Goal: Transaction & Acquisition: Purchase product/service

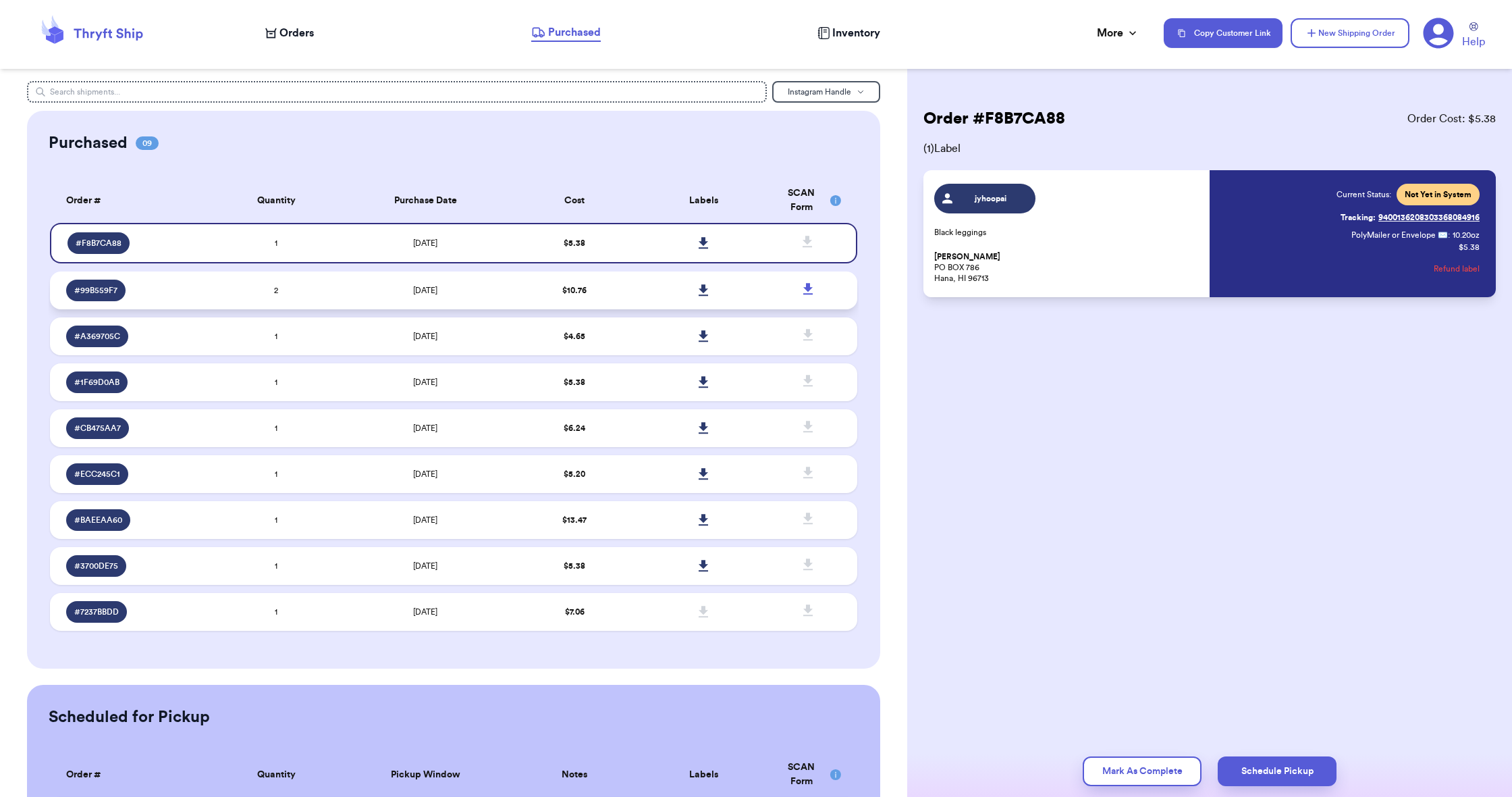
click at [652, 300] on td at bounding box center [704, 290] width 129 height 38
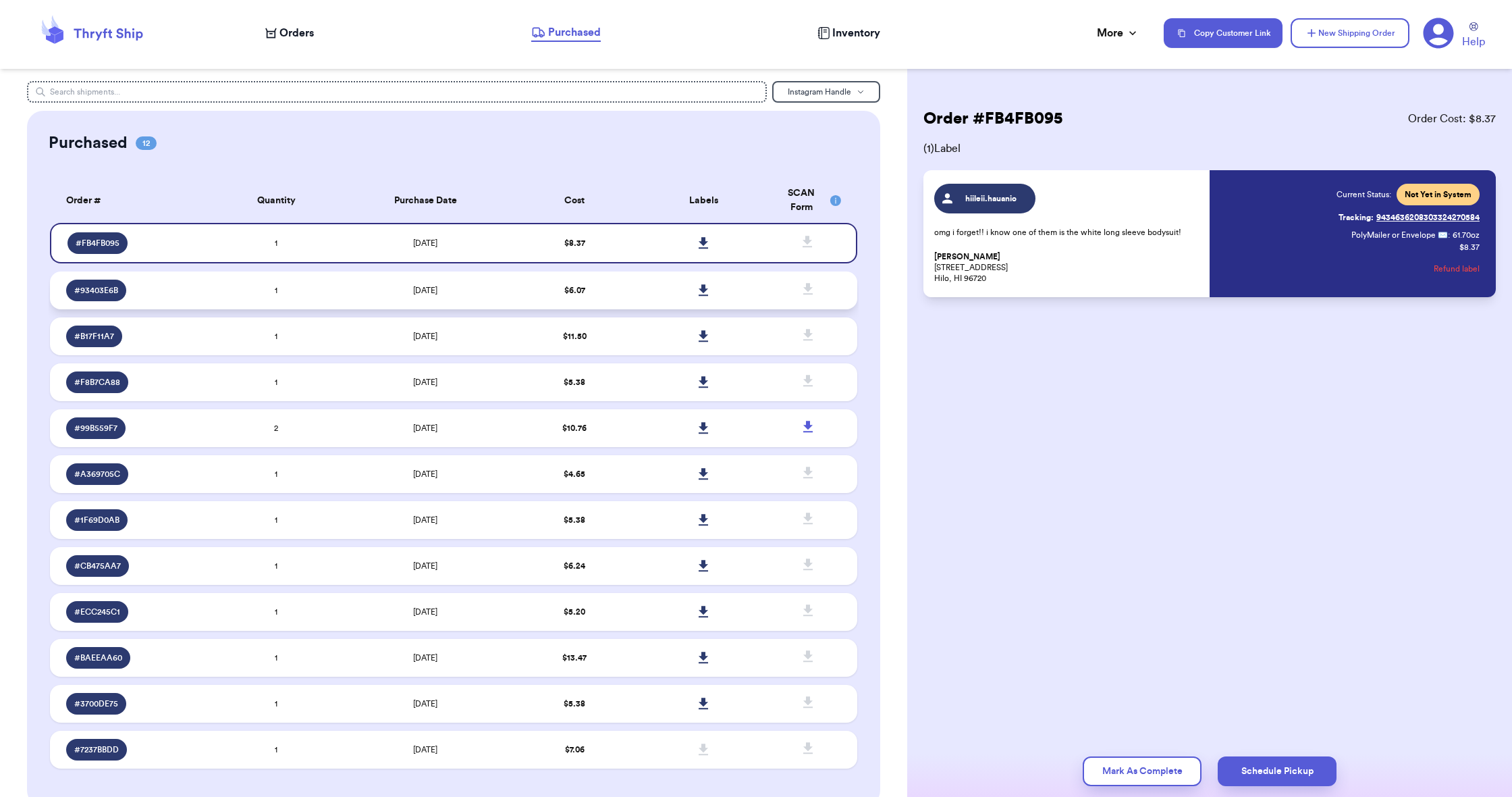
click at [627, 306] on td "$ 6.07" at bounding box center [575, 290] width 129 height 38
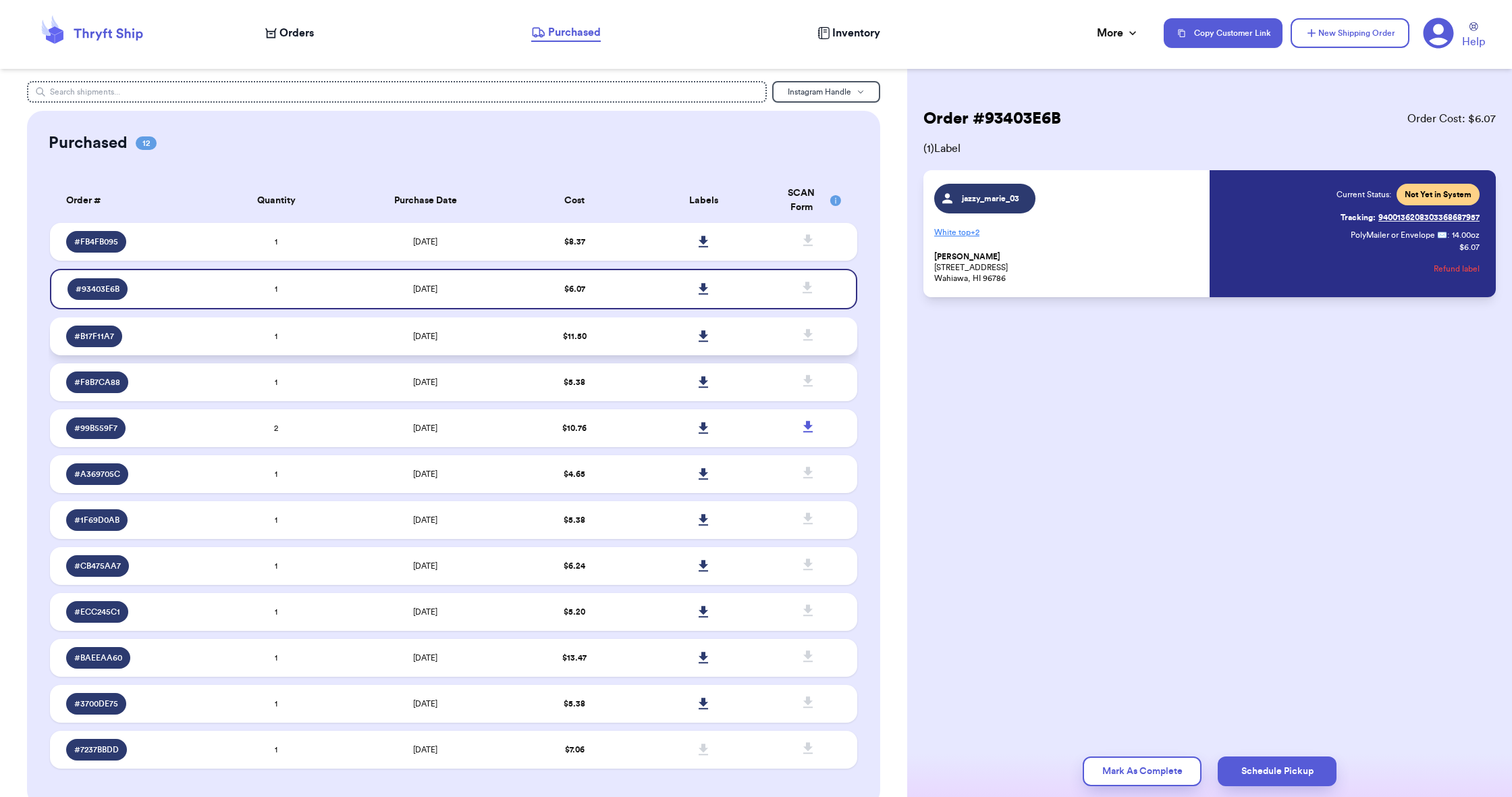
click at [623, 346] on td "$ 11.50" at bounding box center [575, 336] width 129 height 38
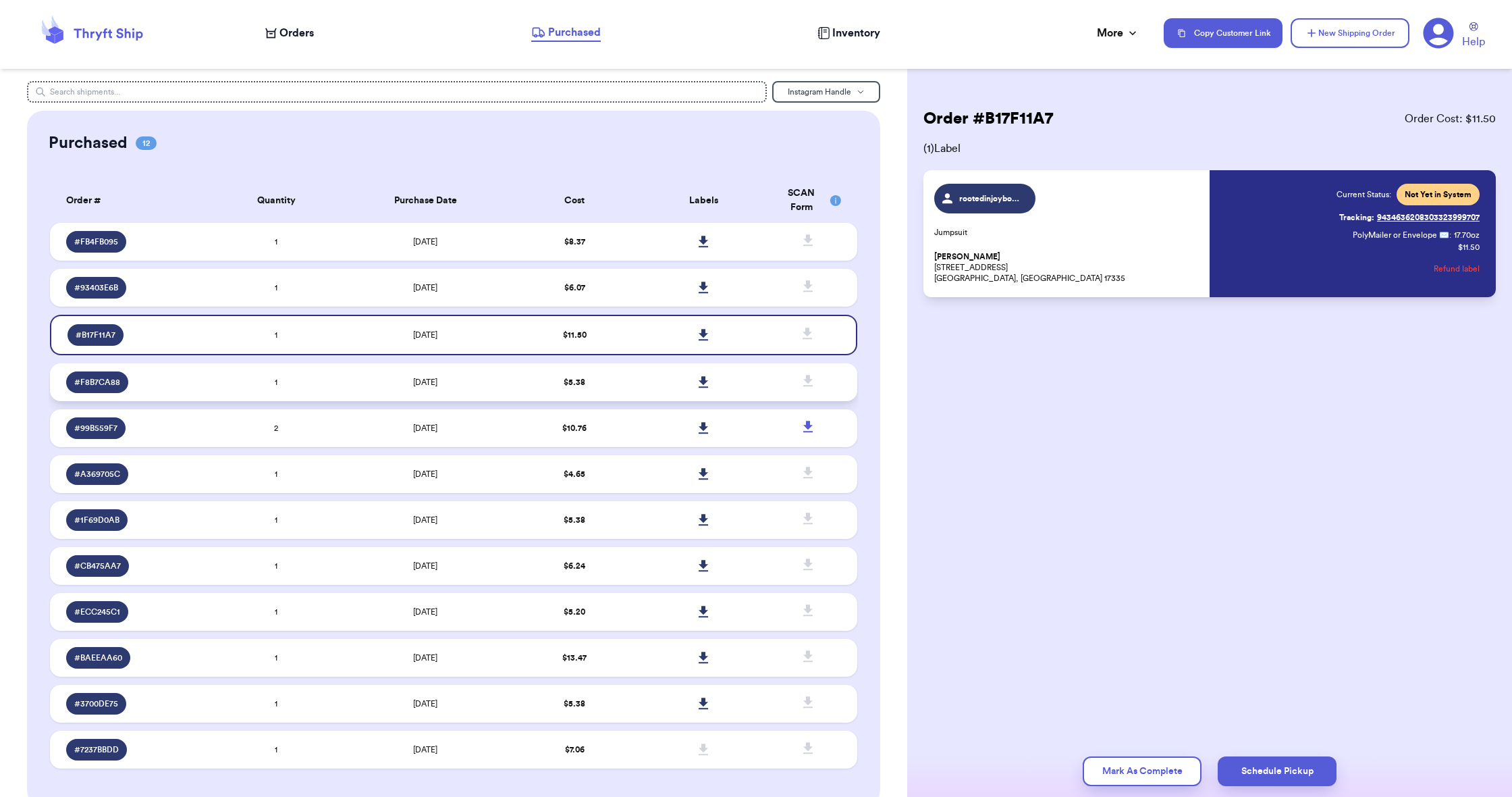
click at [624, 386] on td "$ 5.38" at bounding box center [575, 382] width 129 height 38
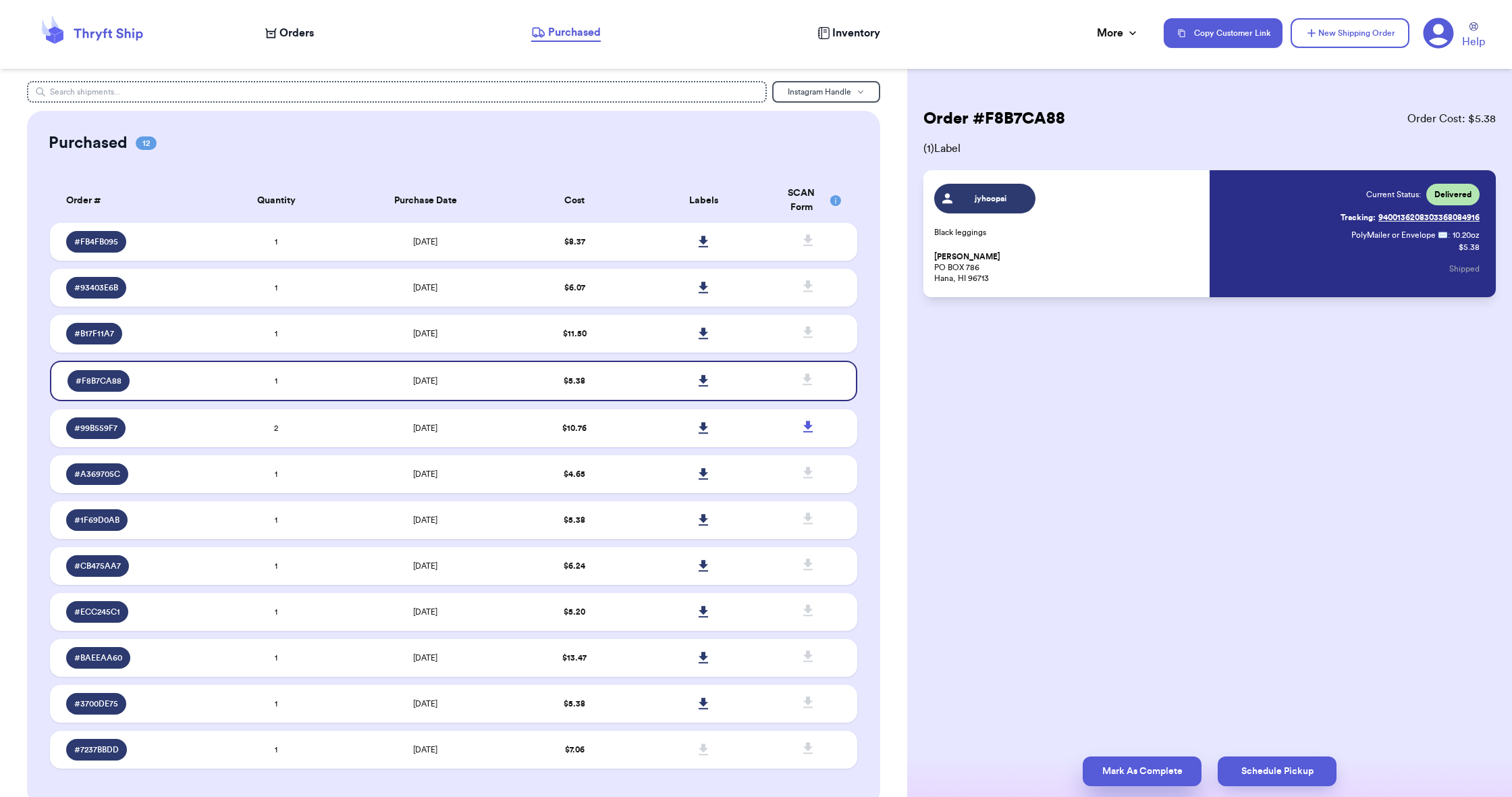
click at [1111, 765] on button "Mark As Complete" at bounding box center [1142, 771] width 119 height 30
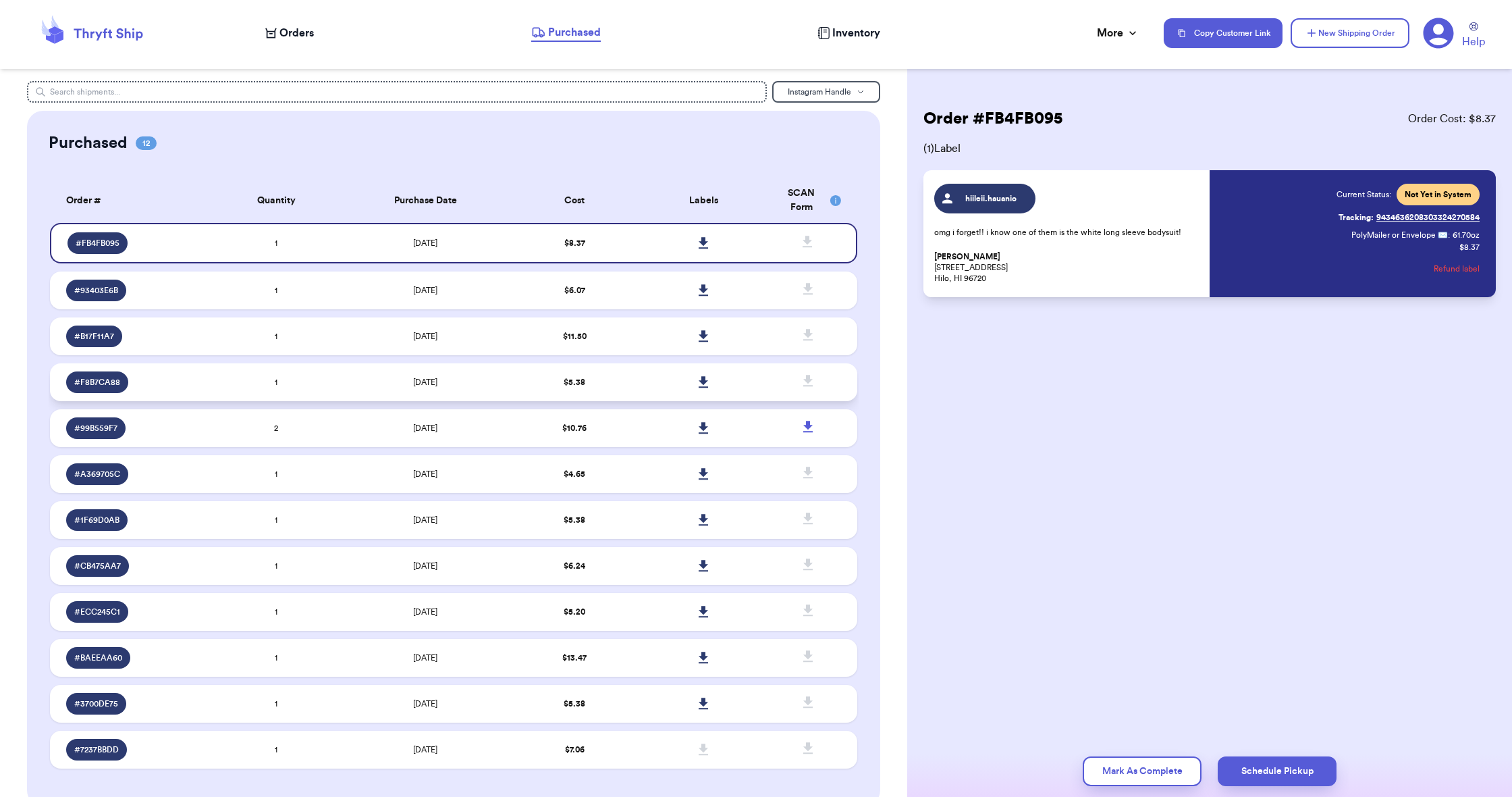
click at [661, 395] on td at bounding box center [704, 382] width 129 height 38
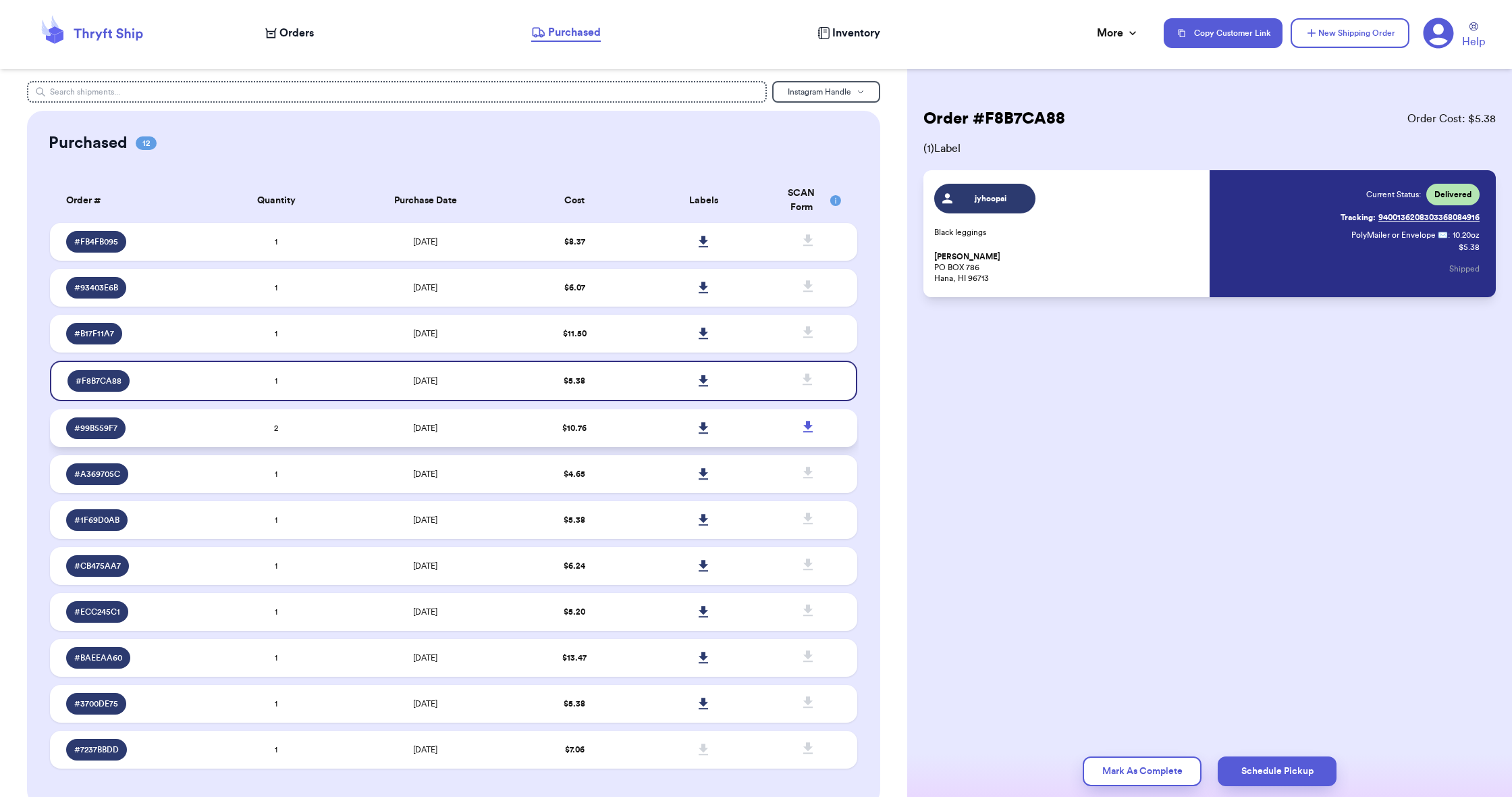
click at [646, 439] on td at bounding box center [704, 428] width 129 height 38
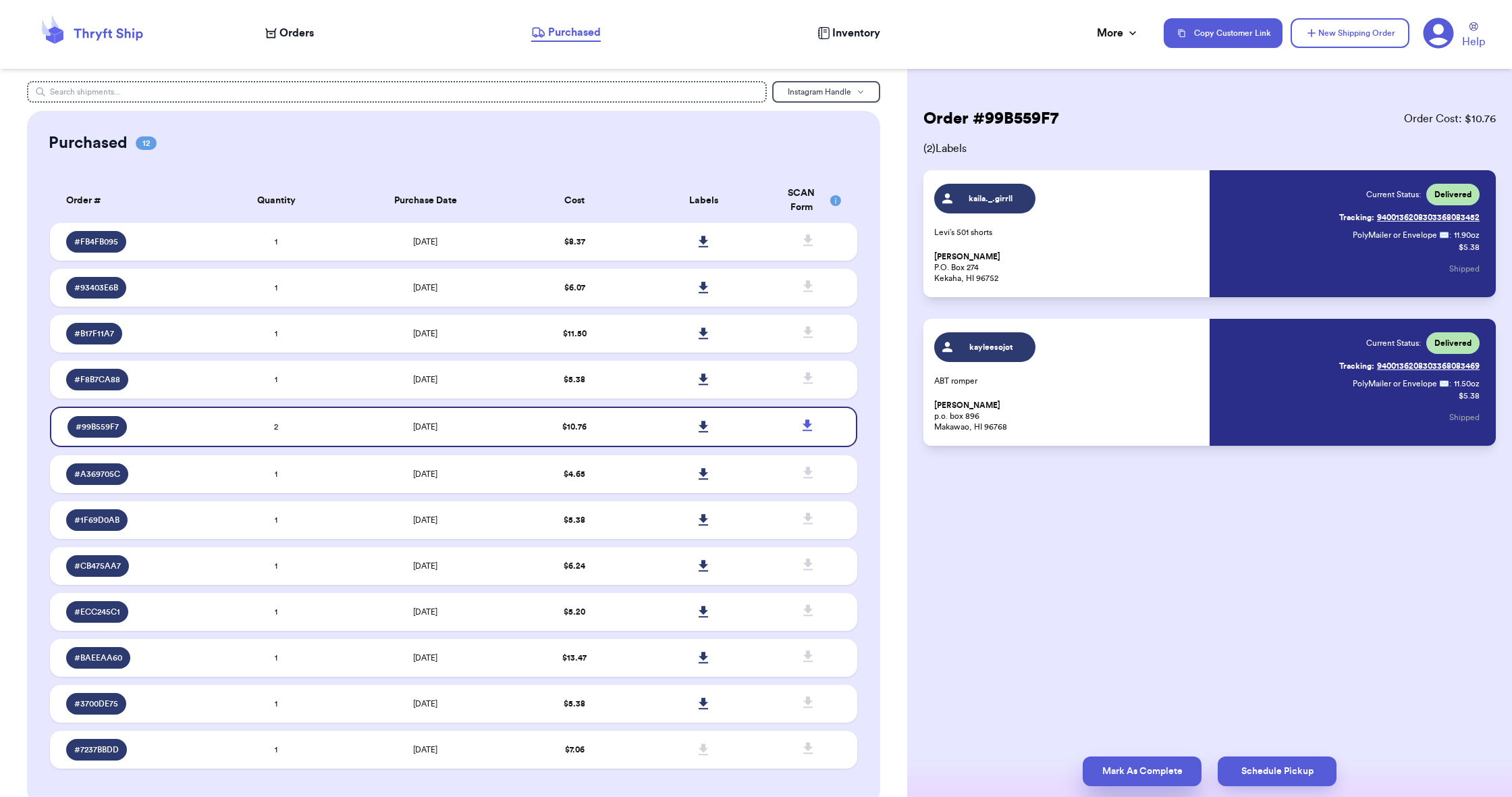
click at [1120, 769] on button "Mark As Complete" at bounding box center [1142, 771] width 119 height 30
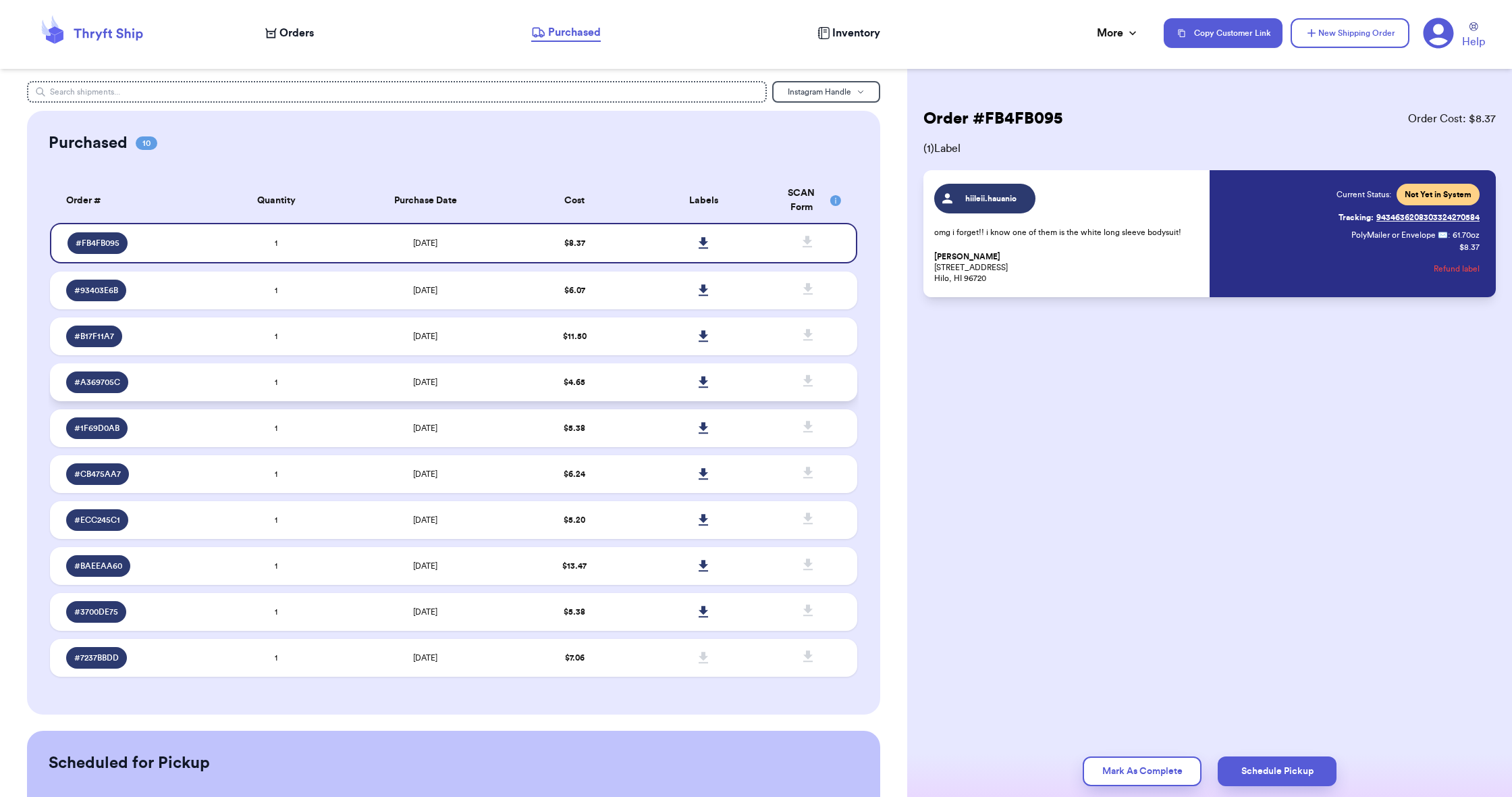
click at [591, 389] on td "$ 4.65" at bounding box center [575, 382] width 129 height 38
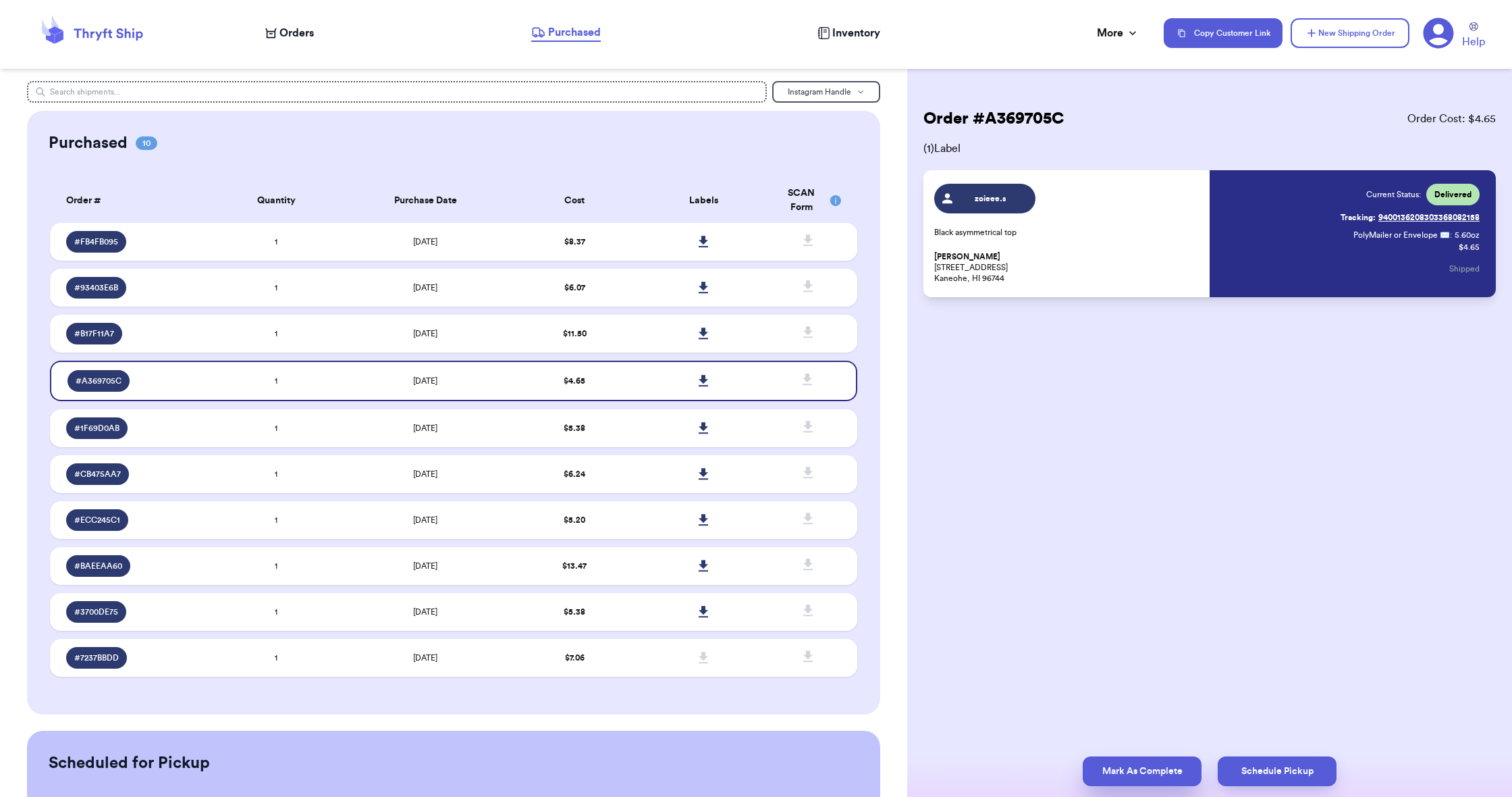
click at [1119, 775] on button "Mark As Complete" at bounding box center [1142, 771] width 119 height 30
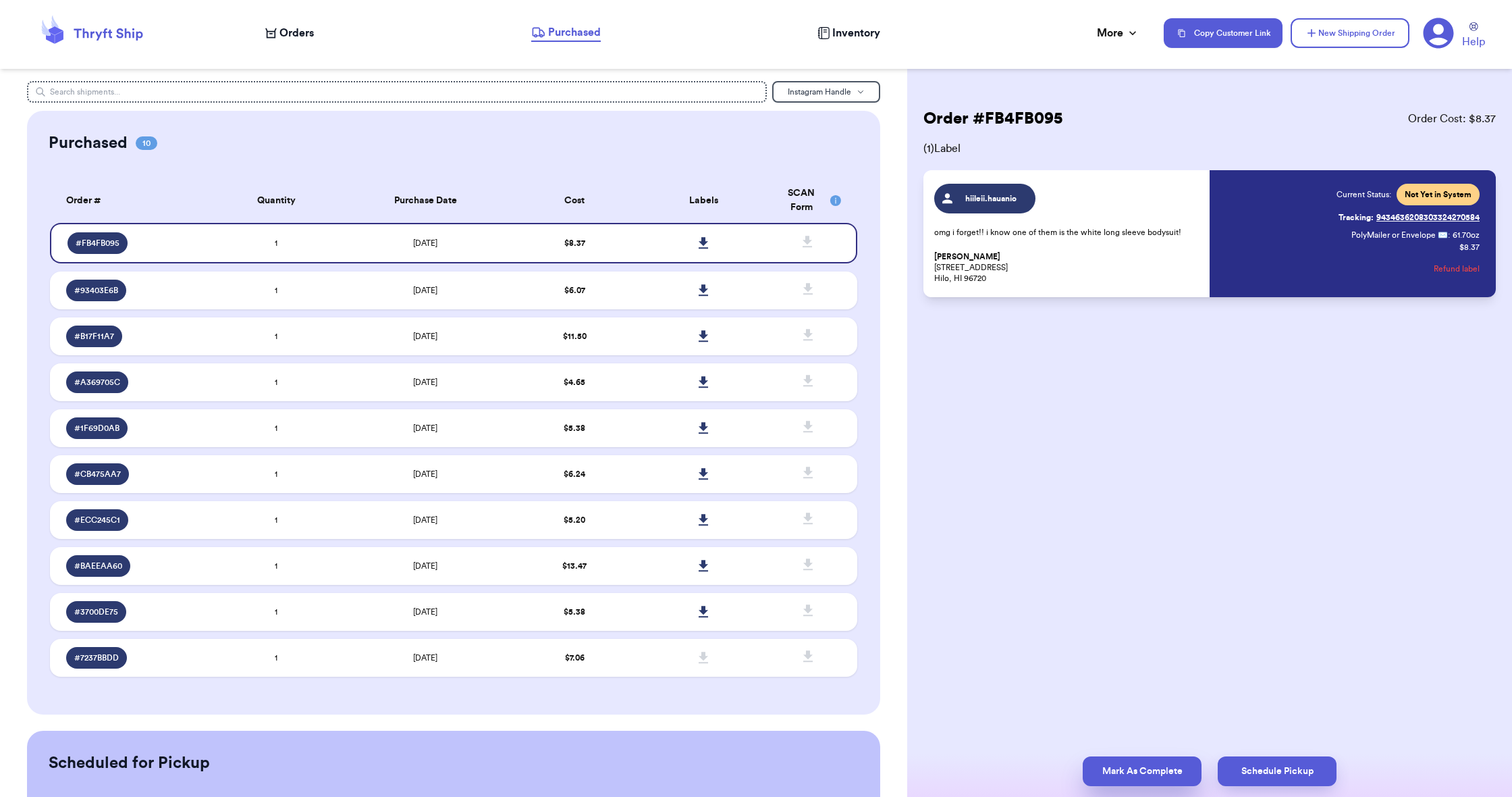
scroll to position [-1, 0]
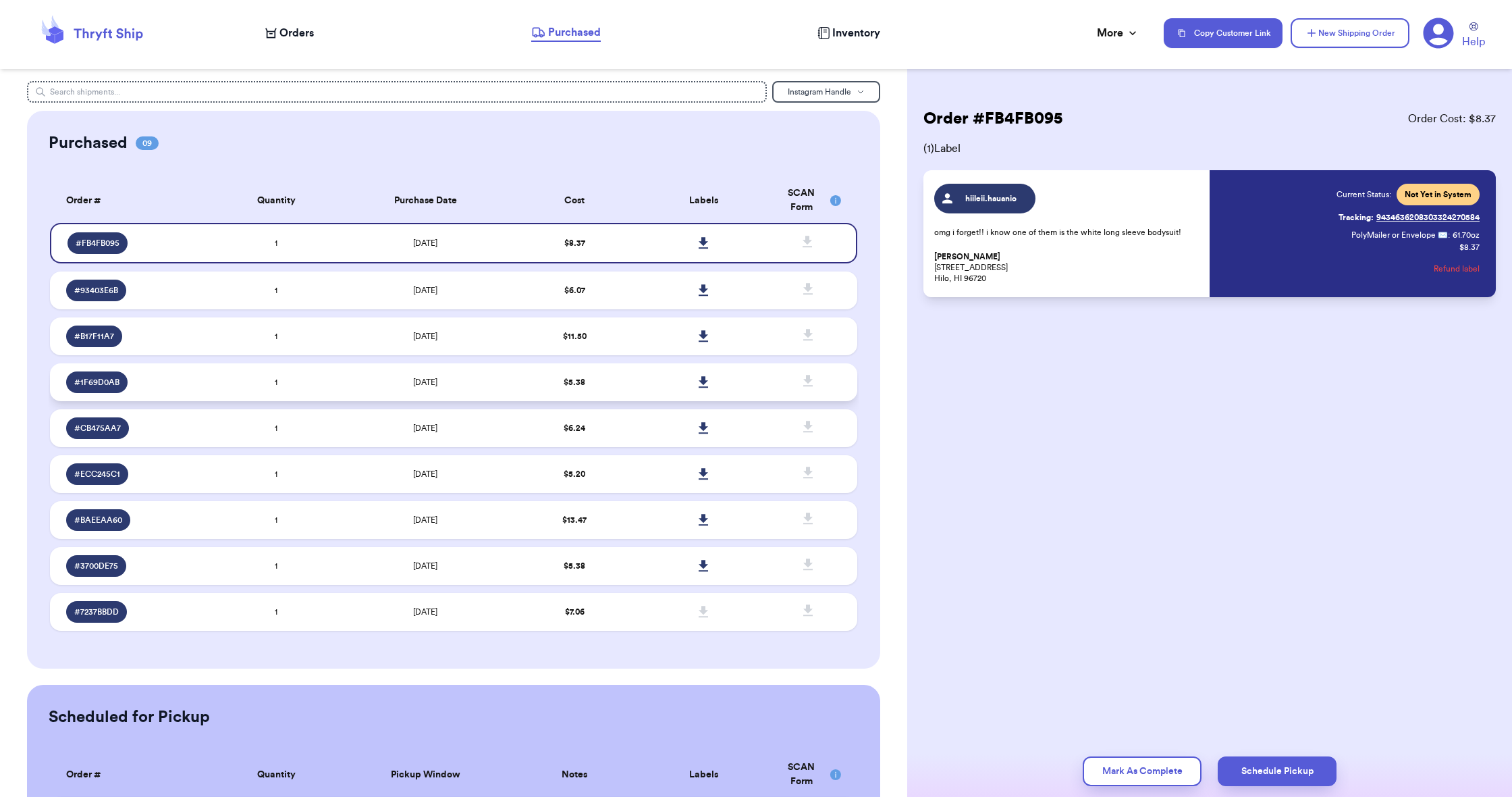
click at [635, 395] on td "$ 5.38" at bounding box center [575, 382] width 129 height 38
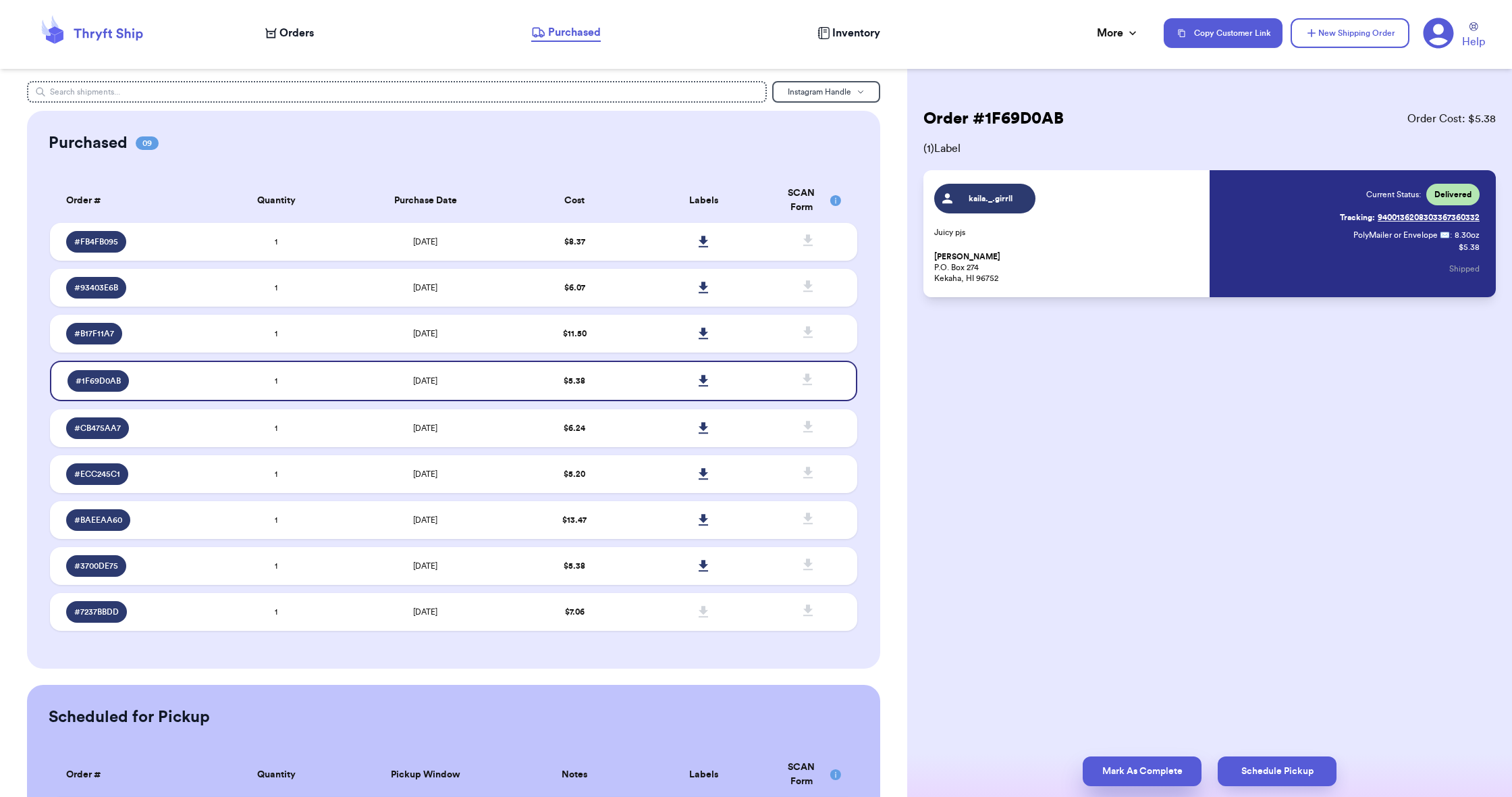
scroll to position [0, 0]
click at [1135, 774] on button "Mark As Complete" at bounding box center [1142, 771] width 119 height 30
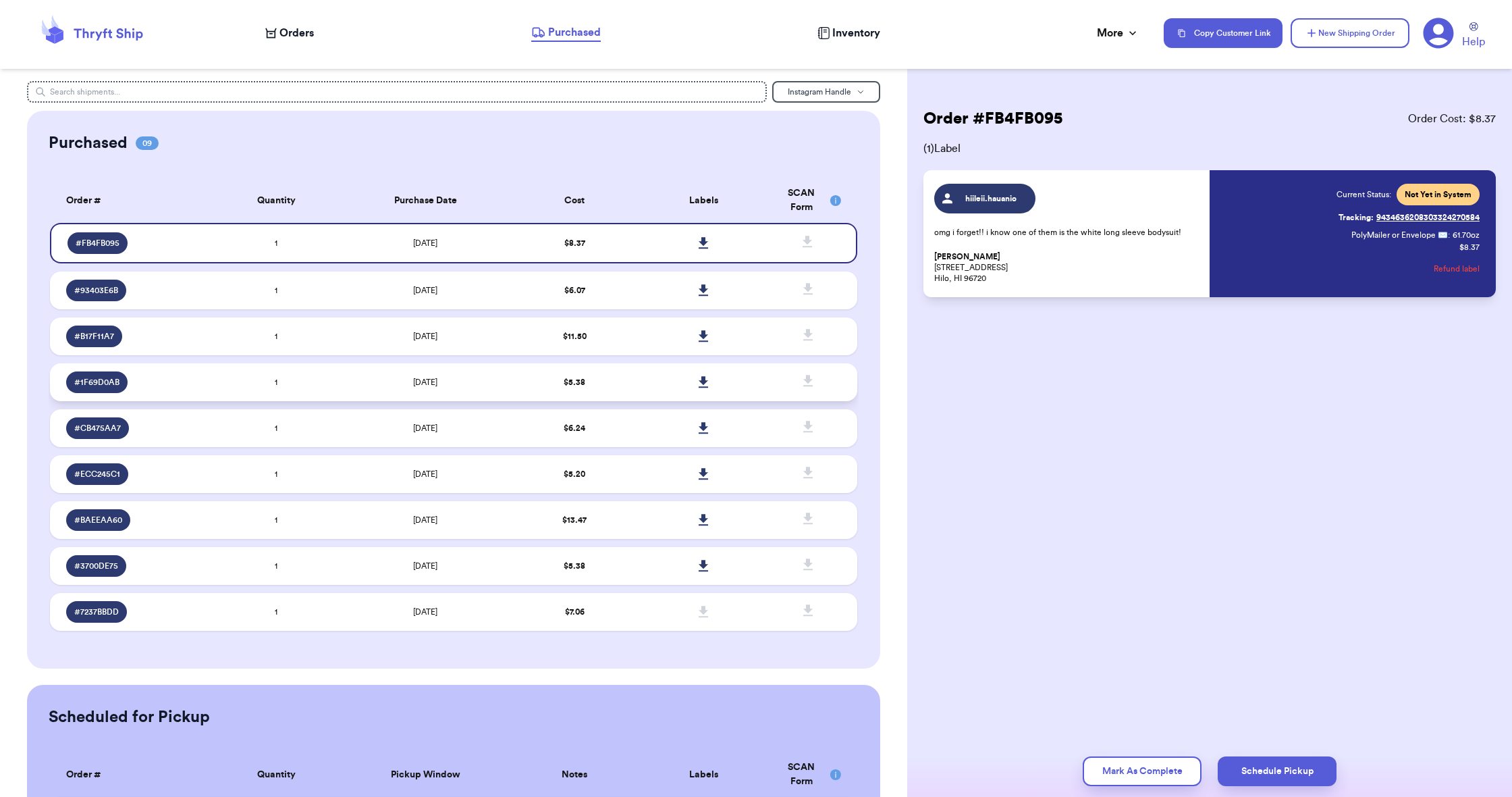
click at [632, 401] on td "$ 5.38" at bounding box center [575, 382] width 129 height 38
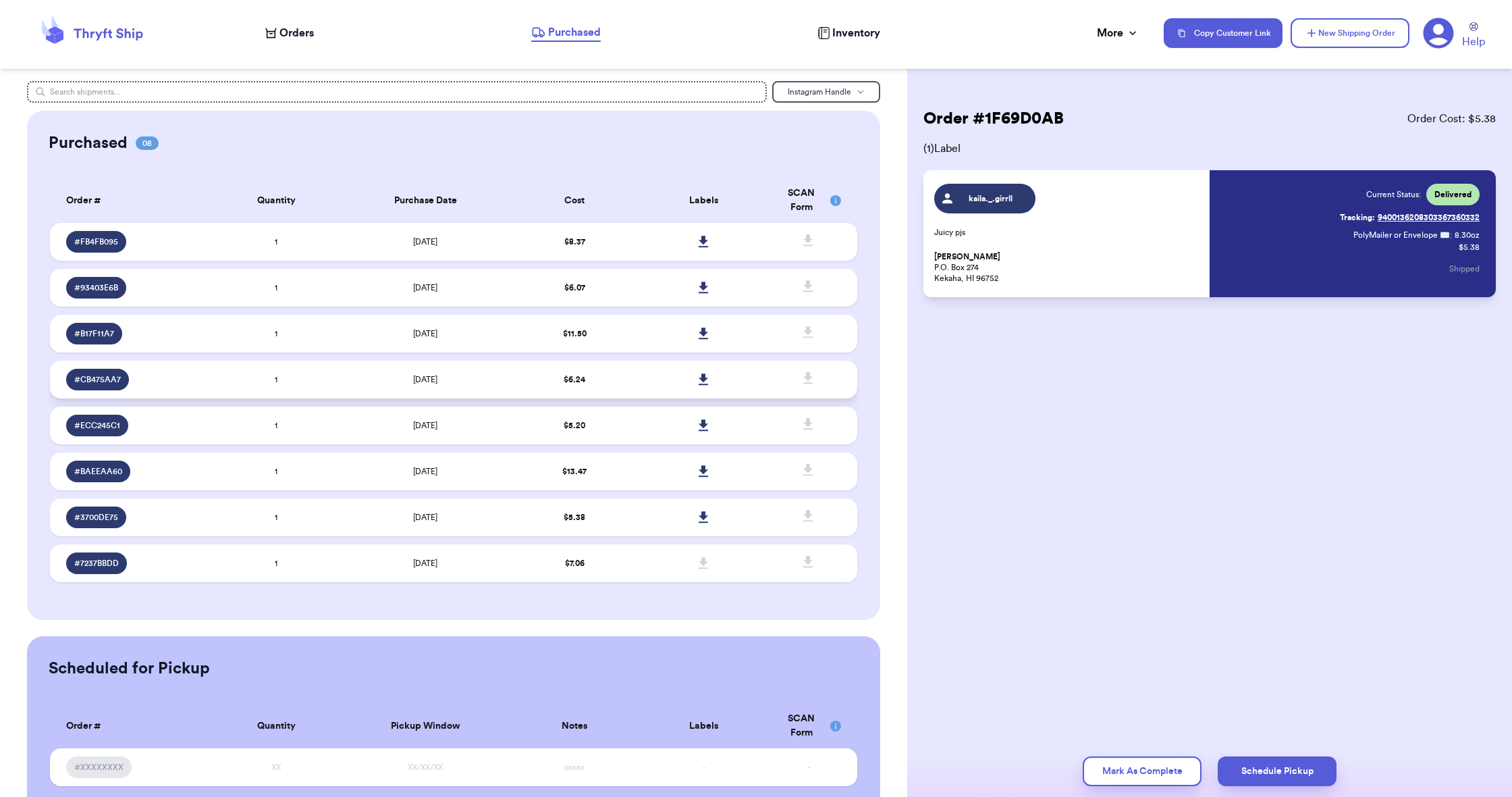
click at [598, 396] on td "$ 6.24" at bounding box center [575, 379] width 129 height 38
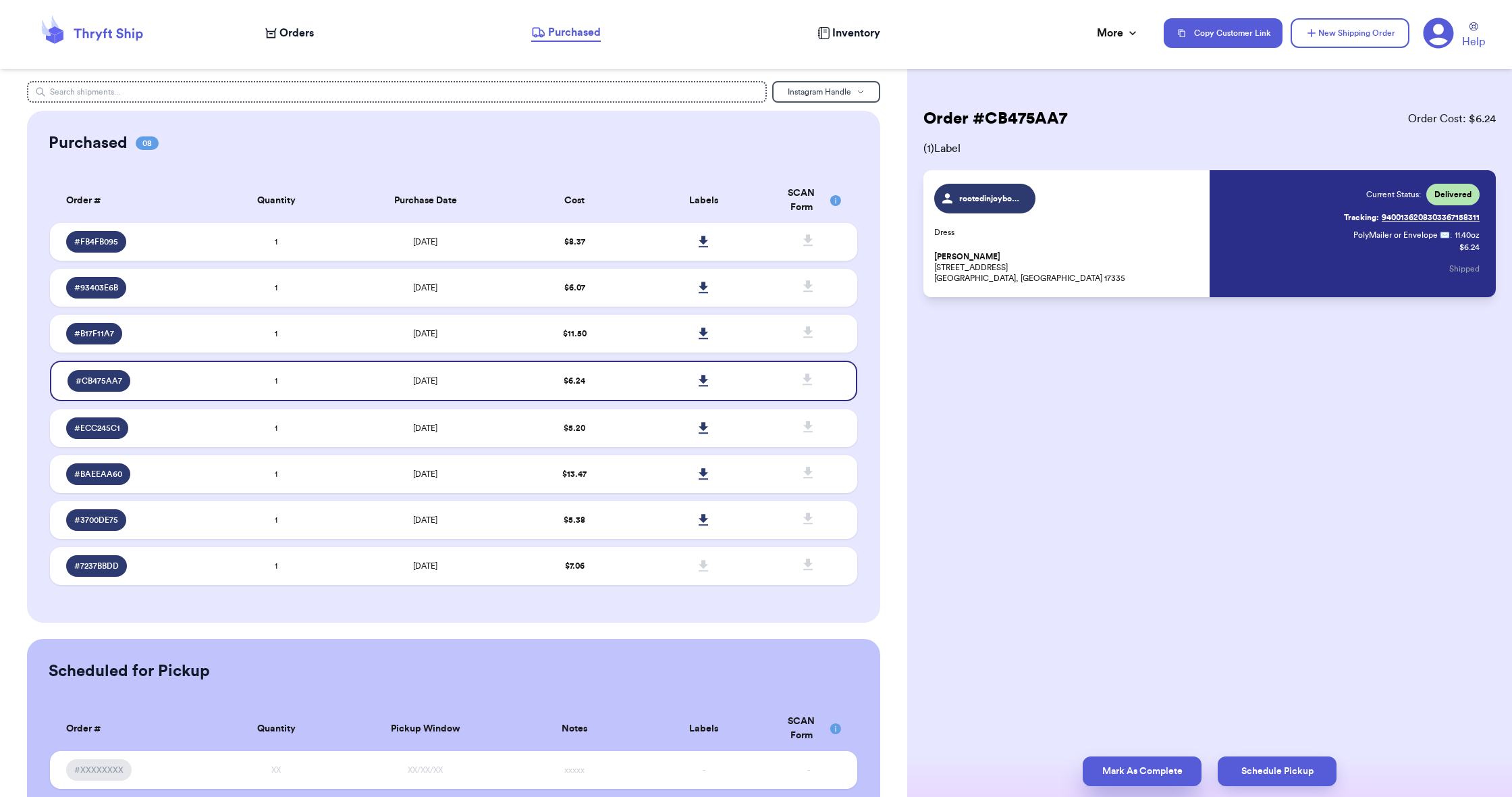
click at [1115, 772] on button "Mark As Complete" at bounding box center [1142, 771] width 119 height 30
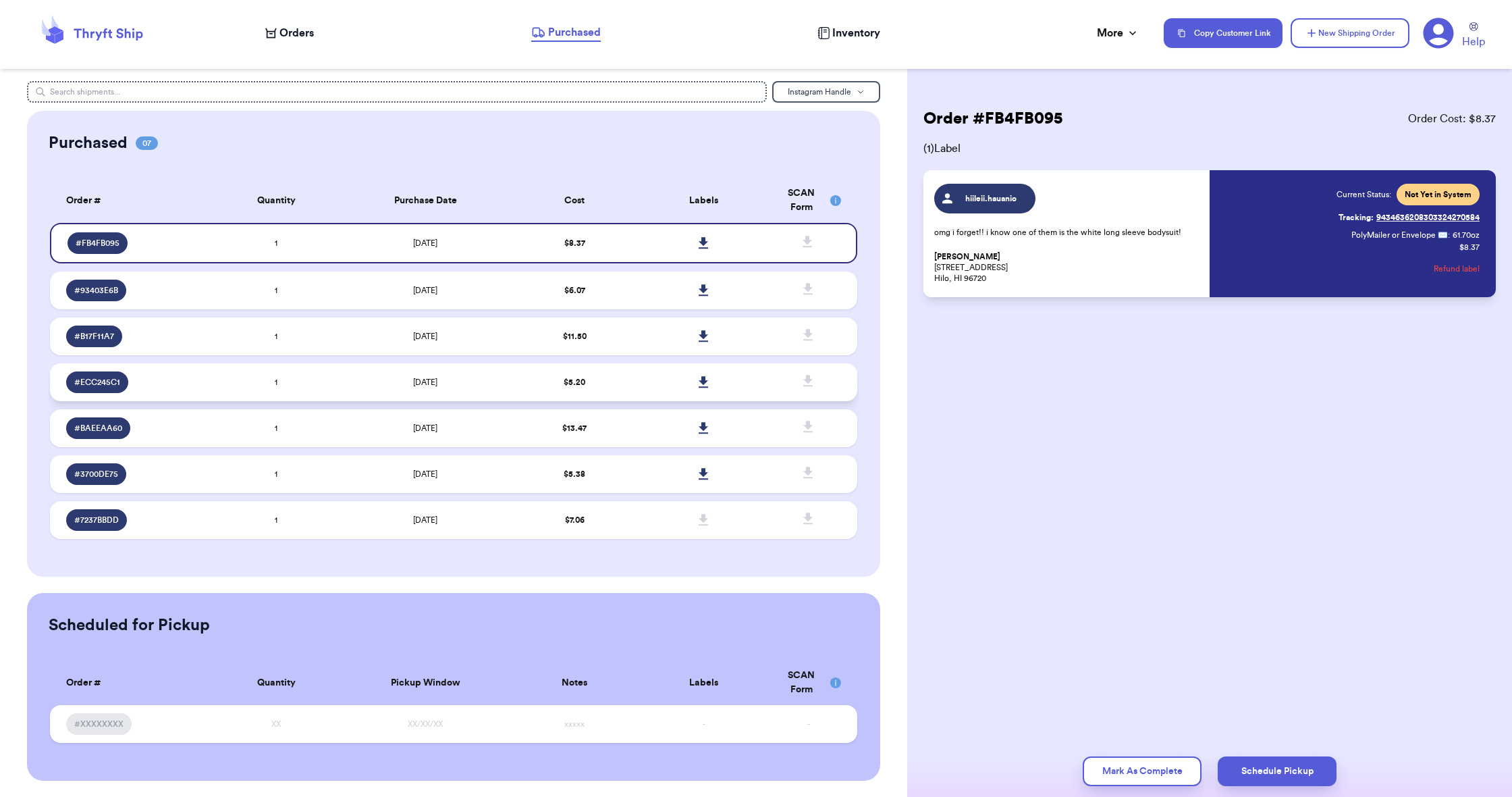
click at [546, 383] on td "$ 5.20" at bounding box center [575, 382] width 129 height 38
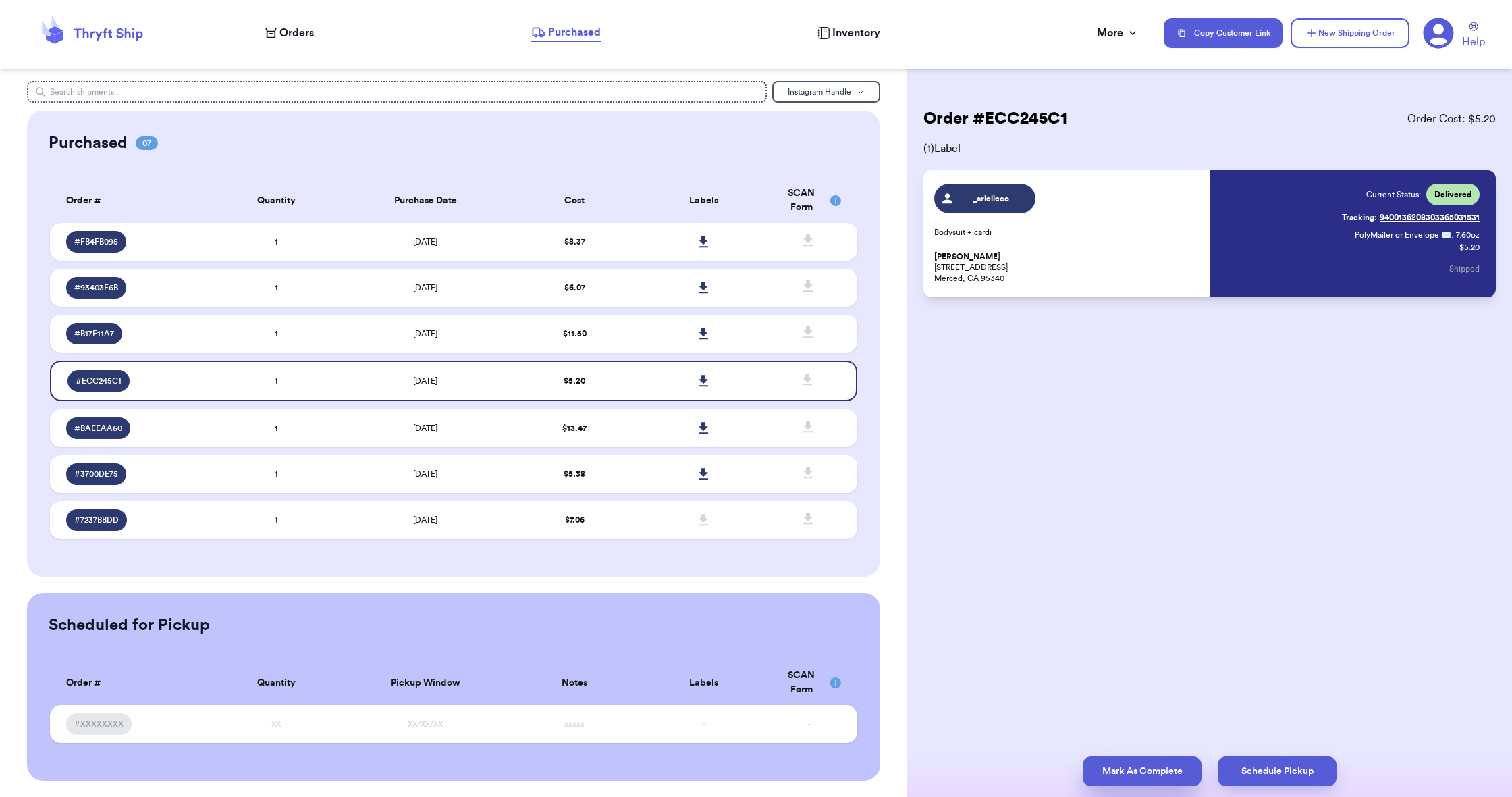
click at [1149, 767] on button "Mark As Complete" at bounding box center [1142, 771] width 119 height 30
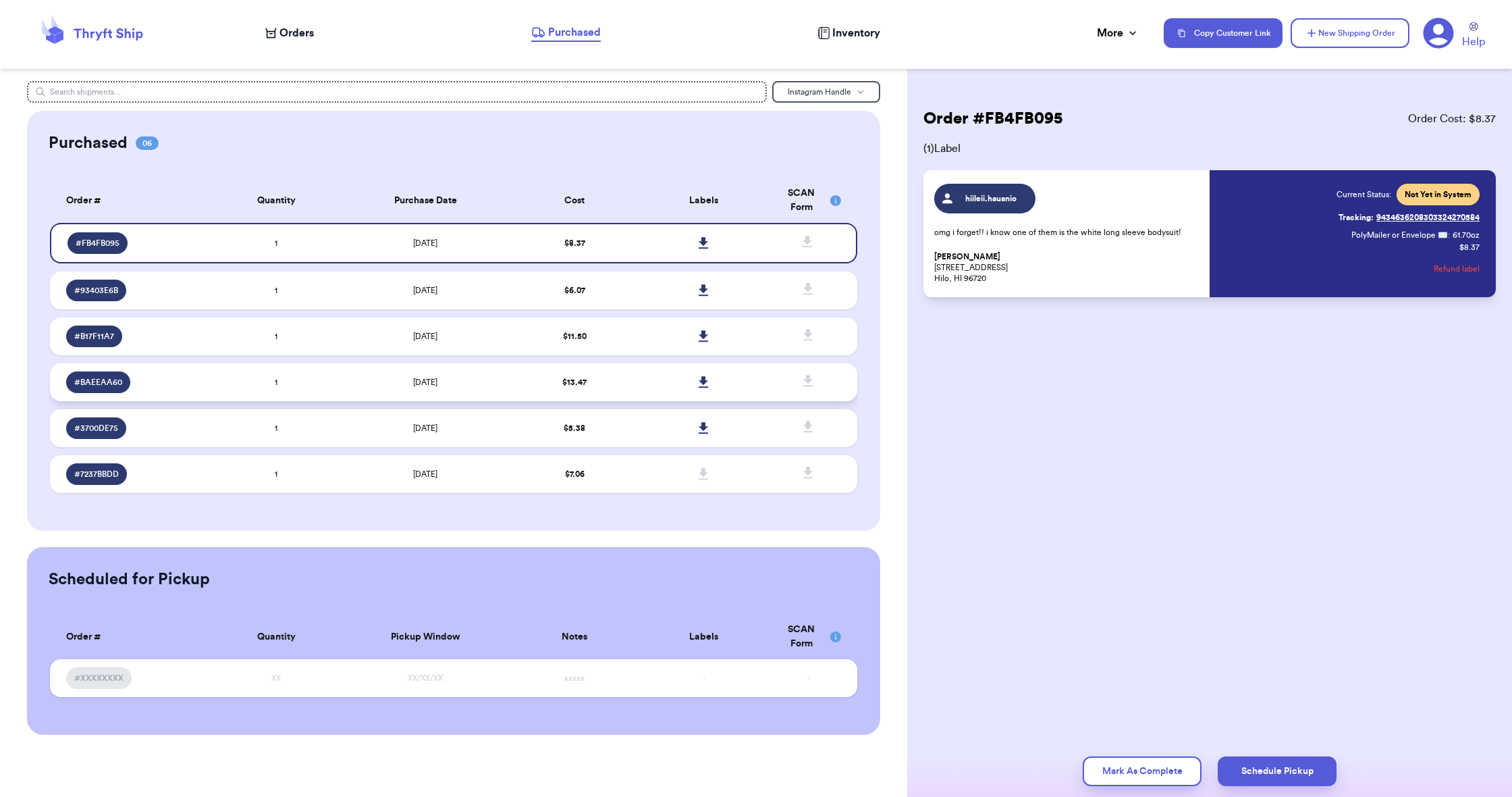
click at [636, 399] on td "$ 13.47" at bounding box center [575, 382] width 129 height 38
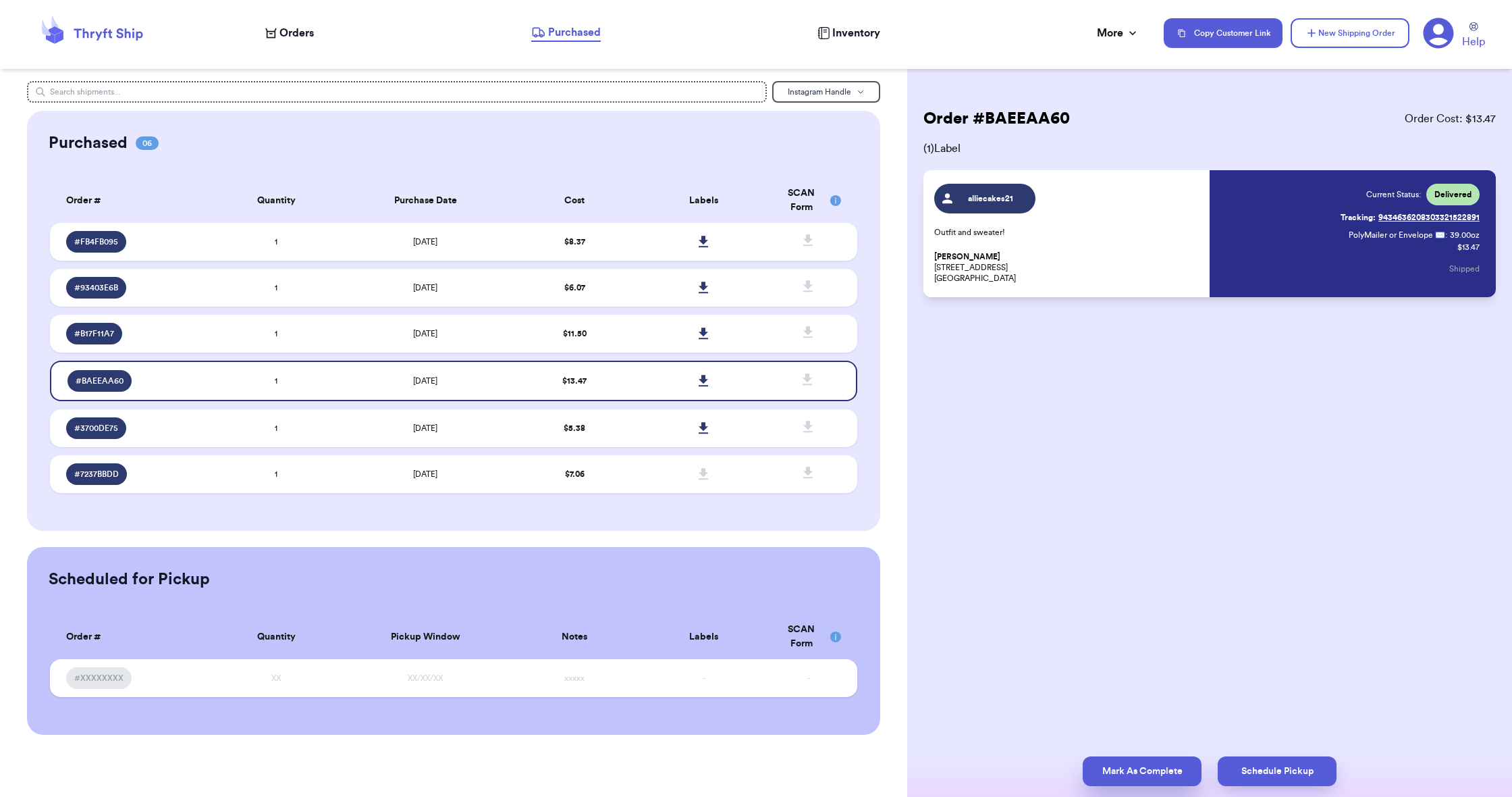
click at [1104, 766] on button "Mark As Complete" at bounding box center [1142, 771] width 119 height 30
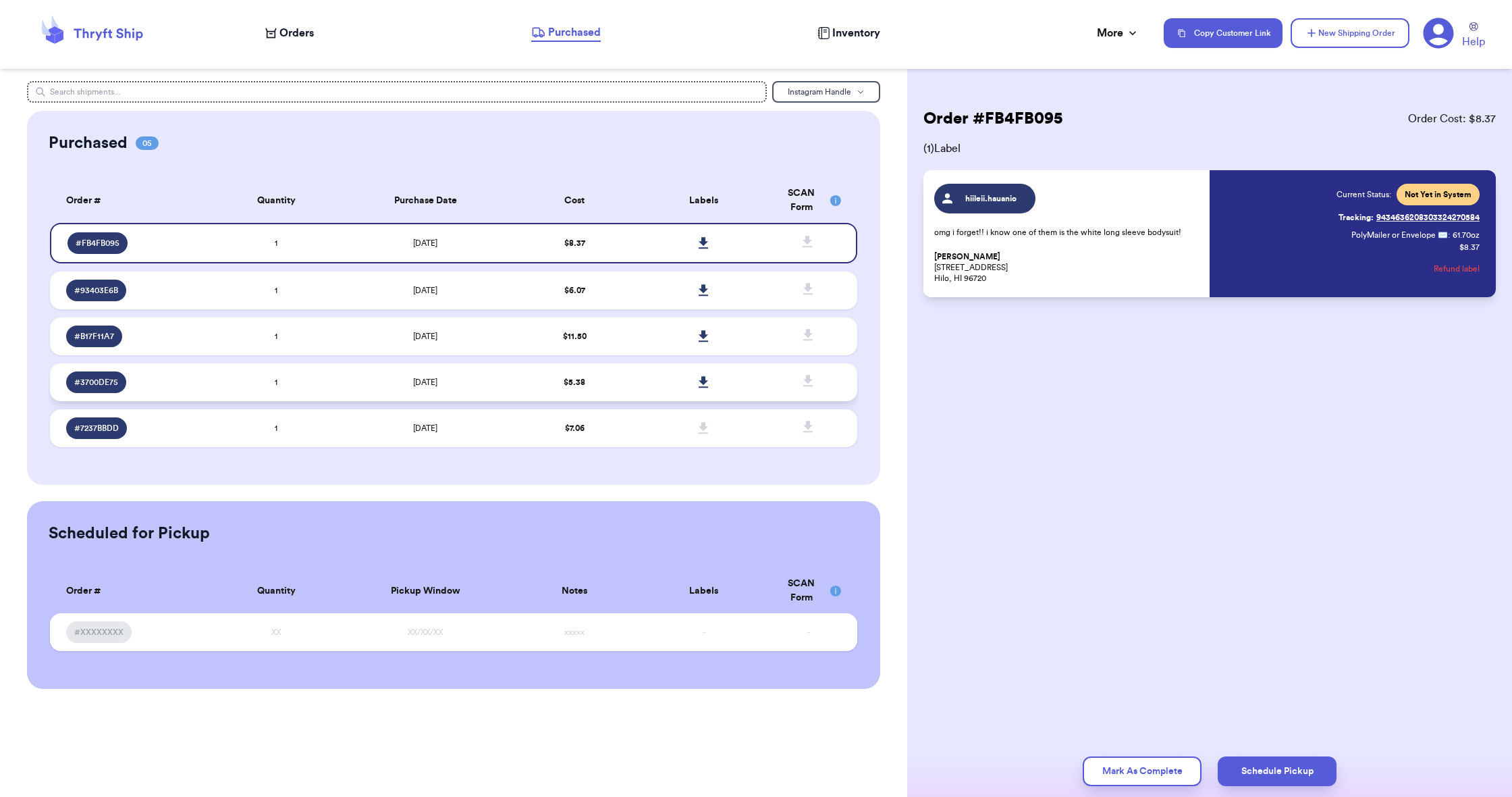
click at [613, 395] on td "$ 5.38" at bounding box center [575, 382] width 129 height 38
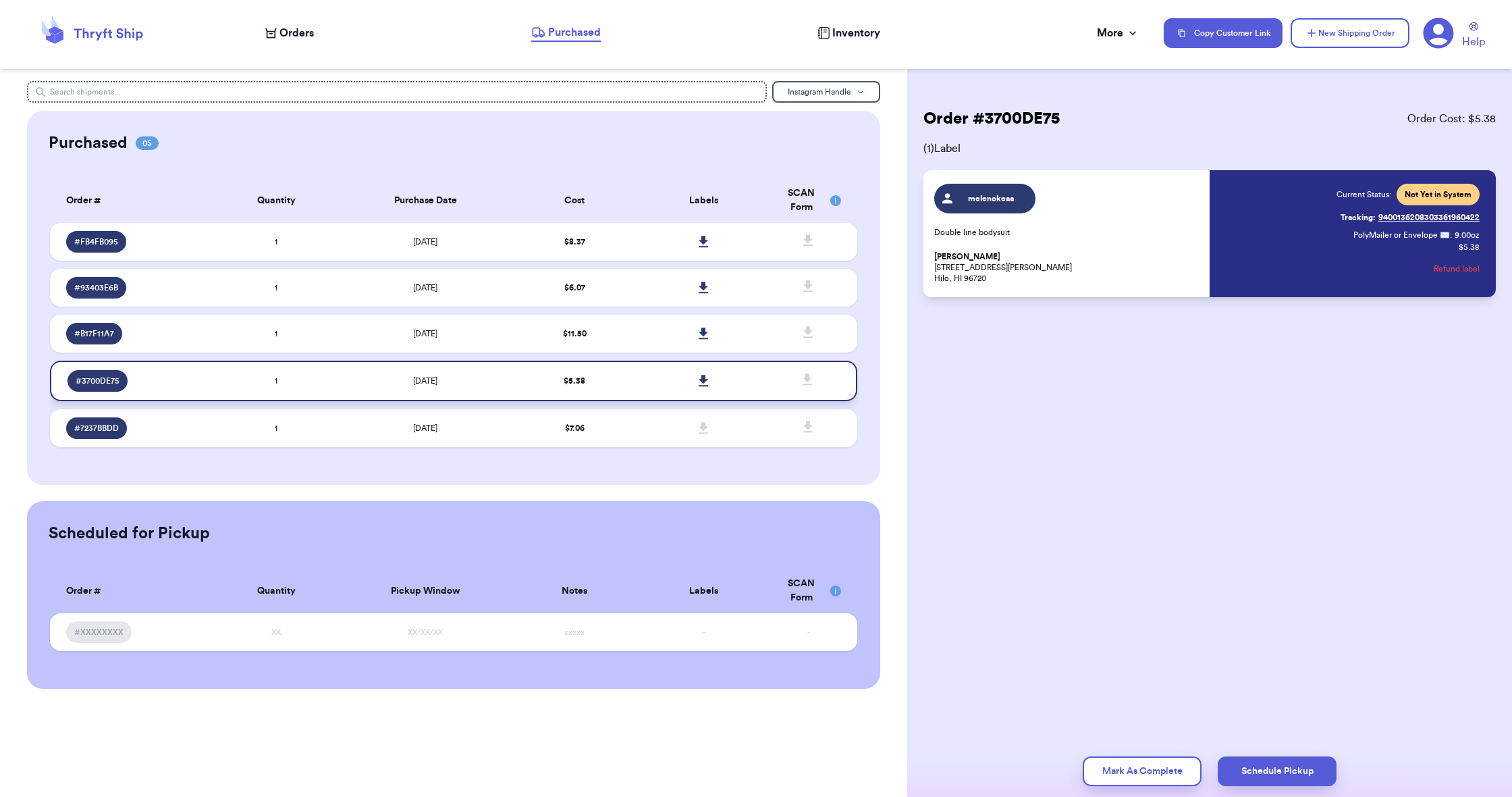
scroll to position [0, 1]
click at [706, 248] on icon at bounding box center [703, 241] width 10 height 12
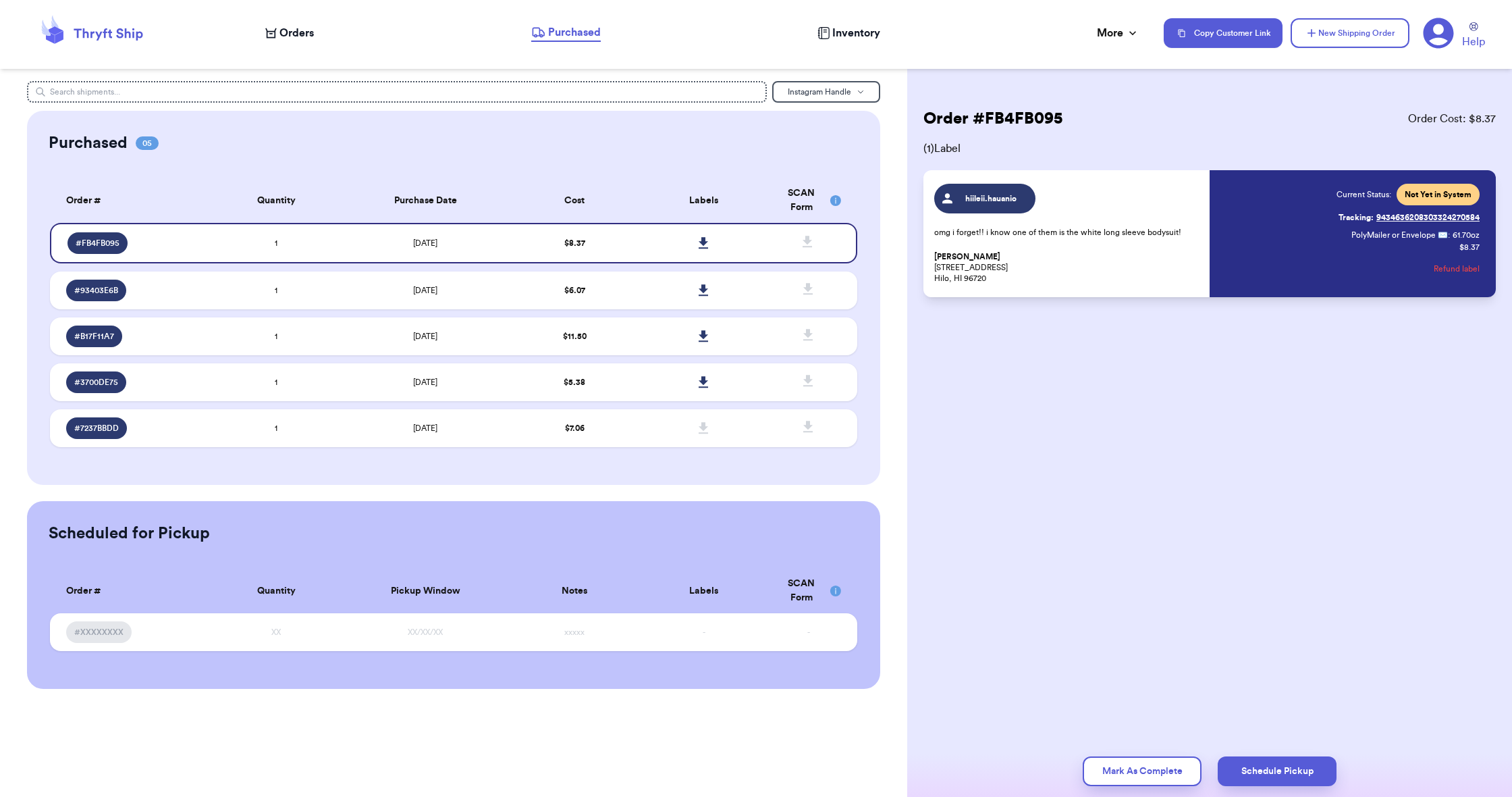
scroll to position [0, 0]
click at [704, 296] on icon at bounding box center [703, 290] width 10 height 11
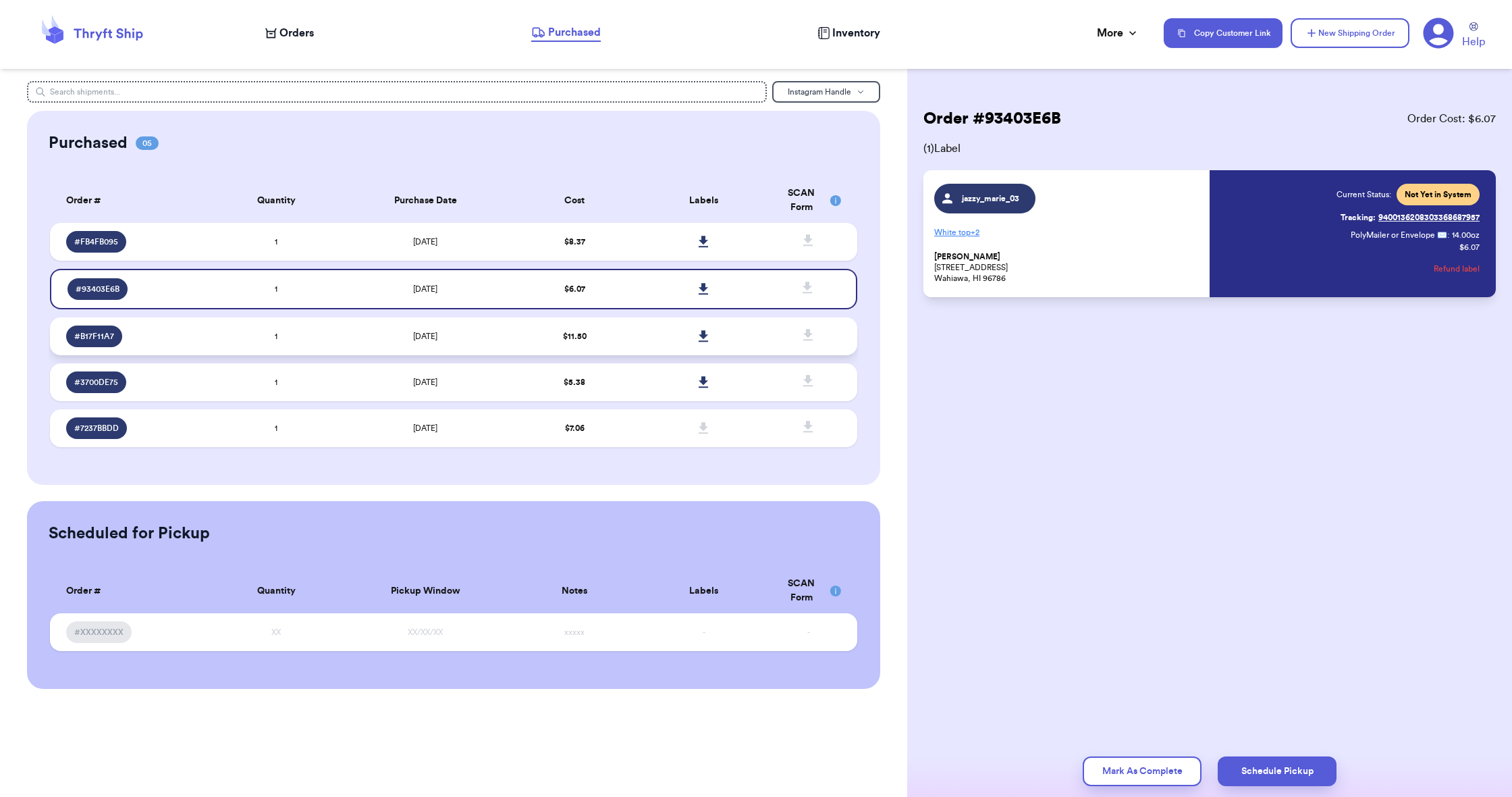
click at [700, 342] on icon at bounding box center [703, 336] width 10 height 12
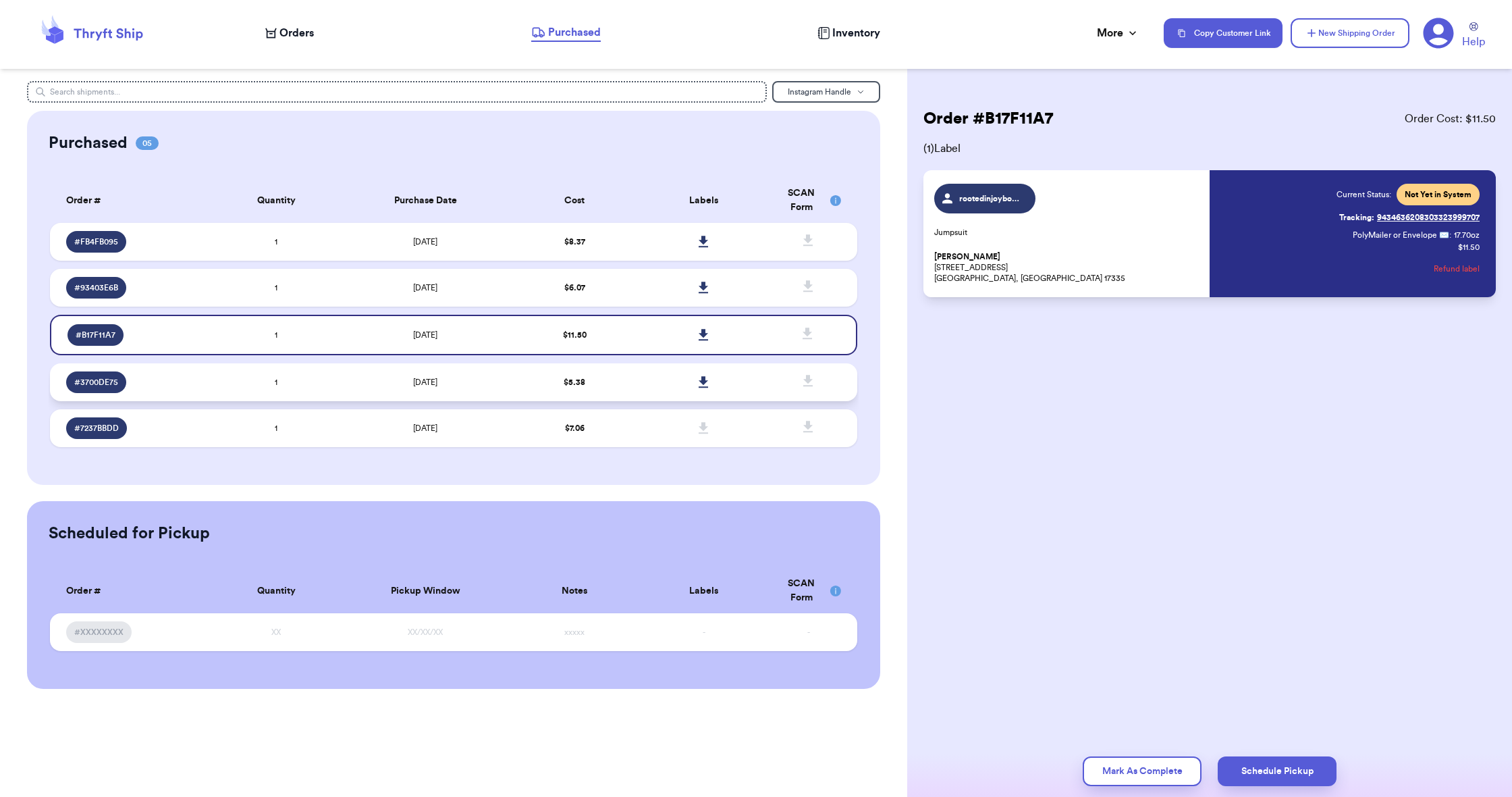
click at [664, 388] on td at bounding box center [704, 382] width 129 height 38
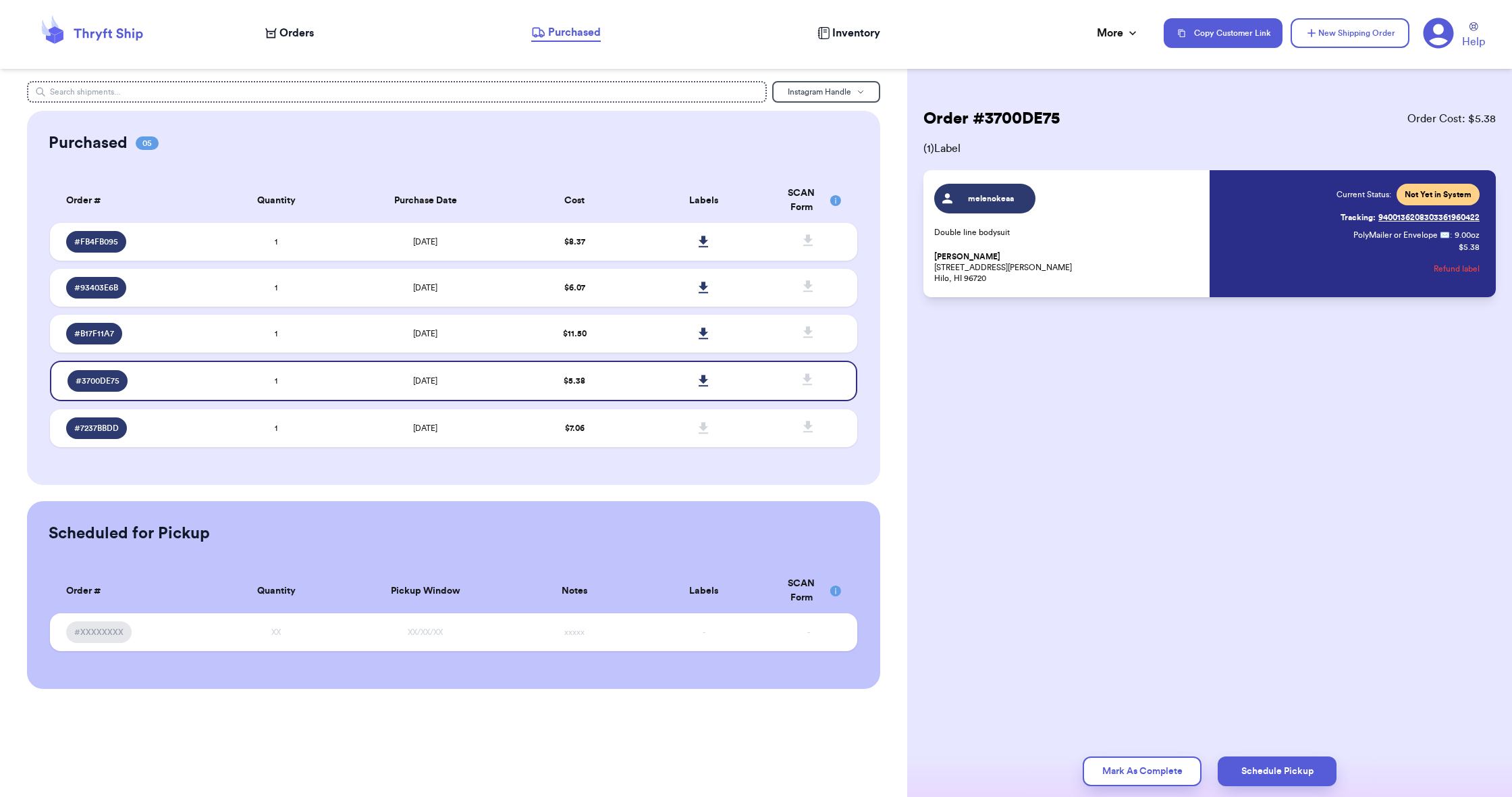
click at [1394, 218] on link "Tracking: 9400136208303361960422" at bounding box center [1410, 217] width 139 height 22
click at [310, 31] on span "Orders" at bounding box center [297, 33] width 35 height 16
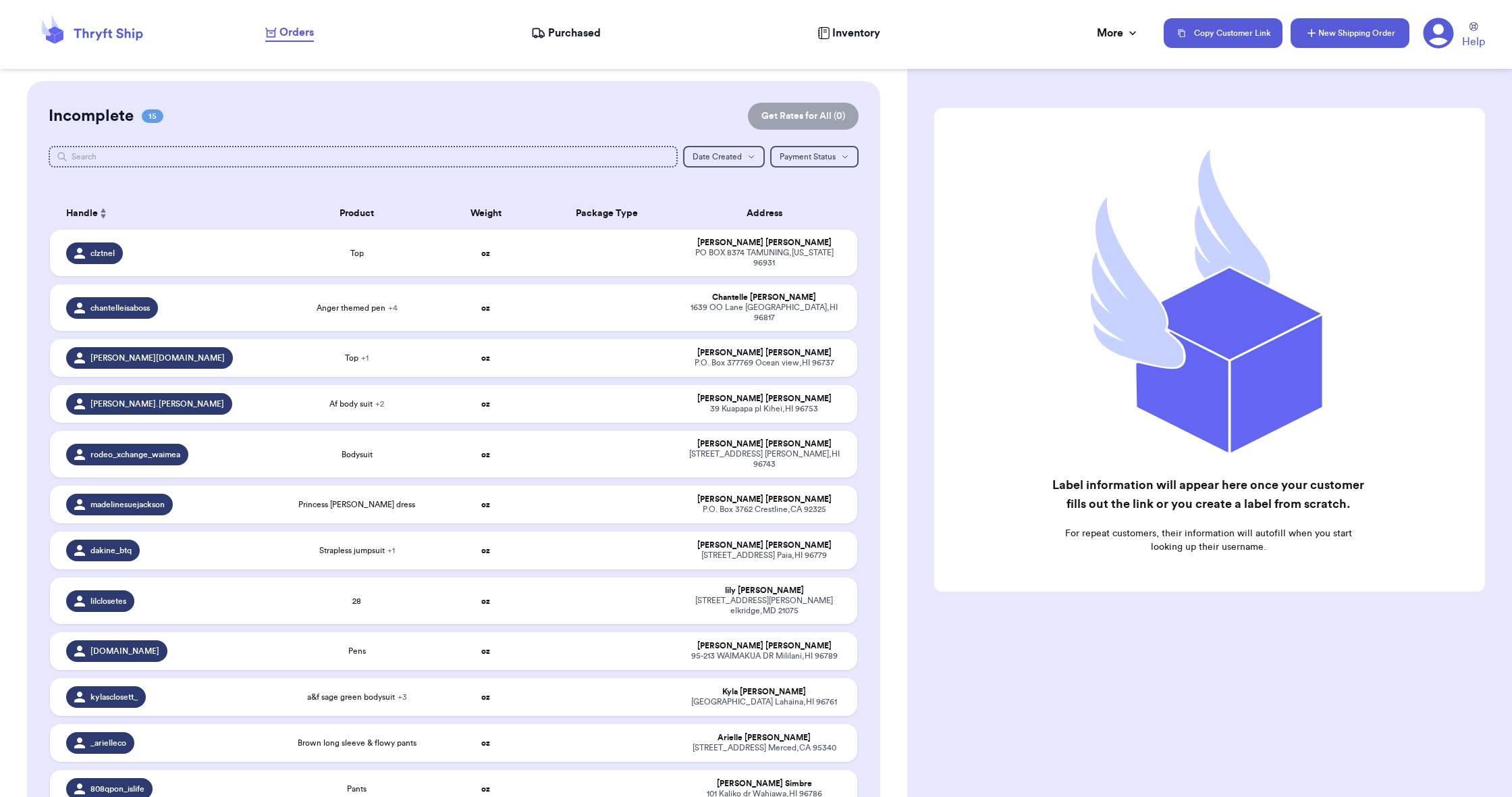
click at [1339, 42] on button "New Shipping Order" at bounding box center [1349, 33] width 119 height 30
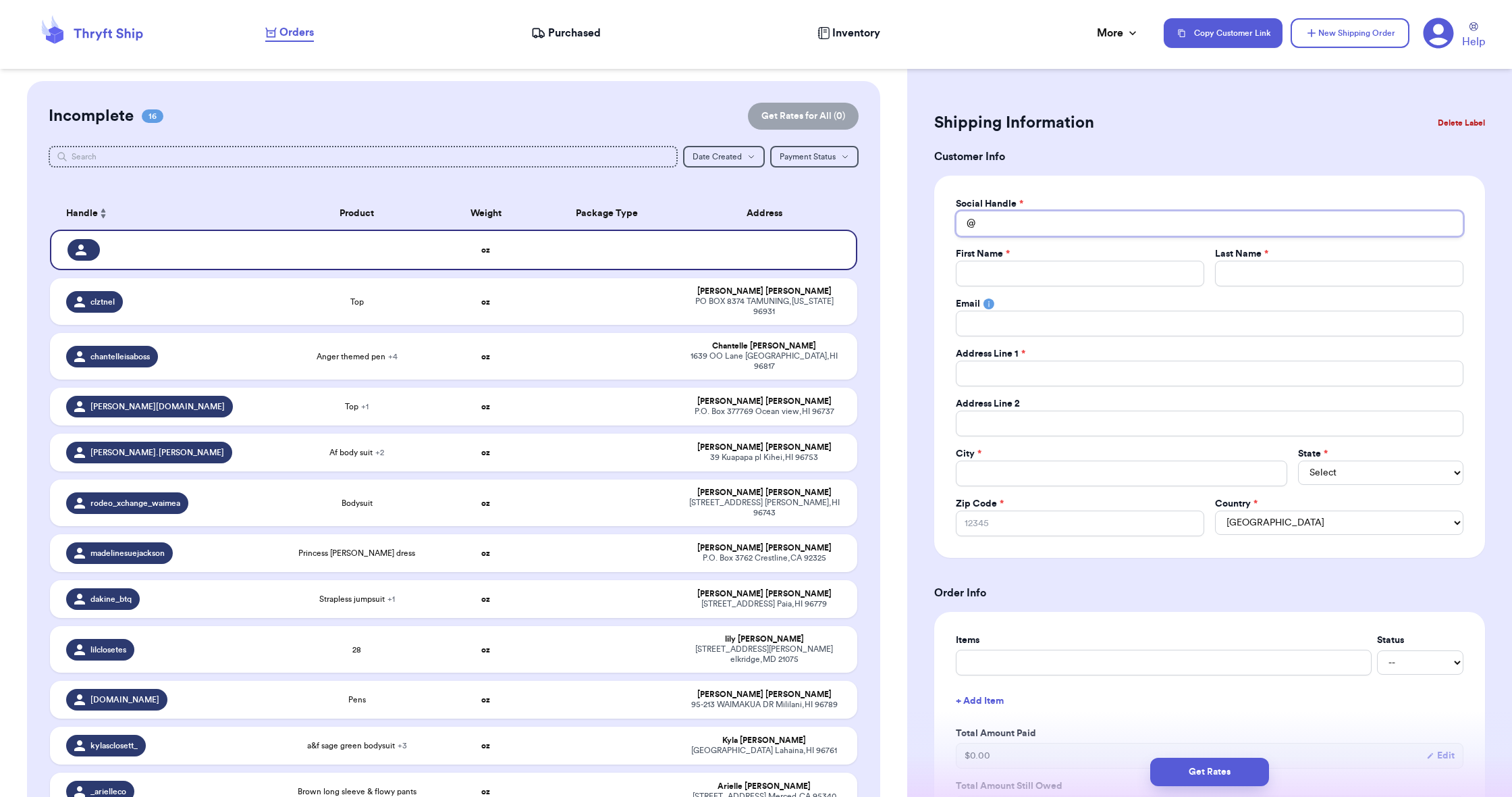
click at [1156, 218] on input "Total Amount Paid" at bounding box center [1209, 223] width 507 height 26
type input "k"
type input "ke"
type input "kea"
type input "[PERSON_NAME]"
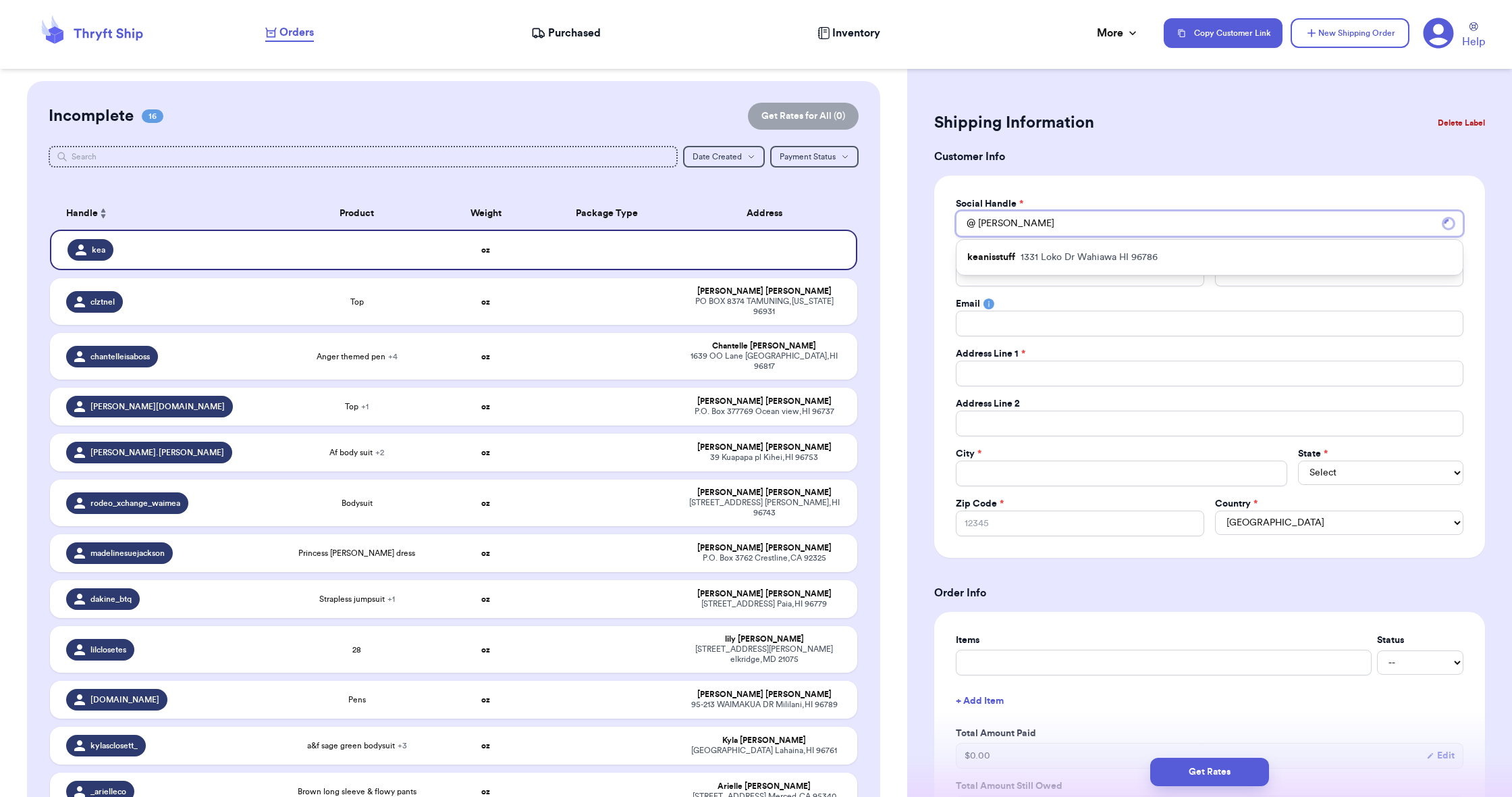
type input "keani"
type input "keanis"
type input "keens"
drag, startPoint x: 1156, startPoint y: 218, endPoint x: 1199, endPoint y: 261, distance: 60.8
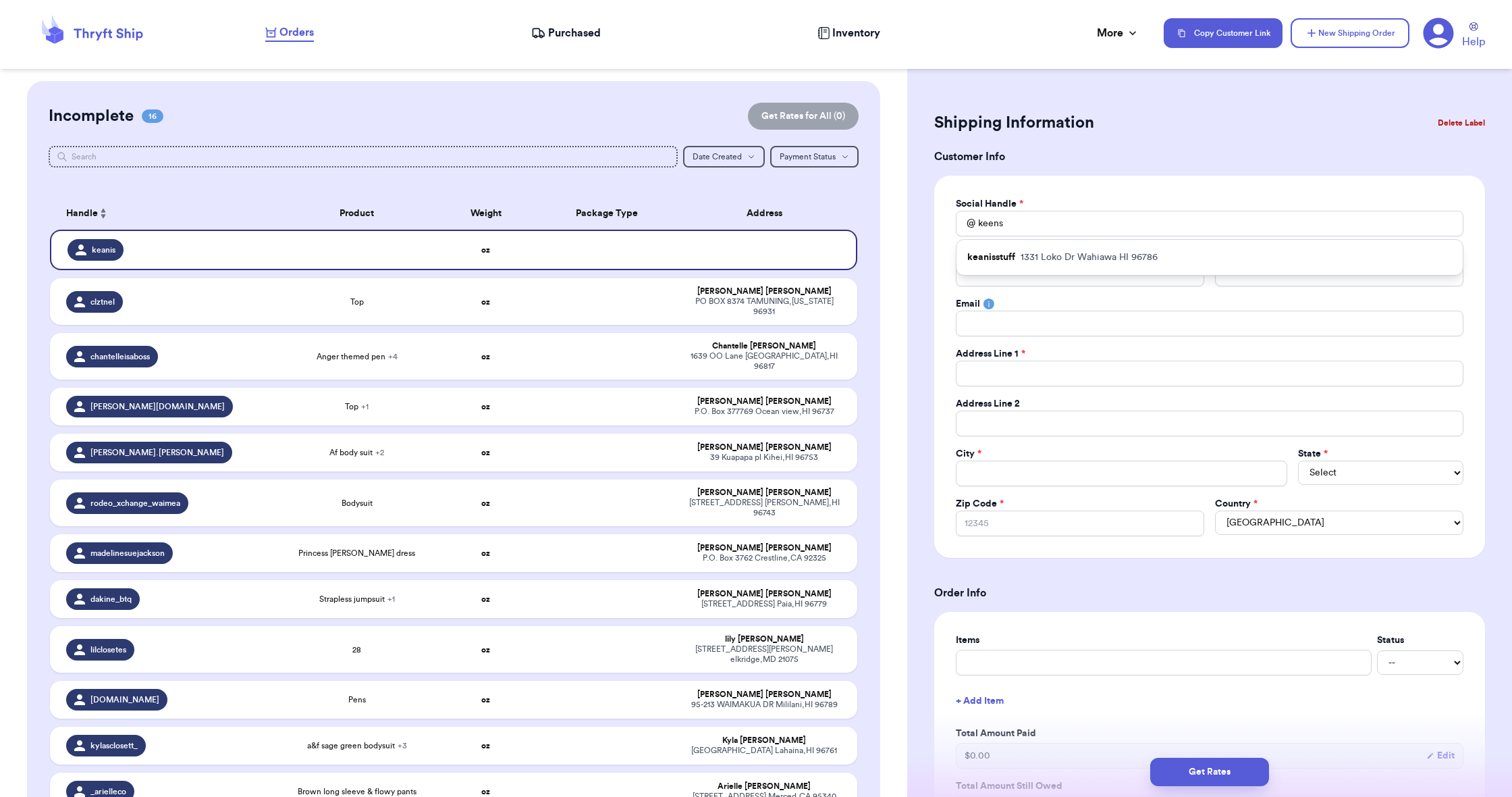
click at [1199, 261] on div "keanisstuff [STREET_ADDRESS][PERSON_NAME]" at bounding box center [1210, 257] width 506 height 35
type input "keanisstuff"
type input "Keani"
type input "Saito"
type input "[EMAIL_ADDRESS][DOMAIN_NAME]"
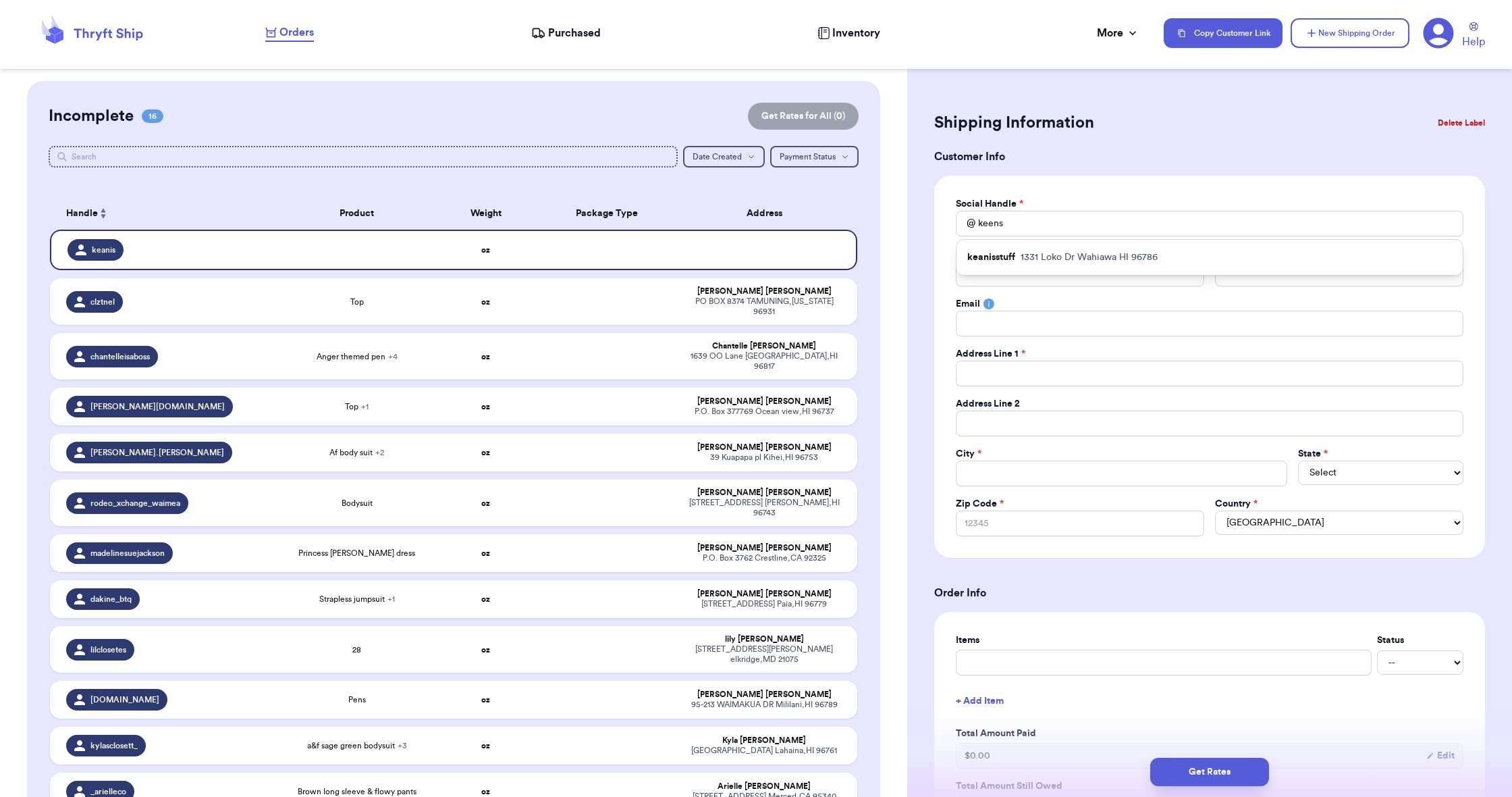
type input "1331 Loko Dr"
type input "Apt B"
type input "Wahiawa"
select select "HI"
type input "96786"
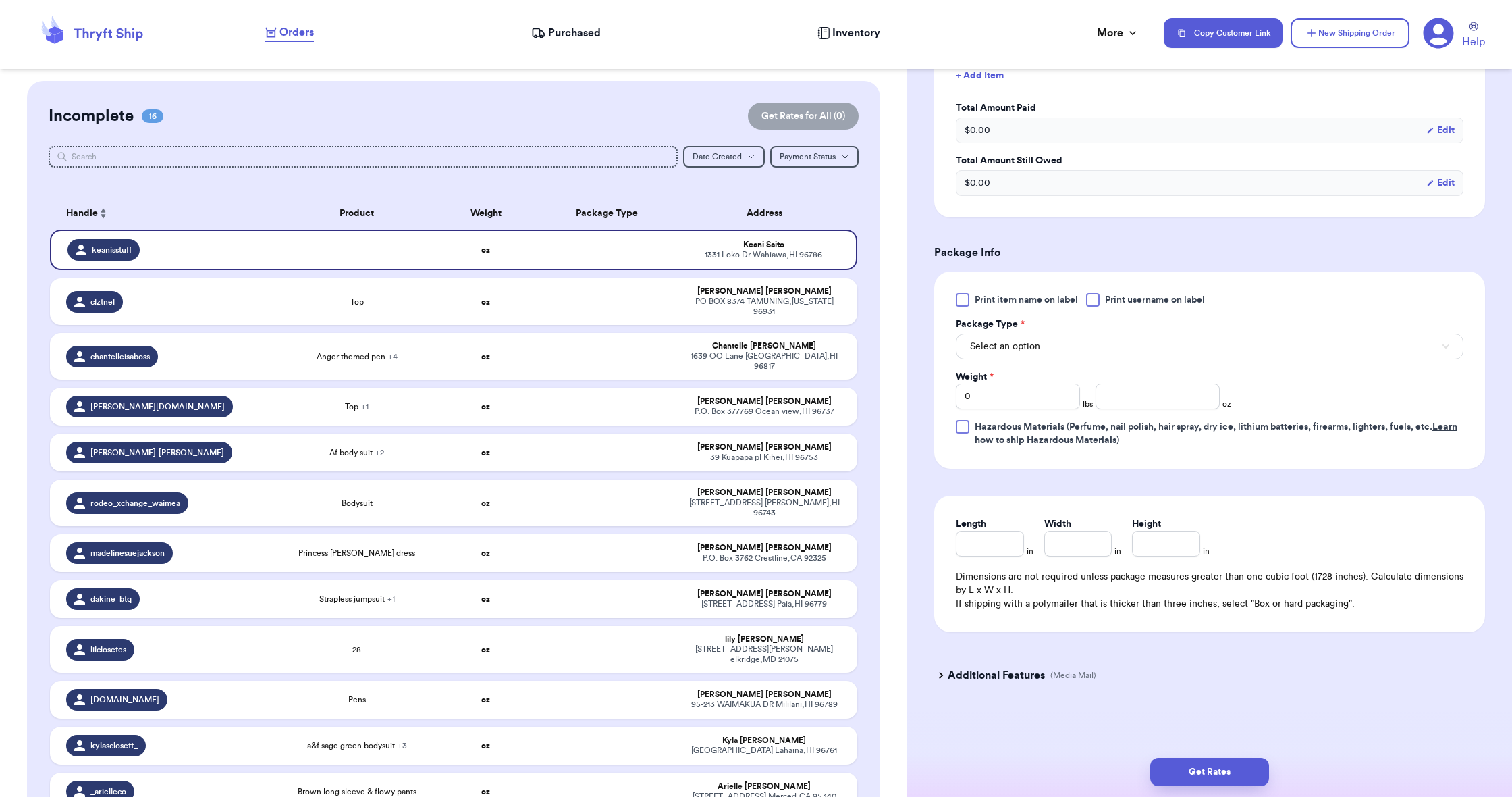
scroll to position [625, 0]
click at [1036, 344] on span "Select an option" at bounding box center [1005, 346] width 70 height 14
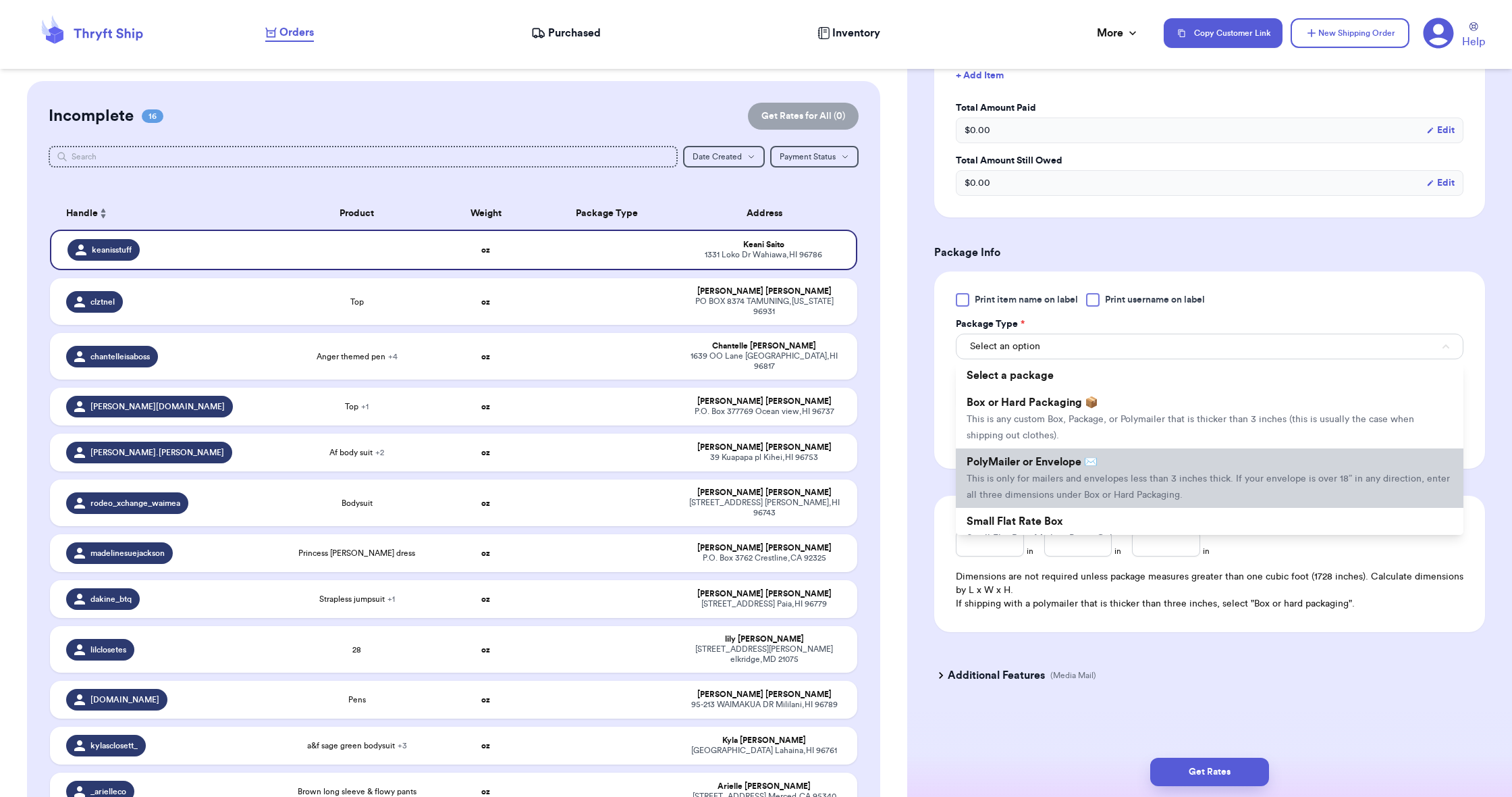
click at [1038, 477] on span "This is only for mailers and envelopes less than 3 inches thick. If your envelo…" at bounding box center [1208, 487] width 483 height 26
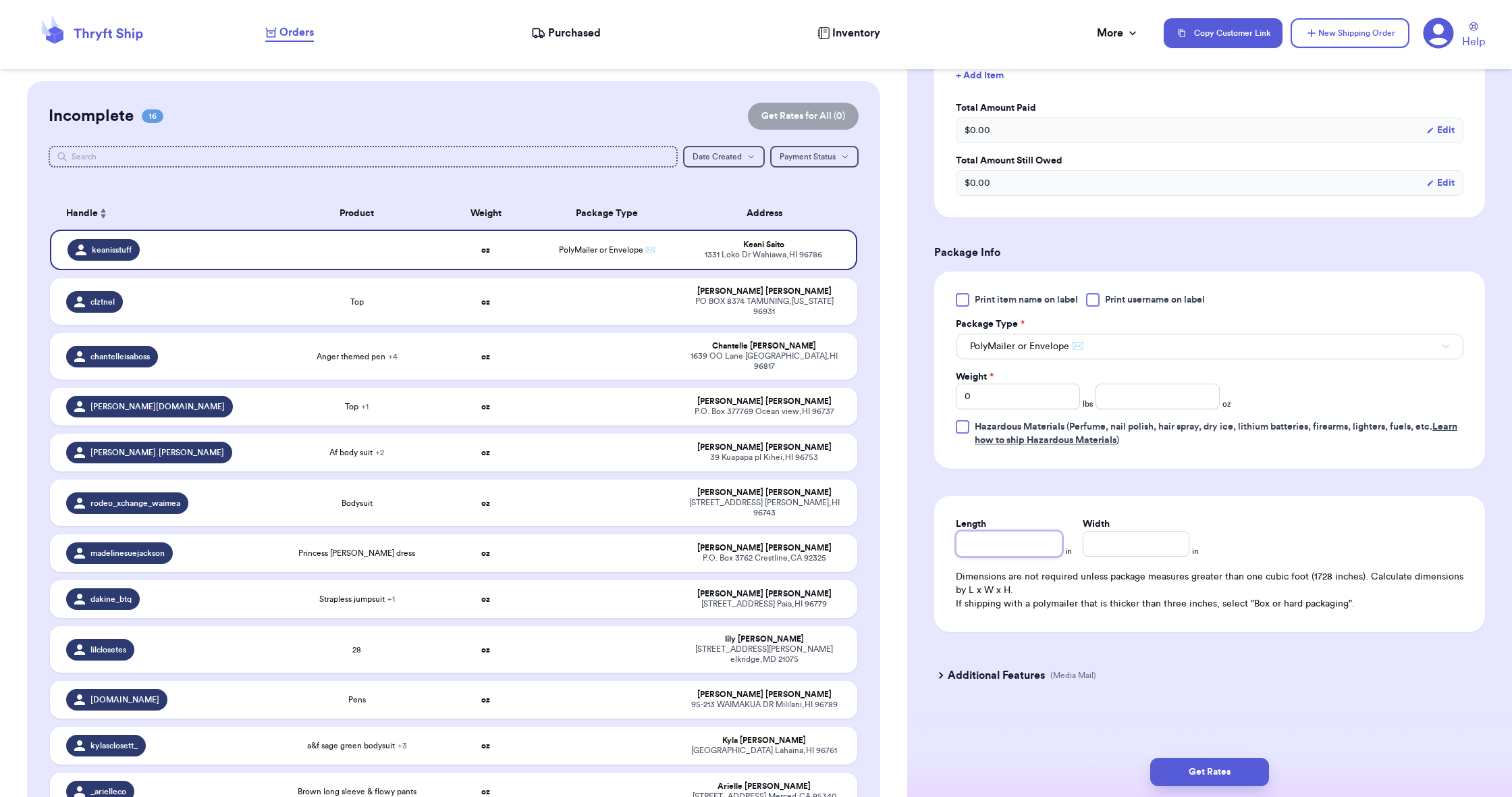
click at [1018, 549] on input "Length" at bounding box center [1009, 544] width 106 height 26
type input "1"
type input "13"
click at [1117, 551] on input "Width *" at bounding box center [1136, 544] width 106 height 26
type input "1"
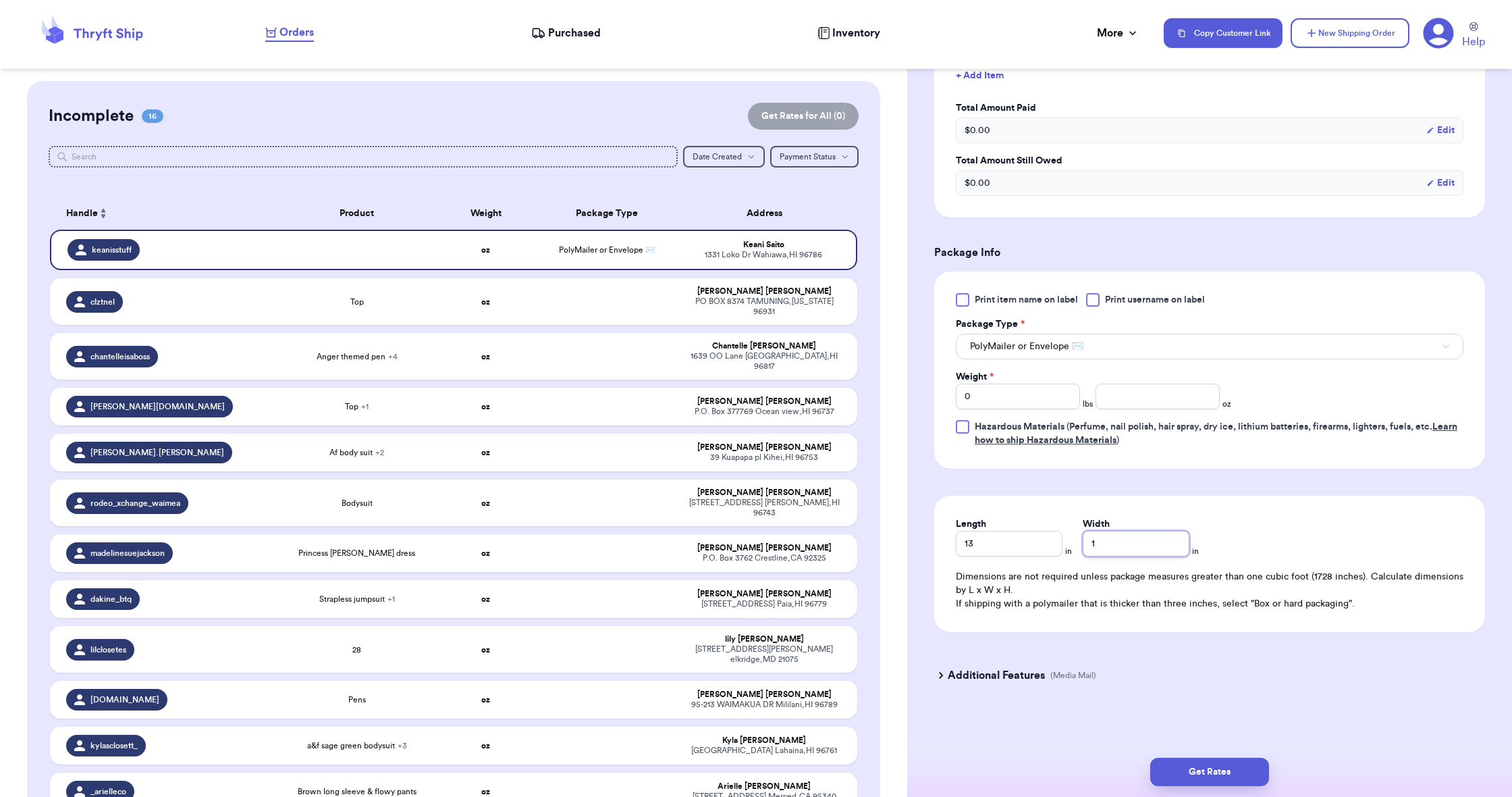
type input "10"
click at [989, 394] on input "0" at bounding box center [1018, 396] width 124 height 26
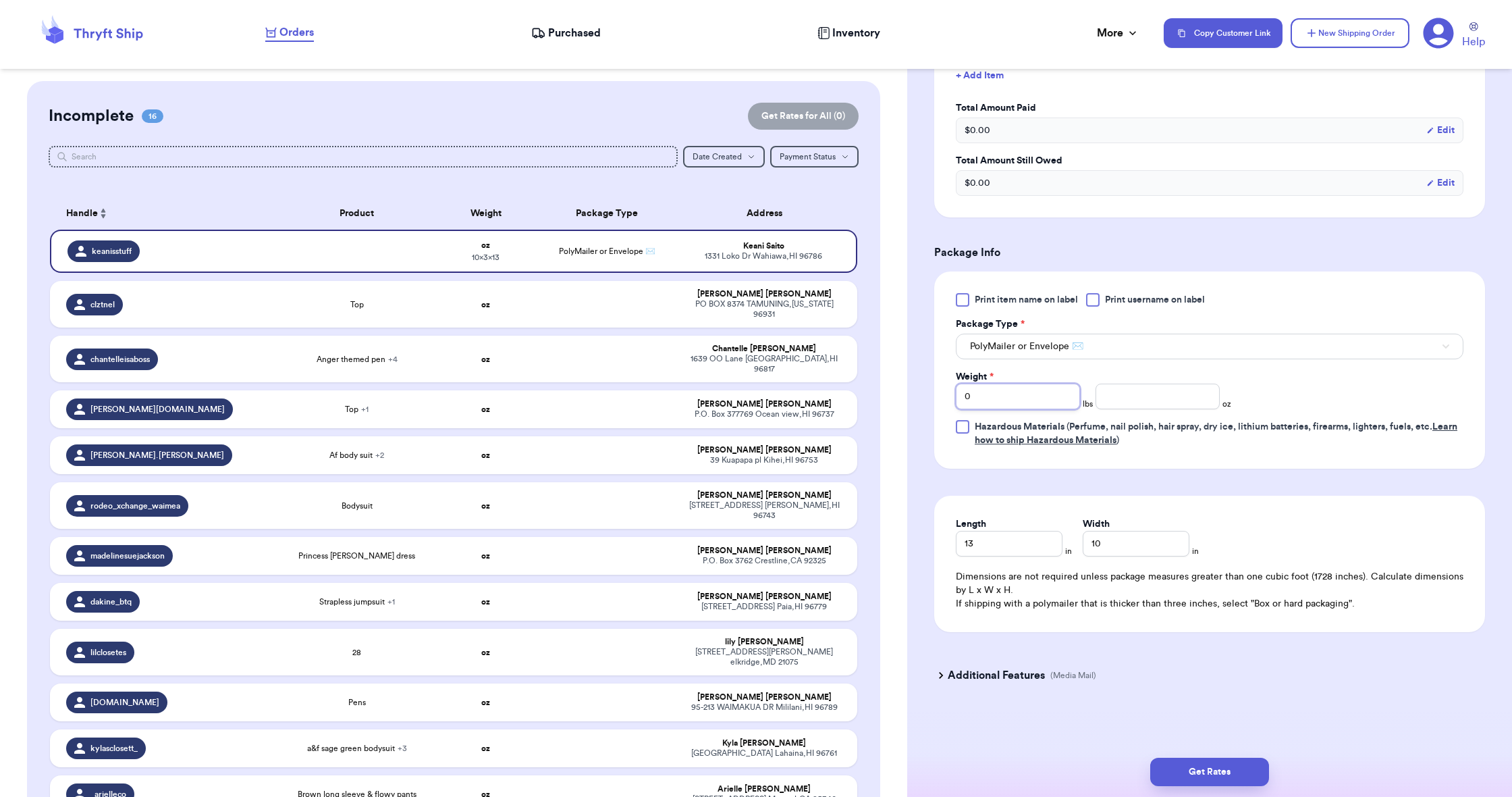
type input "1"
click at [1124, 400] on input "number" at bounding box center [1158, 396] width 124 height 26
type input "9"
click at [1211, 765] on button "Get Rates" at bounding box center [1209, 771] width 119 height 28
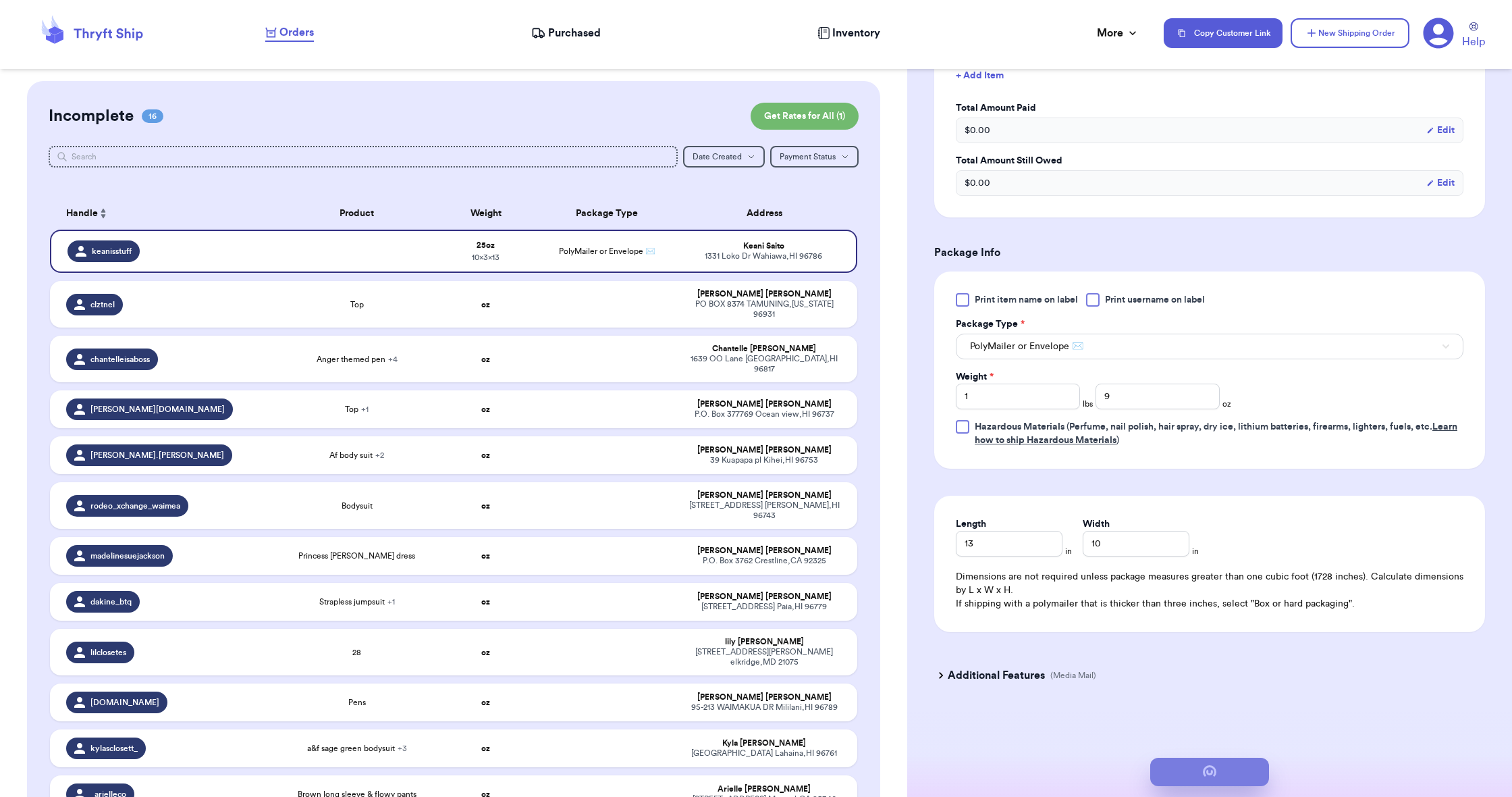
scroll to position [0, 0]
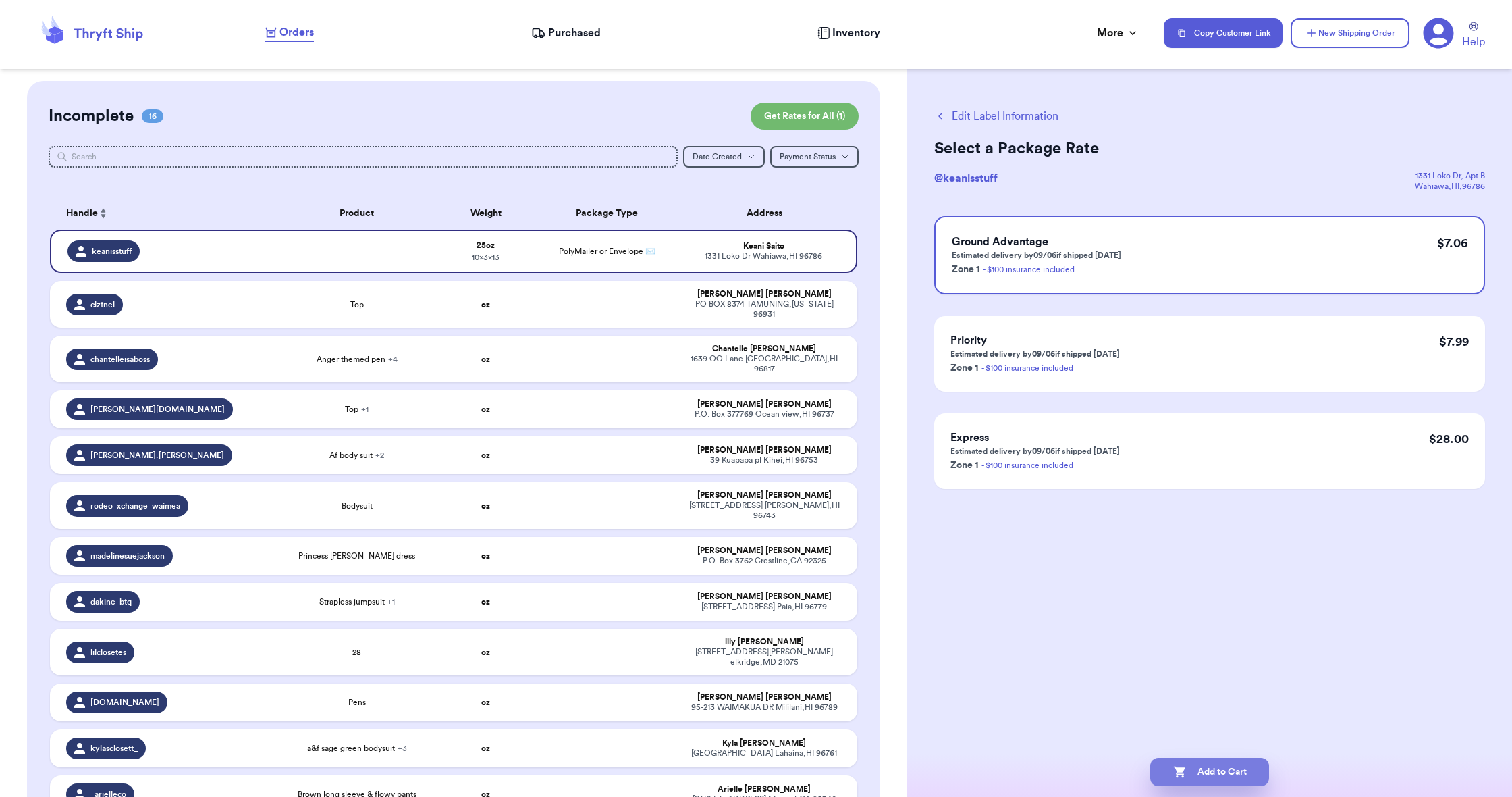
click at [1181, 771] on icon "button" at bounding box center [1179, 772] width 11 height 11
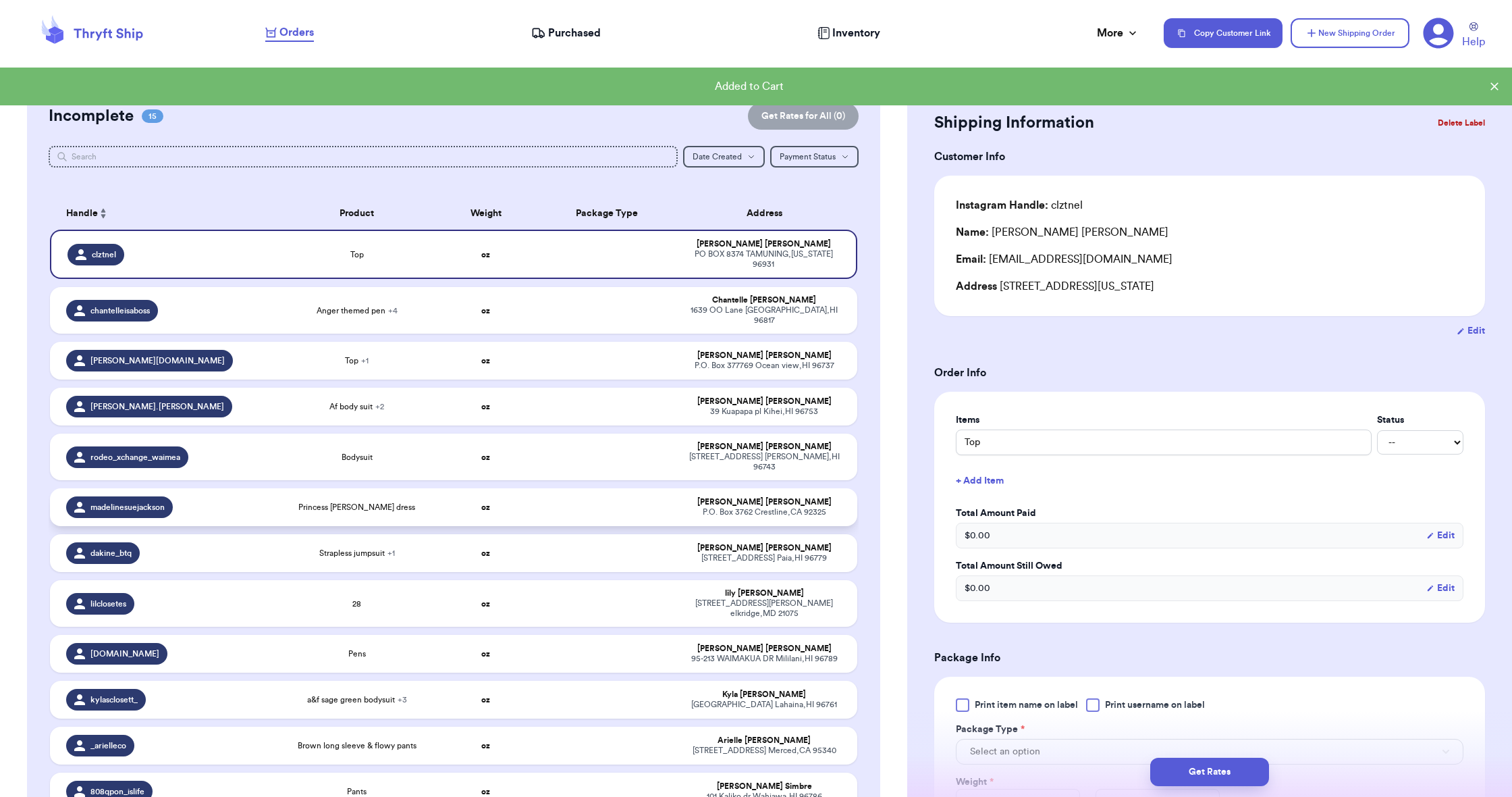
click at [240, 496] on div "madelinesuejackson" at bounding box center [167, 507] width 202 height 22
type input "Princess [PERSON_NAME] dress"
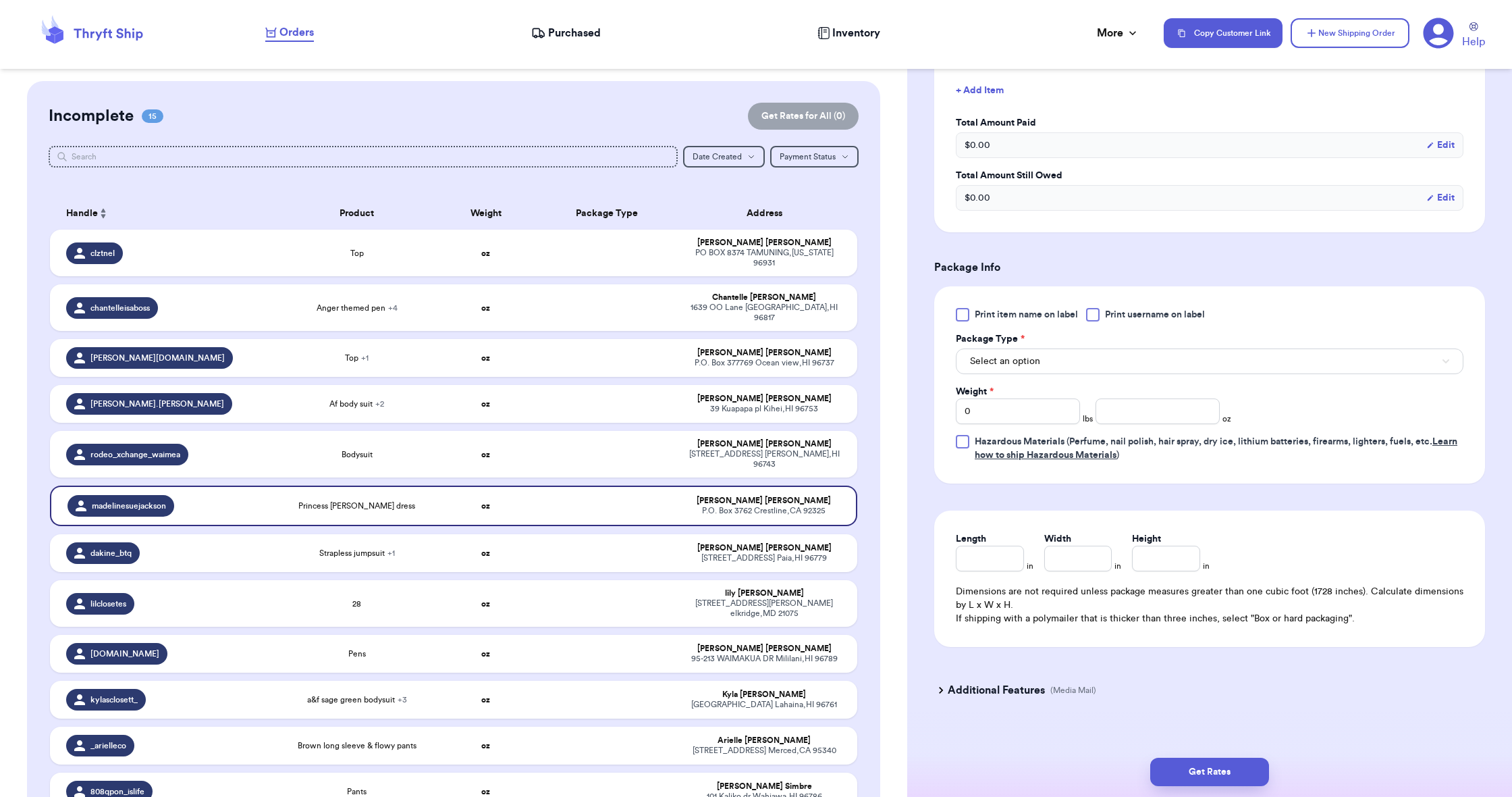
scroll to position [393, 0]
click at [991, 363] on span "Select an option" at bounding box center [1005, 358] width 70 height 14
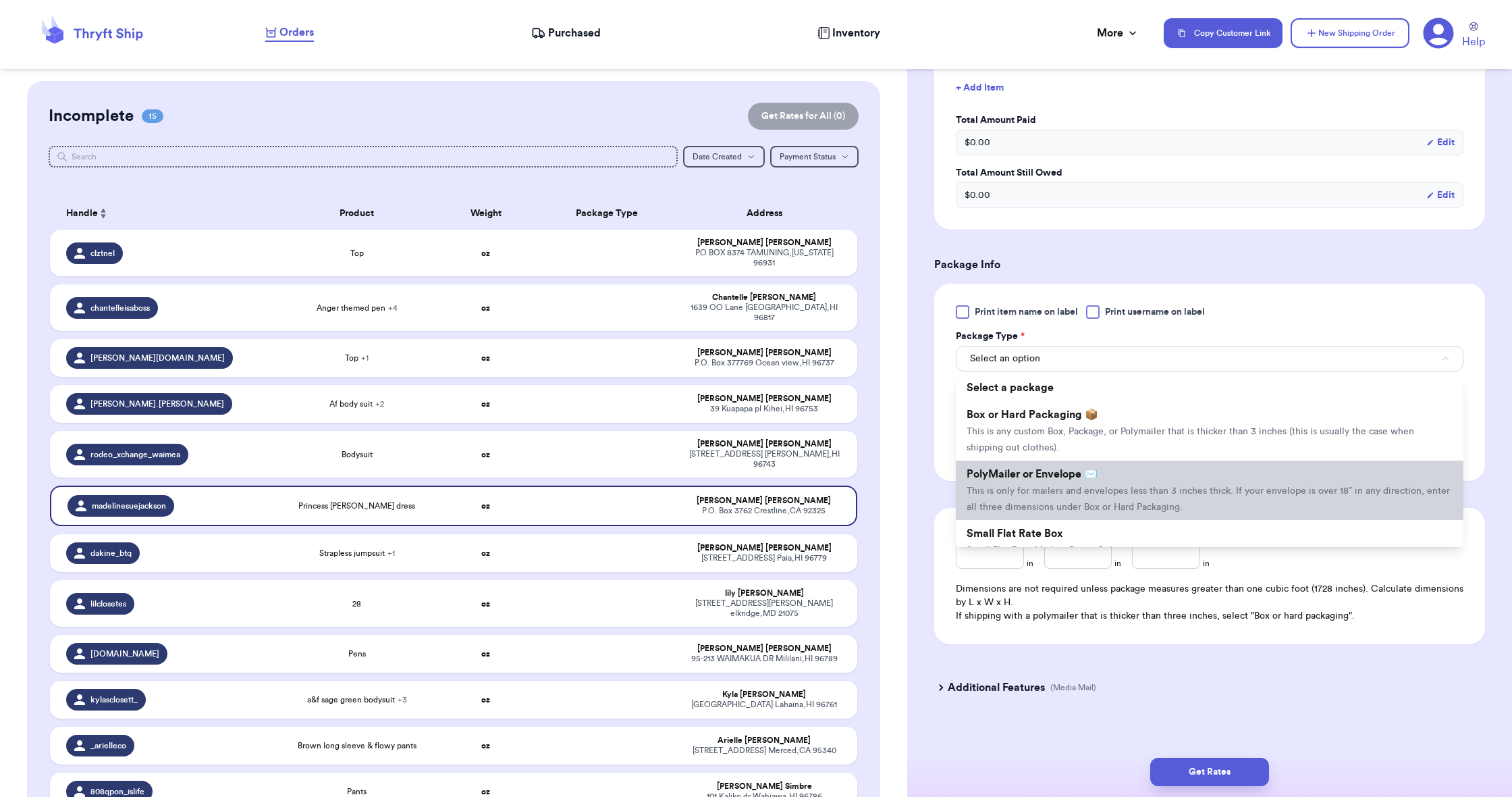
click at [1001, 470] on li "PolyMailer or Envelope ✉️ This is only for mailers and envelopes less than 3 in…" at bounding box center [1209, 490] width 507 height 60
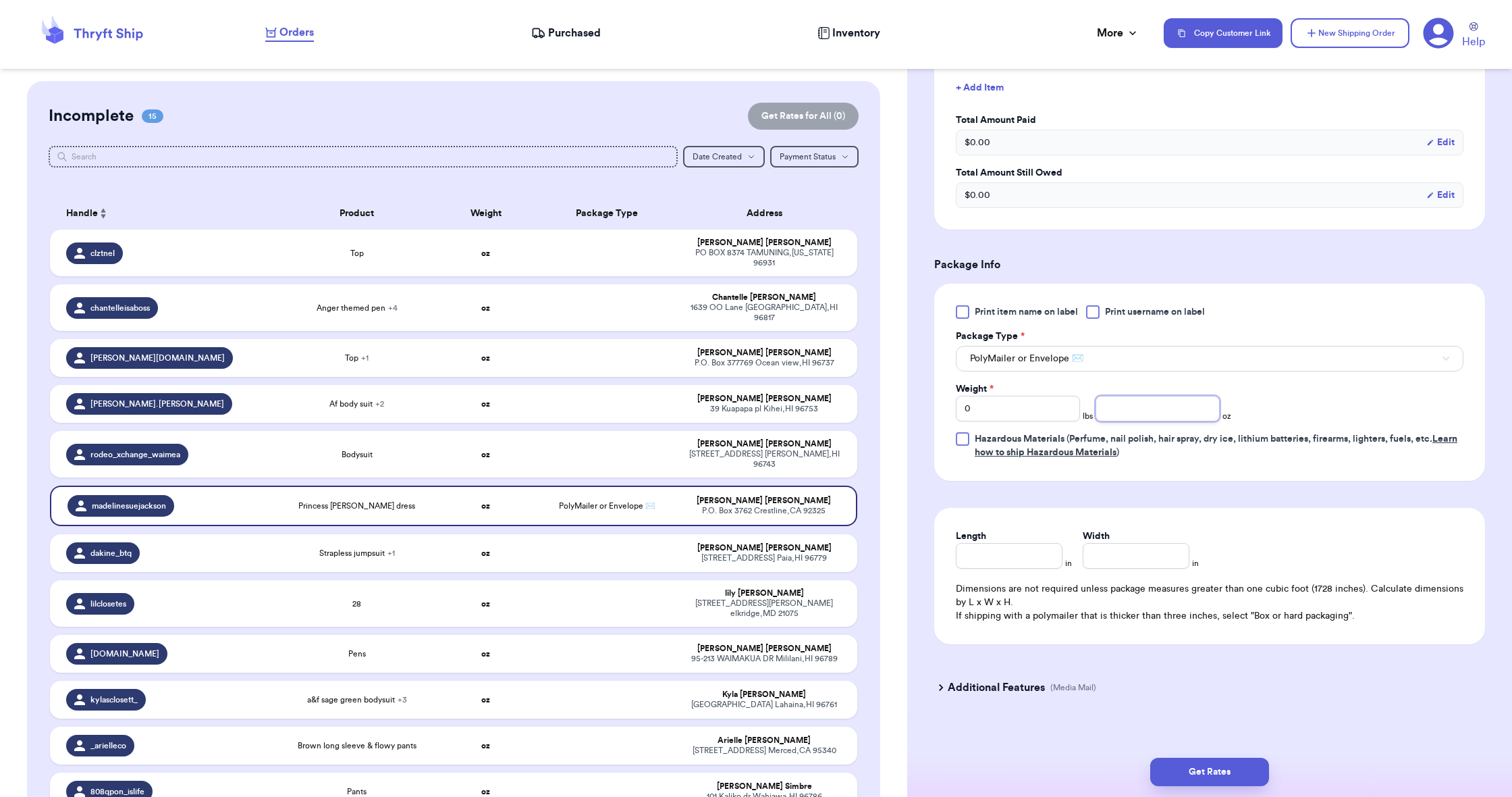
click at [1118, 404] on input "number" at bounding box center [1158, 409] width 124 height 26
type input "6.8"
click at [1031, 553] on input "Length" at bounding box center [1009, 556] width 106 height 26
type input "13"
click at [1110, 549] on input "Width *" at bounding box center [1136, 556] width 106 height 26
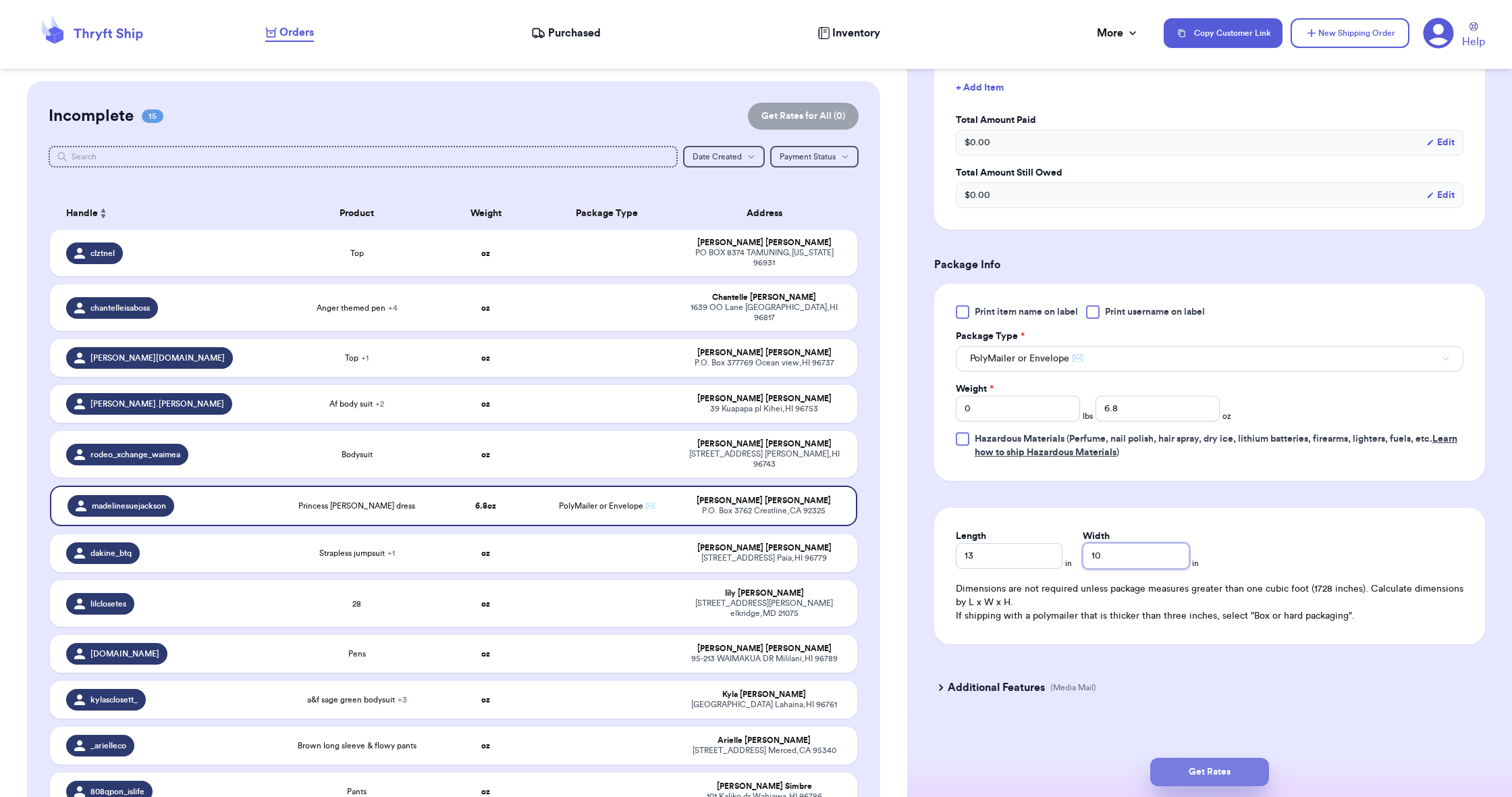
type input "10"
click at [1217, 762] on button "Get Rates" at bounding box center [1209, 771] width 119 height 28
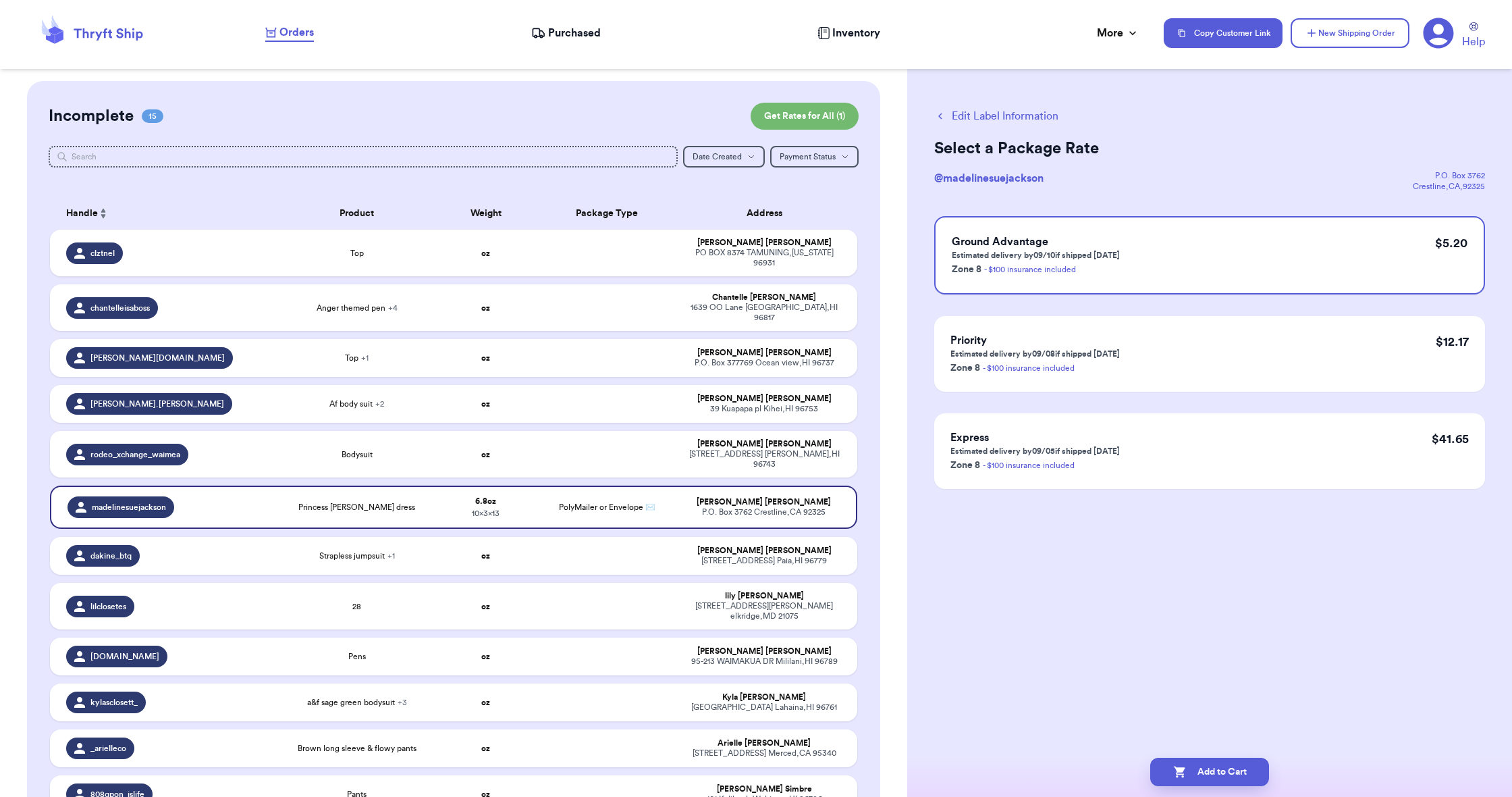
scroll to position [0, 0]
click at [1183, 766] on icon "button" at bounding box center [1180, 771] width 14 height 14
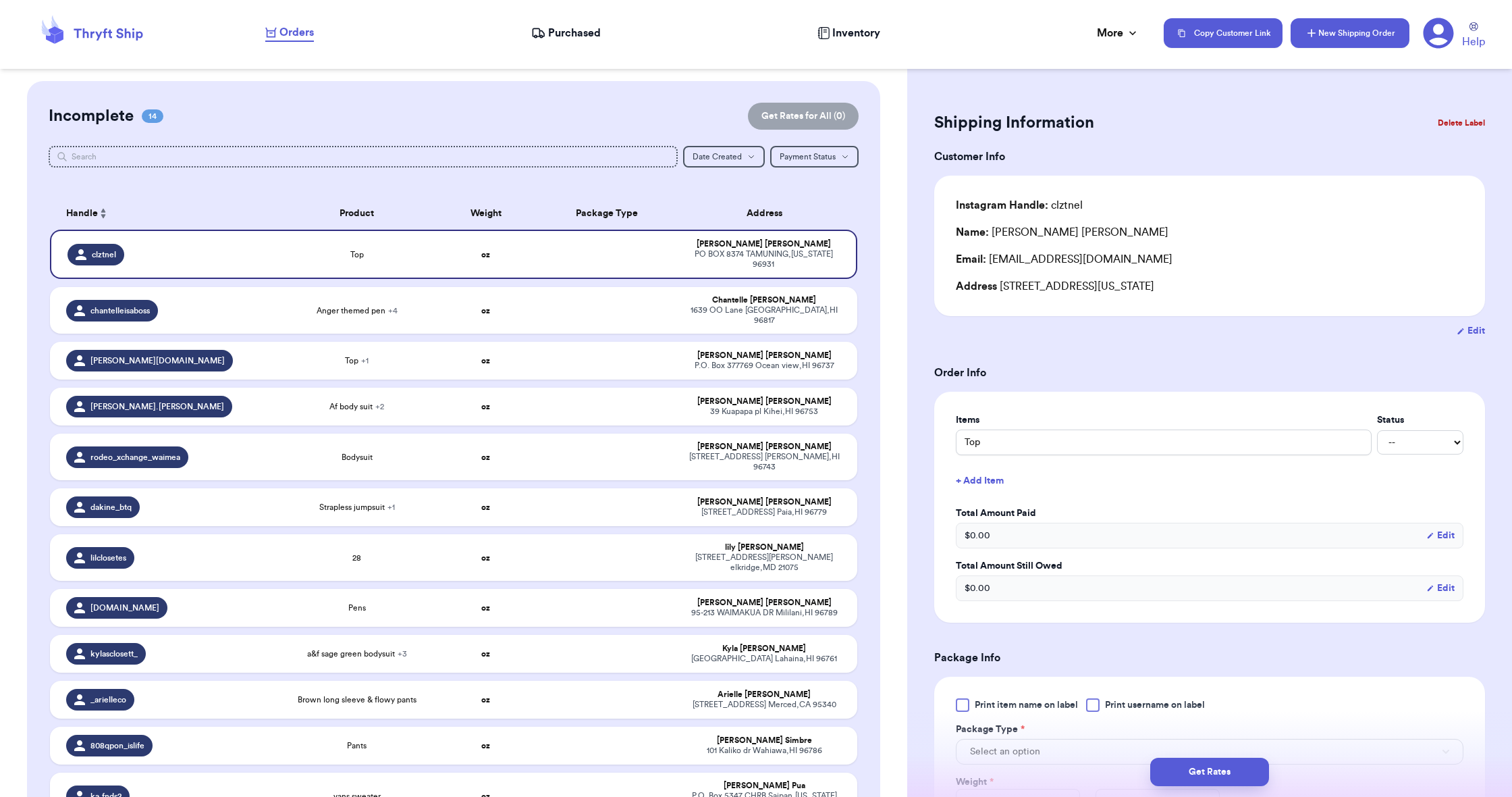
click at [1316, 35] on icon "button" at bounding box center [1311, 33] width 14 height 14
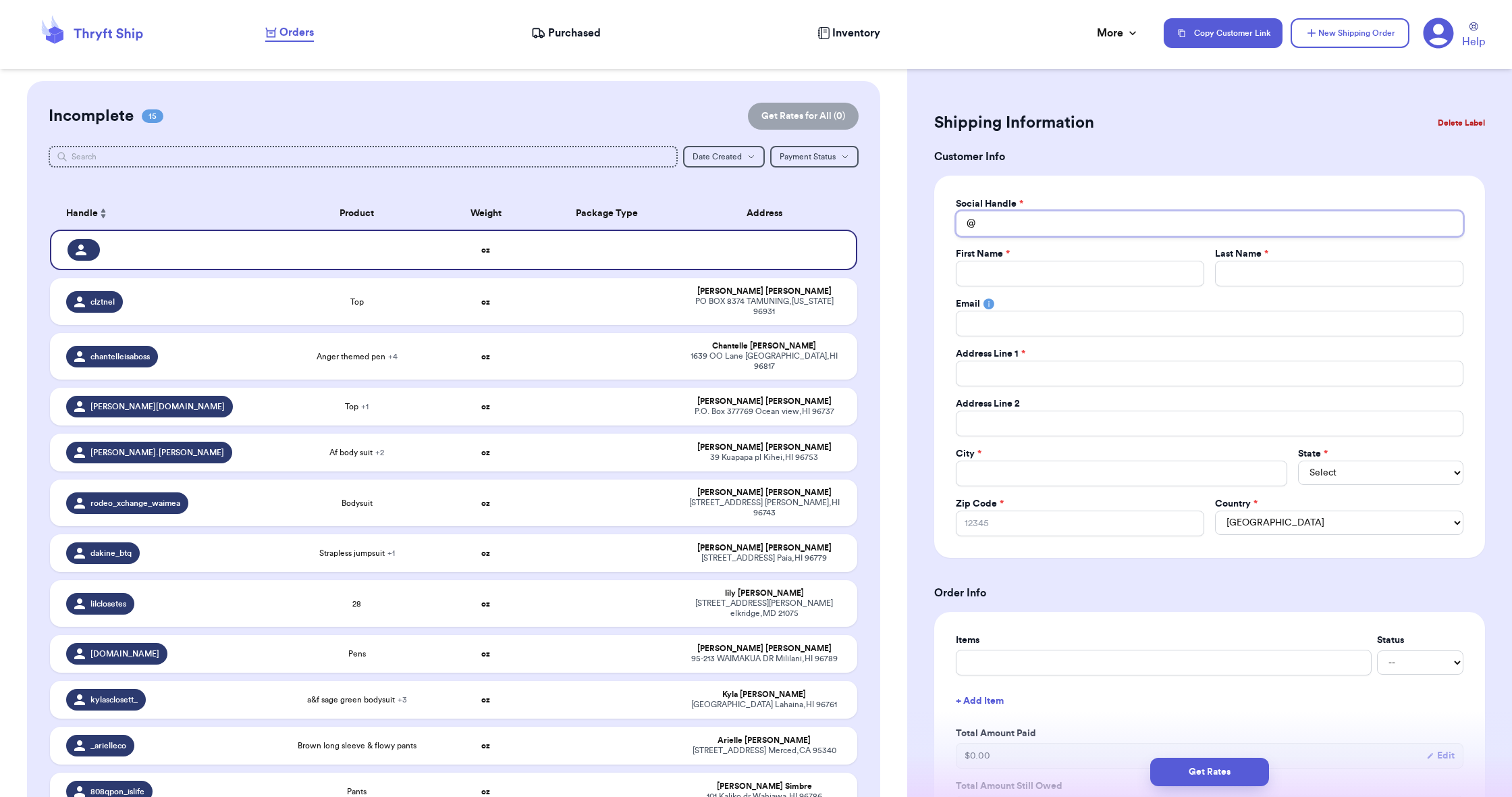
click at [1102, 226] on input "Total Amount Paid" at bounding box center [1209, 223] width 507 height 26
type input "t"
type input "ta"
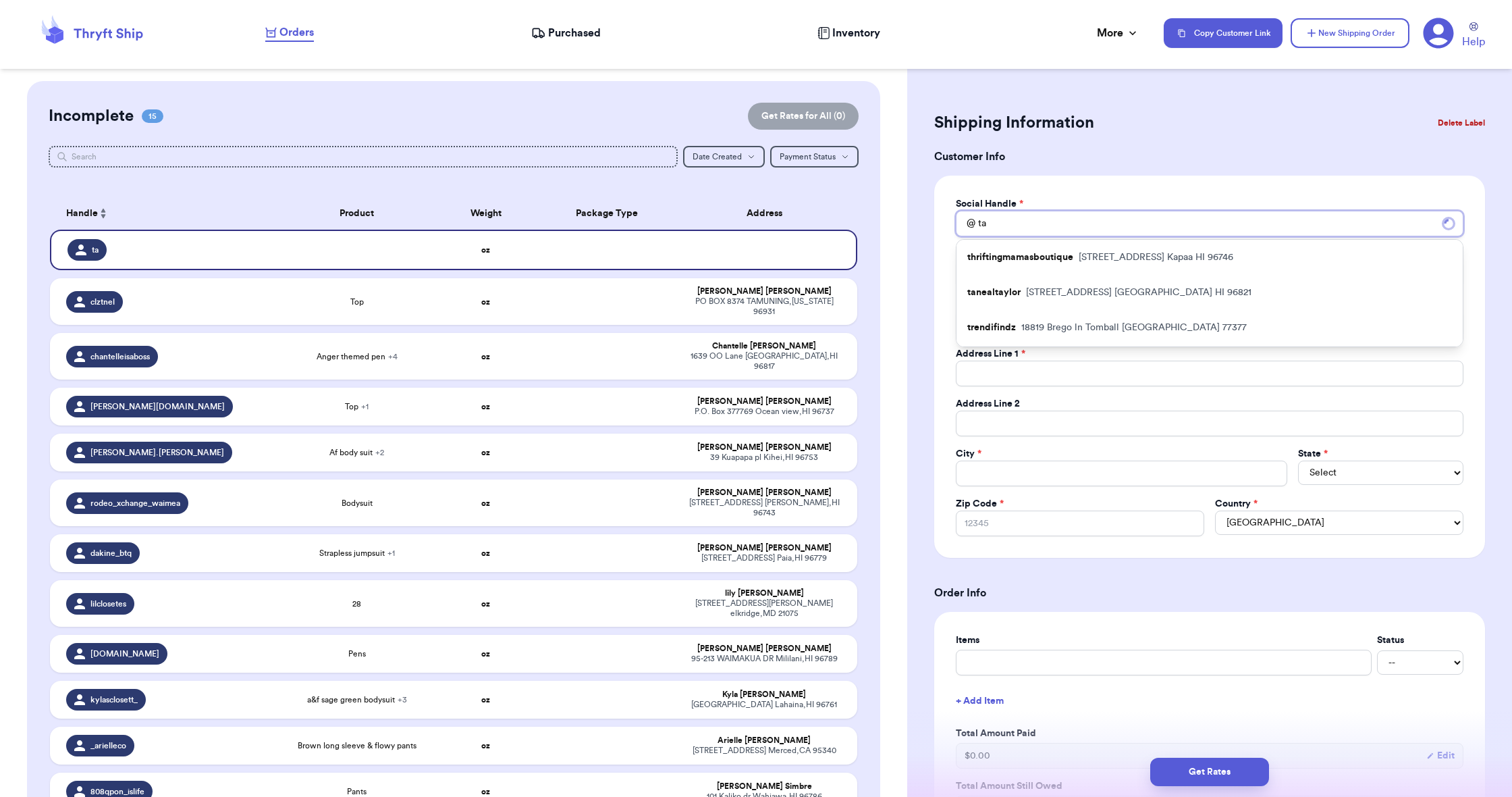
type input "tan"
type input "tane"
type input "[PERSON_NAME]"
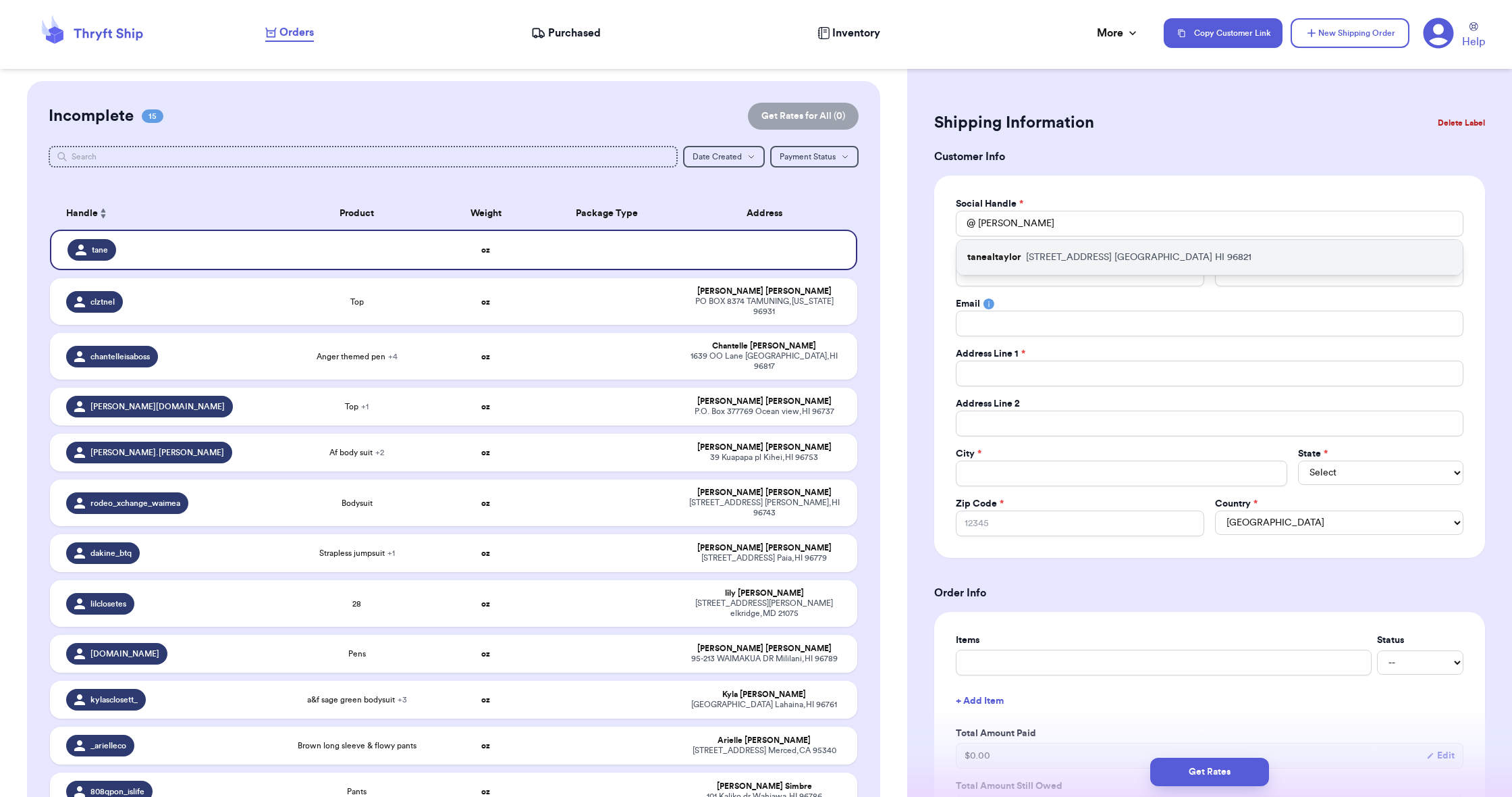
drag, startPoint x: 1102, startPoint y: 226, endPoint x: 1103, endPoint y: 252, distance: 26.0
click at [1103, 252] on p "[STREET_ADDRESS]" at bounding box center [1139, 257] width 226 height 14
type input "tanealtaylor"
type input "Taneal"
type input "[PERSON_NAME]"
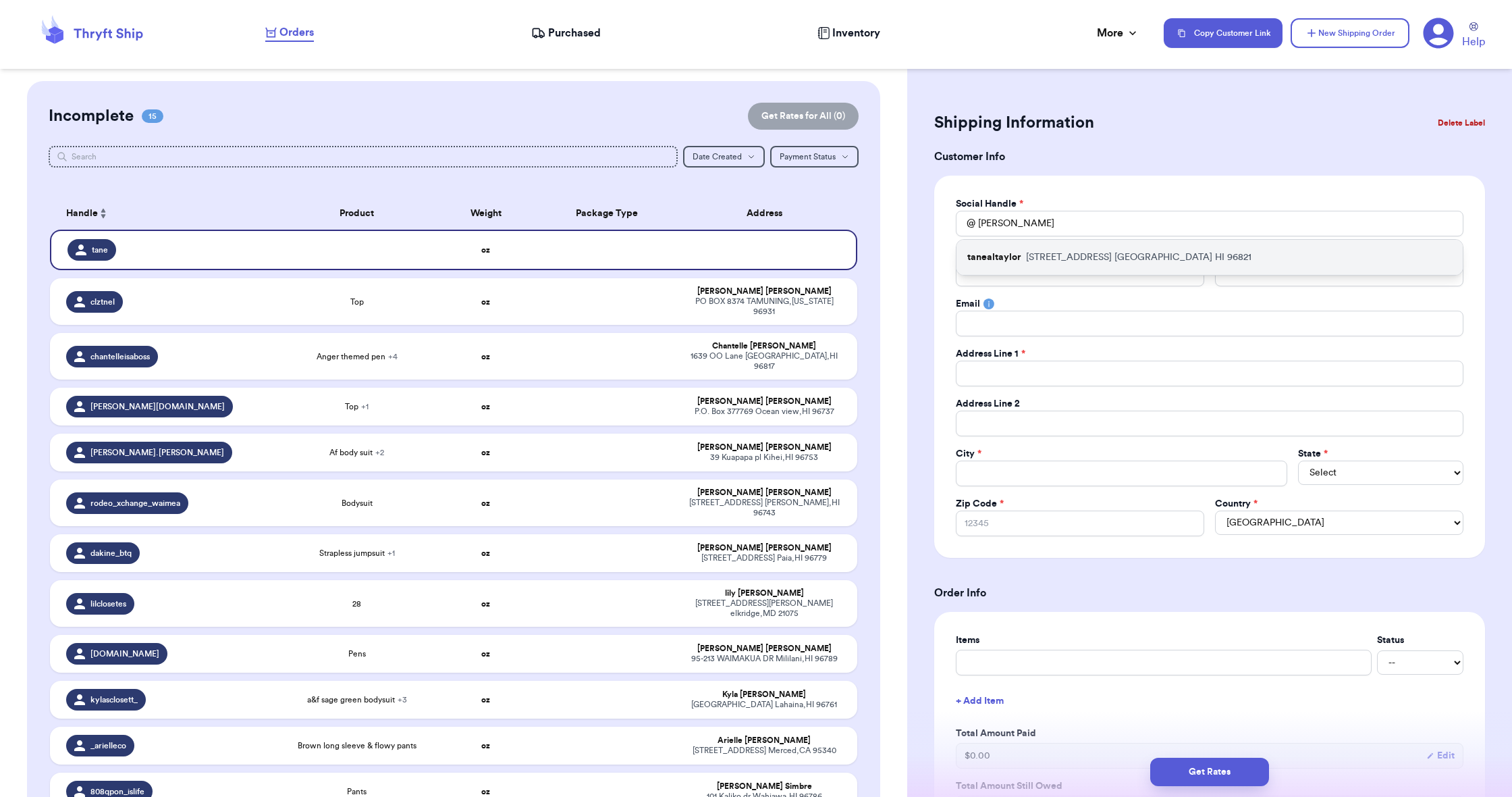
type input "[EMAIL_ADDRESS][US_STATE][DOMAIN_NAME]"
type input "[STREET_ADDRESS]"
type input "[GEOGRAPHIC_DATA]"
select select "HI"
type input "96821"
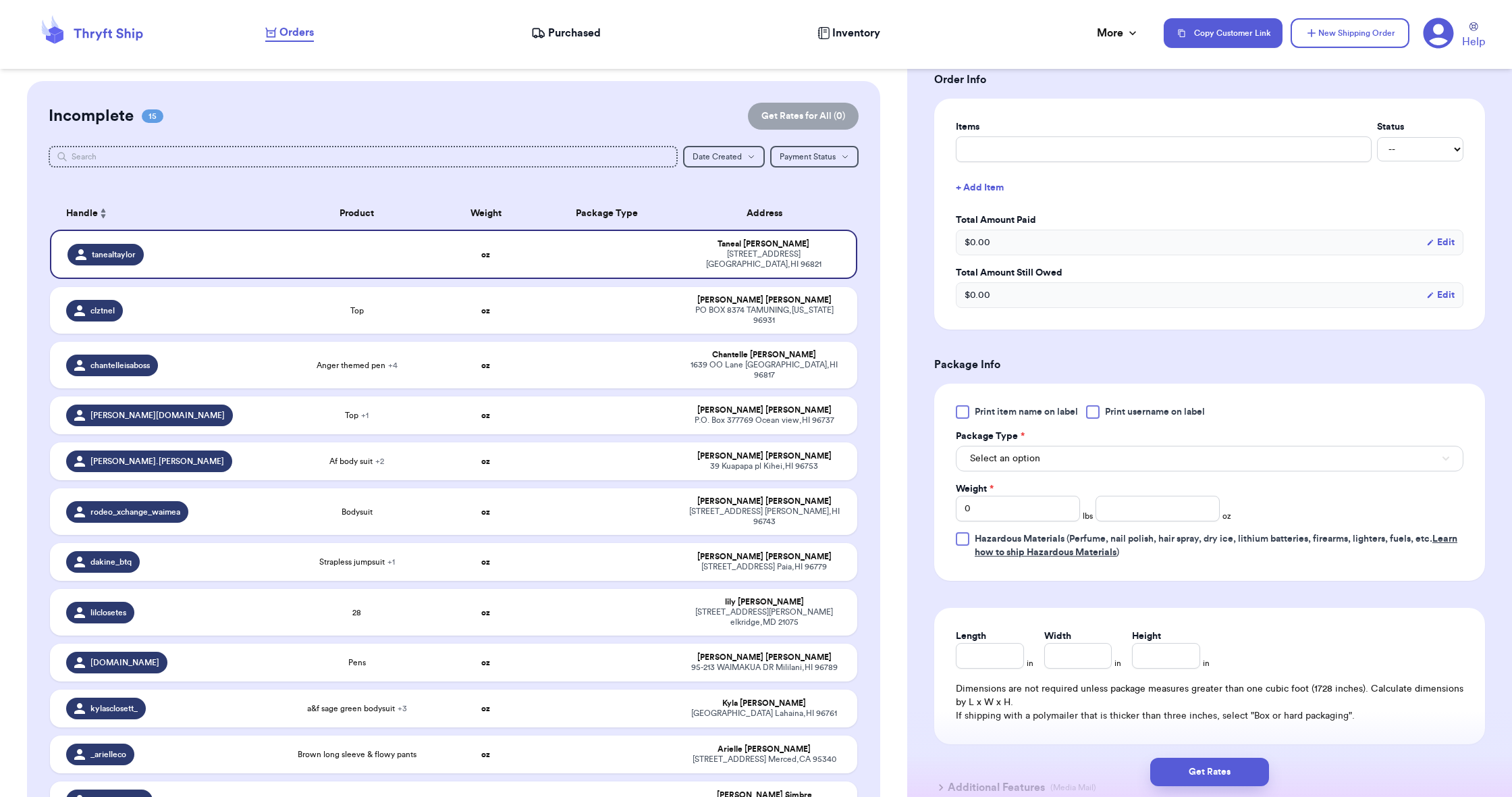
scroll to position [516, 0]
click at [990, 453] on span "Select an option" at bounding box center [1005, 455] width 70 height 14
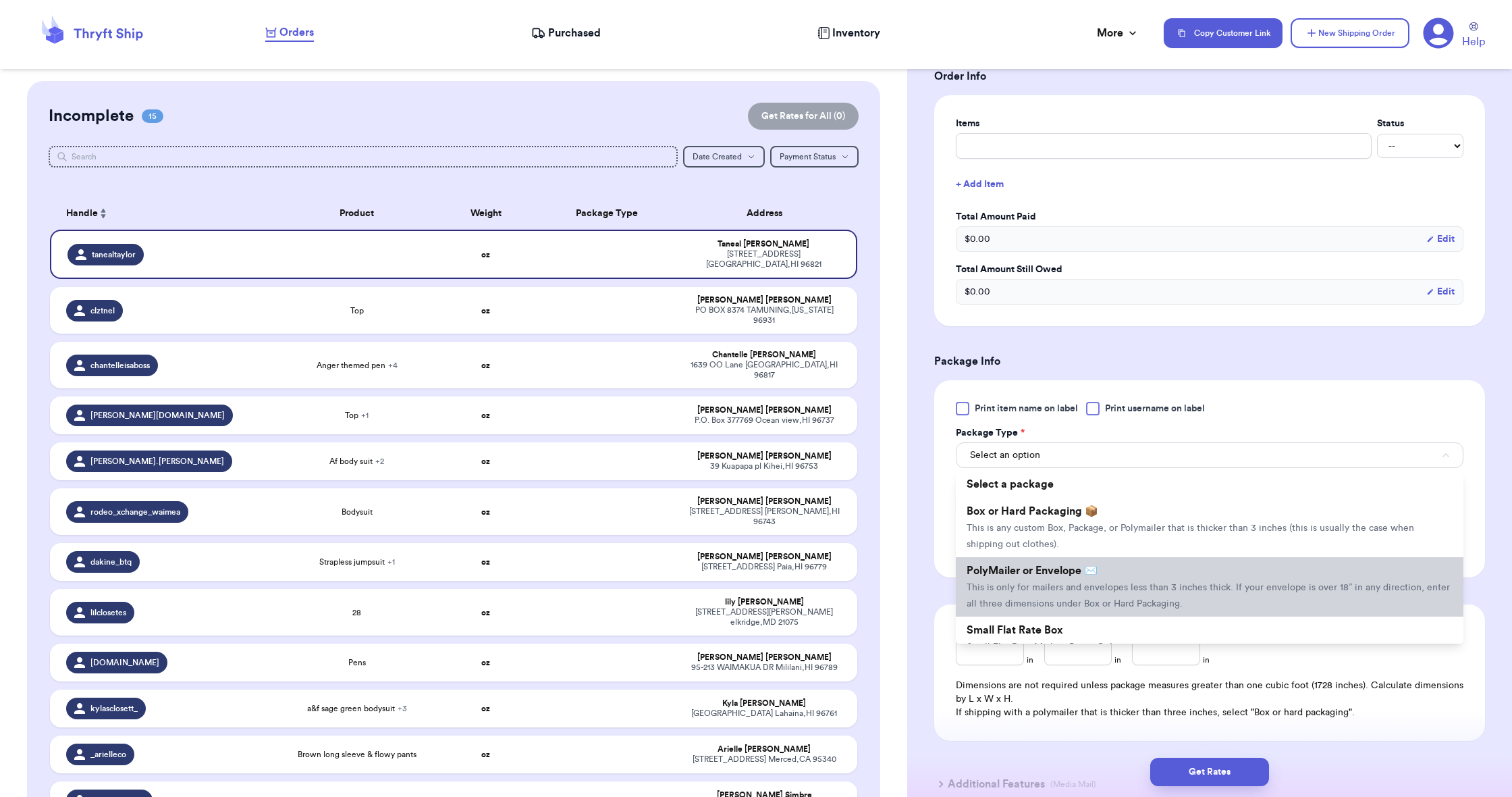
click at [1002, 562] on li "PolyMailer or Envelope ✉️ This is only for mailers and envelopes less than 3 in…" at bounding box center [1209, 587] width 507 height 60
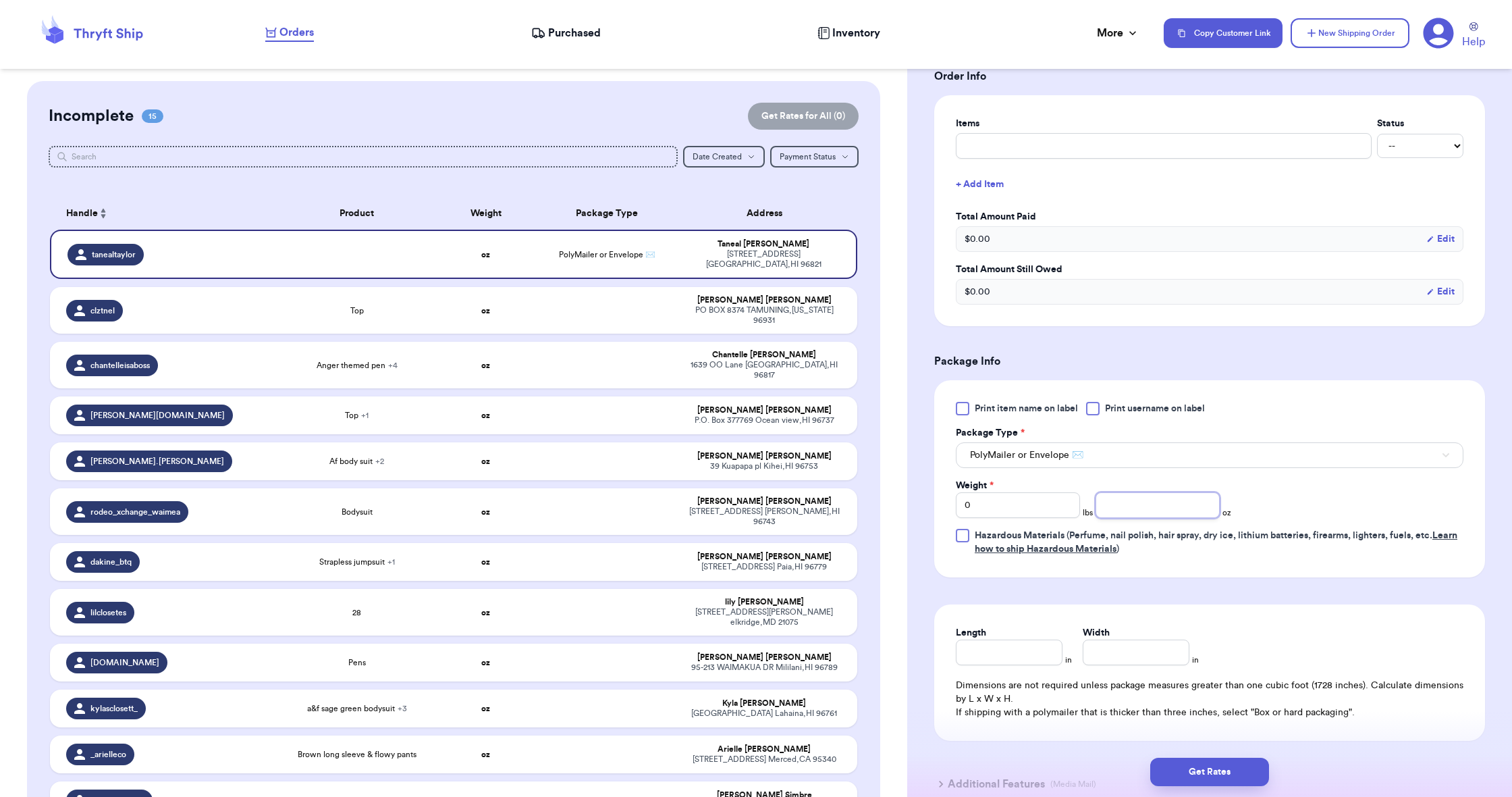
click at [1121, 510] on input "number" at bounding box center [1158, 505] width 124 height 26
type input "1.7"
click at [1017, 644] on input "Length" at bounding box center [1009, 653] width 106 height 26
type input "9"
click at [1108, 661] on input "Width *" at bounding box center [1136, 653] width 106 height 26
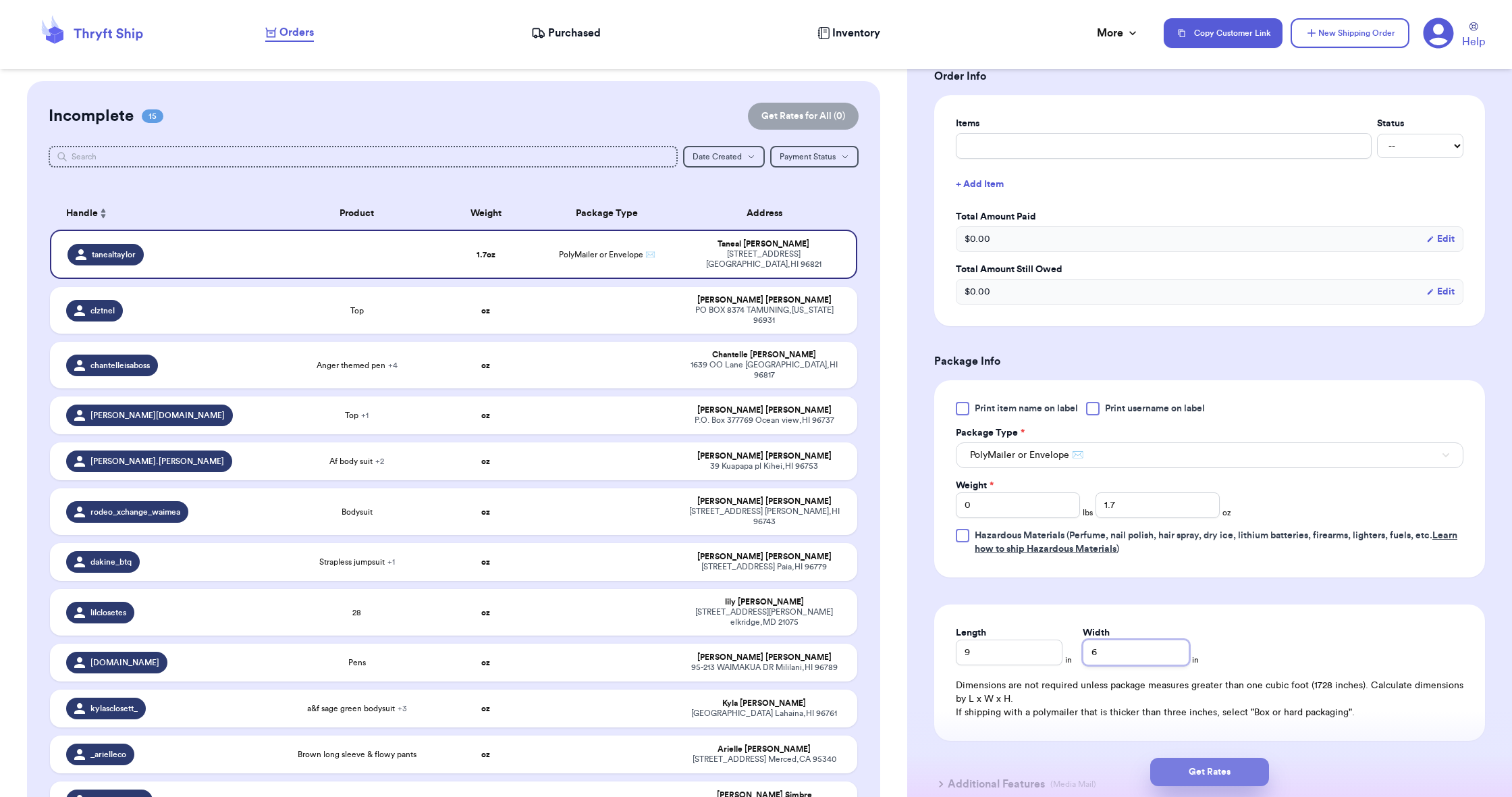
type input "6"
click at [1217, 778] on button "Get Rates" at bounding box center [1209, 771] width 119 height 28
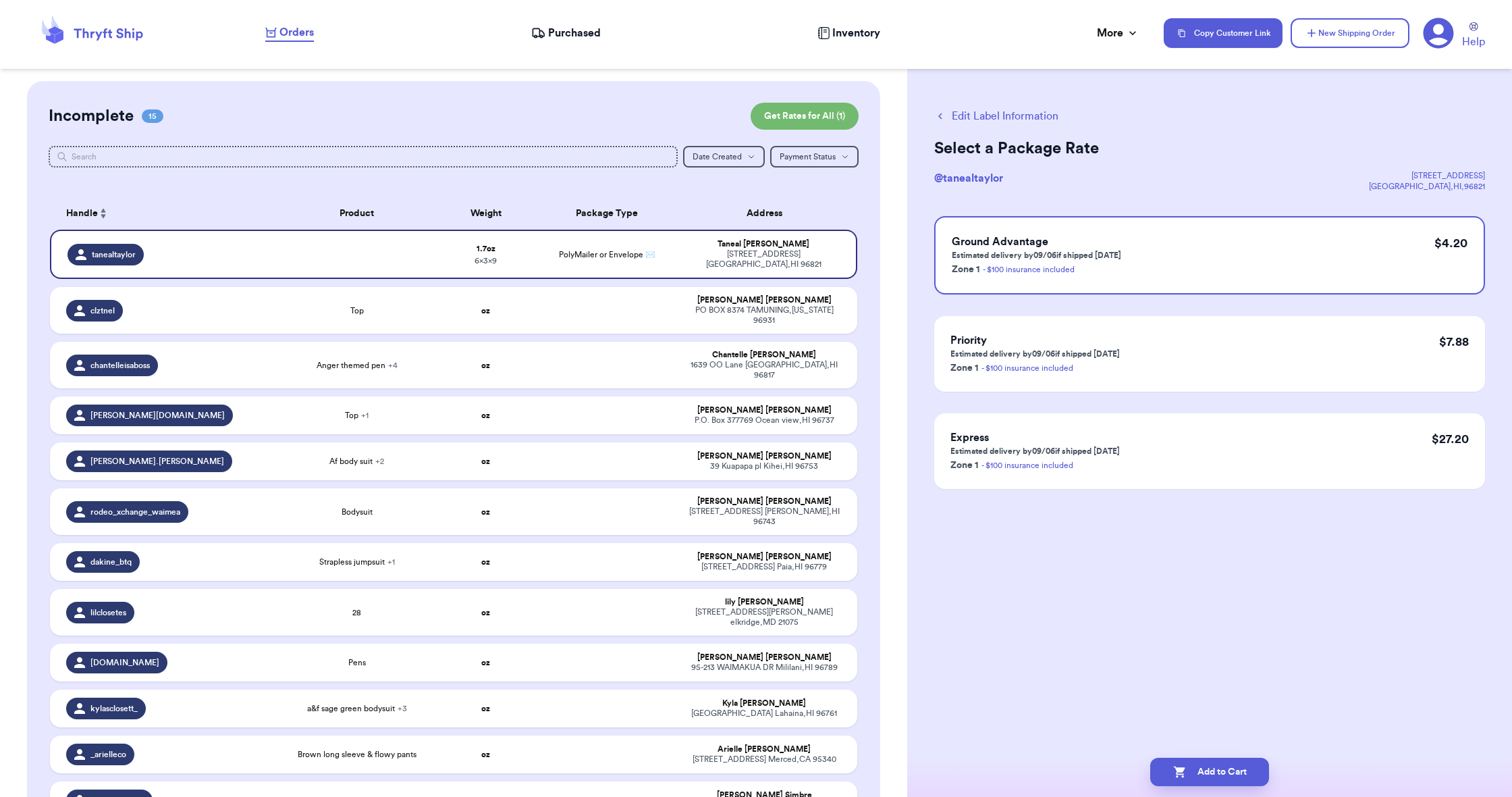
scroll to position [0, 0]
click at [1224, 780] on button "Add to Cart" at bounding box center [1209, 771] width 119 height 28
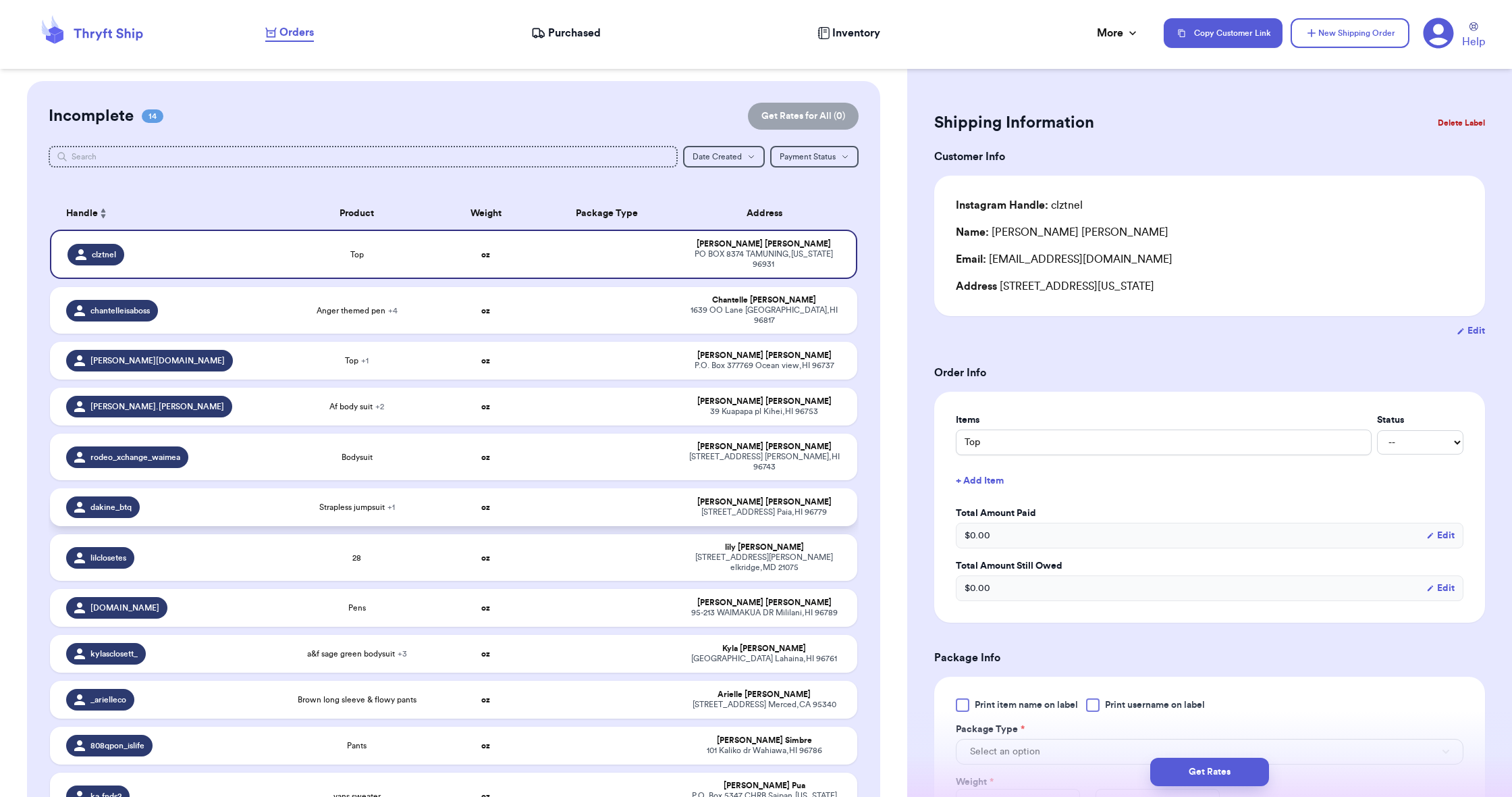
click at [554, 494] on td at bounding box center [607, 507] width 145 height 38
type input "Strapless jumpsuit"
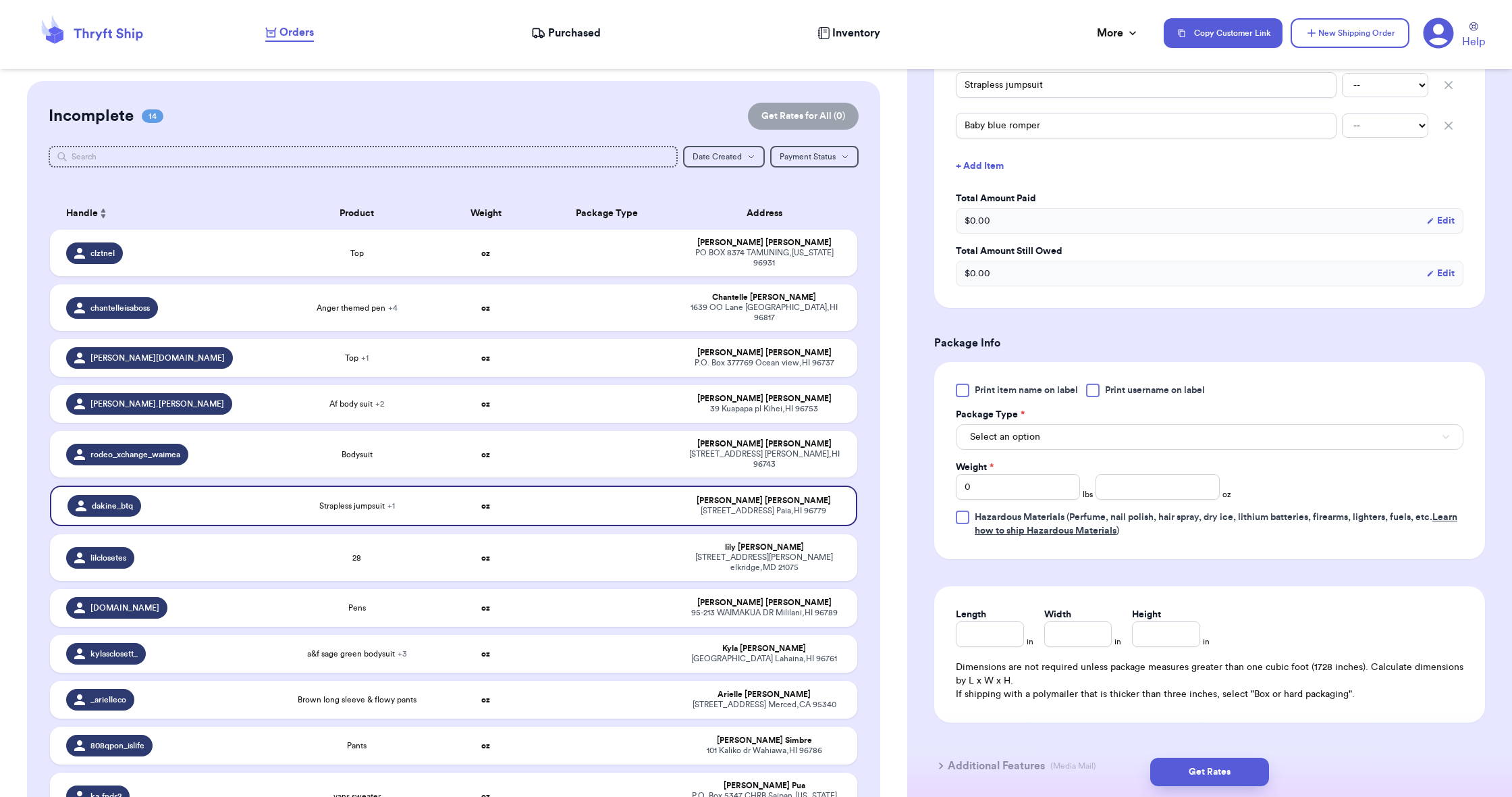
scroll to position [368, 0]
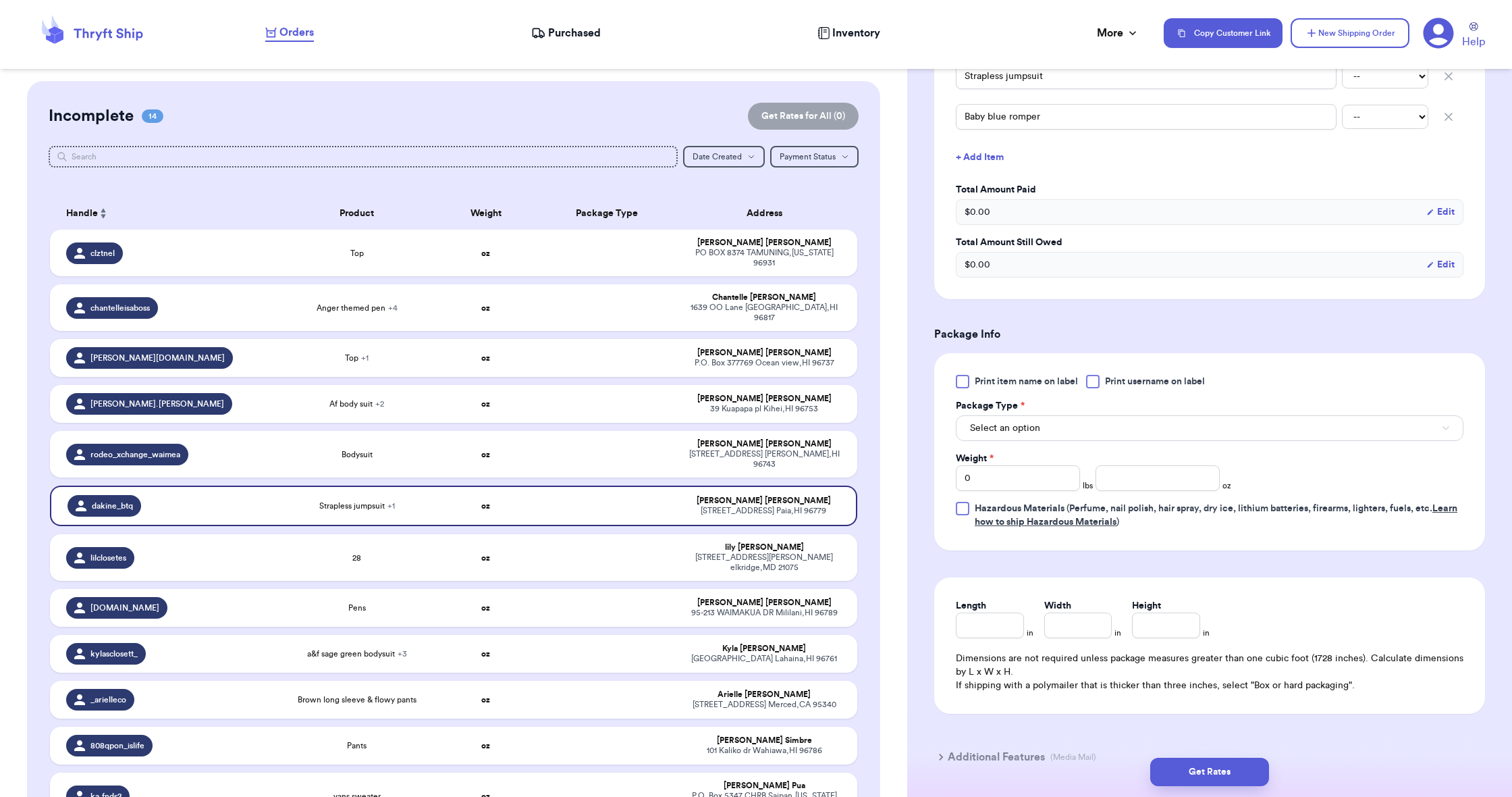
click at [973, 433] on span "Select an option" at bounding box center [1005, 428] width 70 height 14
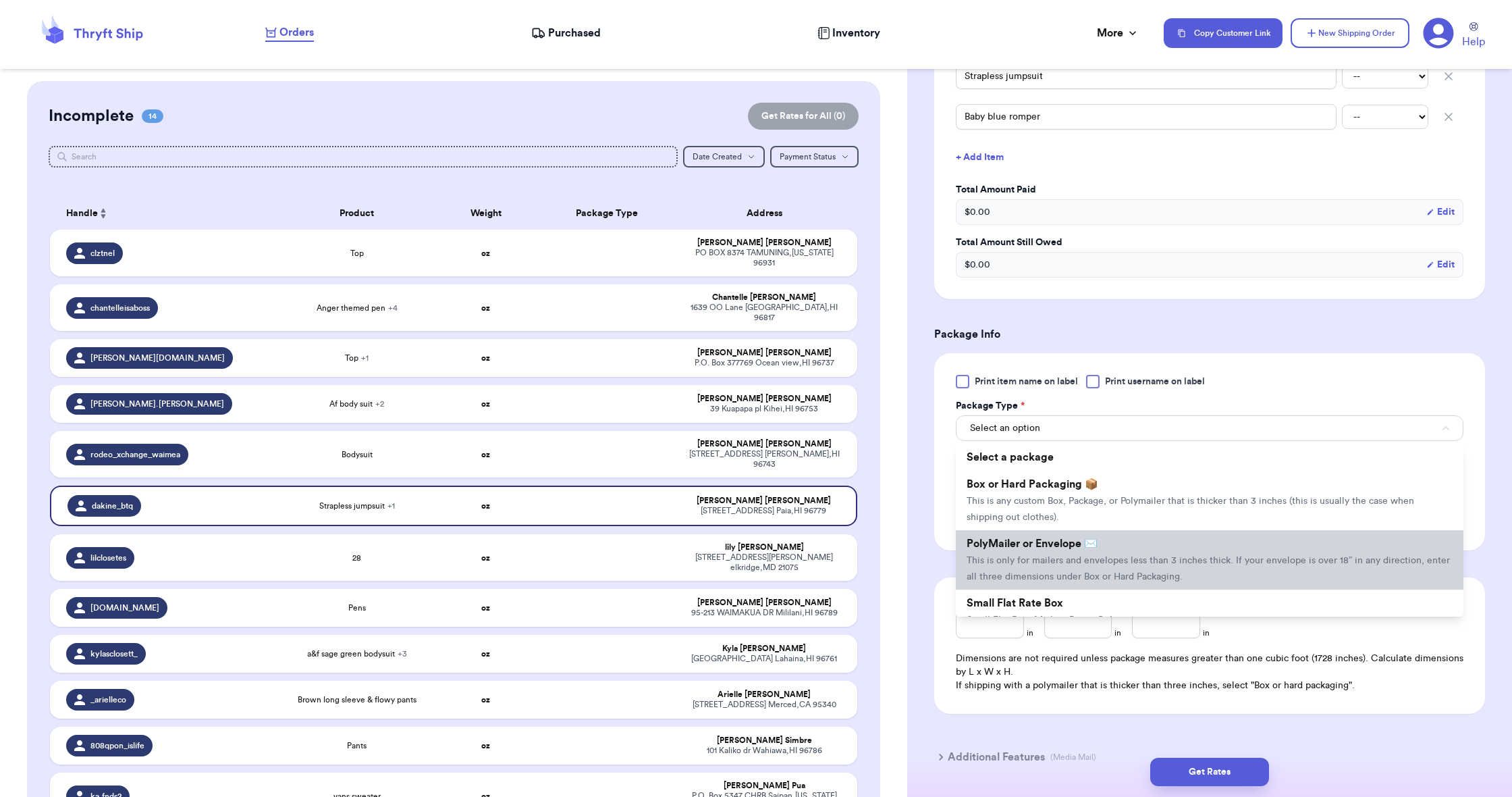
click at [986, 548] on span "PolyMailer or Envelope ✉️" at bounding box center [1032, 543] width 131 height 10
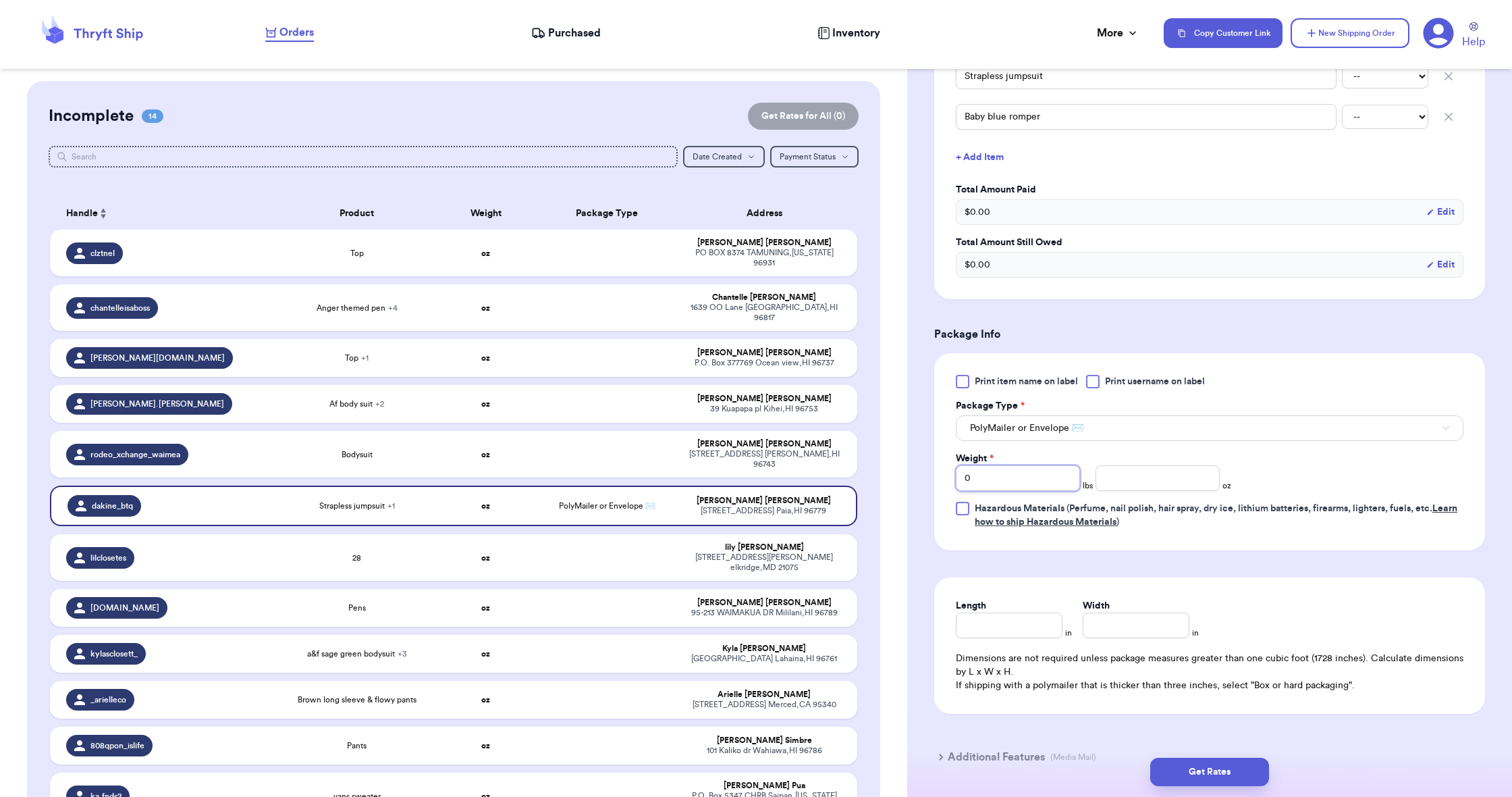
click at [997, 478] on input "0" at bounding box center [1018, 478] width 124 height 26
type input "1"
click at [1106, 487] on input "number" at bounding box center [1158, 478] width 124 height 26
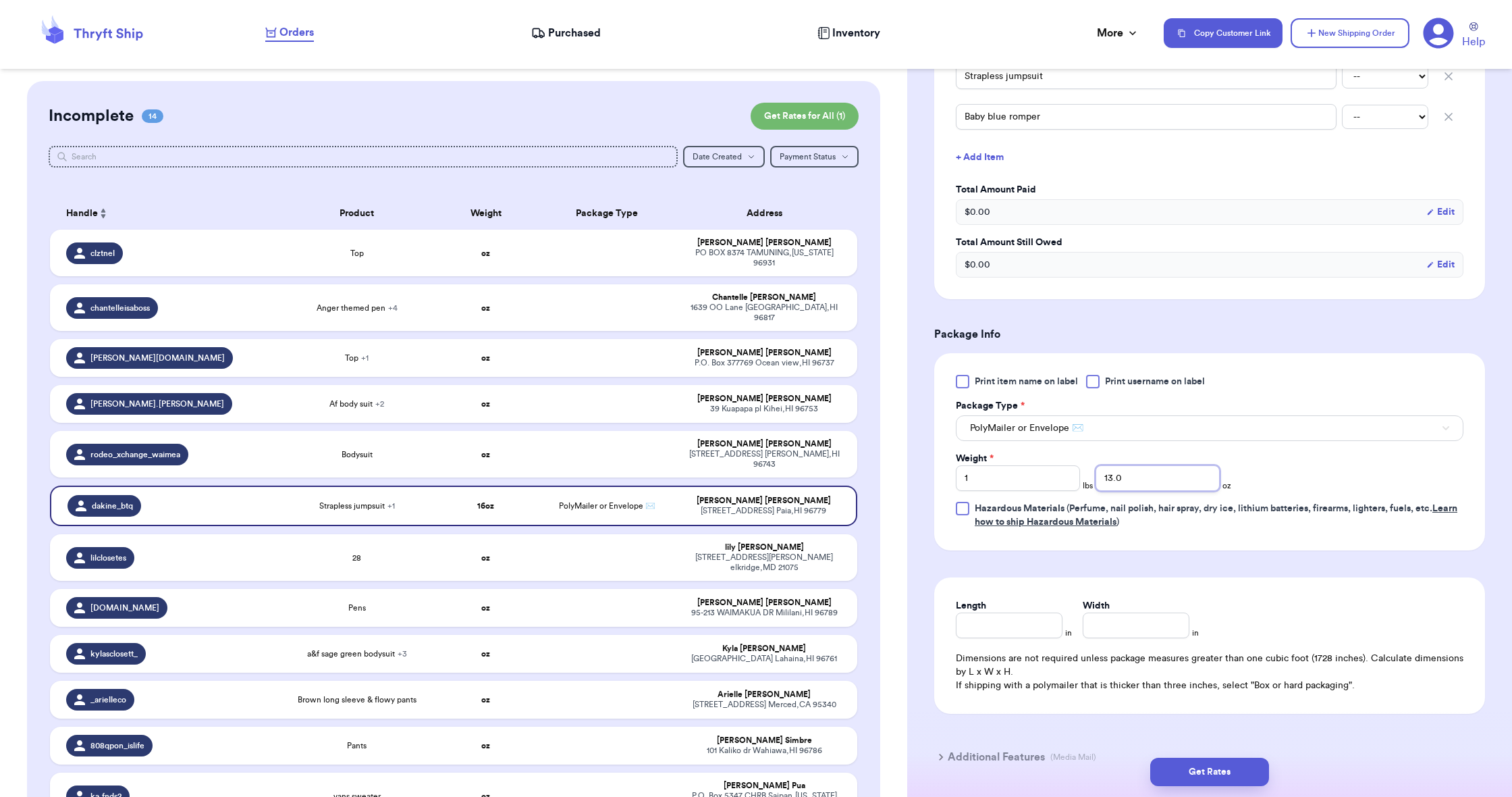
type input "13.0"
click at [1026, 628] on input "Length" at bounding box center [1009, 625] width 106 height 26
type input "13"
click at [1125, 633] on input "Width *" at bounding box center [1136, 625] width 106 height 26
type input "10"
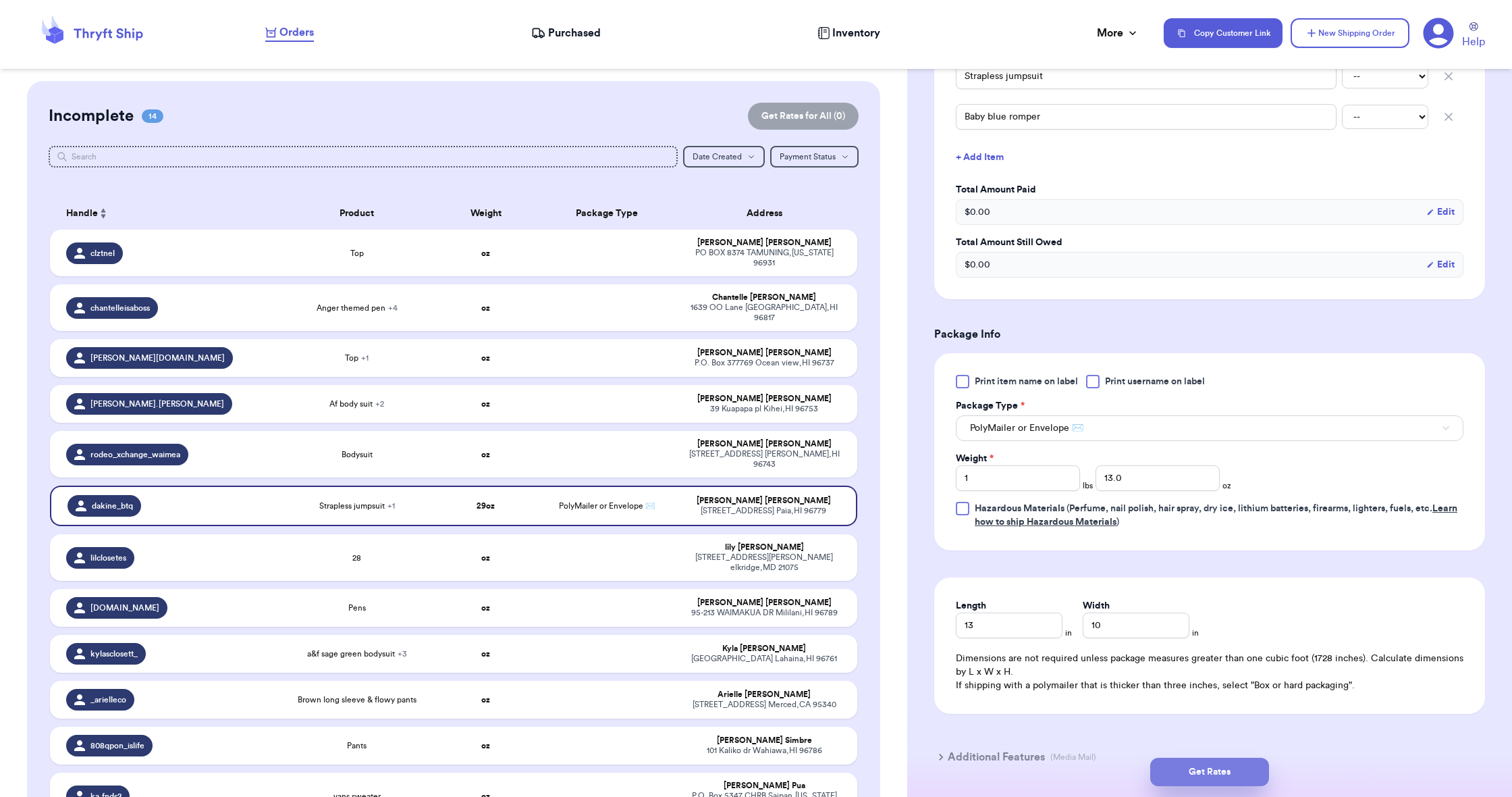
click at [1191, 778] on button "Get Rates" at bounding box center [1209, 771] width 119 height 28
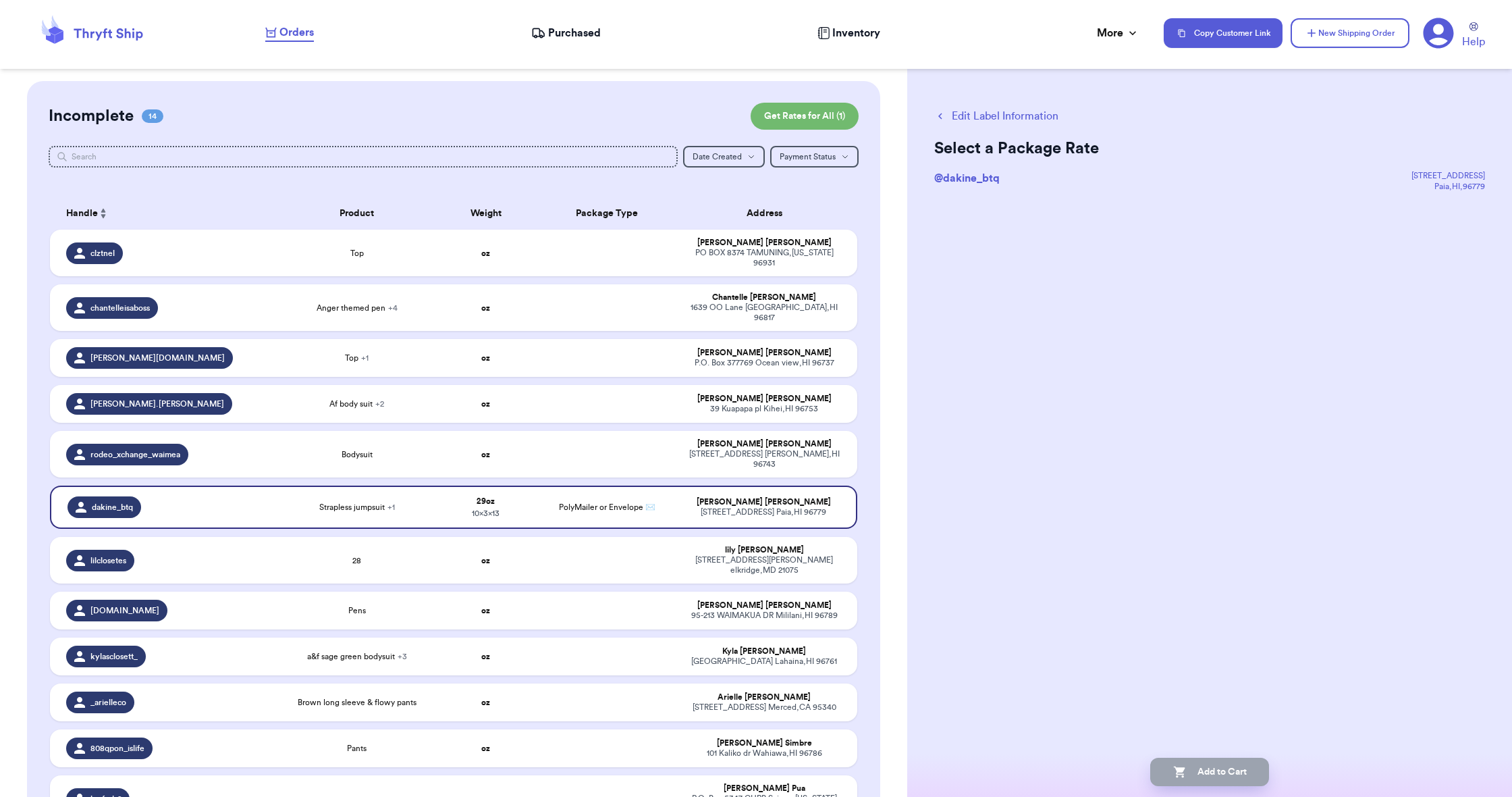
scroll to position [0, 0]
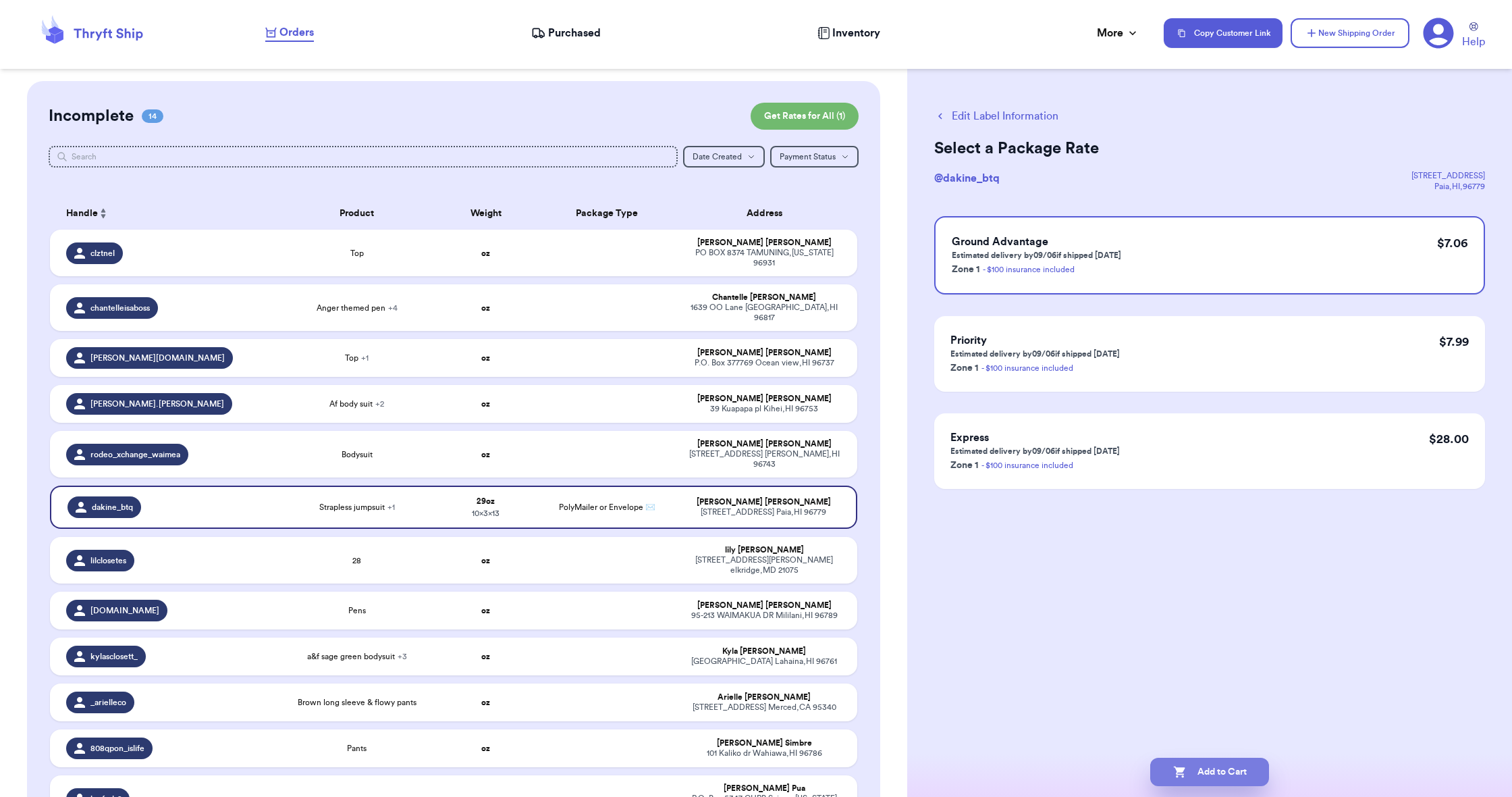
click at [1191, 778] on button "Add to Cart" at bounding box center [1209, 771] width 119 height 28
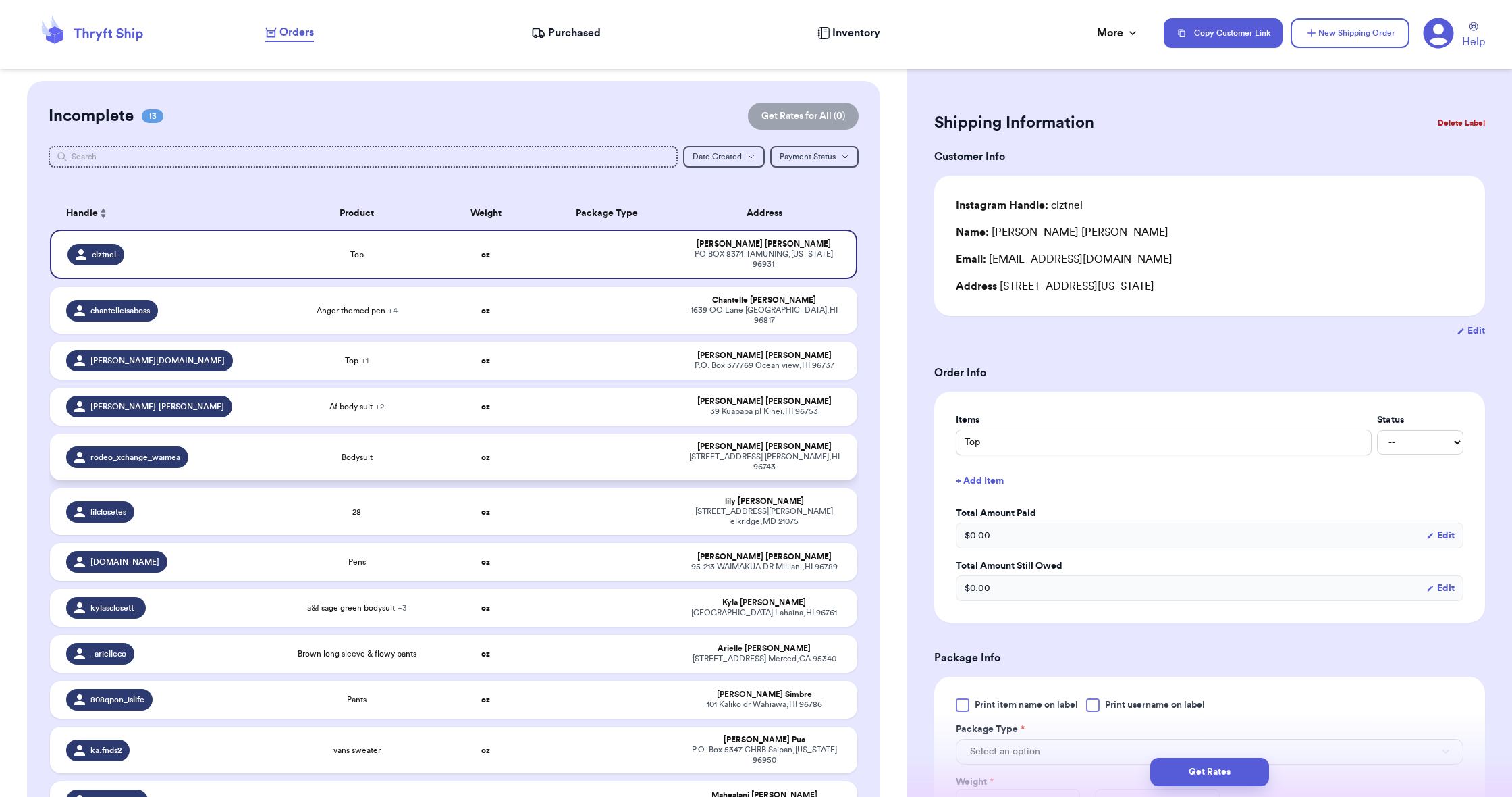
click at [185, 446] on div "rodeo_xchange_waimea" at bounding box center [127, 457] width 123 height 22
type input "Bodysuit"
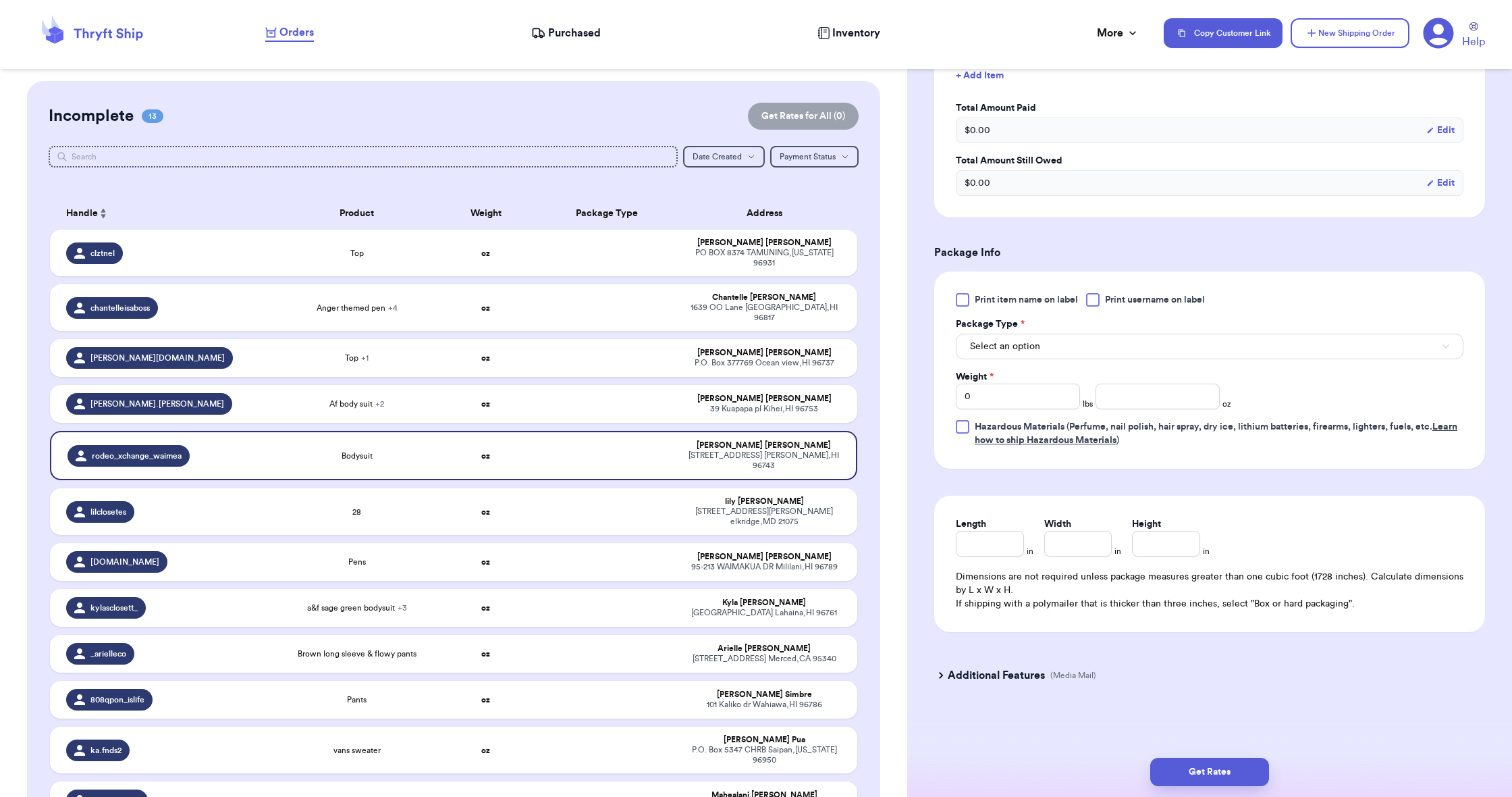
scroll to position [408, 0]
drag, startPoint x: 989, startPoint y: 348, endPoint x: 991, endPoint y: 355, distance: 7.3
click at [989, 348] on span "Select an option" at bounding box center [1005, 346] width 70 height 14
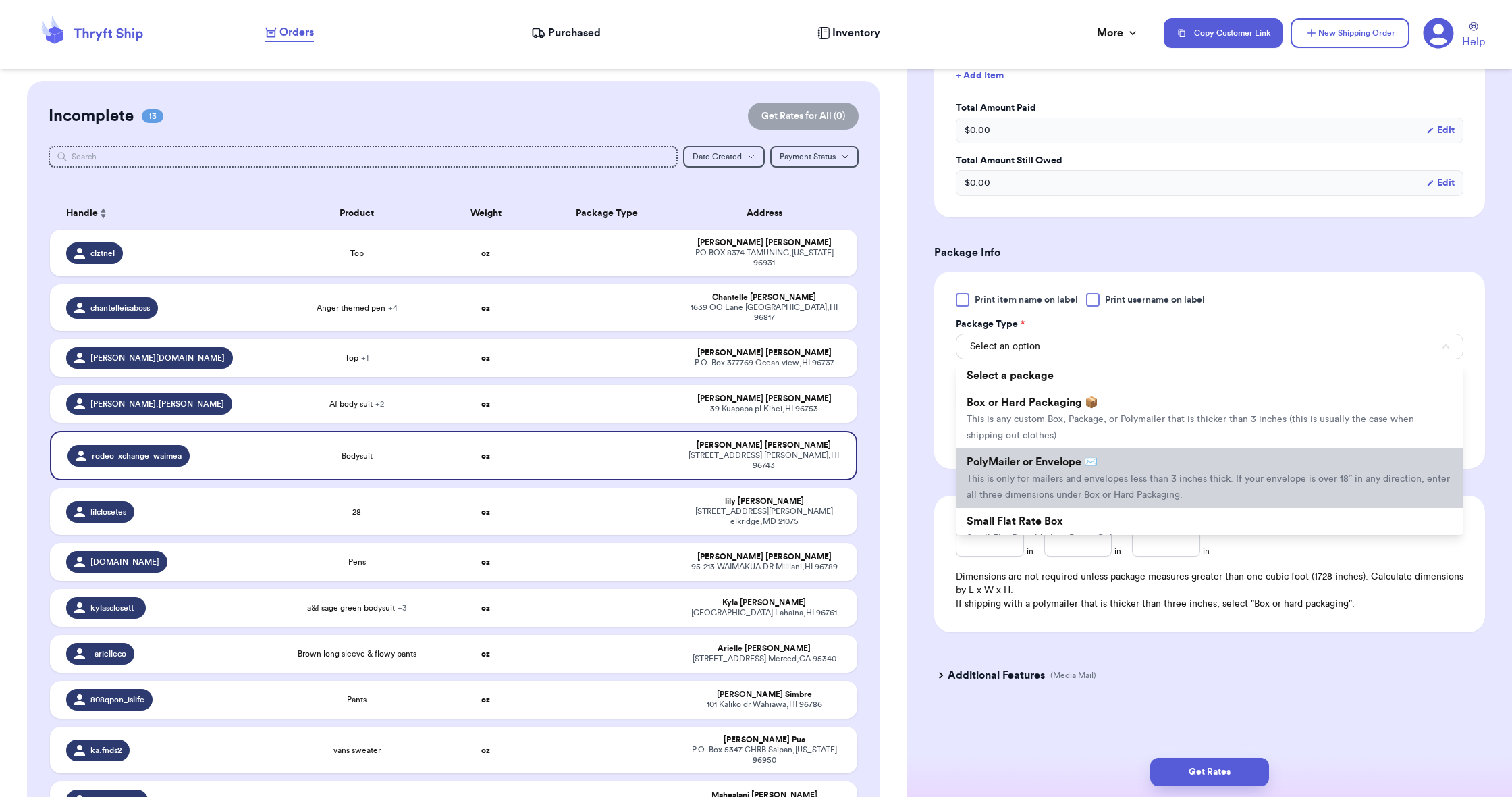
click at [1013, 476] on span "This is only for mailers and envelopes less than 3 inches thick. If your envelo…" at bounding box center [1208, 487] width 483 height 26
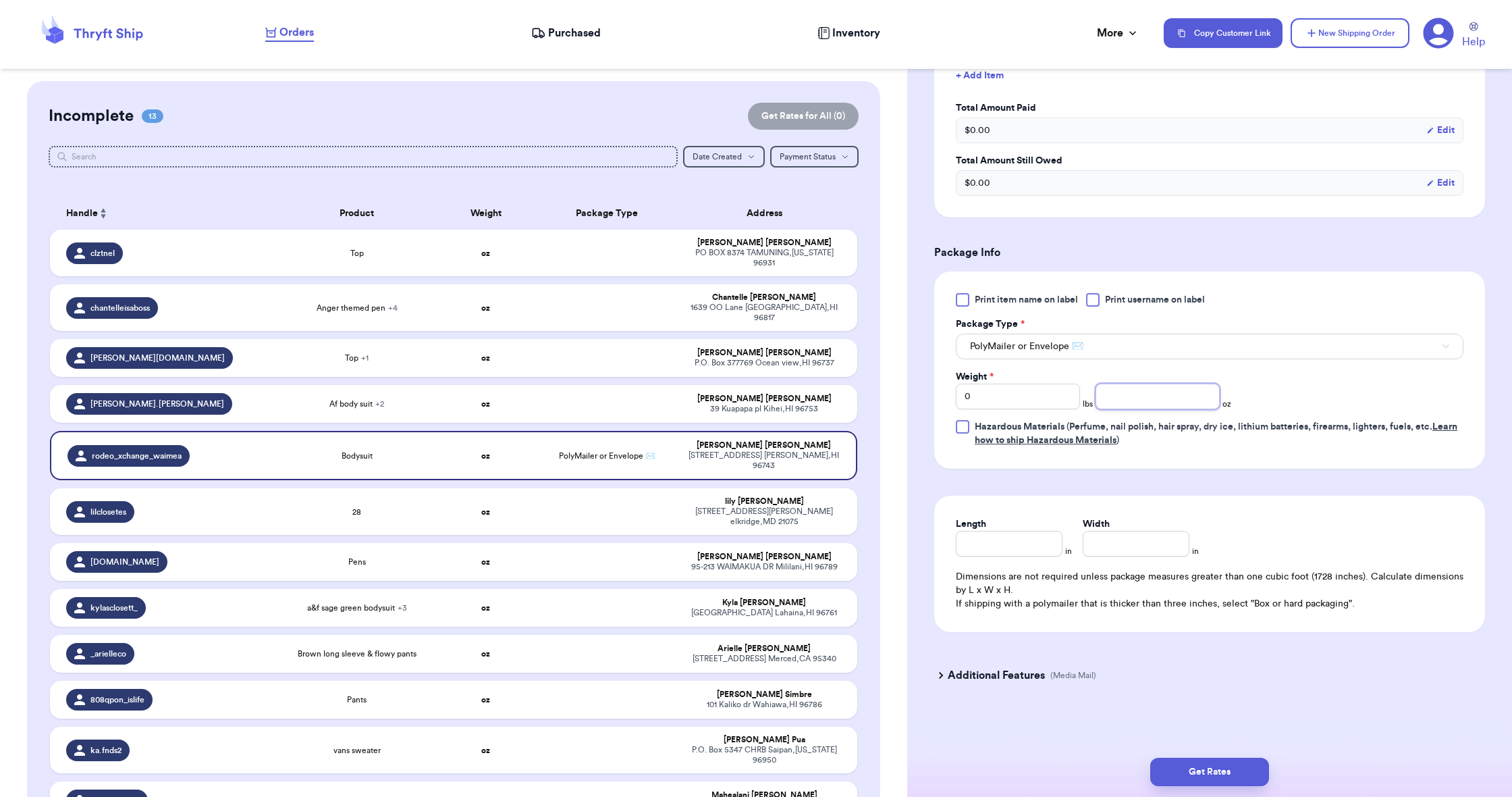
click at [1106, 396] on input "number" at bounding box center [1158, 396] width 124 height 26
type input "4.5"
click at [998, 532] on input "Length" at bounding box center [1009, 544] width 106 height 26
type input "9"
click at [1096, 537] on input "Width *" at bounding box center [1136, 544] width 106 height 26
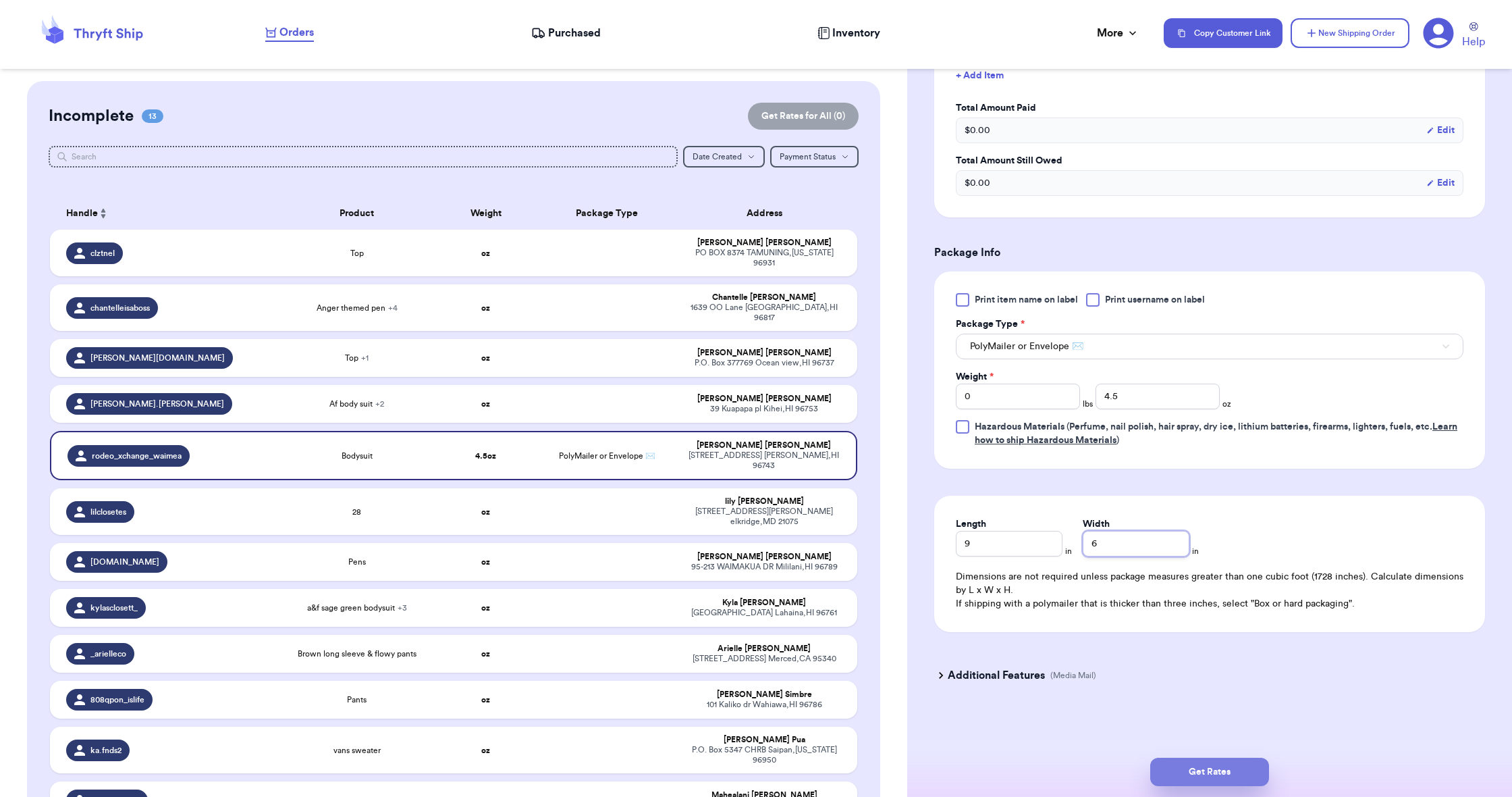
type input "6"
click at [1243, 778] on button "Get Rates" at bounding box center [1209, 771] width 119 height 28
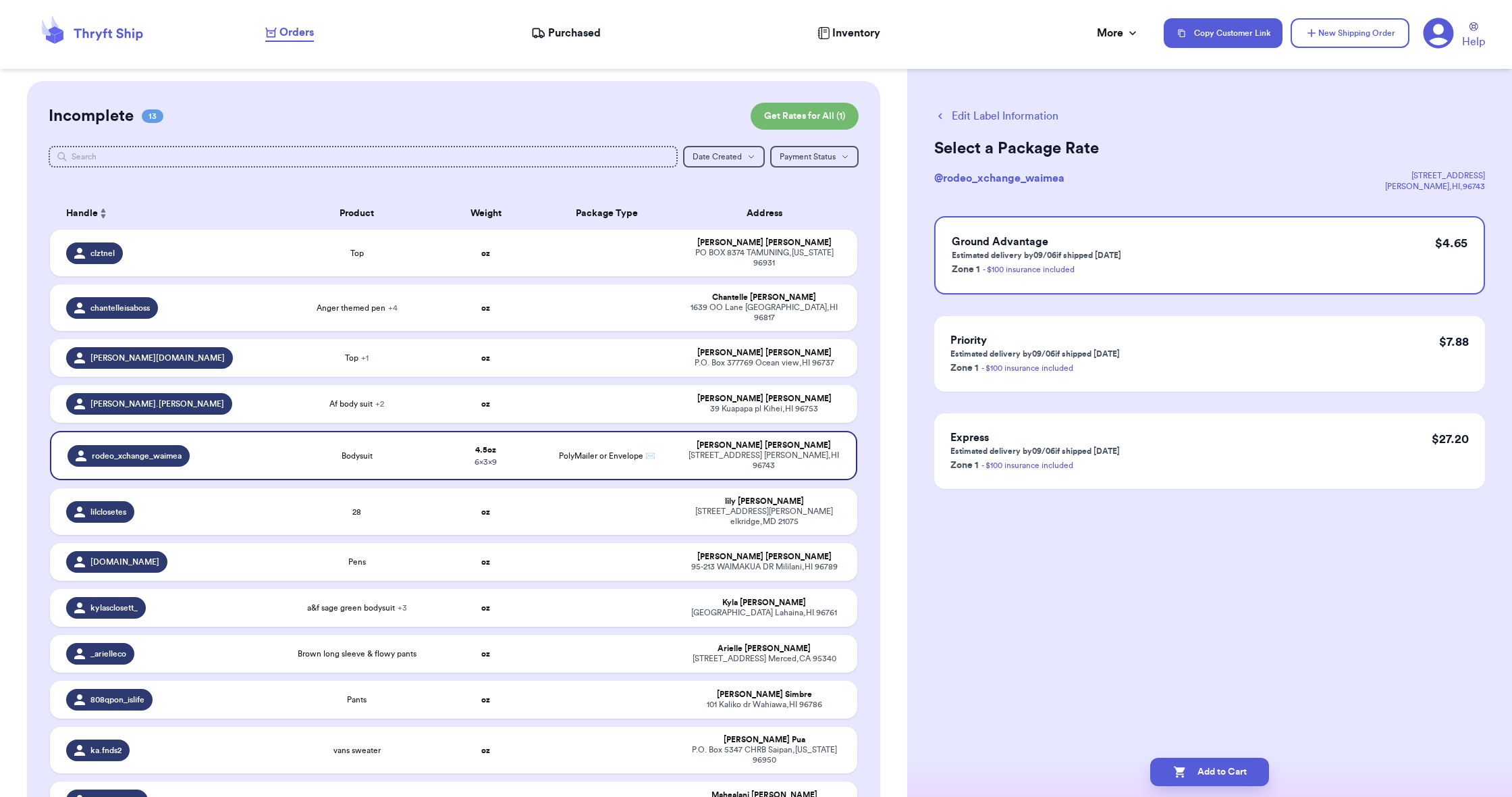
click at [1243, 778] on button "Add to Cart" at bounding box center [1209, 771] width 119 height 28
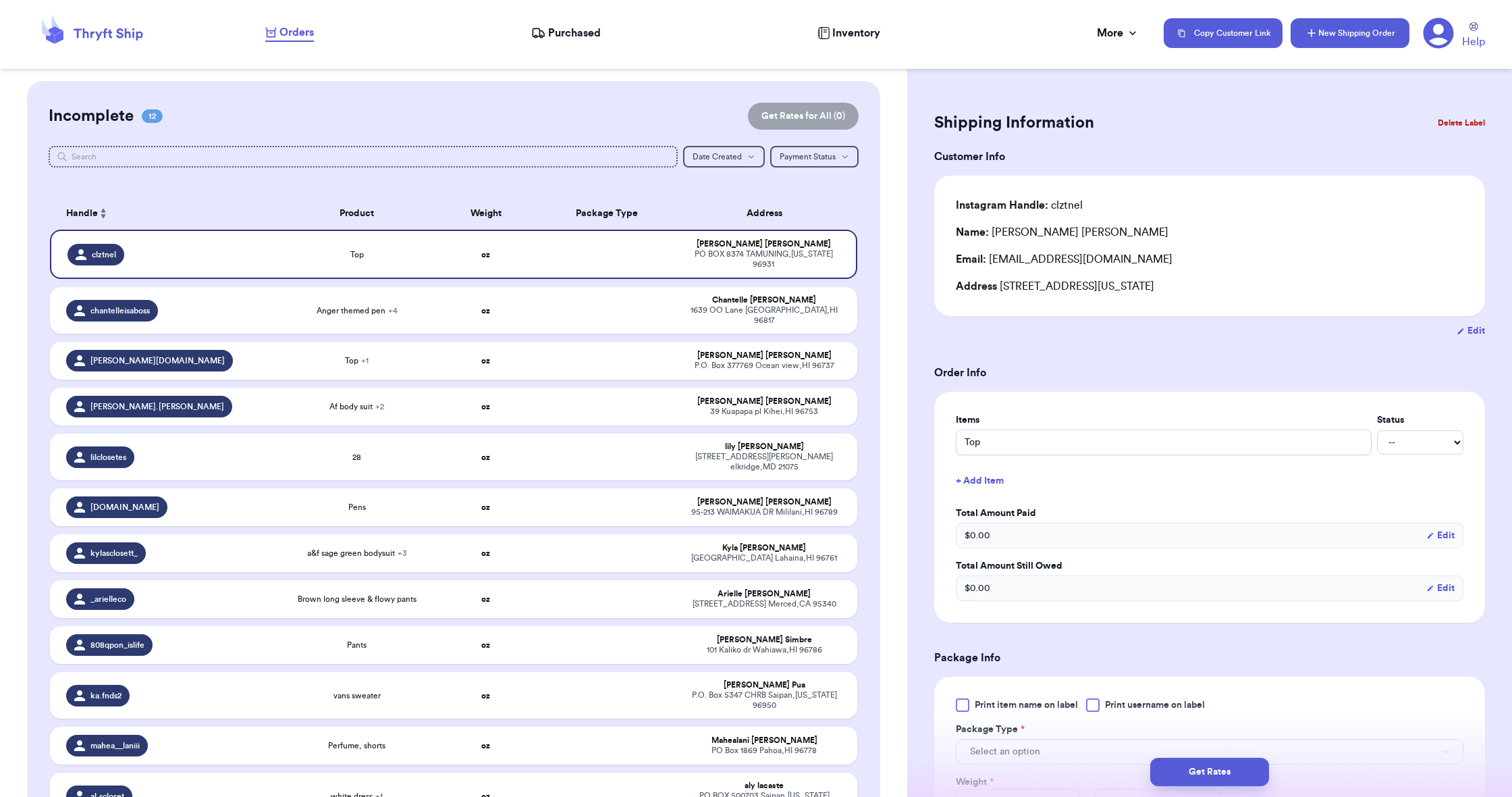
click at [1315, 39] on icon "button" at bounding box center [1311, 33] width 14 height 14
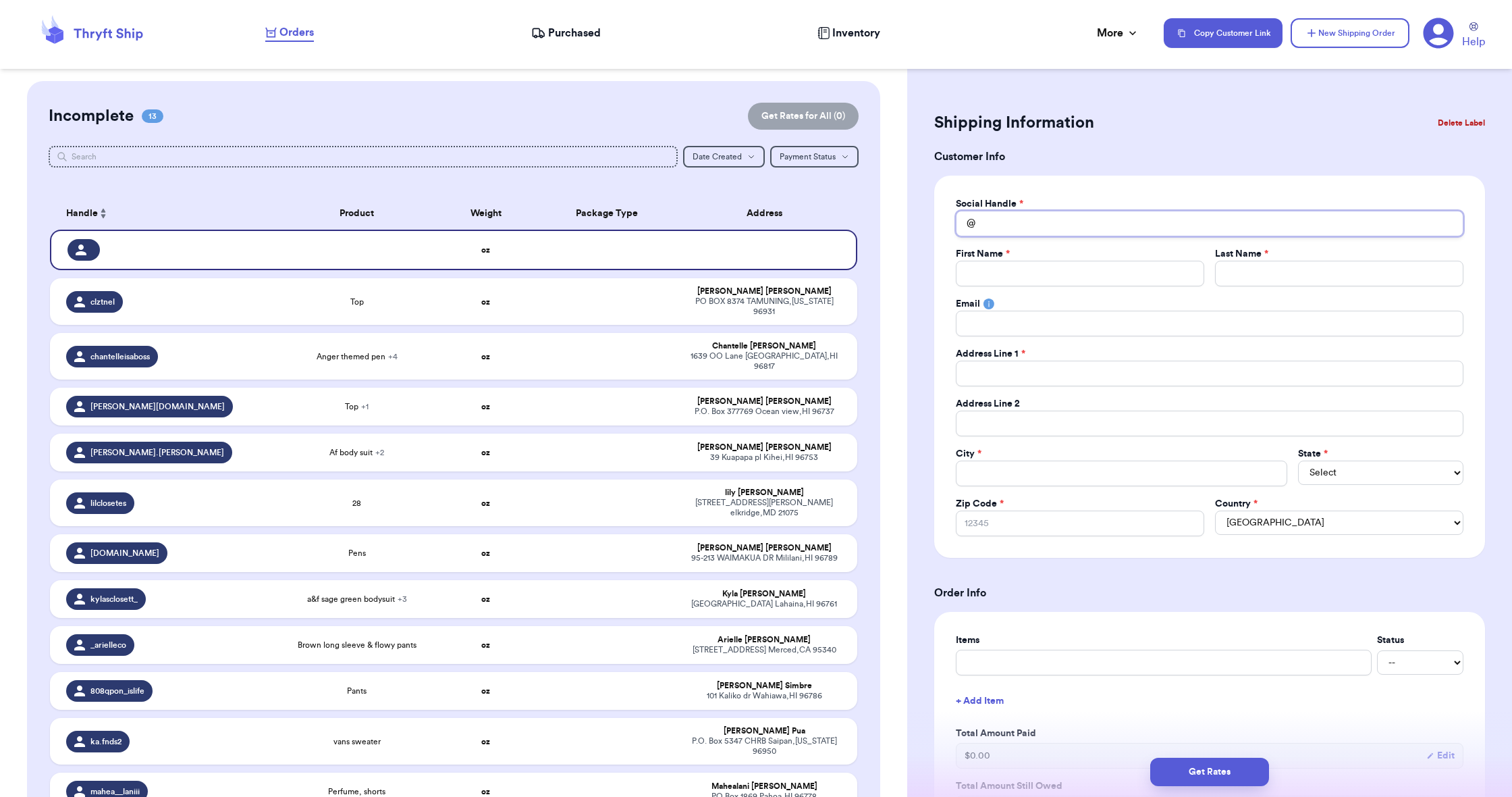
click at [1231, 222] on input "Total Amount Paid" at bounding box center [1209, 223] width 507 height 26
type input "h"
type input "hx"
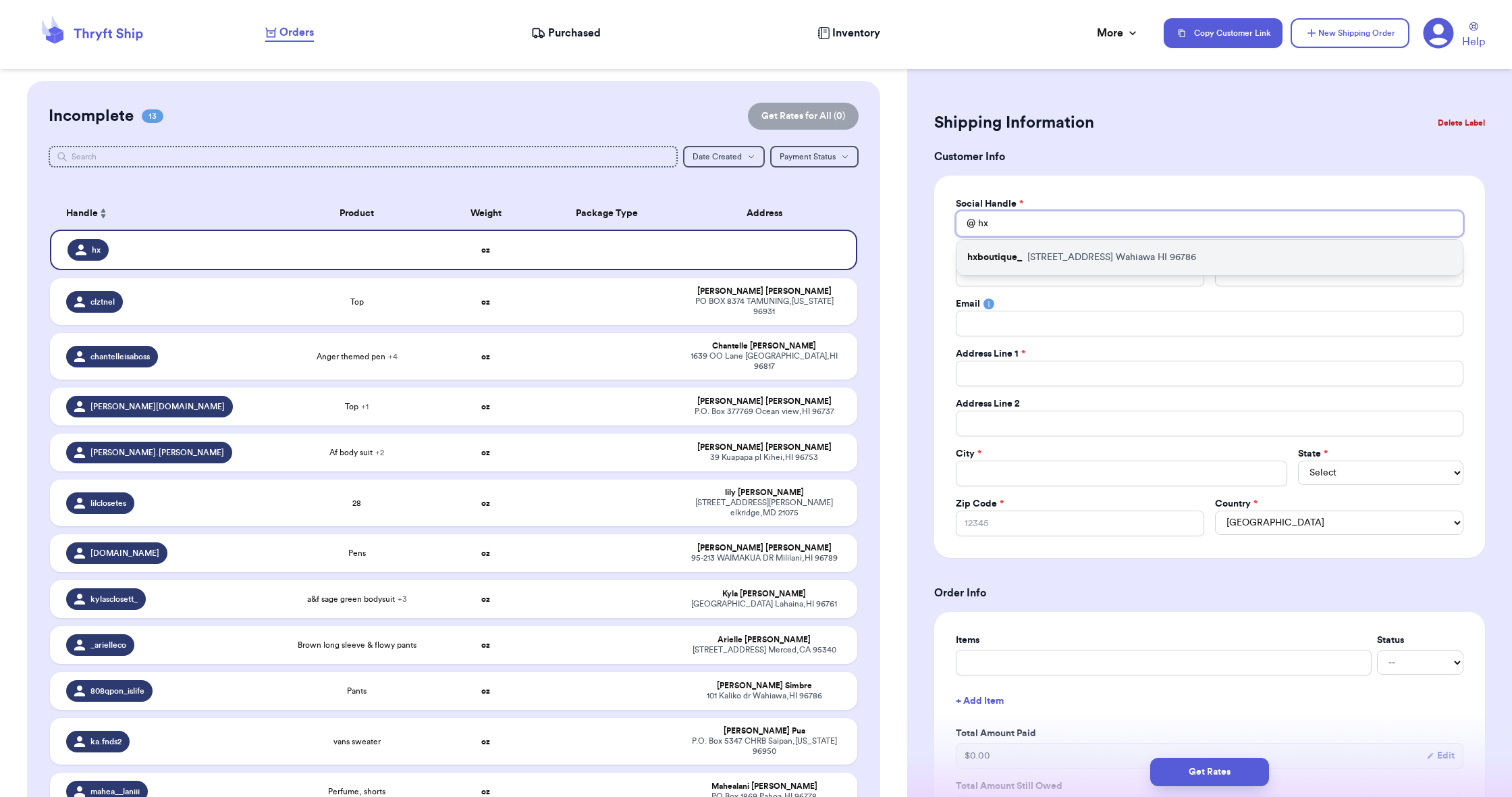
type input "hx"
click at [1214, 252] on div "hxboutique_ [STREET_ADDRESS]" at bounding box center [1210, 257] width 506 height 35
type input "hxboutique_"
type input "Tiare"
type input "[GEOGRAPHIC_DATA]"
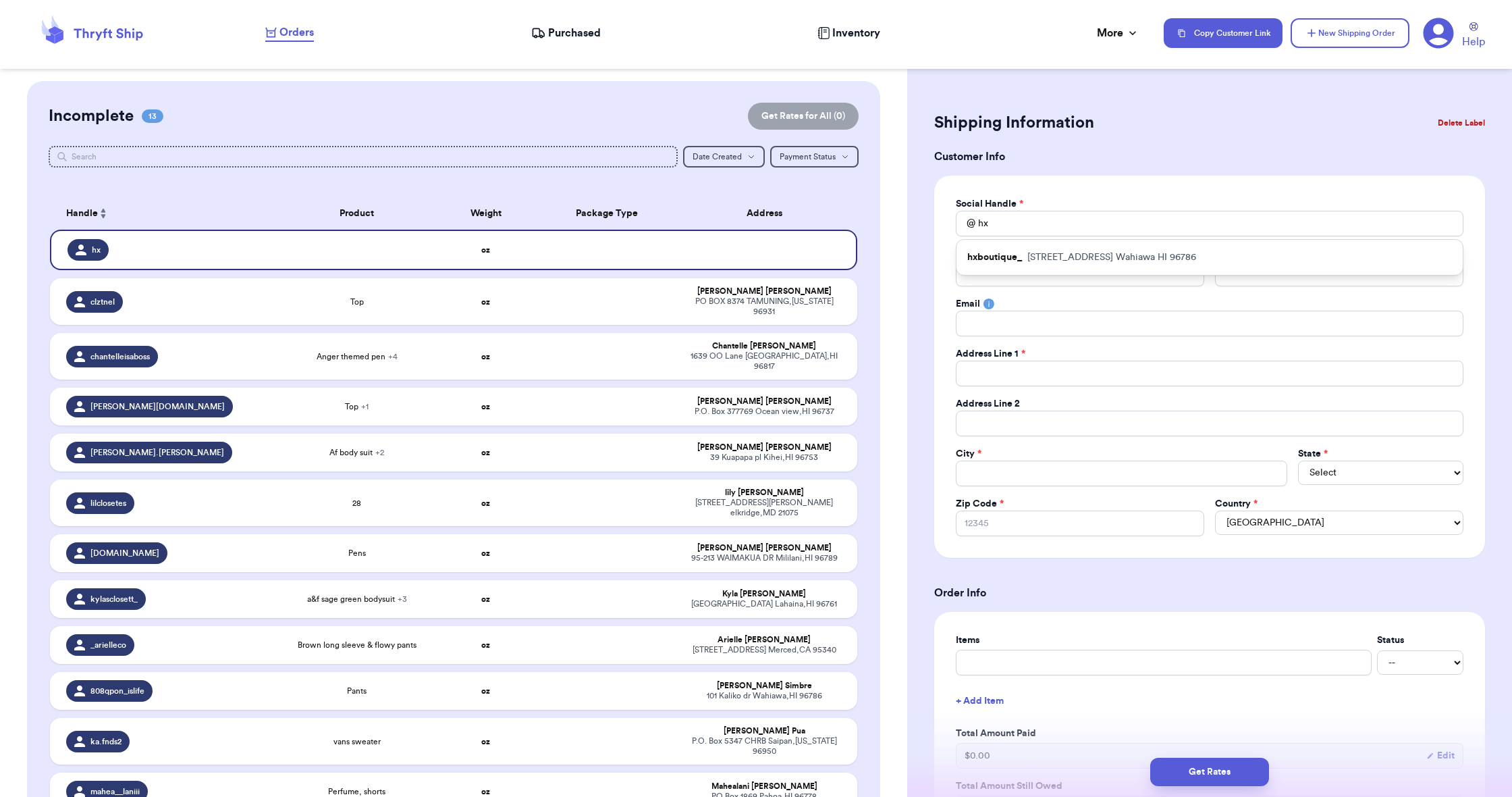
type input "[EMAIL_ADDRESS][DOMAIN_NAME]"
type input "[STREET_ADDRESS]"
type input "Wahiawa"
select select "HI"
type input "96786"
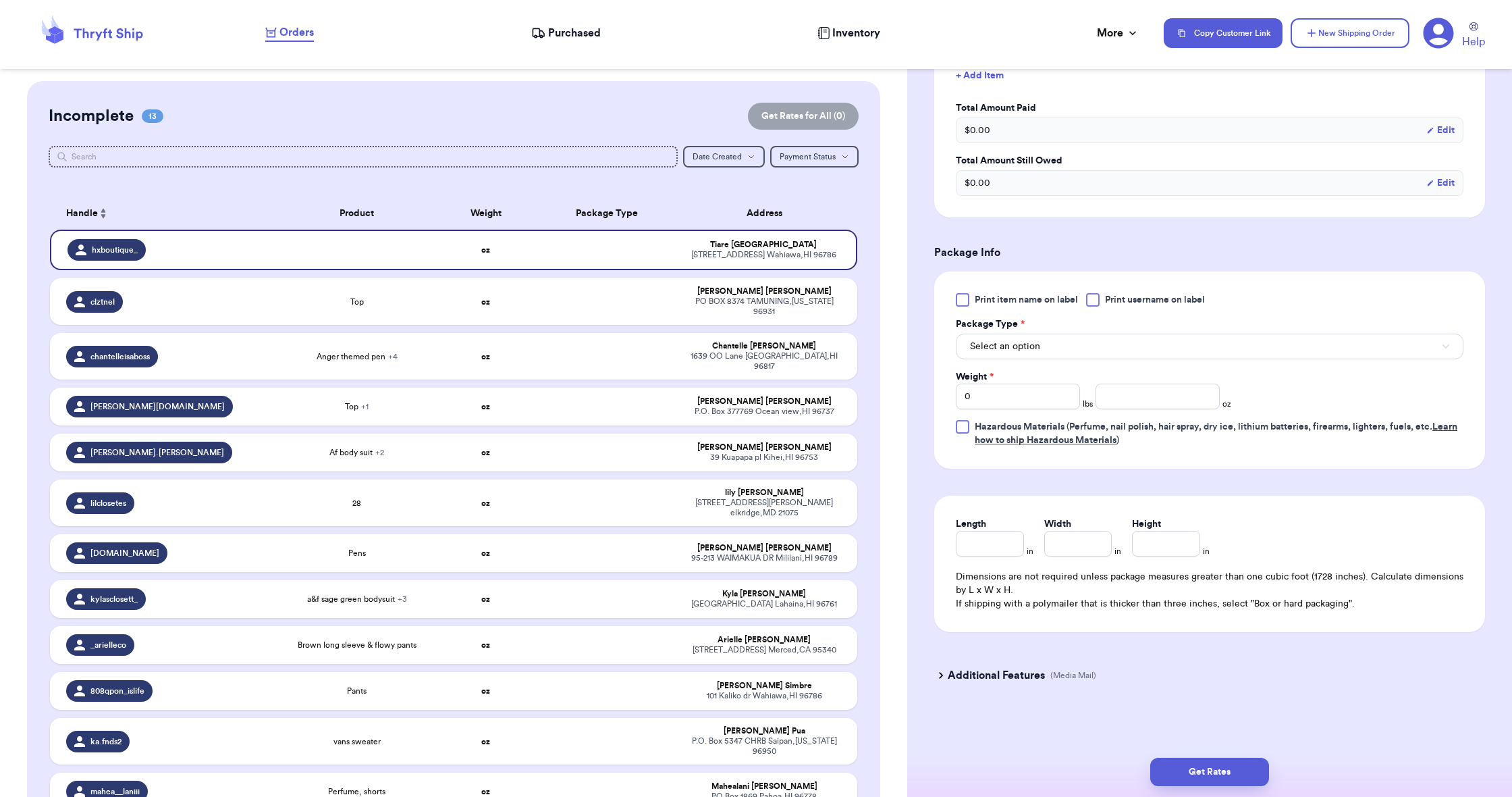
scroll to position [625, 0]
click at [1187, 348] on button "Select an option" at bounding box center [1209, 347] width 507 height 26
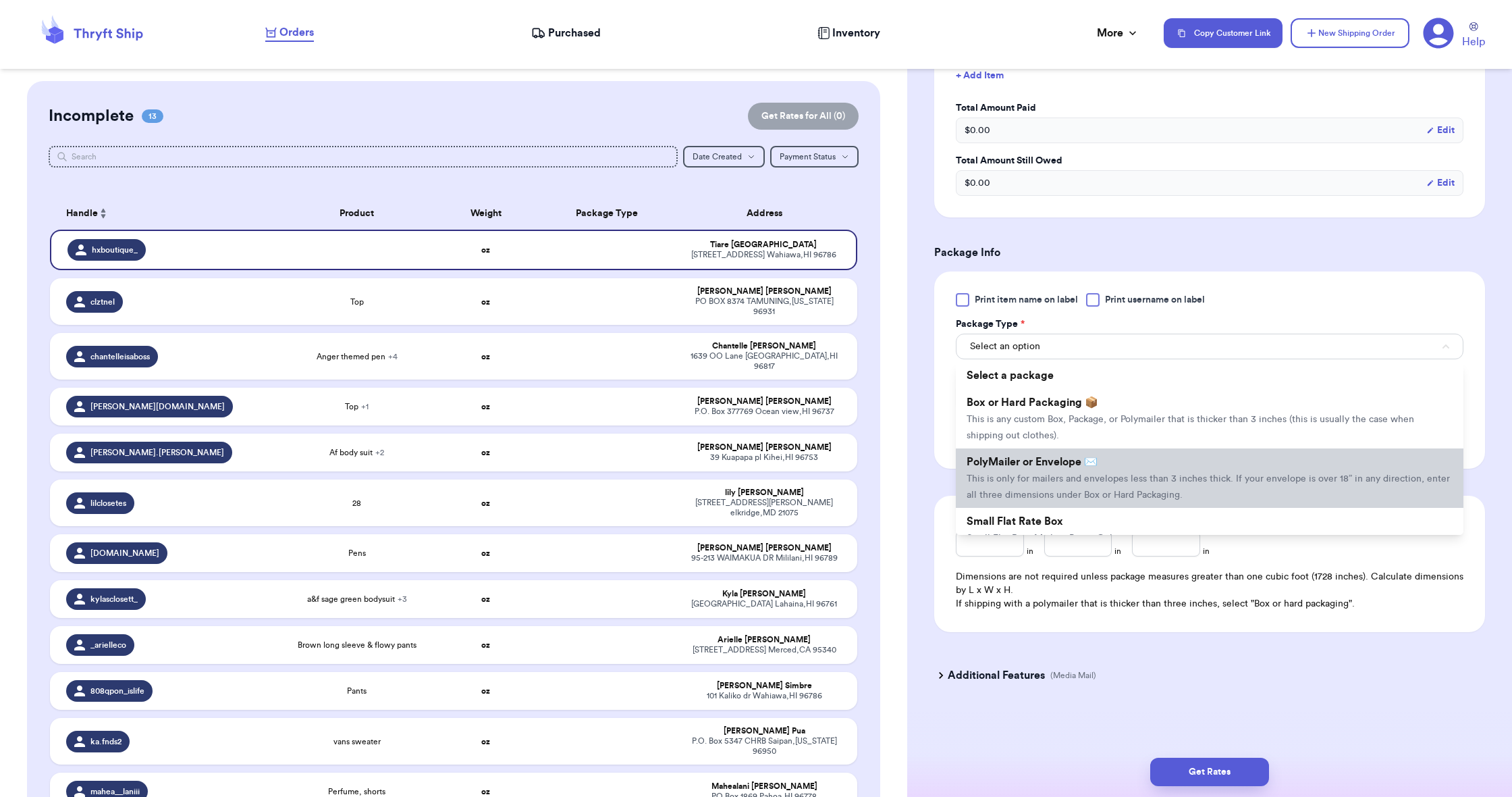
click at [1187, 461] on li "PolyMailer or Envelope ✉️ This is only for mailers and envelopes less than 3 in…" at bounding box center [1209, 478] width 507 height 60
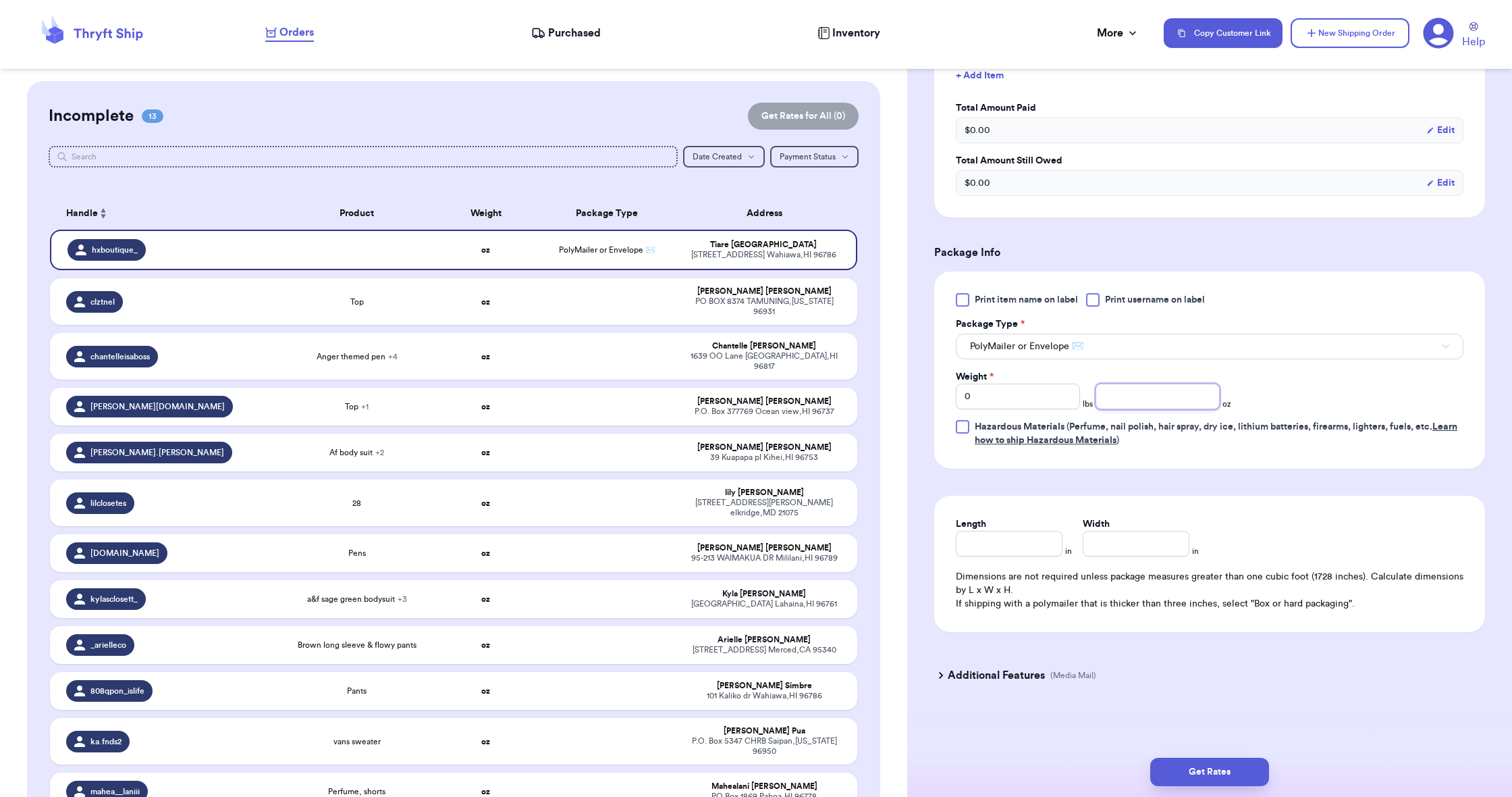
click at [1180, 394] on input "number" at bounding box center [1158, 396] width 124 height 26
type input "6"
click at [1034, 555] on input "Length" at bounding box center [1009, 544] width 106 height 26
type input "9"
click at [1084, 545] on input "Width *" at bounding box center [1136, 544] width 106 height 26
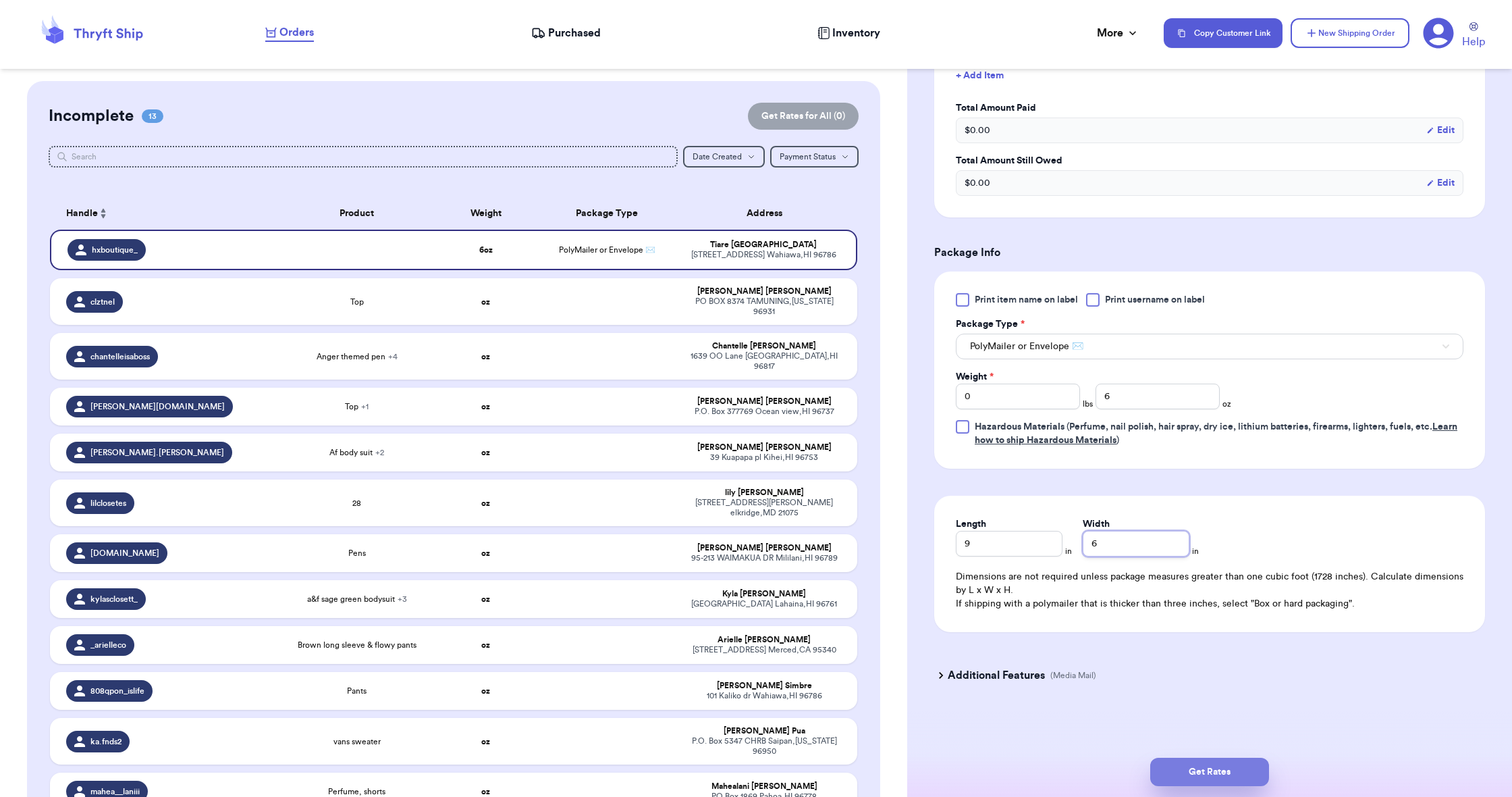
type input "6"
click at [1223, 778] on button "Get Rates" at bounding box center [1209, 771] width 119 height 28
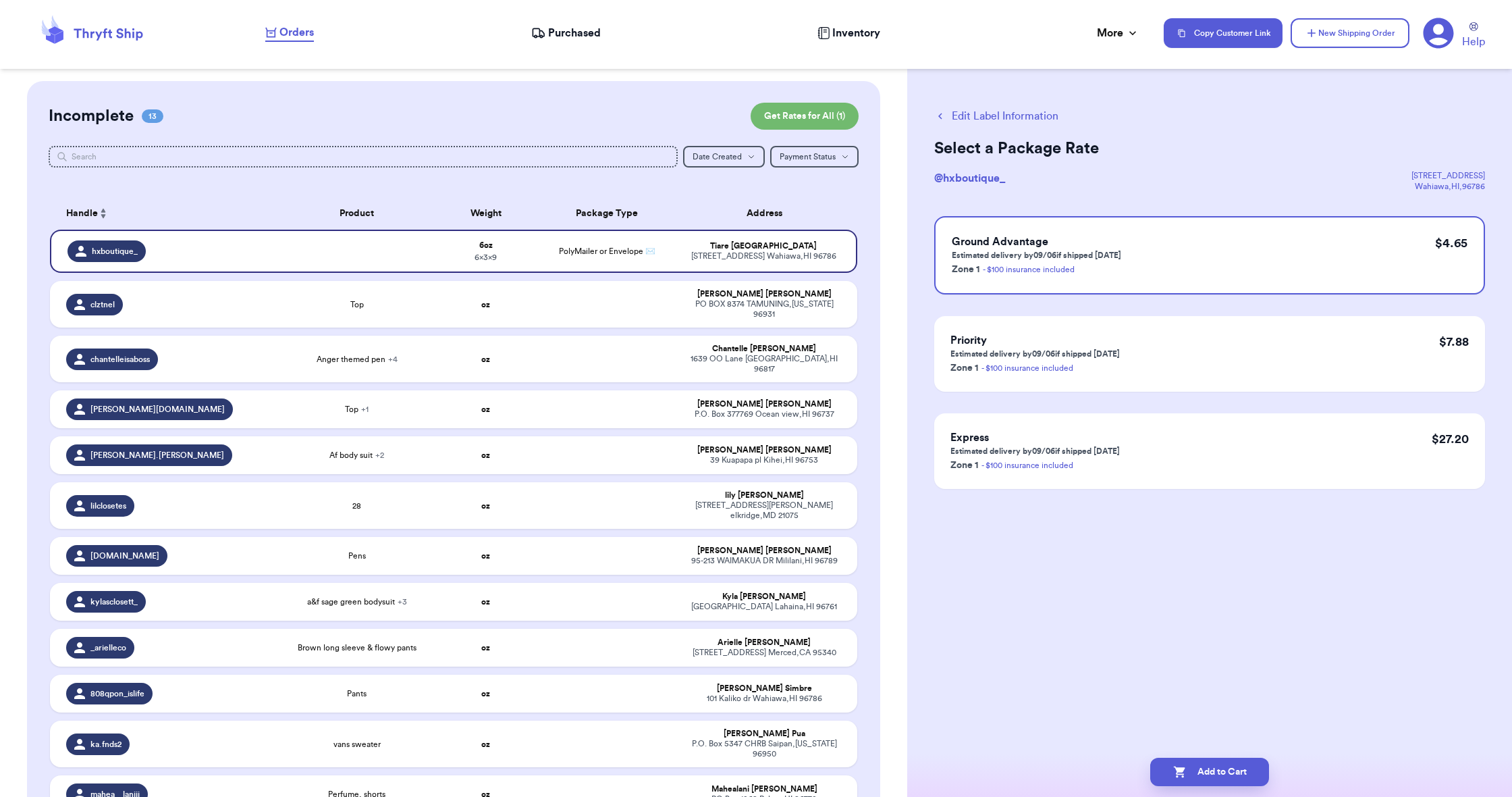
scroll to position [0, 0]
click at [1224, 778] on button "Add to Cart" at bounding box center [1209, 771] width 119 height 28
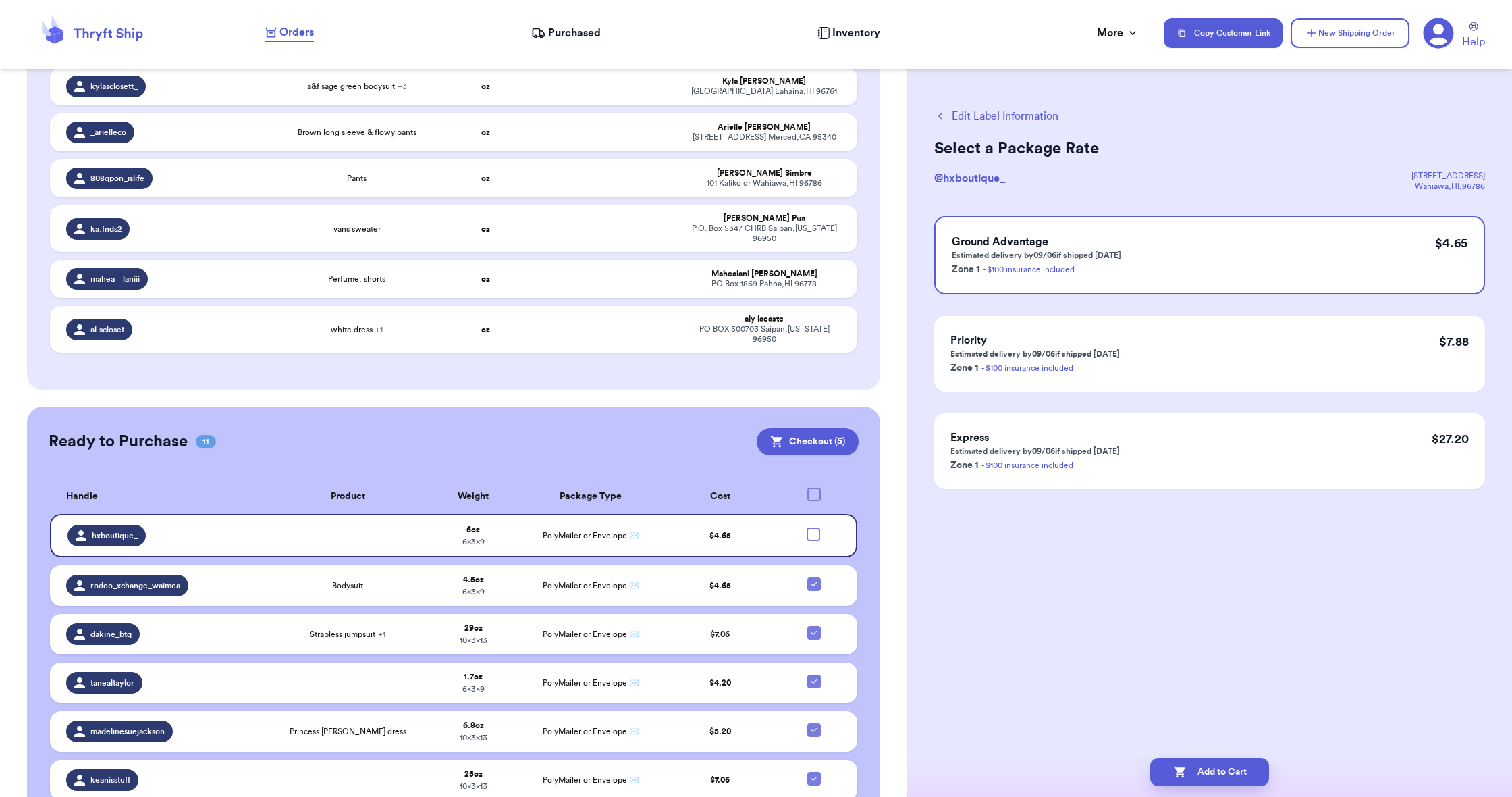
scroll to position [465, 0]
click at [810, 527] on div at bounding box center [813, 533] width 14 height 14
click at [813, 526] on input "checkbox" at bounding box center [813, 526] width 1 height 1
checkbox input "true"
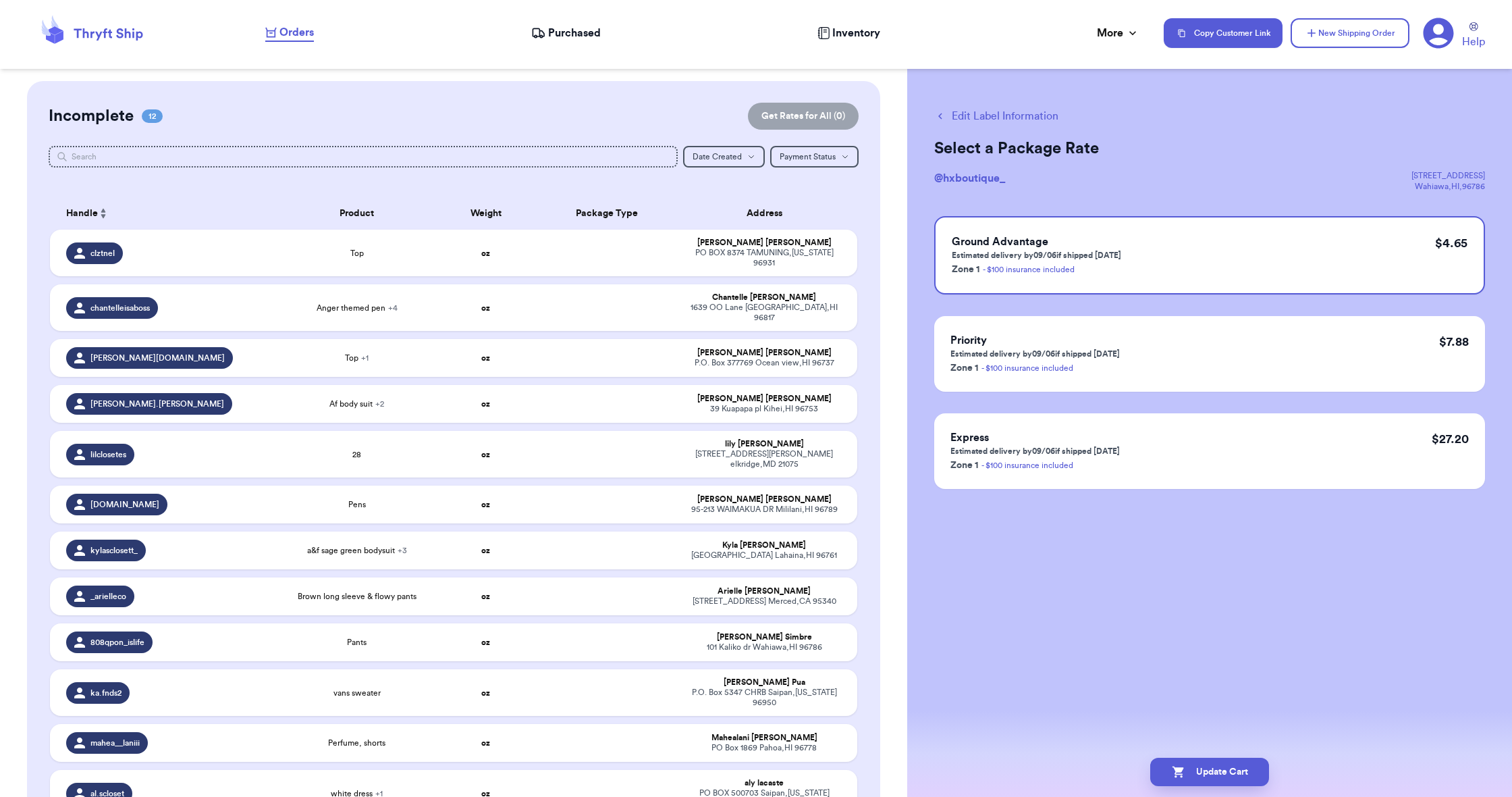
scroll to position [0, 0]
click at [1307, 29] on icon "button" at bounding box center [1311, 33] width 14 height 14
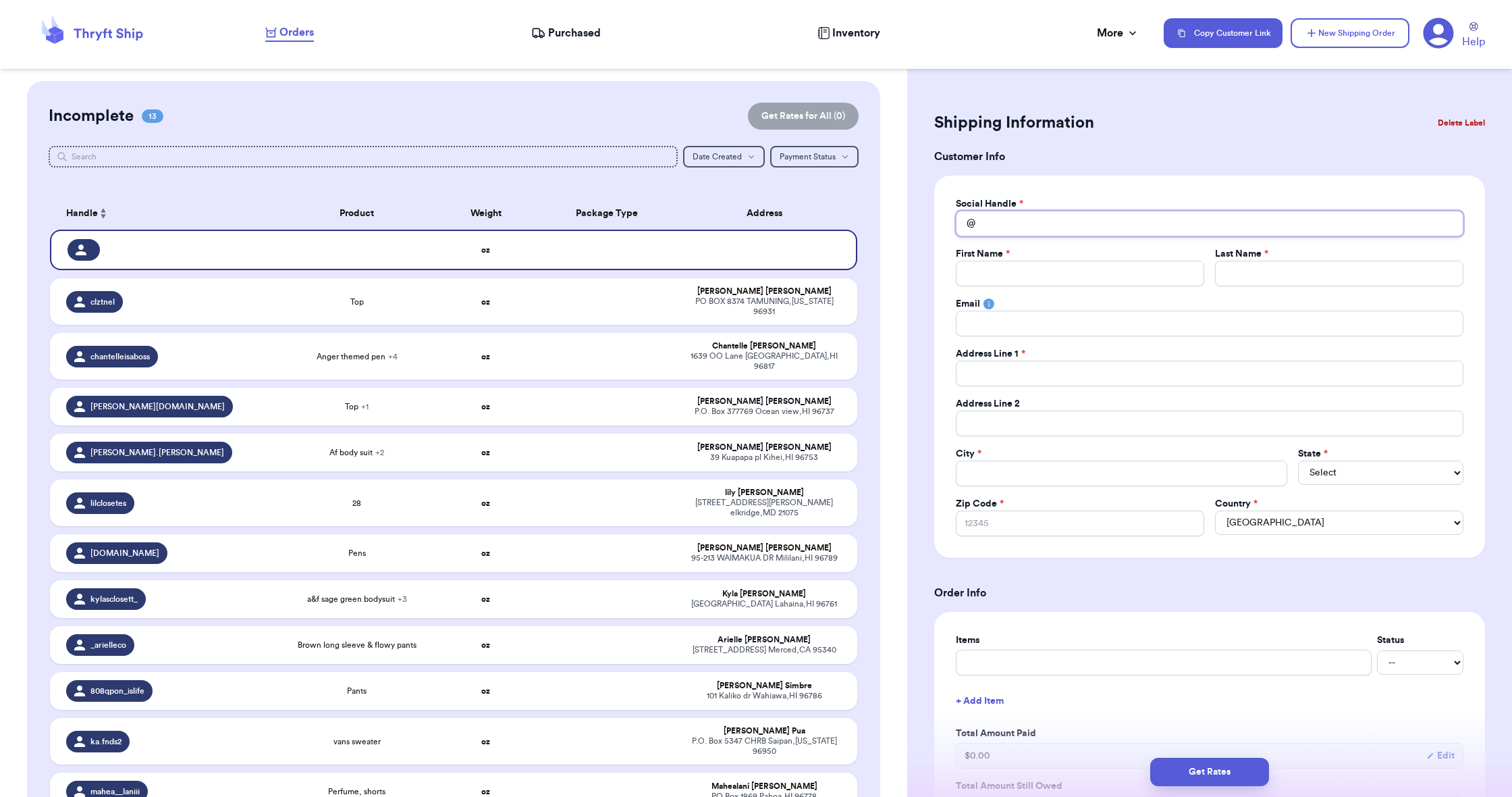
click at [1059, 219] on input "Total Amount Paid" at bounding box center [1209, 223] width 507 height 26
type input "s"
type input "sh"
type input "sho"
type input "shop"
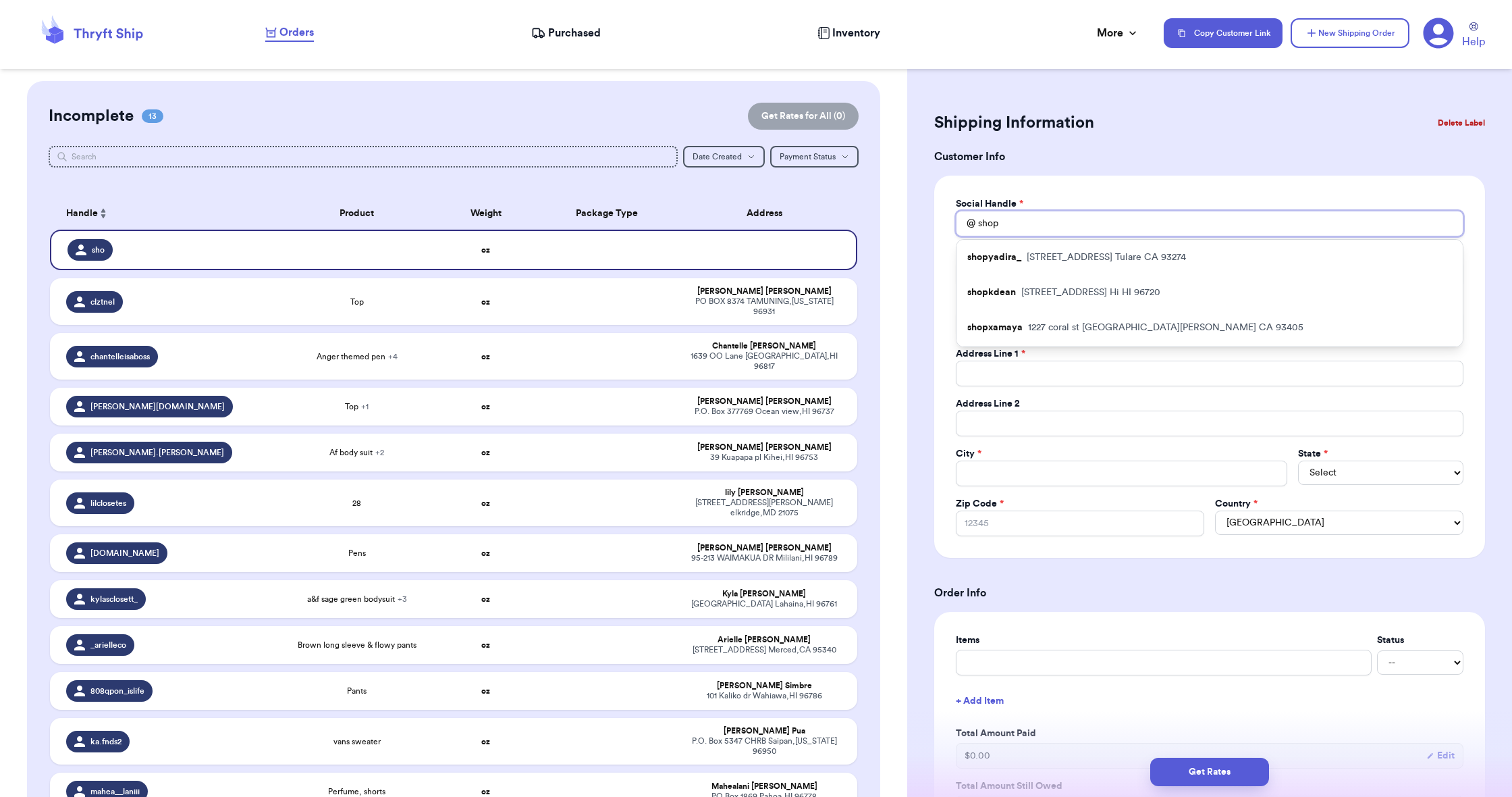
type input "shopx"
type input "shops"
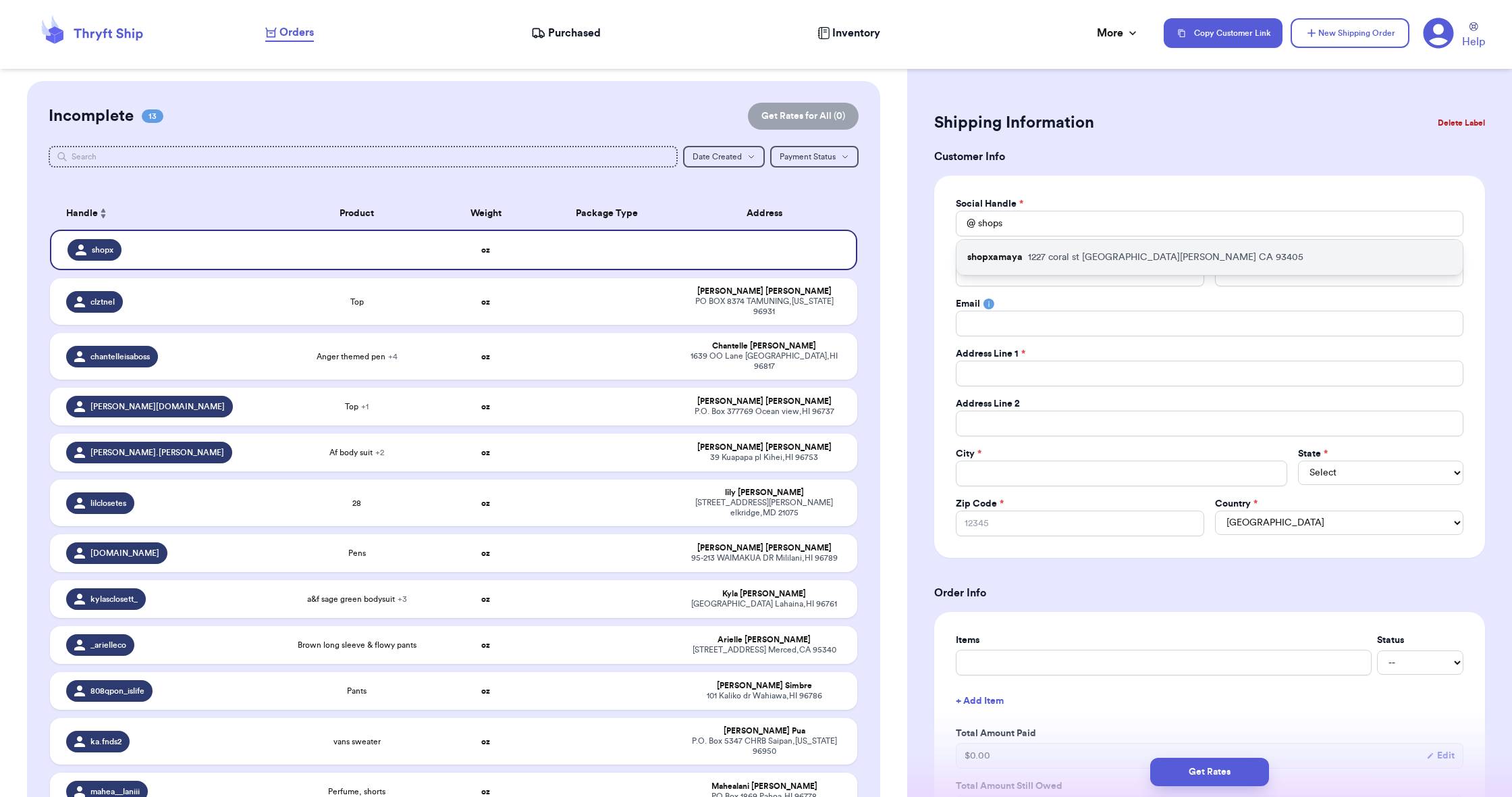
drag, startPoint x: 1059, startPoint y: 219, endPoint x: 1098, endPoint y: 257, distance: 54.5
click at [1098, 257] on p "[STREET_ADDRESS]" at bounding box center [1166, 257] width 276 height 14
type input "shopxamaya"
type input "[PERSON_NAME]"
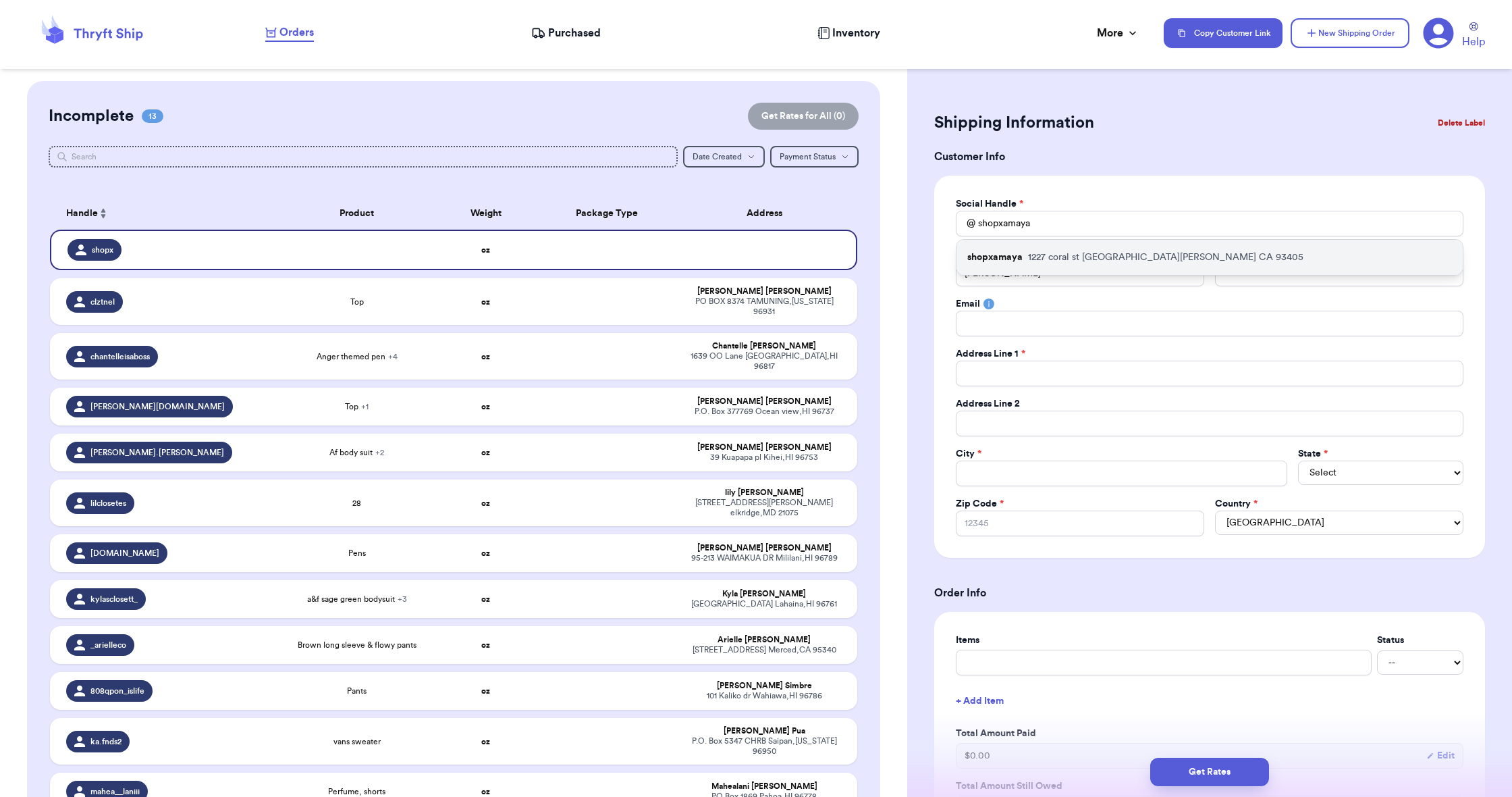
type input "[MEDICAL_DATA][EMAIL_ADDRESS][PERSON_NAME][DOMAIN_NAME]"
type input "1227 coral st"
type input "[GEOGRAPHIC_DATA][PERSON_NAME]"
select select "CA"
type input "93405"
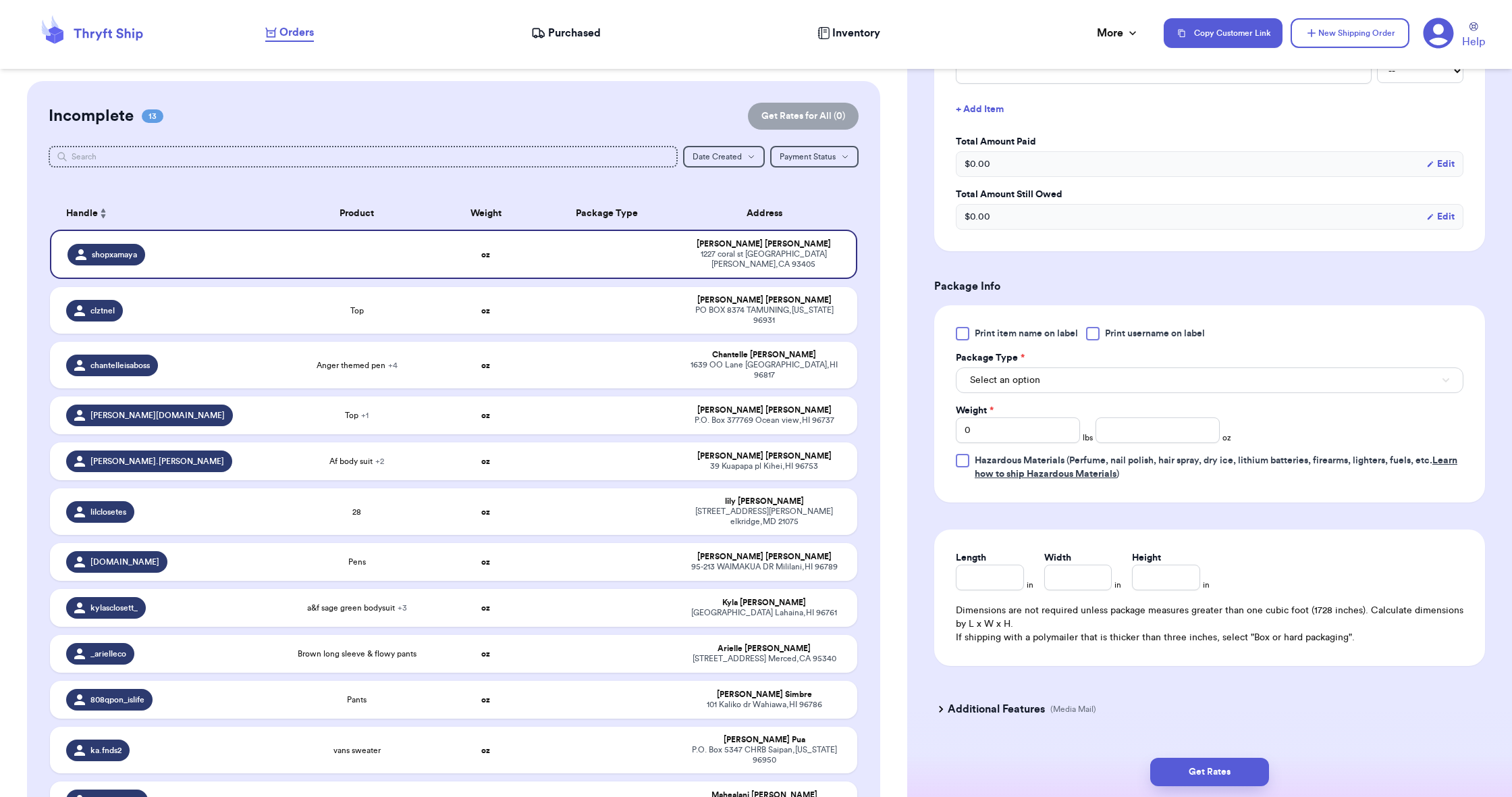
scroll to position [595, 0]
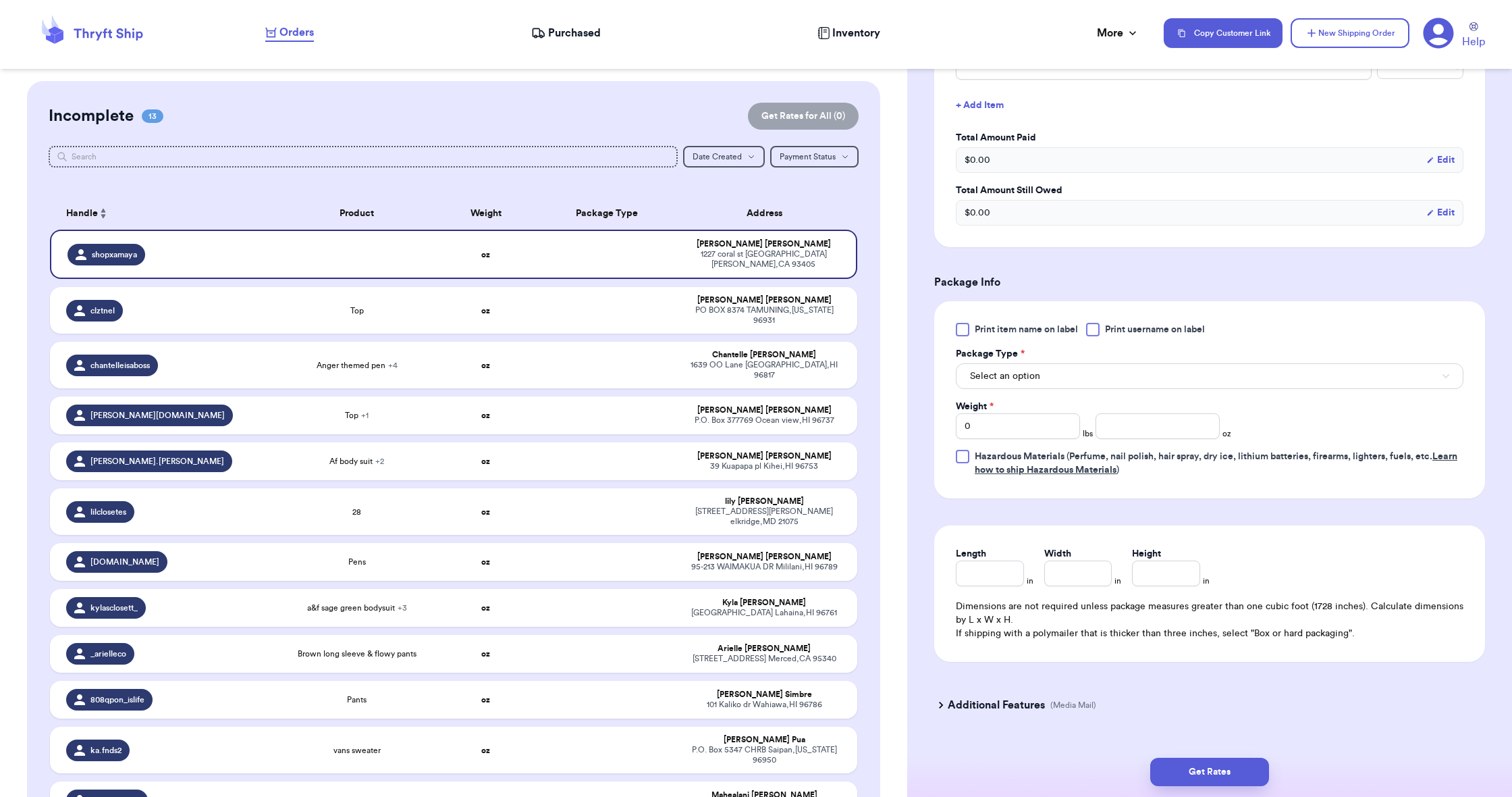
click at [1010, 379] on span "Select an option" at bounding box center [1005, 376] width 70 height 14
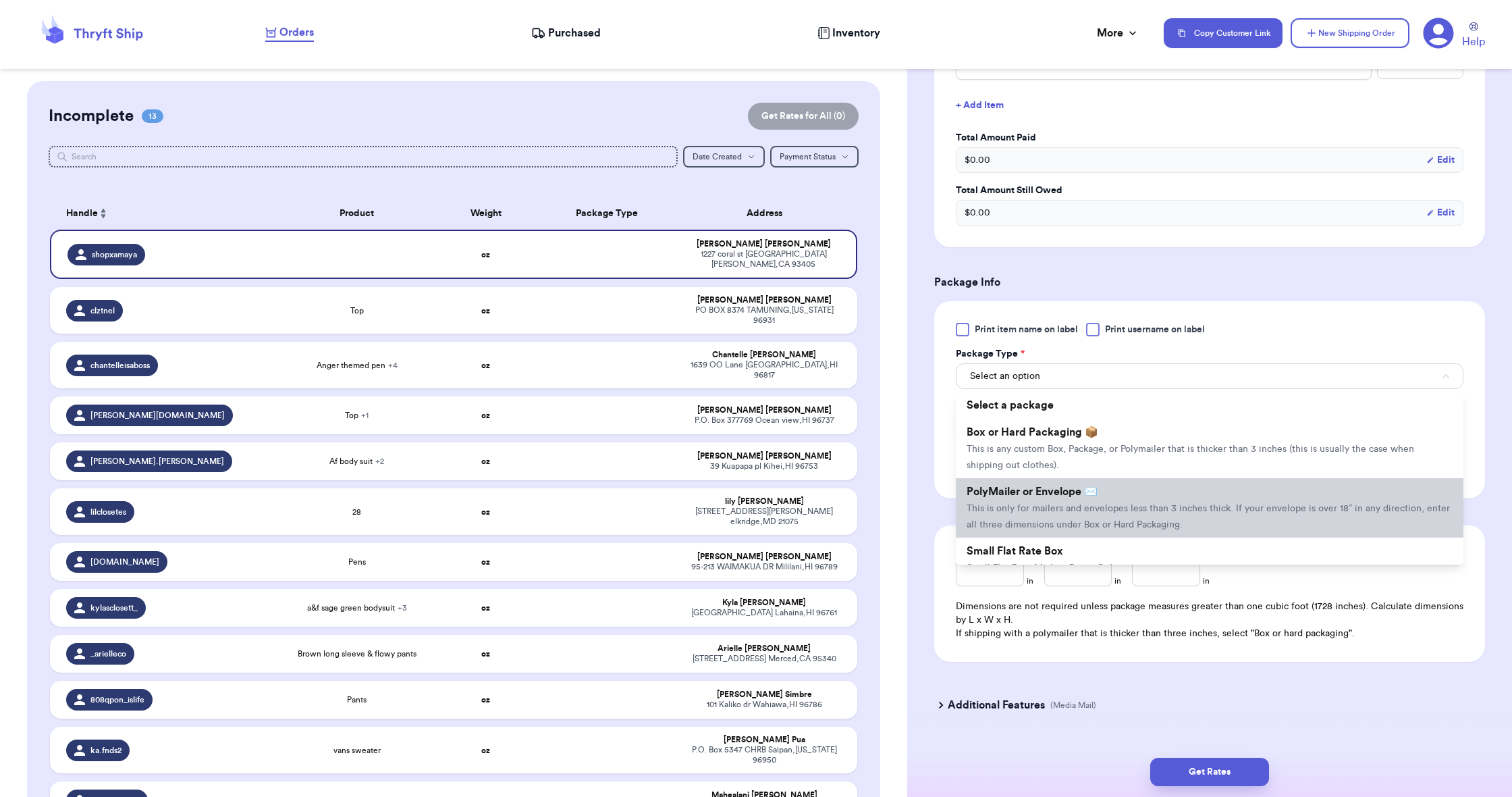
click at [1045, 513] on span "This is only for mailers and envelopes less than 3 inches thick. If your envelo…" at bounding box center [1208, 516] width 483 height 26
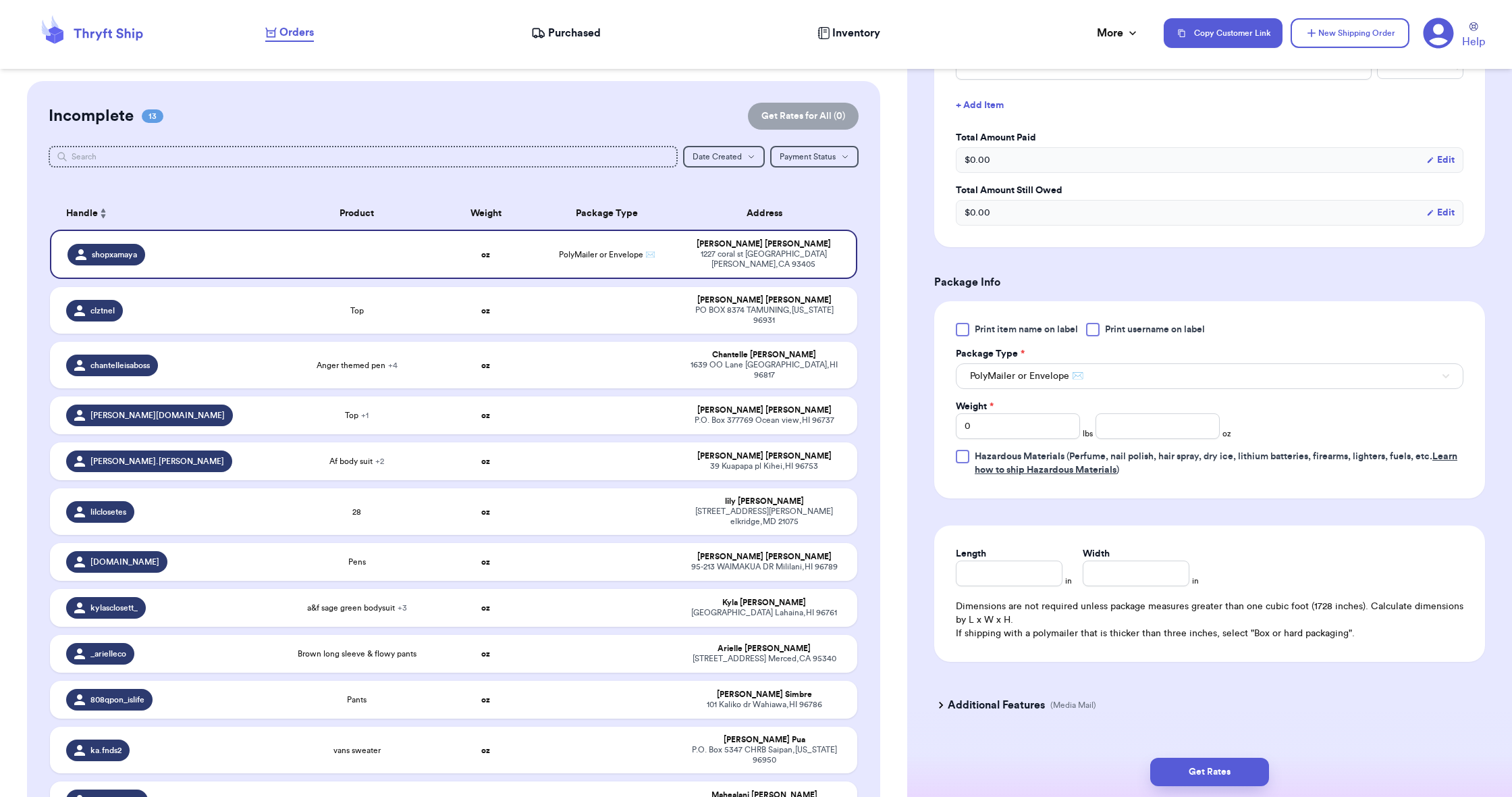
scroll to position [599, 0]
click at [1158, 428] on input "number" at bounding box center [1158, 424] width 124 height 26
type input "2.7"
click at [1098, 577] on input "Width" at bounding box center [1136, 570] width 106 height 26
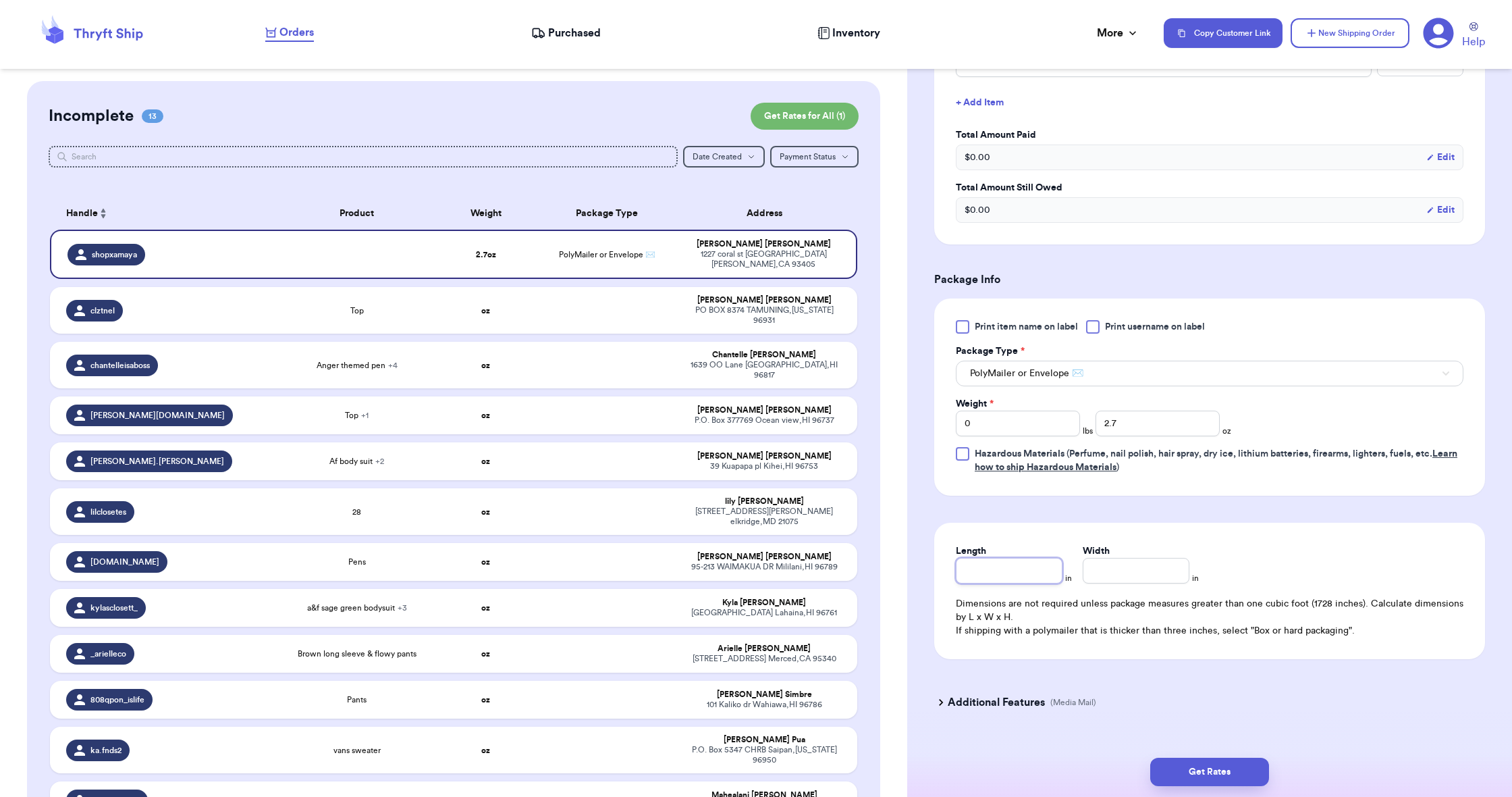
click at [1031, 577] on input "Length" at bounding box center [1009, 570] width 106 height 26
type input "9"
click at [1098, 582] on input "Width *" at bounding box center [1136, 570] width 106 height 26
type input "6"
click at [1175, 778] on button "Get Rates" at bounding box center [1209, 771] width 119 height 28
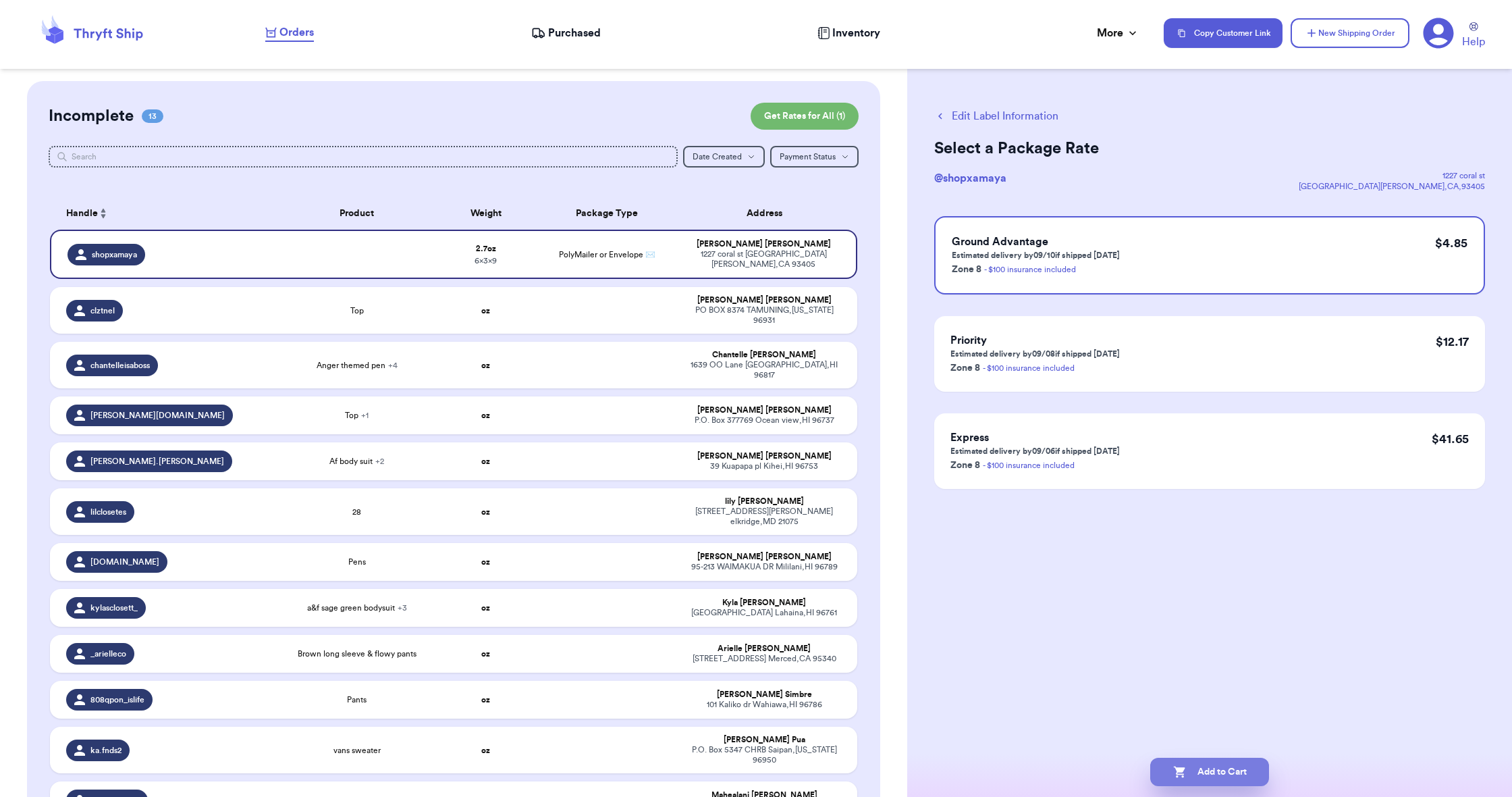
click at [1191, 768] on button "Add to Cart" at bounding box center [1209, 771] width 119 height 28
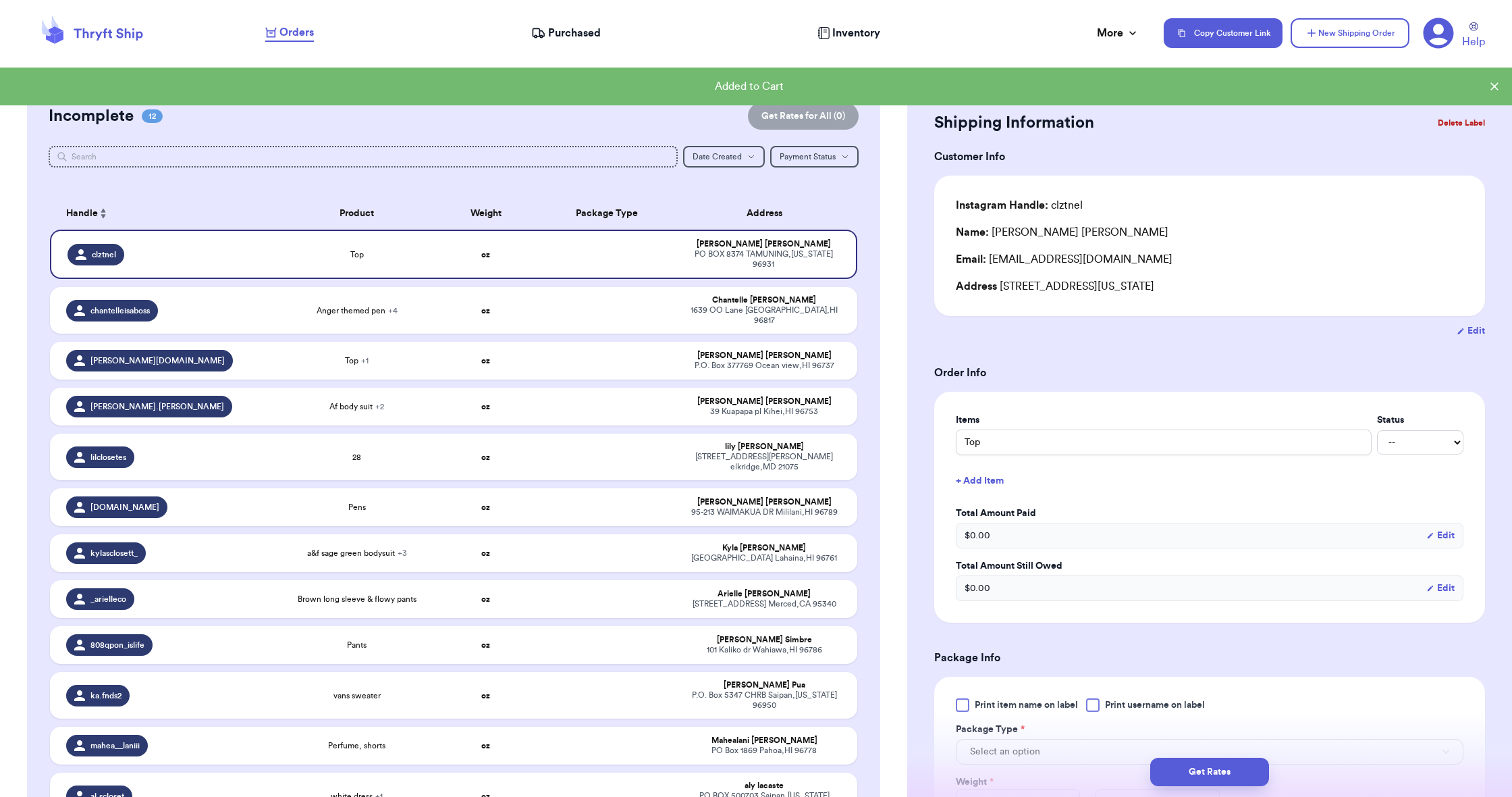
scroll to position [-2, 1]
click at [1294, 31] on button "New Shipping Order" at bounding box center [1349, 33] width 119 height 30
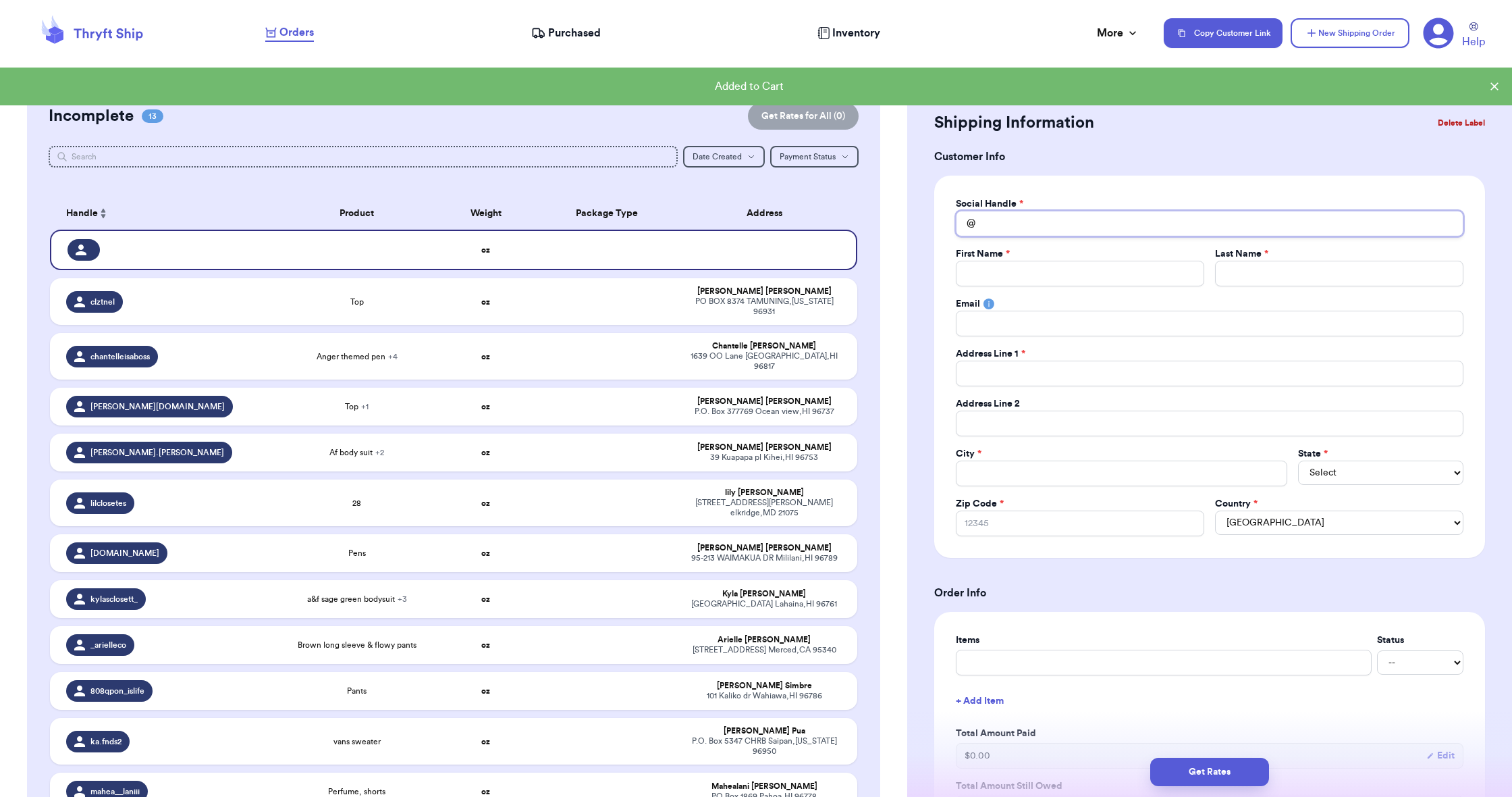
click at [1113, 226] on input "Total Amount Paid" at bounding box center [1209, 223] width 507 height 26
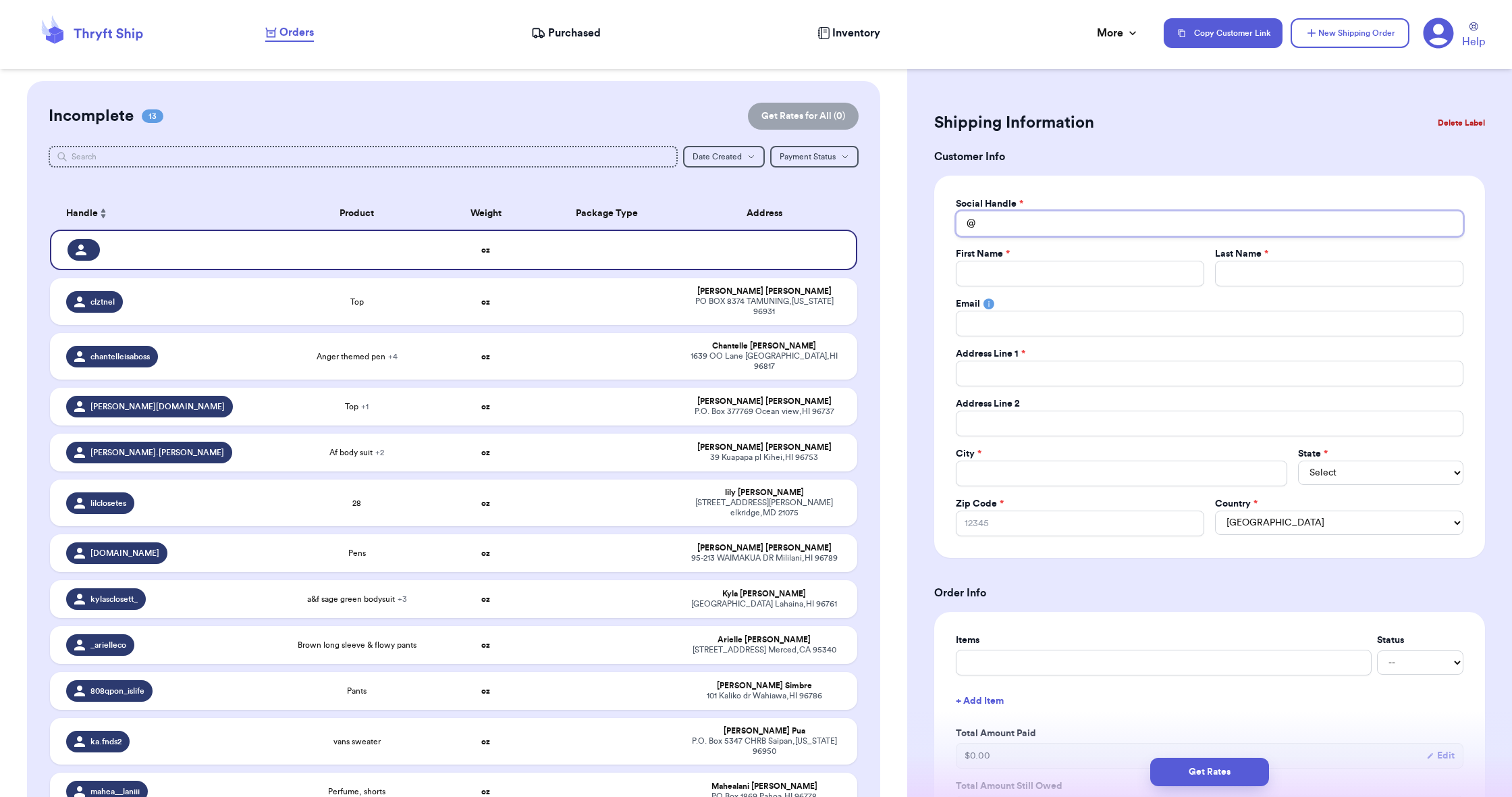
type input "m"
type input "my"
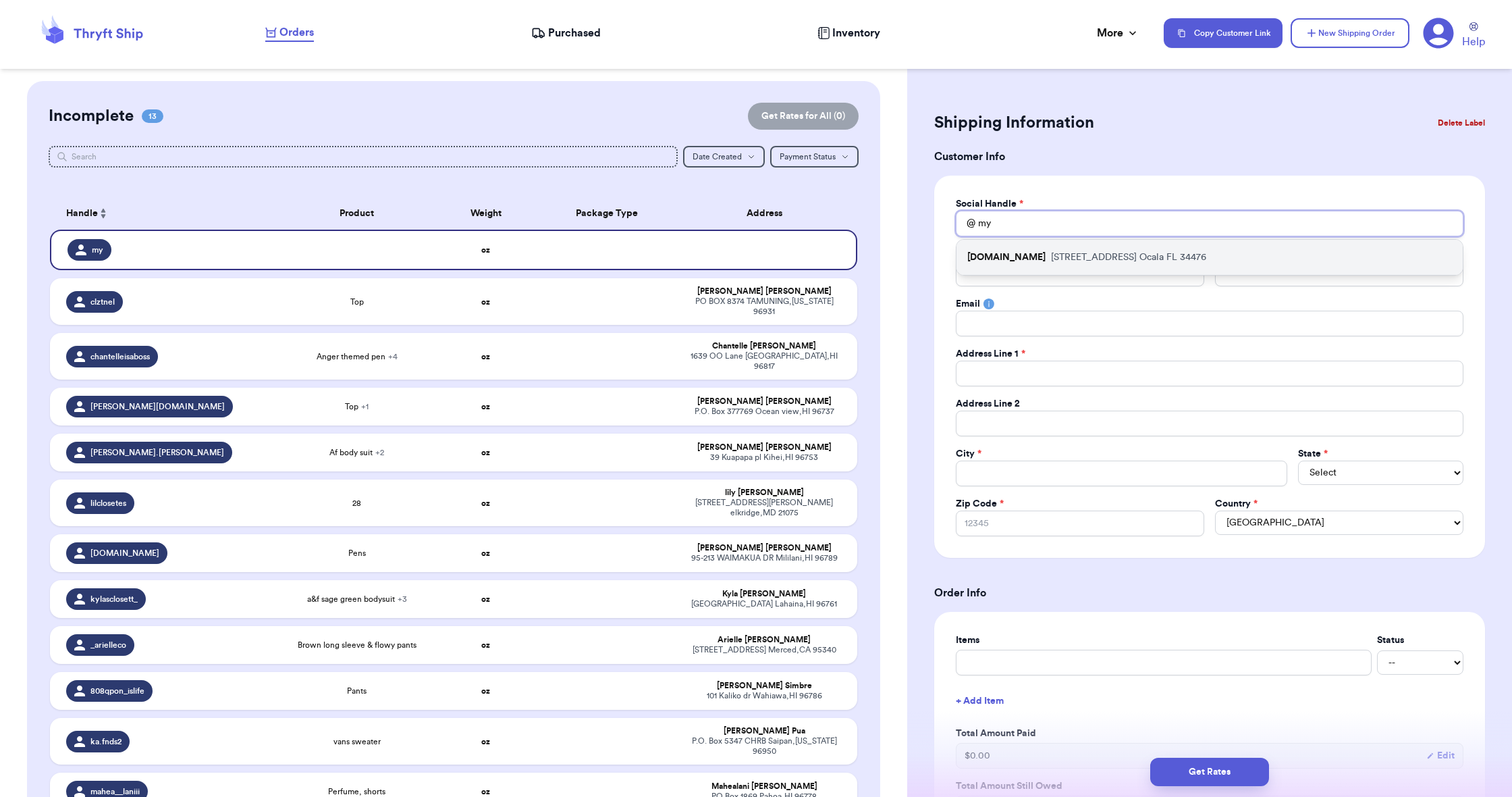
type input "my"
click at [1125, 252] on p "[STREET_ADDRESS]" at bounding box center [1128, 257] width 156 height 14
type input "[DOMAIN_NAME]"
type input "[PERSON_NAME]"
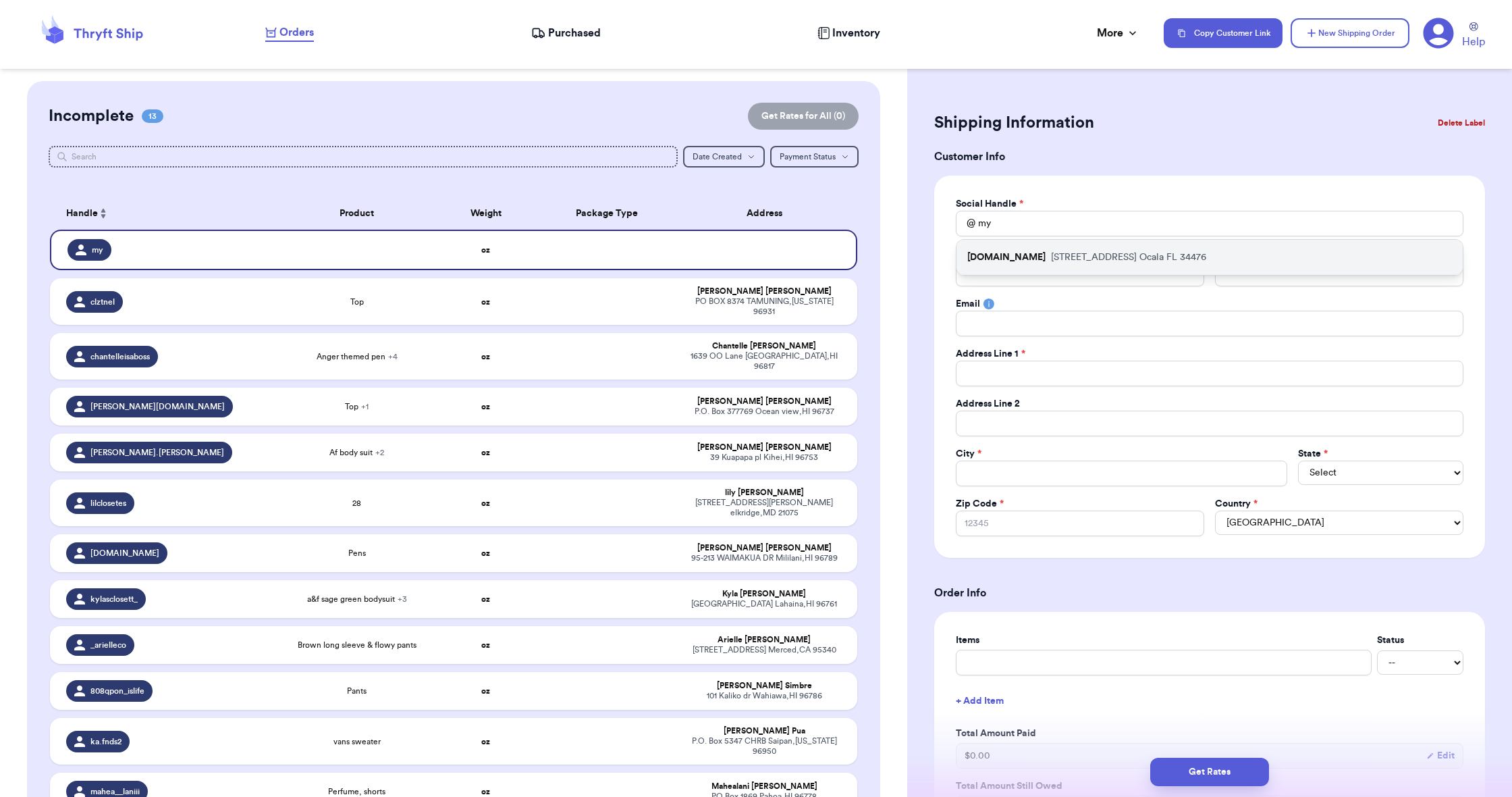
type input "[EMAIL_ADDRESS][DOMAIN_NAME]"
type input "[STREET_ADDRESS]"
type input "Ocala"
select select "FL"
type input "34476"
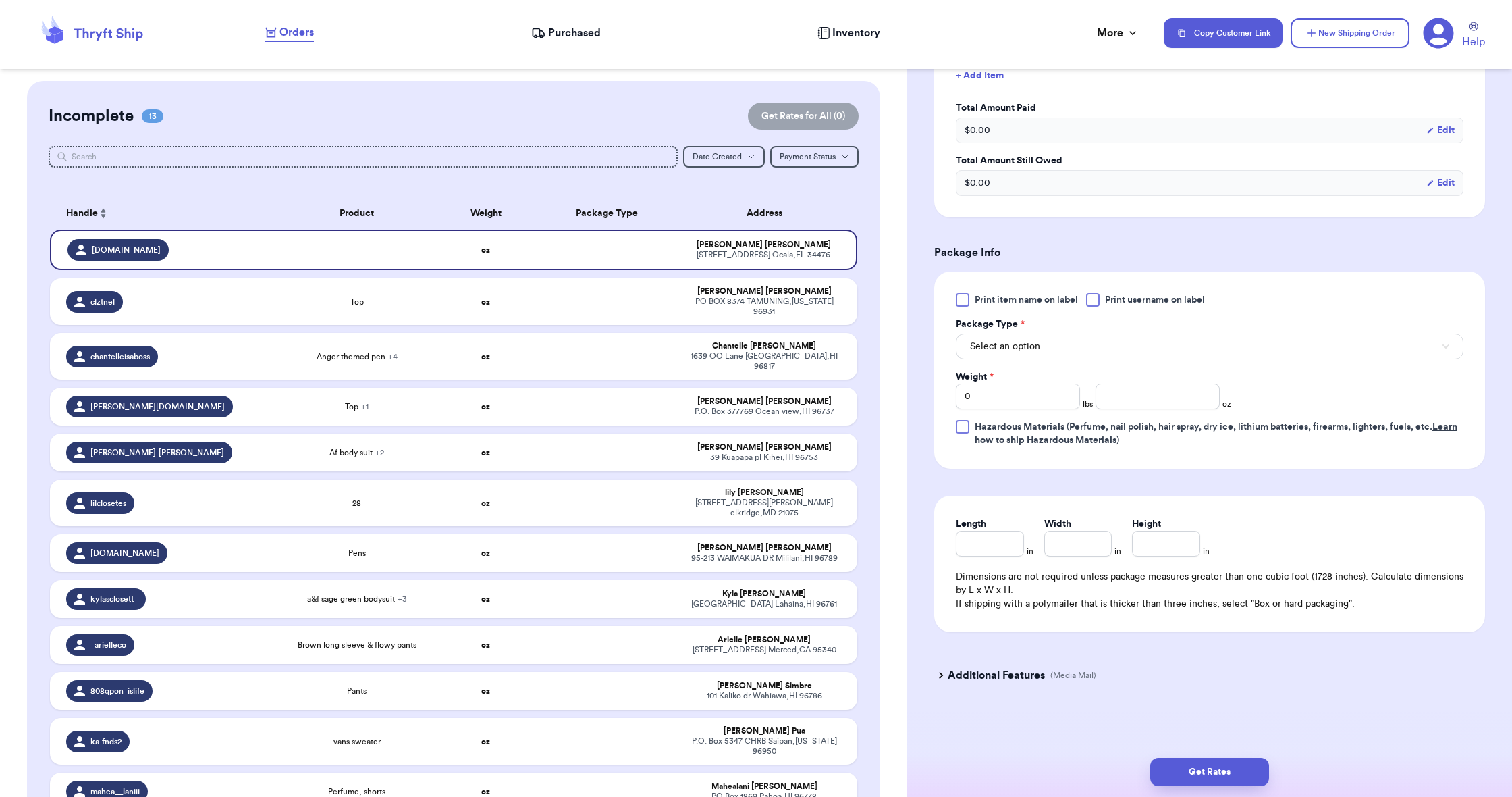
click at [1102, 354] on button "Select an option" at bounding box center [1209, 347] width 507 height 26
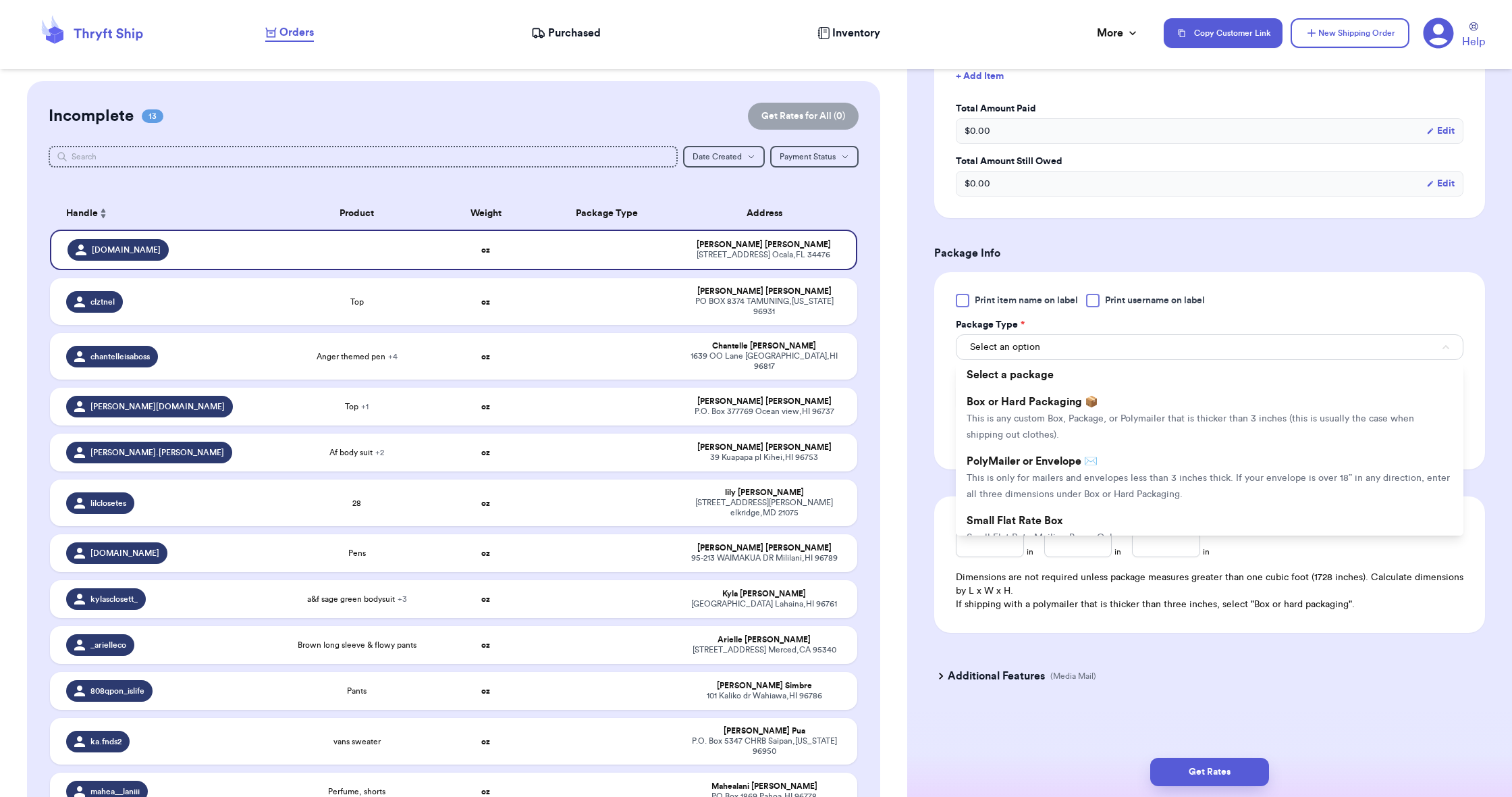
click at [1107, 472] on li "PolyMailer or Envelope ✉️ This is only for mailers and envelopes less than 3 in…" at bounding box center [1209, 478] width 507 height 60
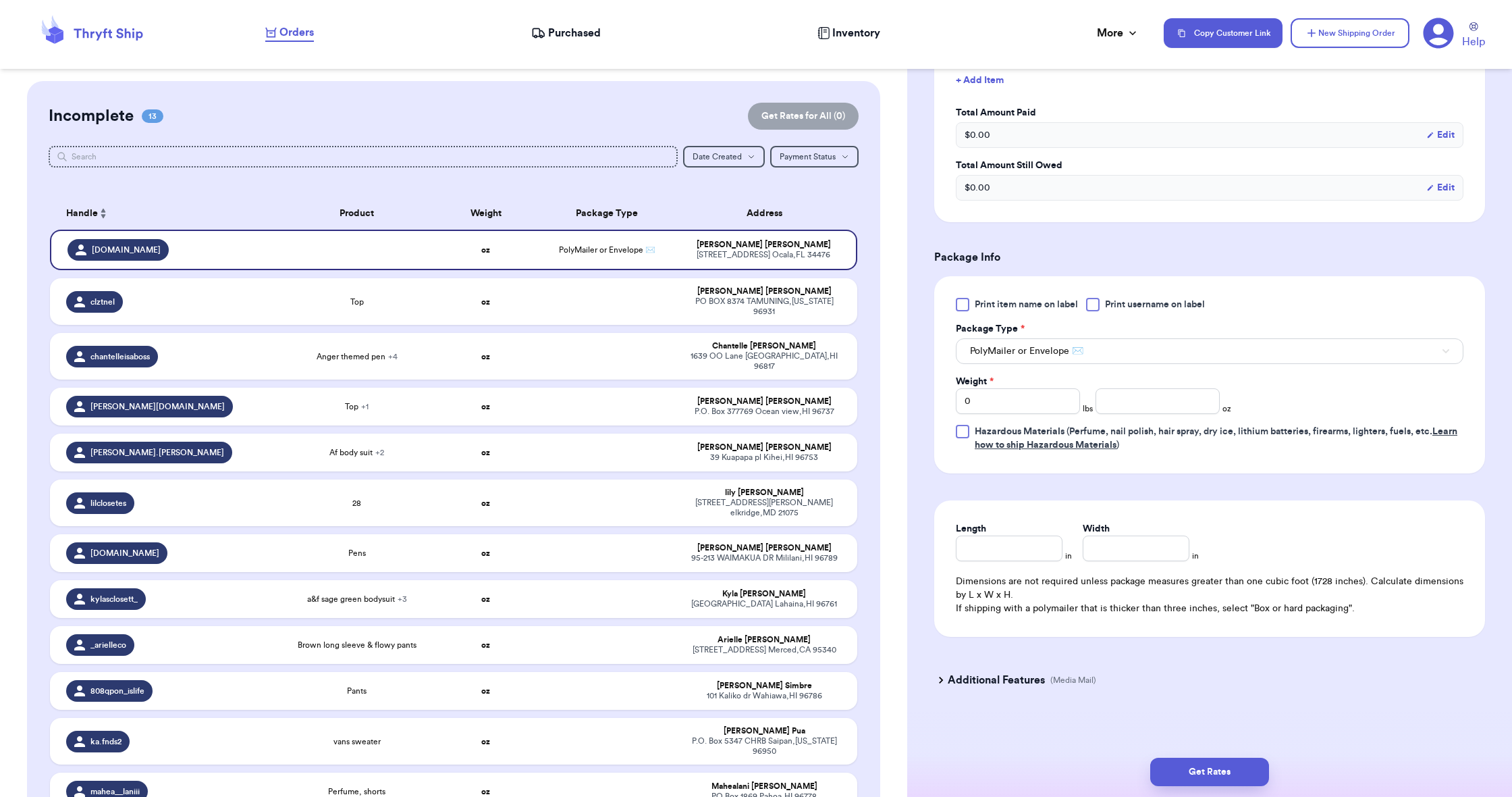
scroll to position [622, 0]
click at [1022, 400] on input "0" at bounding box center [1018, 400] width 124 height 26
type input "1"
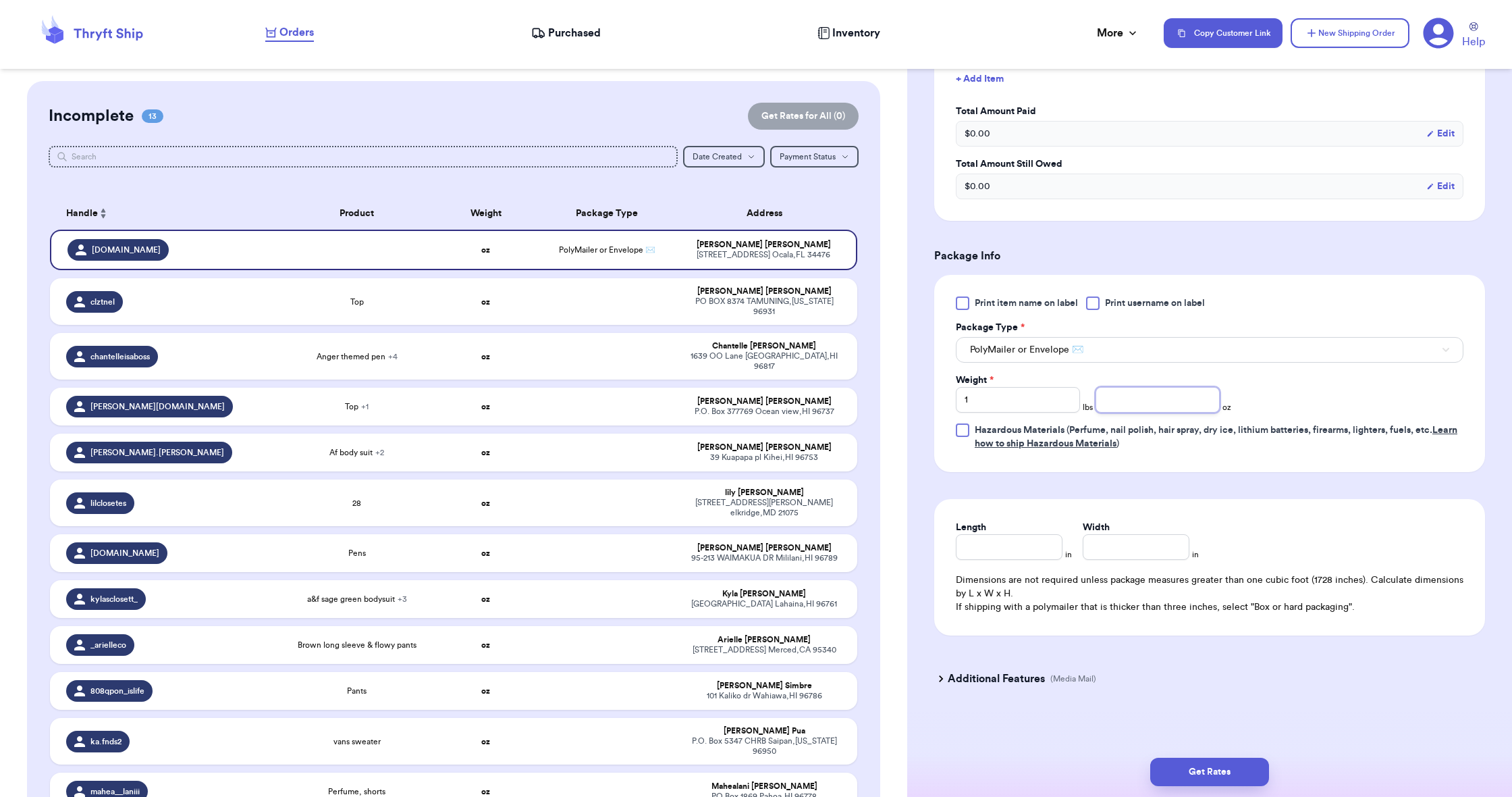
click at [1112, 398] on input "number" at bounding box center [1158, 400] width 124 height 26
type input "2.2"
click at [1023, 545] on input "Length" at bounding box center [1009, 547] width 106 height 26
type input "13"
click at [1100, 542] on input "Width *" at bounding box center [1136, 547] width 106 height 26
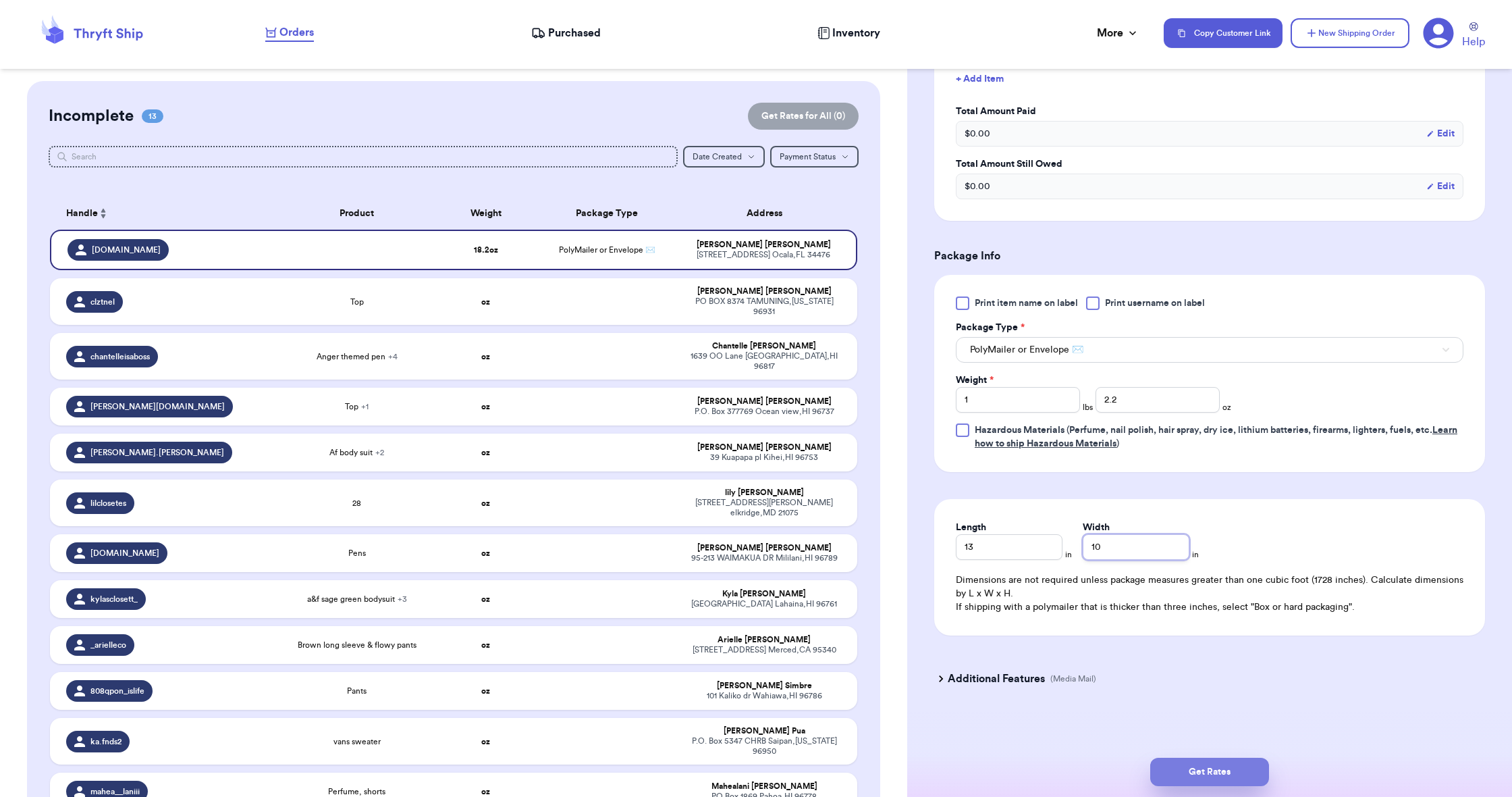
type input "10"
click at [1191, 766] on button "Get Rates" at bounding box center [1209, 771] width 119 height 28
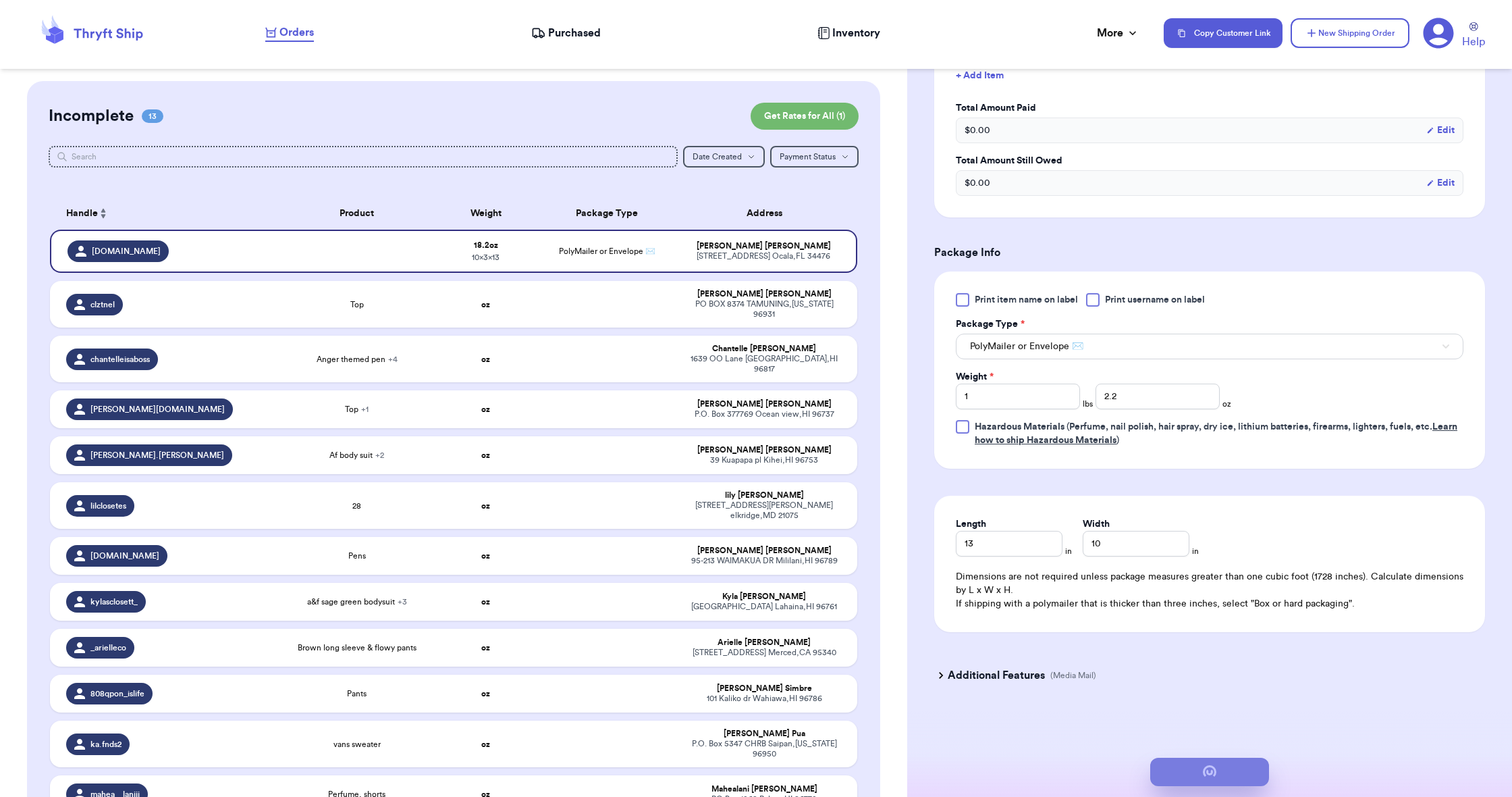
scroll to position [0, 0]
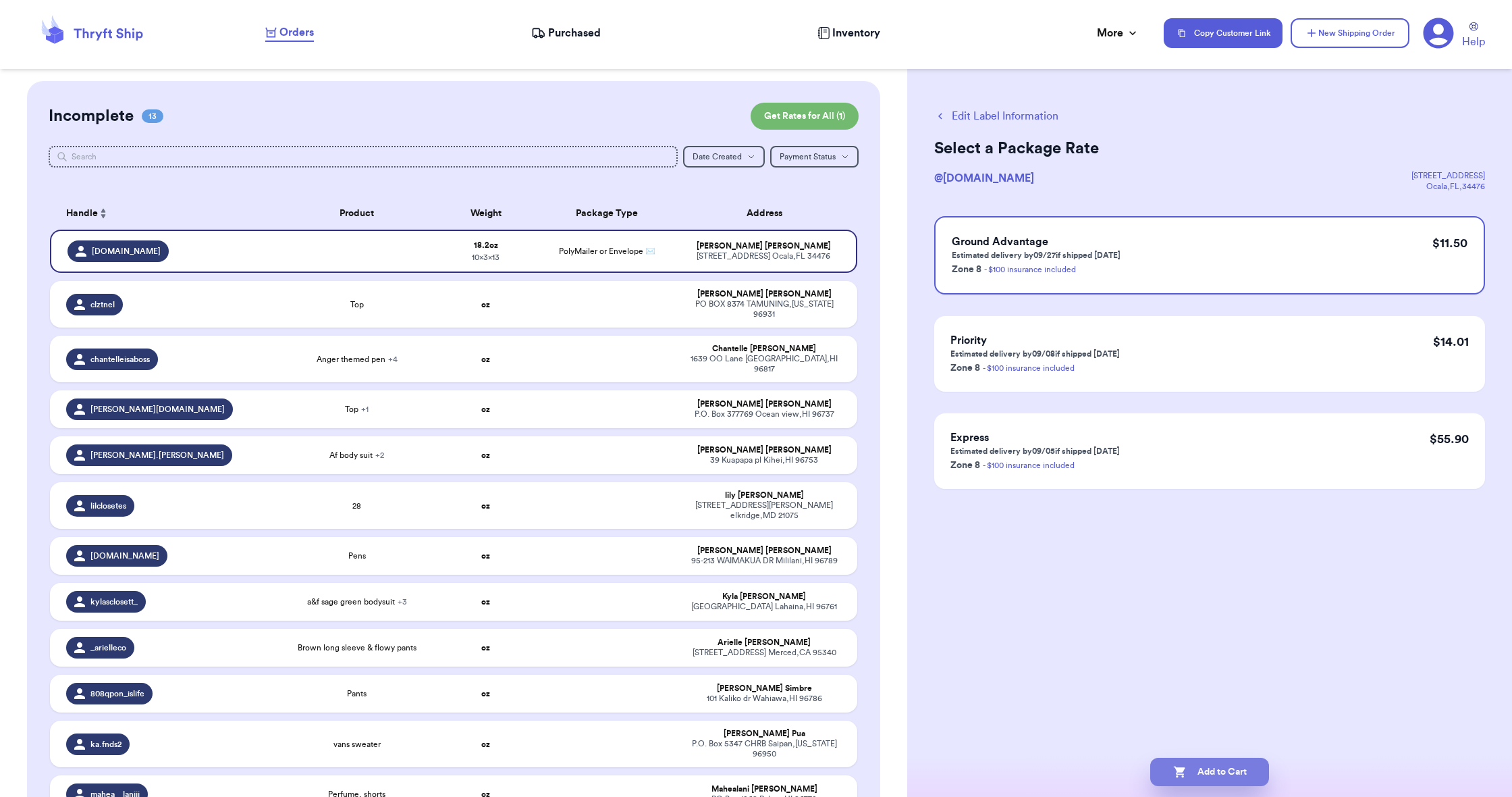
click at [1191, 766] on button "Add to Cart" at bounding box center [1209, 771] width 119 height 28
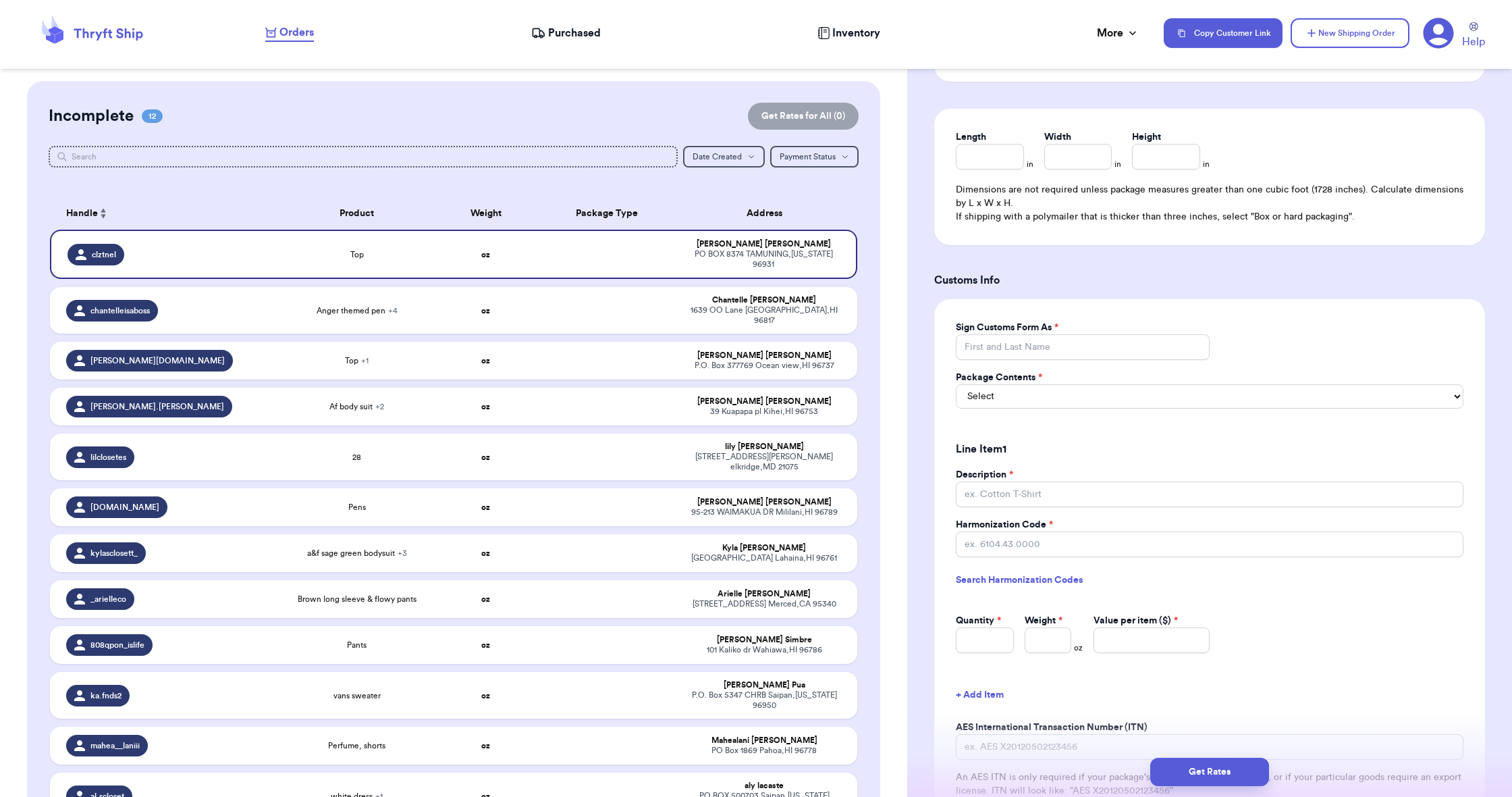
scroll to position [789, 0]
click at [435, 534] on td "a&f sage green bodysuit + 3" at bounding box center [356, 553] width 161 height 38
type input "hollister babydoll tank"
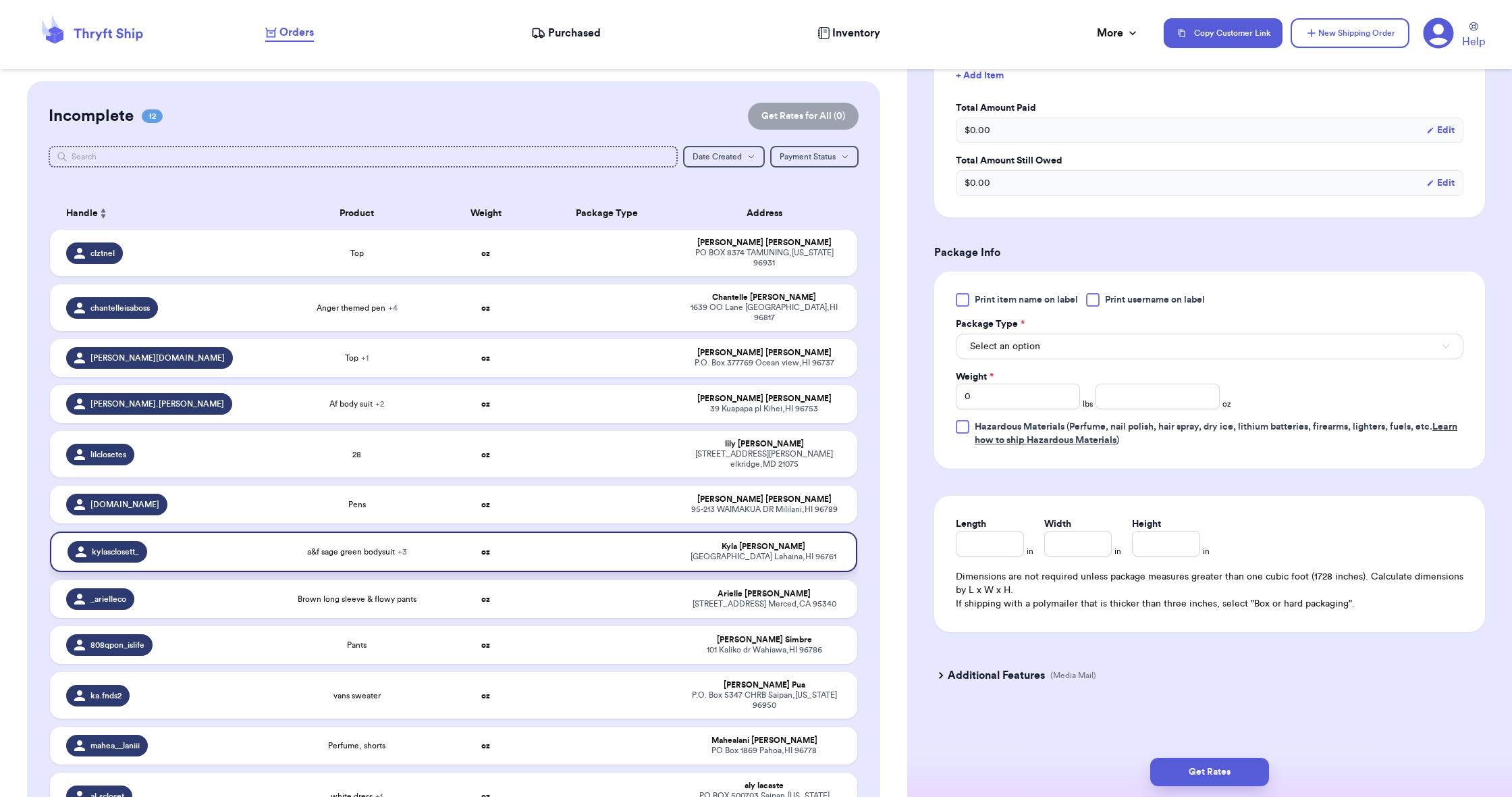
scroll to position [533, 0]
click at [996, 340] on span "Select an option" at bounding box center [1005, 346] width 70 height 14
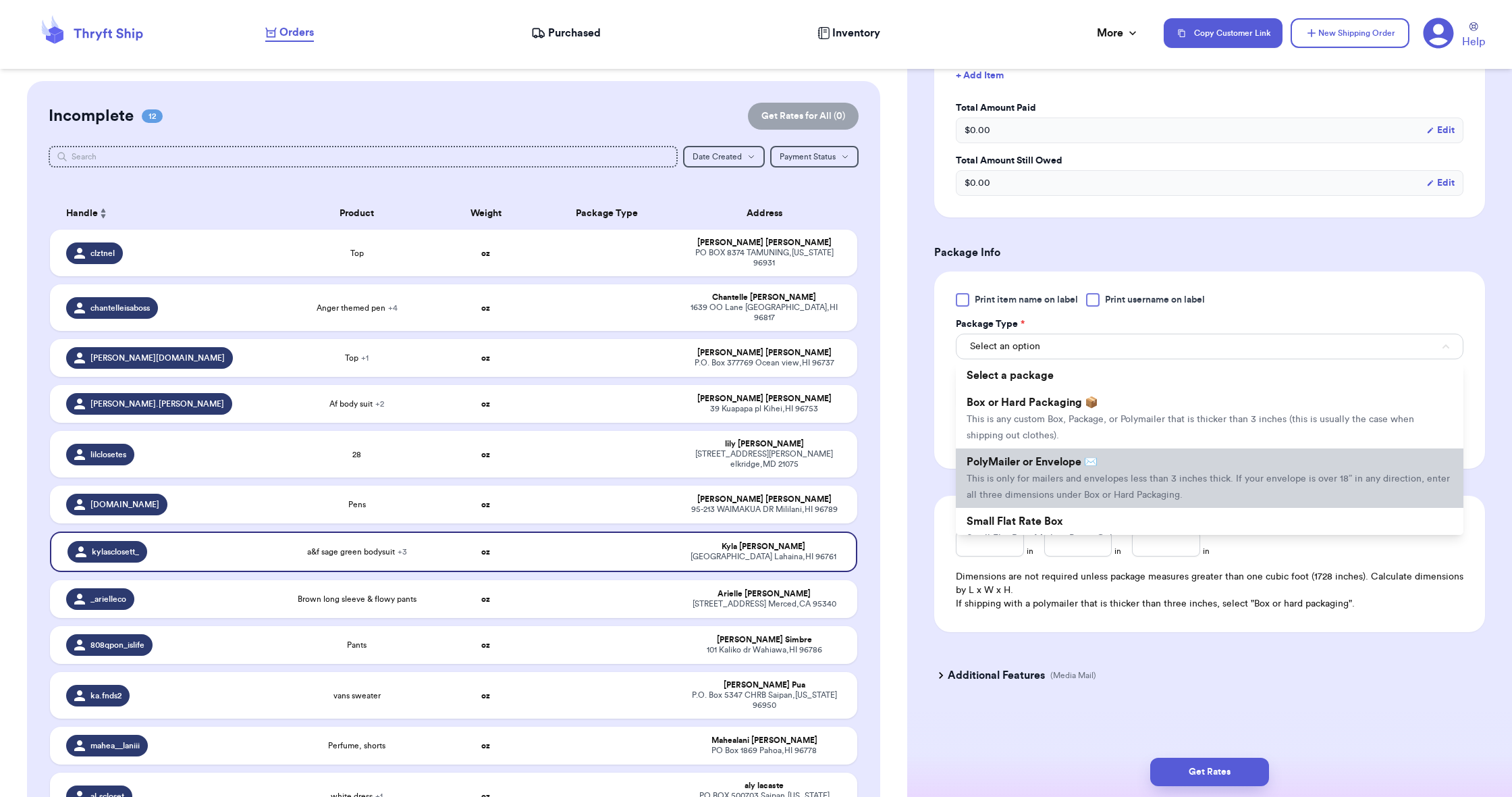
click at [1002, 479] on span "This is only for mailers and envelopes less than 3 inches thick. If your envelo…" at bounding box center [1208, 487] width 483 height 26
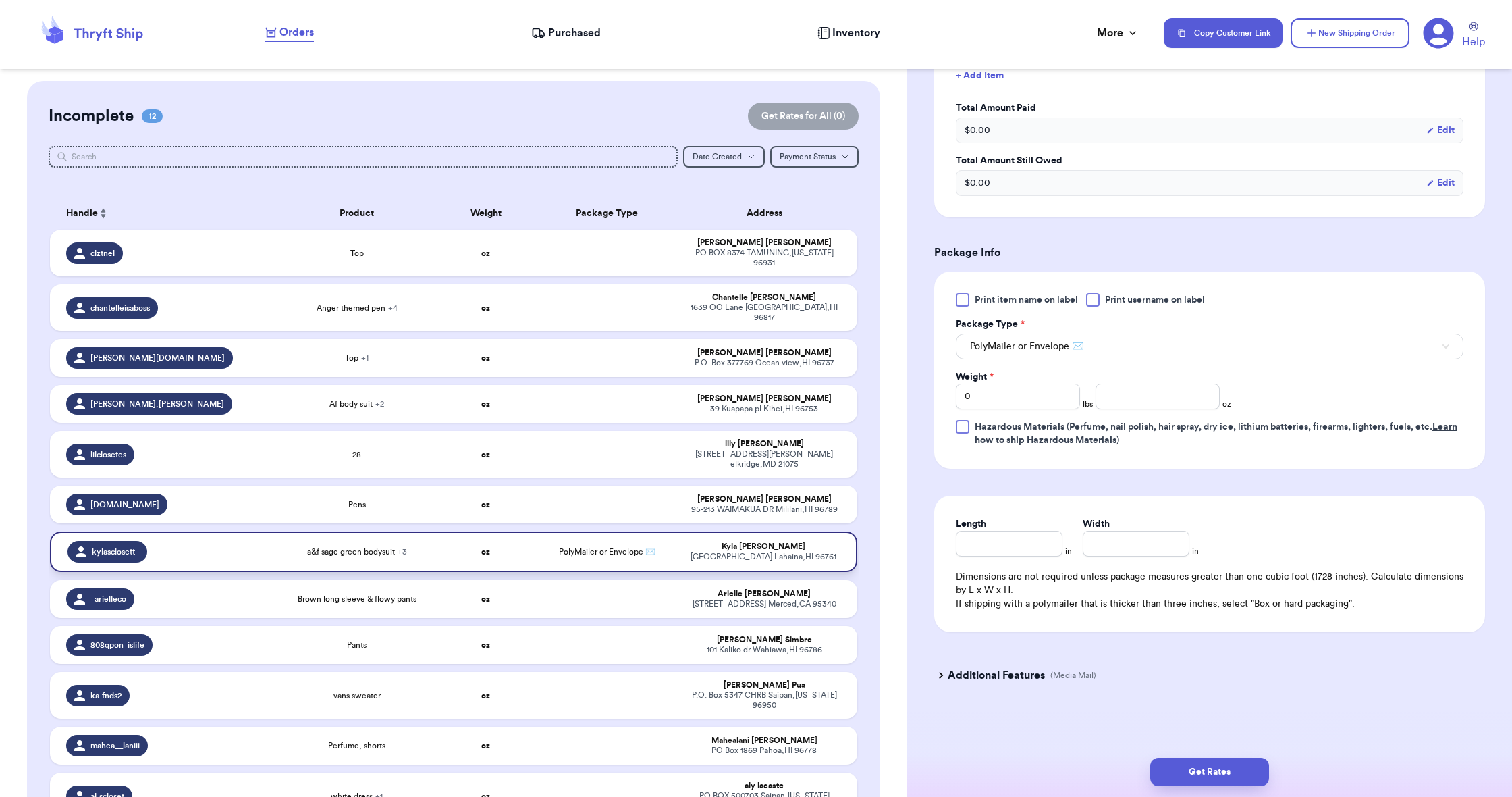
scroll to position [0, 1]
click at [998, 401] on input "0" at bounding box center [1018, 396] width 124 height 26
type input "1"
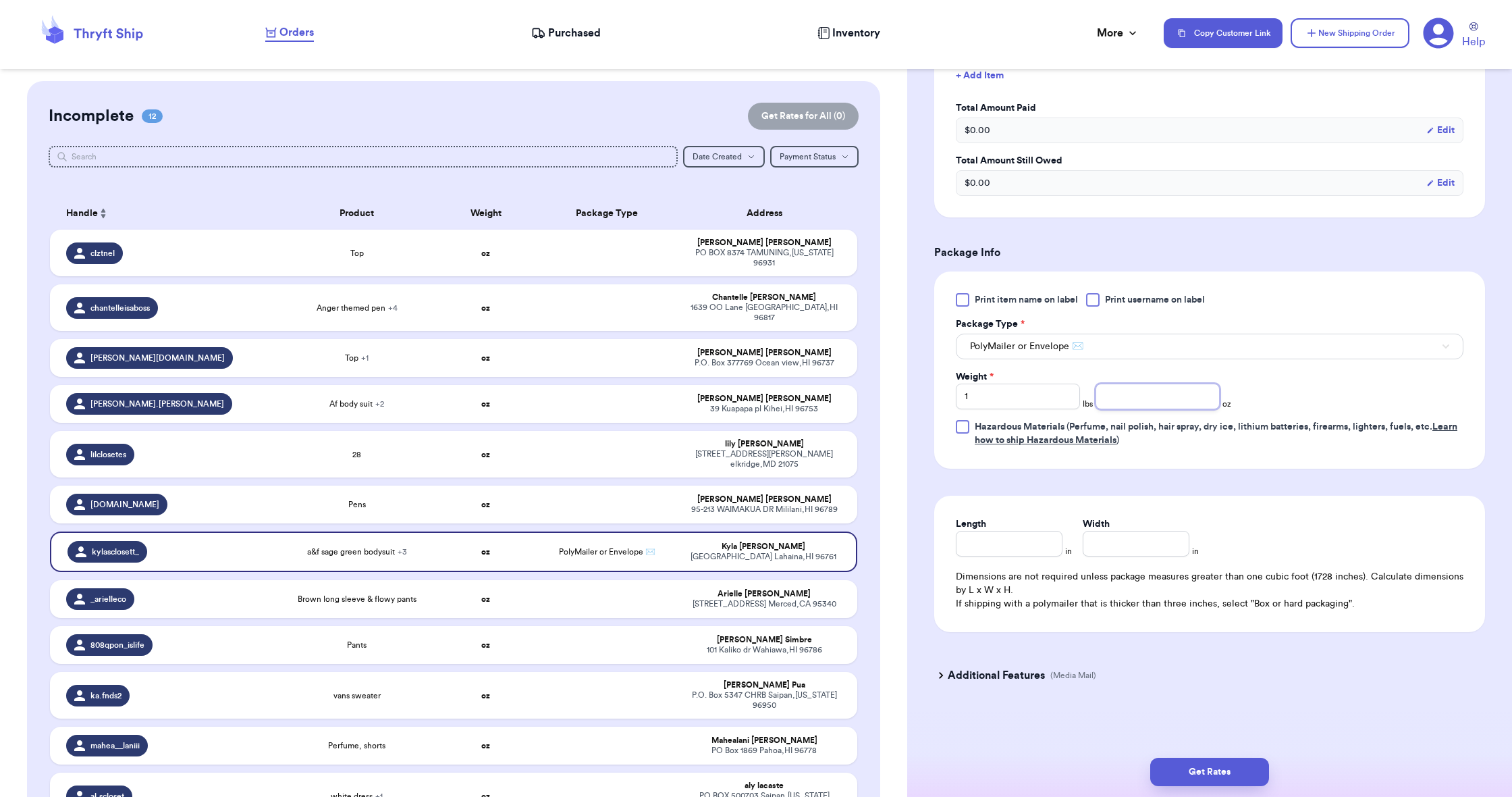
click at [1119, 405] on input "number" at bounding box center [1158, 396] width 124 height 26
type input "7.8"
click at [1042, 545] on input "Length" at bounding box center [1009, 544] width 106 height 26
type input "13"
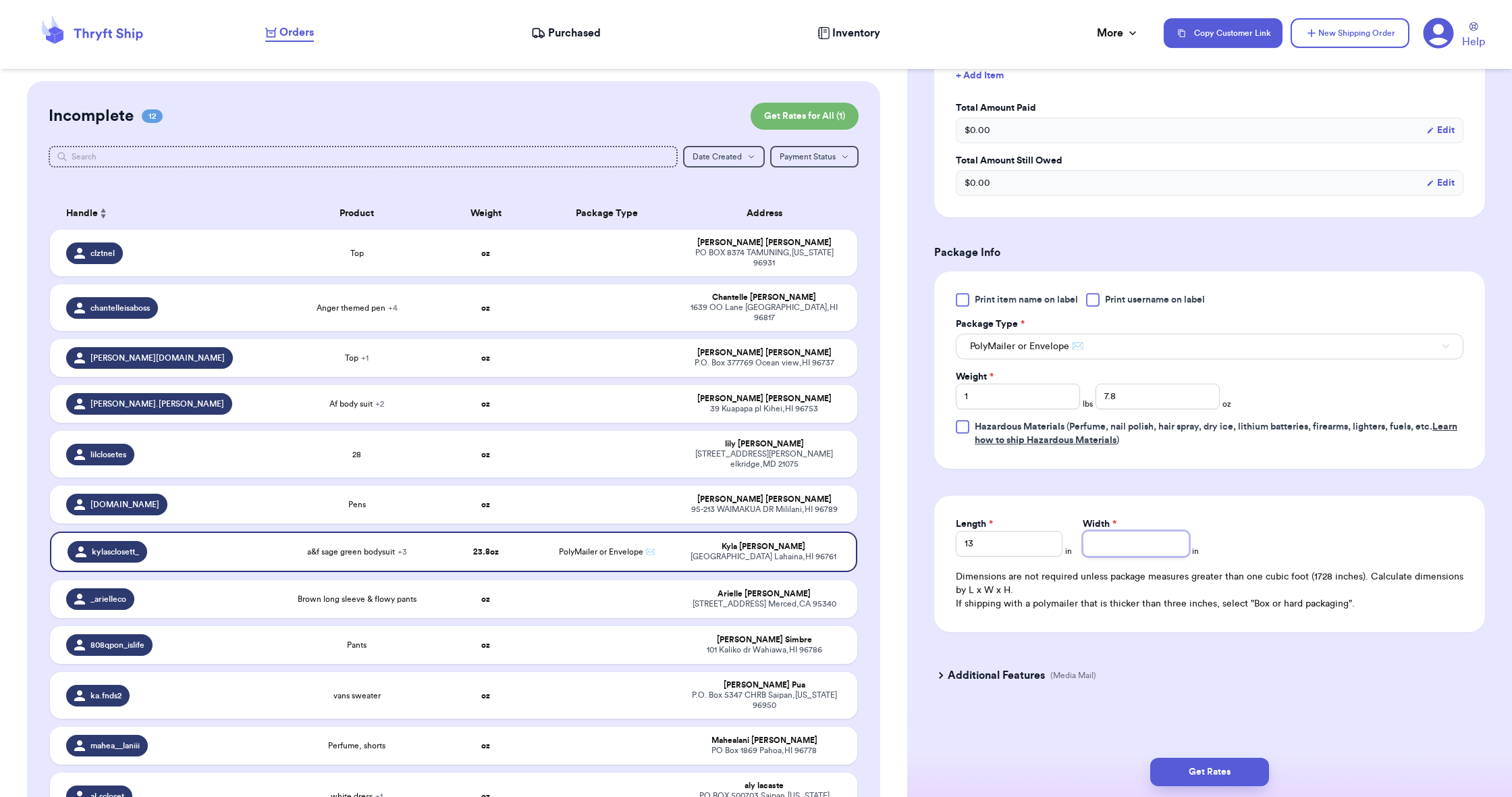
click at [1093, 539] on input "Width *" at bounding box center [1136, 544] width 106 height 26
type input "10"
click at [1195, 763] on button "Get Rates" at bounding box center [1209, 771] width 119 height 28
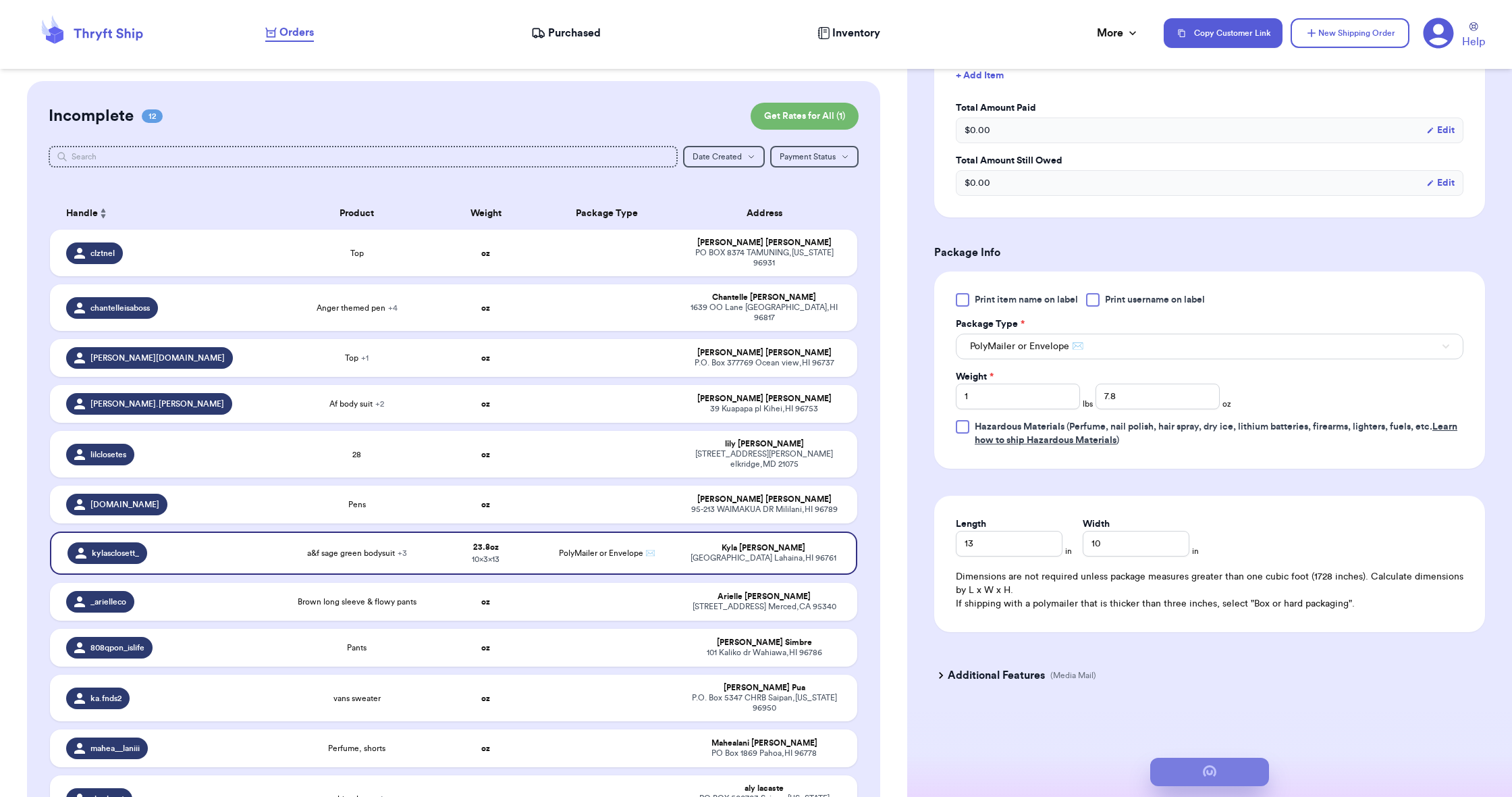
scroll to position [0, 0]
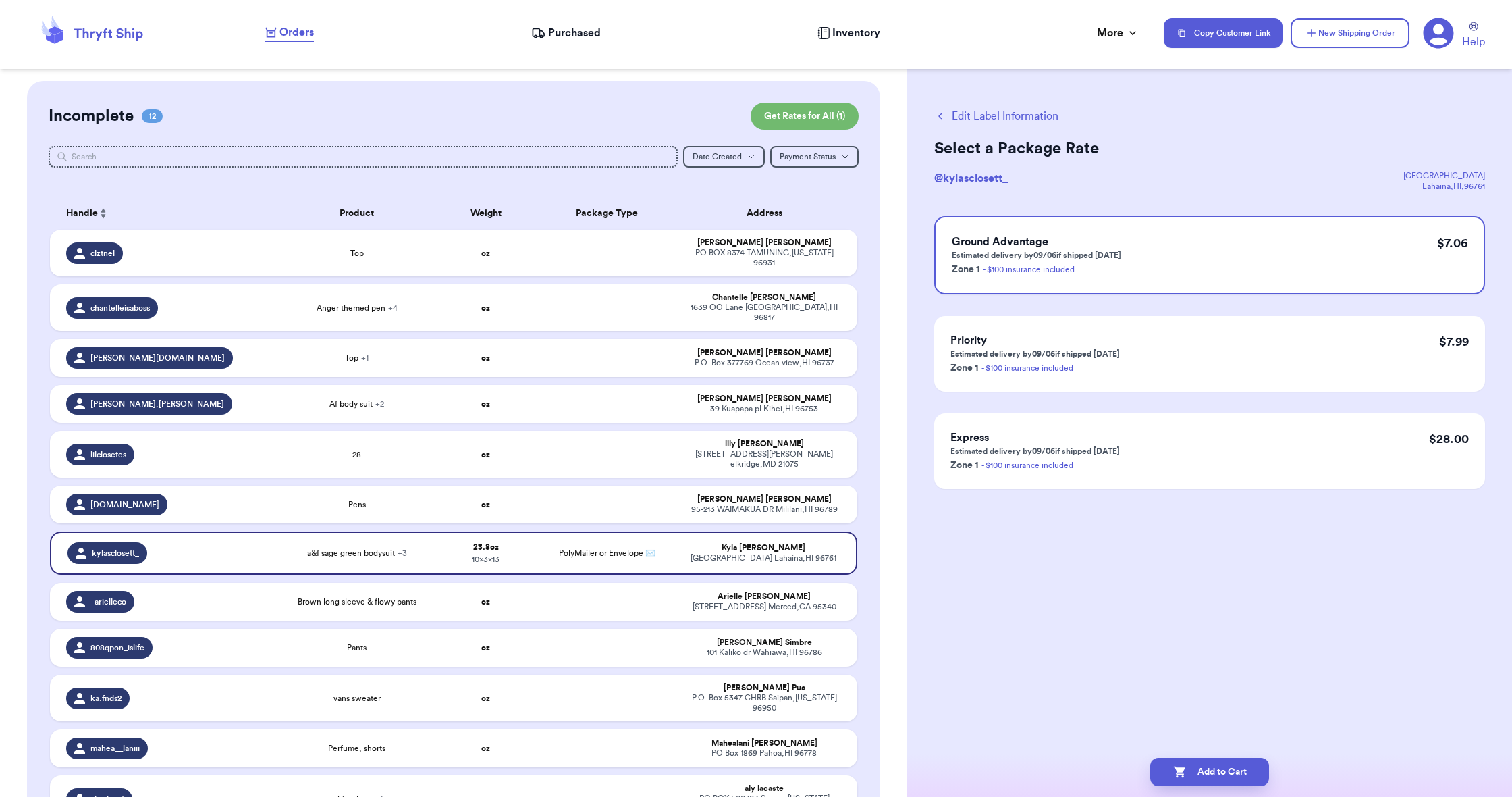
click at [1195, 764] on button "Add to Cart" at bounding box center [1209, 771] width 119 height 28
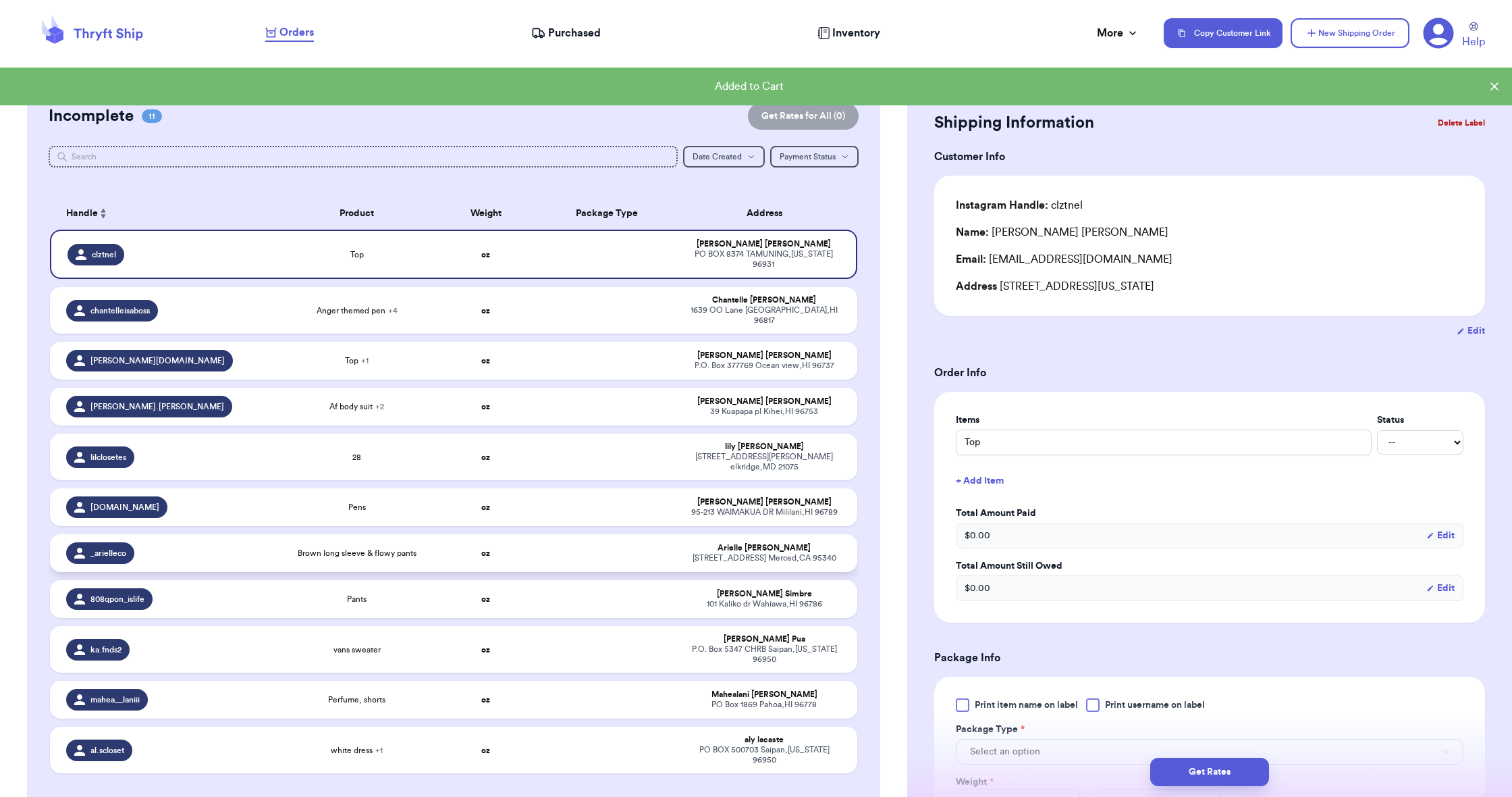
click at [194, 542] on div "_arielleco" at bounding box center [167, 553] width 202 height 22
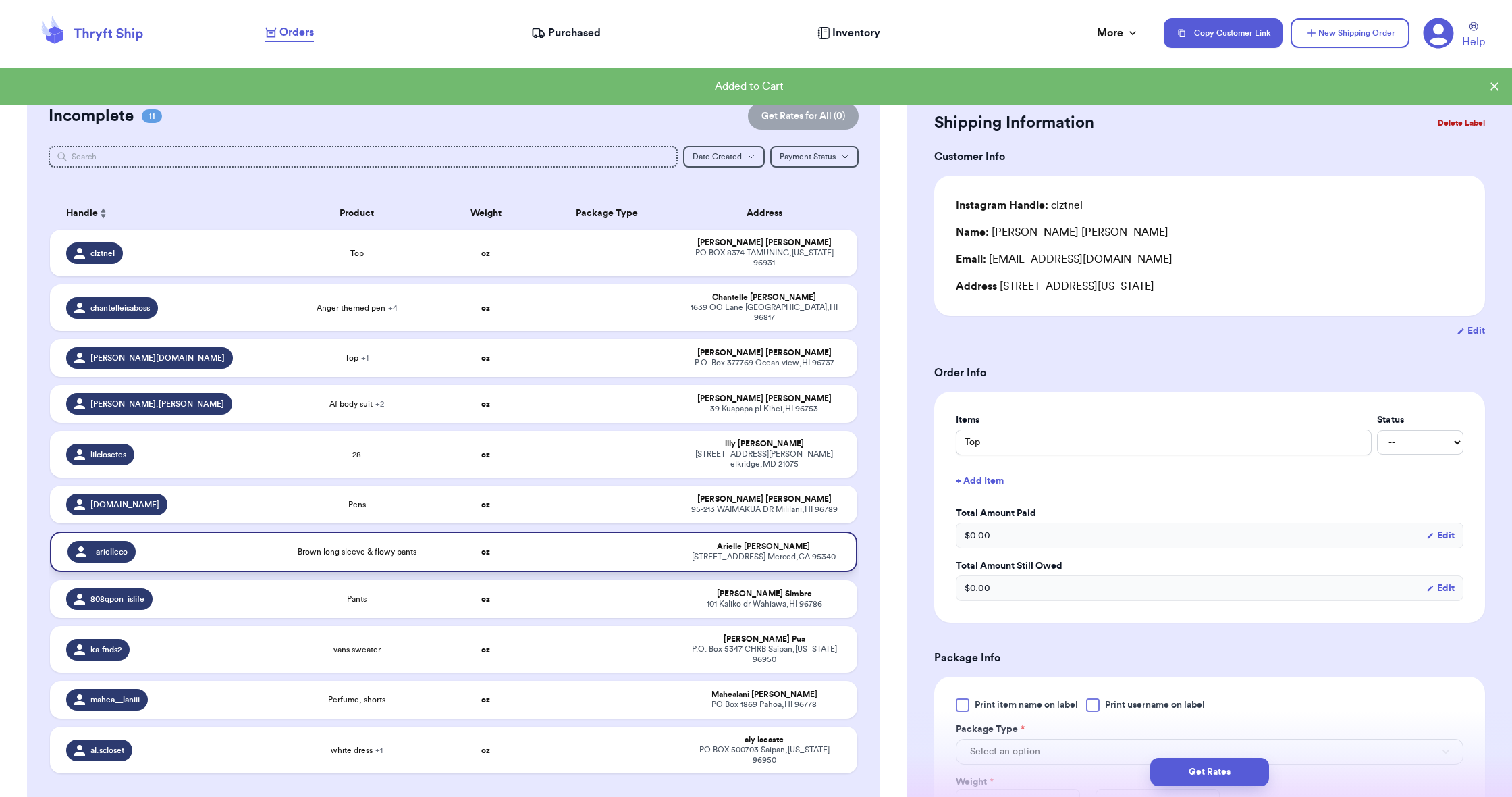
type input "Brown long sleeve & flowy pants"
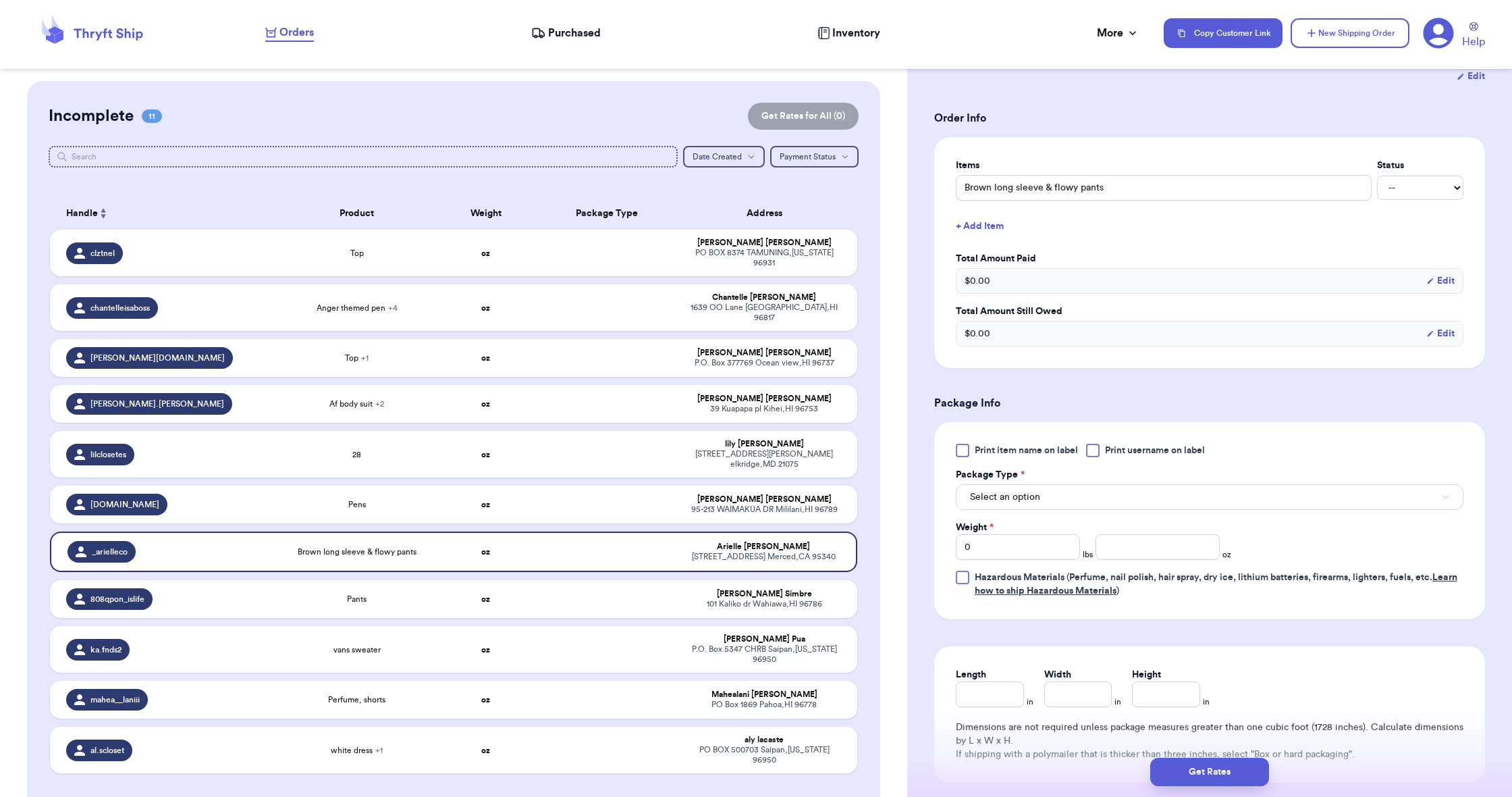
scroll to position [251, 0]
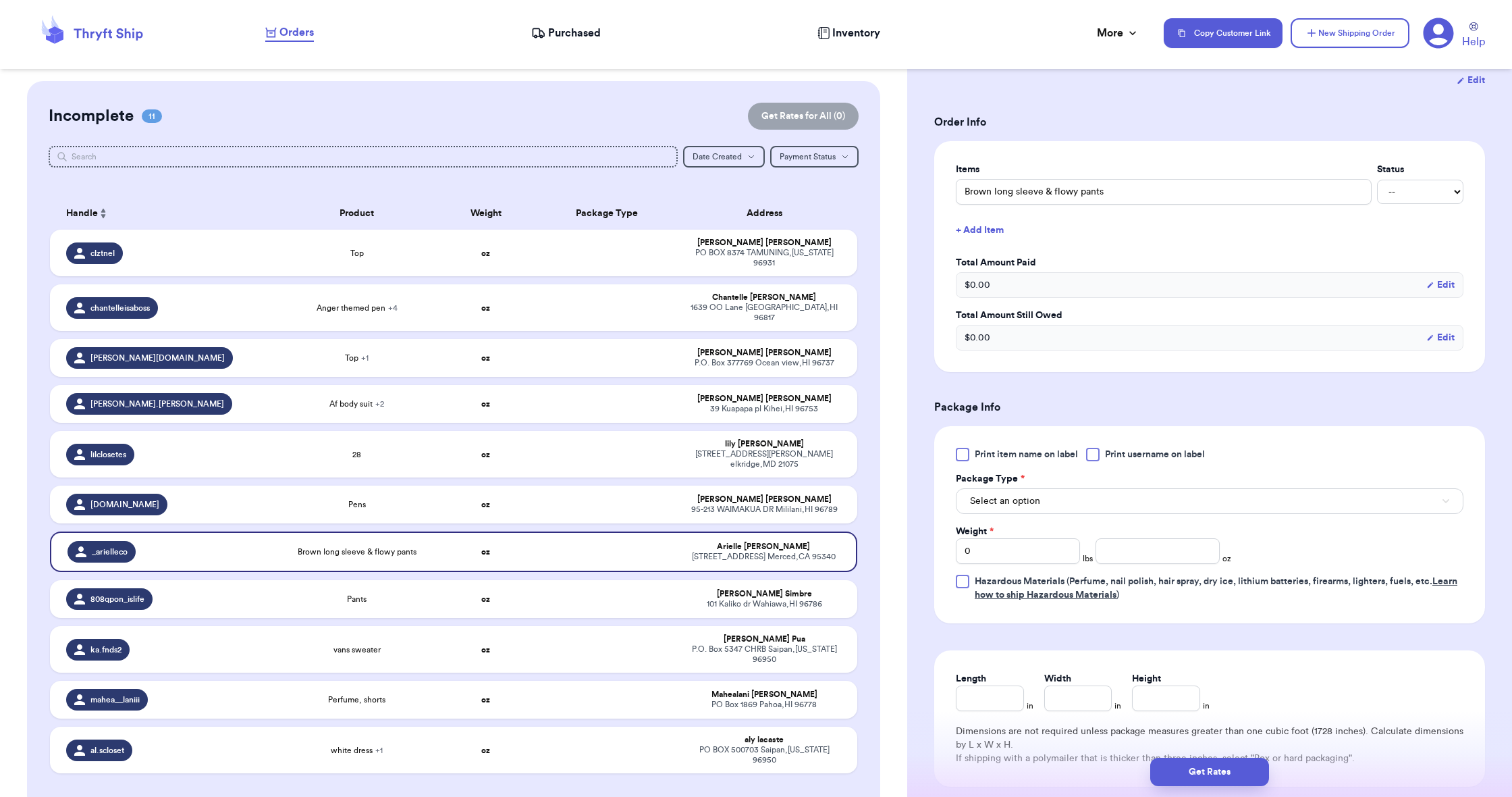
click at [976, 497] on span "Select an option" at bounding box center [1005, 501] width 70 height 14
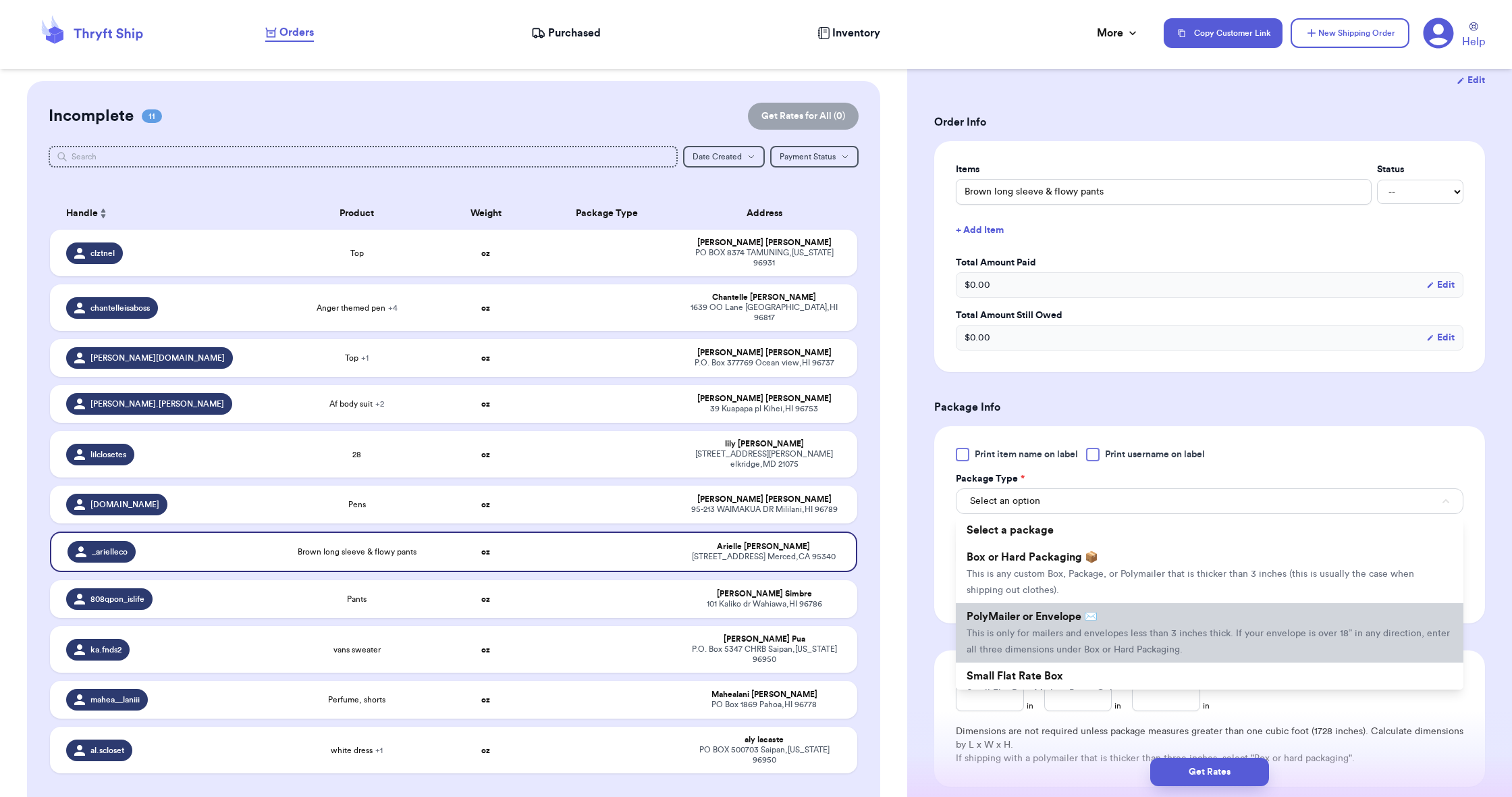
click at [1017, 628] on li "PolyMailer or Envelope ✉️ This is only for mailers and envelopes less than 3 in…" at bounding box center [1209, 633] width 507 height 60
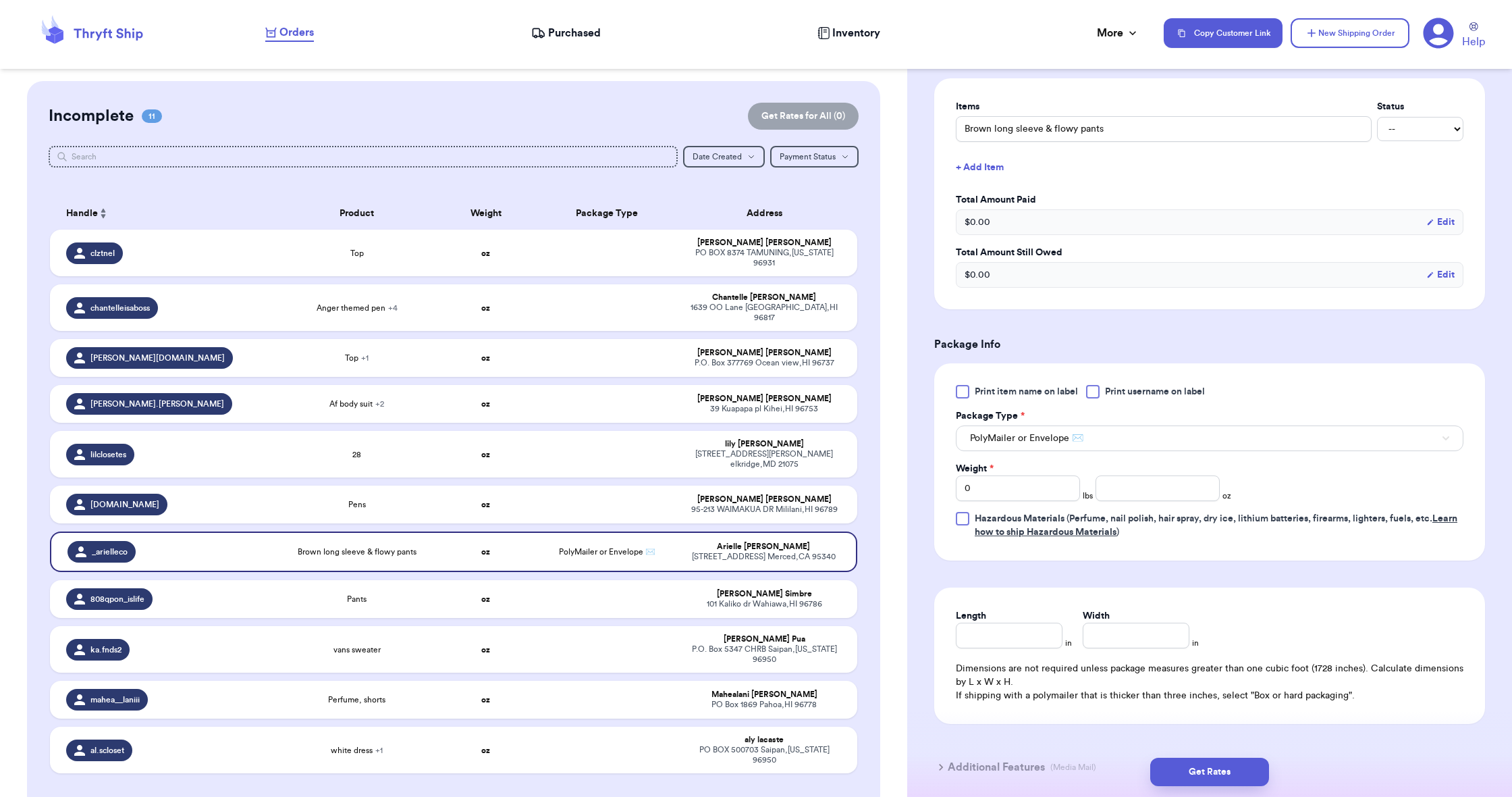
scroll to position [315, 0]
click at [1110, 494] on input "number" at bounding box center [1158, 486] width 124 height 26
type input "10.5"
click at [1017, 639] on input "Length" at bounding box center [1009, 633] width 106 height 26
type input "13"
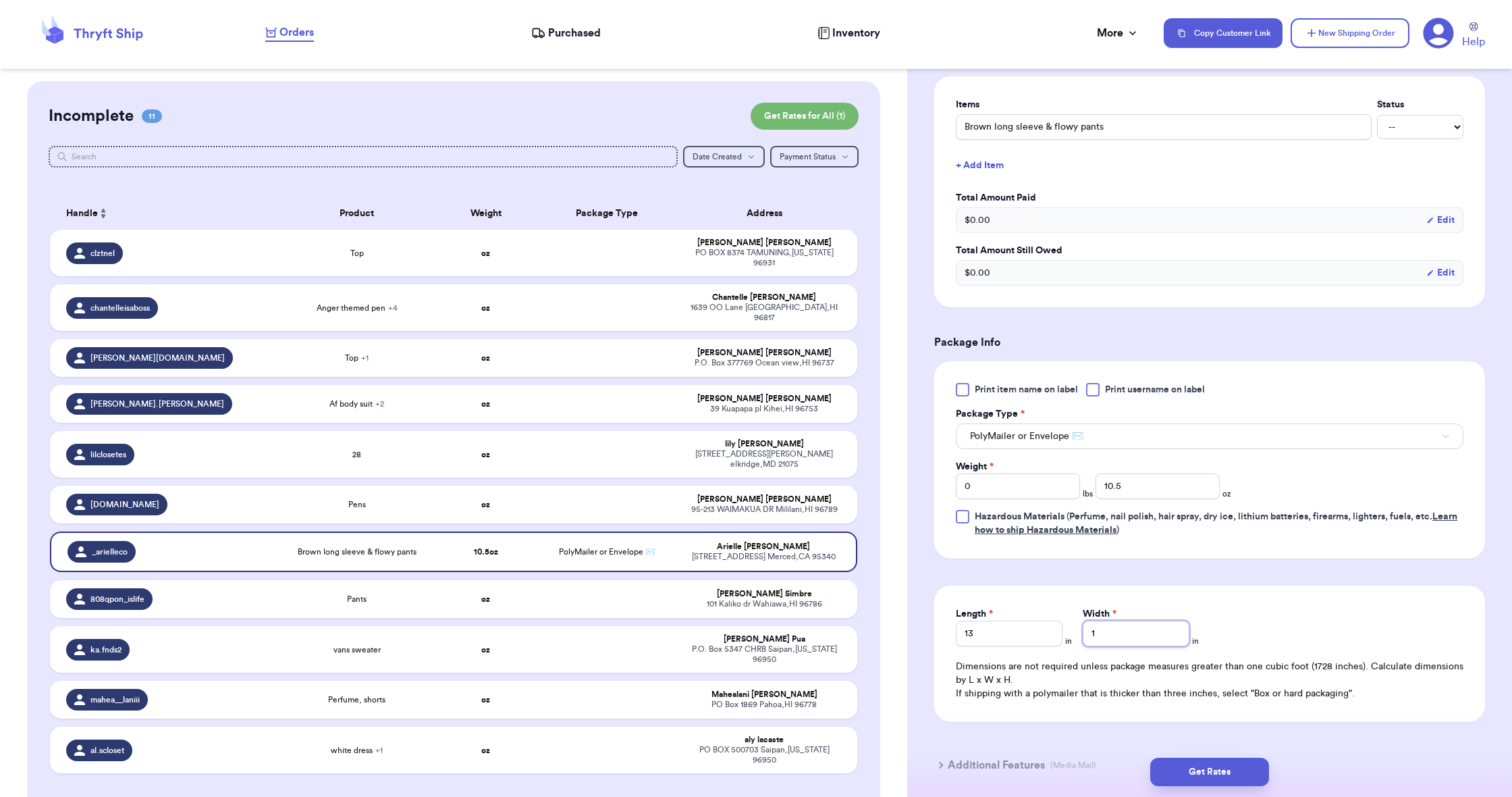
click at [1106, 646] on input "1" at bounding box center [1136, 633] width 106 height 26
type input "10"
click at [1189, 769] on button "Get Rates" at bounding box center [1209, 771] width 119 height 28
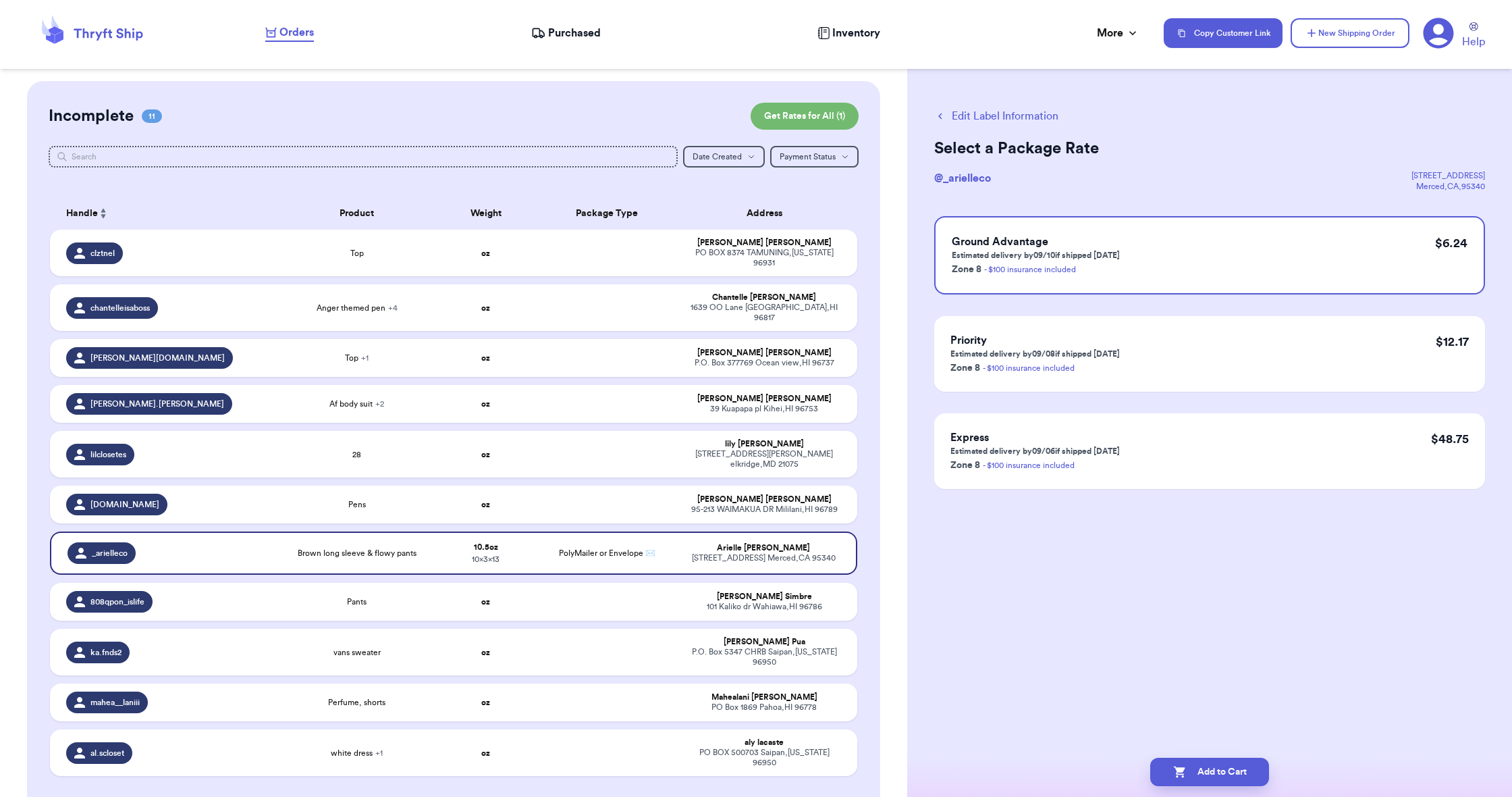
scroll to position [0, 0]
click at [1189, 769] on button "Add to Cart" at bounding box center [1209, 771] width 119 height 28
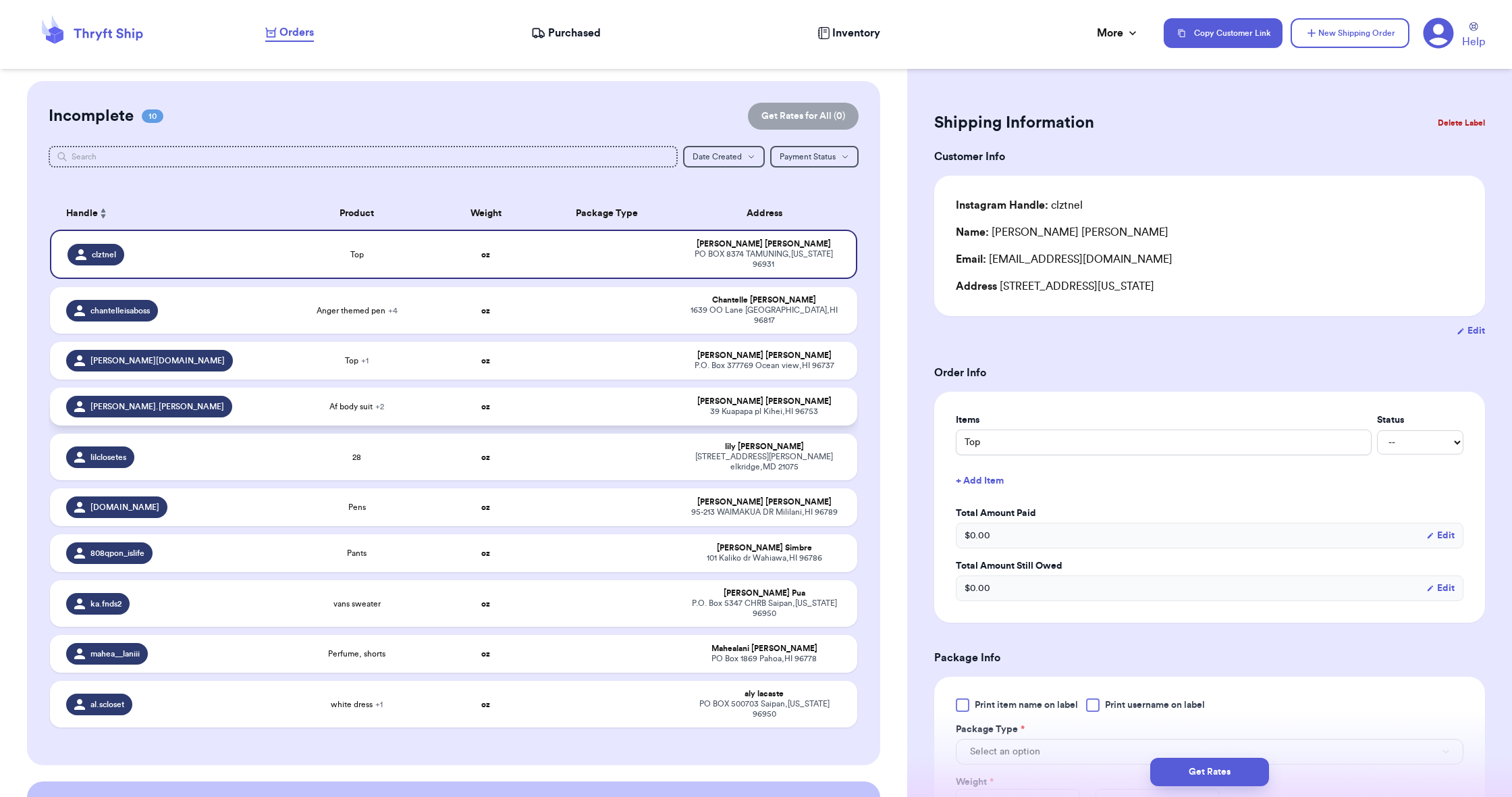
click at [283, 399] on td "Af body suit + 2" at bounding box center [356, 406] width 161 height 38
type input "Af body suit"
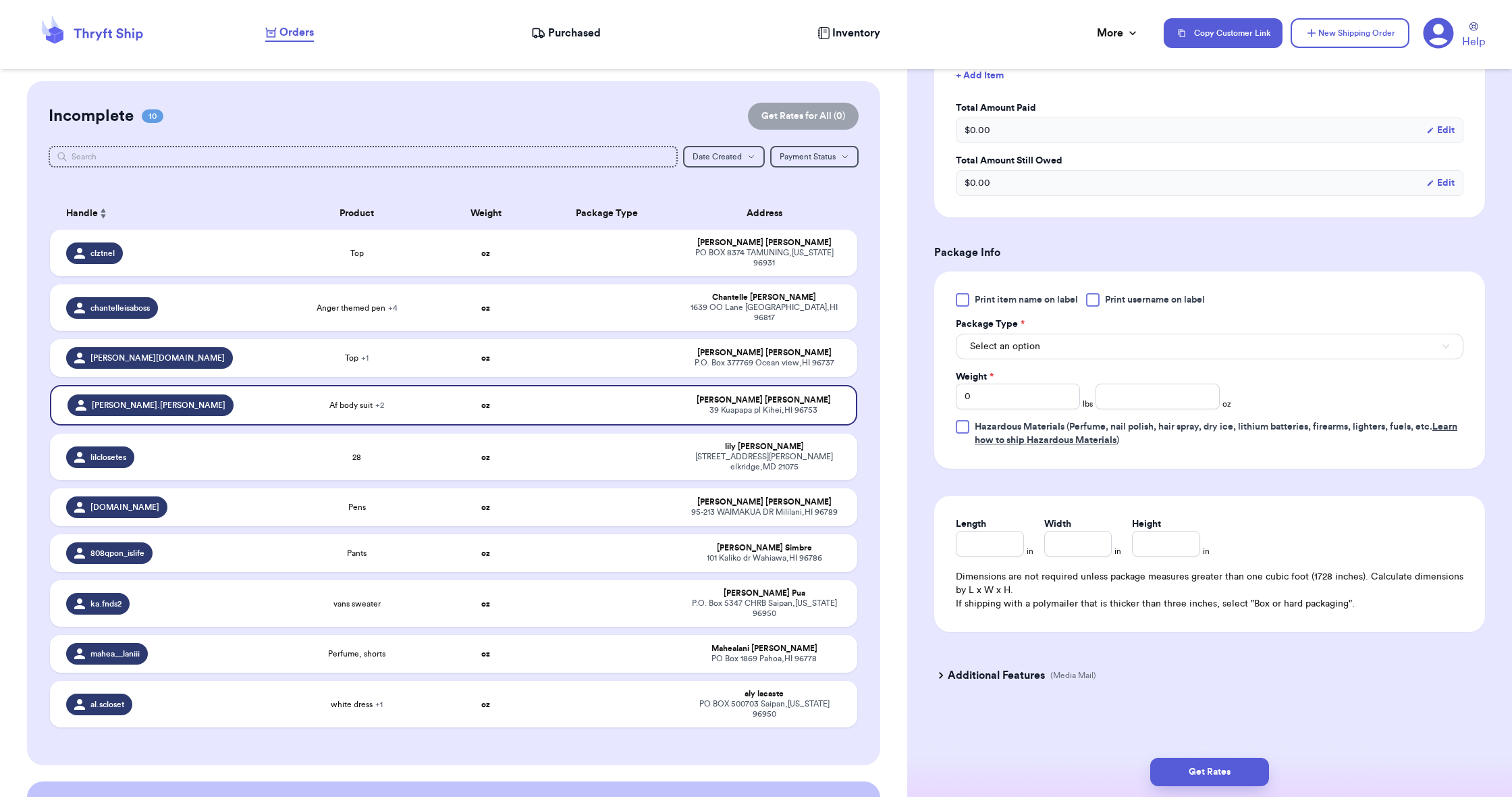
scroll to position [493, 0]
click at [999, 346] on span "Select an option" at bounding box center [1005, 346] width 70 height 14
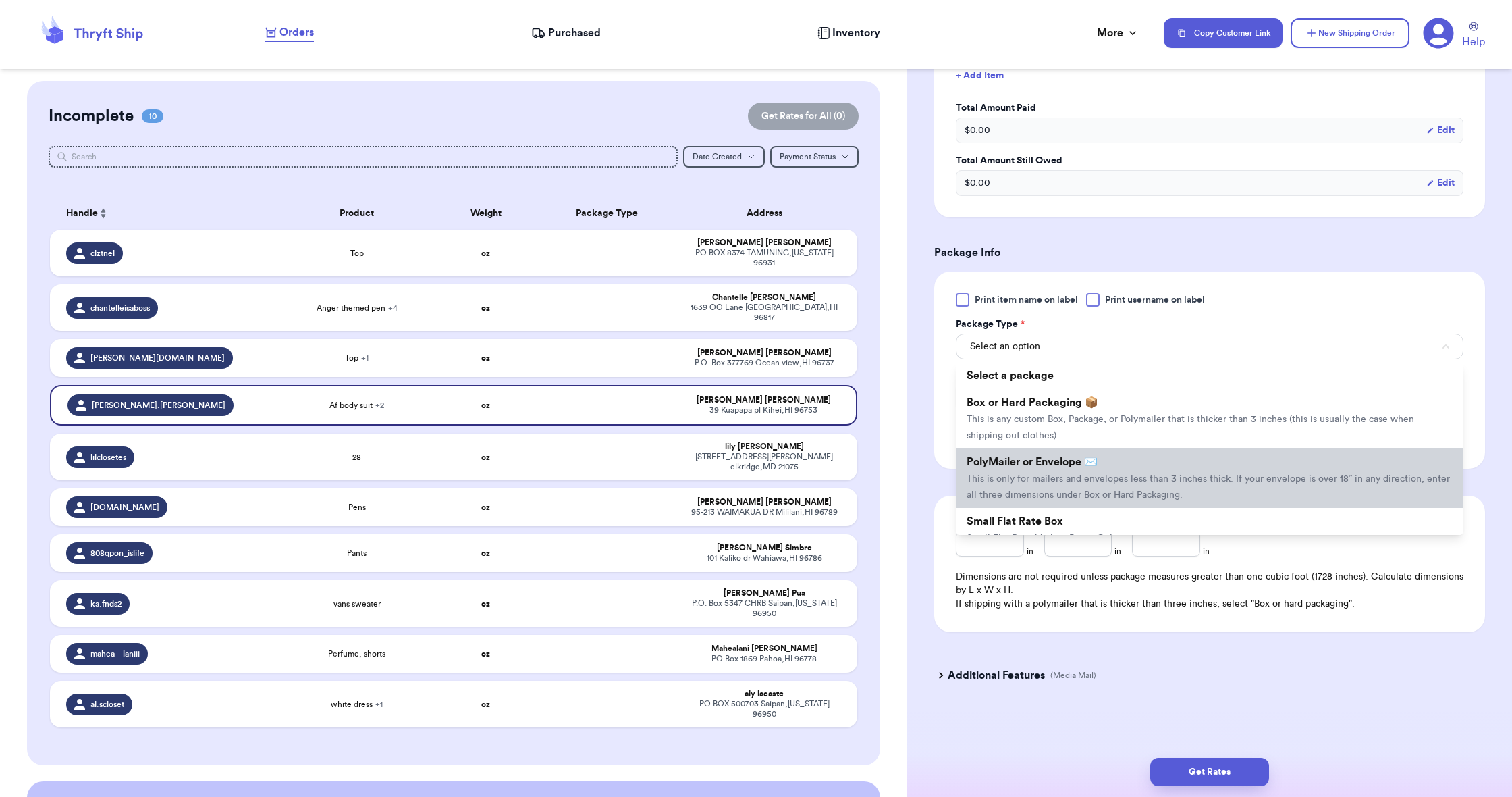
click at [1011, 454] on li "PolyMailer or Envelope ✉️ This is only for mailers and envelopes less than 3 in…" at bounding box center [1209, 478] width 507 height 60
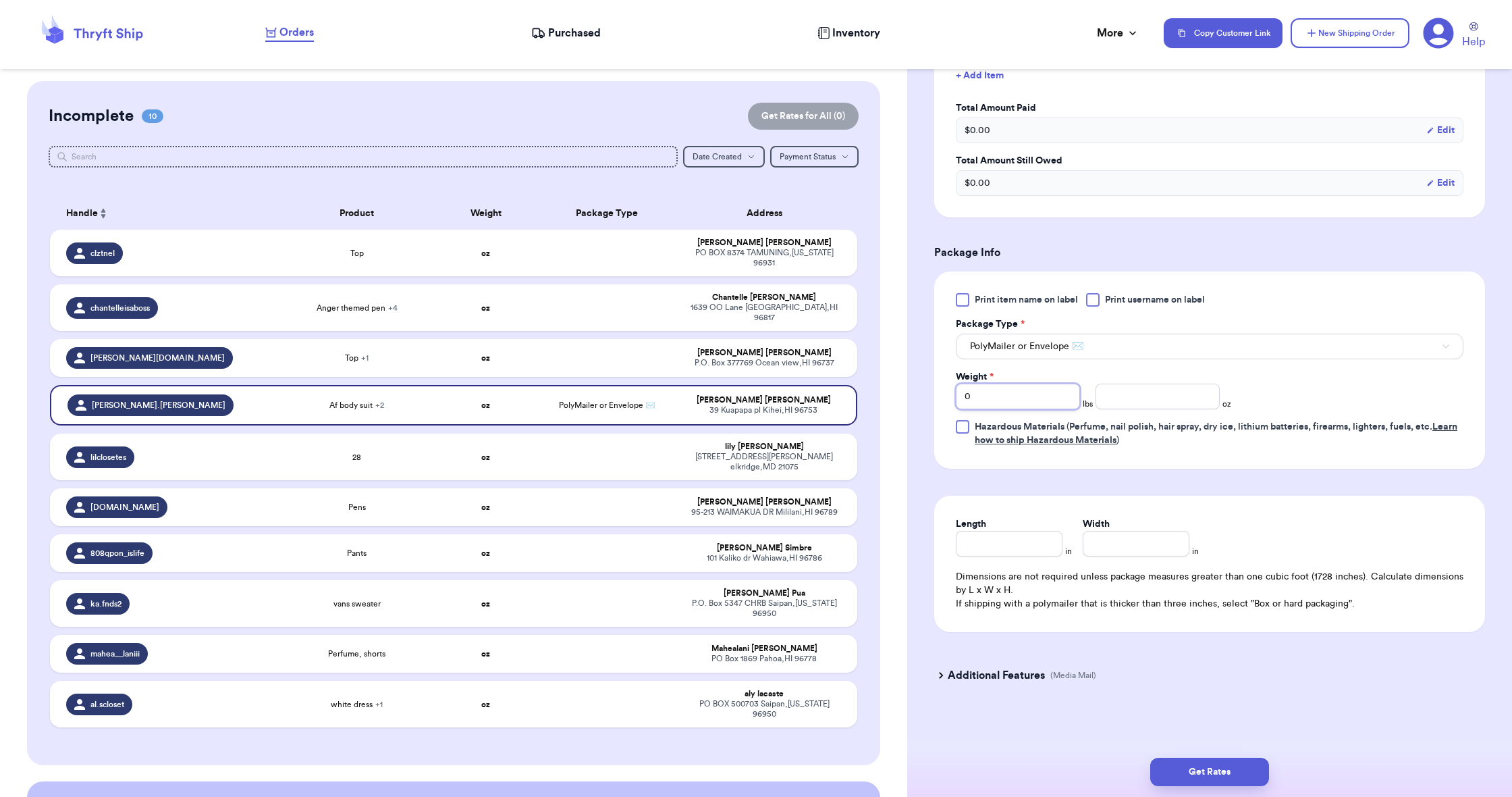
click at [1003, 407] on input "0" at bounding box center [1018, 396] width 124 height 26
type input "1"
click at [1098, 399] on input "number" at bounding box center [1158, 396] width 124 height 26
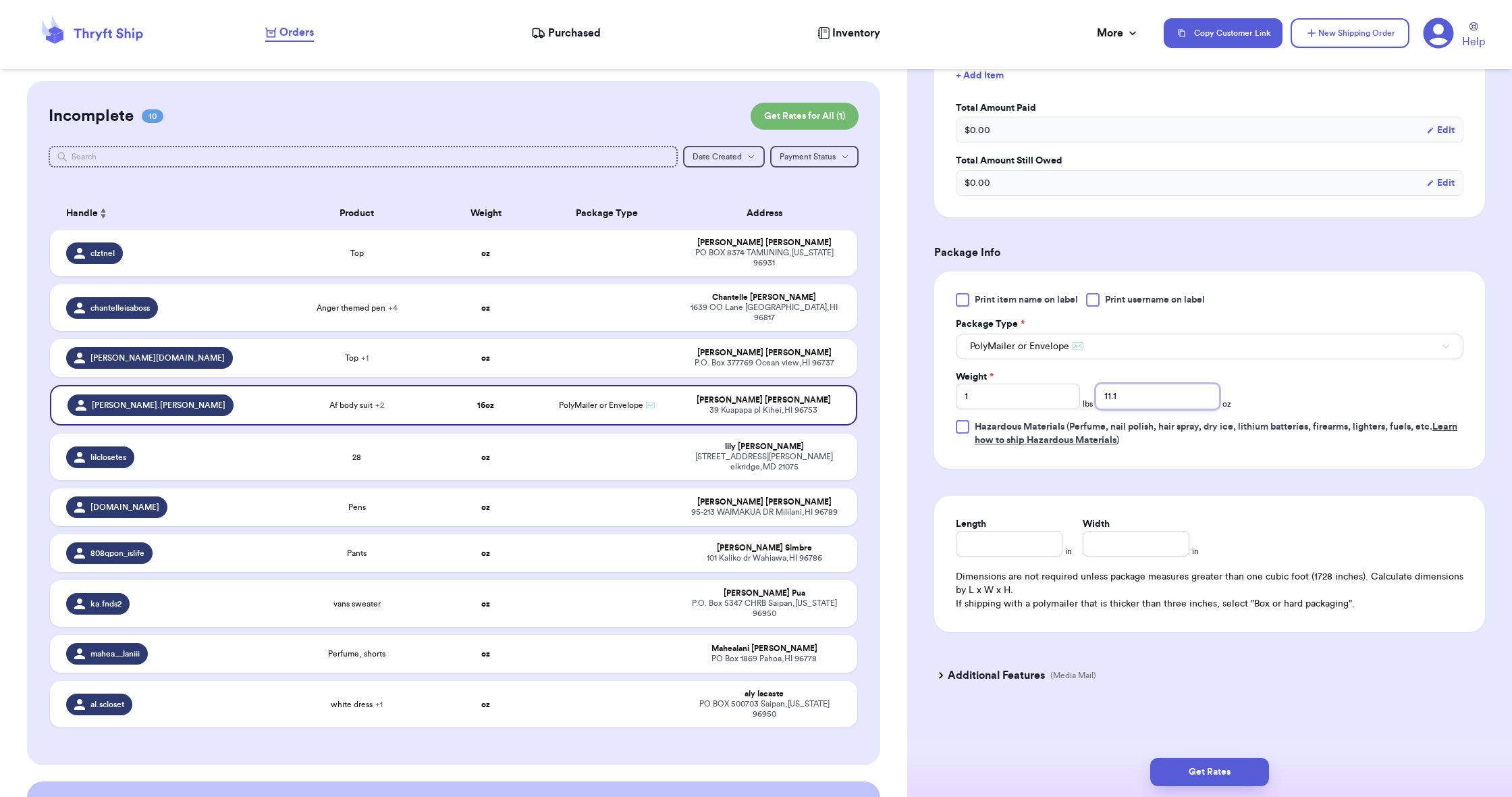
type input "11.1"
click at [1011, 549] on input "Length" at bounding box center [1009, 544] width 106 height 26
type input "13"
click at [1140, 552] on input "Width *" at bounding box center [1136, 544] width 106 height 26
type input "10"
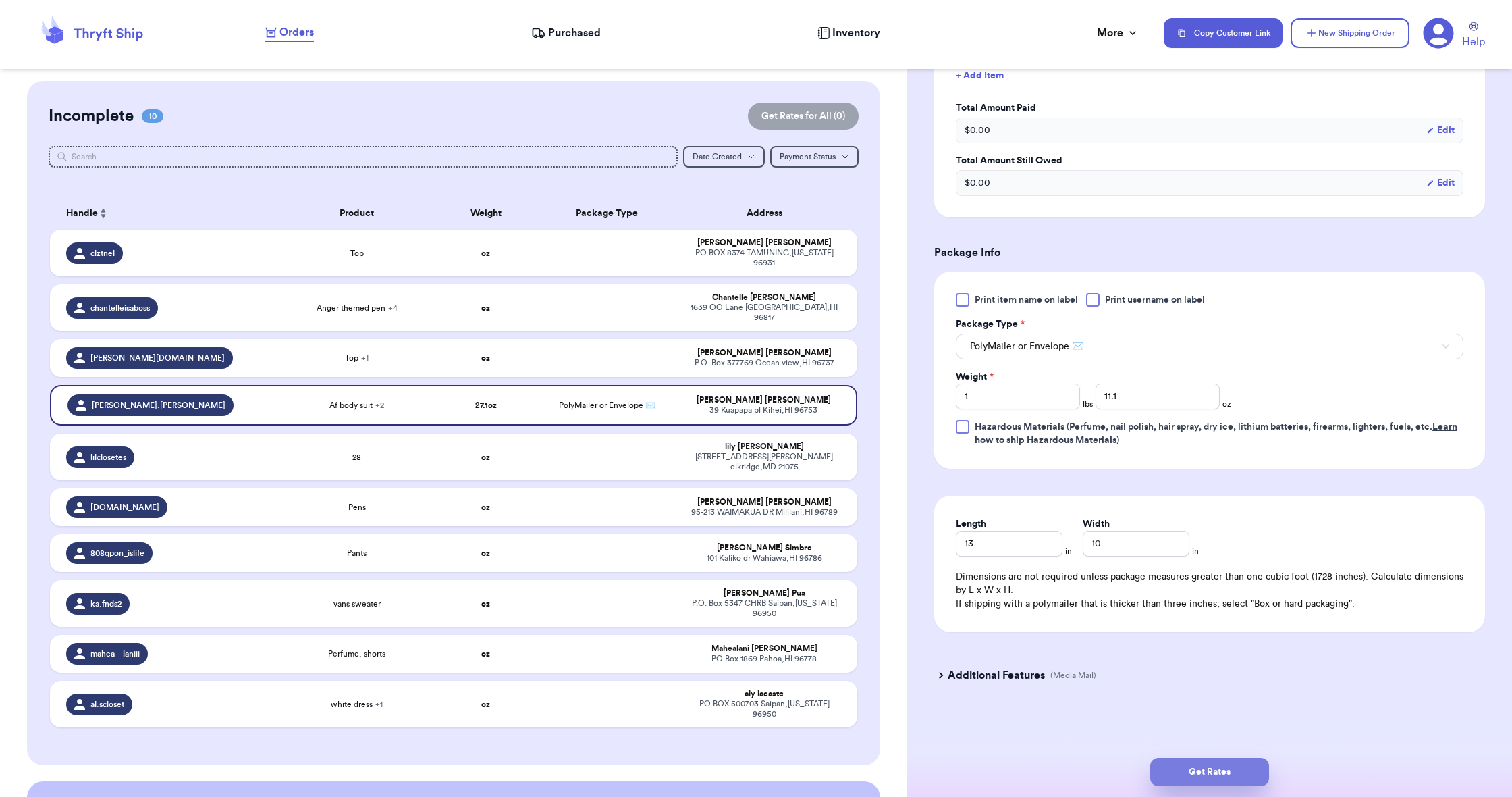
click at [1195, 762] on button "Get Rates" at bounding box center [1209, 771] width 119 height 28
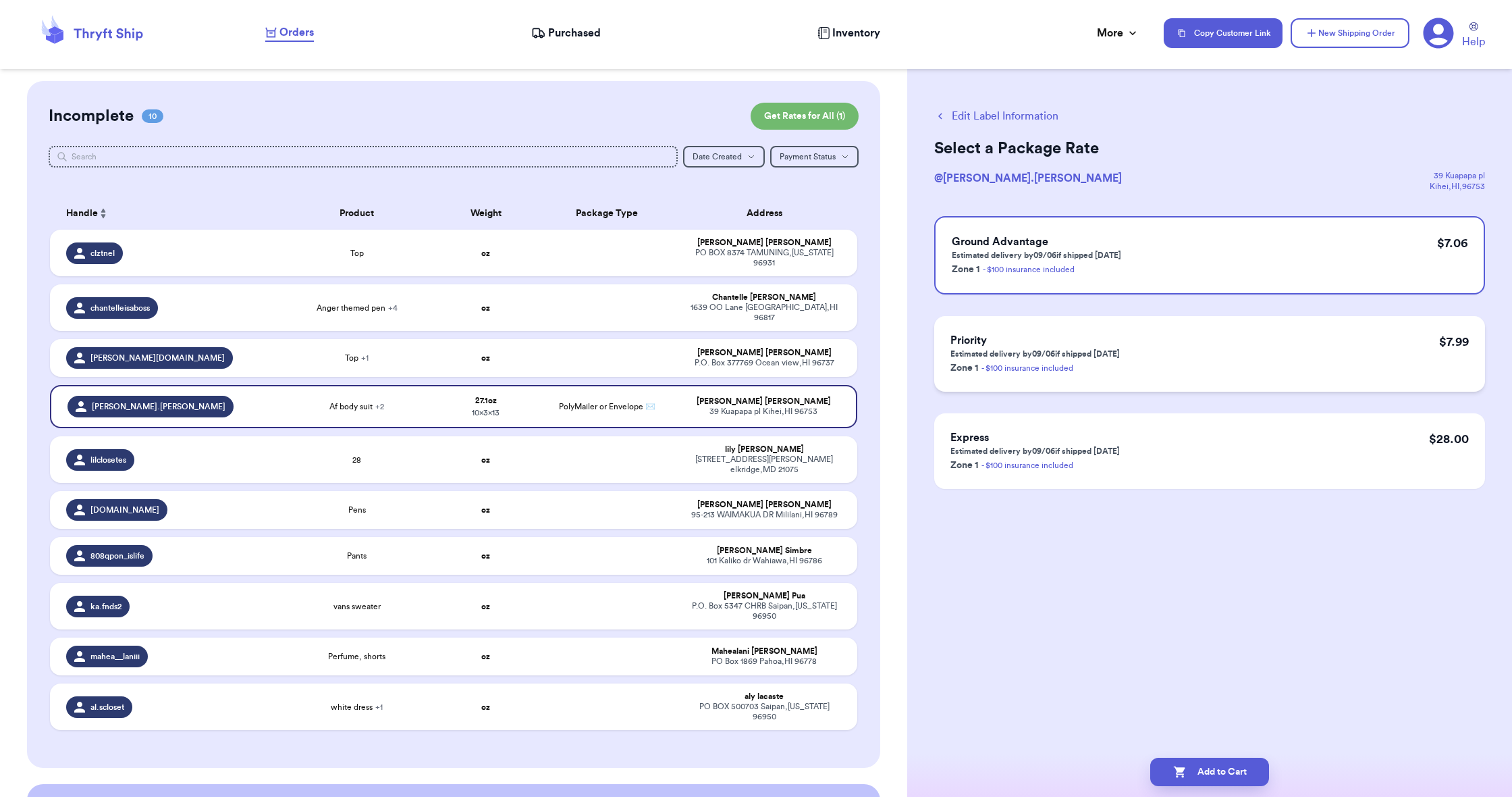
scroll to position [0, 1]
click at [1210, 767] on button "Add to Cart" at bounding box center [1209, 771] width 119 height 28
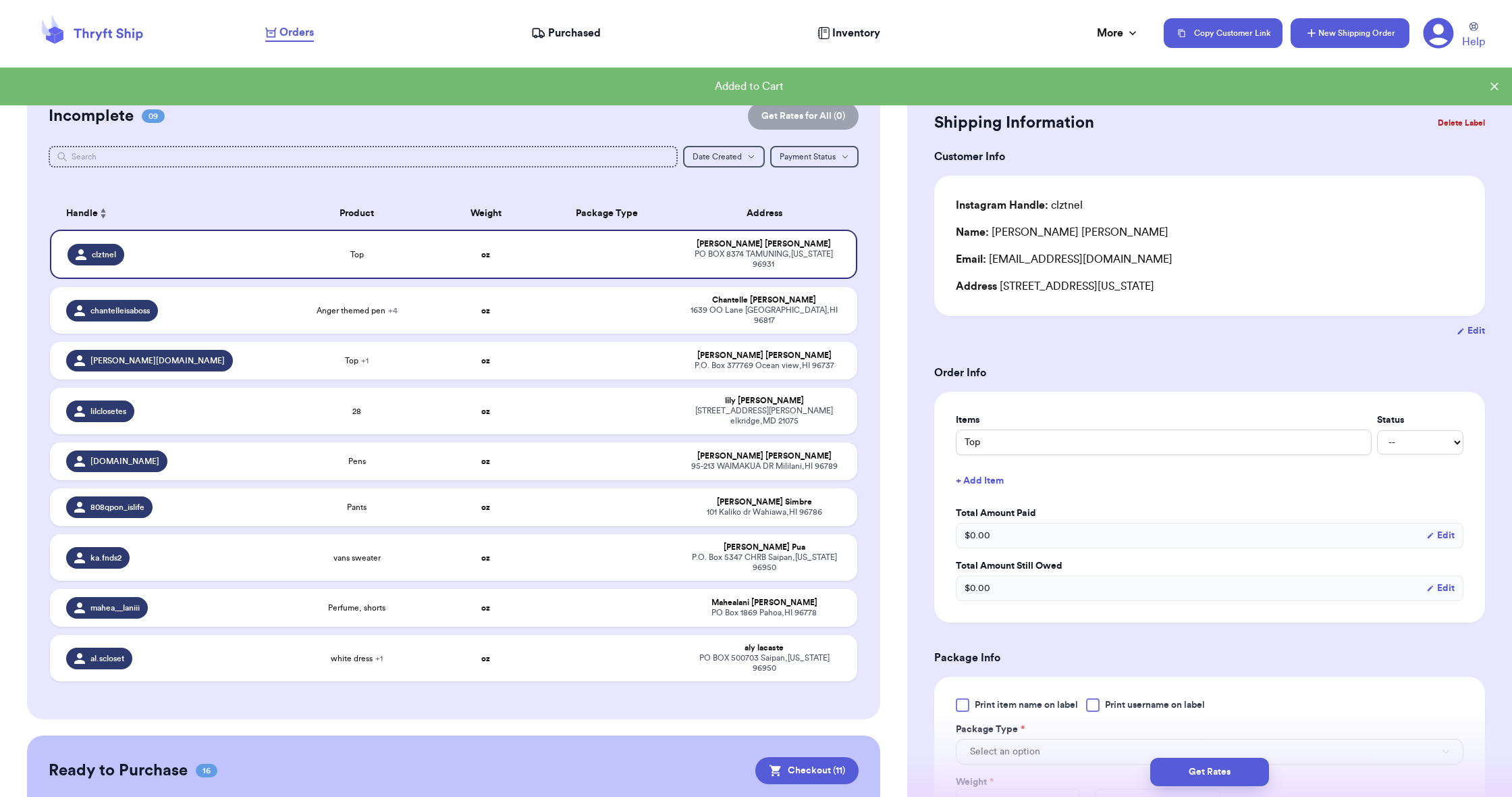
click at [1348, 44] on button "New Shipping Order" at bounding box center [1349, 33] width 119 height 30
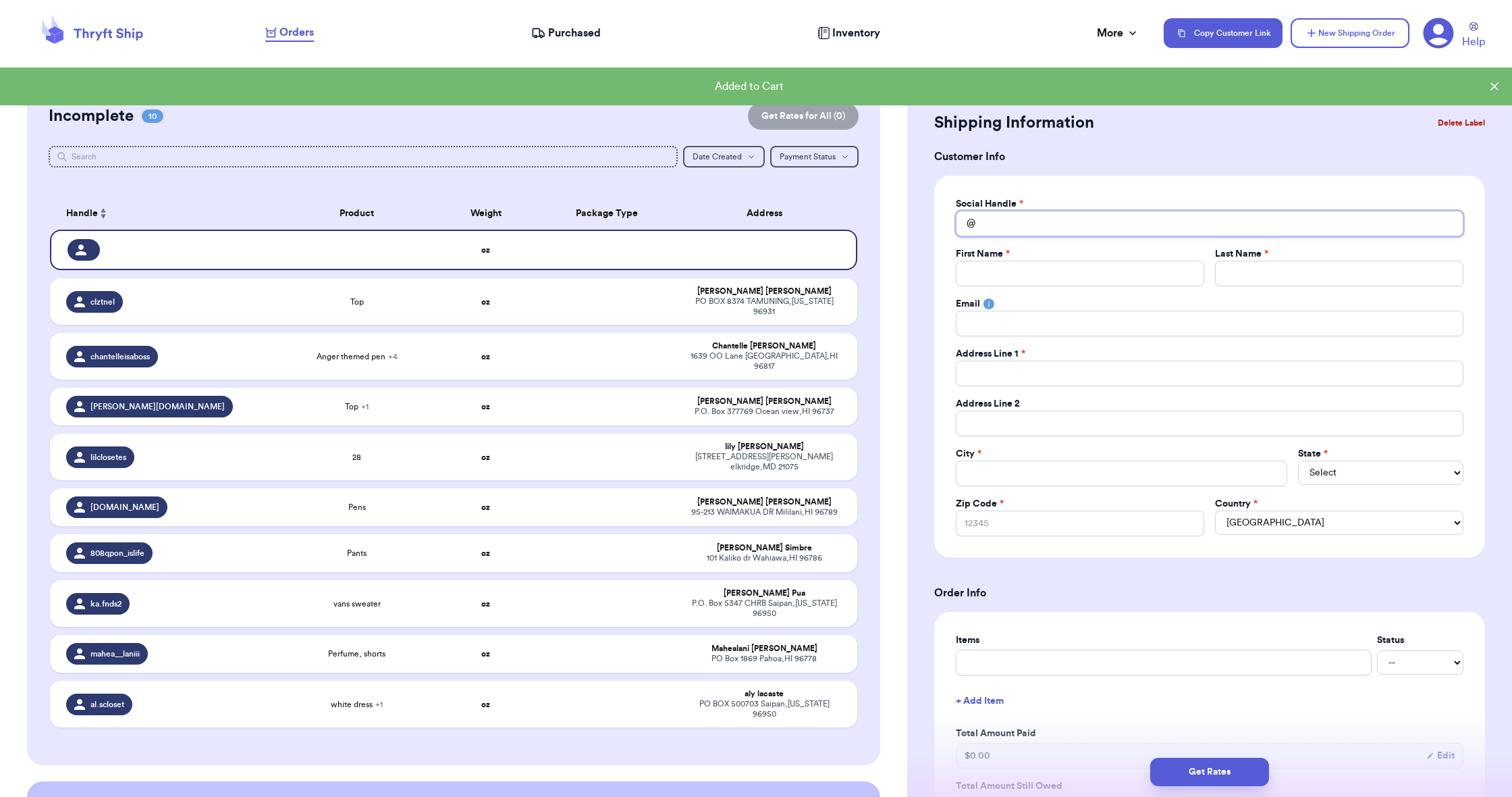
drag, startPoint x: 1281, startPoint y: 227, endPoint x: 1287, endPoint y: 226, distance: 6.1
click at [1281, 227] on input "Total Amount Paid" at bounding box center [1209, 223] width 507 height 26
type input "k"
type input "ka"
type input "[PERSON_NAME]"
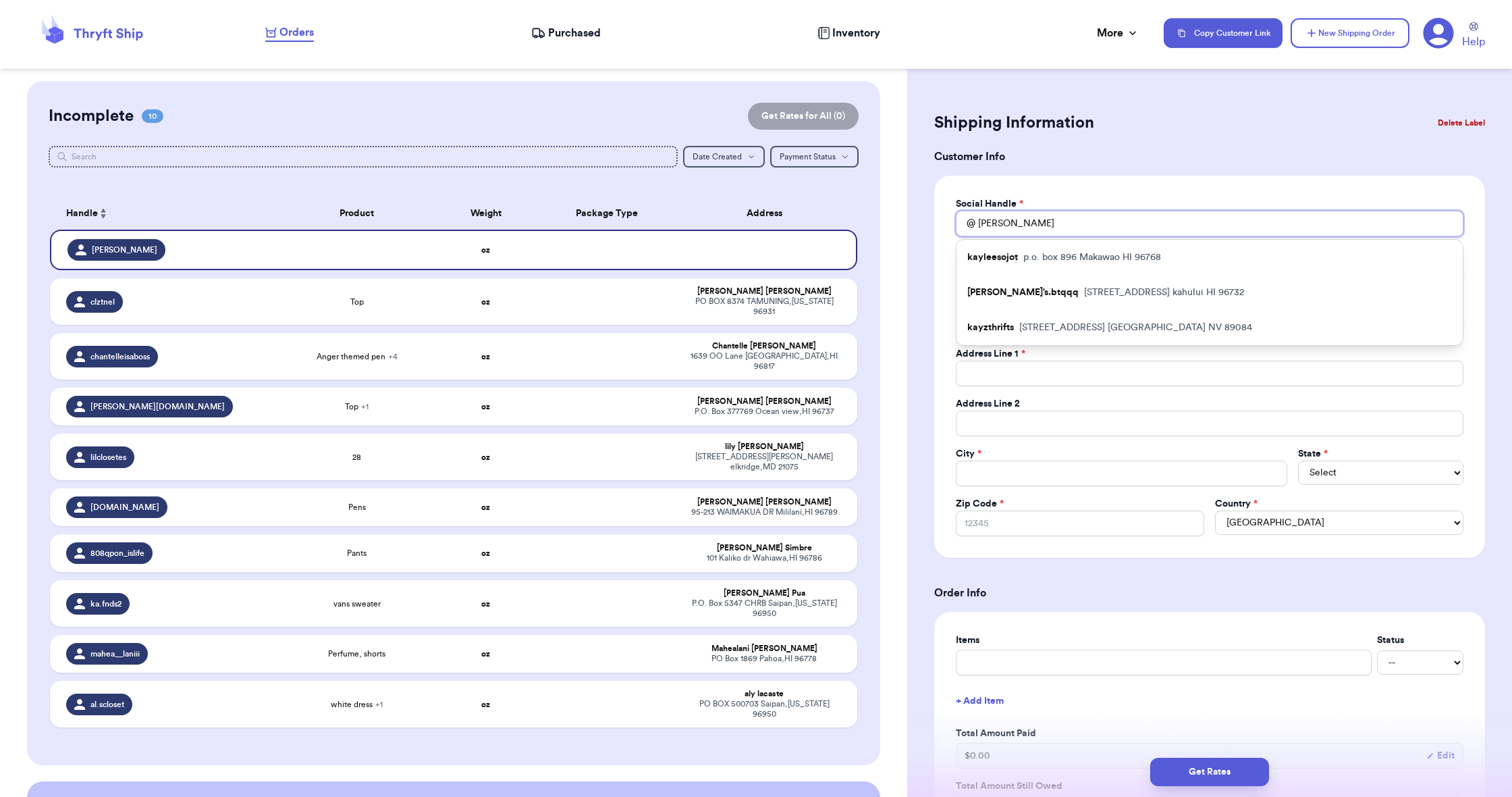
type input "[PERSON_NAME]"
type input "kayle"
type input "kaylee"
type input "Kaylee"
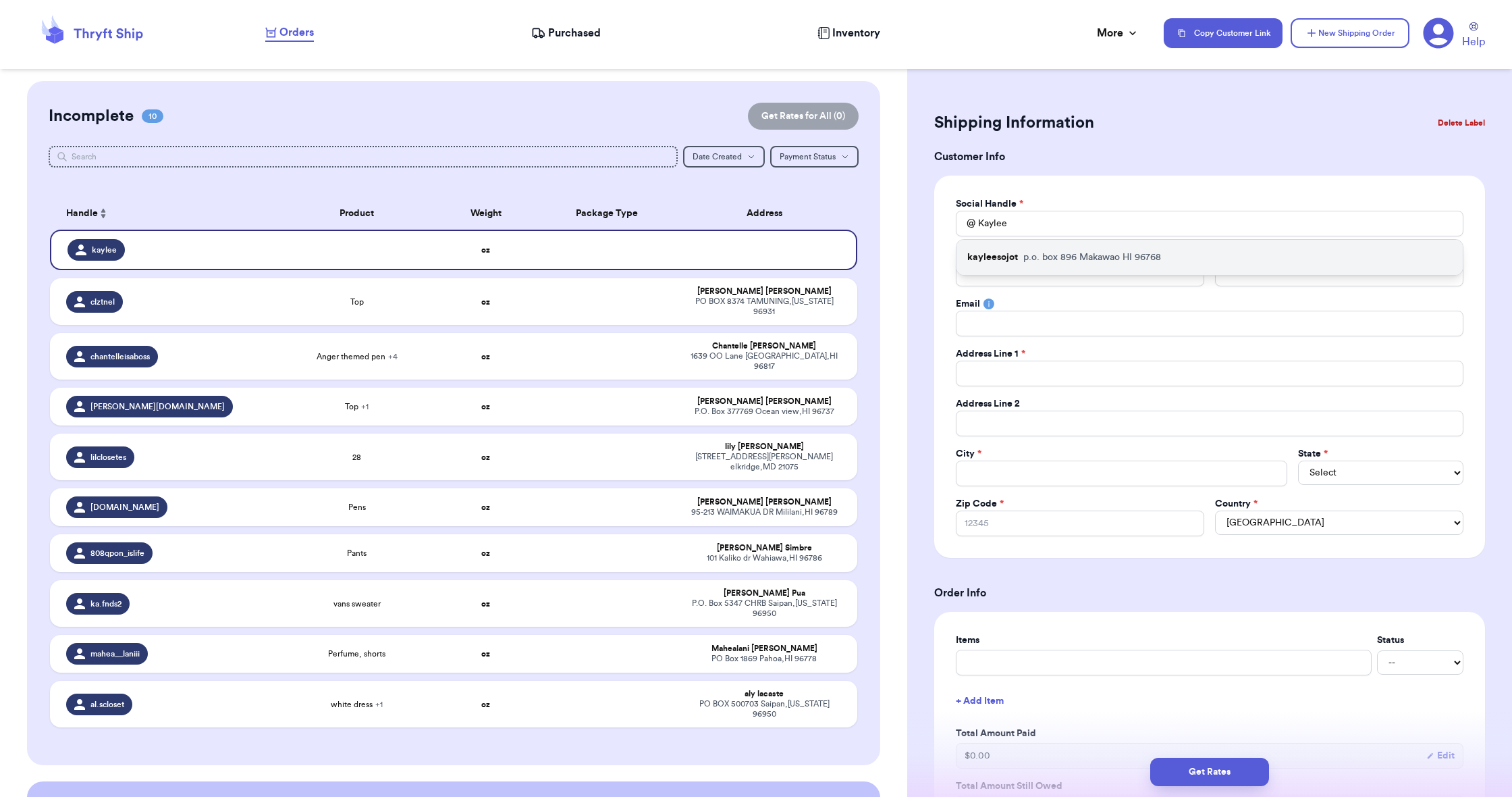
drag, startPoint x: 1285, startPoint y: 222, endPoint x: 1274, endPoint y: 272, distance: 51.2
click at [1274, 272] on div "kayleesojot p.o. box 896 Makawao HI 96768" at bounding box center [1210, 257] width 506 height 35
type input "kayleesojot"
type input "Kaylee"
type input "Sojot"
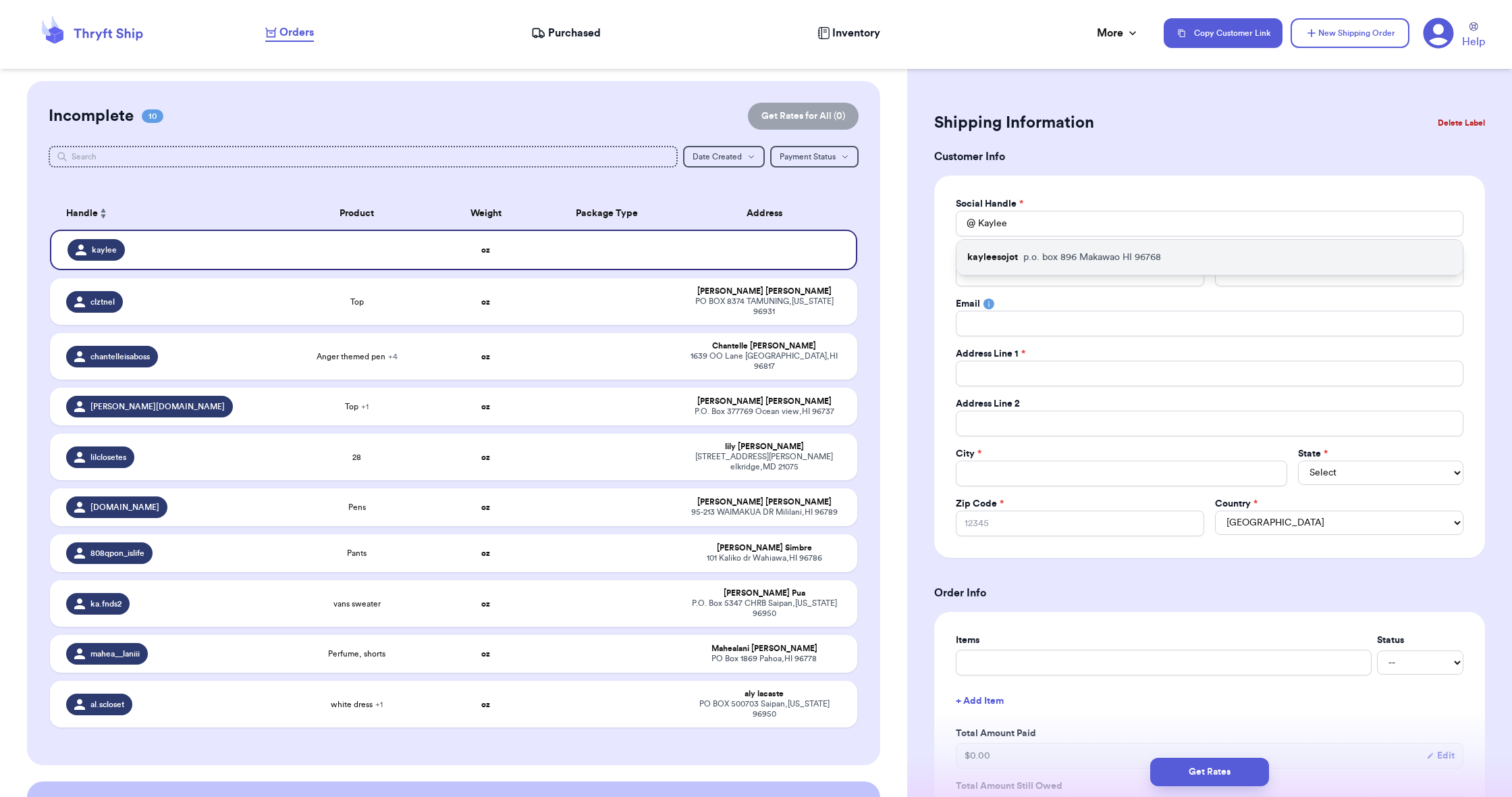
type input "[EMAIL_ADDRESS][DOMAIN_NAME]"
type input "p.o. box 896"
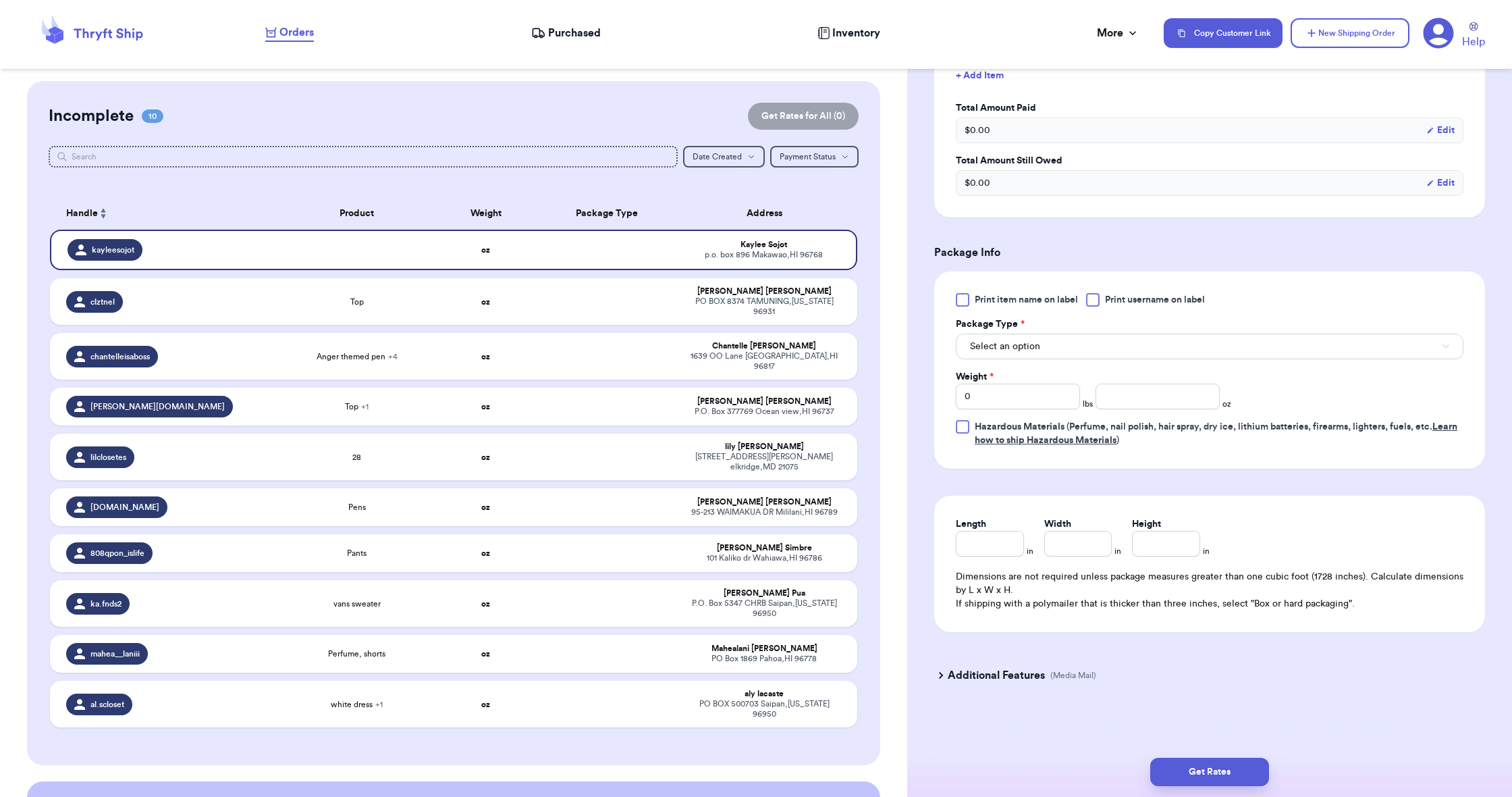
scroll to position [625, 0]
click at [1159, 345] on button "Select an option" at bounding box center [1209, 347] width 507 height 26
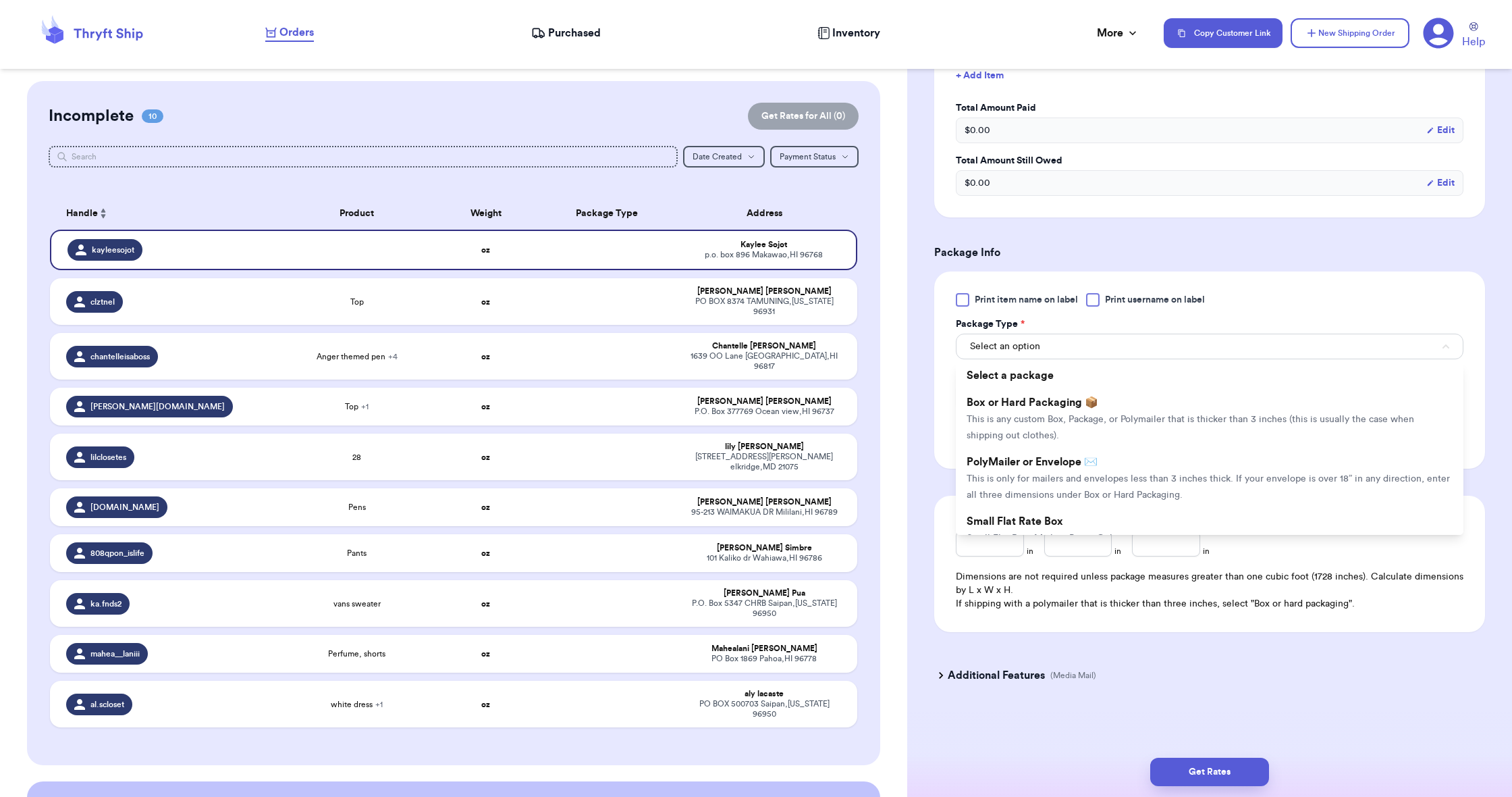
click at [1181, 474] on li "PolyMailer or Envelope ✉️ This is only for mailers and envelopes less than 3 in…" at bounding box center [1209, 478] width 507 height 60
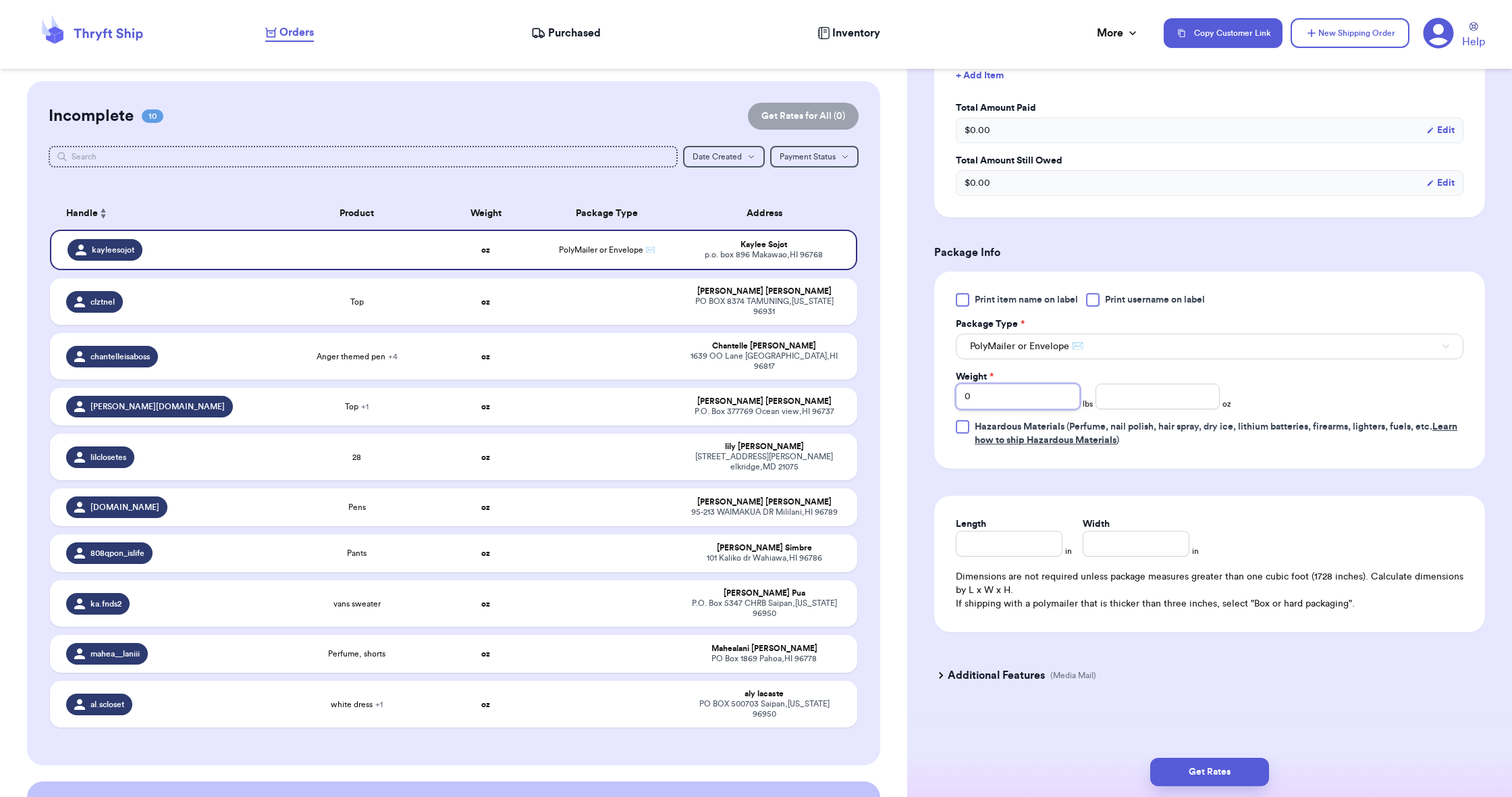
click at [985, 403] on input "0" at bounding box center [1018, 396] width 124 height 26
click at [1101, 394] on input "number" at bounding box center [1158, 396] width 124 height 26
click at [1029, 541] on input "Length" at bounding box center [1009, 544] width 106 height 26
click at [1086, 546] on input "Width *" at bounding box center [1136, 544] width 106 height 26
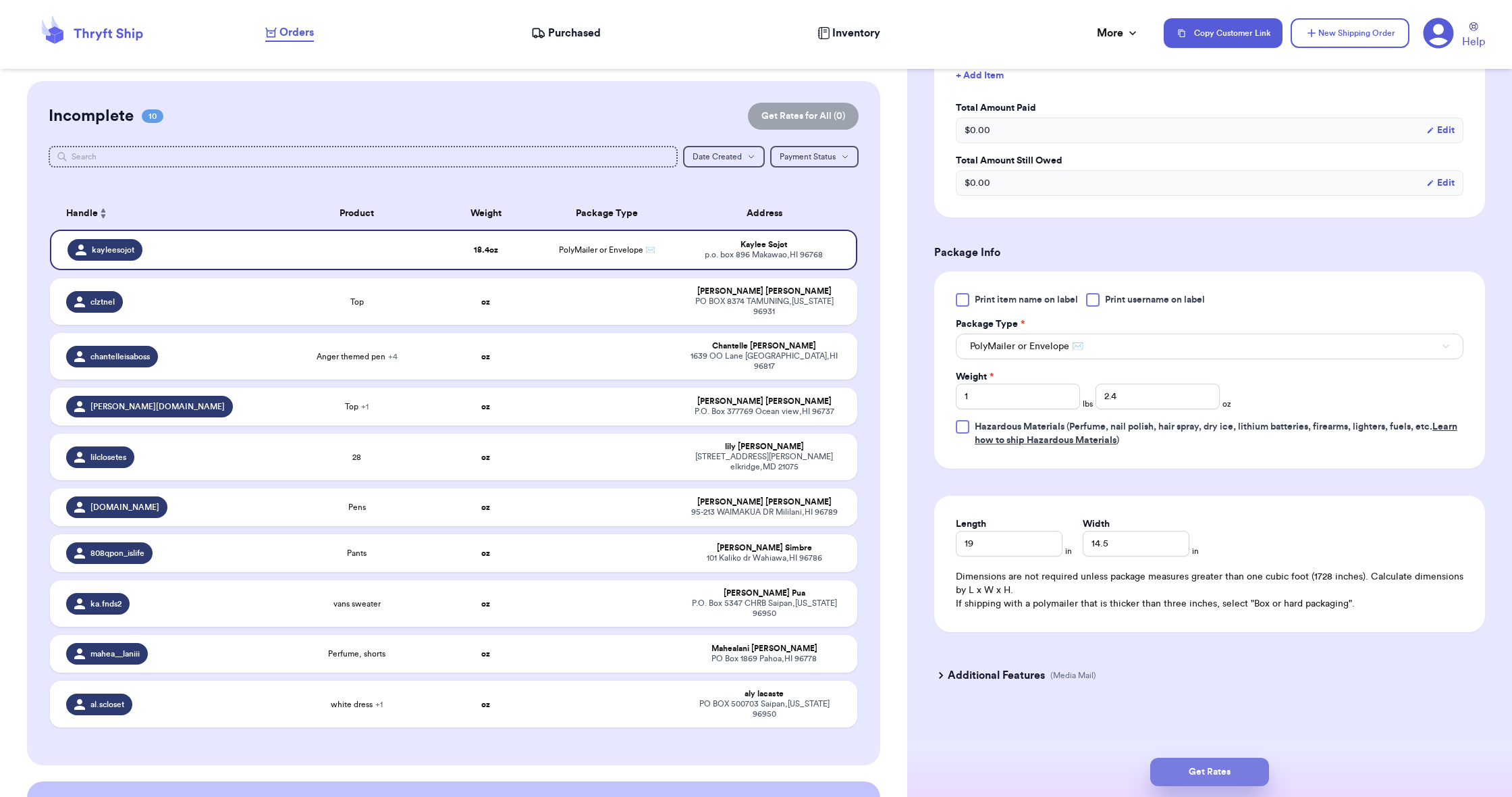
click at [1212, 769] on button "Get Rates" at bounding box center [1209, 771] width 119 height 28
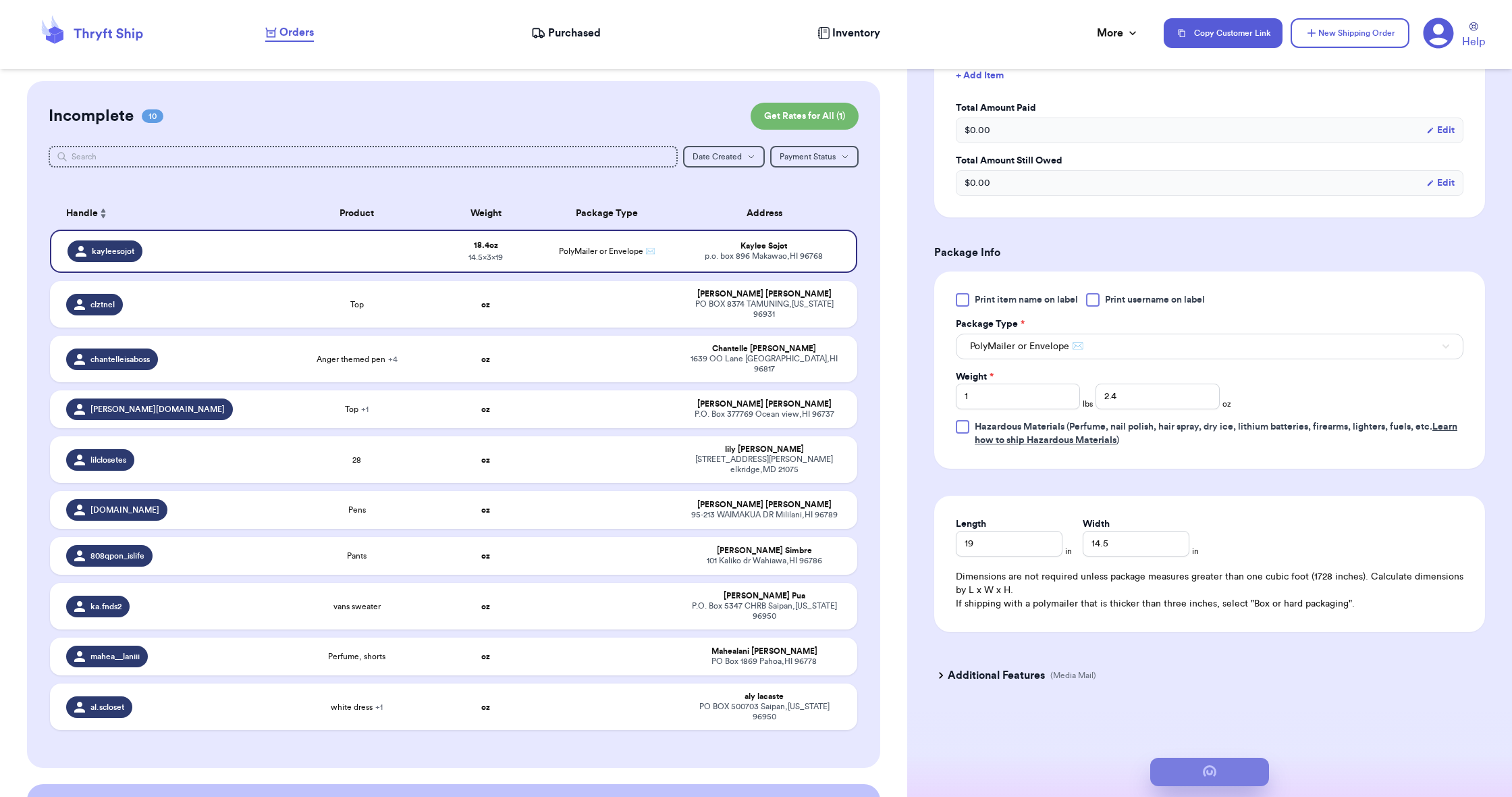
scroll to position [0, 0]
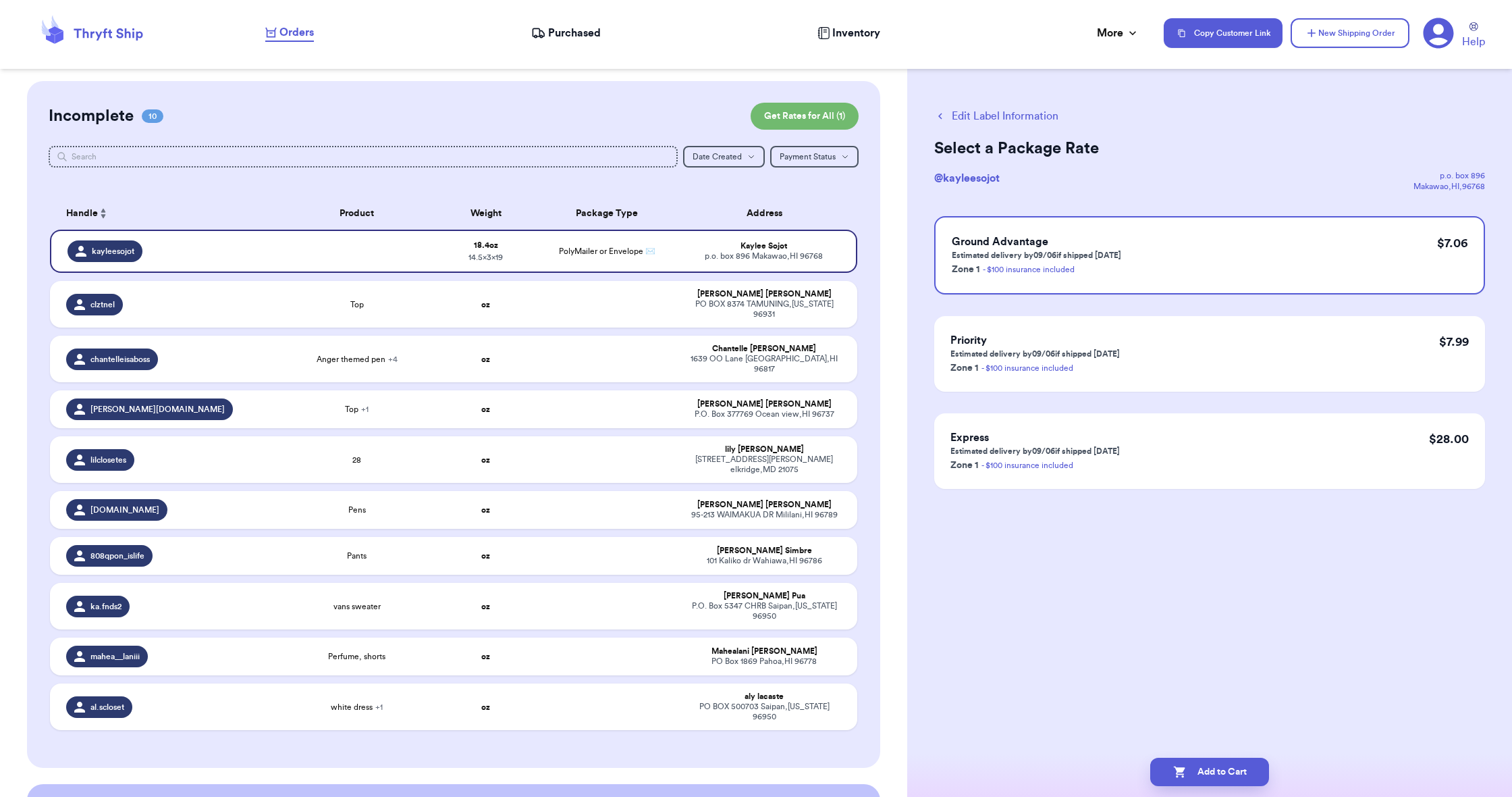
click at [1212, 769] on button "Add to Cart" at bounding box center [1209, 771] width 119 height 28
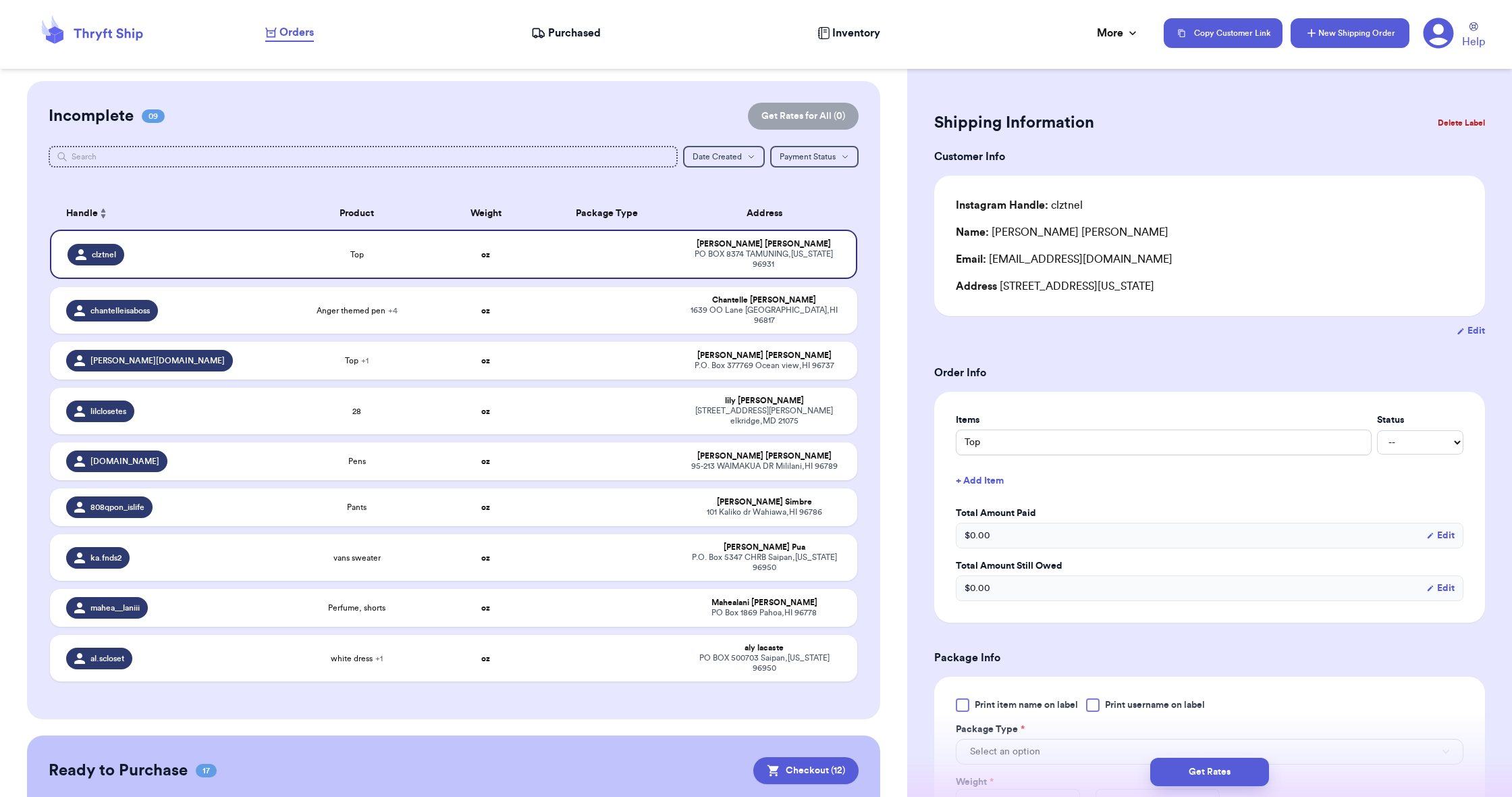
click at [1327, 34] on button "New Shipping Order" at bounding box center [1349, 33] width 119 height 30
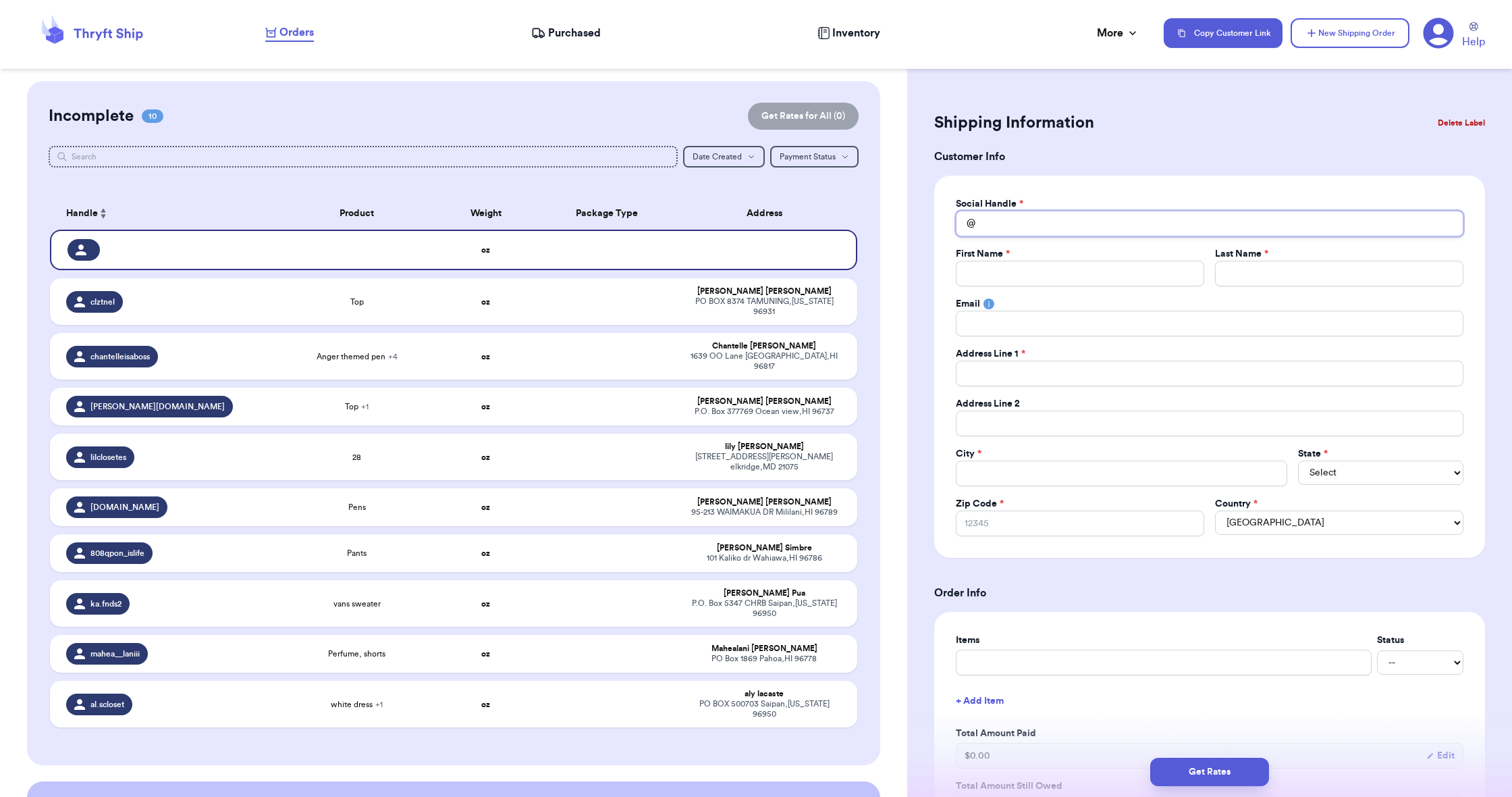
click at [1187, 231] on input "Total Amount Paid" at bounding box center [1209, 223] width 507 height 26
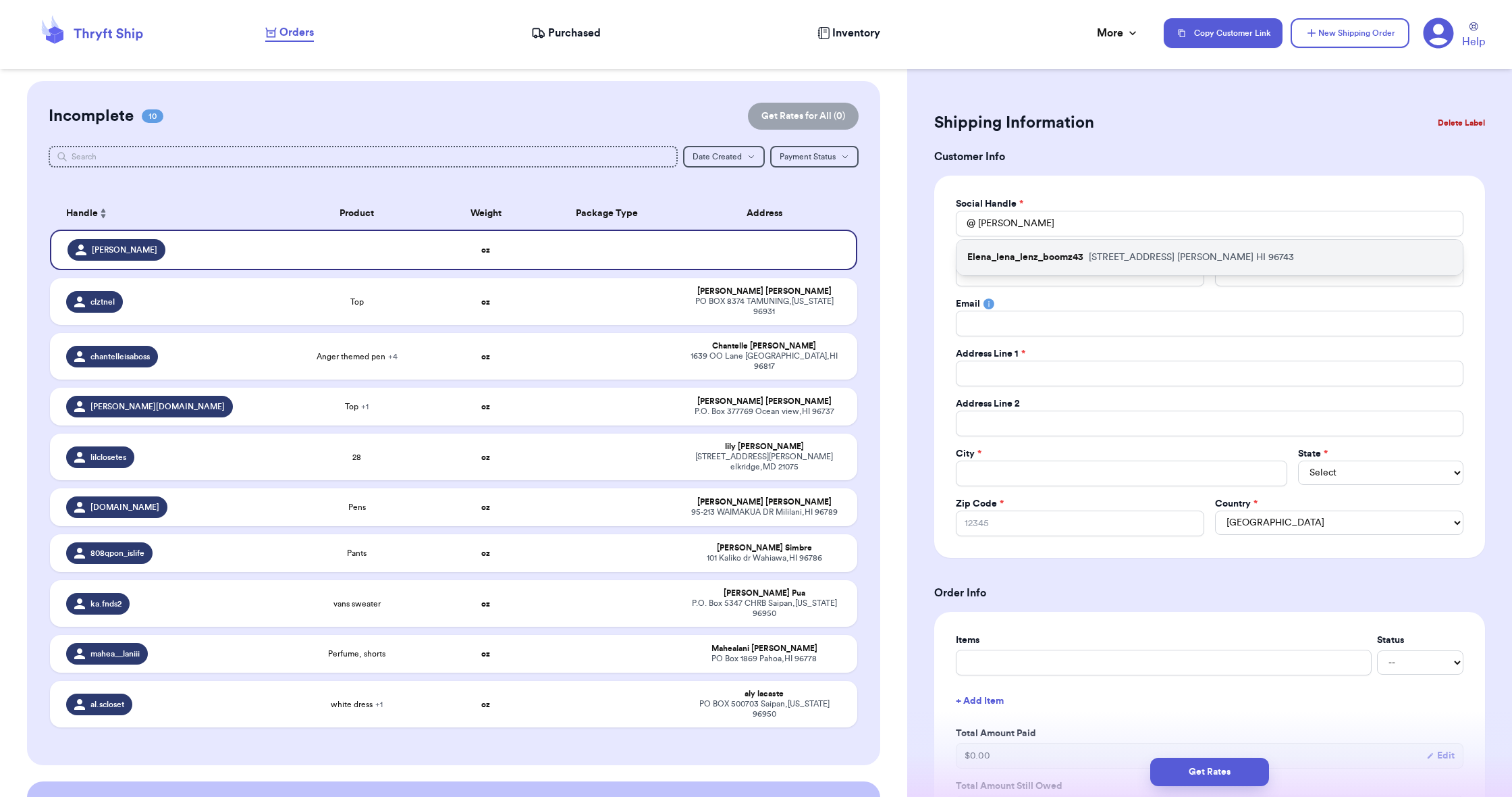
drag, startPoint x: 1187, startPoint y: 231, endPoint x: 1199, endPoint y: 257, distance: 28.6
click at [1199, 257] on p "[STREET_ADDRESS]" at bounding box center [1191, 257] width 205 height 14
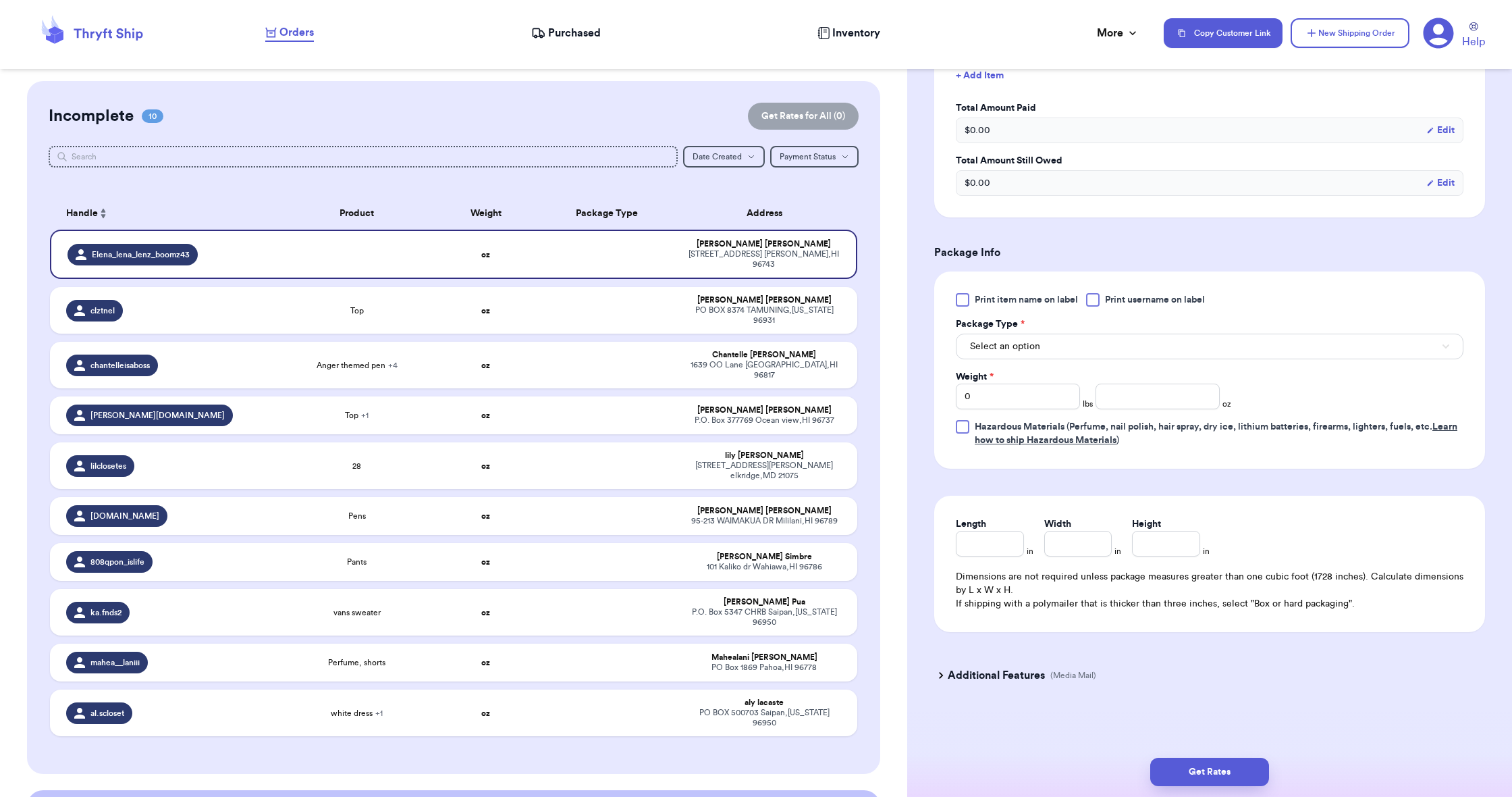
scroll to position [625, 0]
click at [1064, 343] on button "Select an option" at bounding box center [1209, 347] width 507 height 26
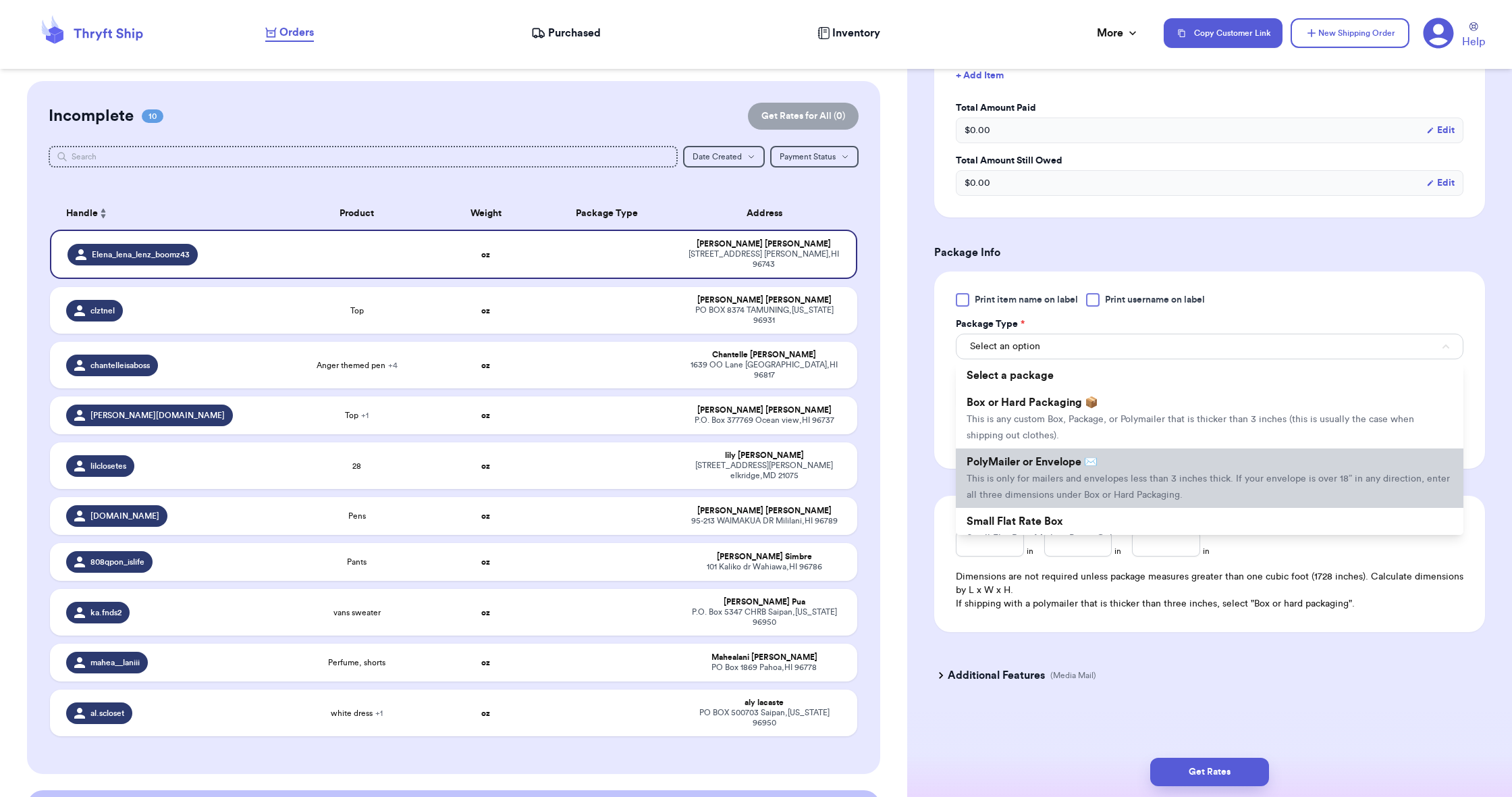
click at [1081, 467] on span "PolyMailer or Envelope ✉️" at bounding box center [1032, 461] width 131 height 10
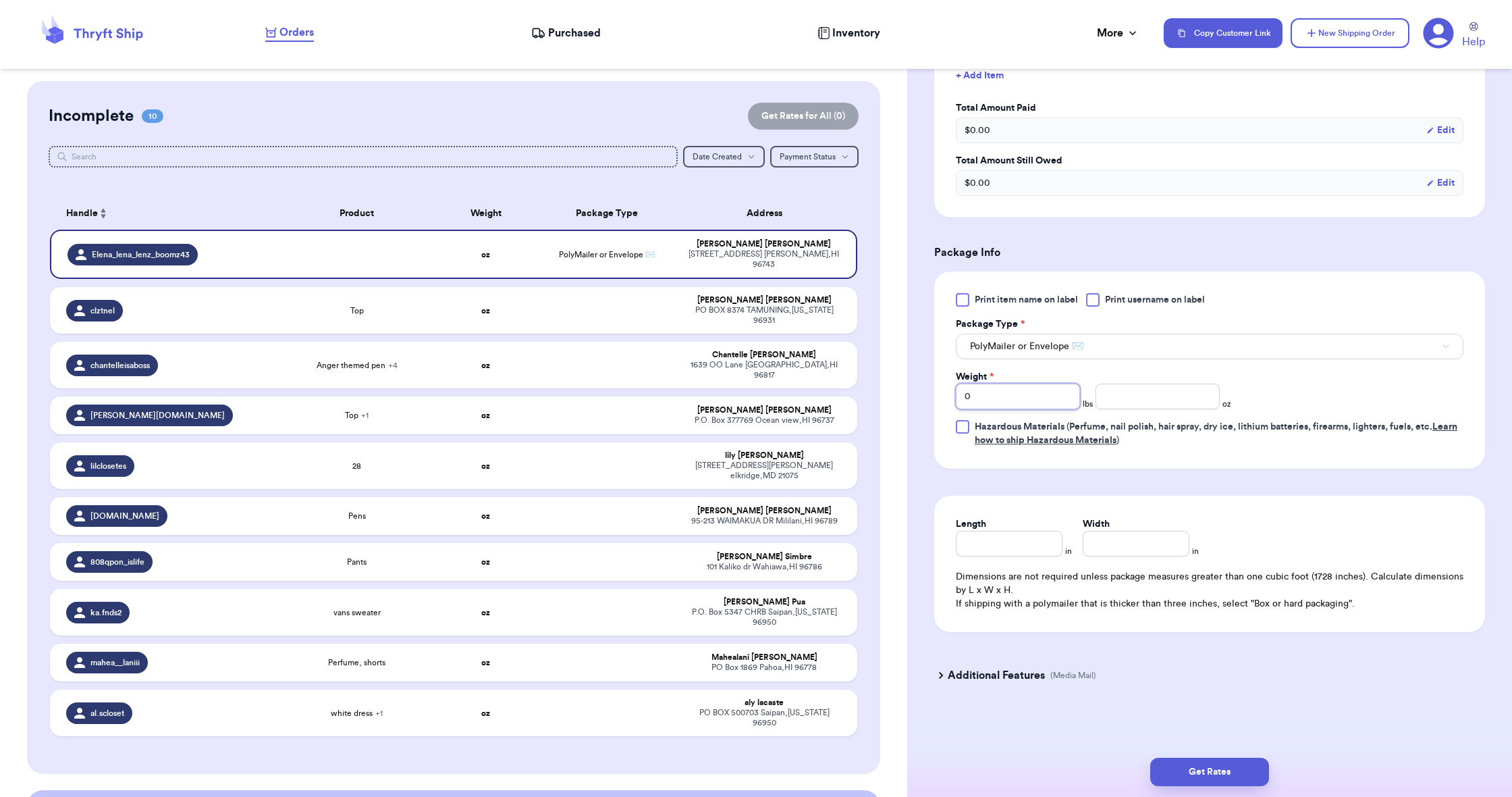
click at [1031, 392] on input "0" at bounding box center [1018, 396] width 124 height 26
click at [1141, 403] on input "number" at bounding box center [1158, 396] width 124 height 26
click at [988, 532] on input "Length" at bounding box center [1009, 544] width 106 height 26
click at [1097, 542] on input "Width *" at bounding box center [1136, 544] width 106 height 26
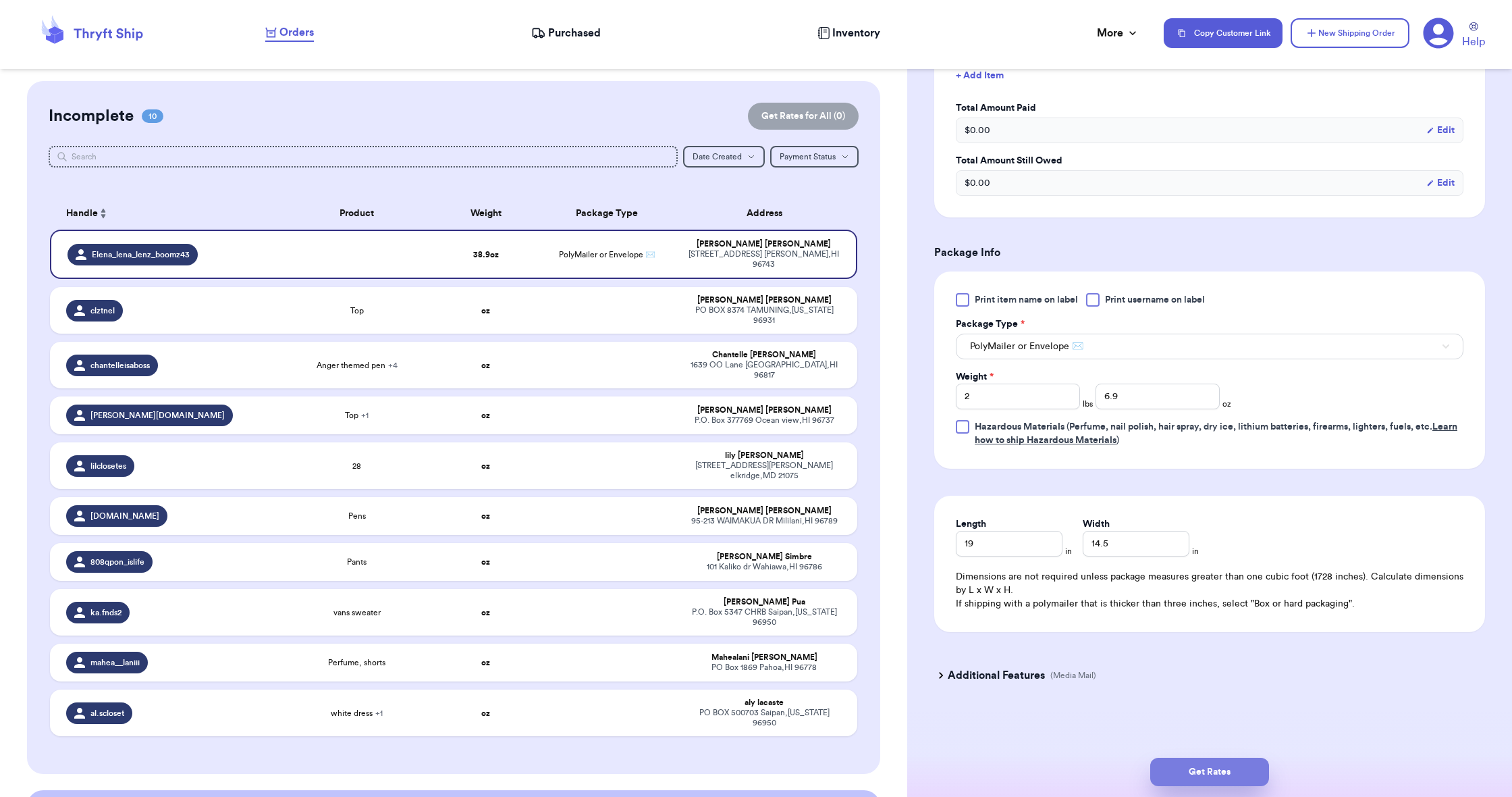
click at [1191, 770] on button "Get Rates" at bounding box center [1209, 771] width 119 height 28
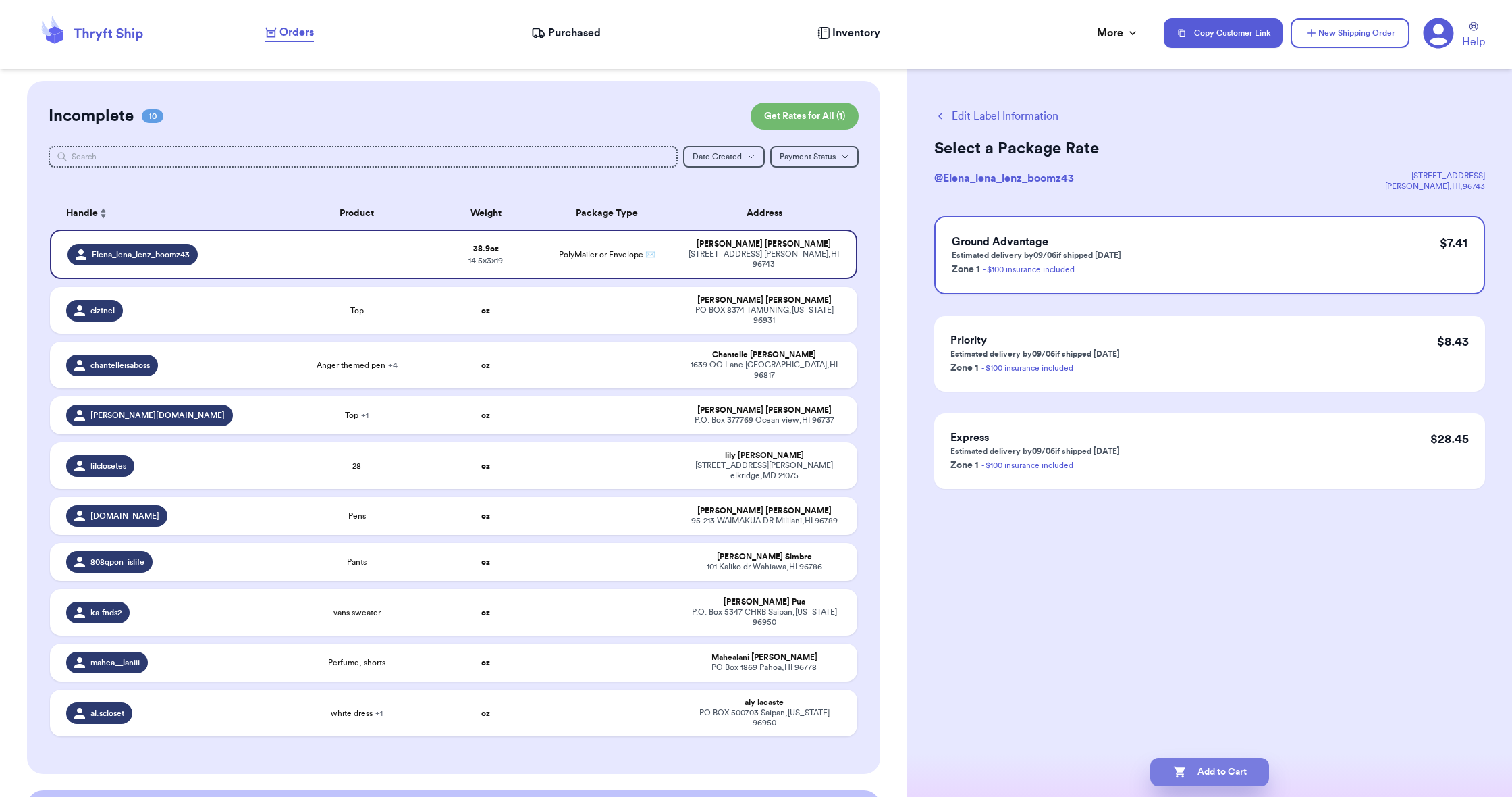
click at [1191, 770] on button "Add to Cart" at bounding box center [1209, 771] width 119 height 28
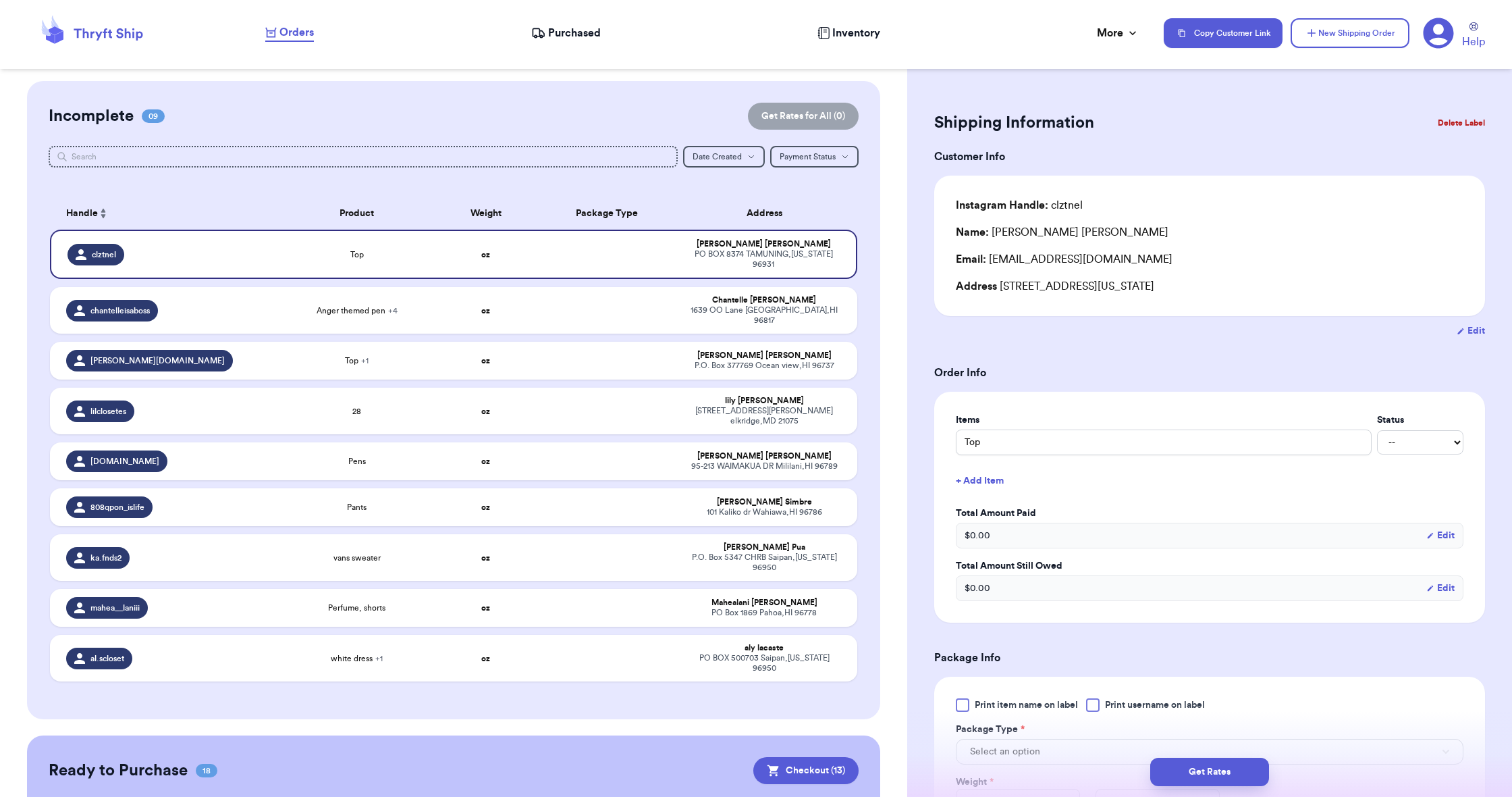
scroll to position [0, 1]
click at [1318, 30] on icon "button" at bounding box center [1311, 33] width 14 height 14
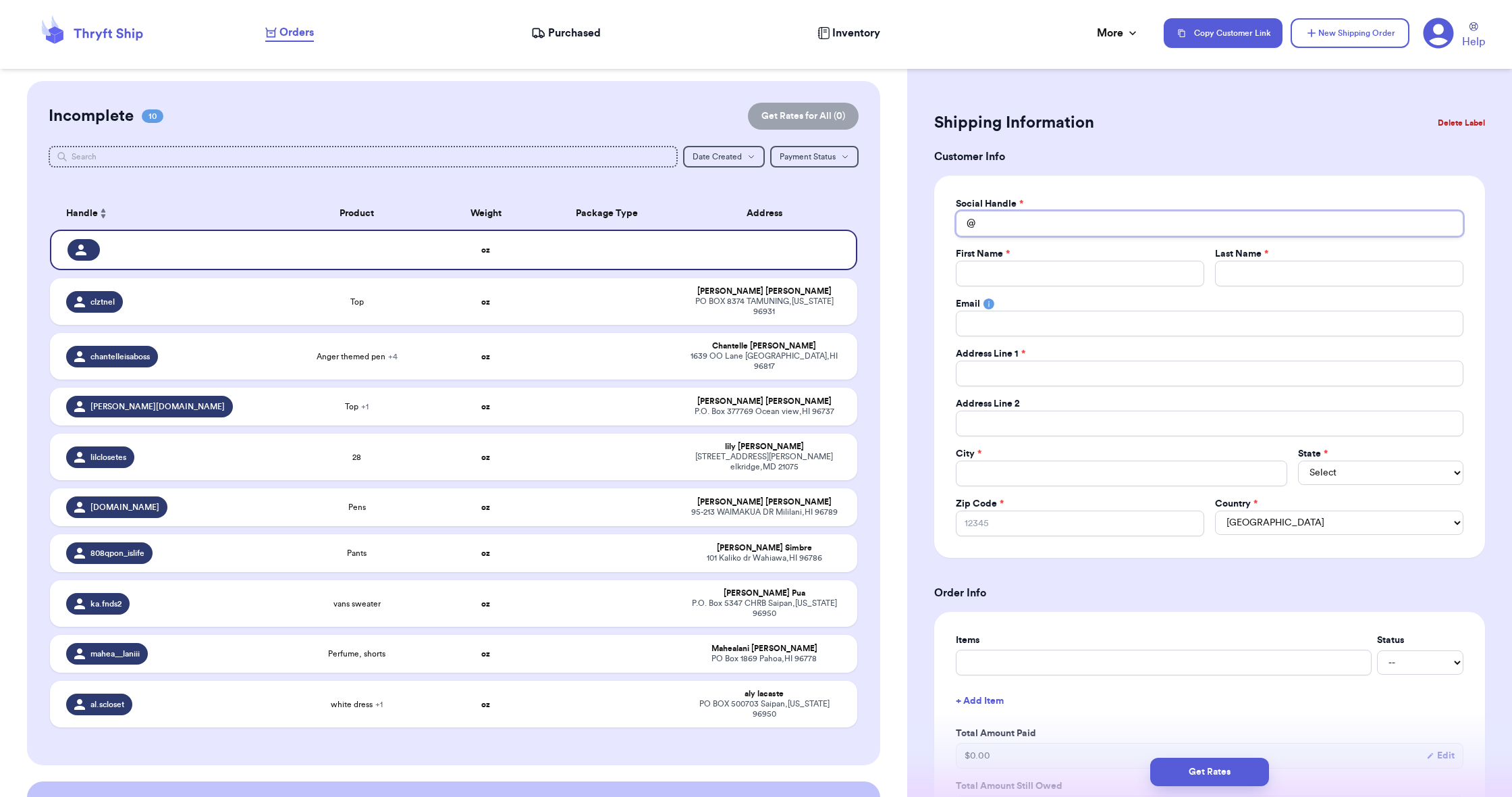
click at [1152, 230] on input "Total Amount Paid" at bounding box center [1209, 223] width 507 height 26
click at [1165, 260] on div "trendifindz [STREET_ADDRESS]" at bounding box center [1210, 257] width 506 height 35
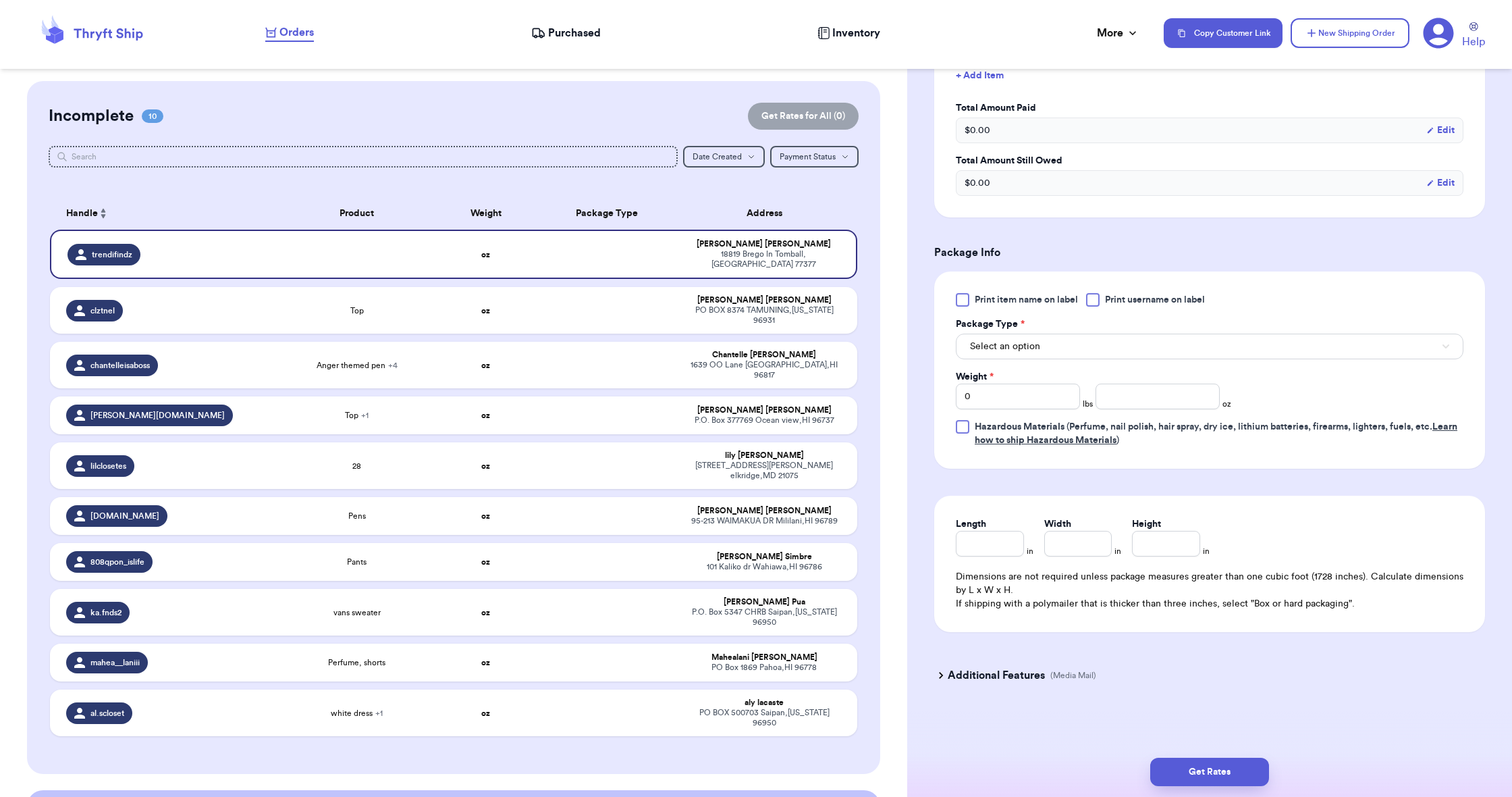
scroll to position [625, 0]
click at [1083, 358] on button "Select an option" at bounding box center [1209, 347] width 507 height 26
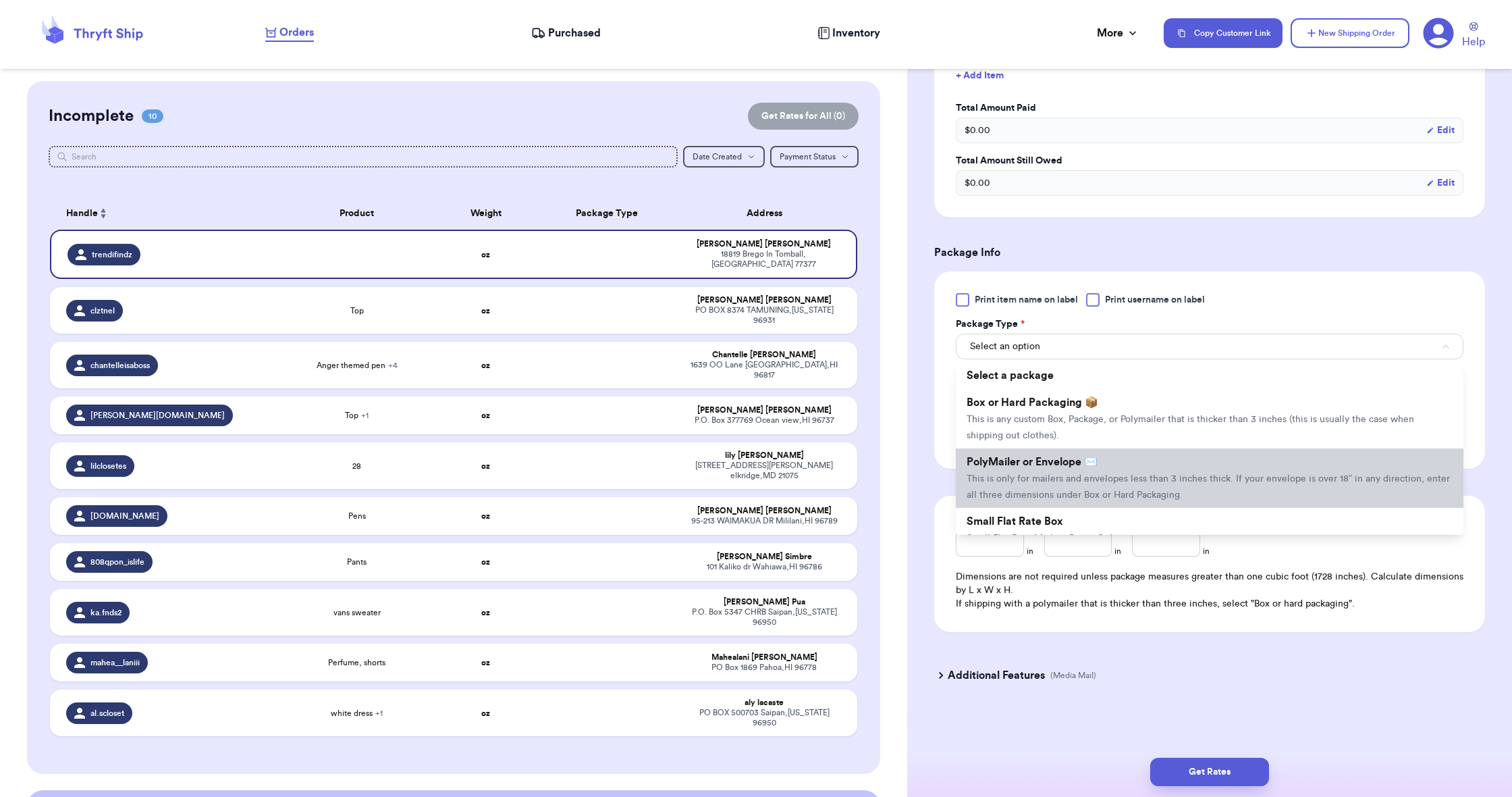
click at [1104, 488] on li "PolyMailer or Envelope ✉️ This is only for mailers and envelopes less than 3 in…" at bounding box center [1209, 478] width 507 height 60
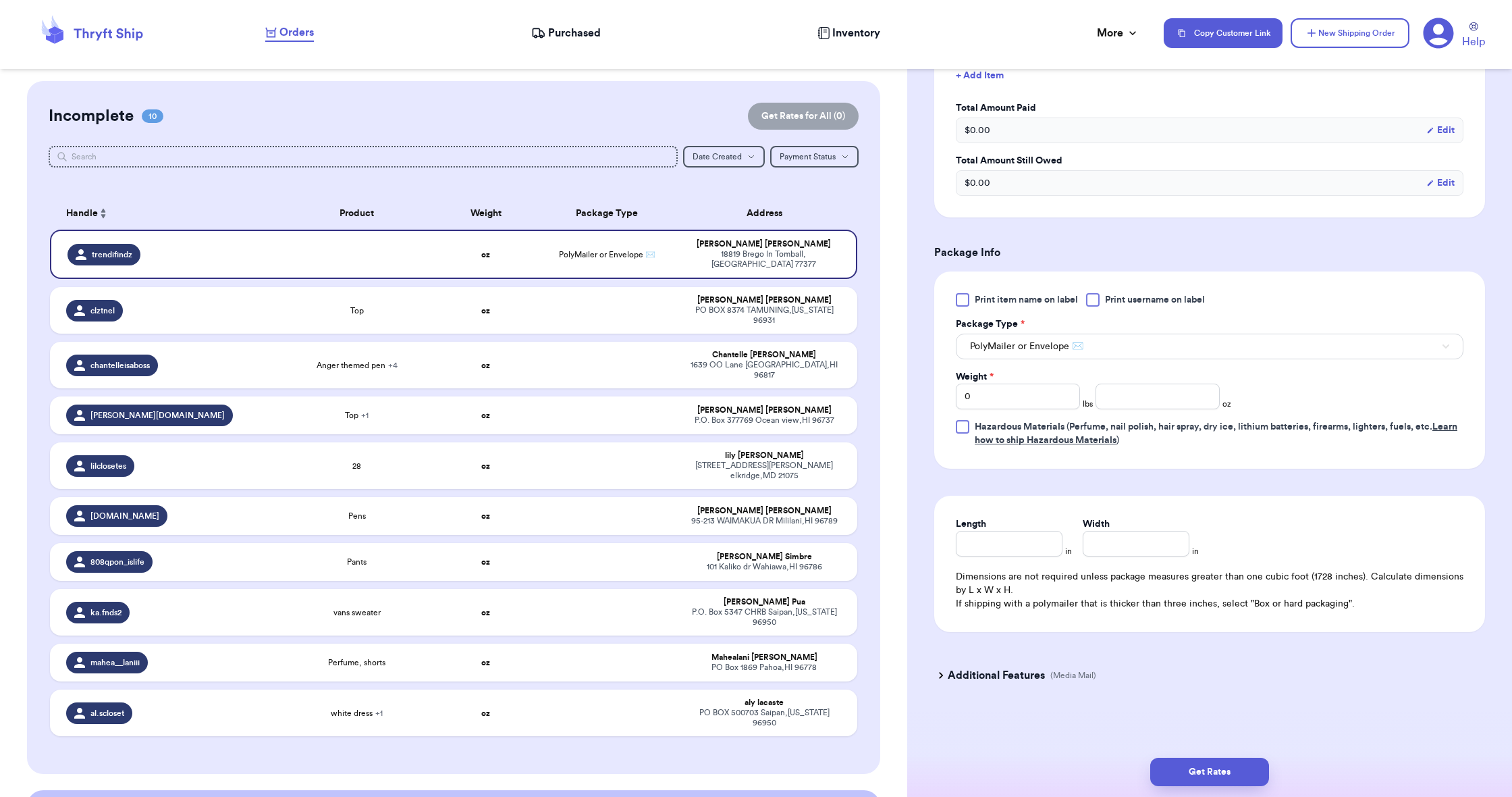
scroll to position [0, 0]
click at [1027, 392] on input "0" at bounding box center [1018, 396] width 124 height 26
click at [1027, 393] on input "0" at bounding box center [1018, 396] width 124 height 26
click at [1128, 396] on input "number" at bounding box center [1158, 396] width 124 height 26
click at [1048, 549] on input "Length" at bounding box center [1009, 544] width 106 height 26
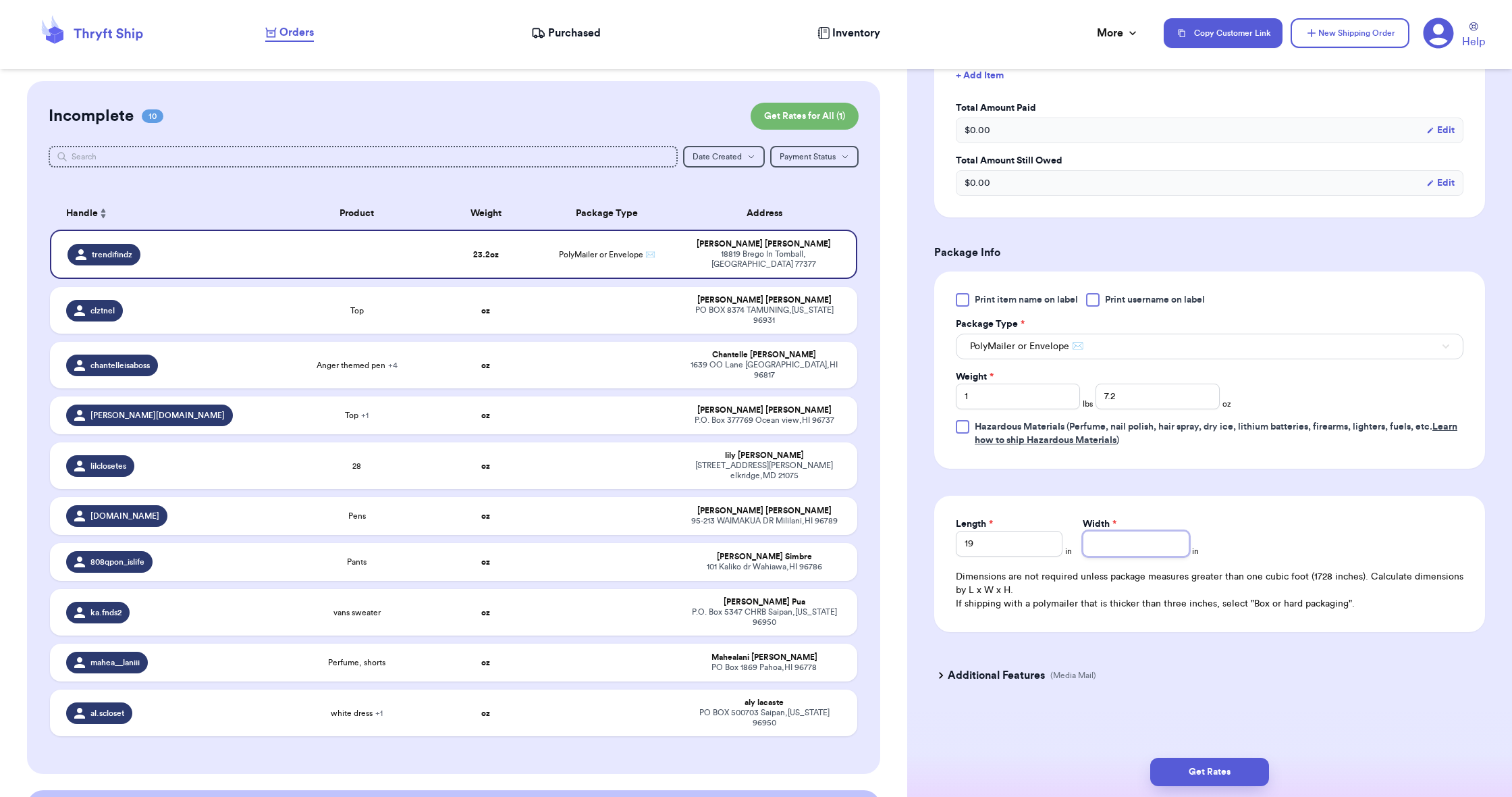
click at [1107, 542] on input "Width *" at bounding box center [1136, 544] width 106 height 26
click at [1216, 765] on button "Get Rates" at bounding box center [1209, 771] width 119 height 28
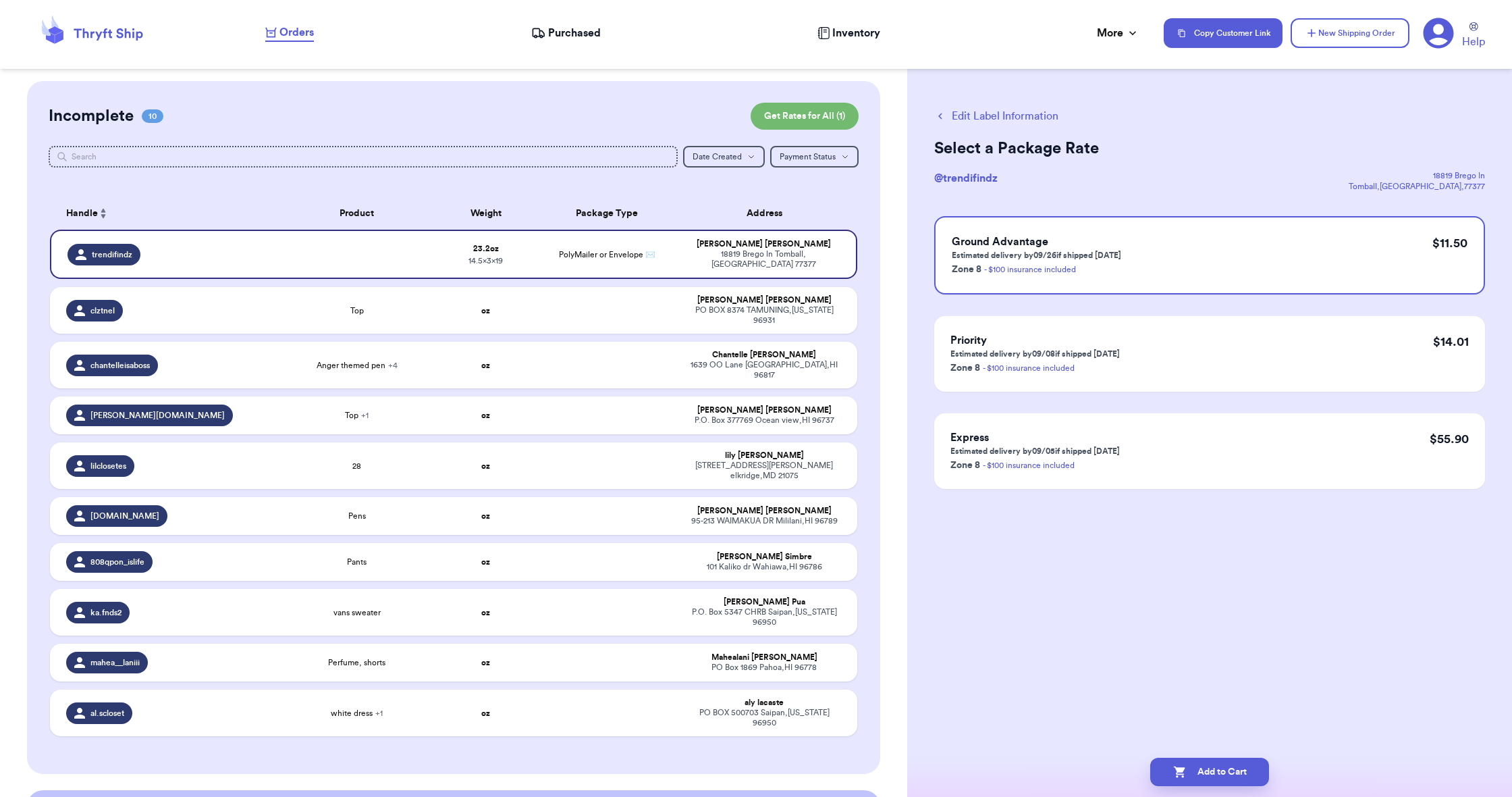
click at [1222, 761] on button "Add to Cart" at bounding box center [1209, 771] width 119 height 28
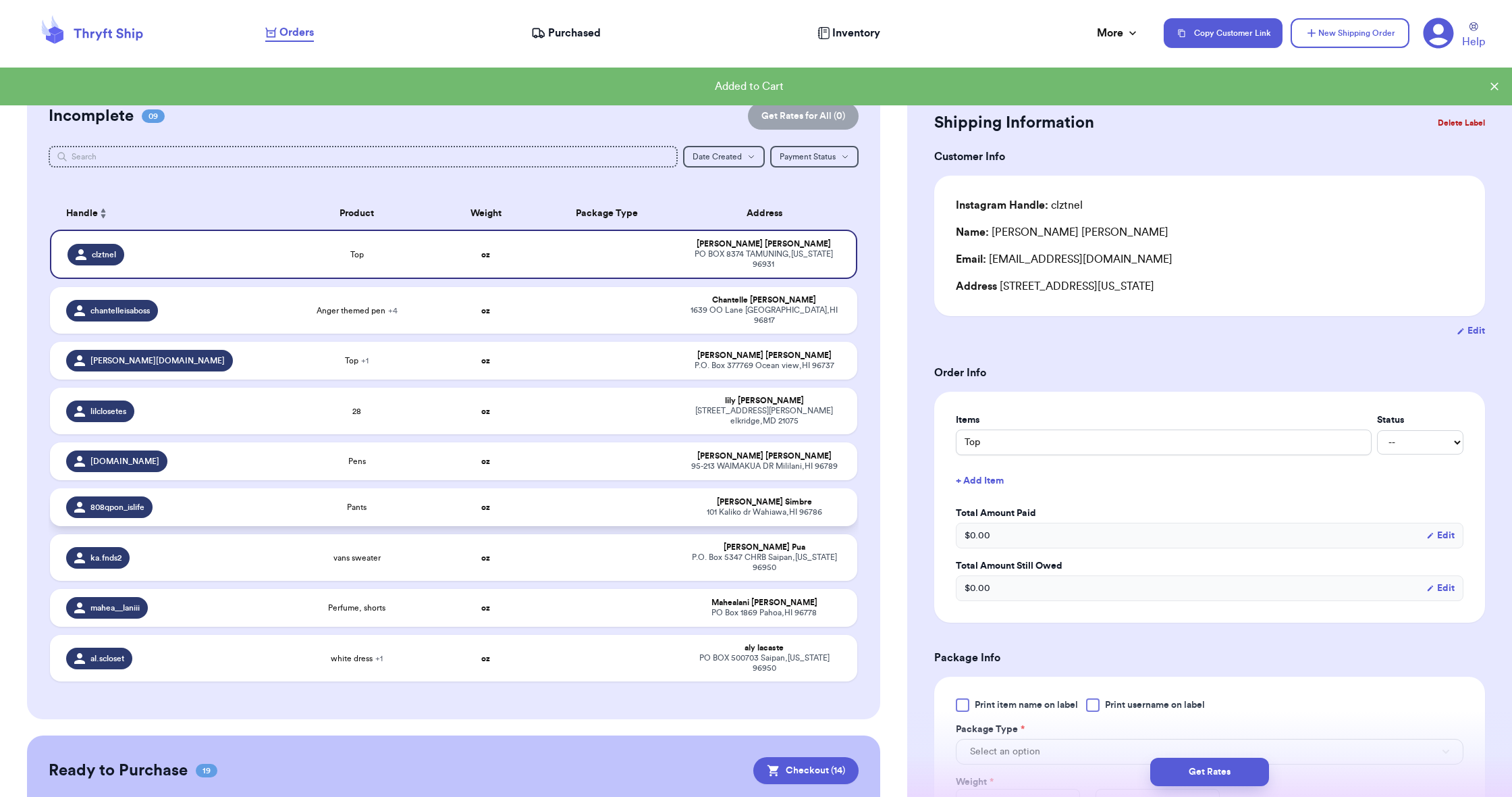
click at [168, 496] on div "808qpon_islife" at bounding box center [167, 507] width 202 height 22
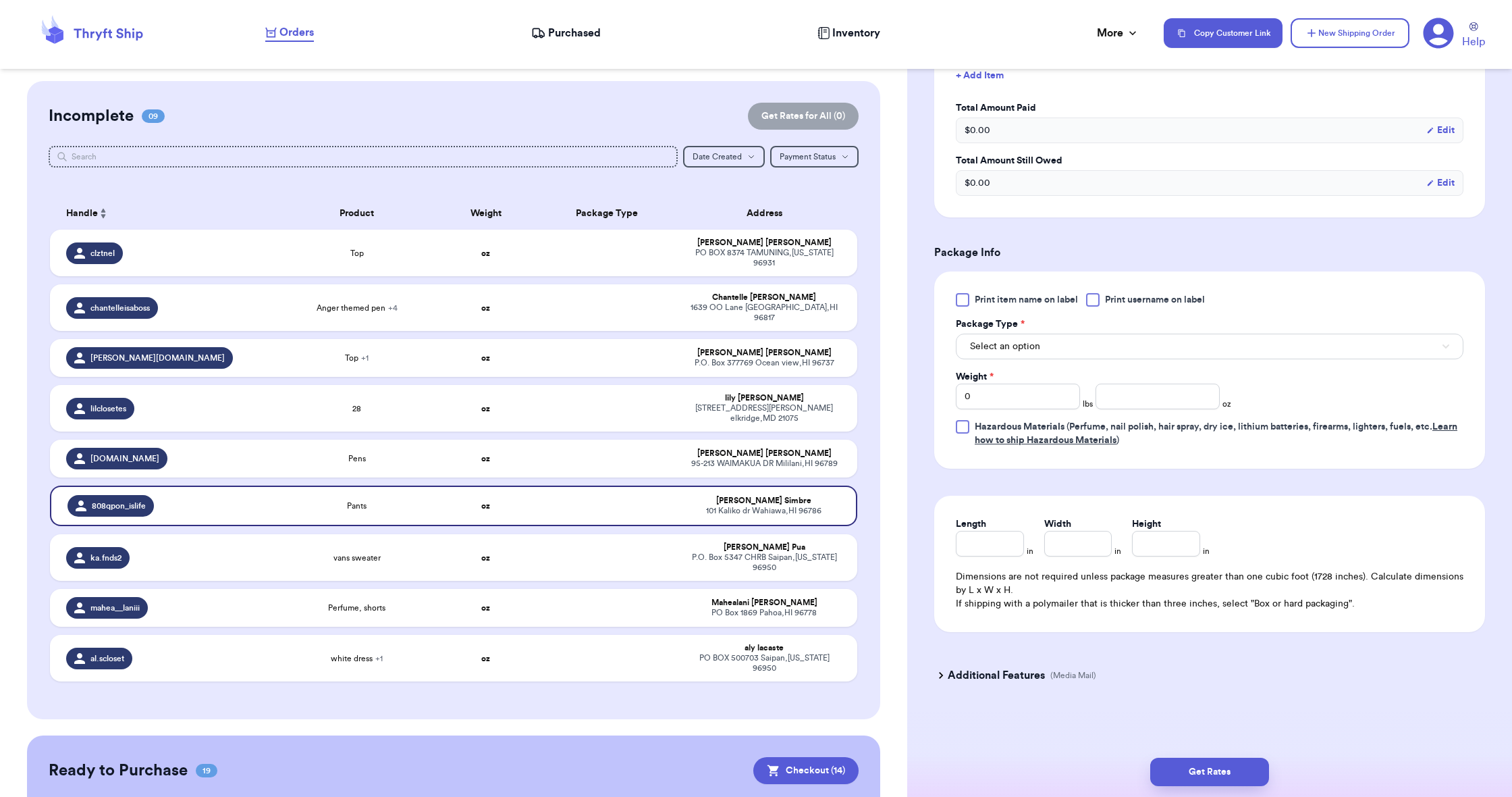
scroll to position [408, 0]
click at [995, 353] on button "Select an option" at bounding box center [1209, 347] width 507 height 26
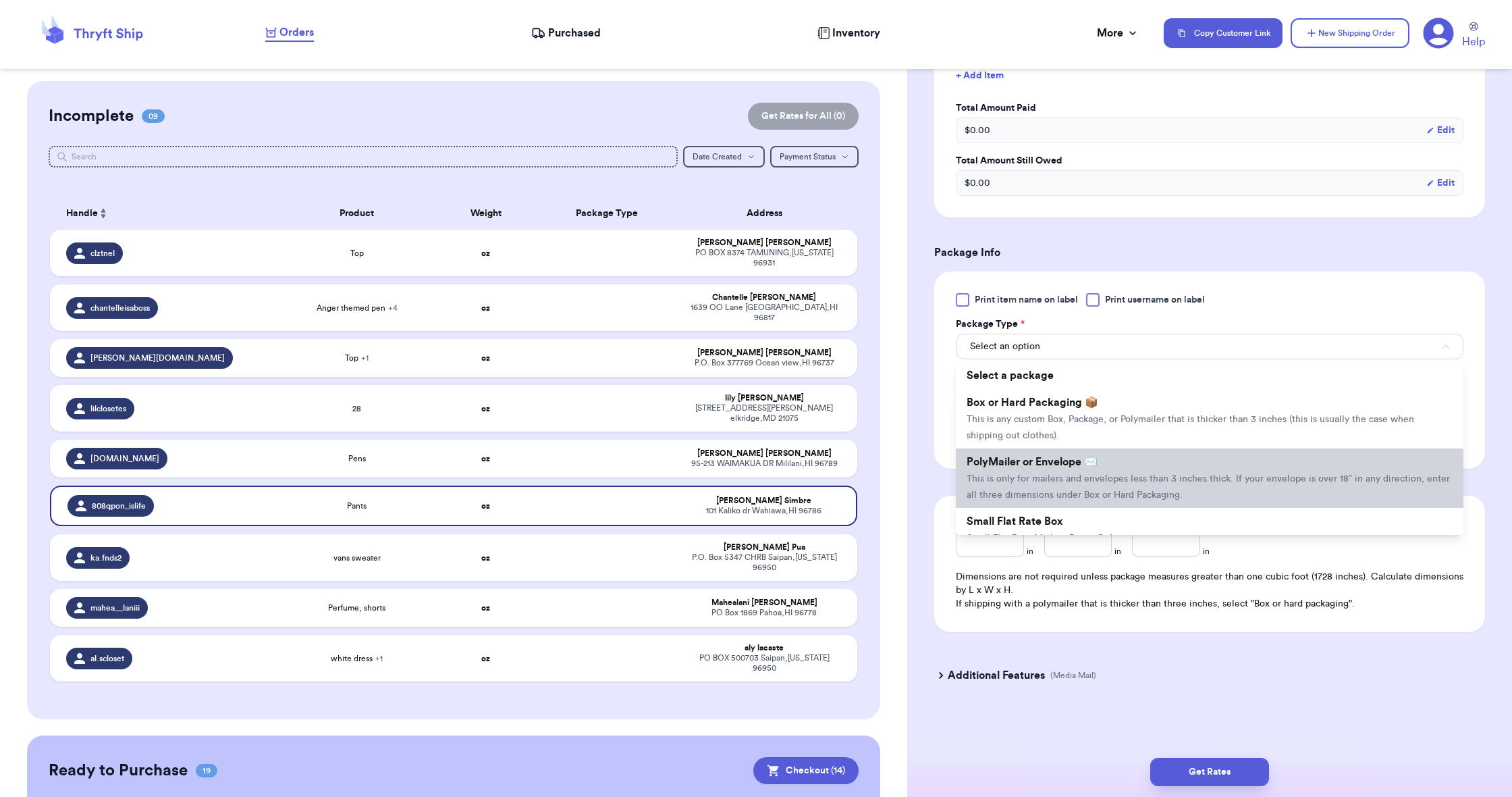
click at [1004, 466] on span "PolyMailer or Envelope ✉️" at bounding box center [1032, 461] width 131 height 10
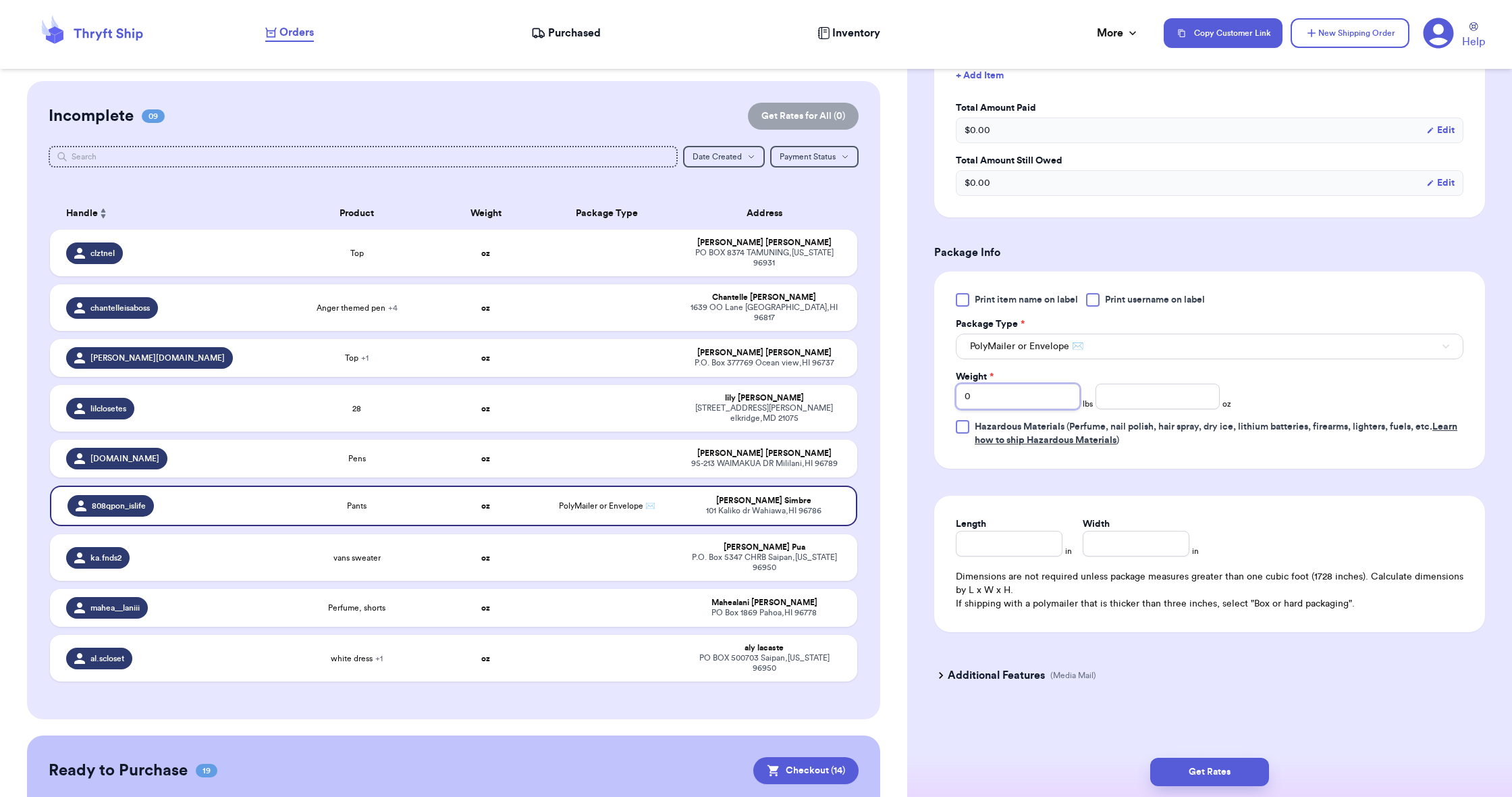
click at [1009, 395] on input "0" at bounding box center [1018, 396] width 124 height 26
click at [1103, 399] on input "number" at bounding box center [1158, 396] width 124 height 26
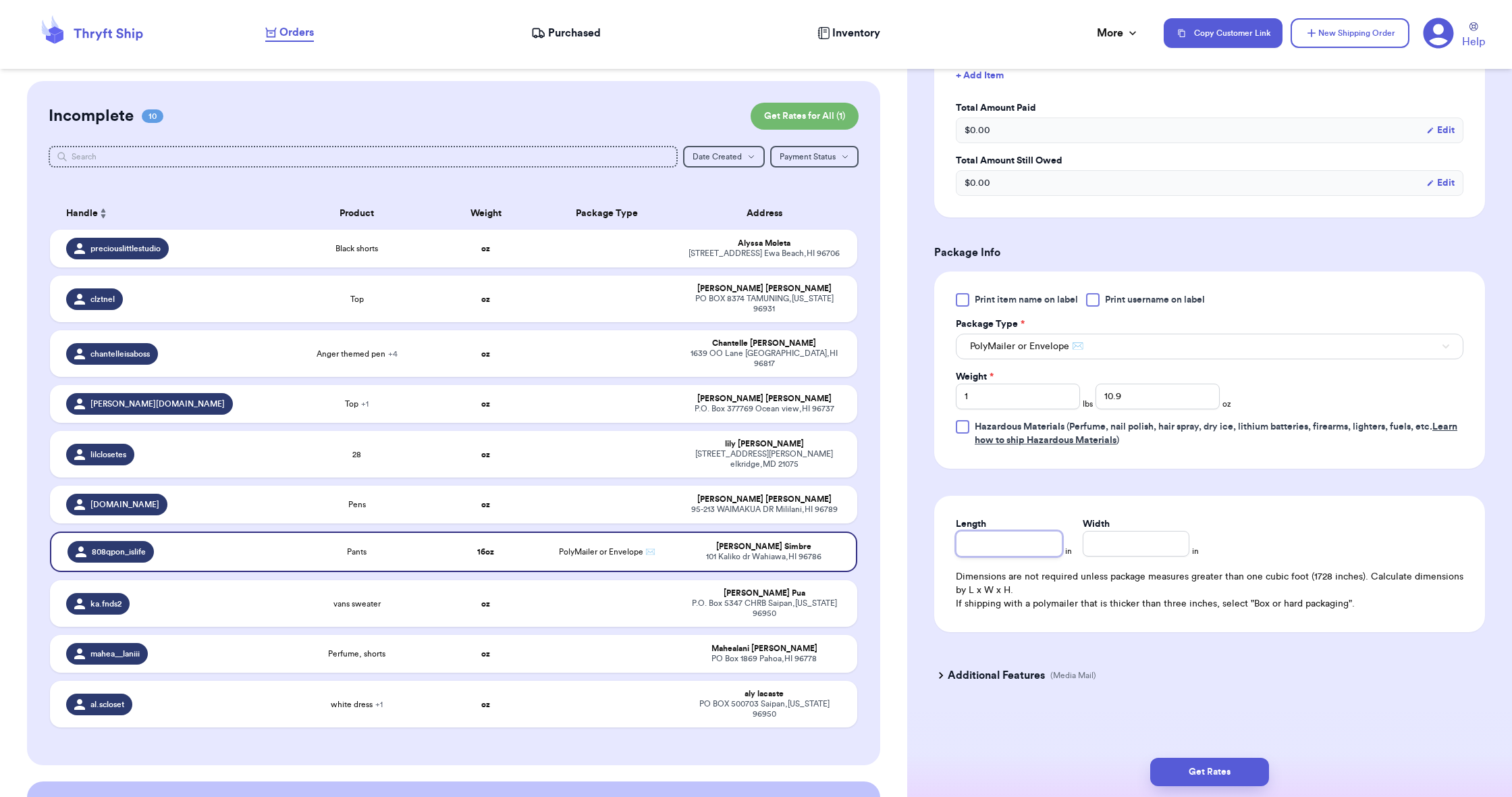
click at [1013, 536] on input "Length" at bounding box center [1009, 544] width 106 height 26
click at [1122, 543] on input "Width *" at bounding box center [1136, 544] width 106 height 26
click at [1226, 768] on button "Get Rates" at bounding box center [1209, 771] width 119 height 28
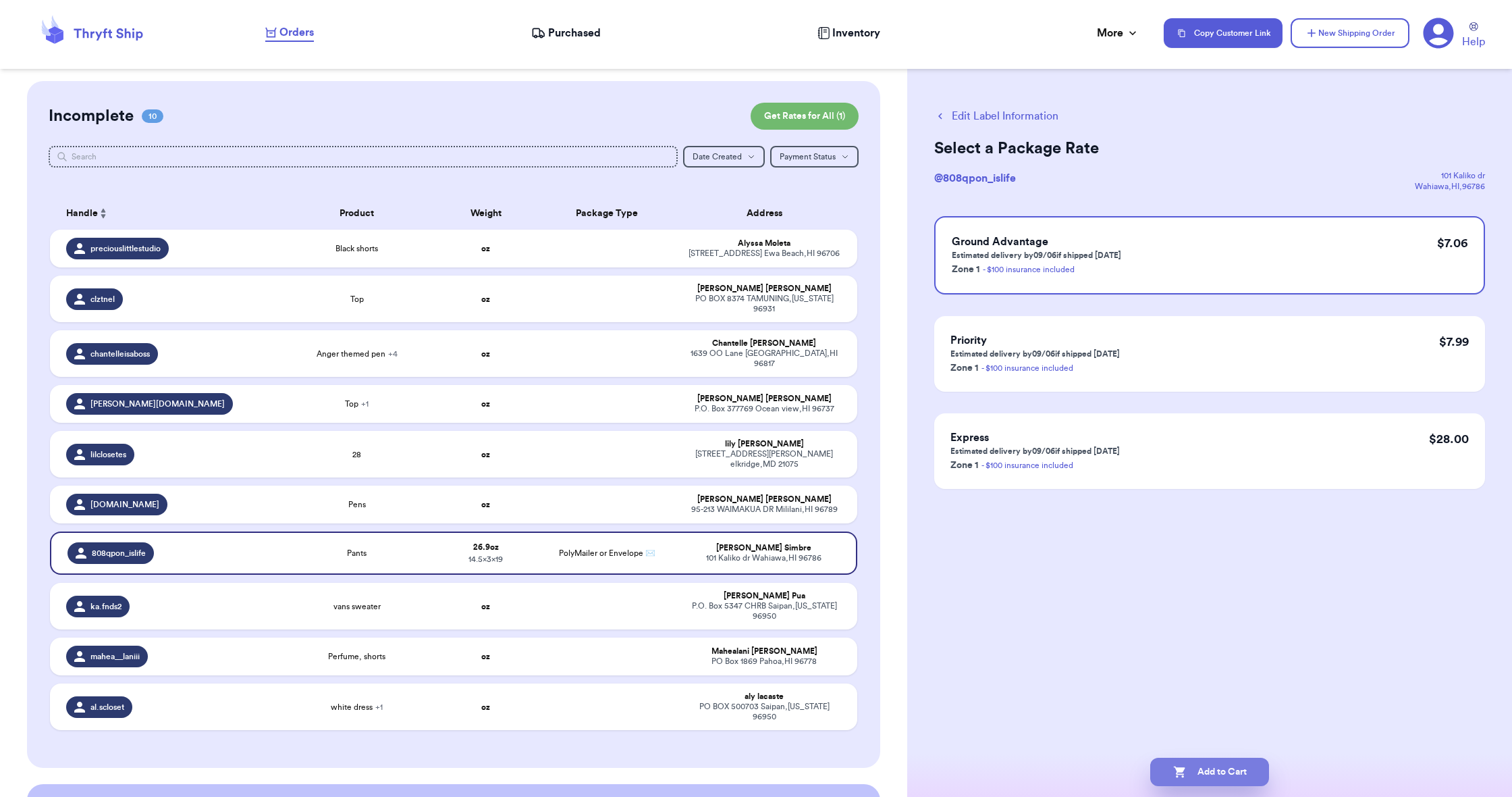
click at [1212, 770] on button "Add to Cart" at bounding box center [1209, 771] width 119 height 28
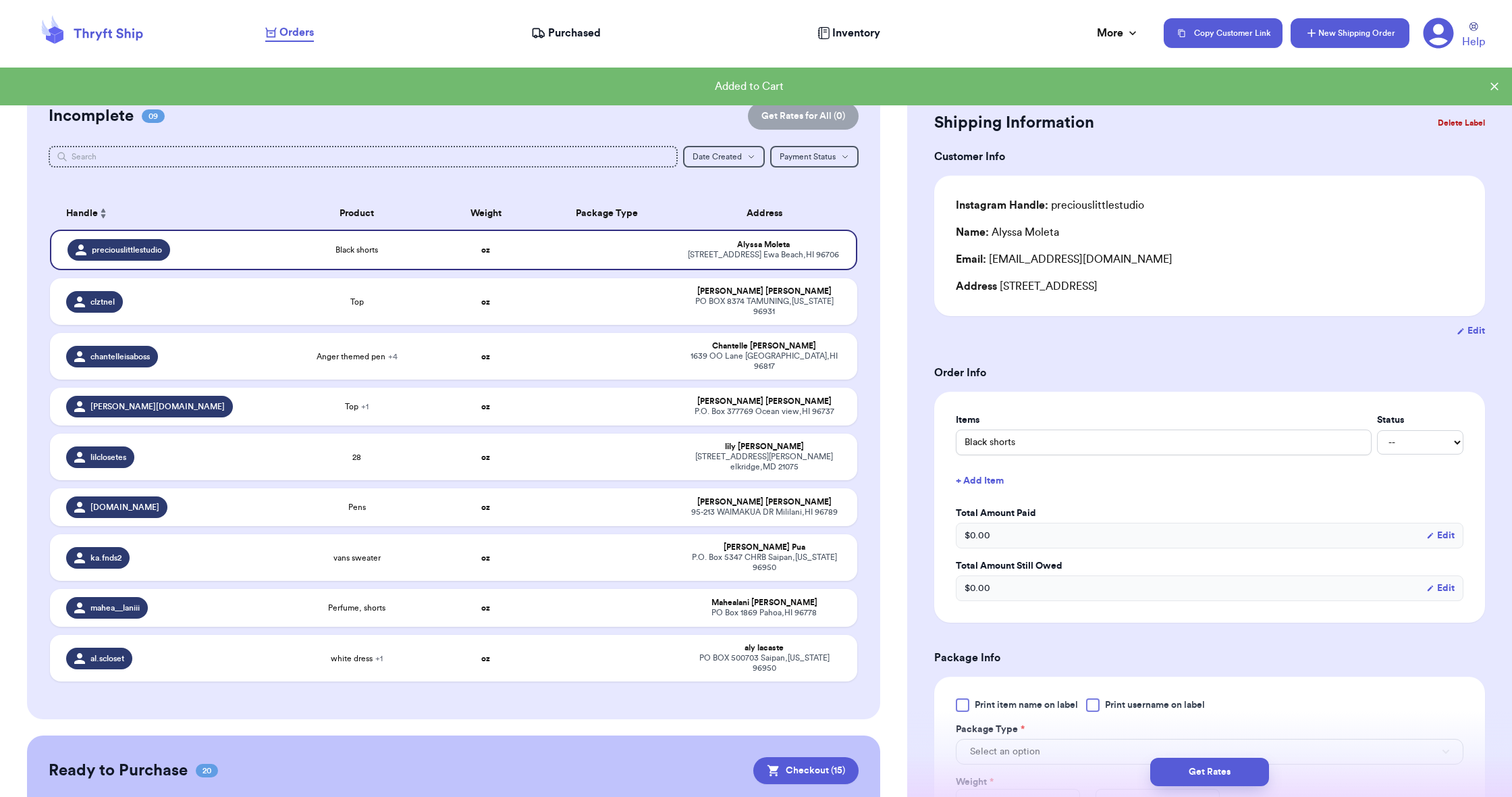
click at [1369, 24] on button "New Shipping Order" at bounding box center [1349, 33] width 119 height 30
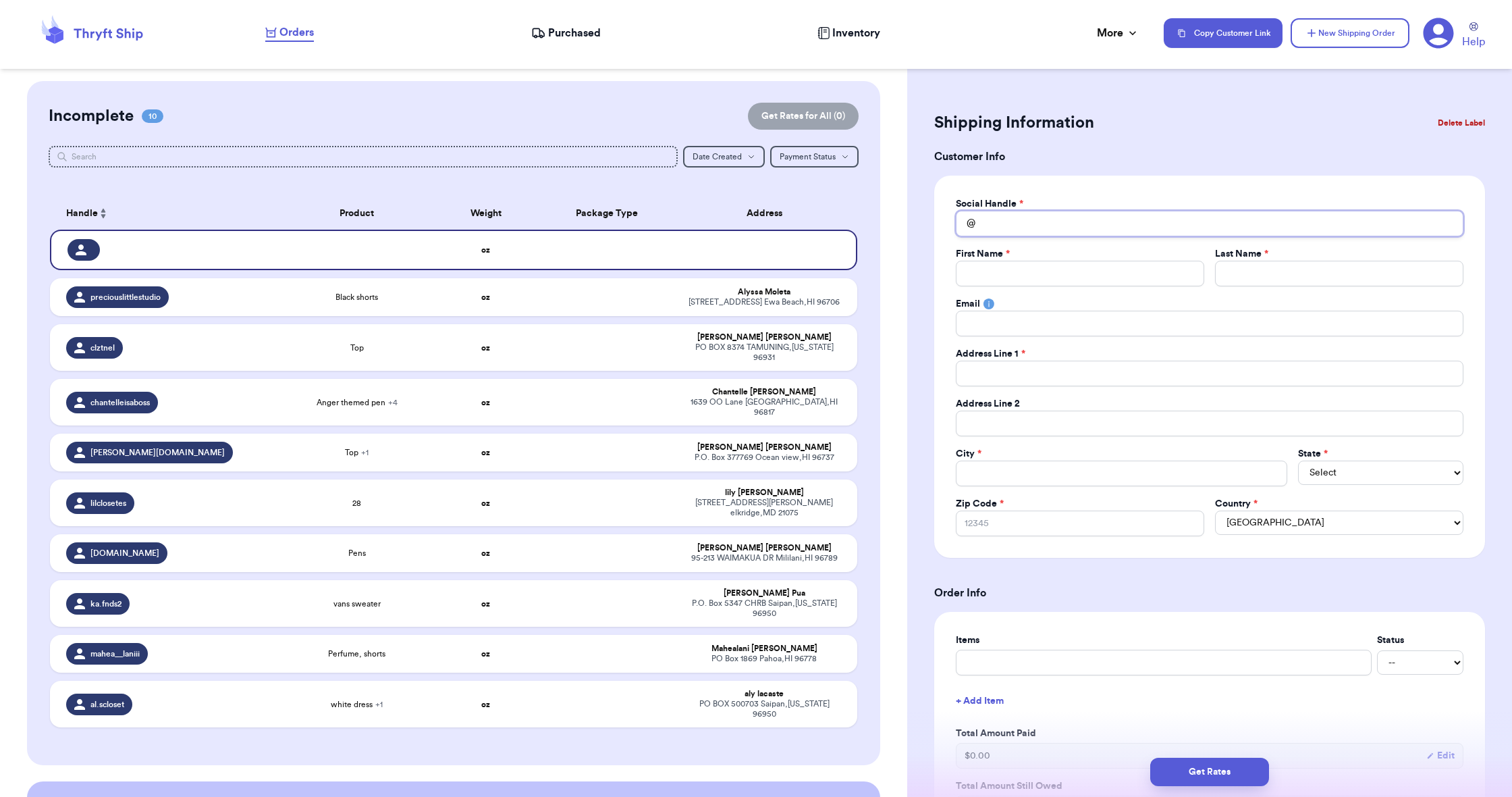
click at [1105, 227] on input "Total Amount Paid" at bounding box center [1209, 223] width 507 height 26
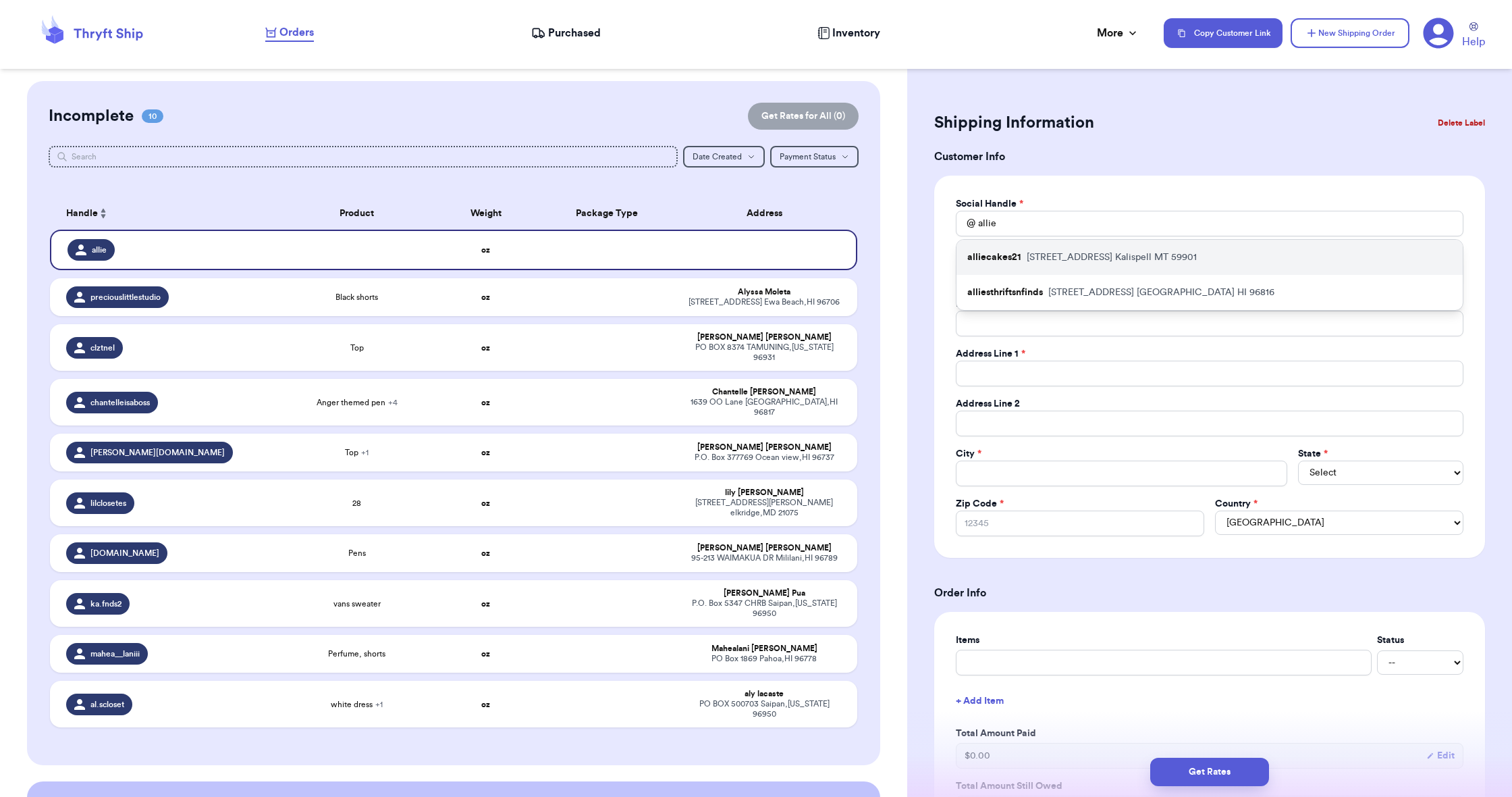
click at [1112, 260] on p "[STREET_ADDRESS][PERSON_NAME]" at bounding box center [1111, 257] width 170 height 14
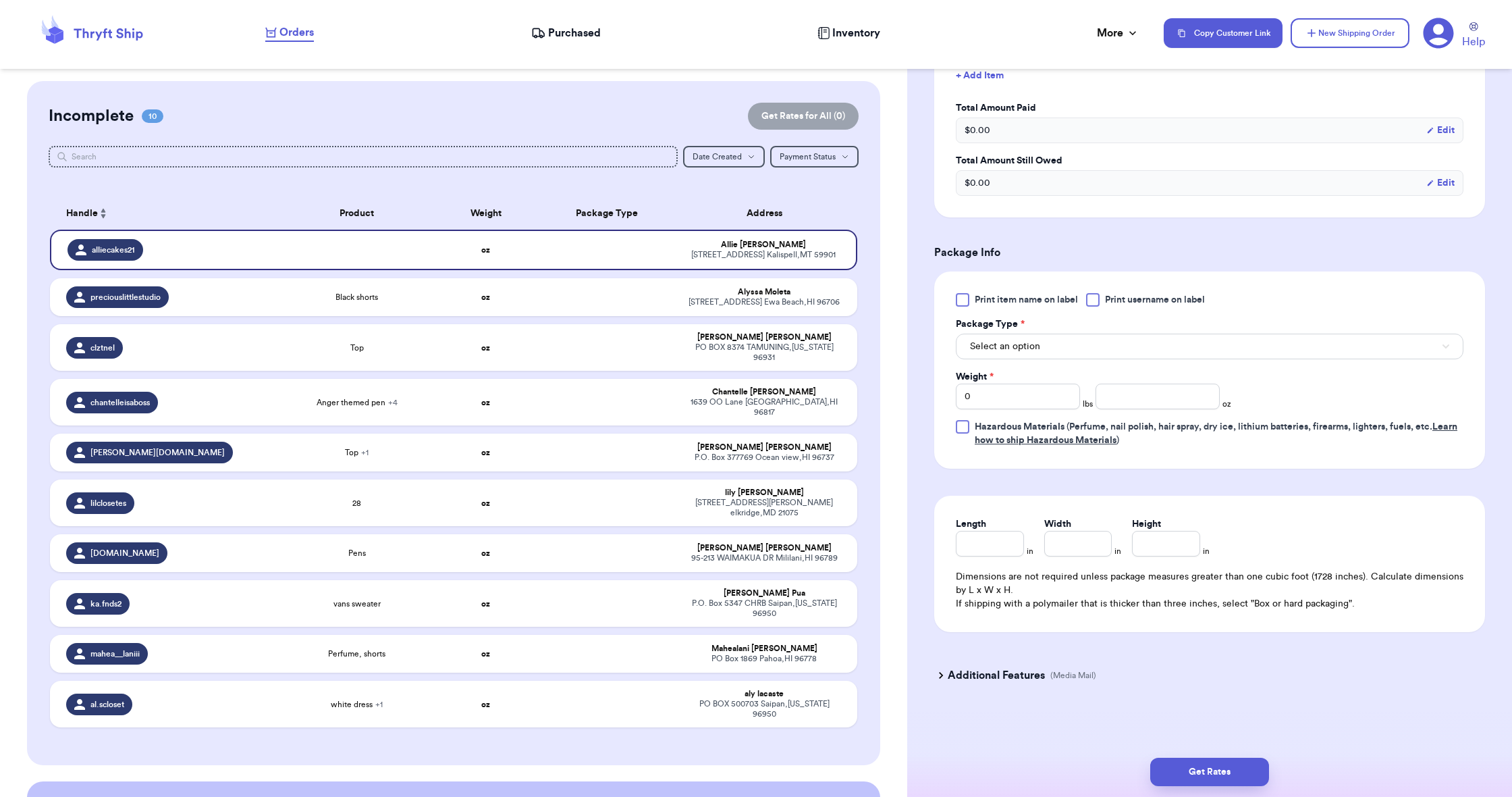
scroll to position [625, 0]
click at [1118, 338] on button "Select an option" at bounding box center [1209, 347] width 507 height 26
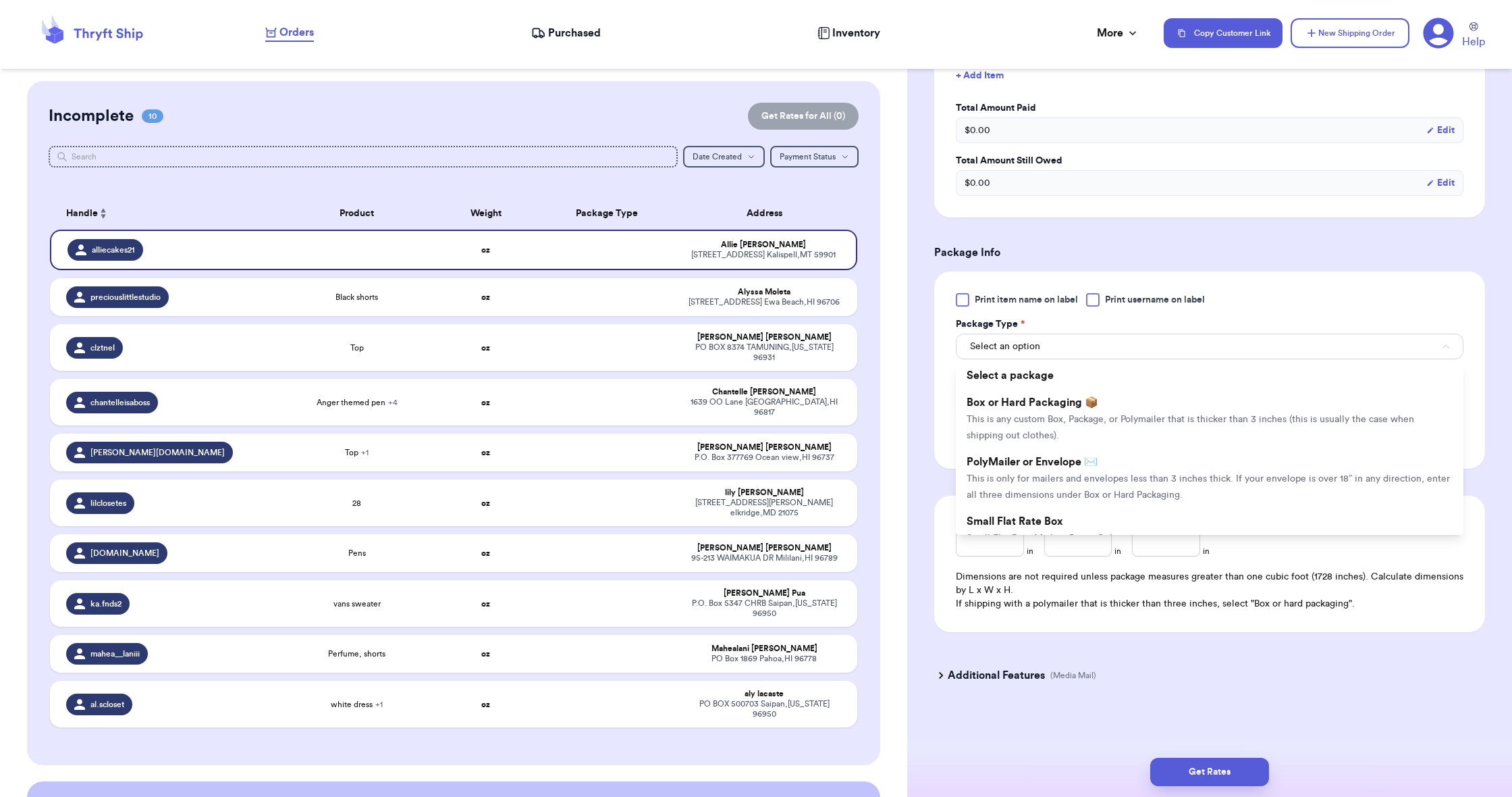
click at [1130, 461] on li "PolyMailer or Envelope ✉️ This is only for mailers and envelopes less than 3 in…" at bounding box center [1209, 478] width 507 height 60
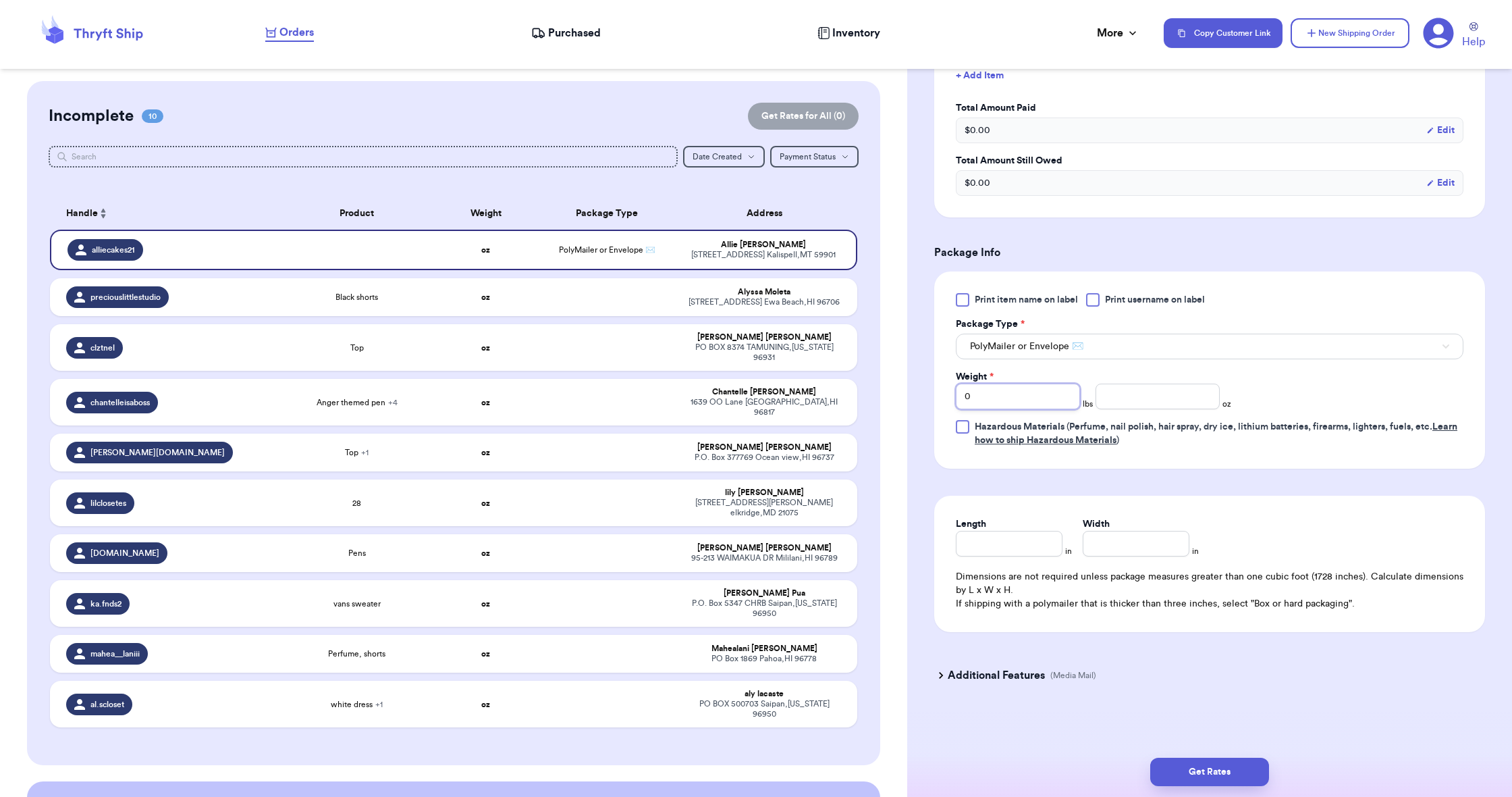
click at [1010, 388] on input "0" at bounding box center [1018, 396] width 124 height 26
click at [1010, 390] on input "0" at bounding box center [1018, 396] width 124 height 26
click at [1011, 395] on input "0" at bounding box center [1018, 396] width 124 height 26
click at [1110, 398] on input "number" at bounding box center [1158, 396] width 124 height 26
click at [1026, 552] on input "Length" at bounding box center [1009, 544] width 106 height 26
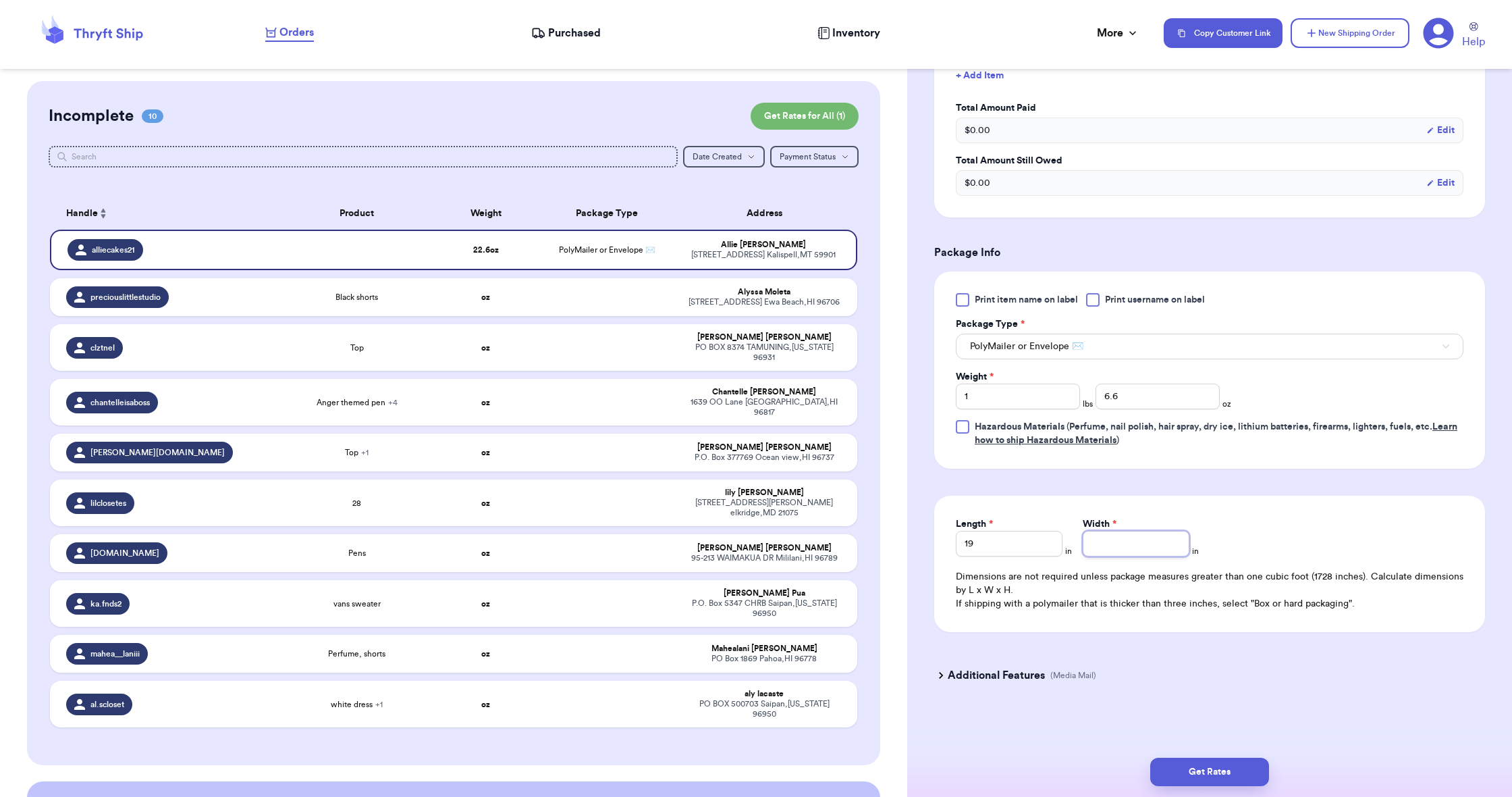
click at [1097, 540] on input "Width *" at bounding box center [1136, 544] width 106 height 26
click at [1221, 773] on button "Get Rates" at bounding box center [1209, 771] width 119 height 28
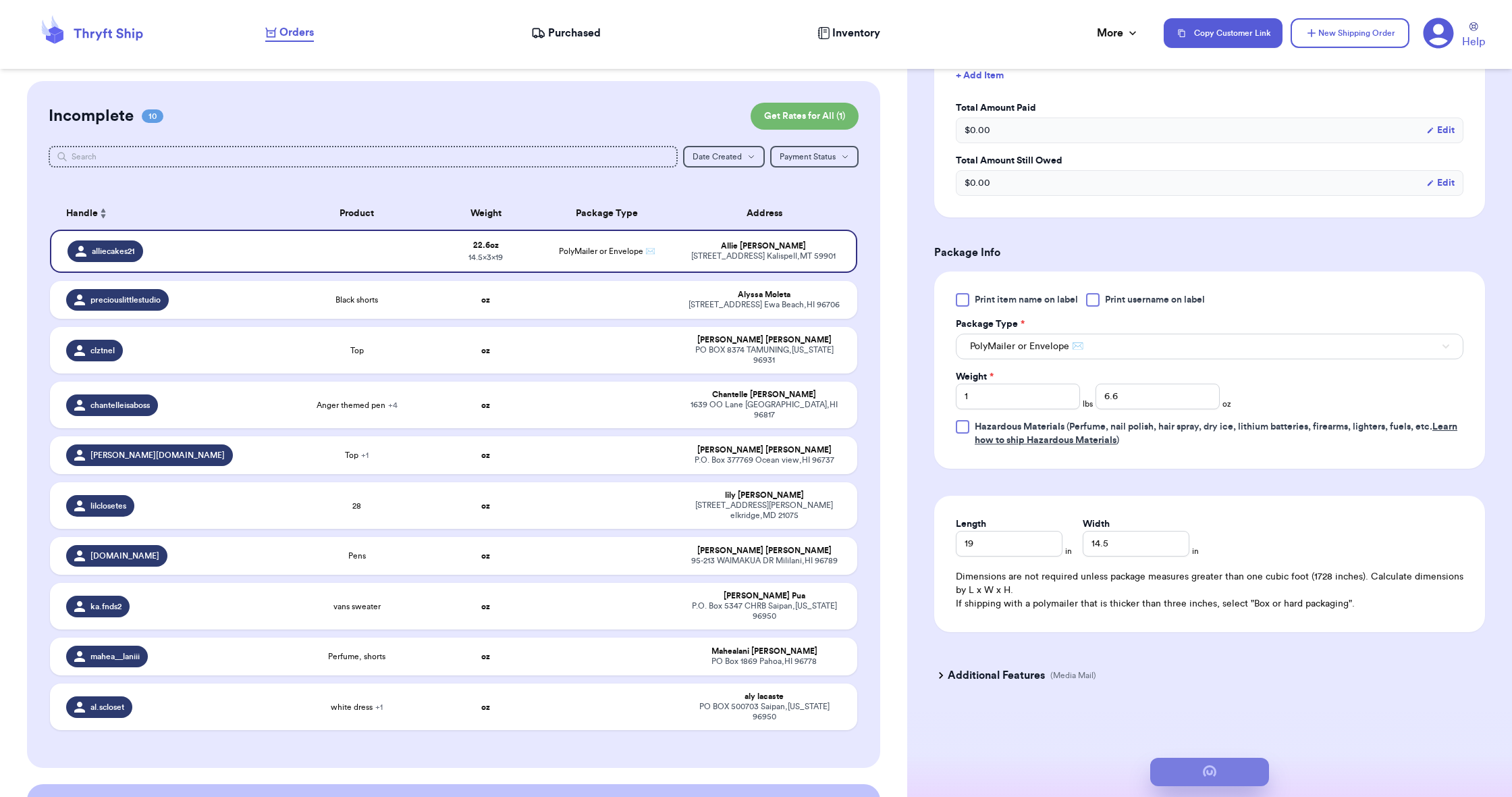
scroll to position [0, 0]
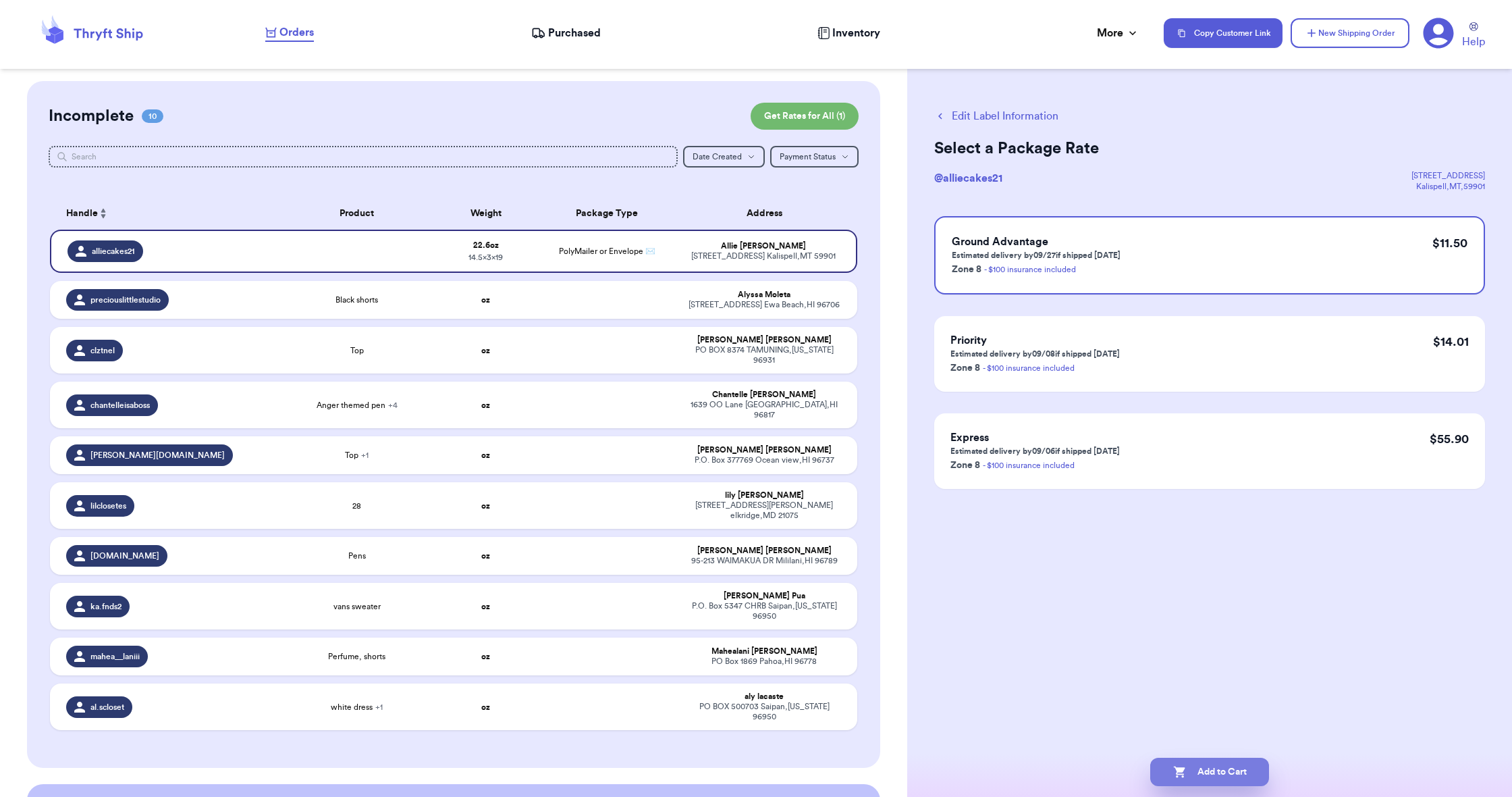
click at [1221, 773] on button "Add to Cart" at bounding box center [1209, 771] width 119 height 28
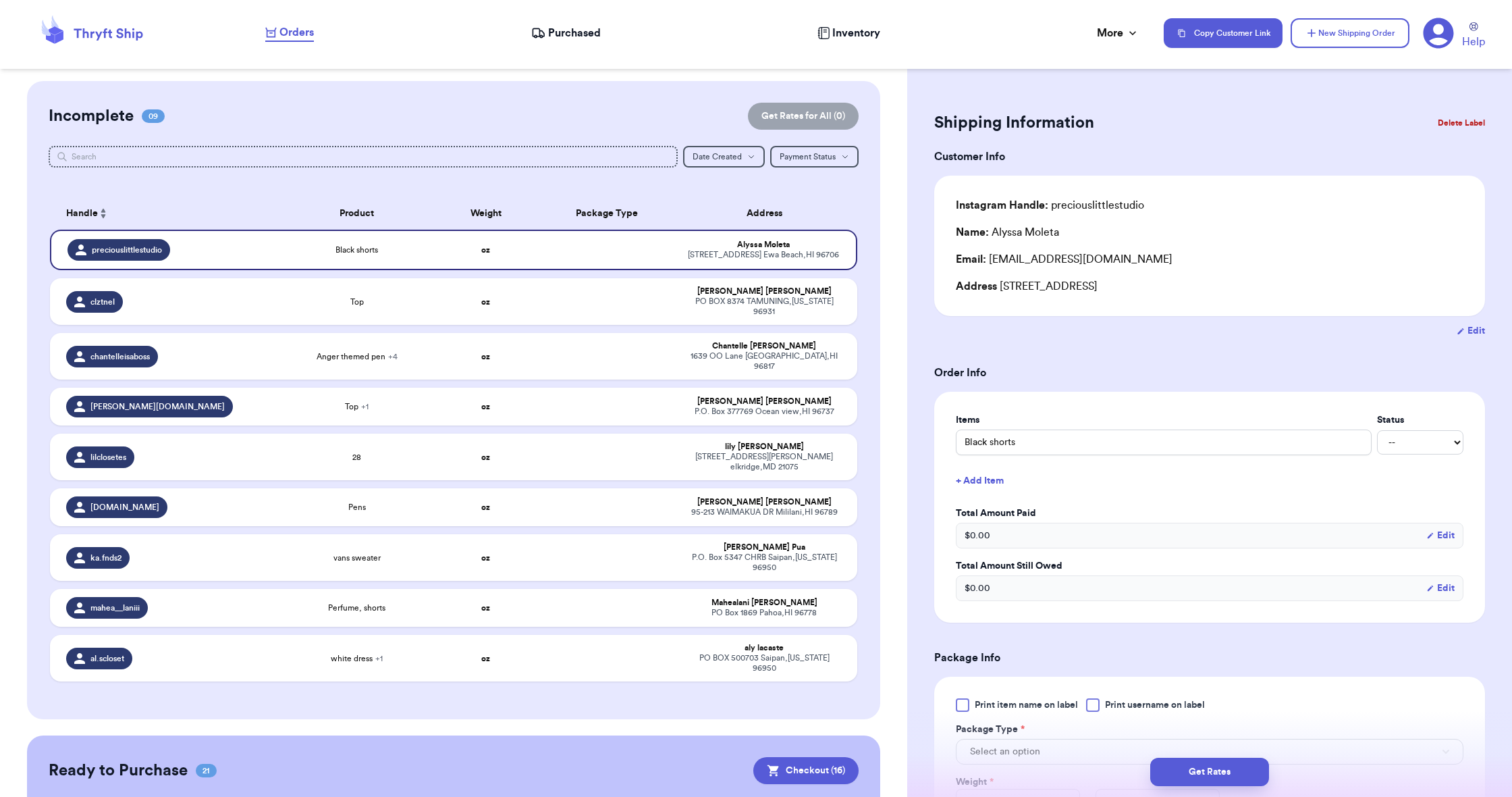
scroll to position [10, 0]
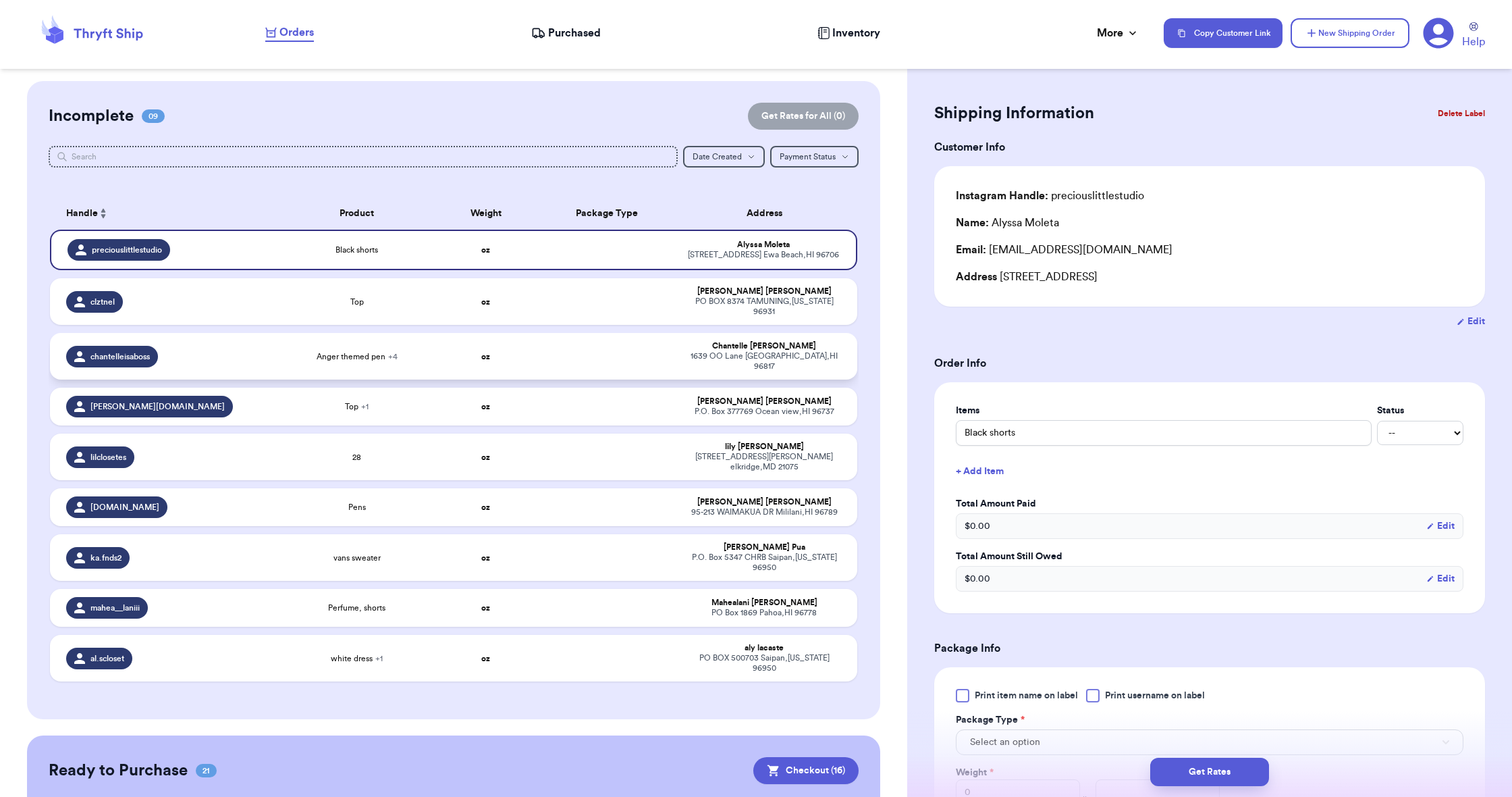
click at [423, 362] on div "Anger themed pen + 4" at bounding box center [356, 356] width 145 height 10
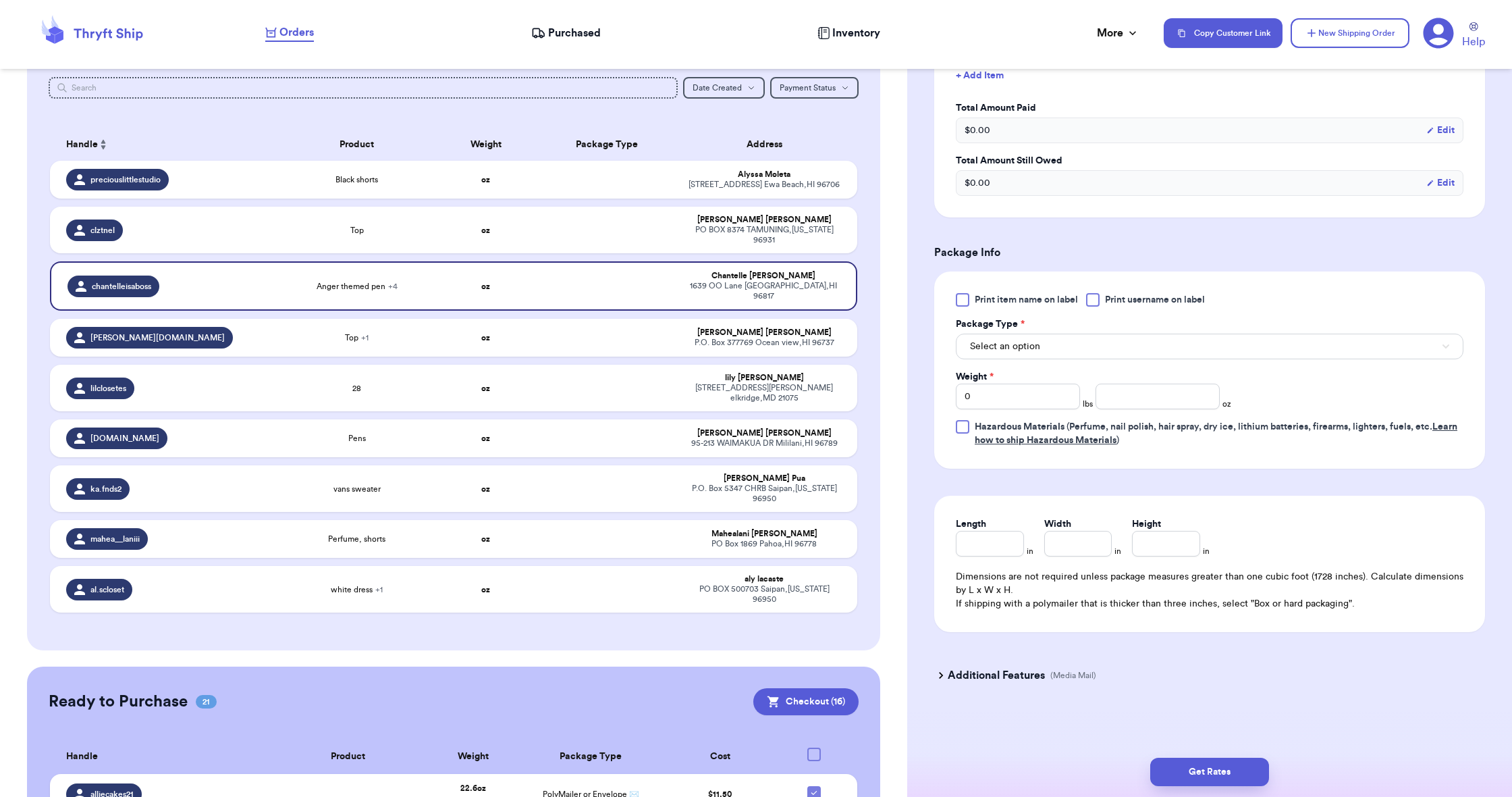
scroll to position [574, 0]
click at [993, 349] on span "Select an option" at bounding box center [1005, 346] width 70 height 14
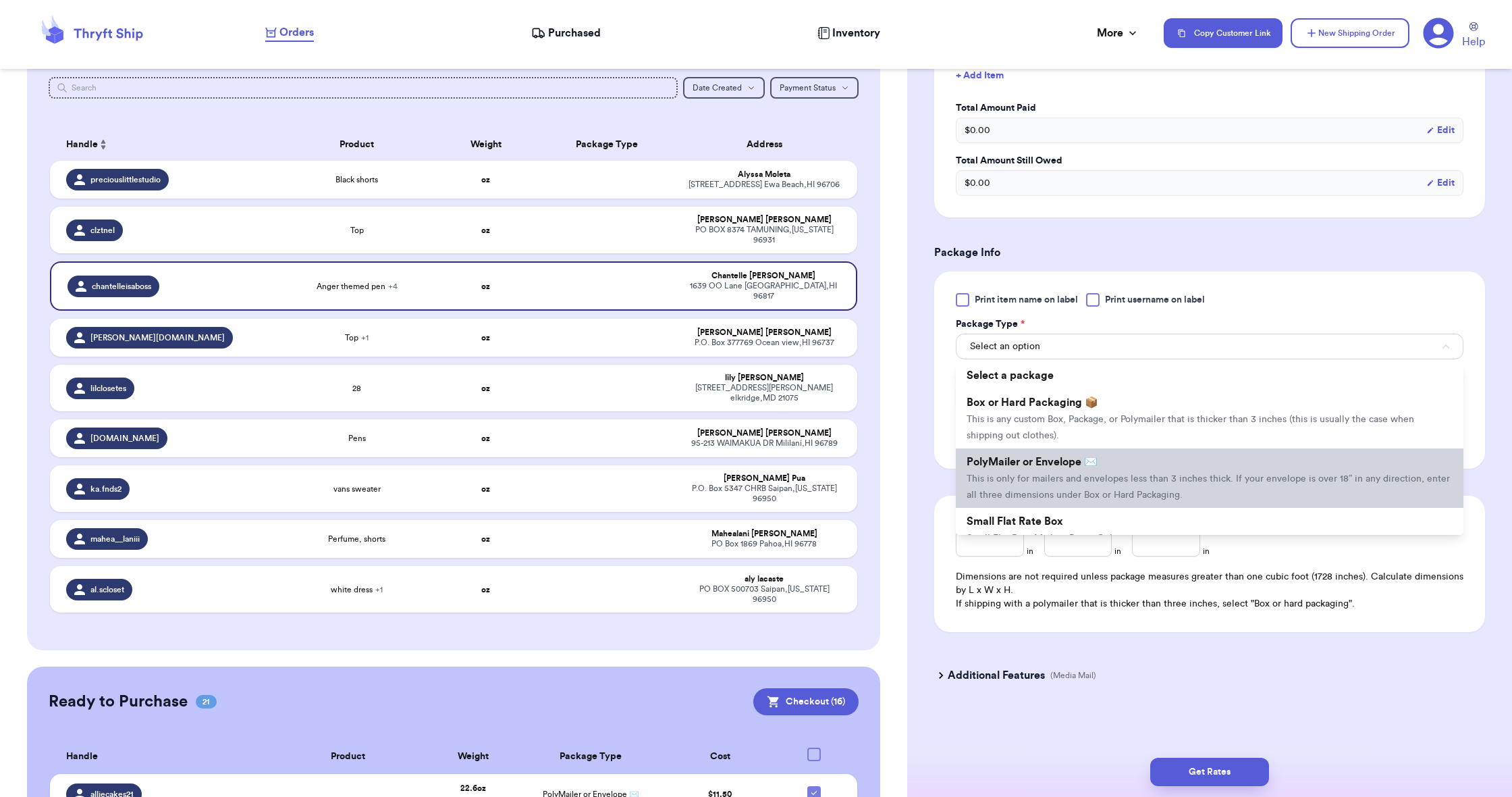
click at [1006, 472] on li "PolyMailer or Envelope ✉️ This is only for mailers and envelopes less than 3 in…" at bounding box center [1209, 478] width 507 height 60
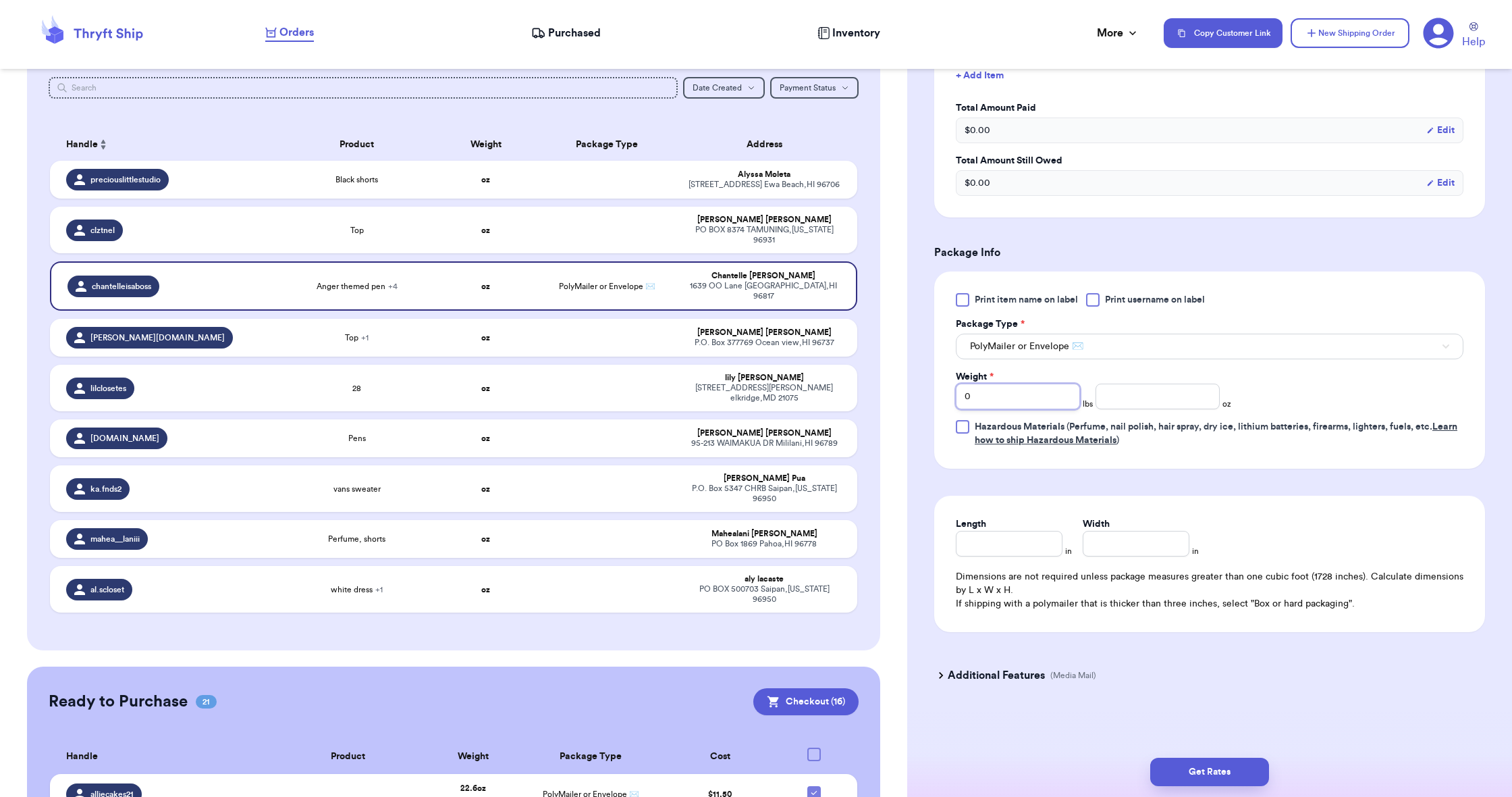
click at [1026, 404] on input "0" at bounding box center [1018, 396] width 124 height 26
click at [1158, 404] on input "number" at bounding box center [1158, 396] width 124 height 26
click at [1014, 545] on input "Length" at bounding box center [1009, 544] width 106 height 26
click at [1141, 545] on input "Width *" at bounding box center [1136, 544] width 106 height 26
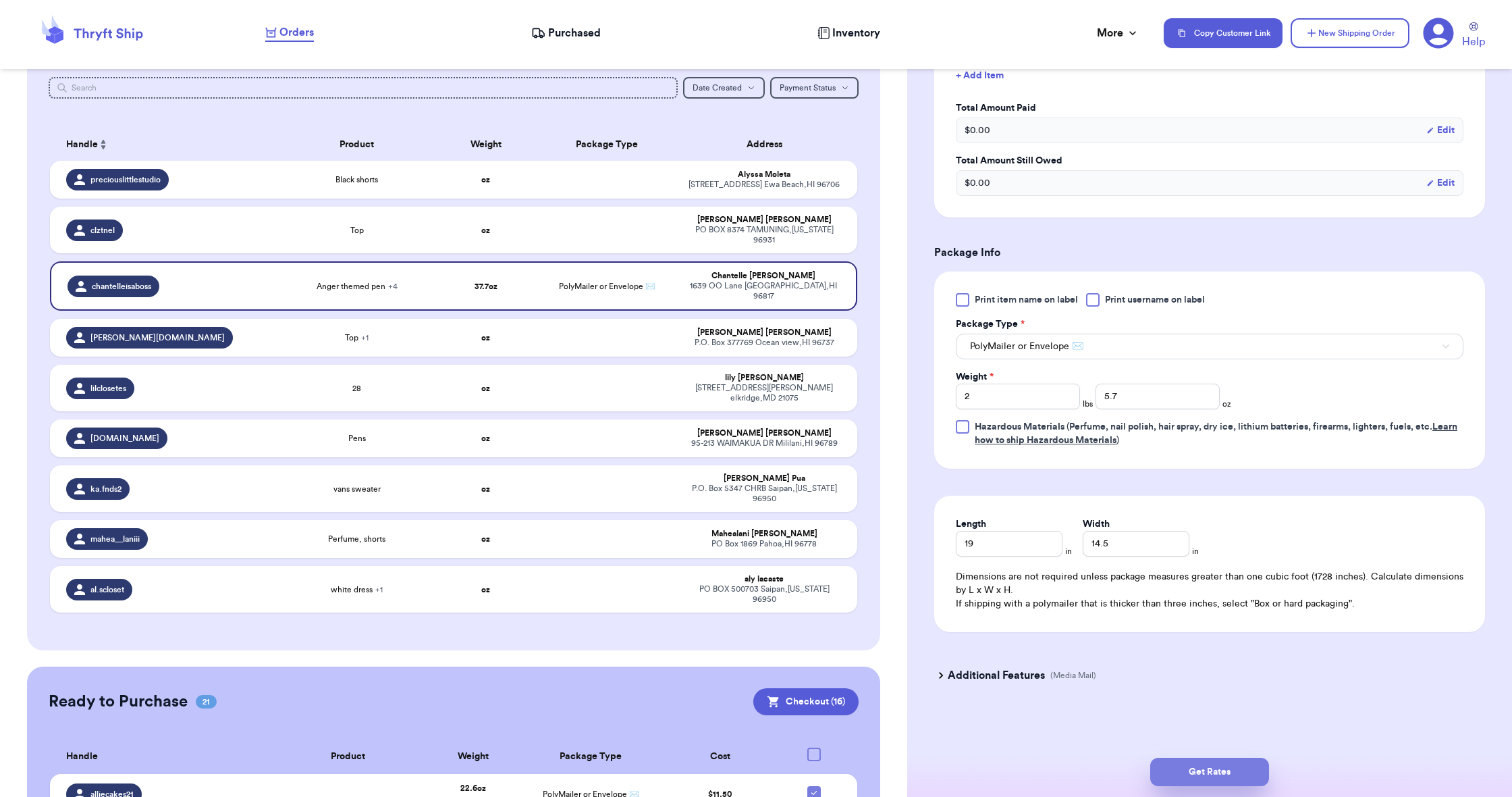
click at [1208, 780] on button "Get Rates" at bounding box center [1209, 771] width 119 height 28
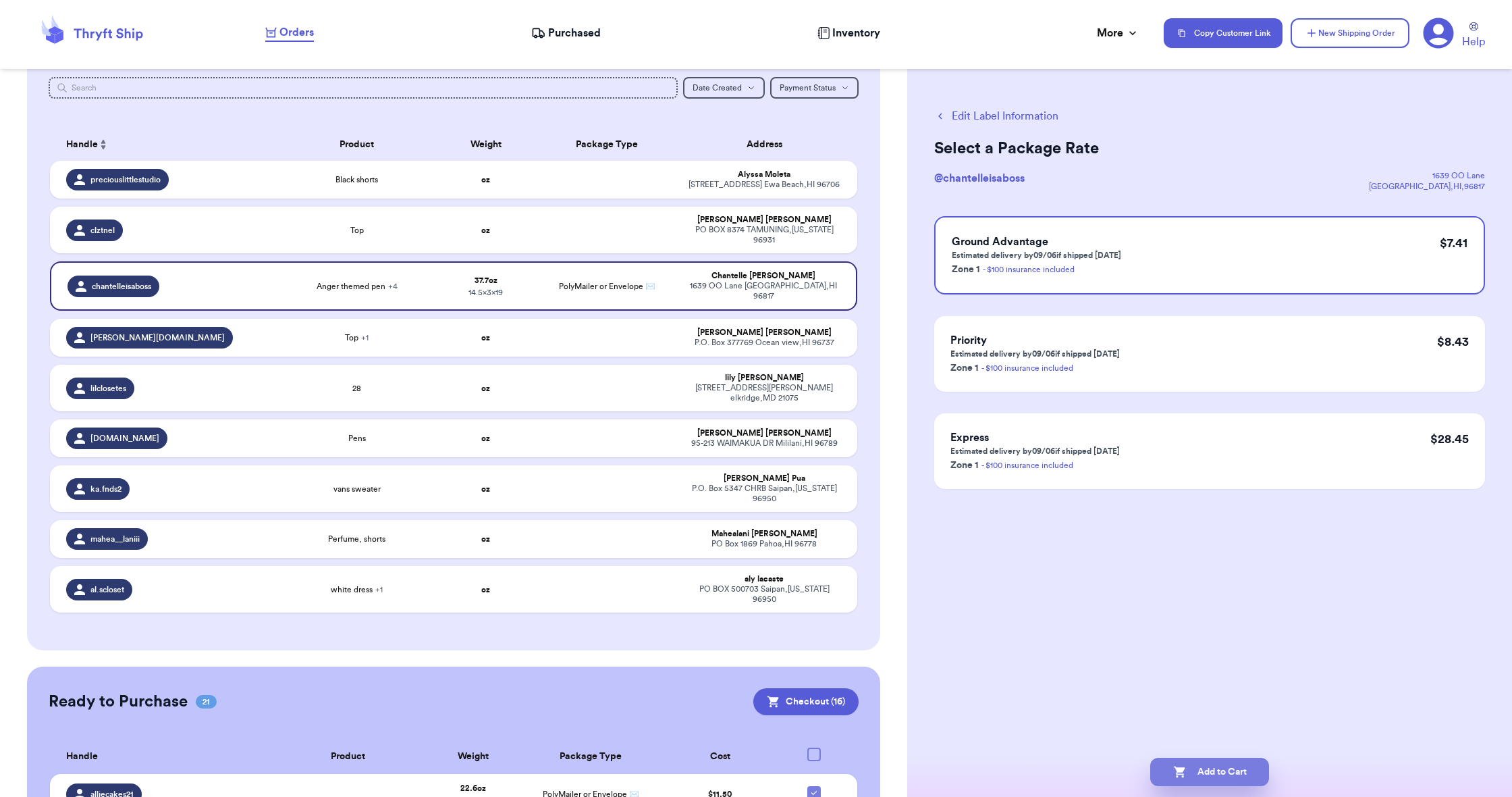
click at [1166, 765] on button "Add to Cart" at bounding box center [1209, 771] width 119 height 28
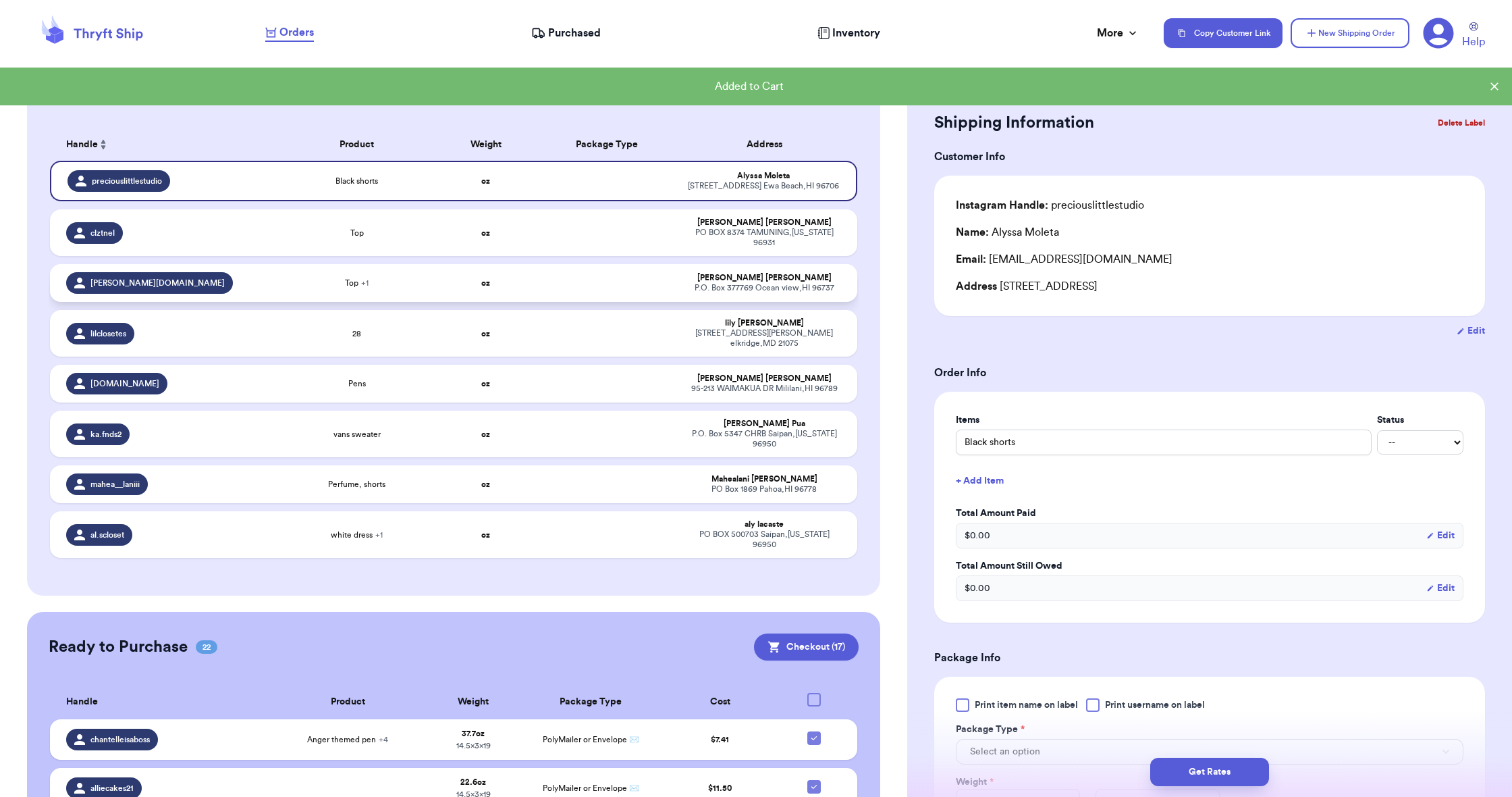
click at [404, 286] on div "Top + 1" at bounding box center [356, 282] width 145 height 10
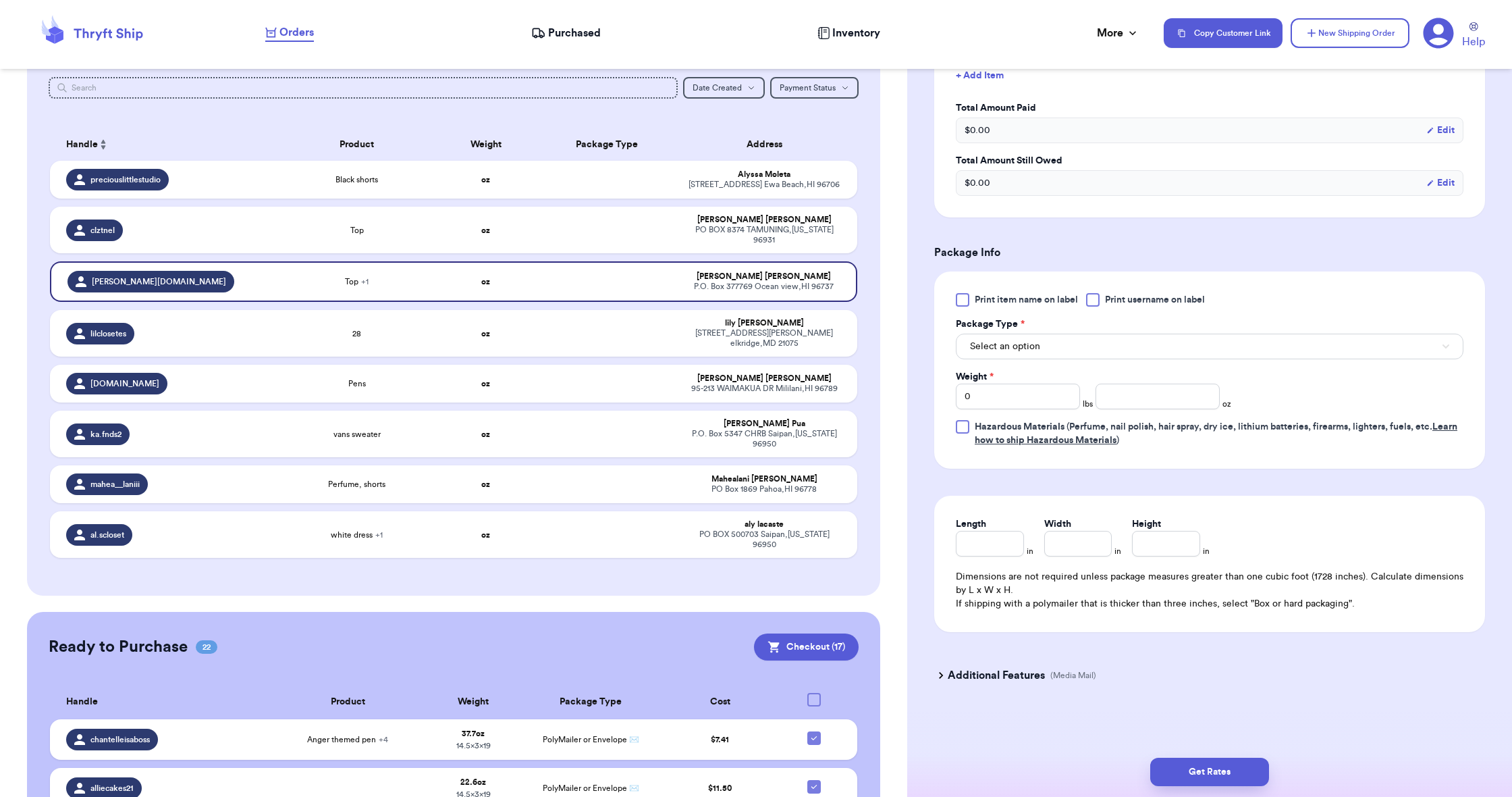
scroll to position [453, 0]
click at [987, 342] on span "Select an option" at bounding box center [1005, 346] width 70 height 14
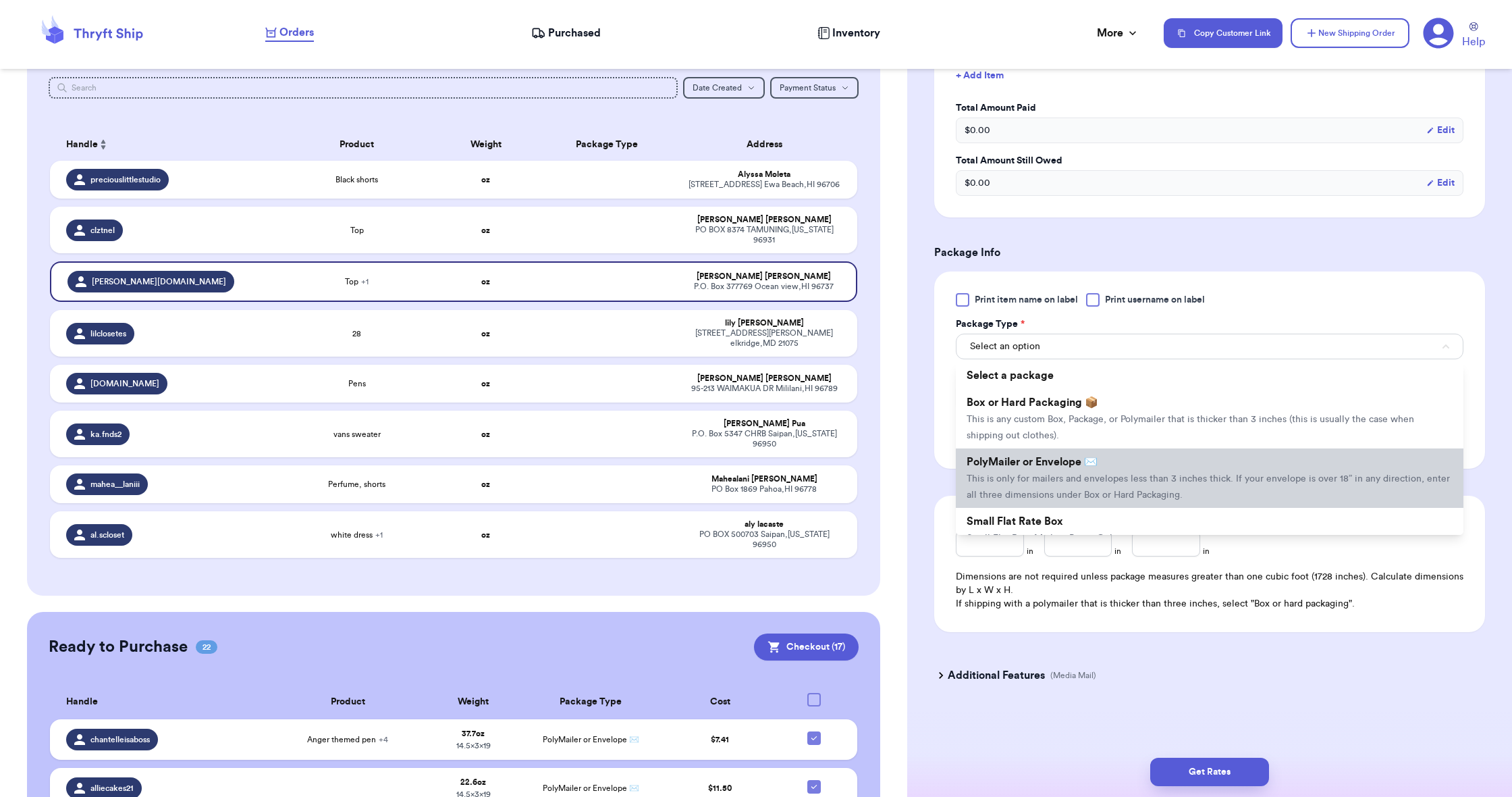
click at [998, 454] on li "PolyMailer or Envelope ✉️ This is only for mailers and envelopes less than 3 in…" at bounding box center [1209, 478] width 507 height 60
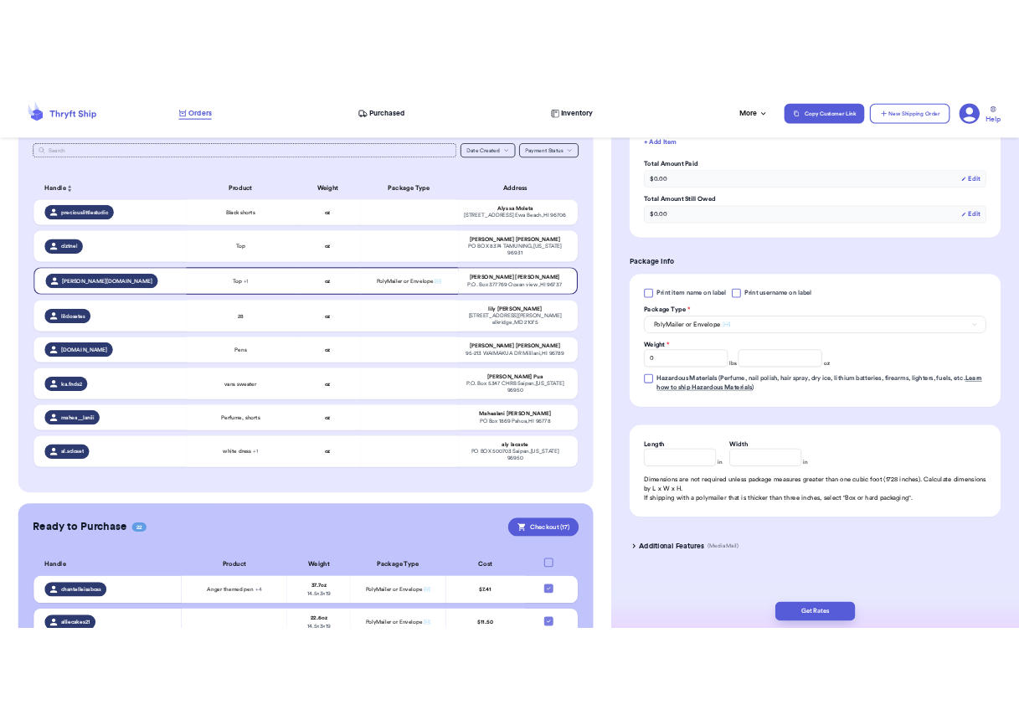
scroll to position [0, 0]
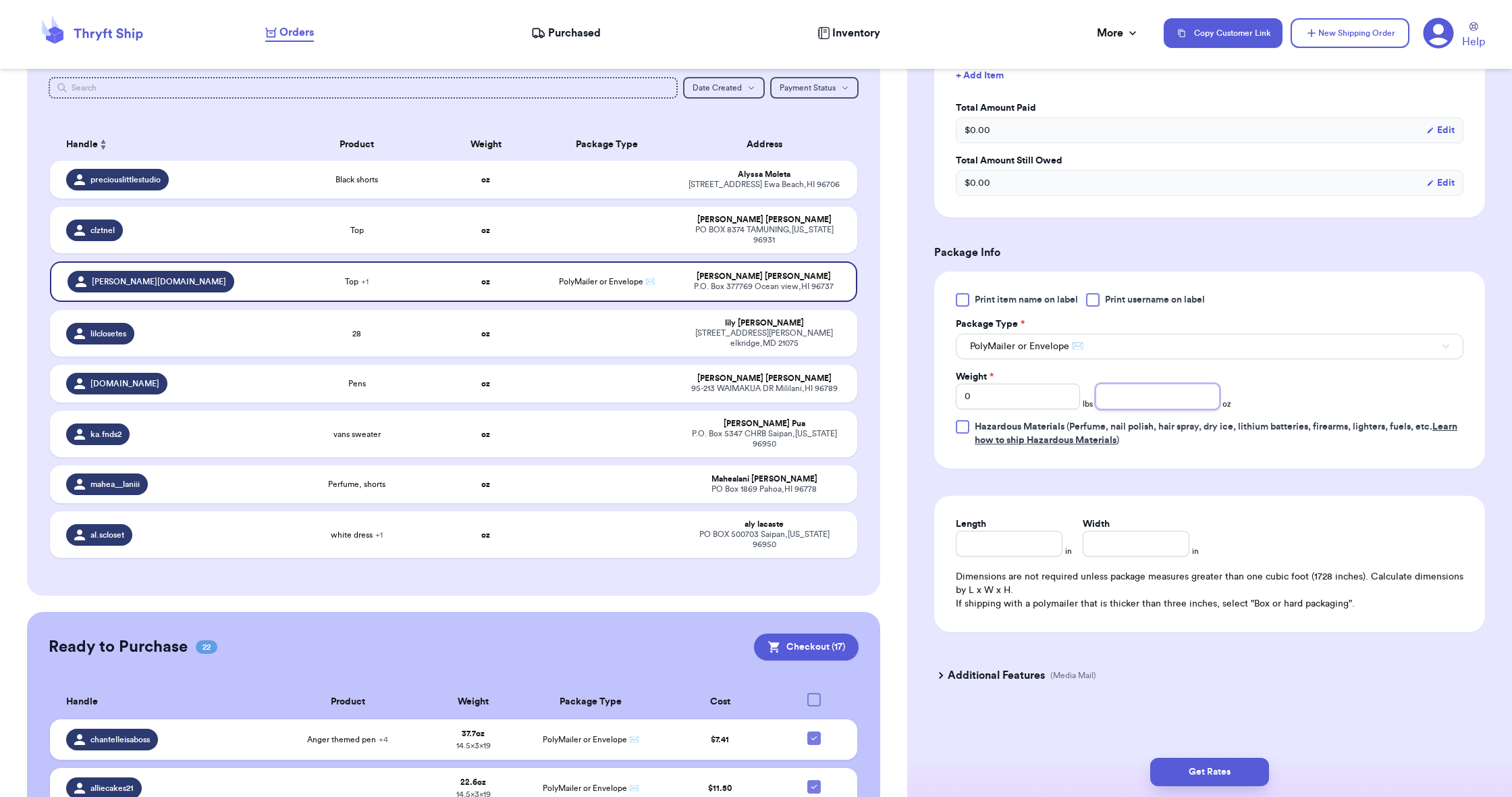
click at [1131, 397] on input "number" at bounding box center [1158, 396] width 124 height 26
click at [1002, 536] on input "Length" at bounding box center [1009, 544] width 106 height 26
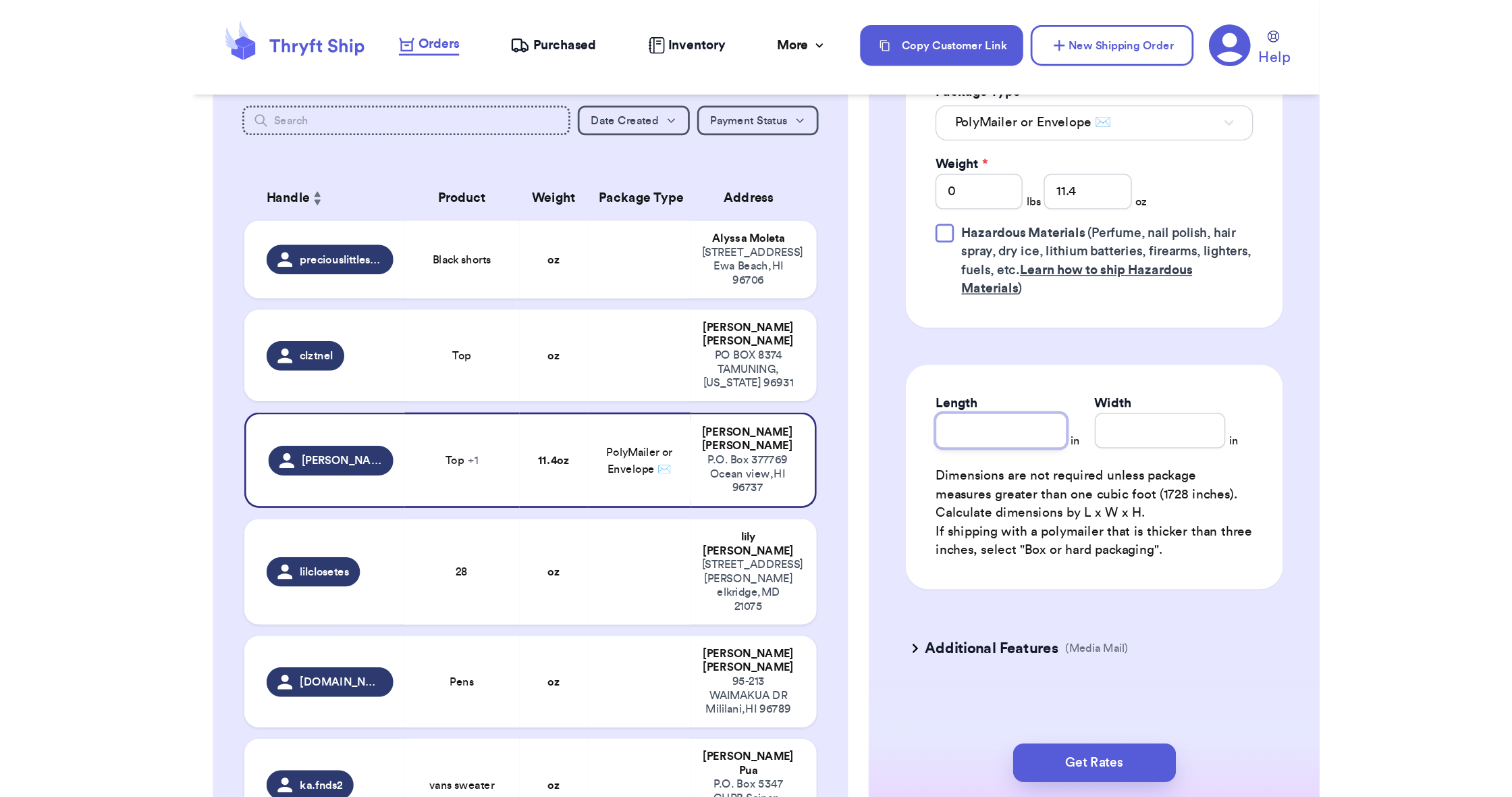
scroll to position [453, 0]
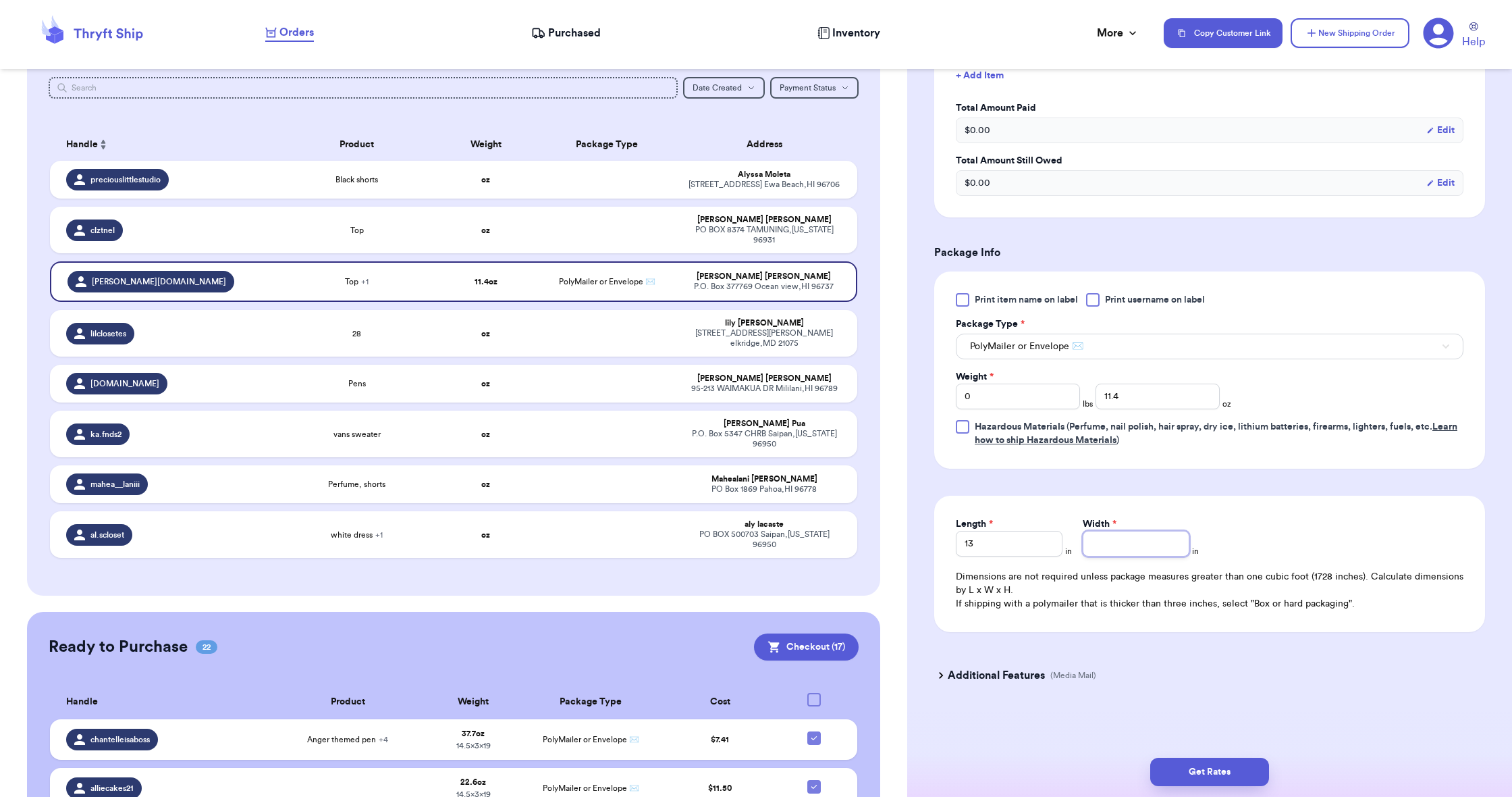
click at [1151, 549] on input "Width *" at bounding box center [1136, 544] width 106 height 26
click at [1224, 777] on button "Get Rates" at bounding box center [1209, 771] width 119 height 28
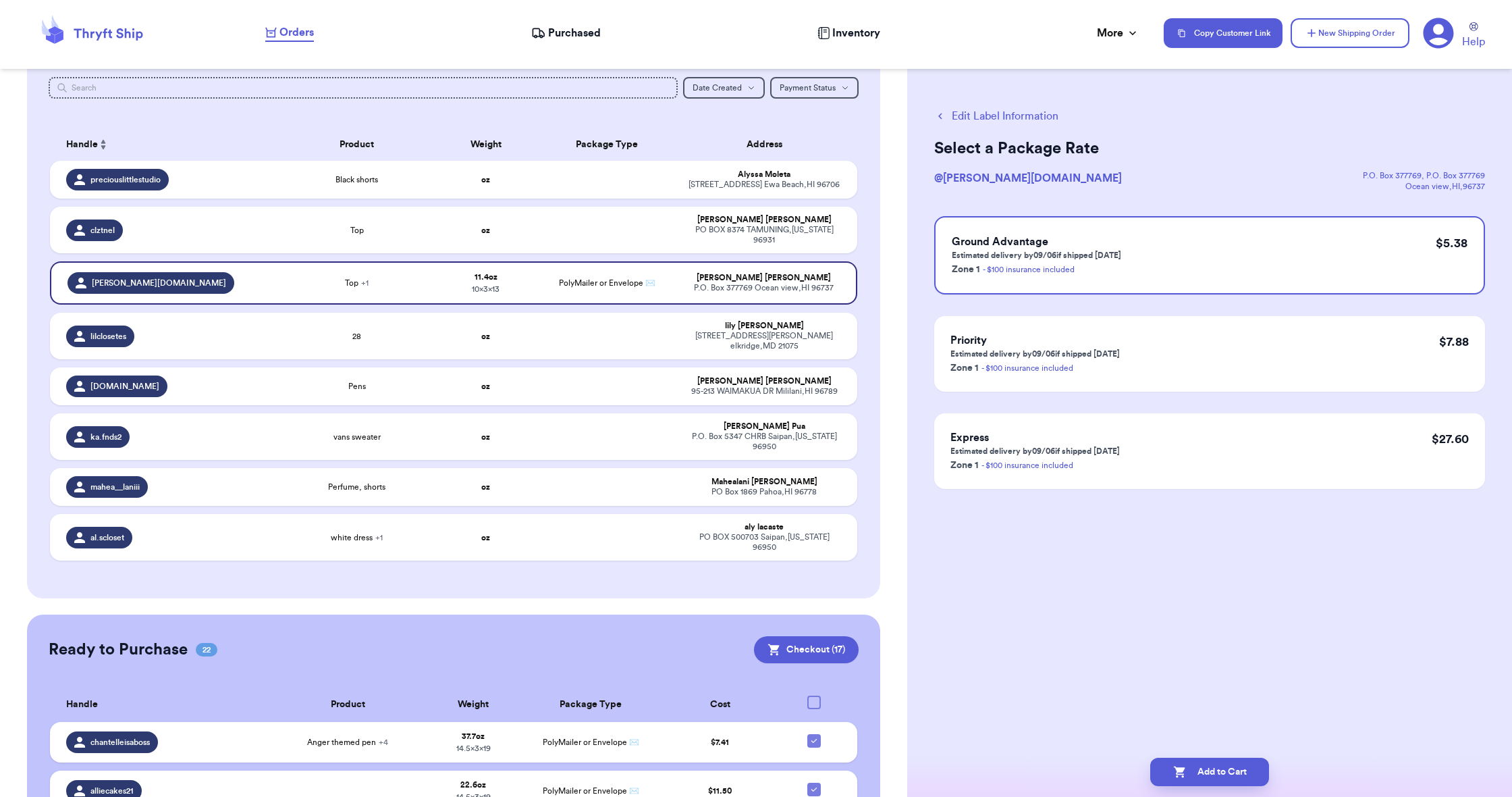
scroll to position [0, 0]
click at [1225, 773] on button "Add to Cart" at bounding box center [1209, 771] width 119 height 28
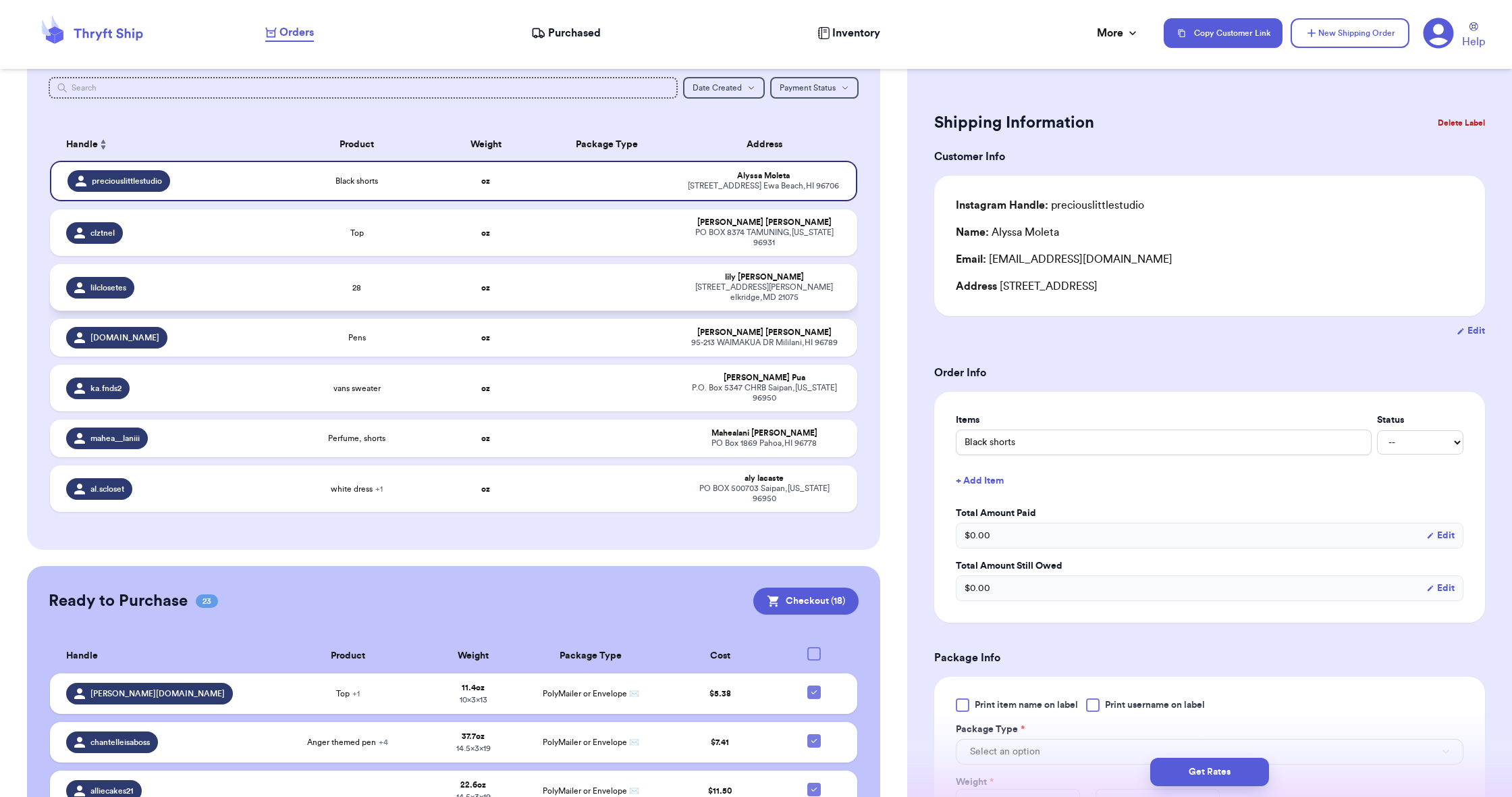
click at [229, 284] on div "lilclosetes" at bounding box center [167, 287] width 202 height 22
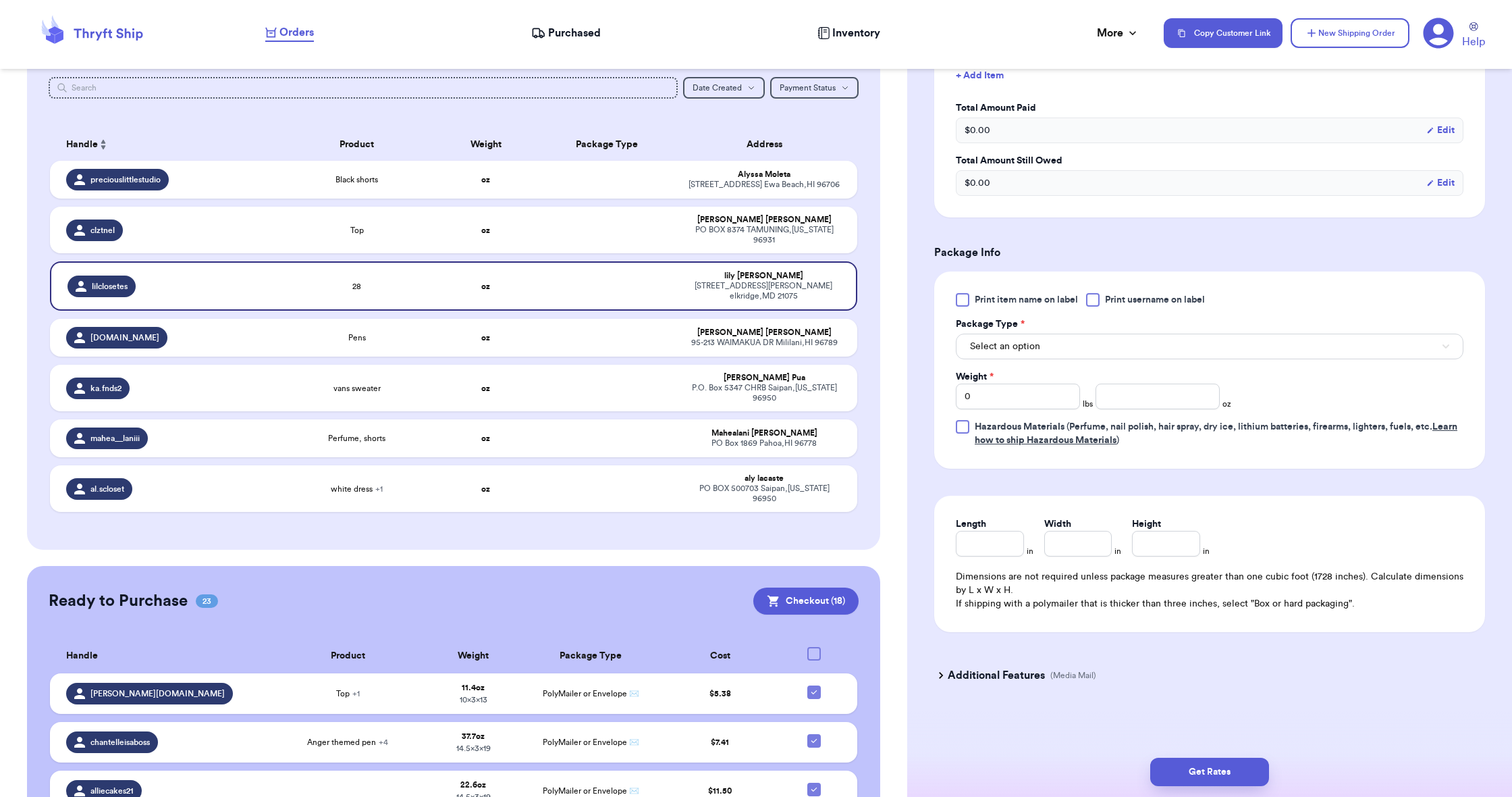
scroll to position [408, 0]
click at [994, 346] on span "Select an option" at bounding box center [1005, 346] width 70 height 14
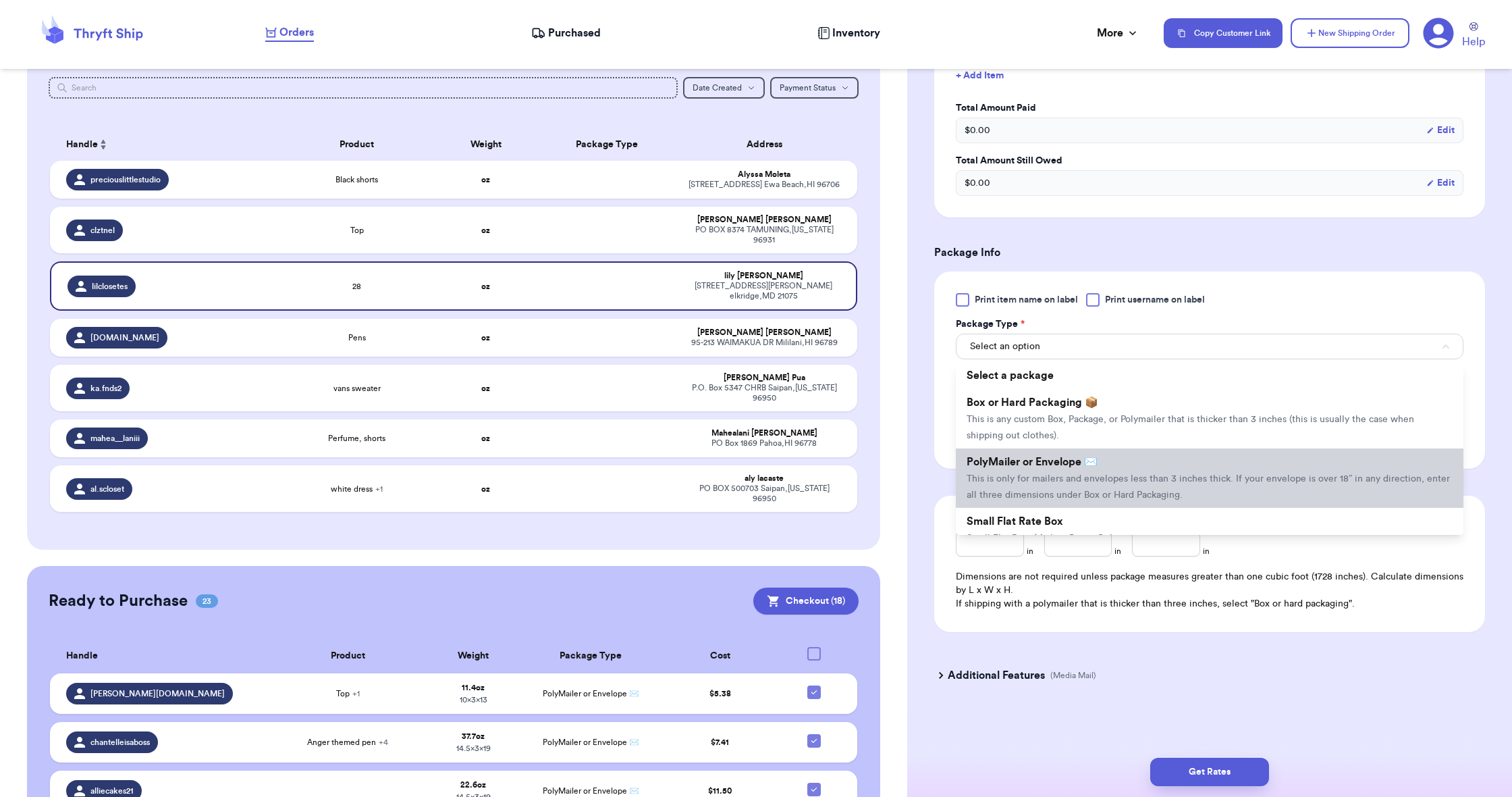
click at [1021, 486] on span "This is only for mailers and envelopes less than 3 inches thick. If your envelo…" at bounding box center [1208, 487] width 483 height 26
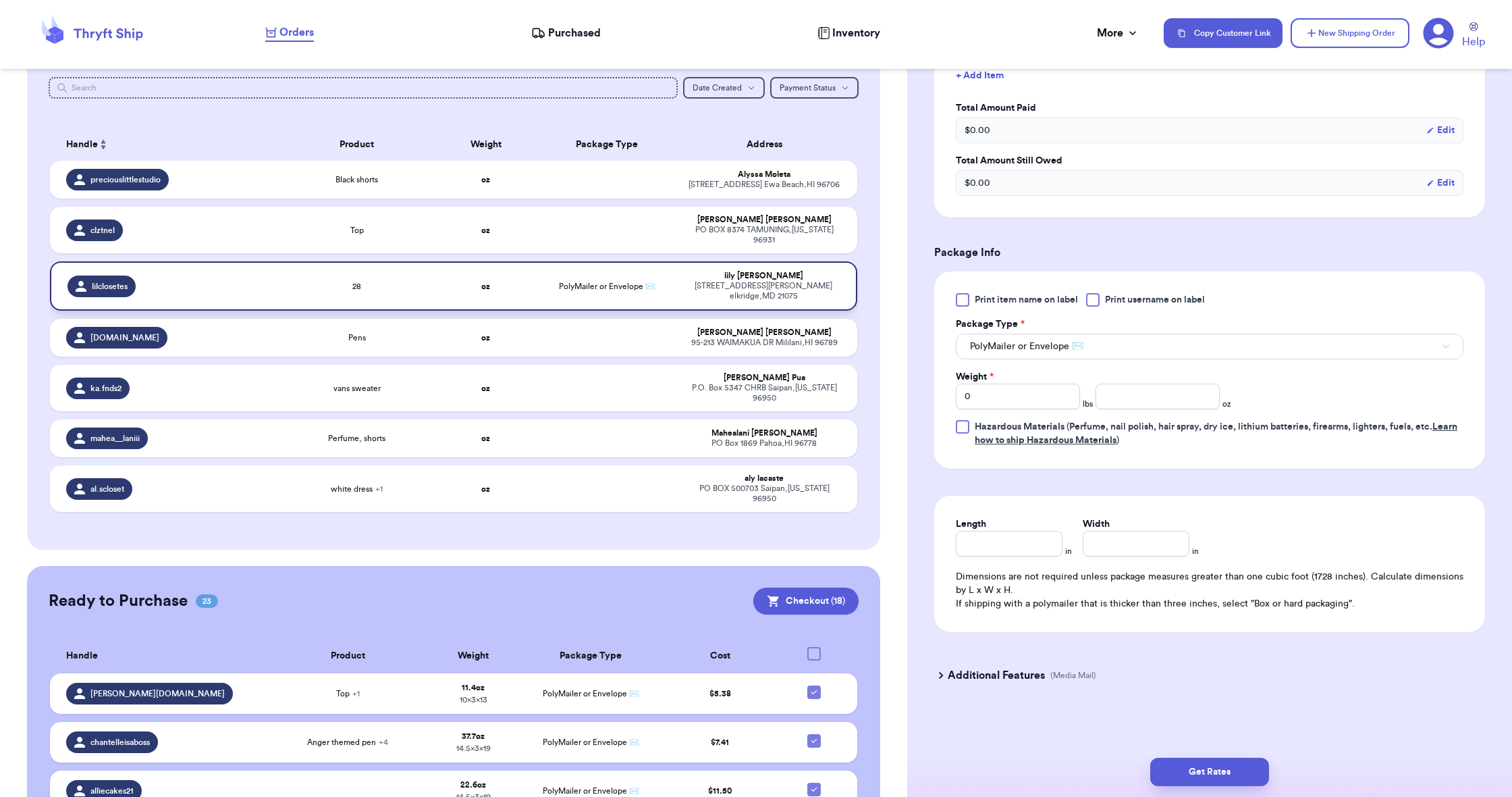
scroll to position [0, 1]
click at [1123, 391] on input "number" at bounding box center [1158, 396] width 124 height 26
click at [1000, 540] on input "Length" at bounding box center [1009, 544] width 106 height 26
click at [1154, 553] on input "Width *" at bounding box center [1136, 544] width 106 height 26
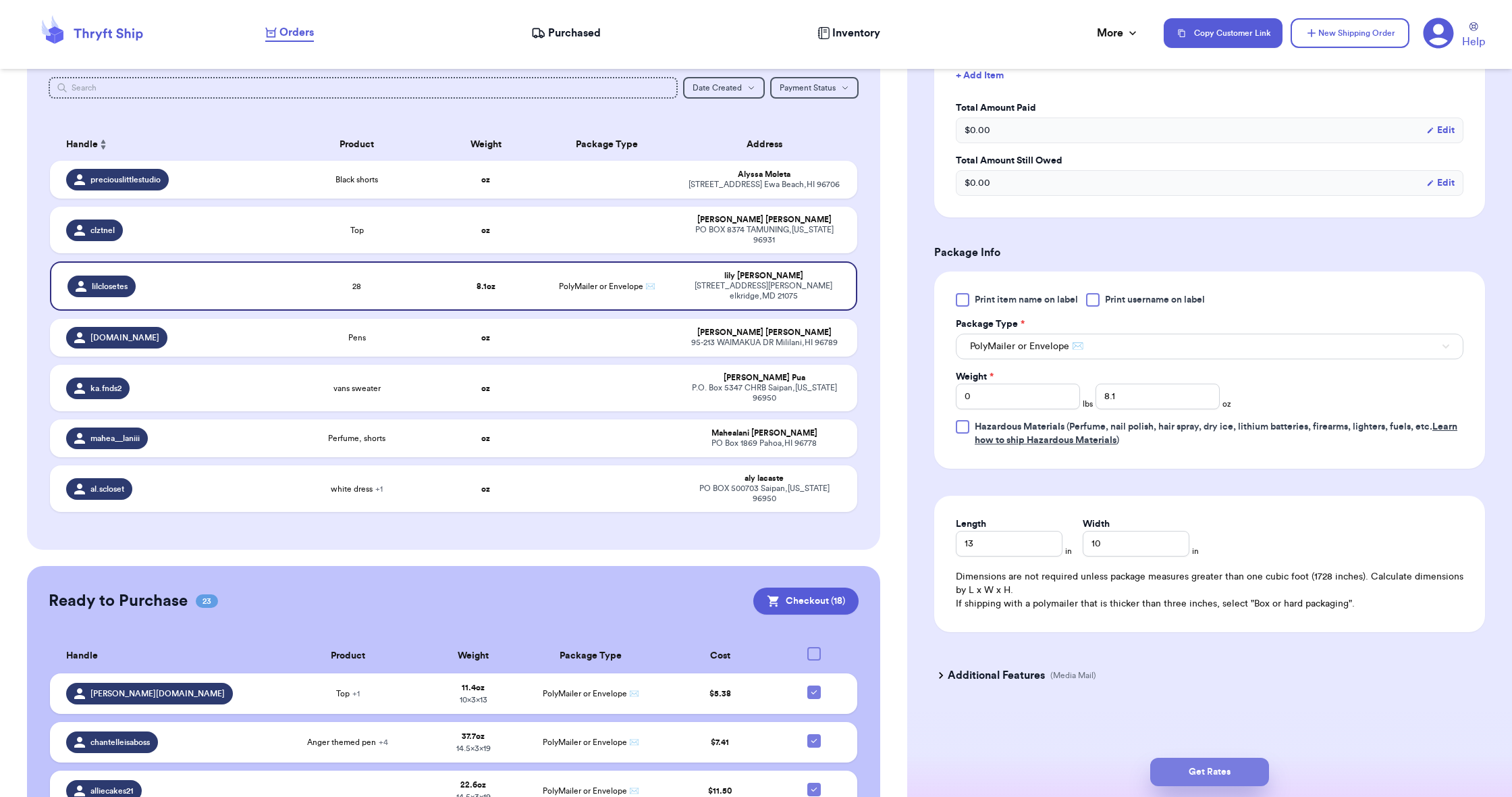
click at [1225, 767] on button "Get Rates" at bounding box center [1209, 771] width 119 height 28
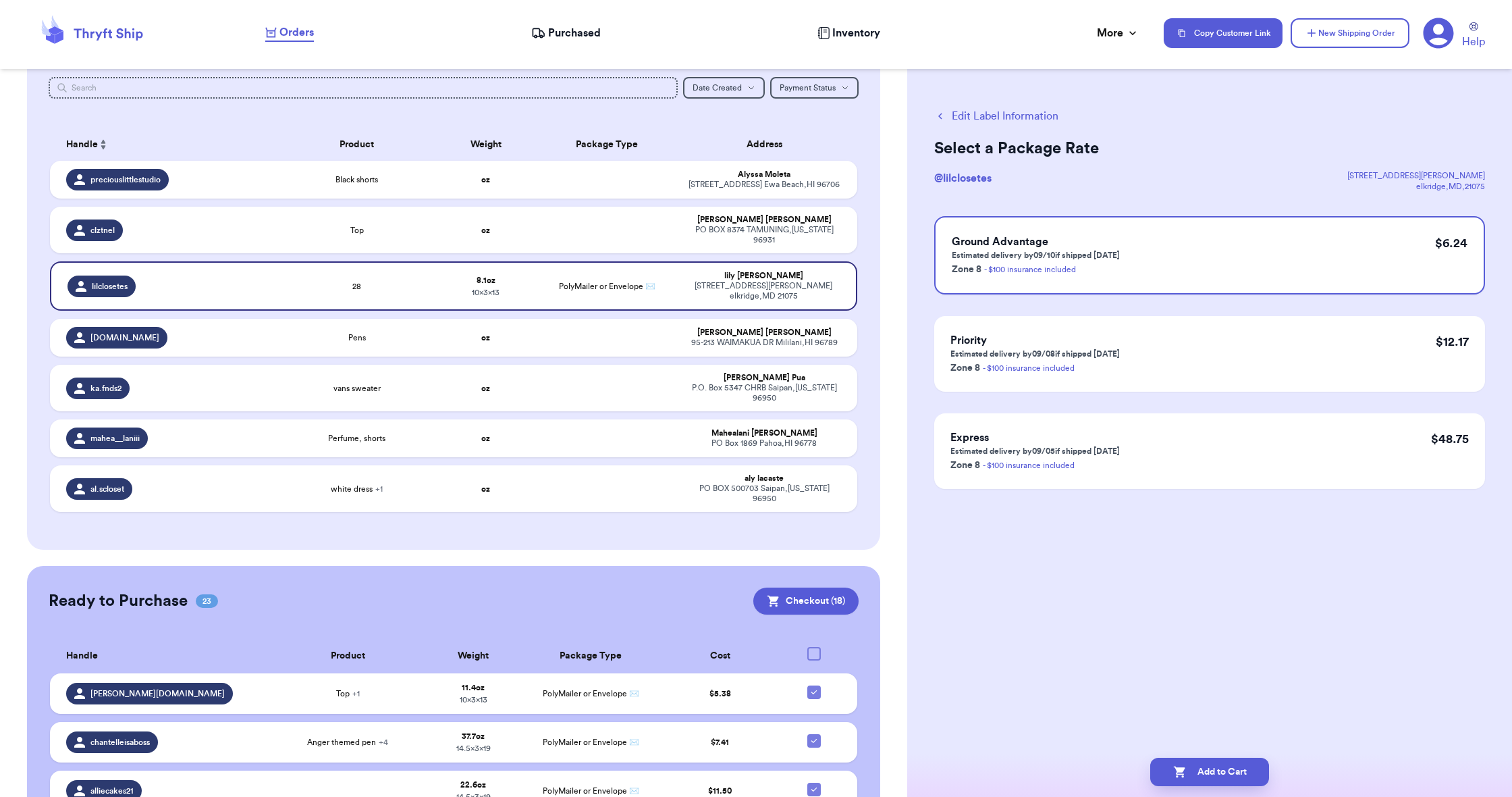
scroll to position [0, 0]
click at [1225, 767] on button "Add to Cart" at bounding box center [1209, 771] width 119 height 28
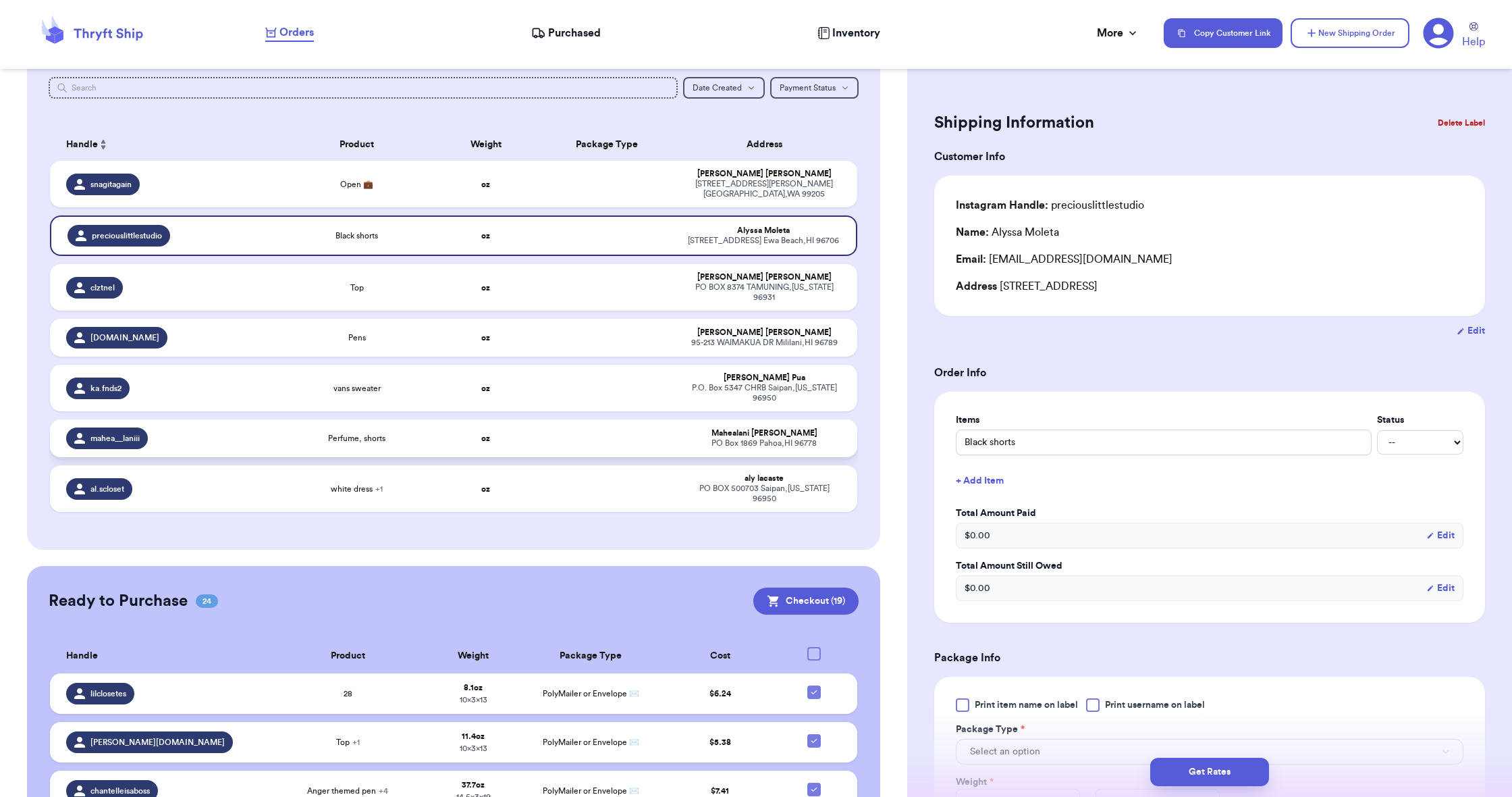
click at [274, 430] on td "mahea__laniii" at bounding box center [163, 438] width 226 height 38
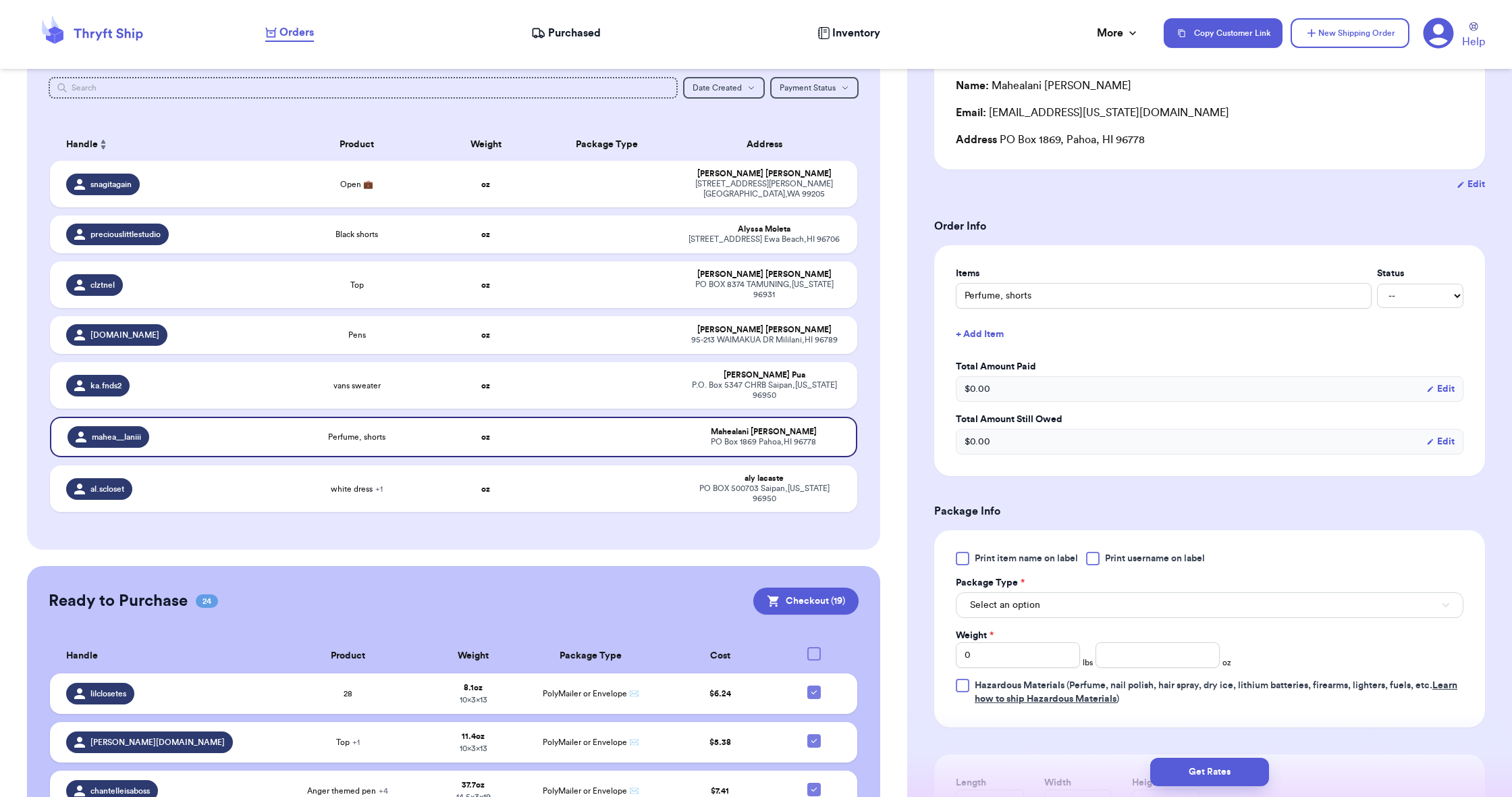
scroll to position [151, 0]
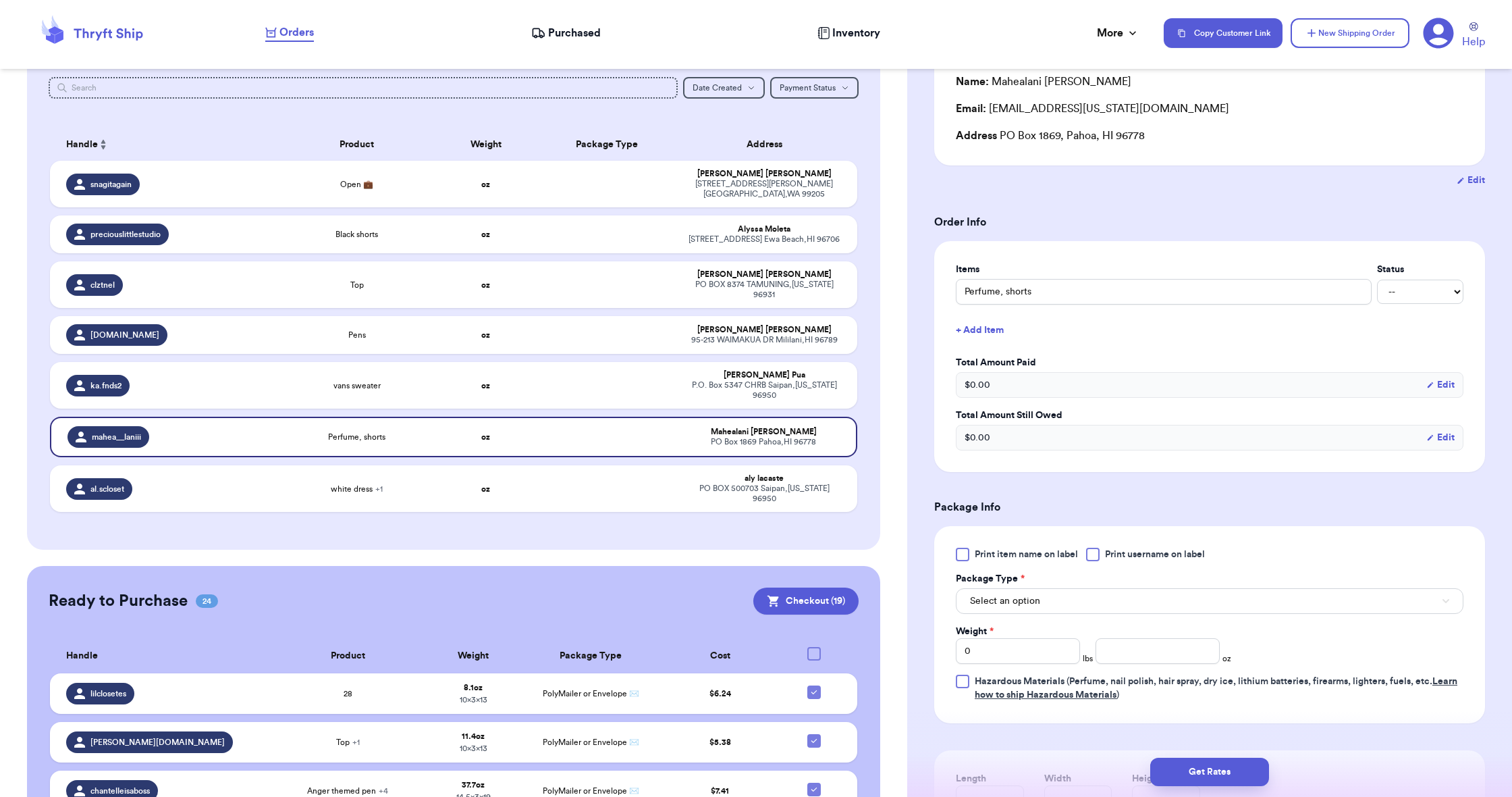
click at [1075, 600] on button "Select an option" at bounding box center [1209, 601] width 507 height 26
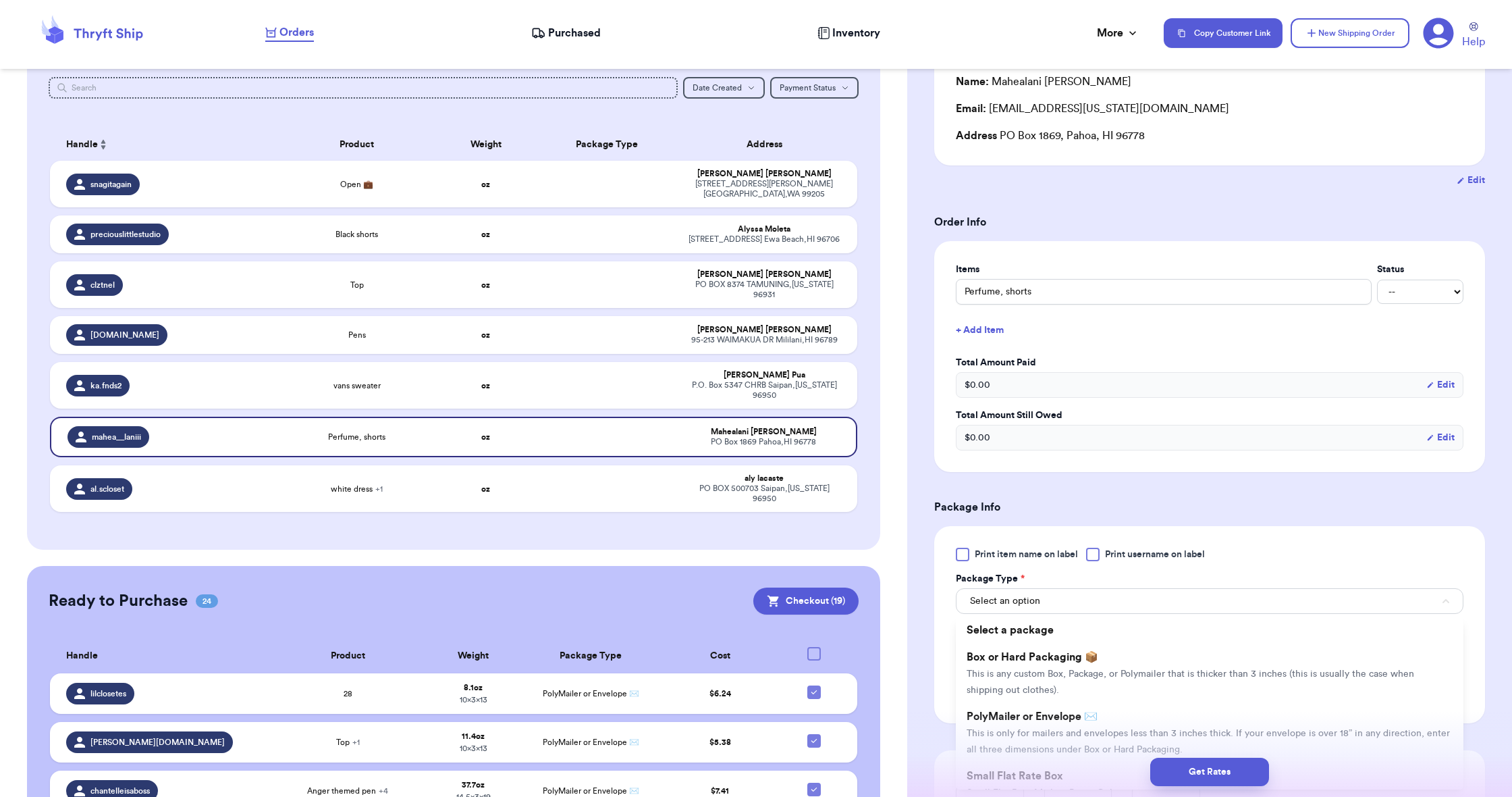
click at [1106, 720] on li "PolyMailer or Envelope ✉️ This is only for mailers and envelopes less than 3 in…" at bounding box center [1209, 732] width 507 height 60
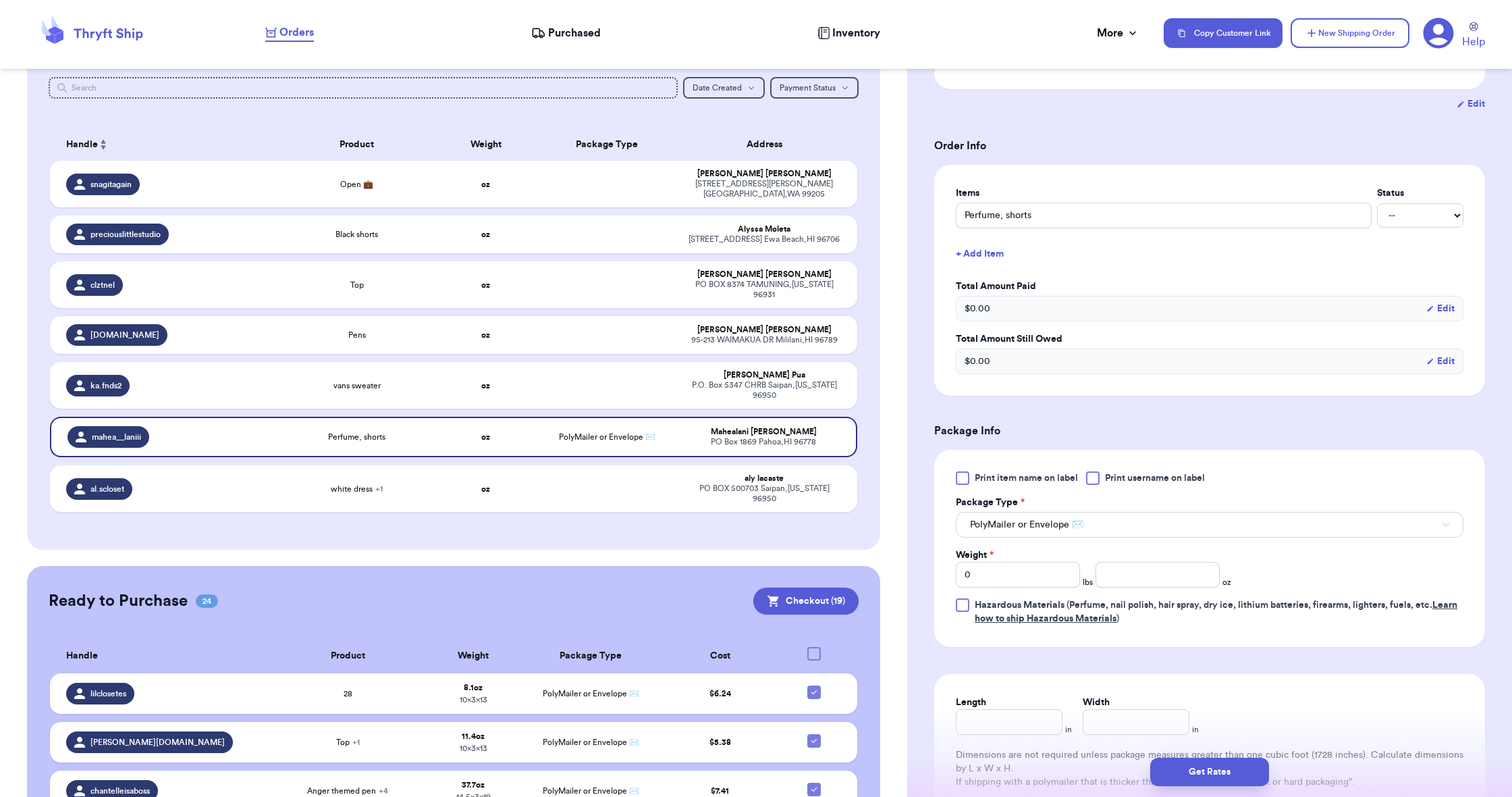
scroll to position [229, 0]
click at [1101, 578] on input "number" at bounding box center [1158, 573] width 124 height 26
click at [1023, 726] on input "Length" at bounding box center [1009, 720] width 106 height 26
click at [1147, 731] on input "Width *" at bounding box center [1136, 720] width 106 height 26
click at [1212, 780] on button "Get Rates" at bounding box center [1209, 771] width 119 height 28
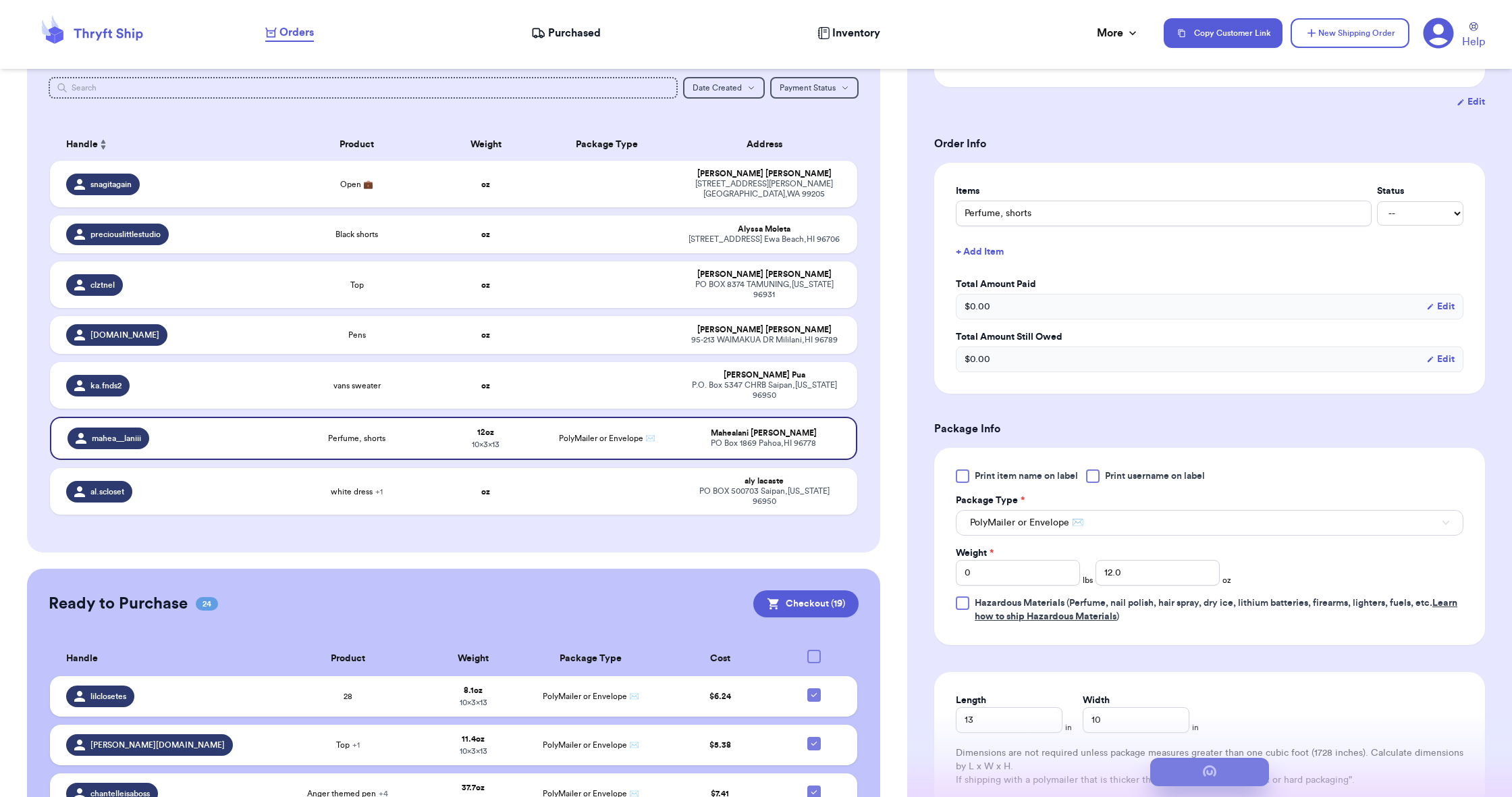
scroll to position [0, 0]
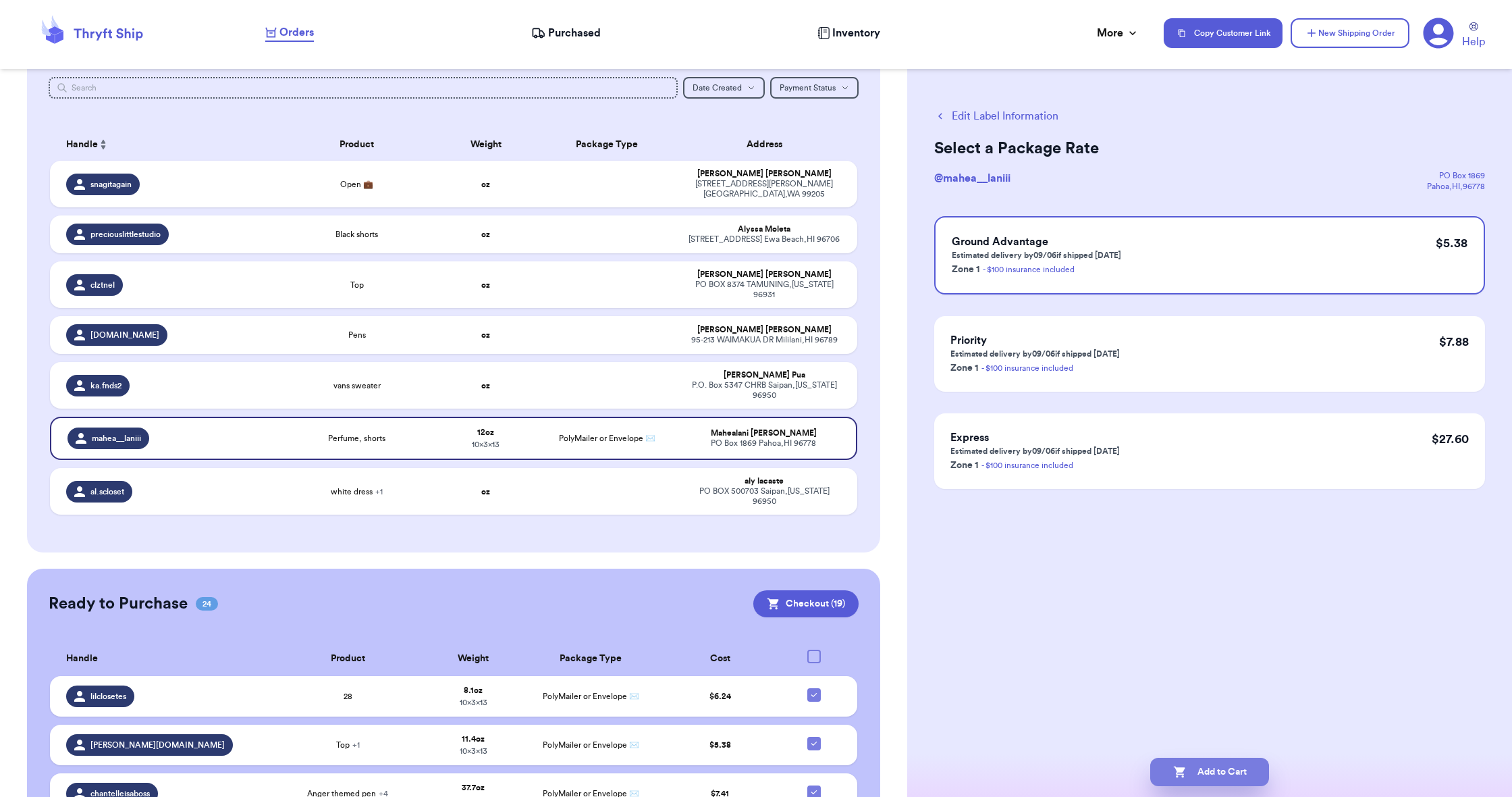
click at [1212, 780] on button "Add to Cart" at bounding box center [1209, 771] width 119 height 28
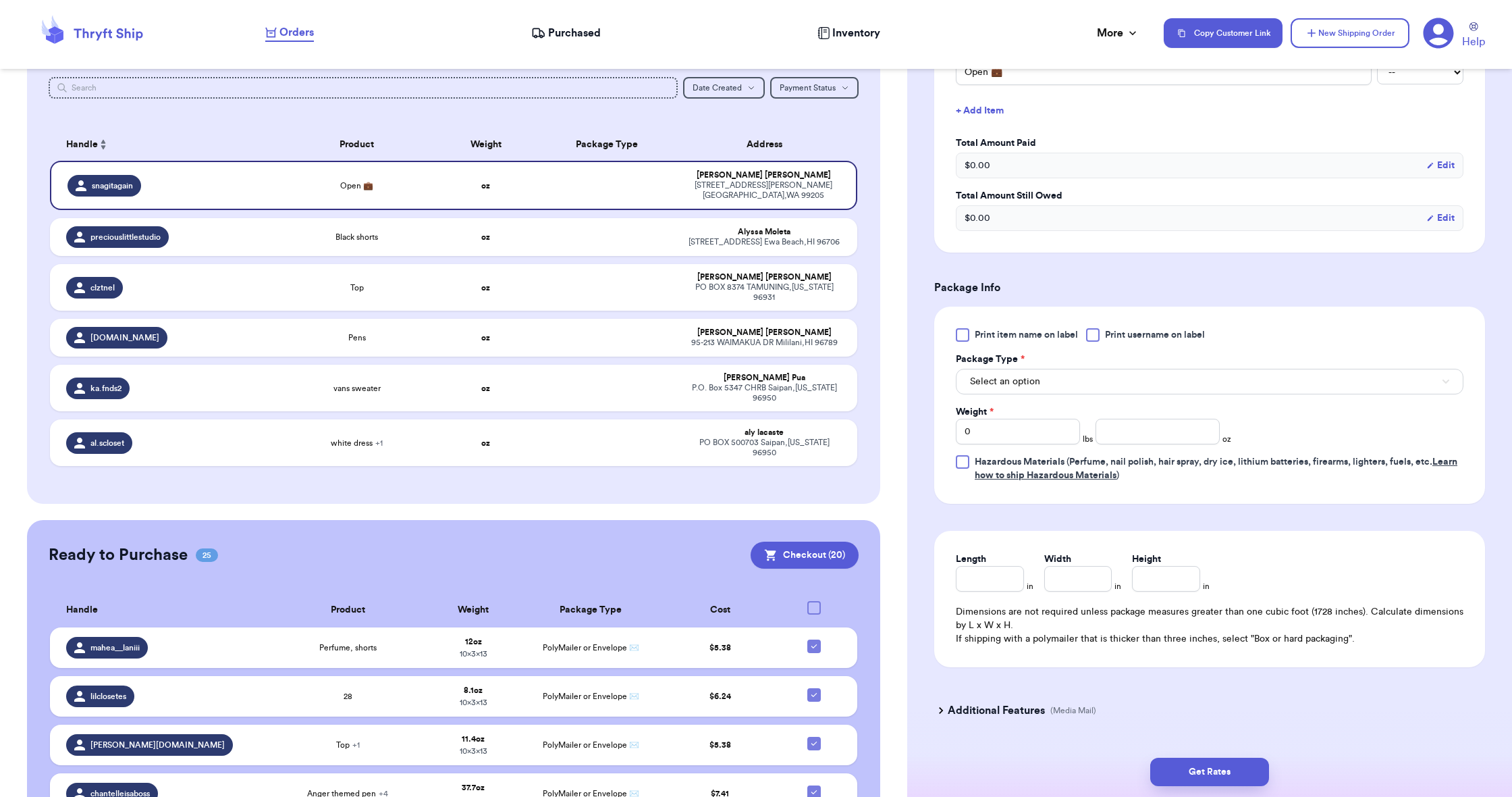
scroll to position [371, 0]
click at [1004, 384] on span "Select an option" at bounding box center [1005, 380] width 70 height 14
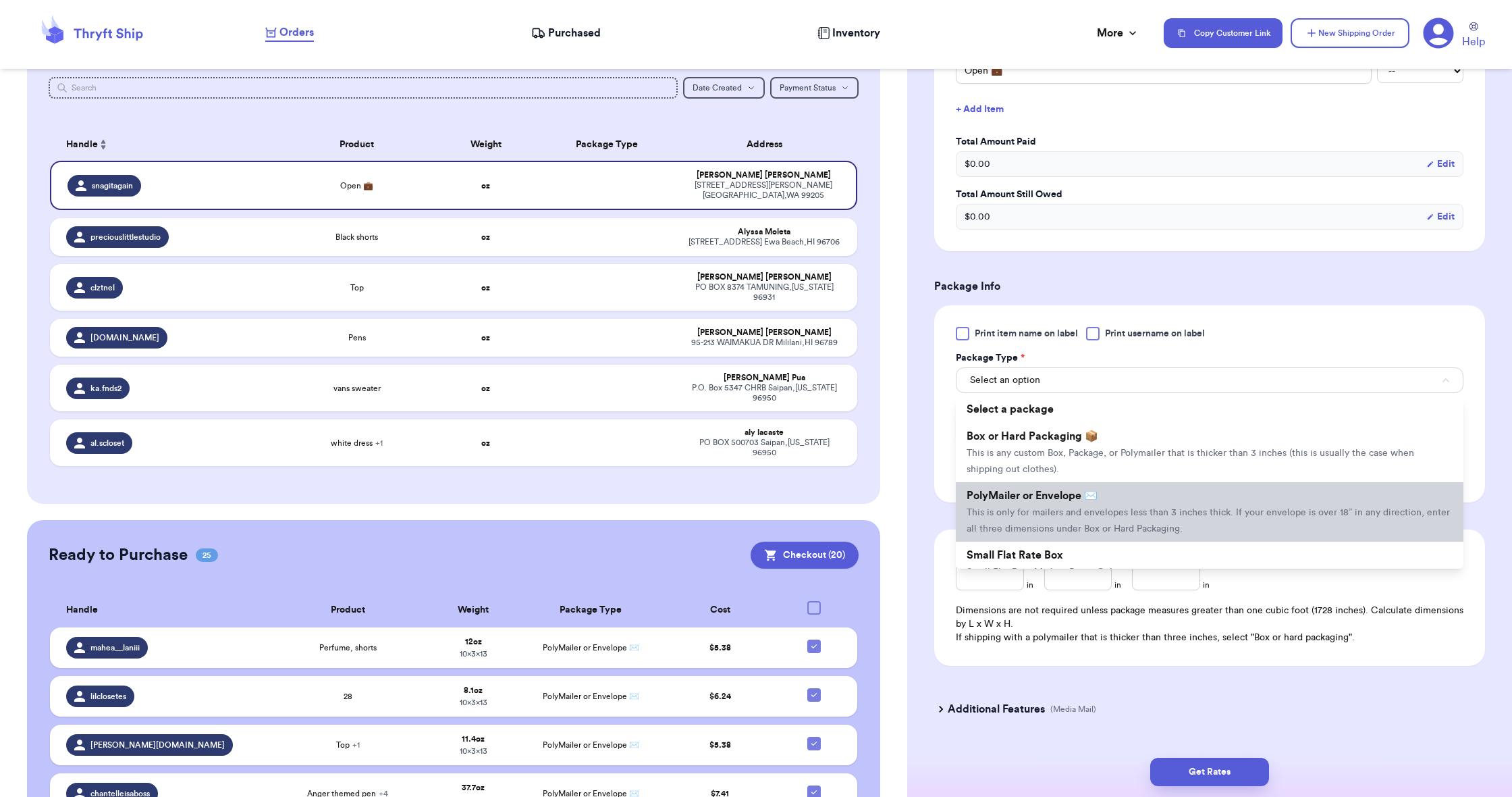
click at [1018, 499] on span "PolyMailer or Envelope ✉️" at bounding box center [1032, 495] width 131 height 10
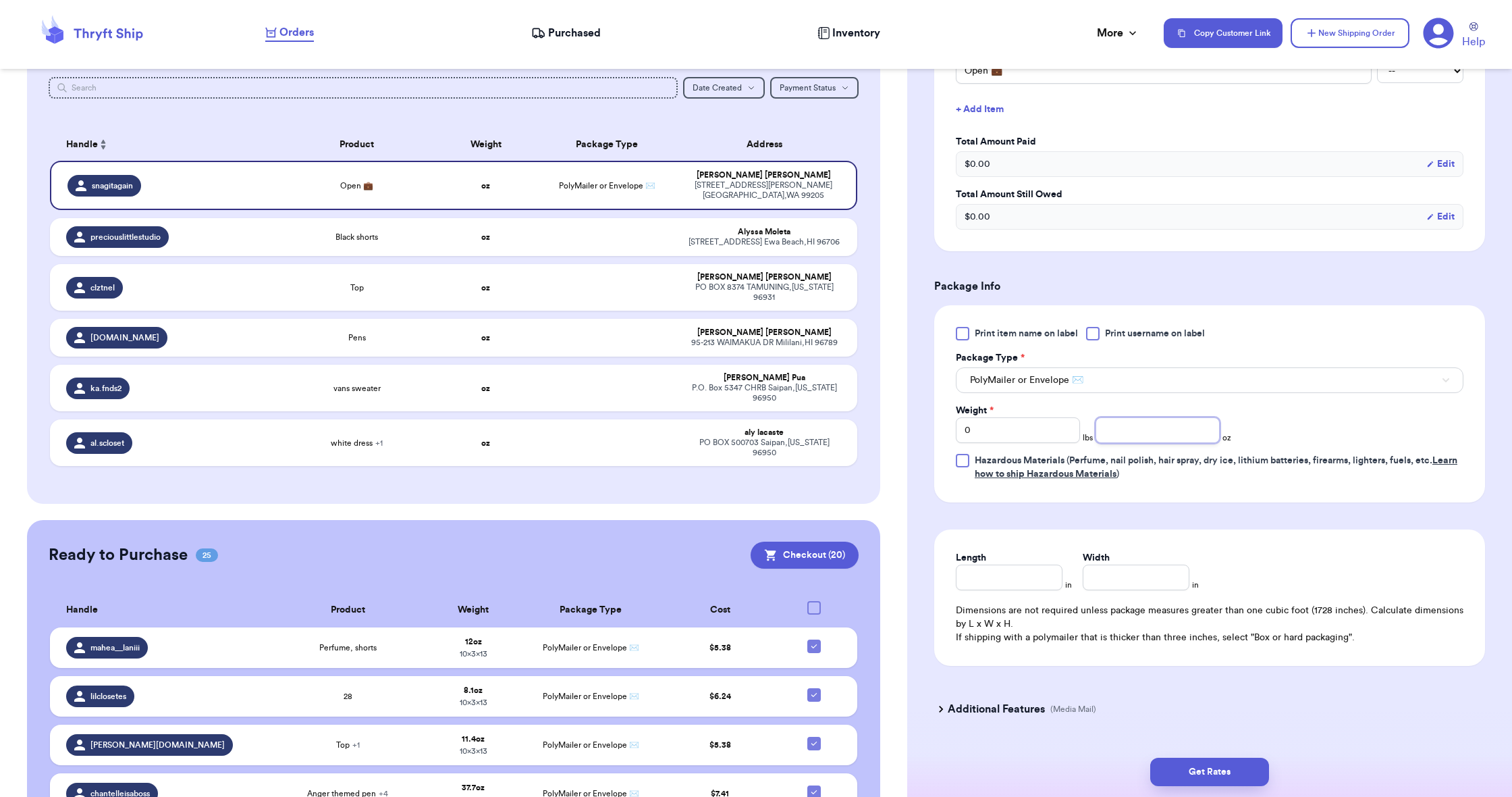
click at [1114, 428] on input "number" at bounding box center [1158, 430] width 124 height 26
click at [1006, 574] on input "Length" at bounding box center [1009, 578] width 106 height 26
click at [1092, 580] on input "1" at bounding box center [1136, 578] width 106 height 26
click at [1137, 588] on input "1" at bounding box center [1136, 578] width 106 height 26
click at [1223, 768] on button "Get Rates" at bounding box center [1209, 771] width 119 height 28
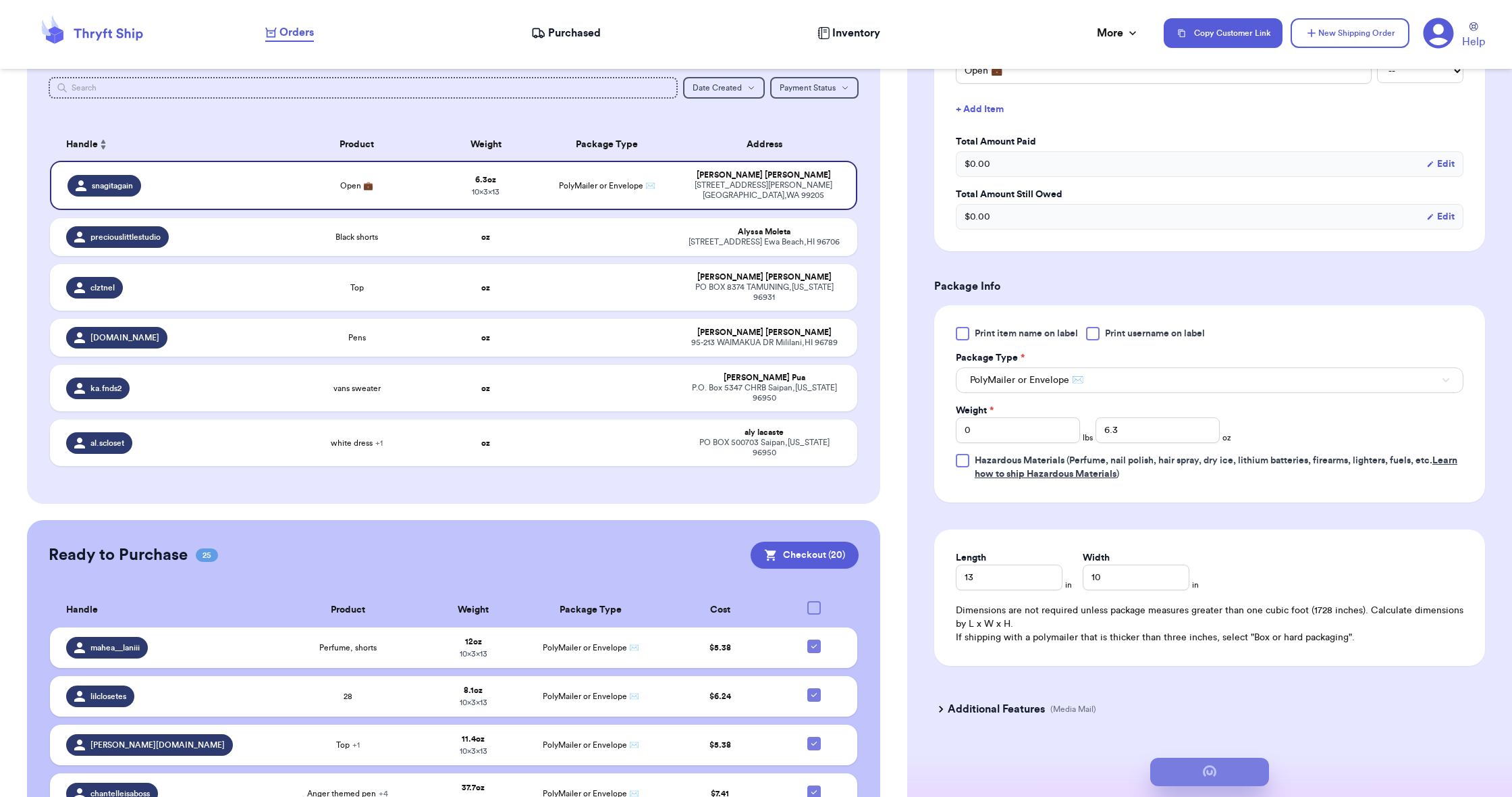
scroll to position [0, 0]
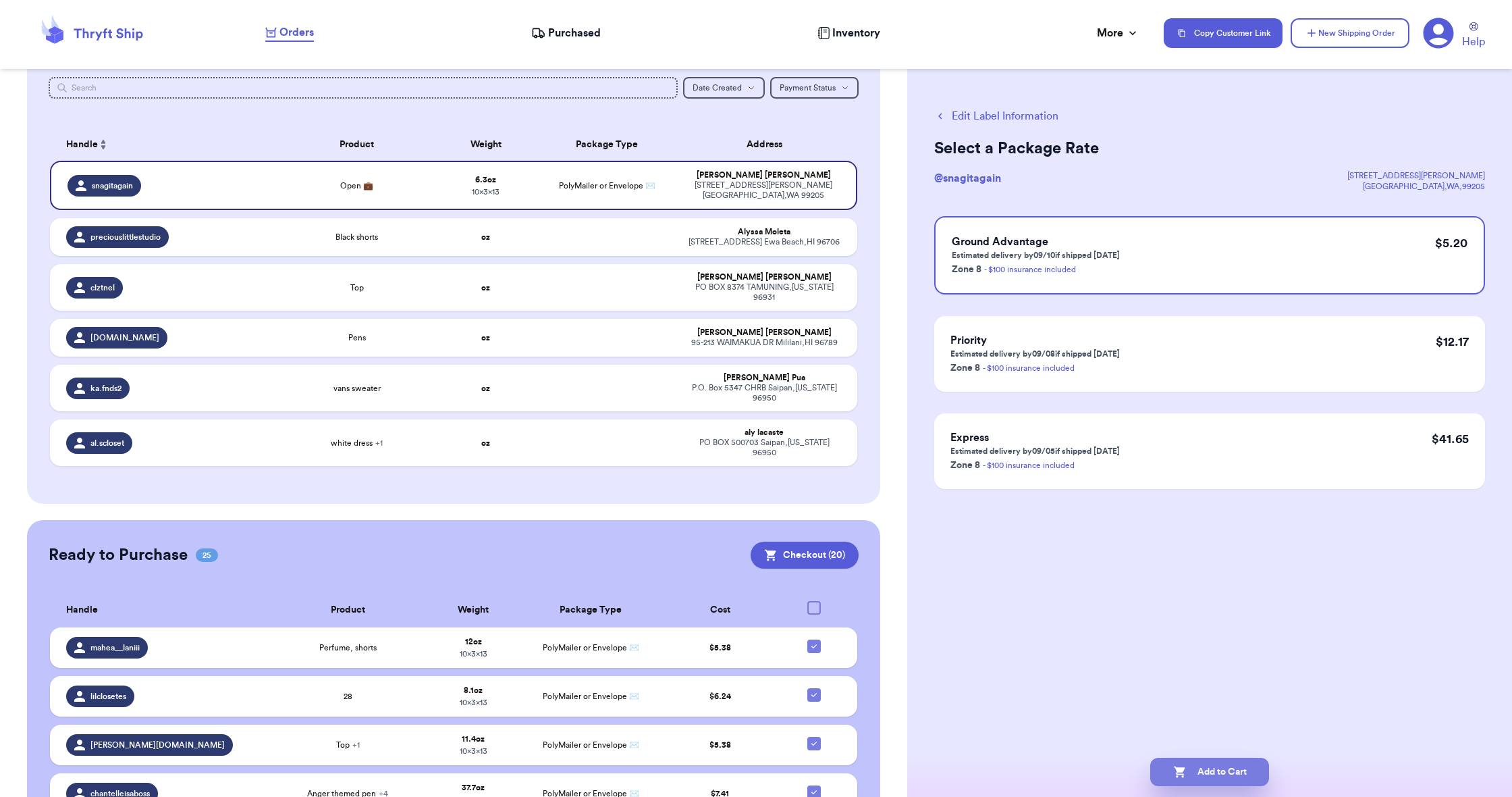
click at [1231, 769] on button "Add to Cart" at bounding box center [1209, 771] width 119 height 28
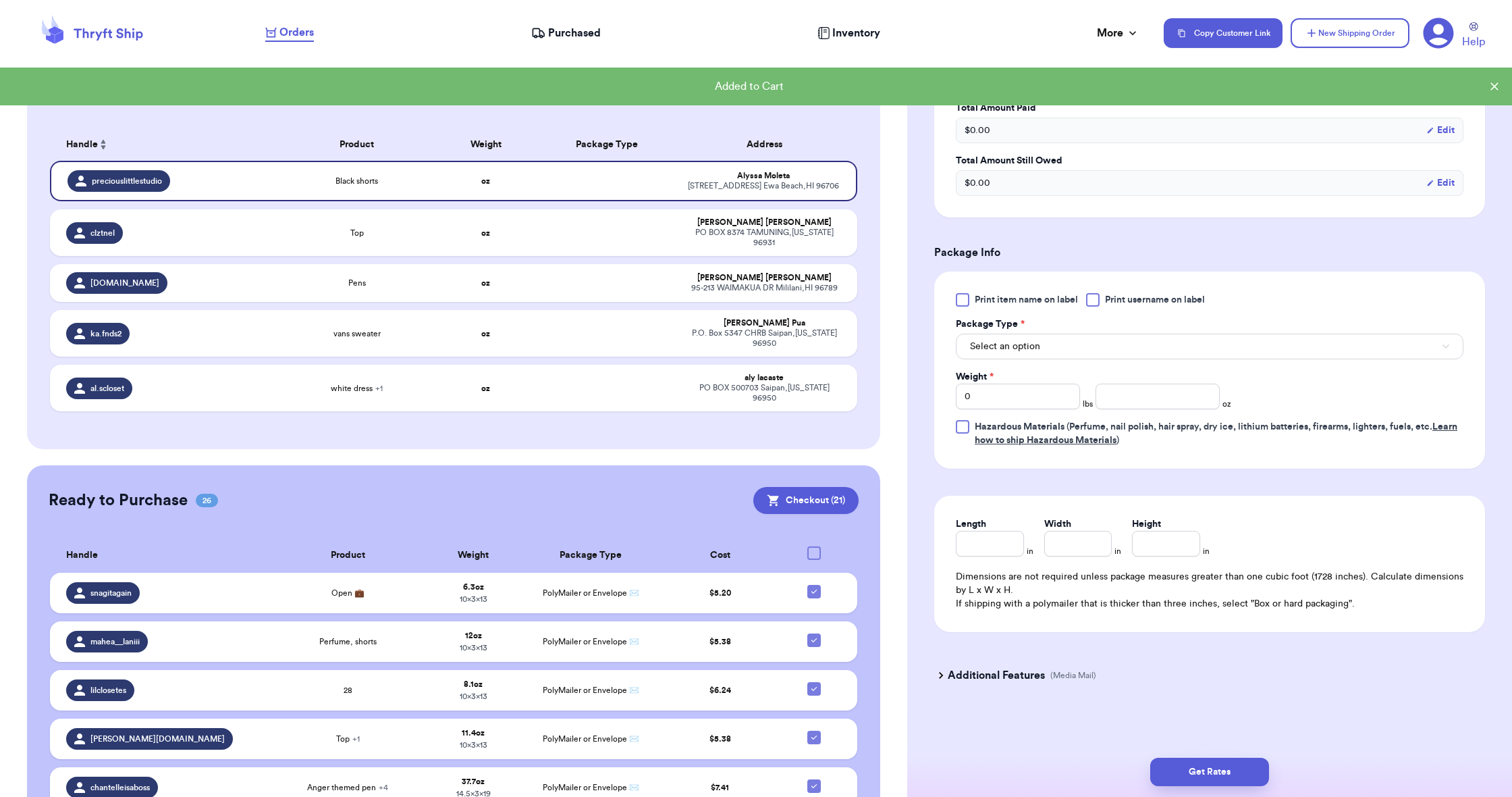
scroll to position [408, 0]
click at [1006, 338] on button "Select an option" at bounding box center [1209, 347] width 507 height 26
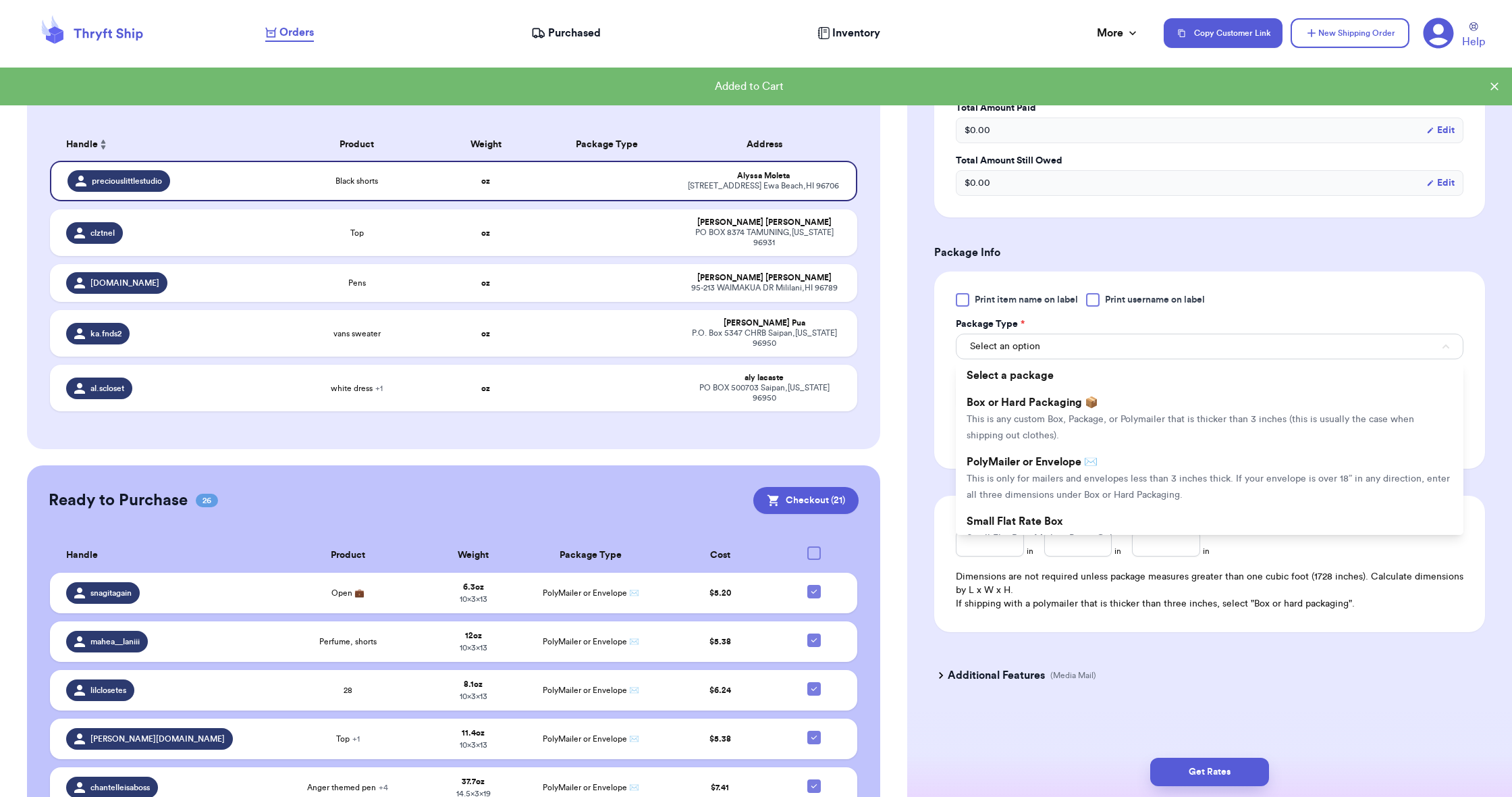
scroll to position [0, 0]
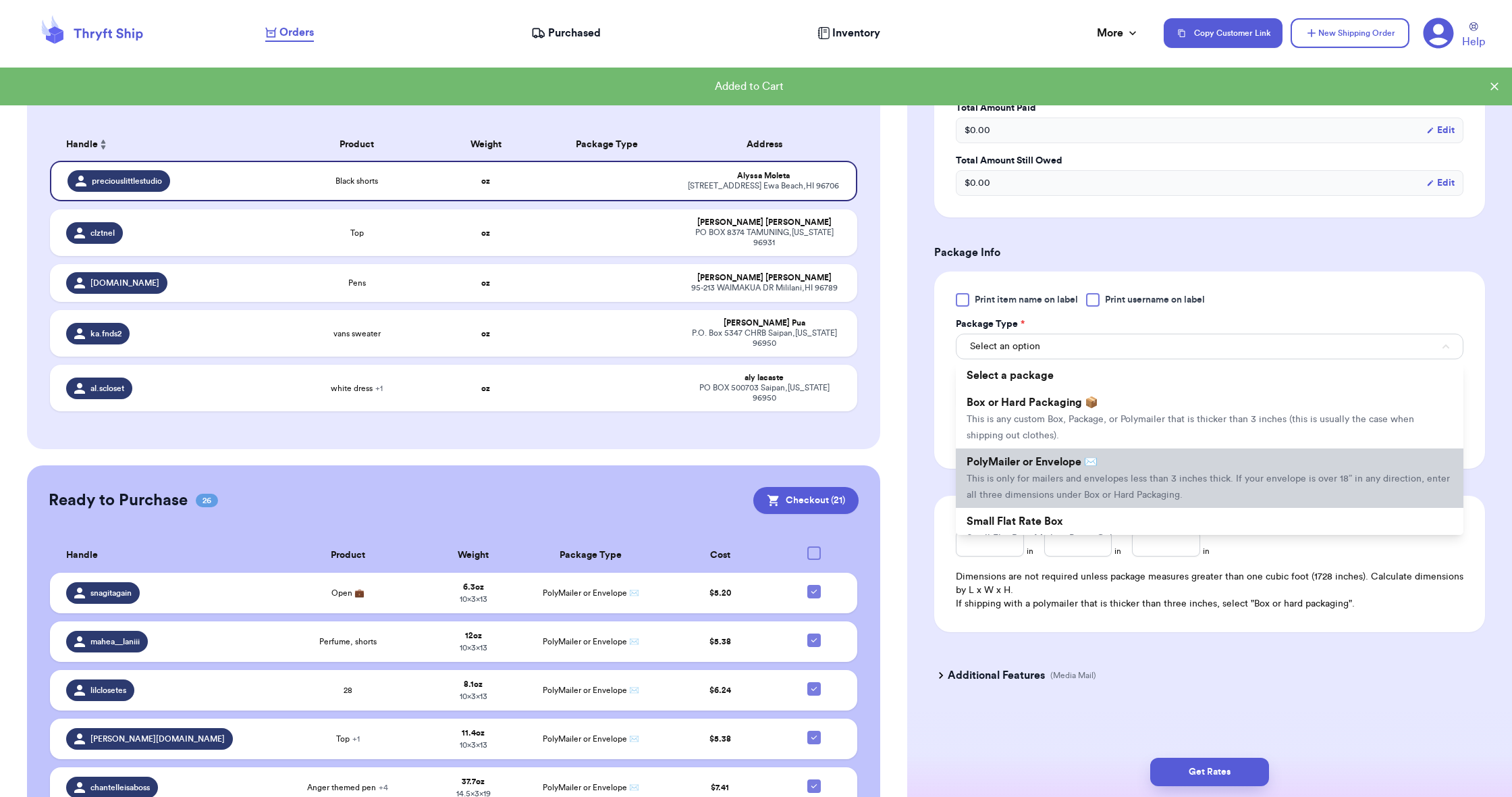
click at [1041, 464] on span "PolyMailer or Envelope ✉️" at bounding box center [1032, 461] width 131 height 10
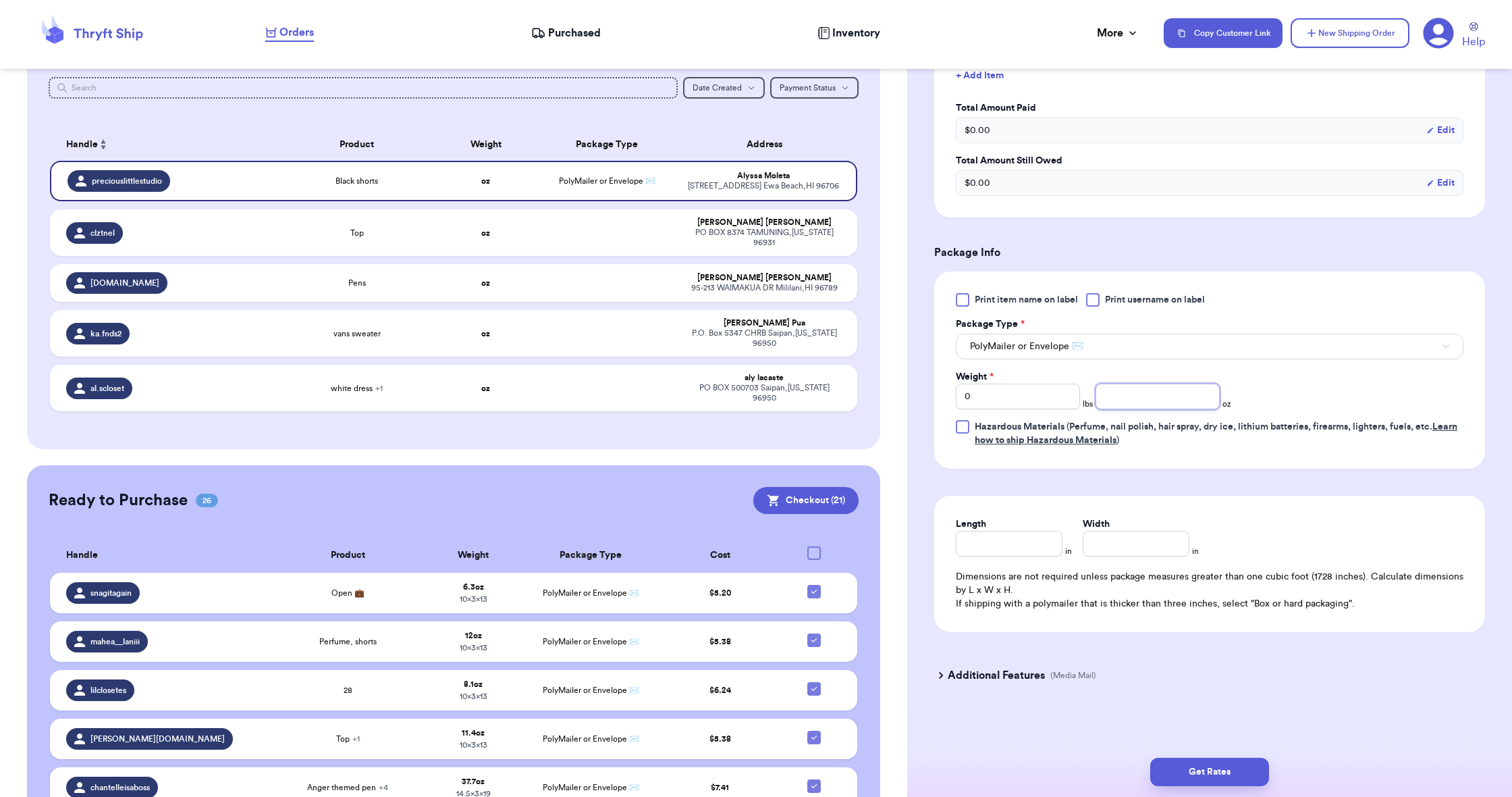
click at [1147, 394] on input "number" at bounding box center [1158, 396] width 124 height 26
click at [1031, 531] on input "Length" at bounding box center [1009, 544] width 106 height 26
click at [1154, 557] on div "Length * 13 in Width * in Dimensions are not required unless package measures g…" at bounding box center [1210, 563] width 551 height 136
click at [1149, 548] on input "Width *" at bounding box center [1136, 544] width 106 height 26
click at [1220, 781] on button "Get Rates" at bounding box center [1209, 771] width 119 height 28
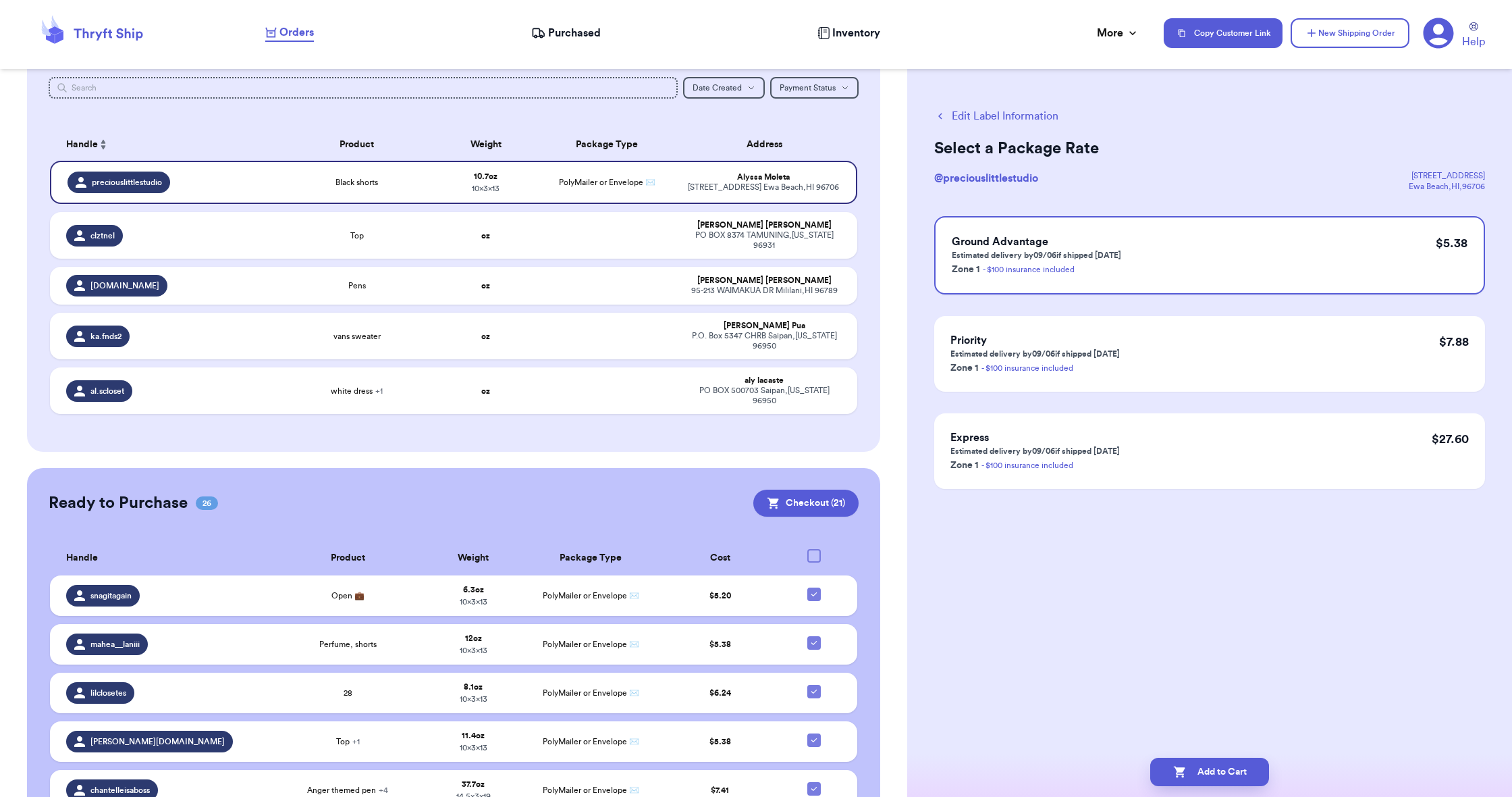
click at [1219, 781] on button "Add to Cart" at bounding box center [1209, 771] width 119 height 28
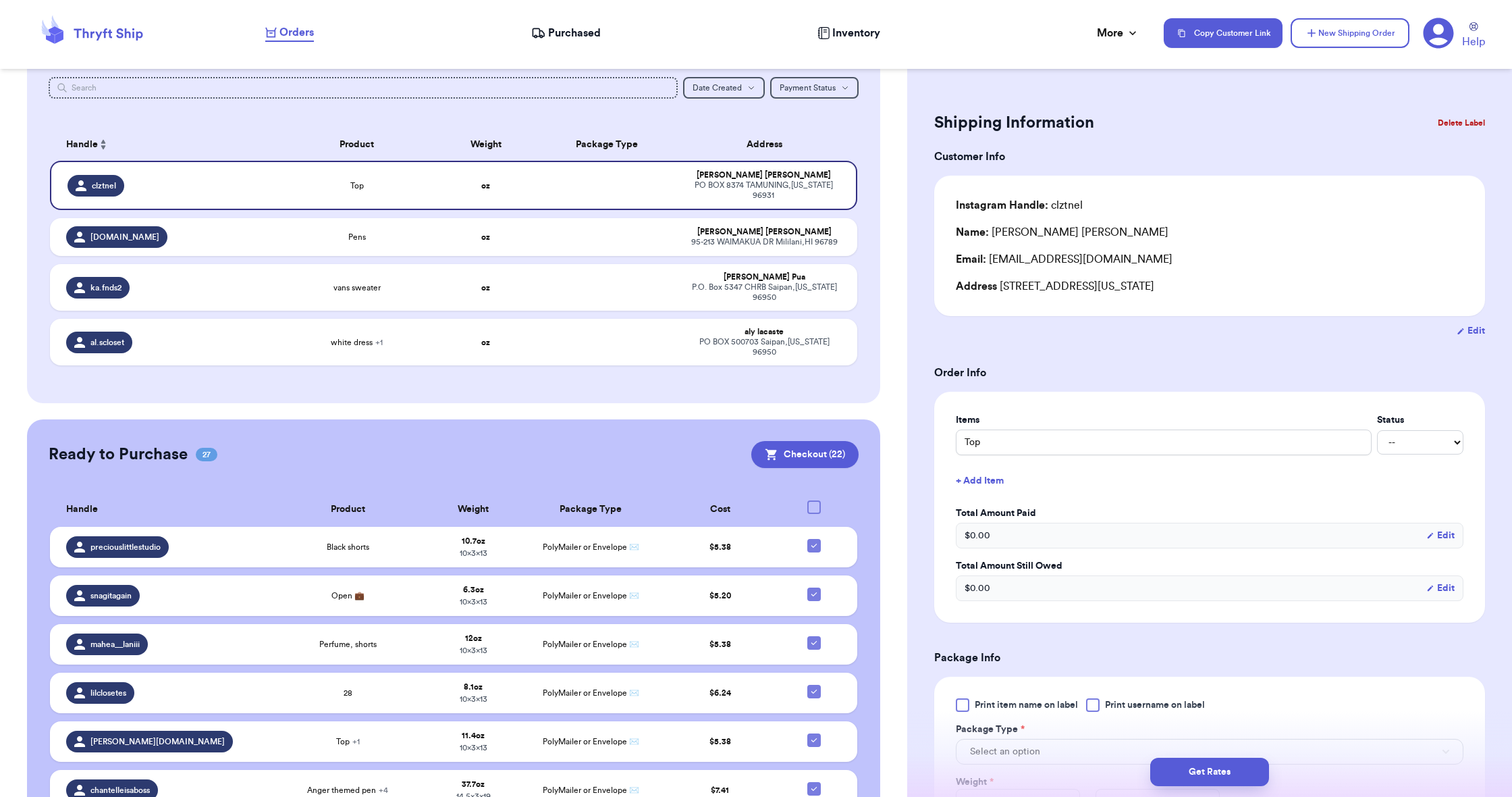
scroll to position [0, 1]
click at [655, 238] on td at bounding box center [607, 236] width 145 height 38
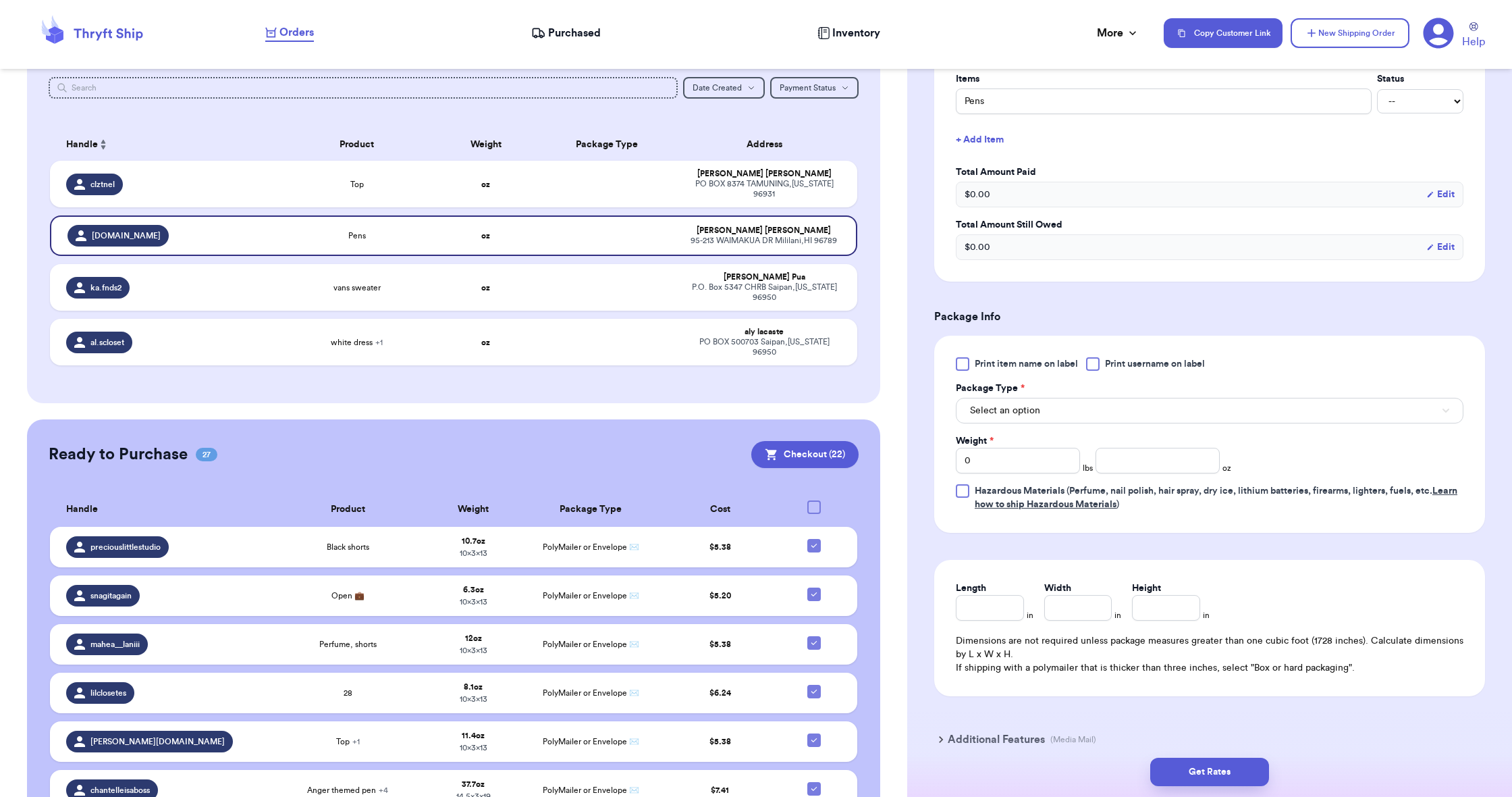
scroll to position [354, 0]
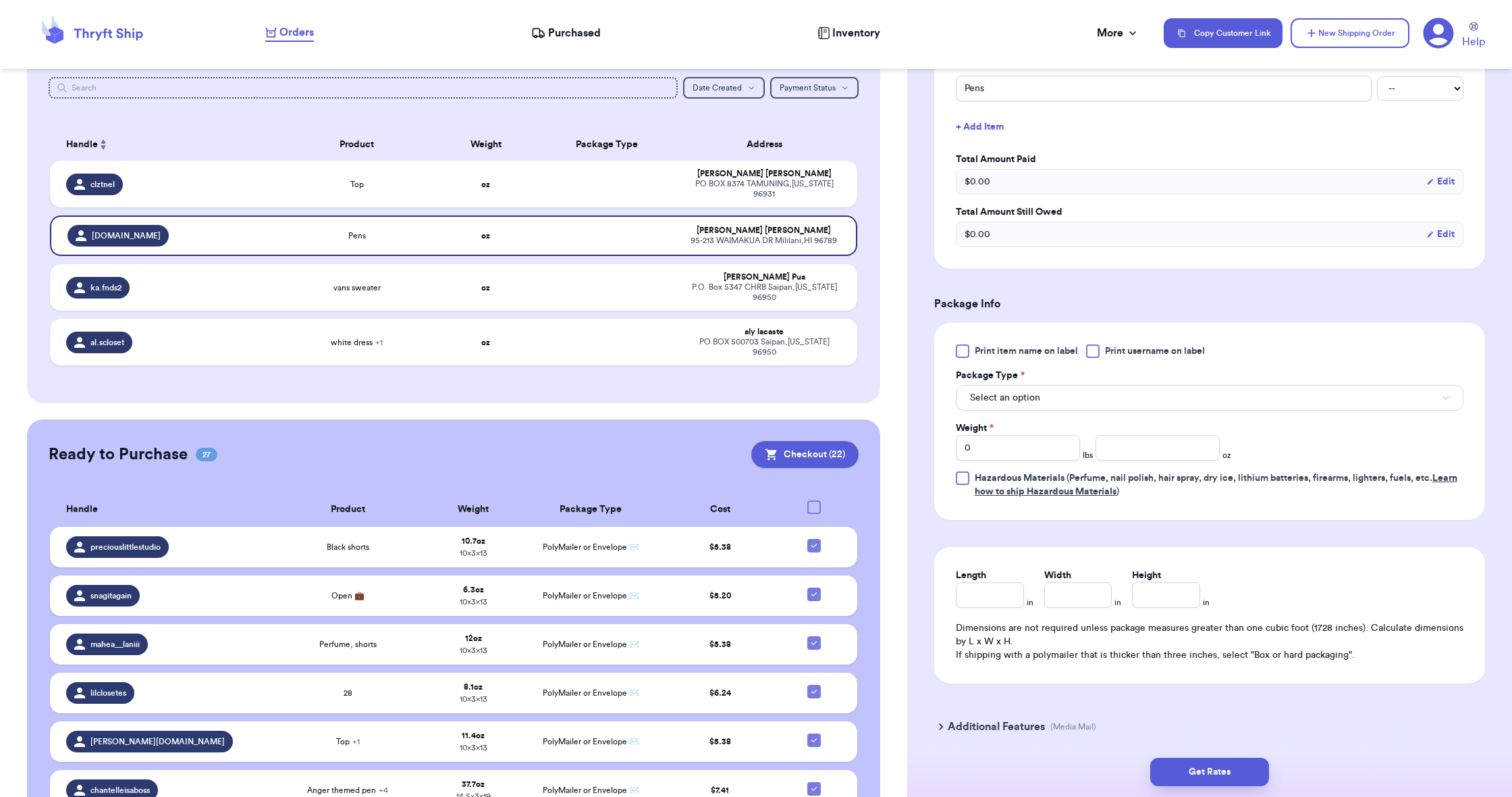
click at [1048, 406] on button "Select an option" at bounding box center [1209, 398] width 507 height 26
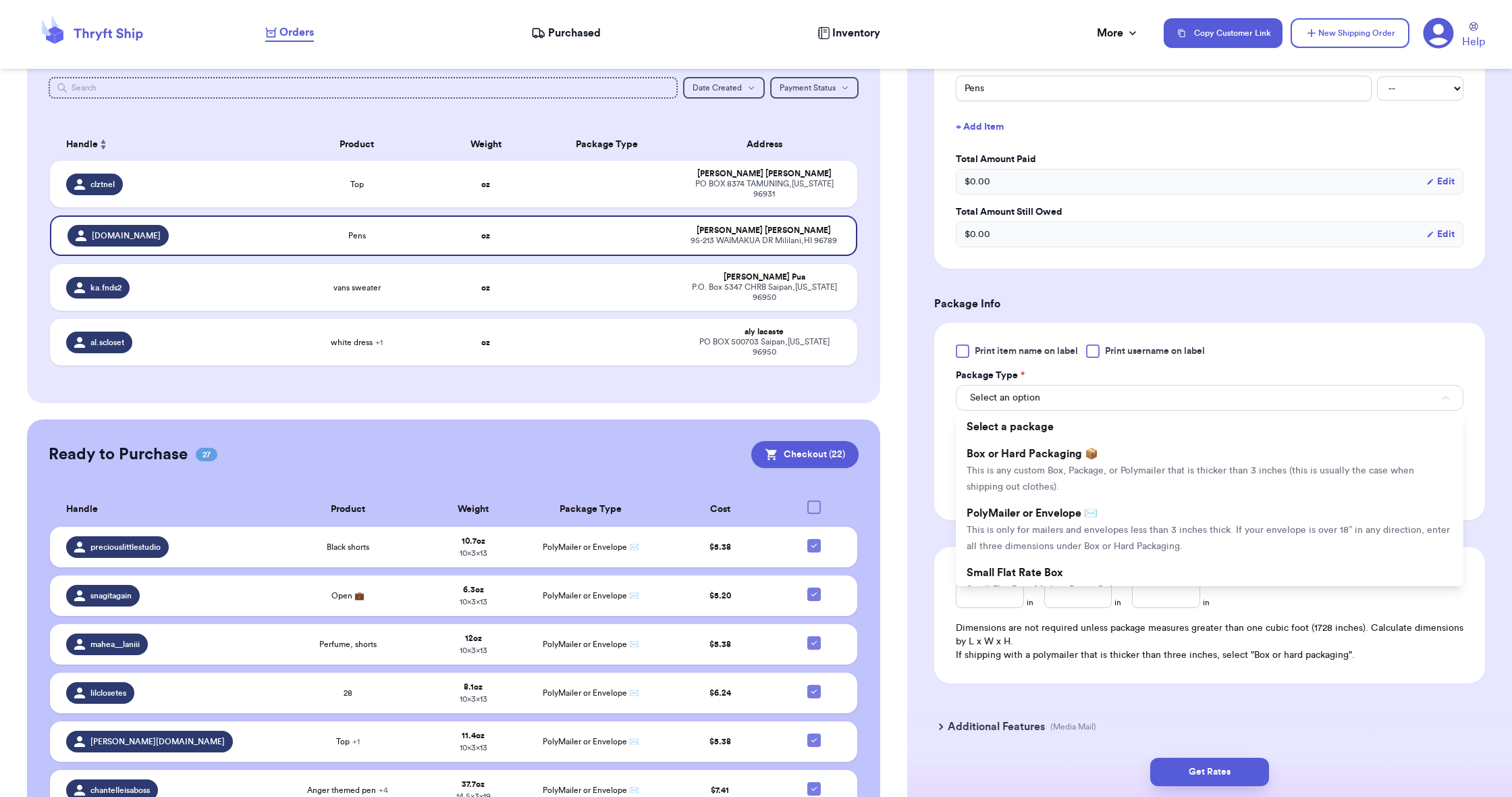
click at [1046, 514] on span "PolyMailer or Envelope ✉️" at bounding box center [1032, 512] width 131 height 10
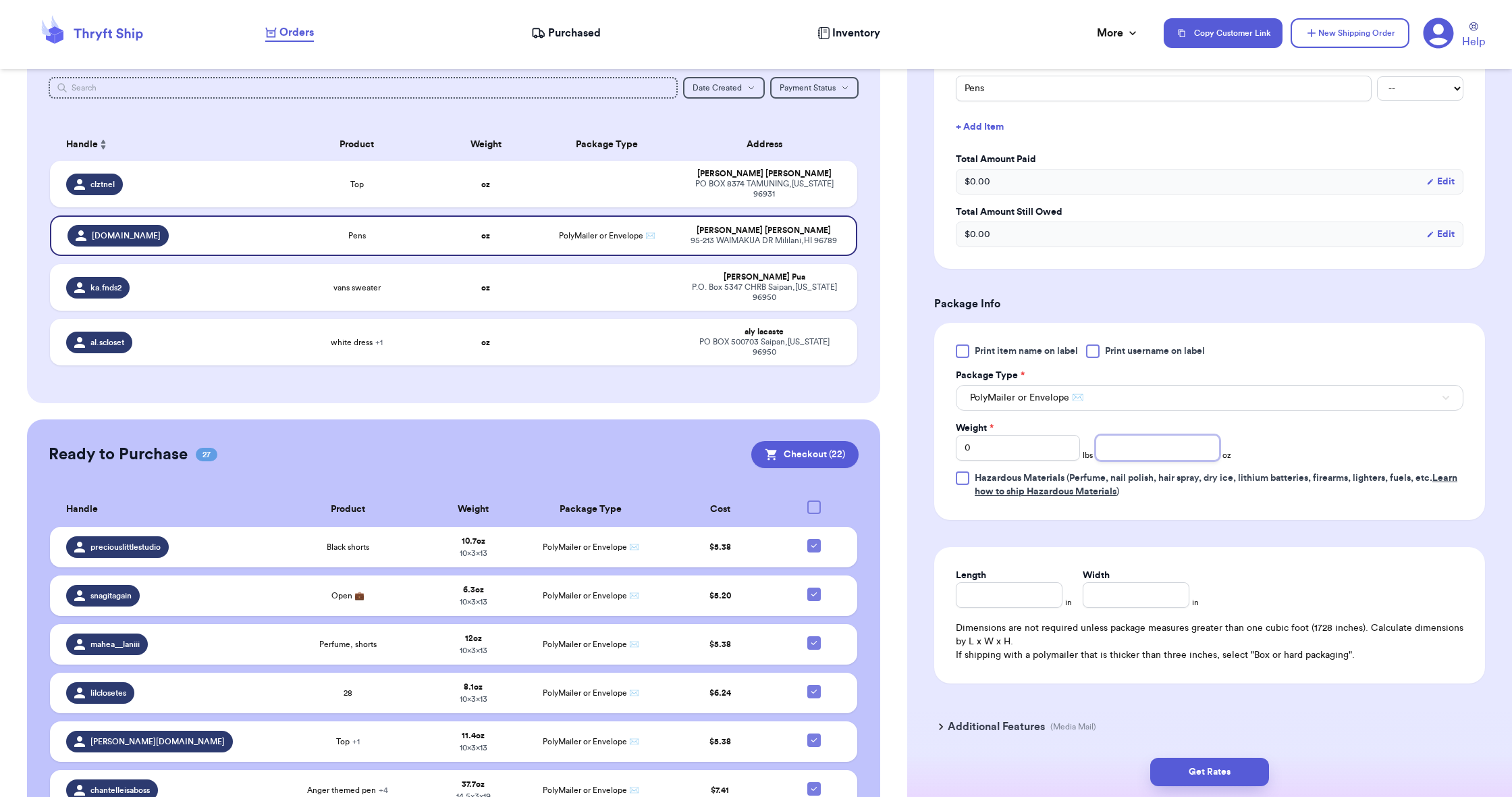
click at [1132, 451] on input "number" at bounding box center [1158, 448] width 124 height 26
click at [979, 603] on input "Length" at bounding box center [1009, 595] width 106 height 26
click at [1116, 590] on input "Width *" at bounding box center [1136, 595] width 106 height 26
click at [1220, 770] on button "Get Rates" at bounding box center [1209, 771] width 119 height 28
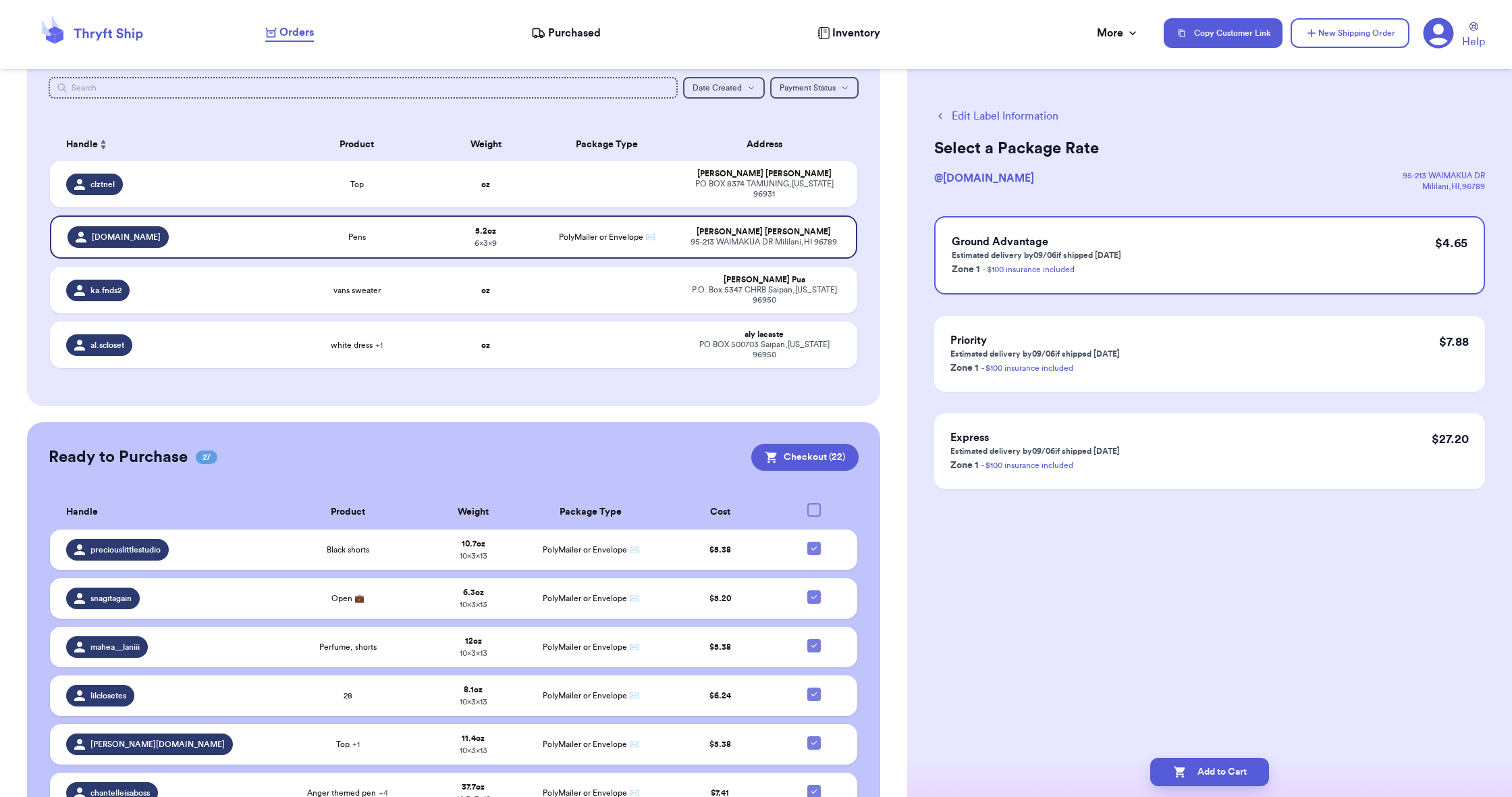
scroll to position [0, 0]
click at [1220, 770] on button "Add to Cart" at bounding box center [1209, 771] width 119 height 28
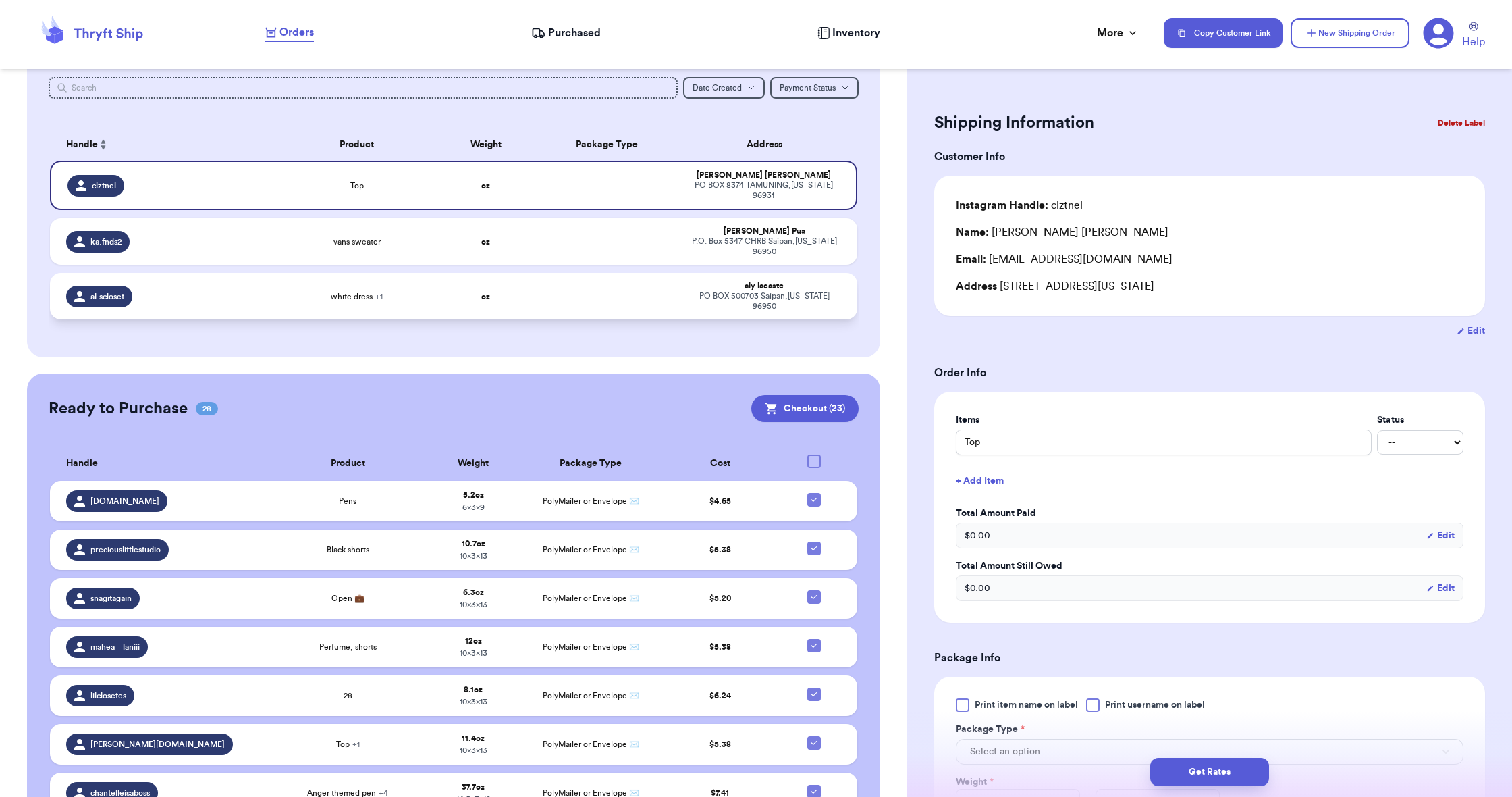
click at [651, 290] on td at bounding box center [607, 296] width 145 height 47
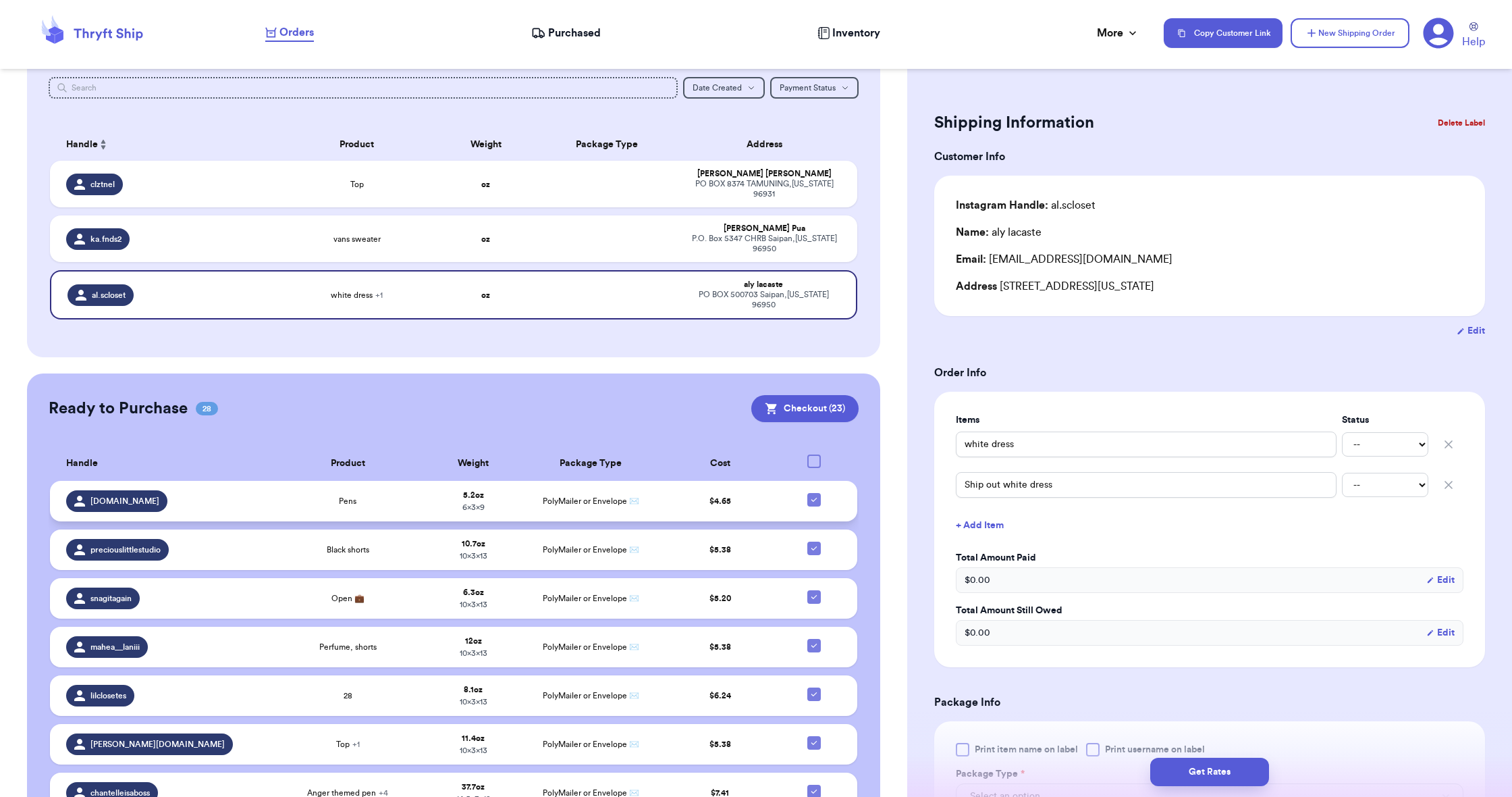
click at [809, 497] on icon at bounding box center [814, 499] width 10 height 10
click at [814, 493] on input "checkbox" at bounding box center [814, 492] width 1 height 1
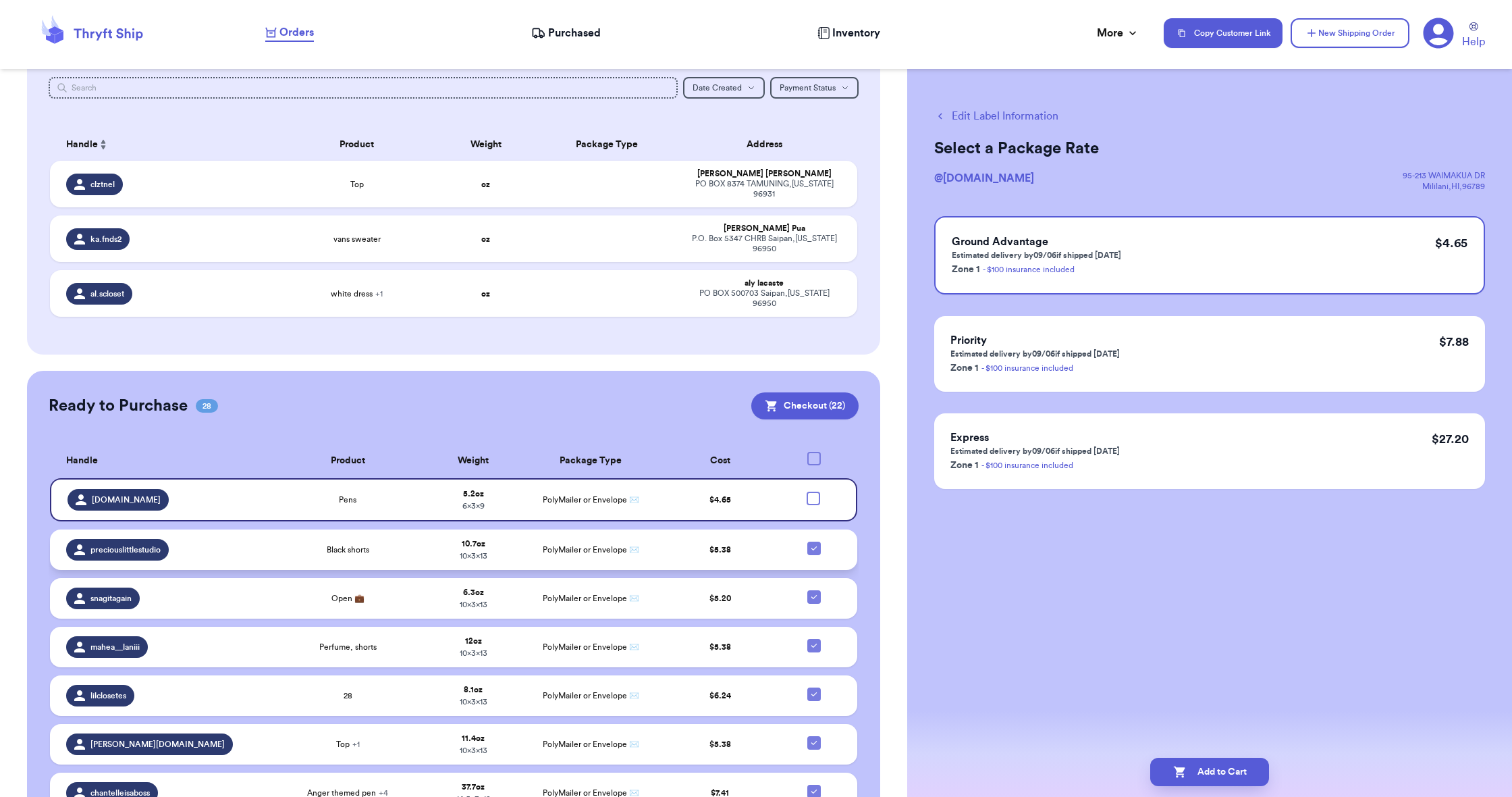
click at [813, 548] on icon at bounding box center [813, 548] width 6 height 4
click at [814, 541] on input "checkbox" at bounding box center [814, 540] width 1 height 1
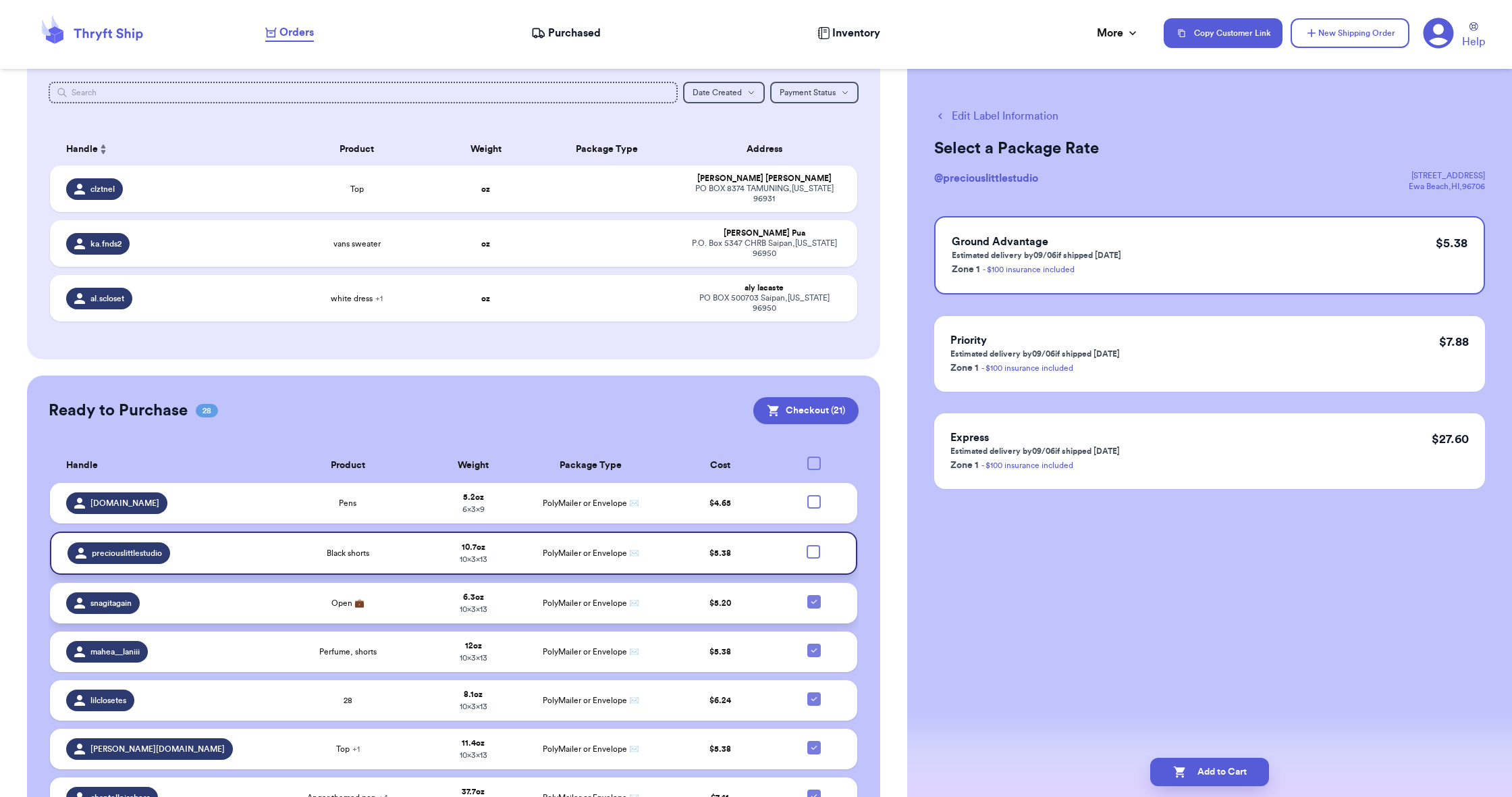
scroll to position [65, 0]
click at [810, 595] on div at bounding box center [814, 601] width 14 height 14
click at [814, 594] on input "checkbox" at bounding box center [814, 594] width 1 height 1
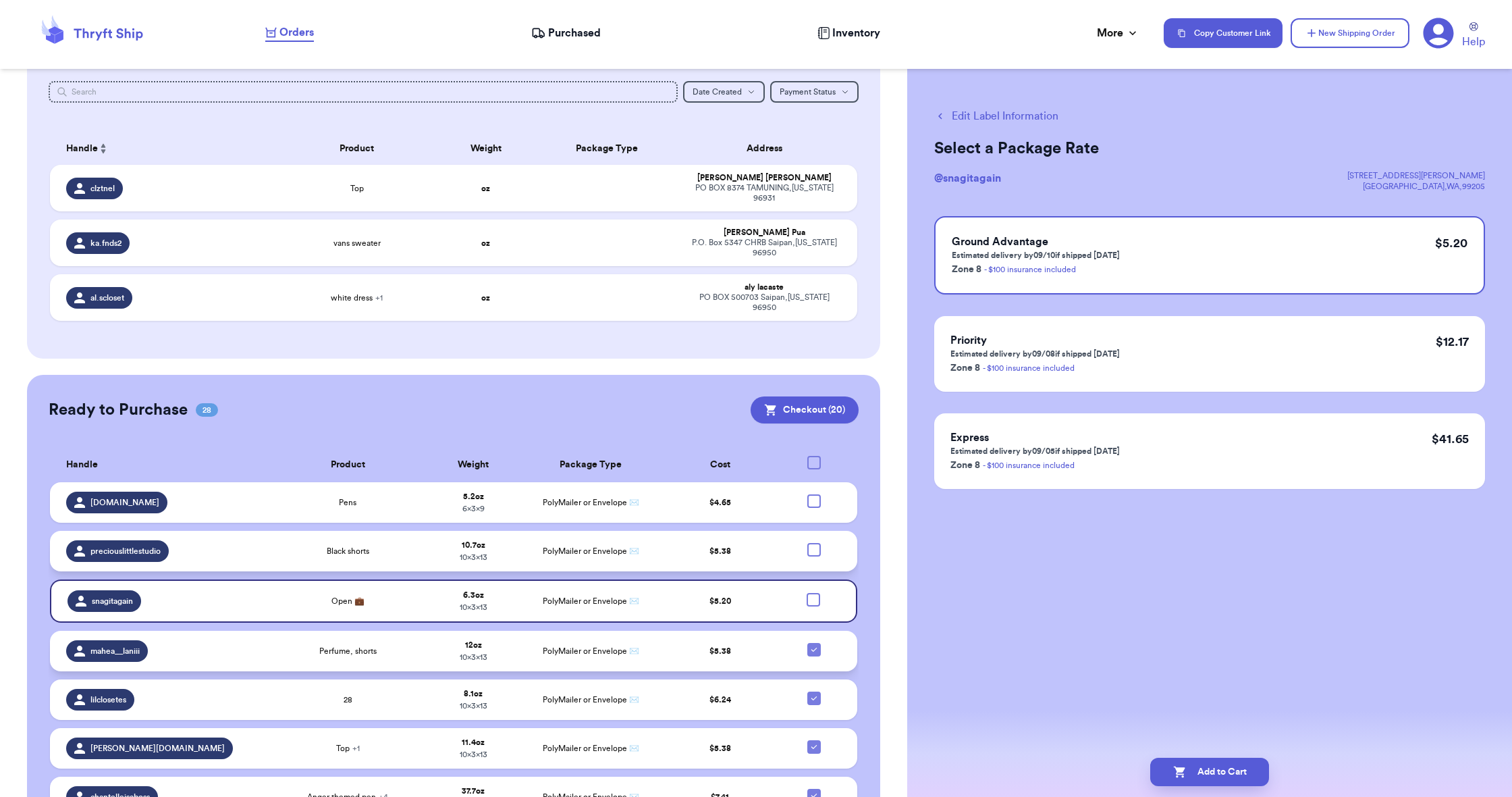
click at [812, 645] on icon at bounding box center [814, 649] width 10 height 10
click at [814, 643] on input "checkbox" at bounding box center [814, 642] width 1 height 1
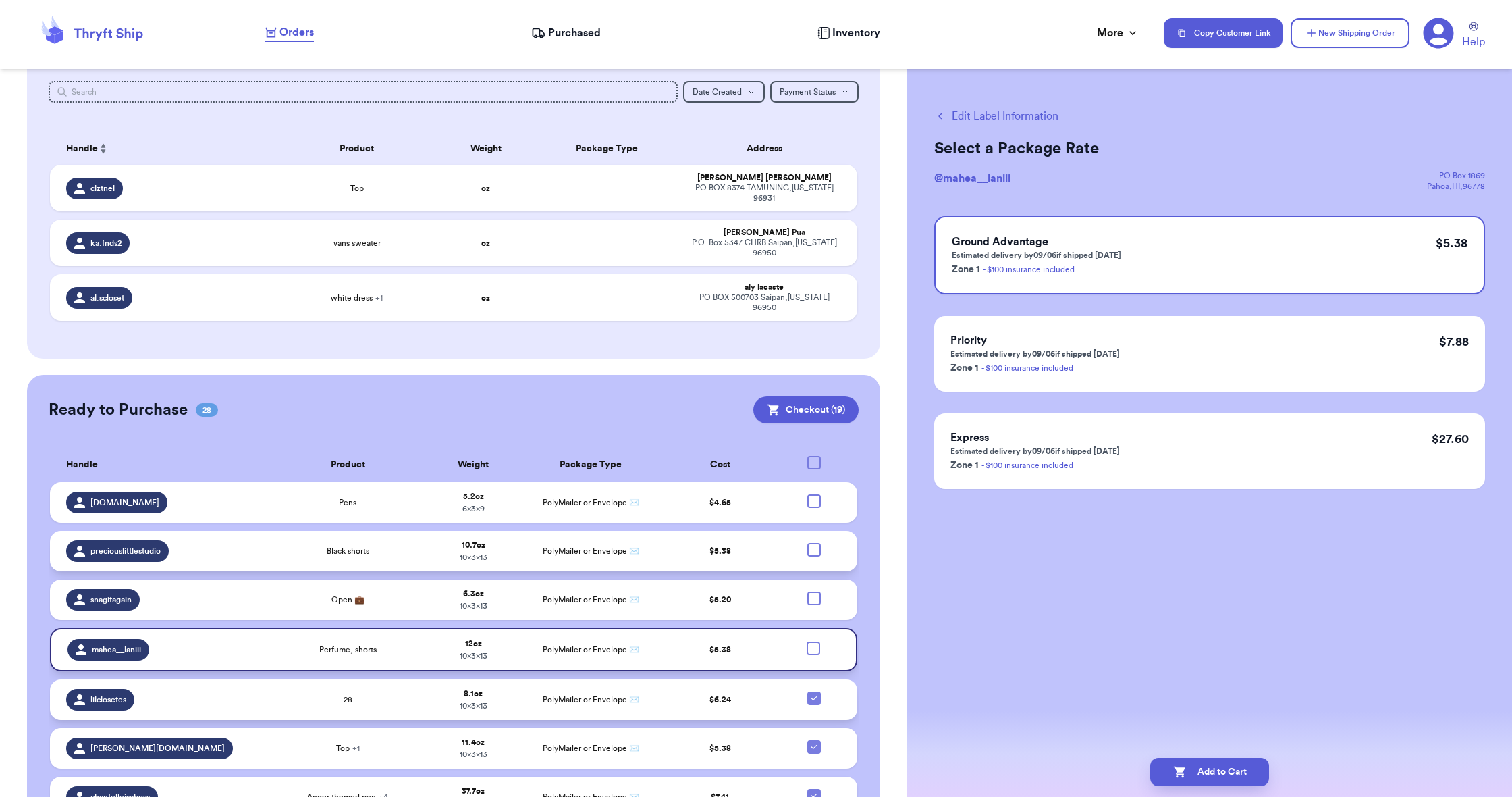
click at [811, 693] on icon at bounding box center [814, 698] width 10 height 10
click at [814, 691] on input "checkbox" at bounding box center [814, 691] width 1 height 1
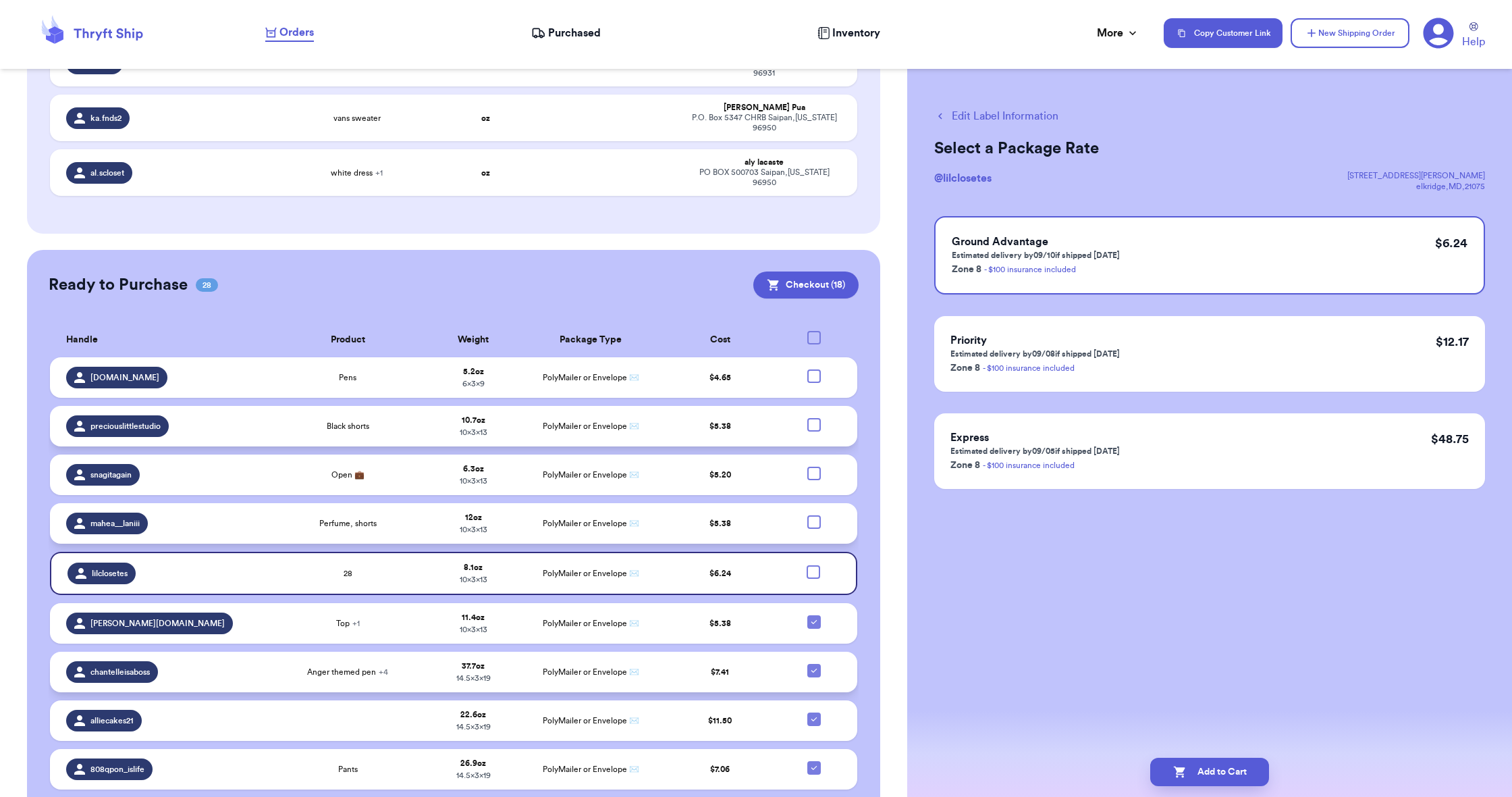
scroll to position [193, 0]
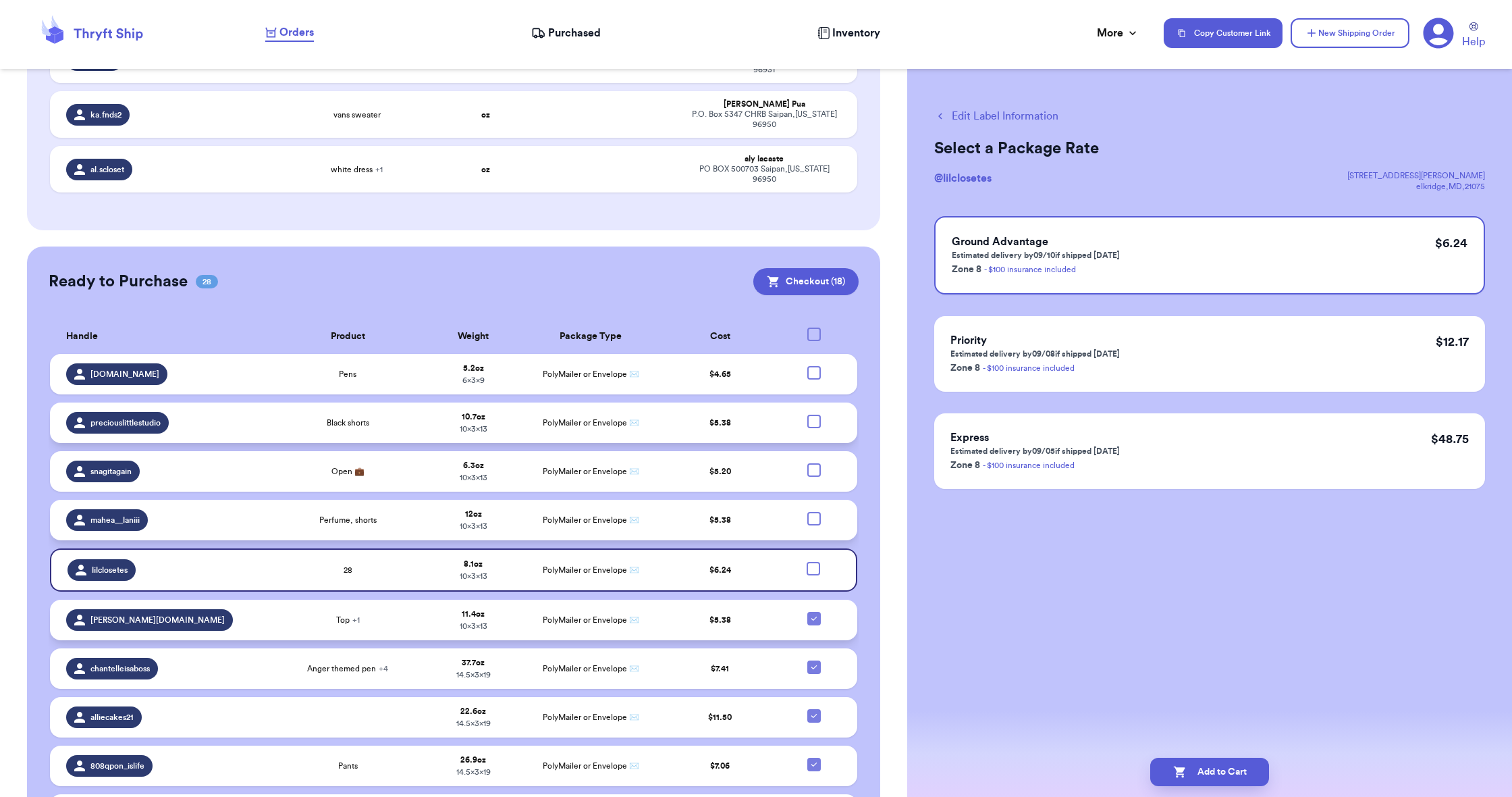
click at [814, 621] on icon at bounding box center [814, 618] width 10 height 10
click at [814, 611] on input "checkbox" at bounding box center [814, 611] width 1 height 1
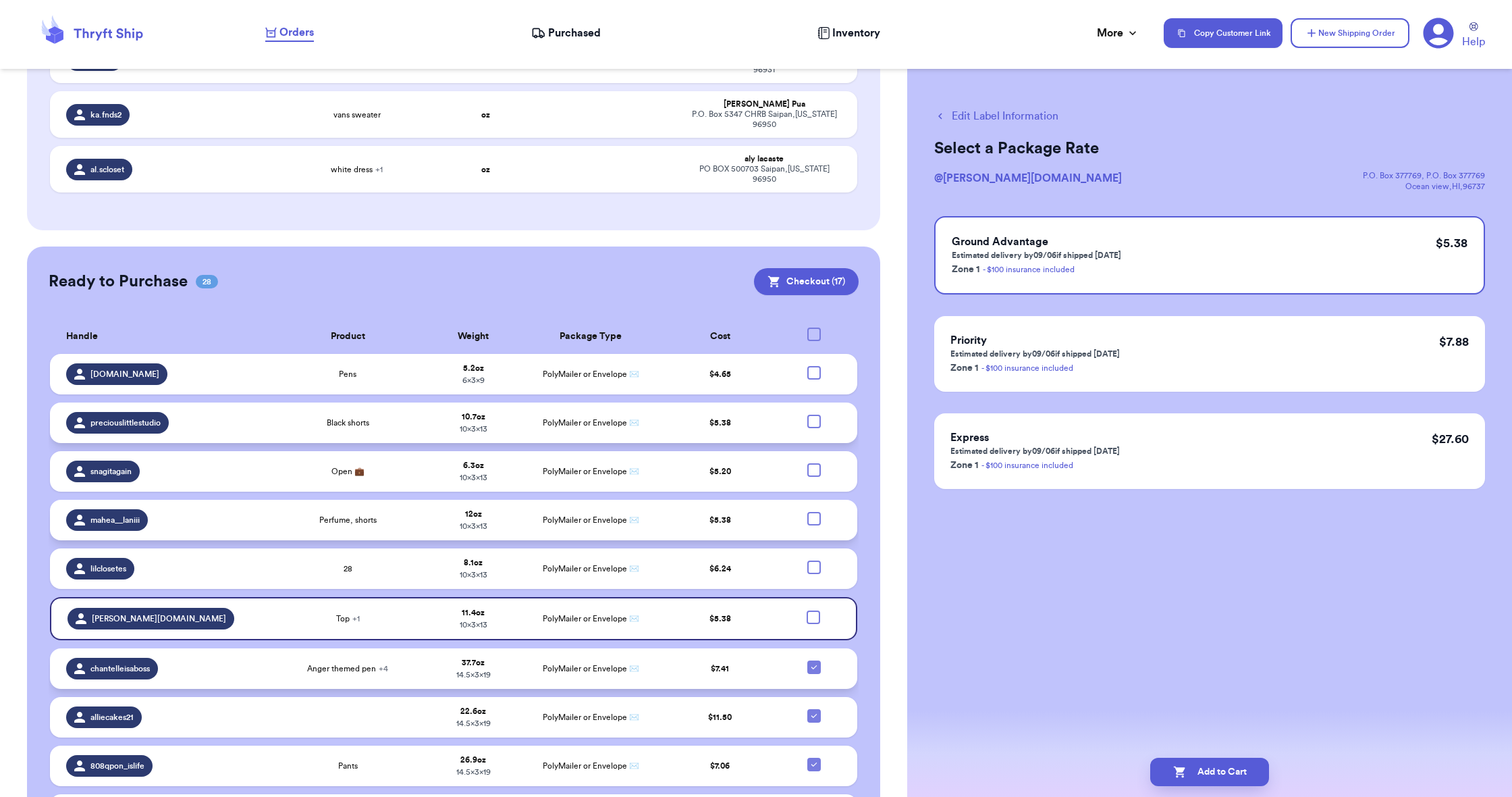
click at [814, 662] on icon at bounding box center [814, 666] width 10 height 10
click at [814, 661] on input "checkbox" at bounding box center [814, 660] width 1 height 1
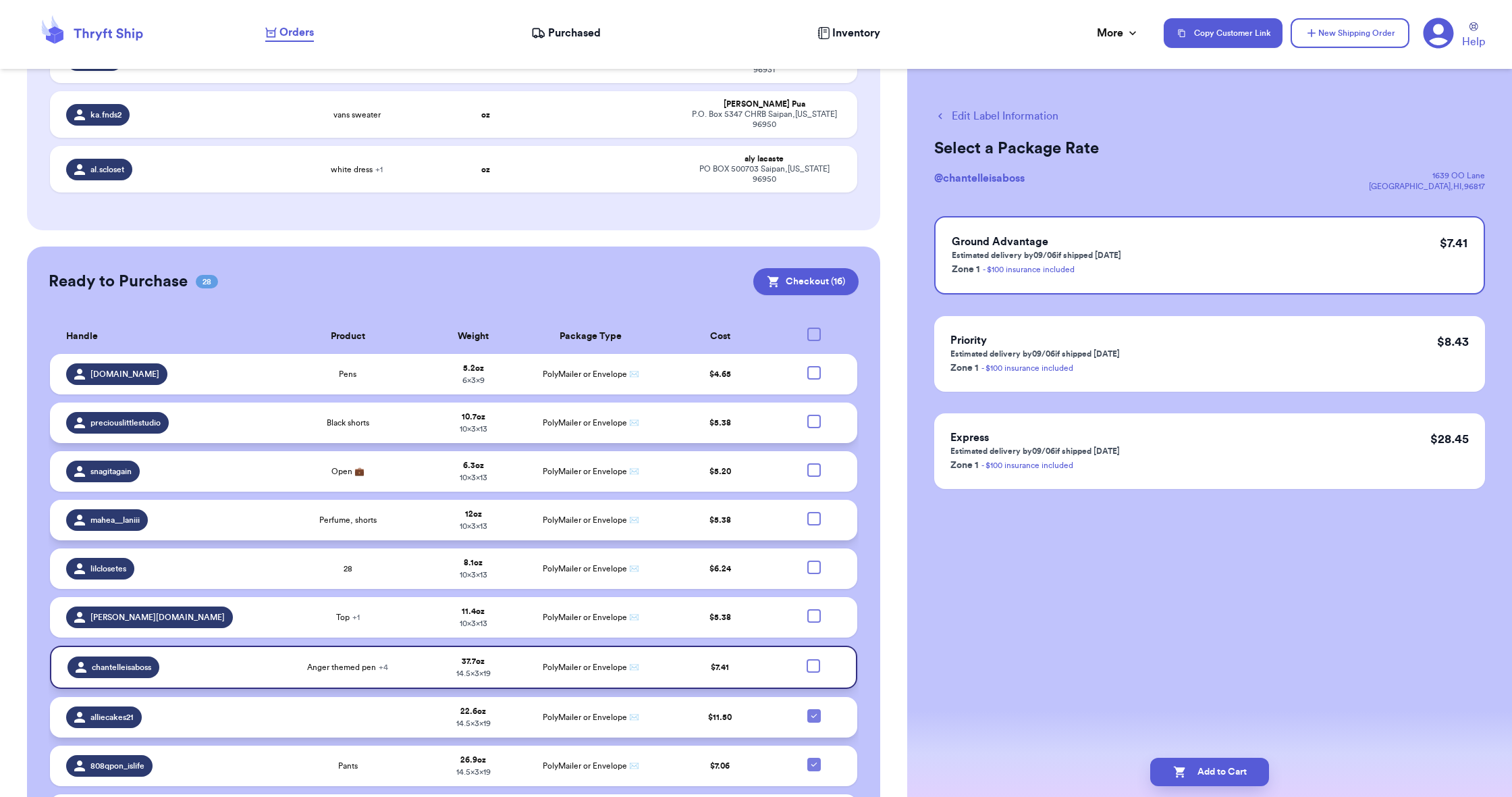
click at [811, 719] on icon at bounding box center [814, 716] width 10 height 10
click at [814, 709] on input "checkbox" at bounding box center [814, 708] width 1 height 1
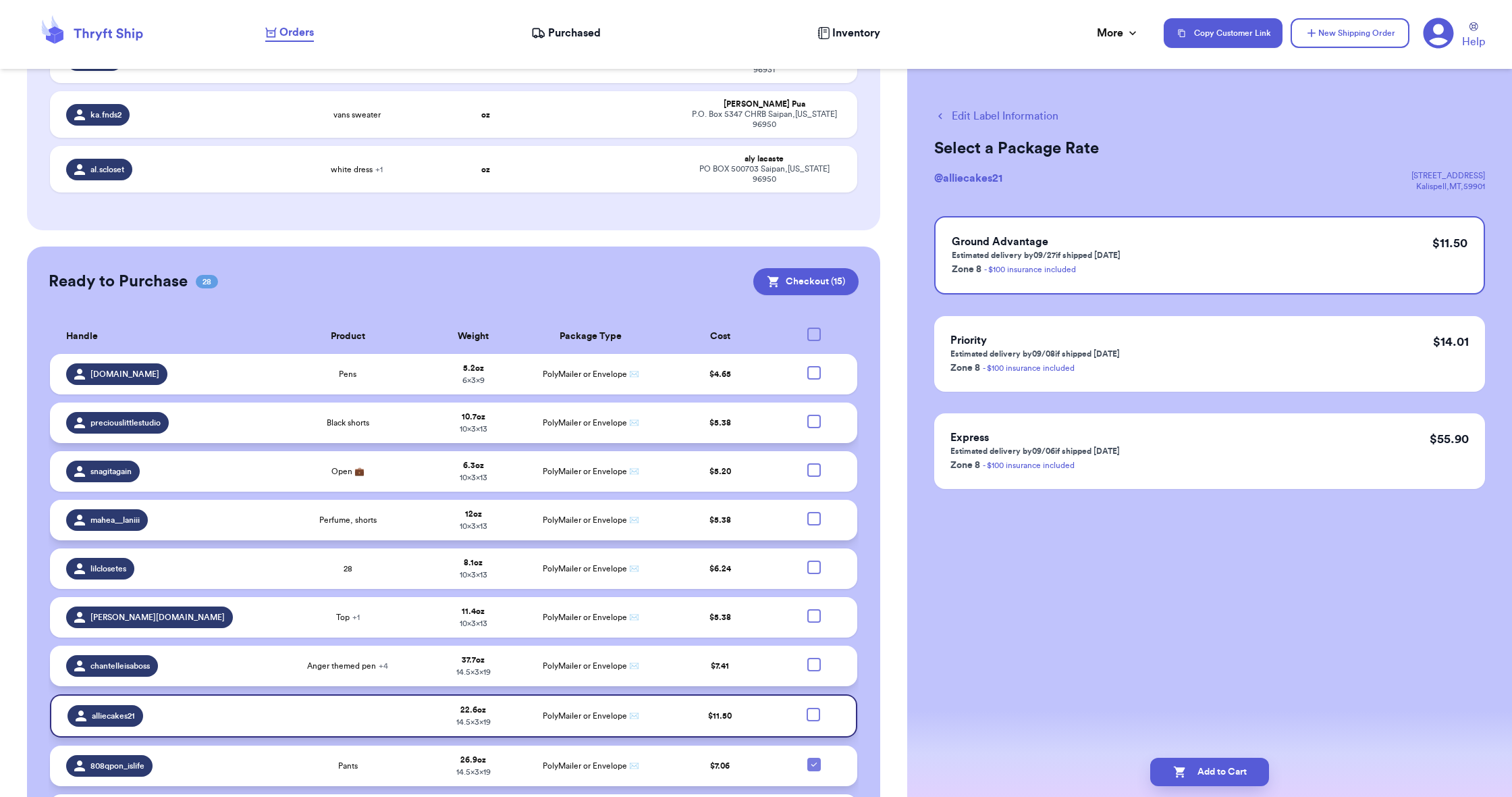
click at [811, 763] on icon at bounding box center [813, 764] width 6 height 4
click at [814, 757] on input "checkbox" at bounding box center [814, 757] width 1 height 1
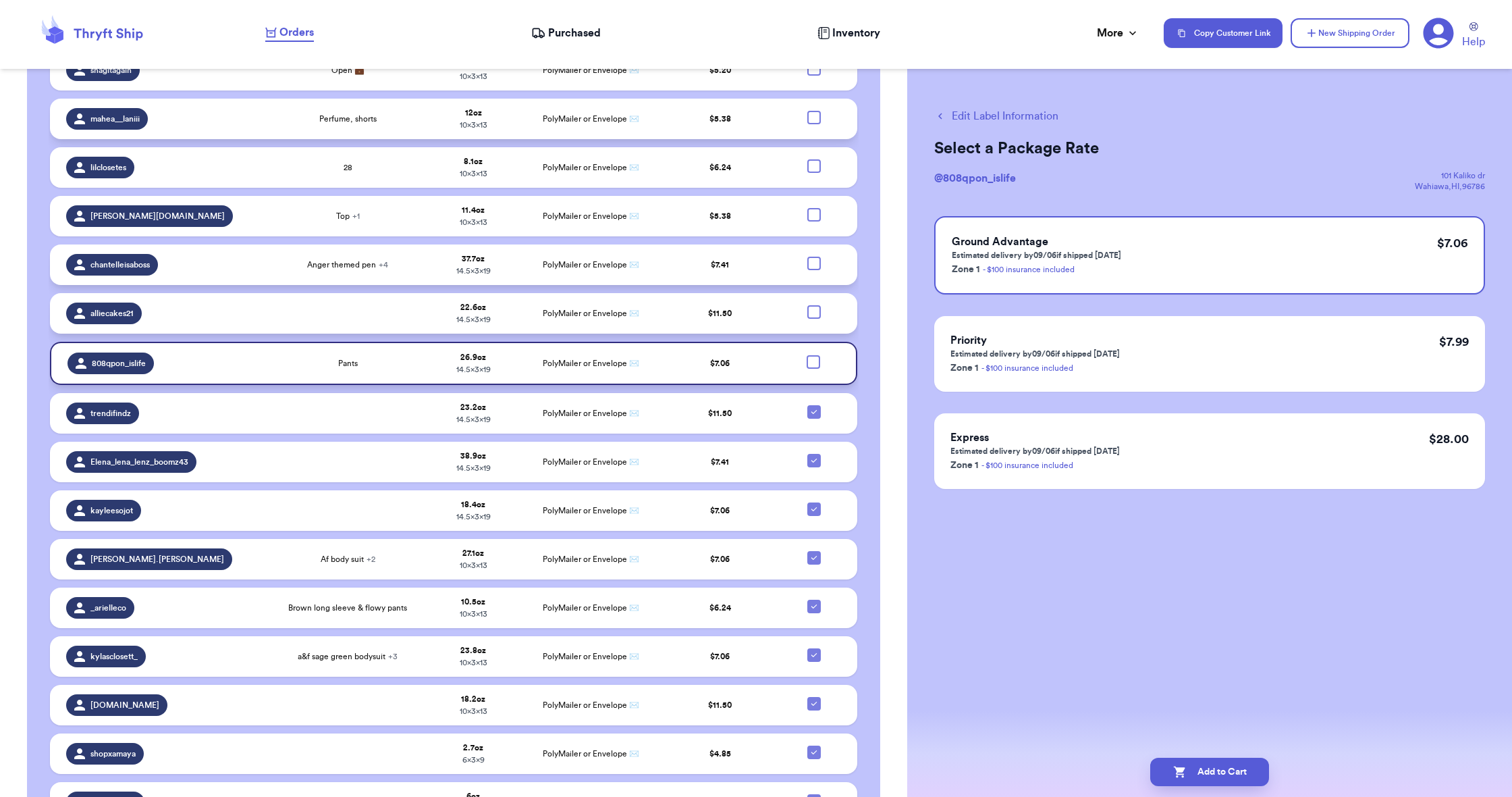
scroll to position [597, 0]
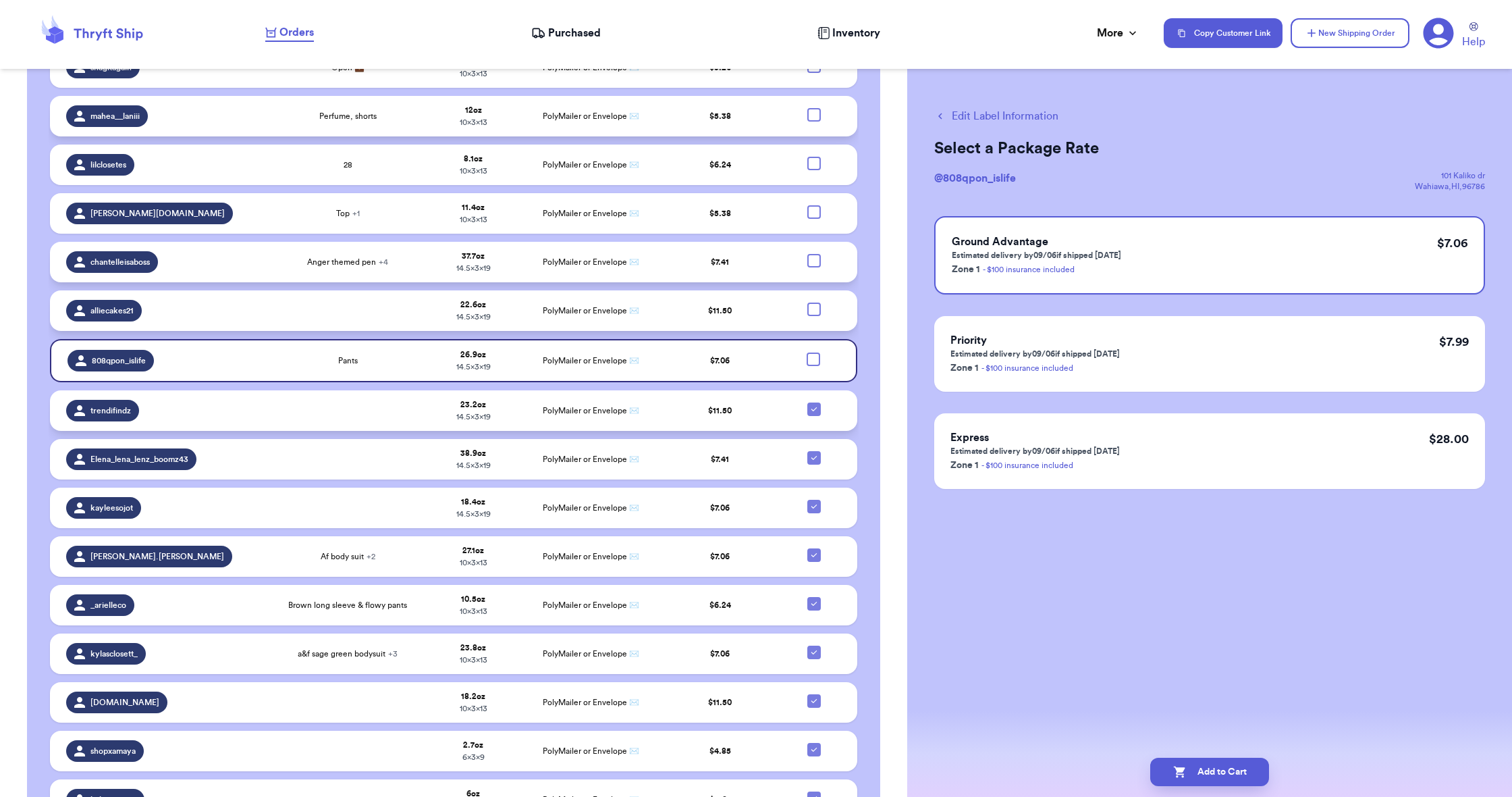
click at [812, 407] on icon at bounding box center [814, 409] width 10 height 10
click at [814, 403] on input "checkbox" at bounding box center [814, 402] width 1 height 1
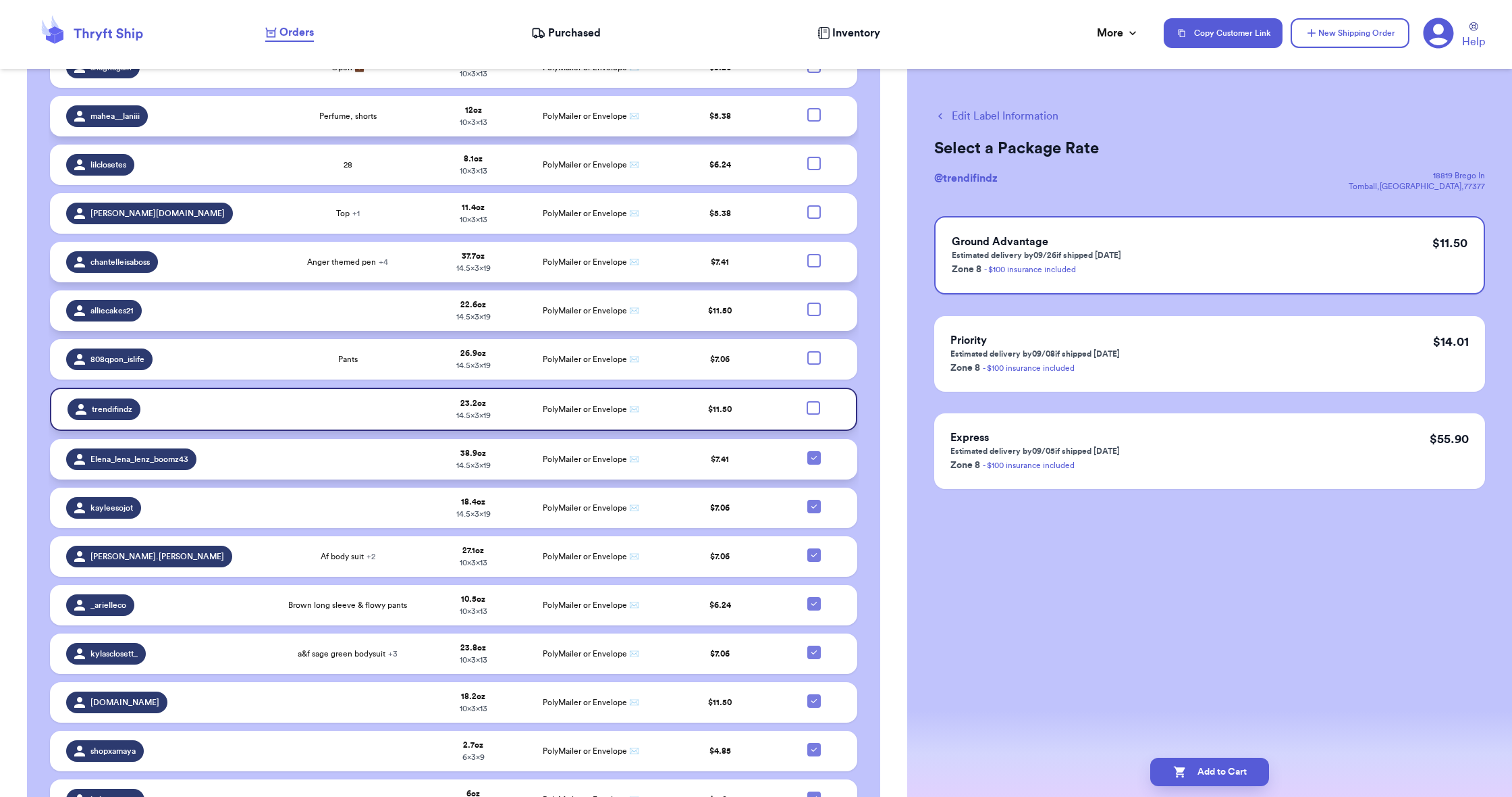
click at [814, 463] on td at bounding box center [818, 459] width 78 height 40
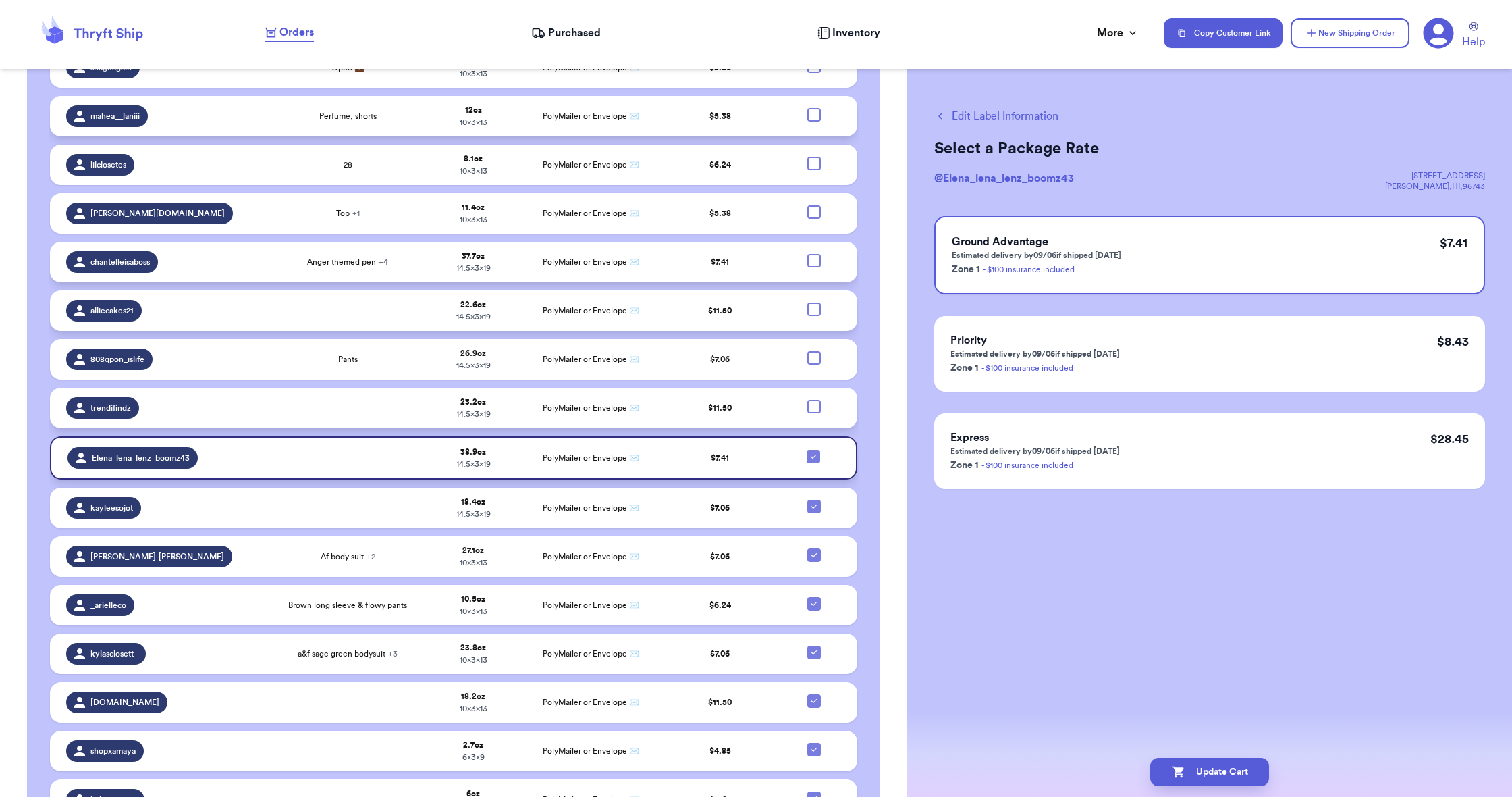
click at [818, 458] on div at bounding box center [813, 456] width 14 height 14
click at [814, 449] on input "checkbox" at bounding box center [813, 449] width 1 height 1
click at [810, 503] on icon at bounding box center [814, 506] width 10 height 10
click at [814, 499] on input "checkbox" at bounding box center [814, 499] width 1 height 1
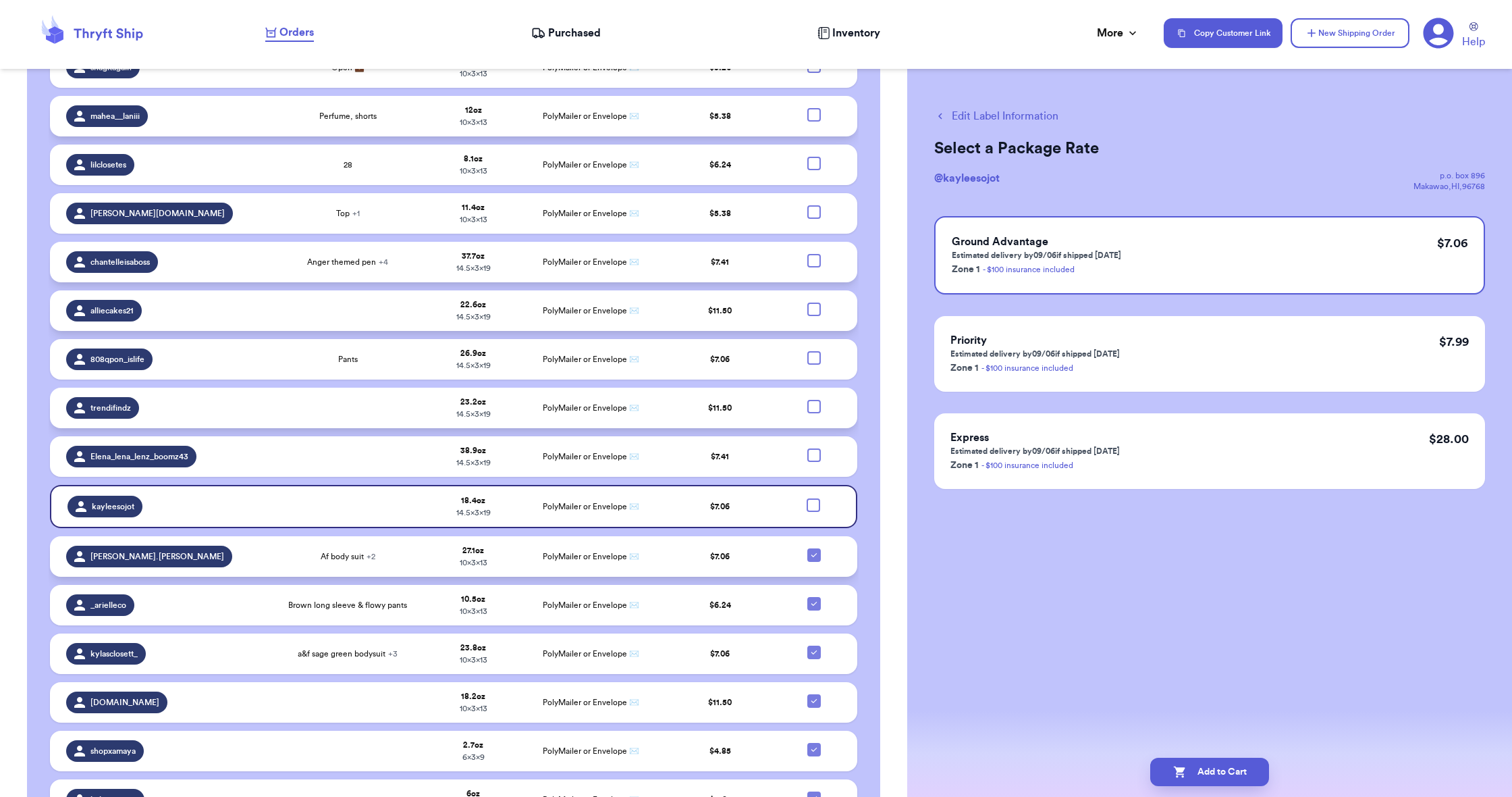
click at [812, 551] on icon at bounding box center [814, 554] width 10 height 10
click at [814, 549] on input "checkbox" at bounding box center [814, 548] width 1 height 1
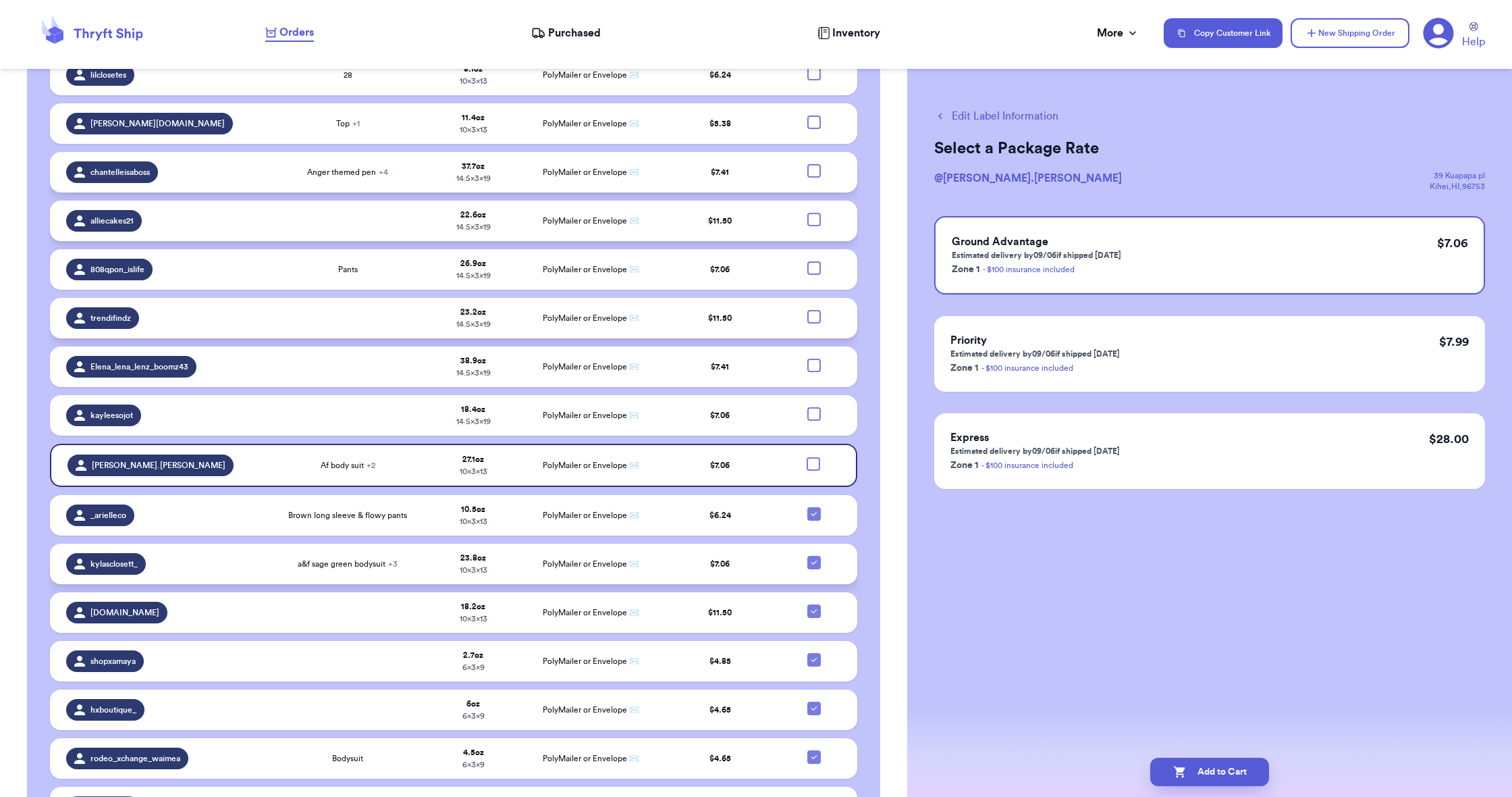
scroll to position [687, 0]
click at [811, 511] on icon at bounding box center [814, 512] width 10 height 10
click at [814, 507] on input "checkbox" at bounding box center [814, 506] width 1 height 1
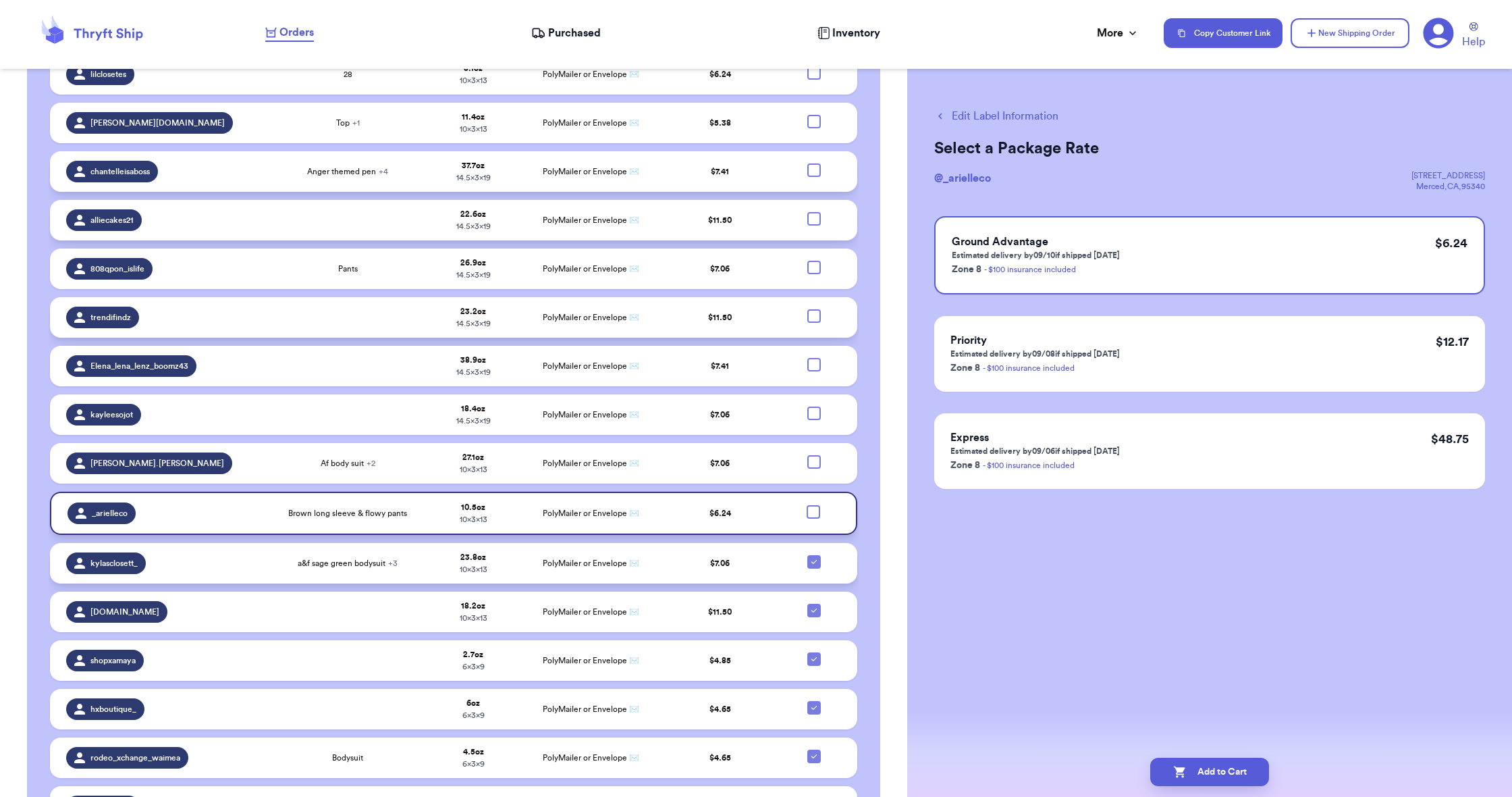
click at [814, 560] on icon at bounding box center [813, 561] width 6 height 4
click at [814, 555] on input "checkbox" at bounding box center [814, 554] width 1 height 1
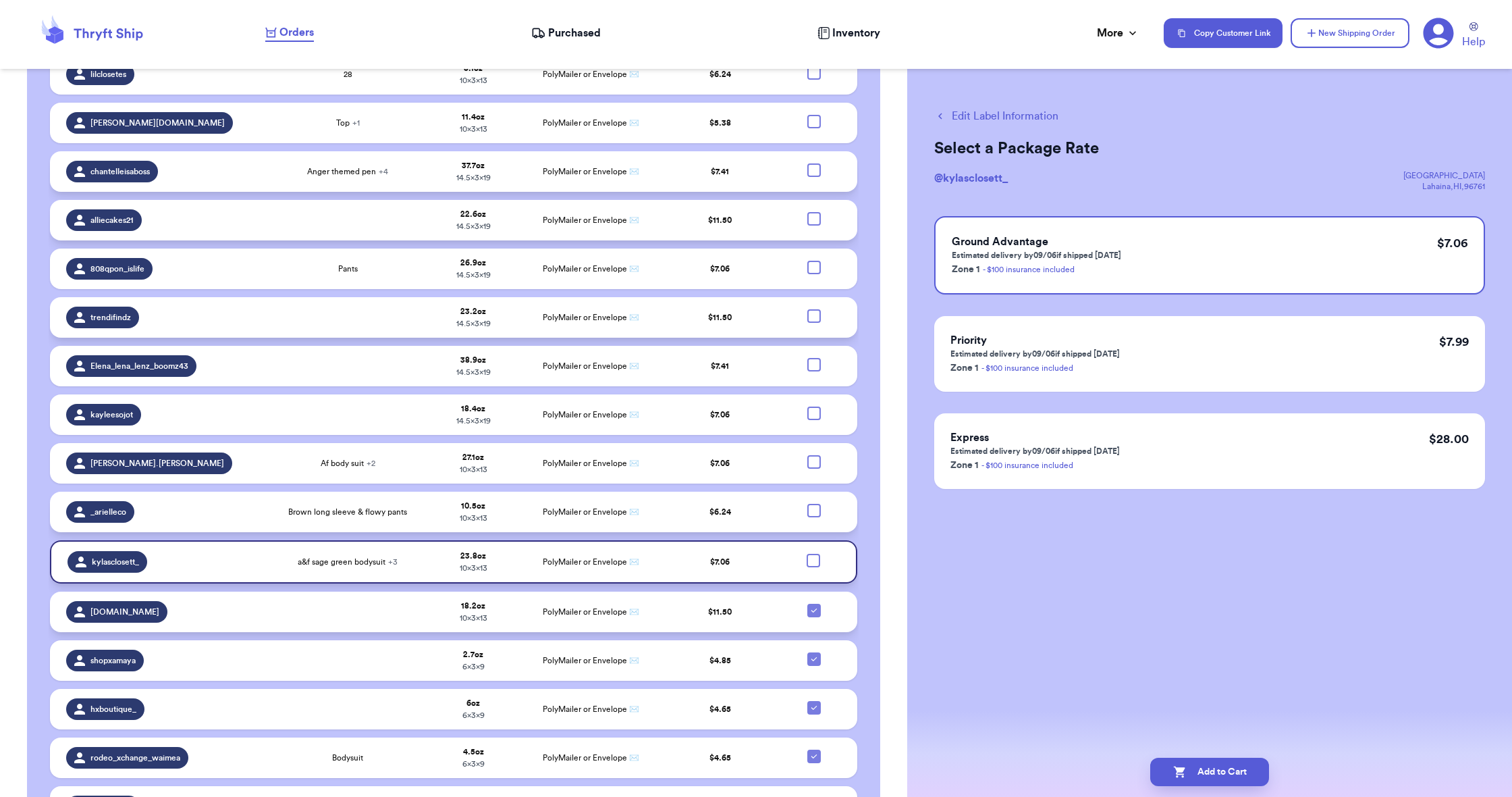
drag, startPoint x: 812, startPoint y: 607, endPoint x: 813, endPoint y: 620, distance: 13.0
click at [813, 608] on icon at bounding box center [814, 610] width 10 height 10
click at [814, 603] on input "checkbox" at bounding box center [814, 603] width 1 height 1
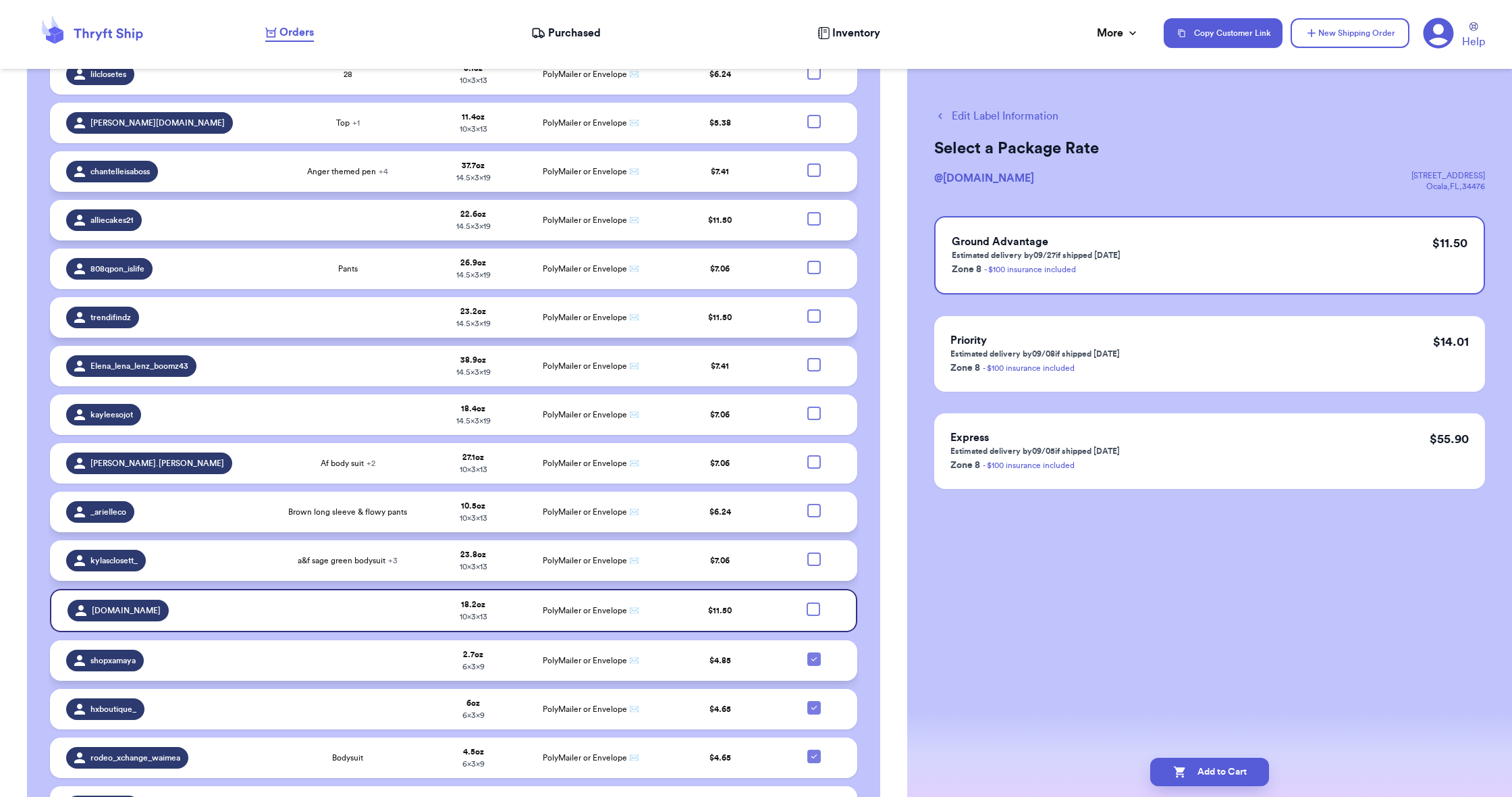
click at [813, 666] on td at bounding box center [818, 661] width 78 height 40
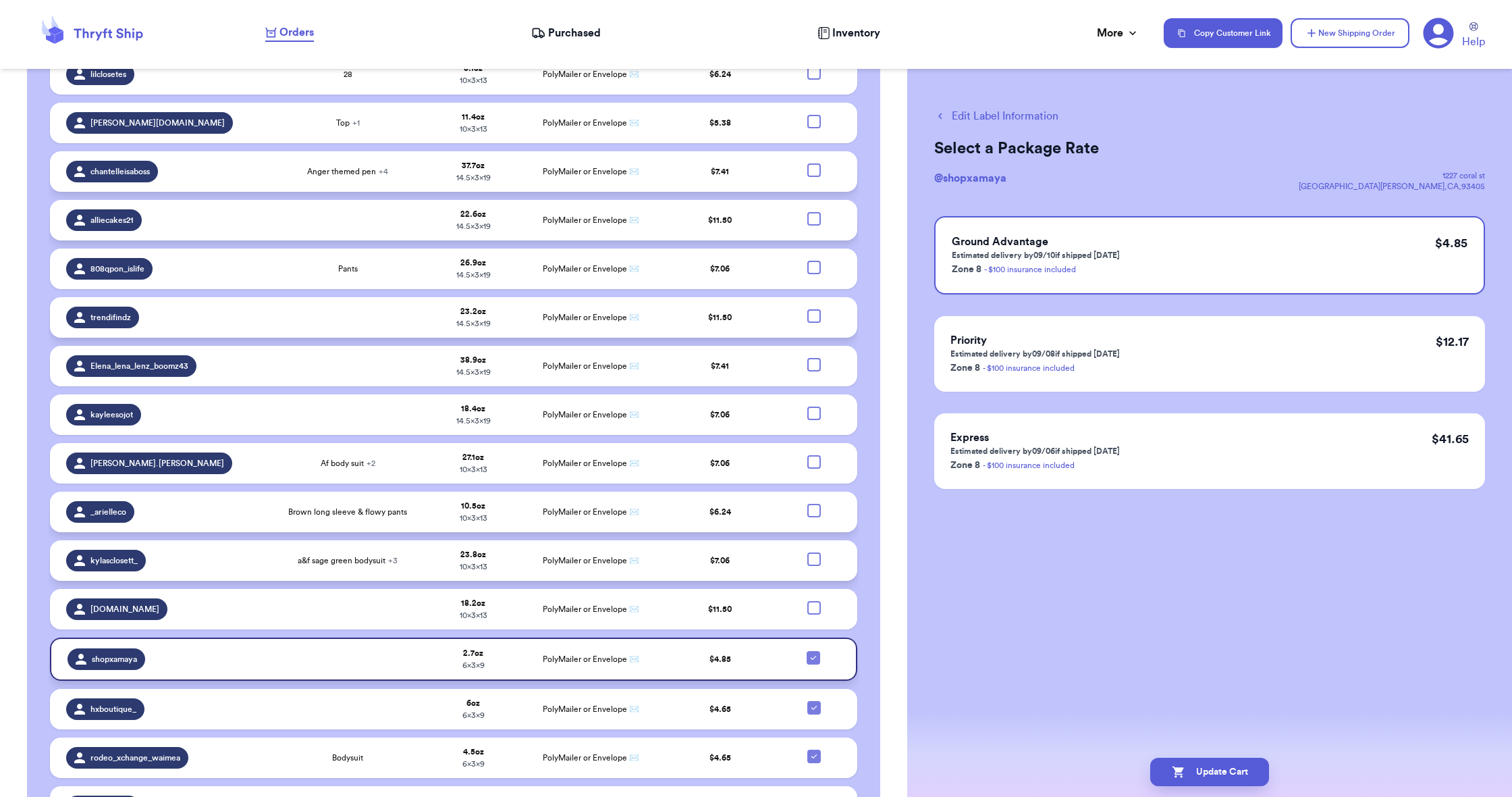
drag, startPoint x: 810, startPoint y: 657, endPoint x: 811, endPoint y: 678, distance: 21.0
click at [810, 657] on icon at bounding box center [813, 657] width 10 height 10
click at [813, 651] on input "checkbox" at bounding box center [813, 650] width 1 height 1
click at [815, 707] on icon at bounding box center [814, 707] width 10 height 10
click at [814, 701] on input "checkbox" at bounding box center [814, 700] width 1 height 1
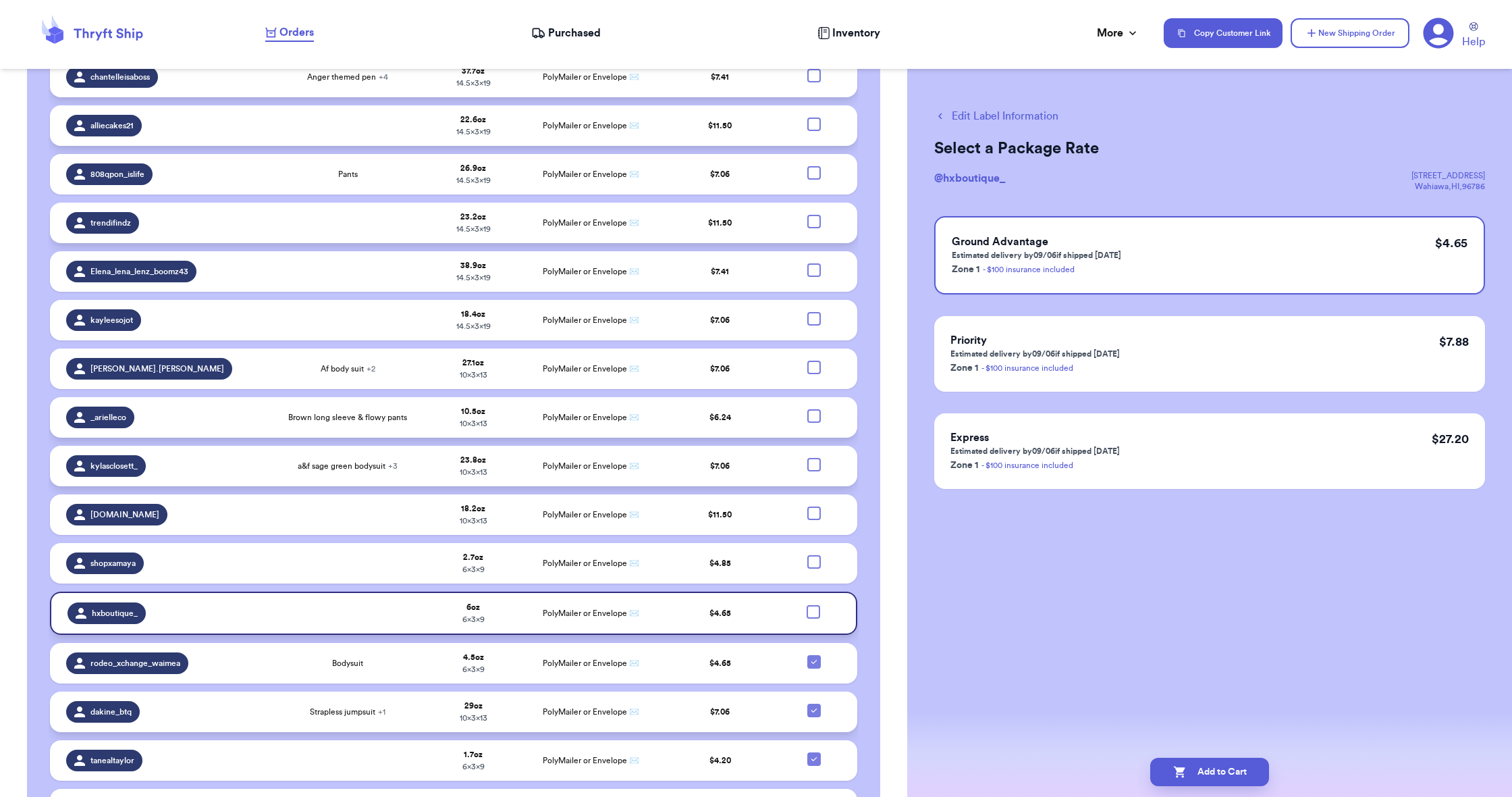
scroll to position [789, 0]
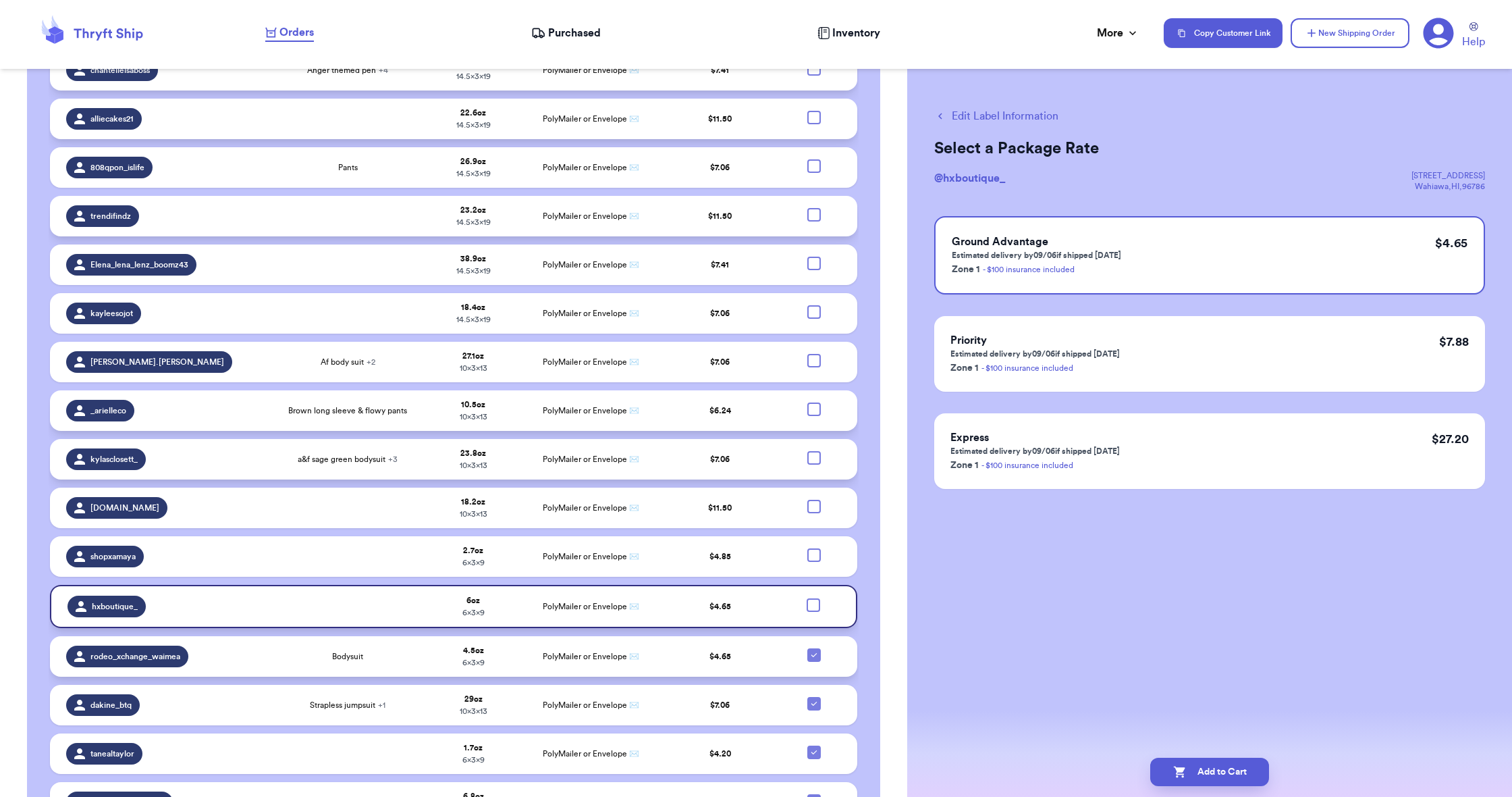
drag, startPoint x: 813, startPoint y: 656, endPoint x: 808, endPoint y: 670, distance: 14.9
click at [813, 656] on icon at bounding box center [814, 654] width 10 height 10
click at [814, 649] on input "checkbox" at bounding box center [814, 648] width 1 height 1
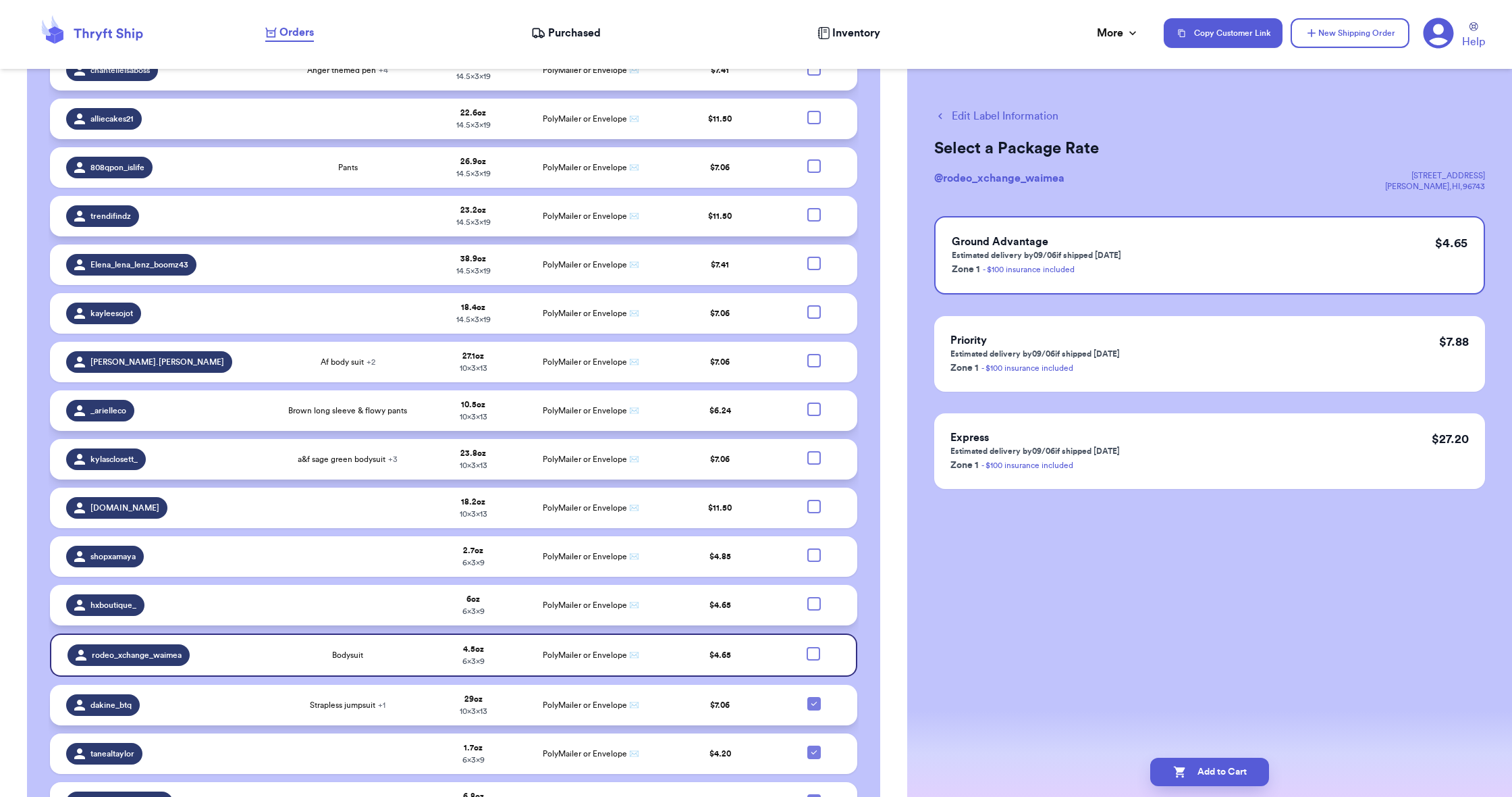
click at [810, 699] on icon at bounding box center [814, 703] width 10 height 10
click at [814, 697] on input "checkbox" at bounding box center [814, 696] width 1 height 1
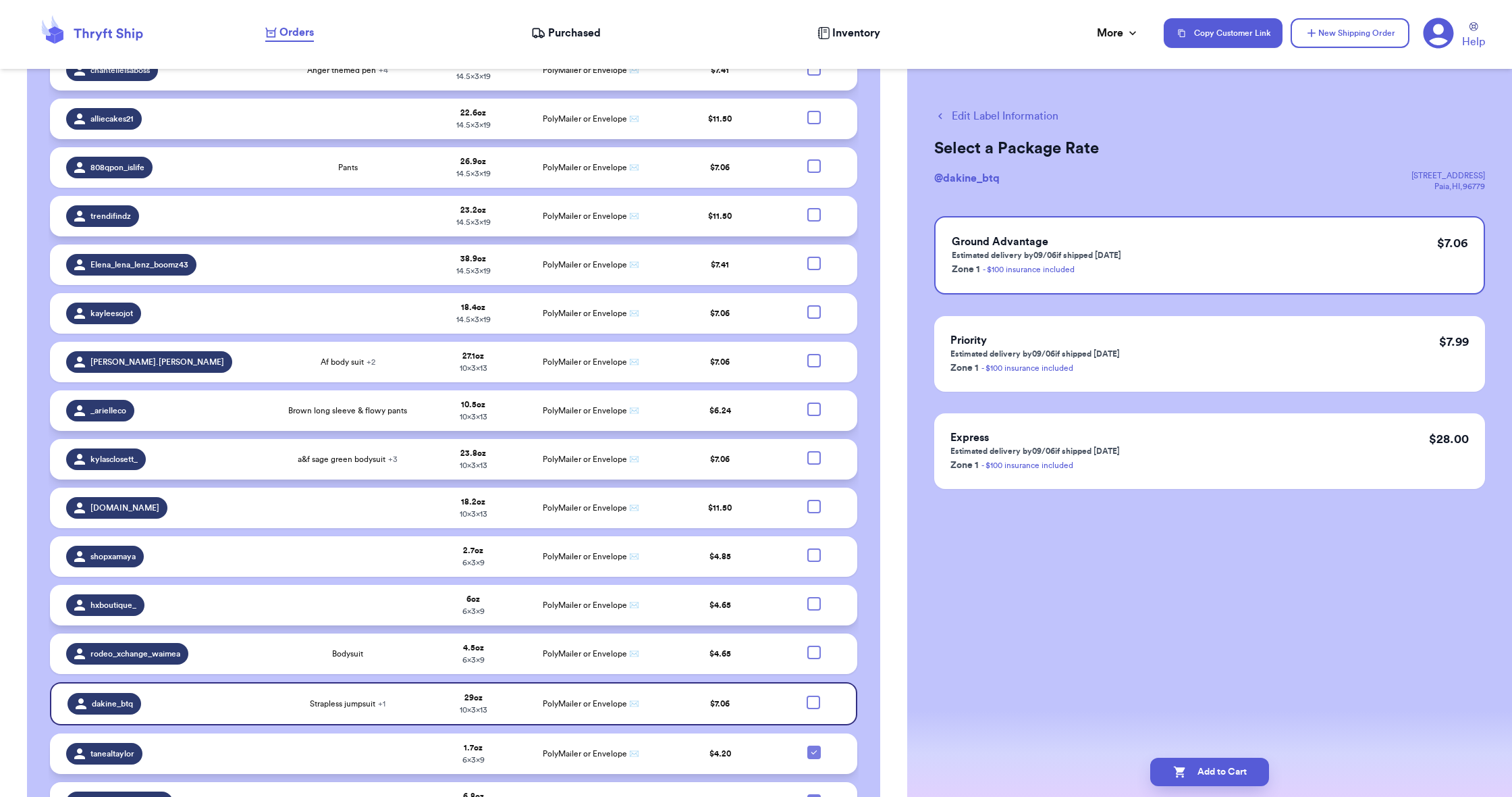
click at [815, 752] on icon at bounding box center [814, 752] width 10 height 10
click at [814, 745] on input "checkbox" at bounding box center [814, 745] width 1 height 1
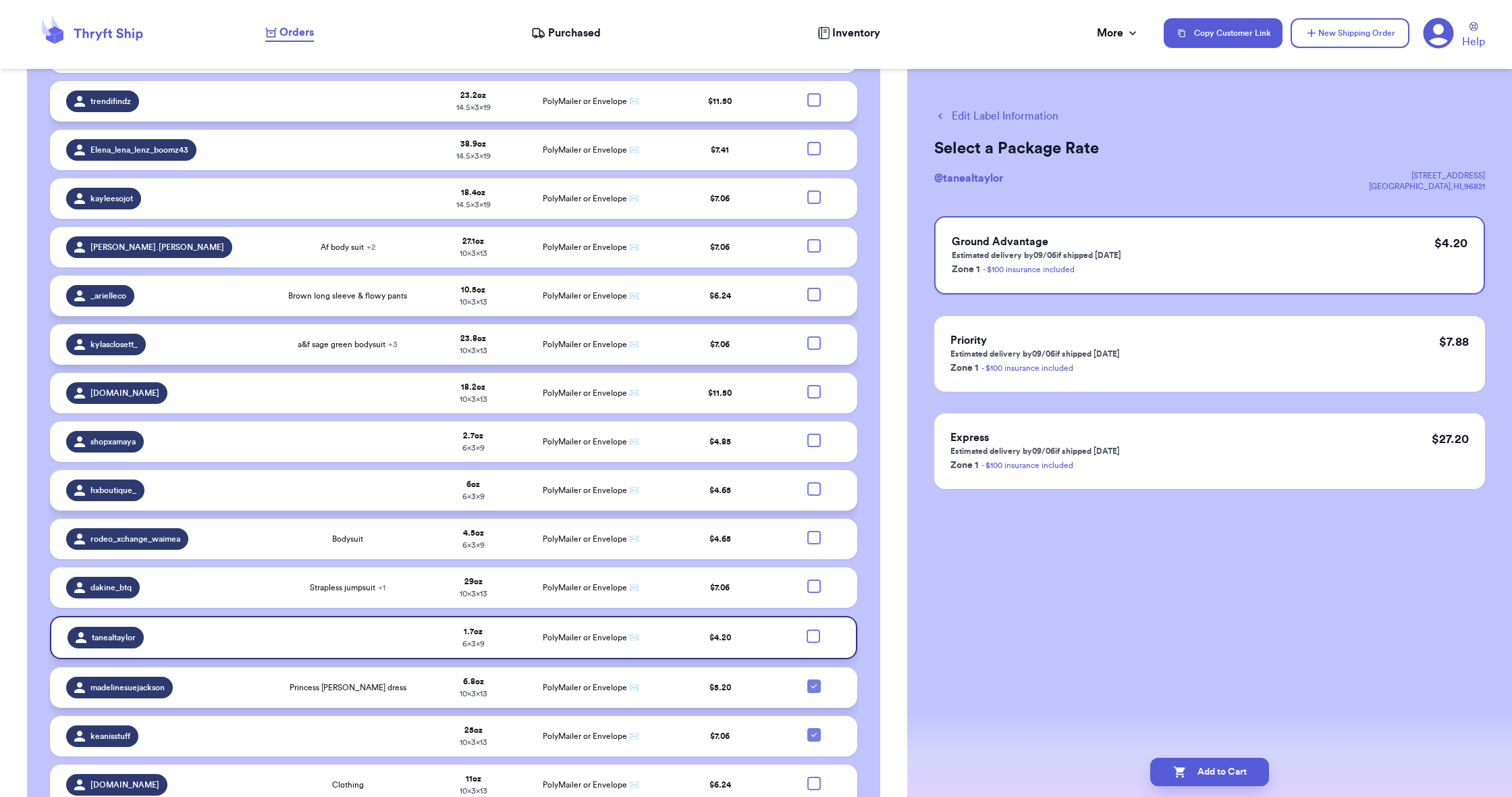
scroll to position [905, 0]
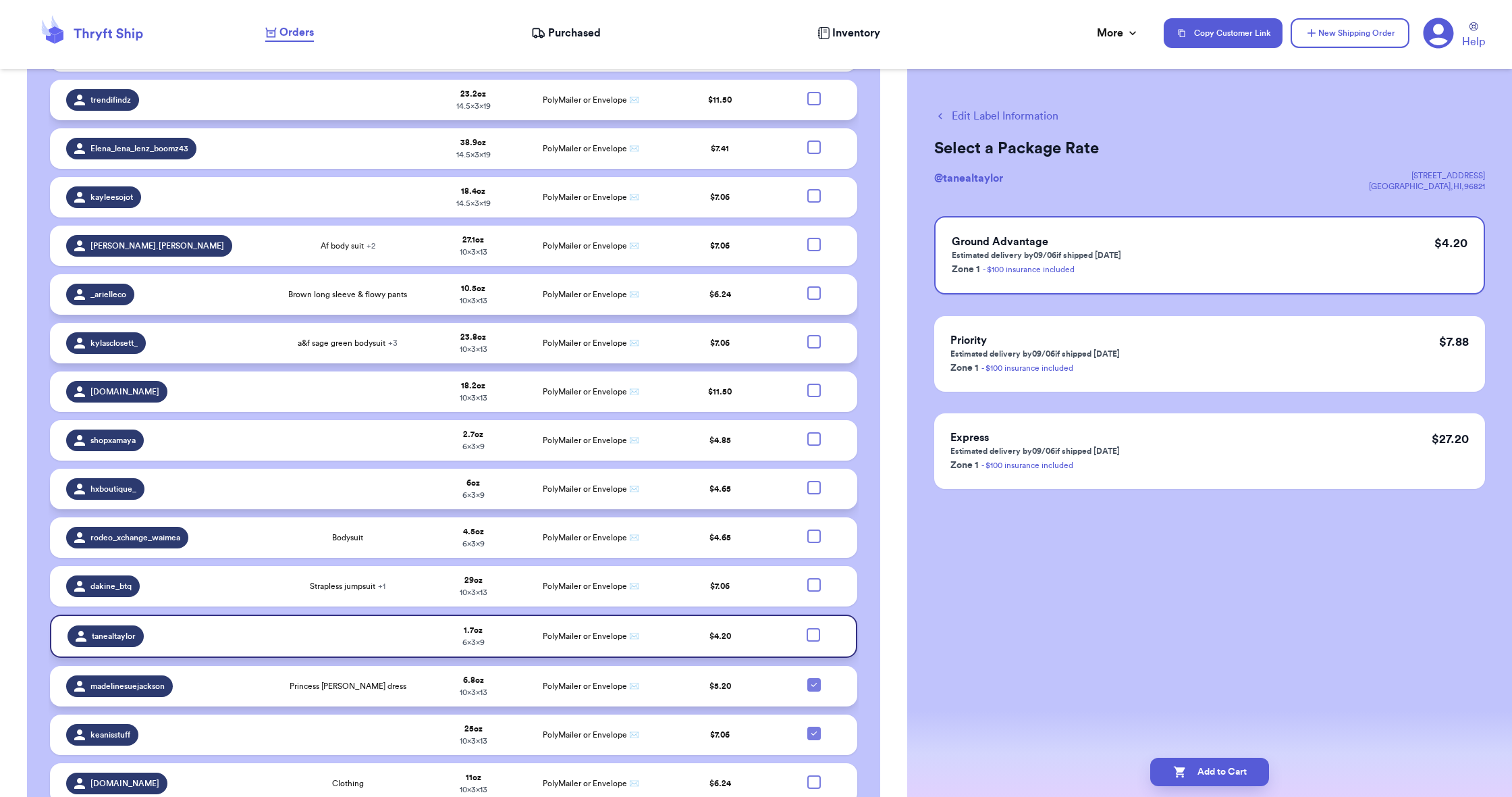
click at [814, 685] on icon at bounding box center [814, 684] width 10 height 10
click at [814, 678] on input "checkbox" at bounding box center [814, 678] width 1 height 1
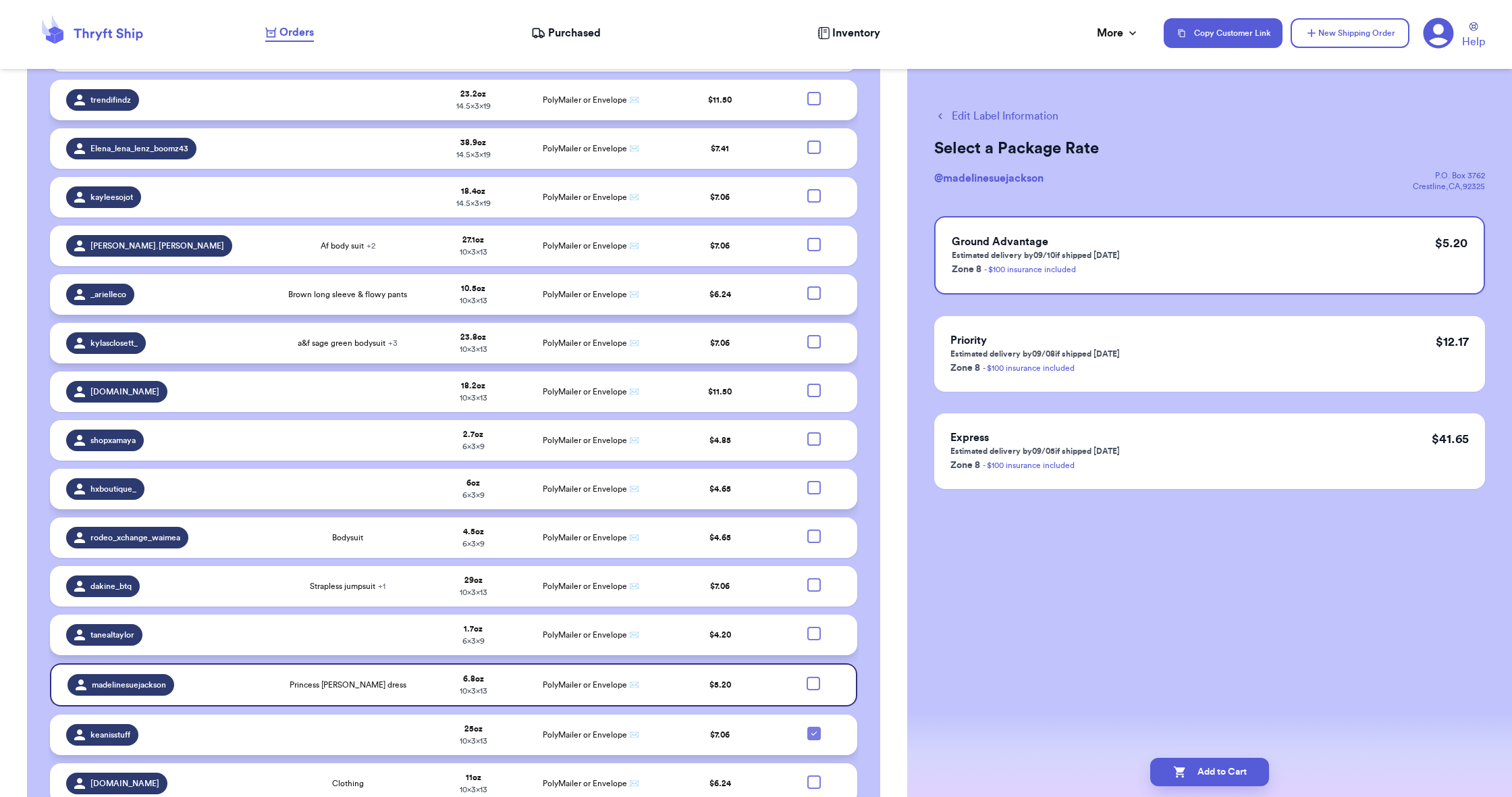
click at [816, 732] on icon at bounding box center [814, 732] width 10 height 10
click at [814, 727] on input "checkbox" at bounding box center [814, 726] width 1 height 1
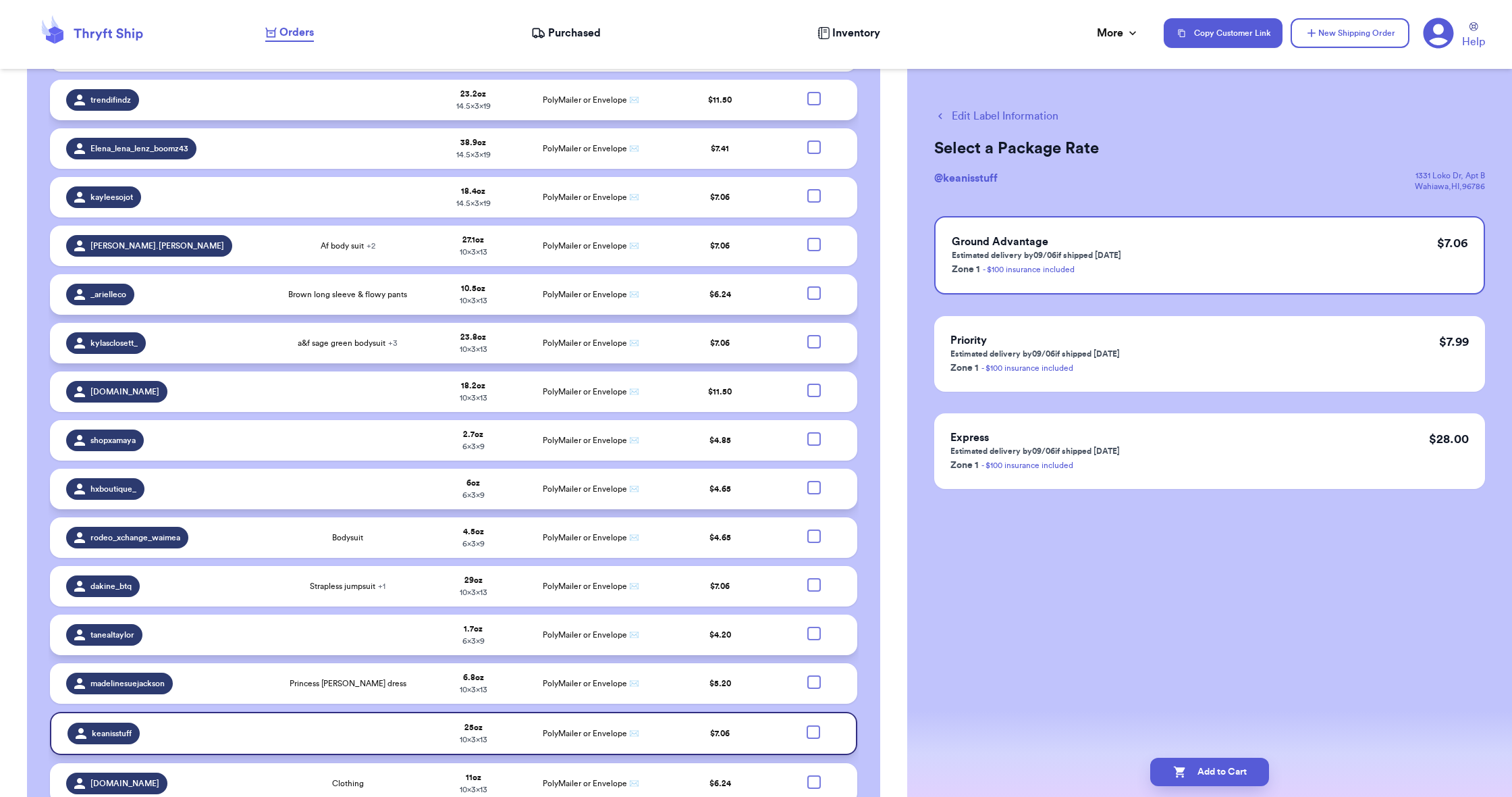
click at [806, 732] on div at bounding box center [813, 732] width 14 height 14
click at [813, 725] on input "checkbox" at bounding box center [813, 724] width 1 height 1
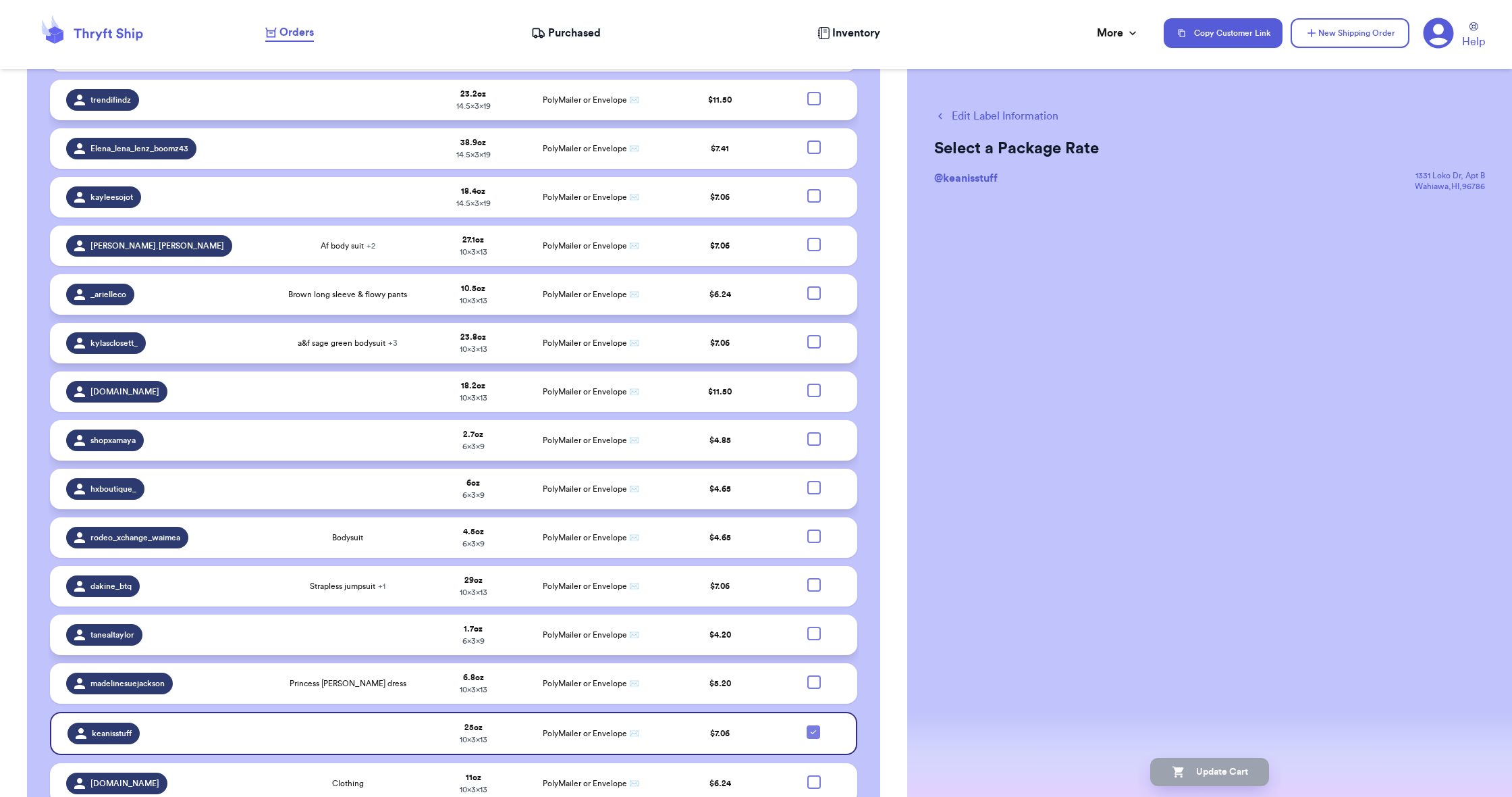
click at [814, 441] on div at bounding box center [814, 439] width 14 height 14
click at [814, 432] on input "checkbox" at bounding box center [814, 432] width 1 height 1
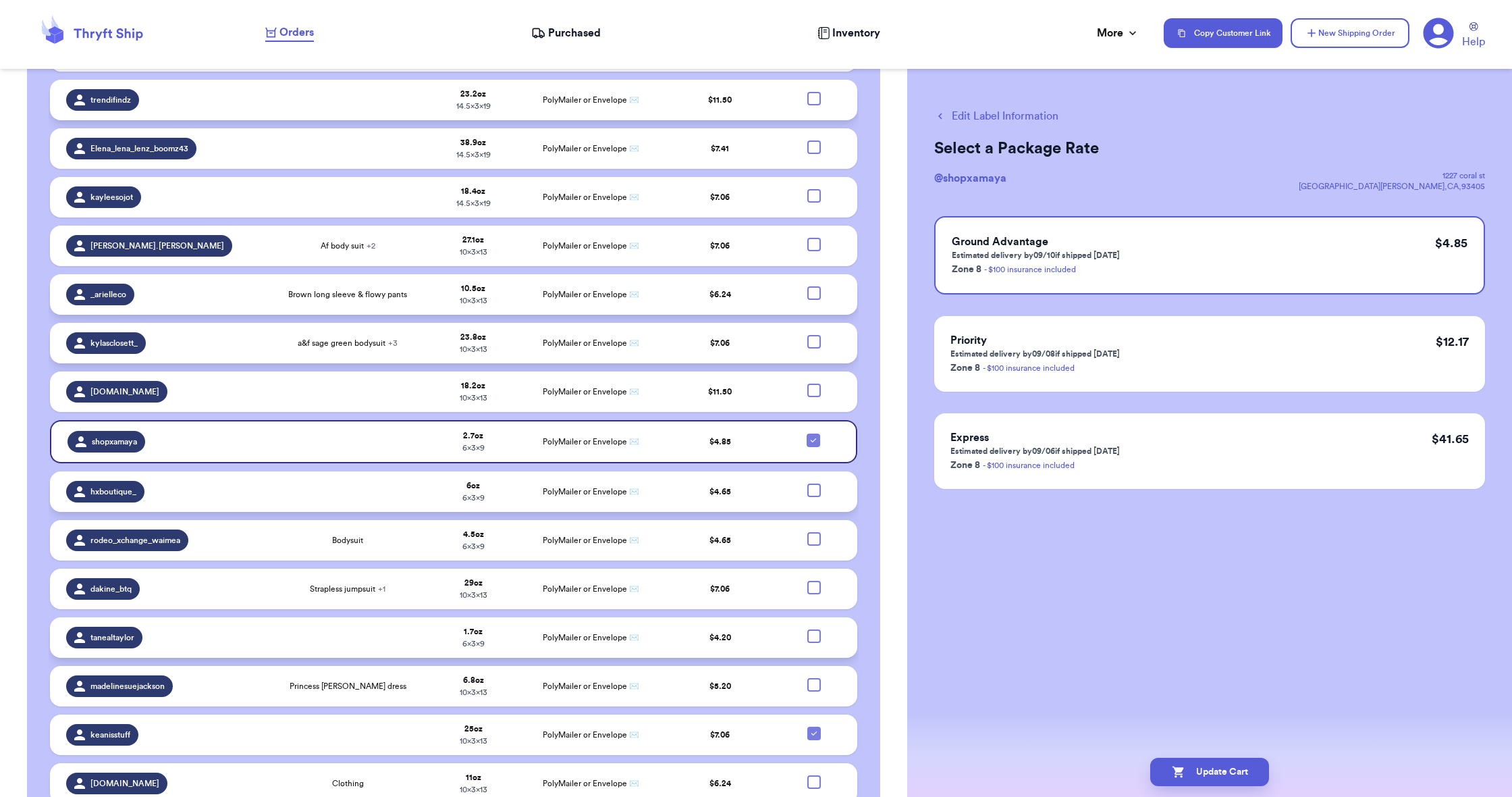
click at [818, 342] on div at bounding box center [814, 341] width 14 height 14
click at [814, 335] on input "checkbox" at bounding box center [814, 334] width 1 height 1
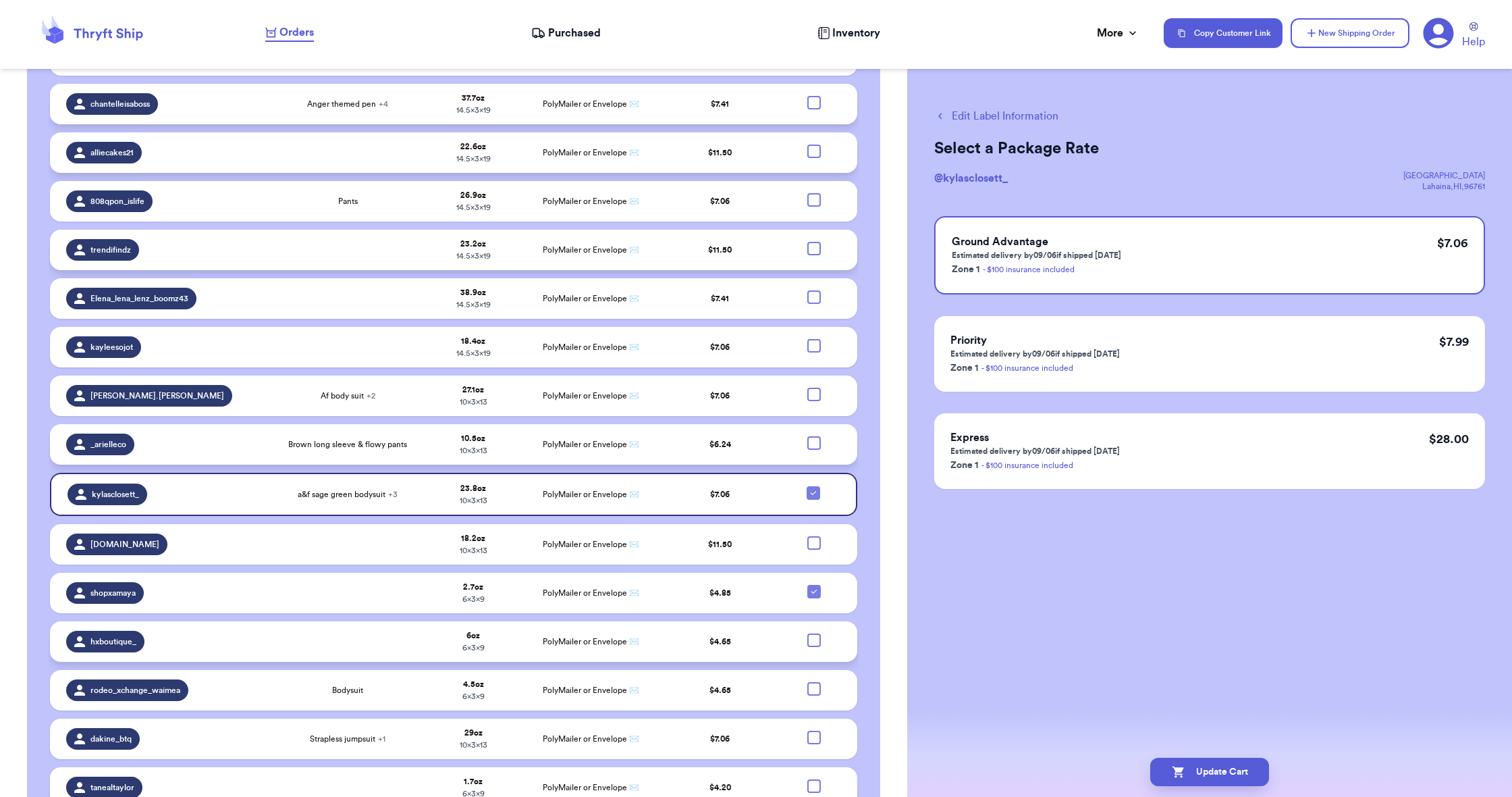
scroll to position [745, 0]
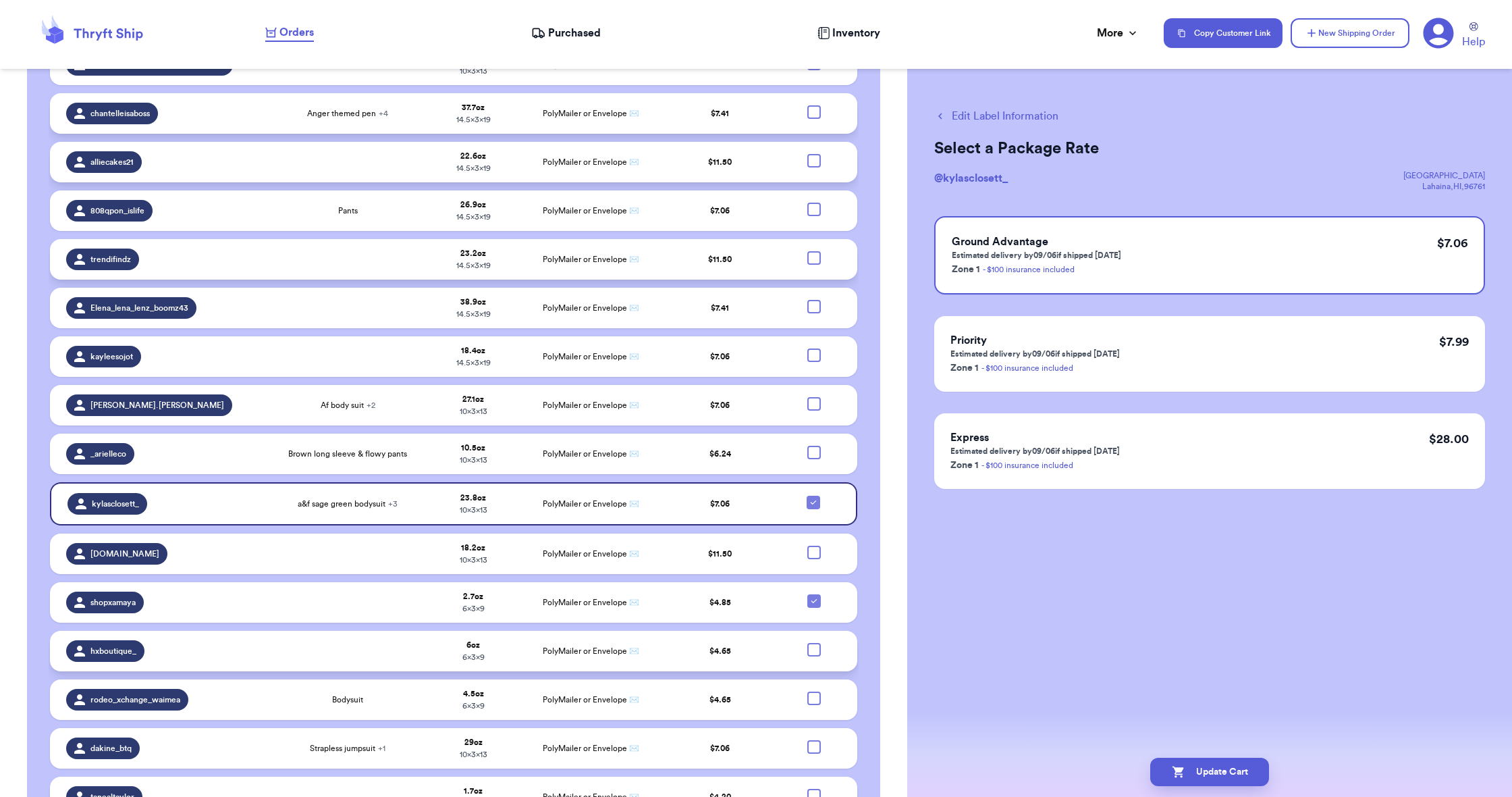
click at [814, 209] on div at bounding box center [814, 209] width 14 height 14
click at [814, 202] on input "checkbox" at bounding box center [814, 202] width 1 height 1
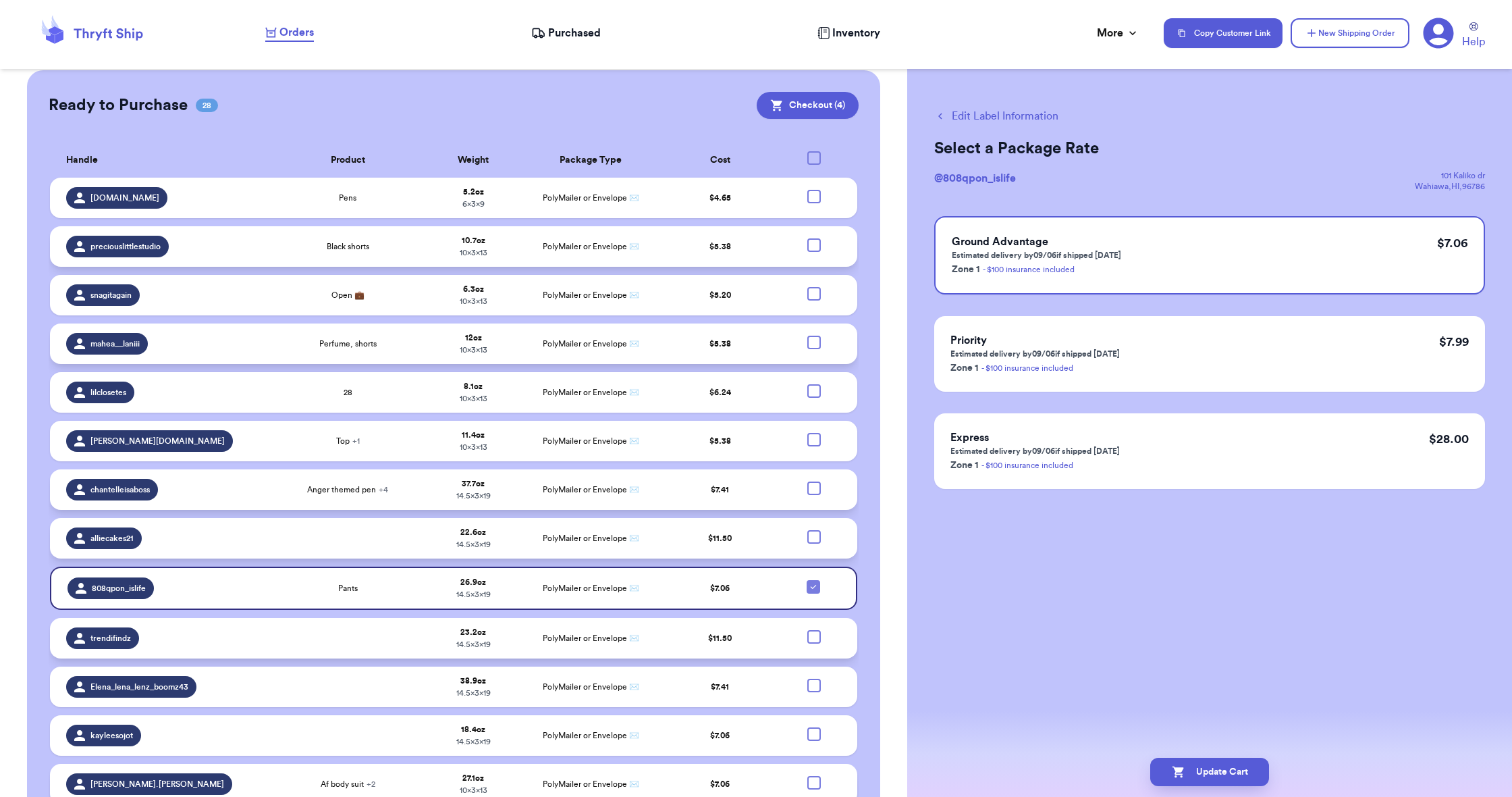
scroll to position [369, 0]
click at [811, 296] on div at bounding box center [814, 294] width 14 height 14
click at [814, 288] on input "checkbox" at bounding box center [814, 287] width 1 height 1
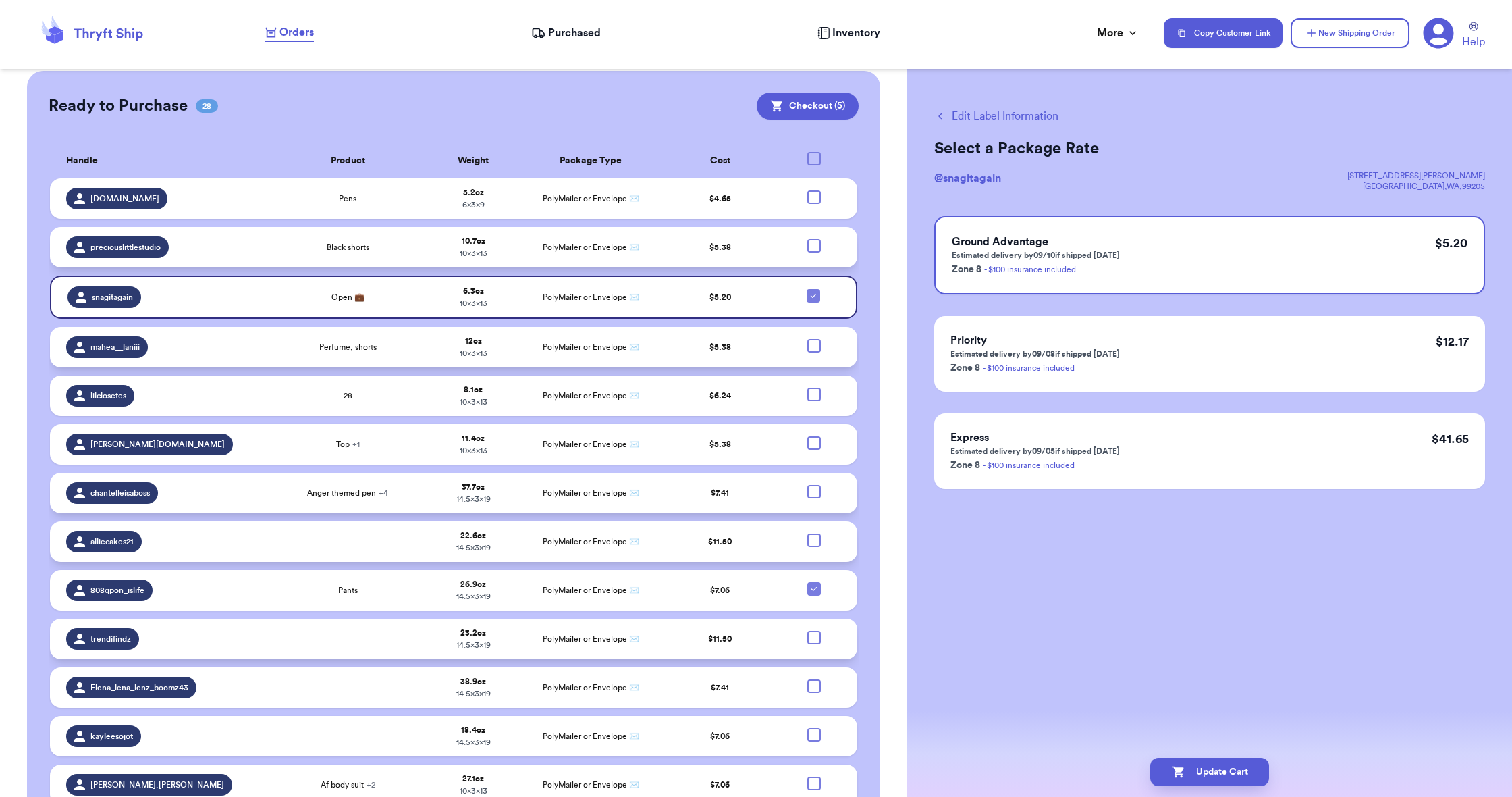
click at [812, 490] on div at bounding box center [814, 491] width 14 height 14
click at [814, 485] on input "checkbox" at bounding box center [814, 484] width 1 height 1
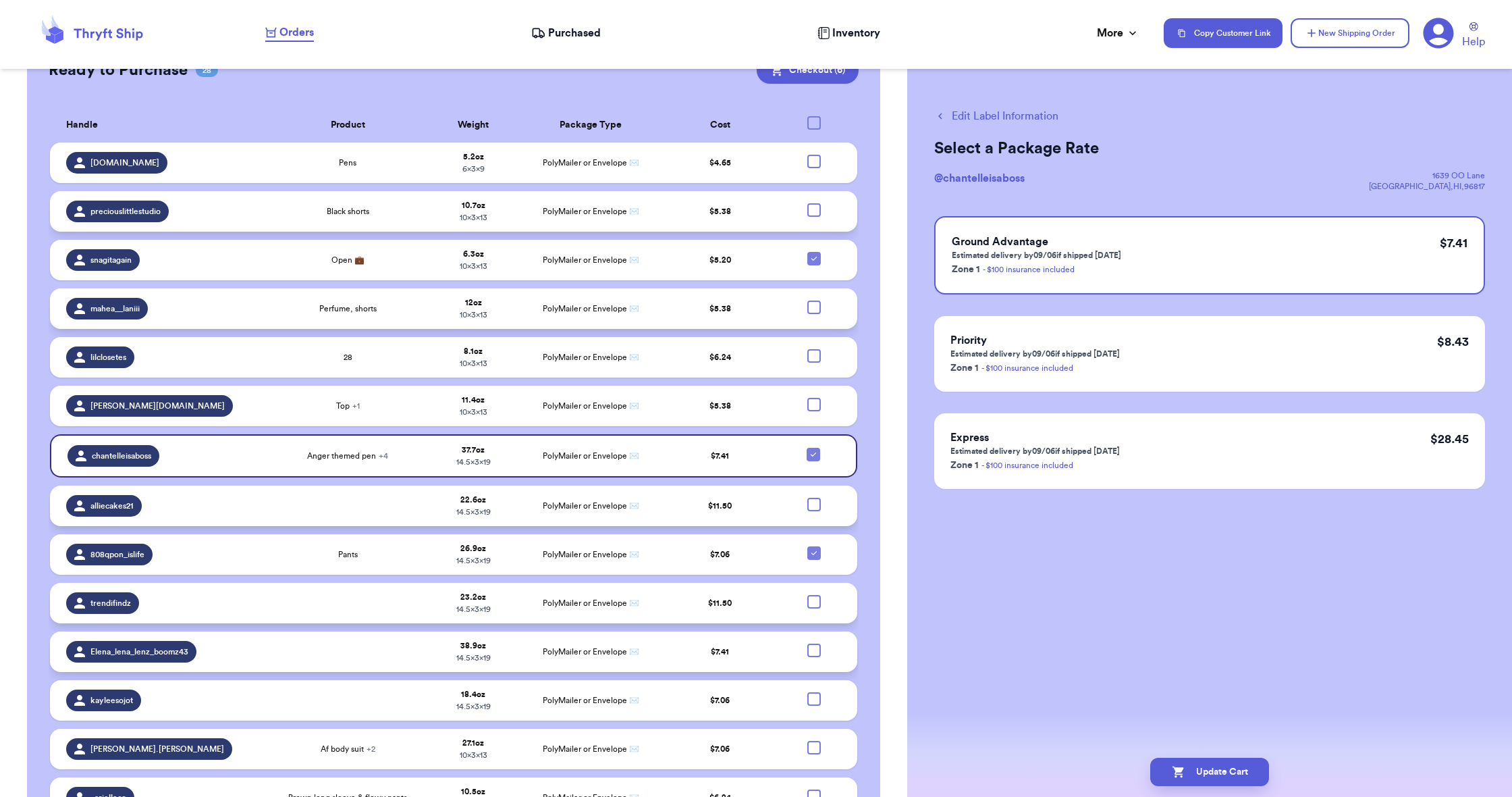
scroll to position [375, 0]
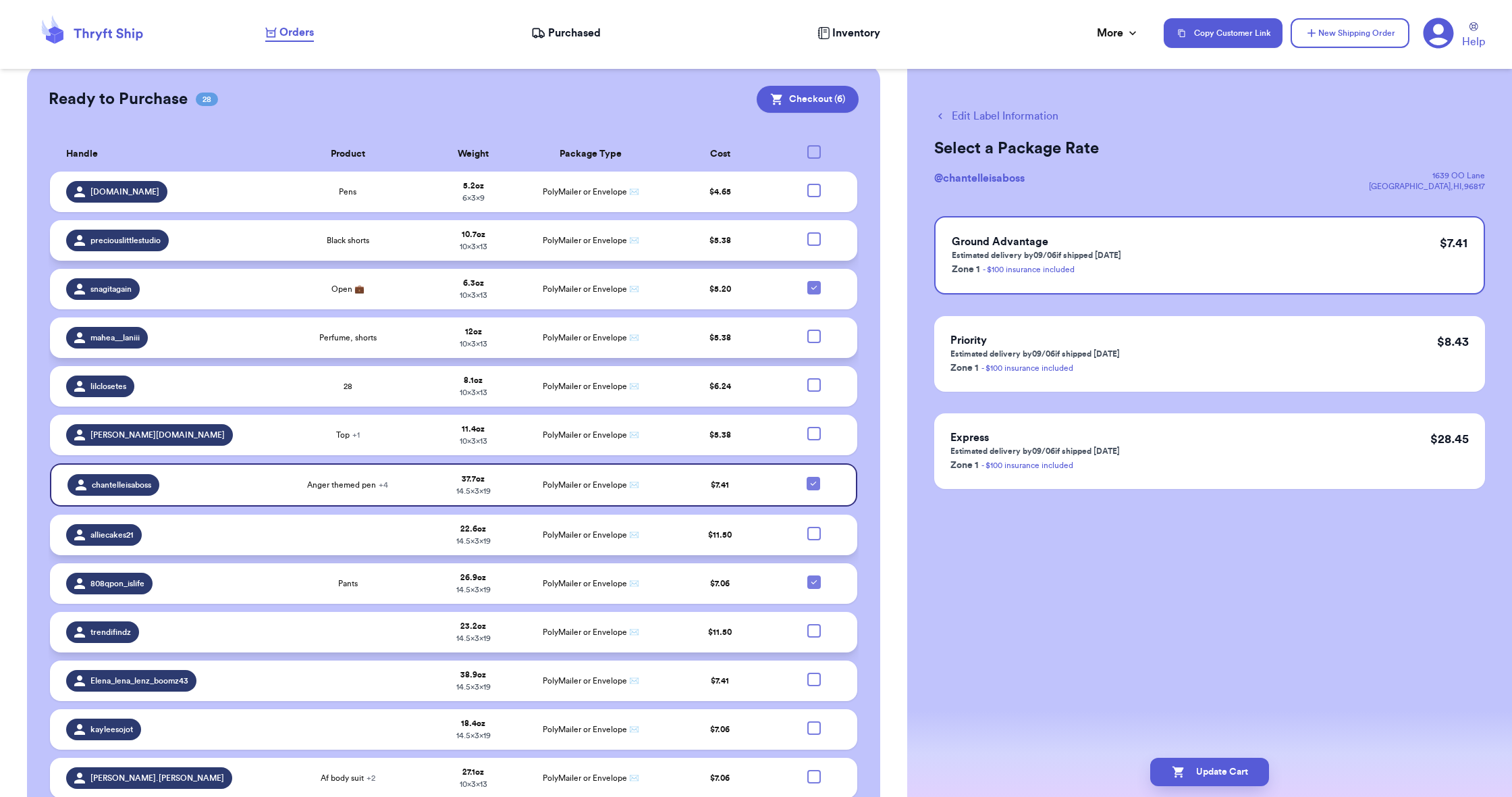
click at [814, 238] on div at bounding box center [814, 239] width 14 height 14
click at [814, 232] on input "checkbox" at bounding box center [814, 232] width 1 height 1
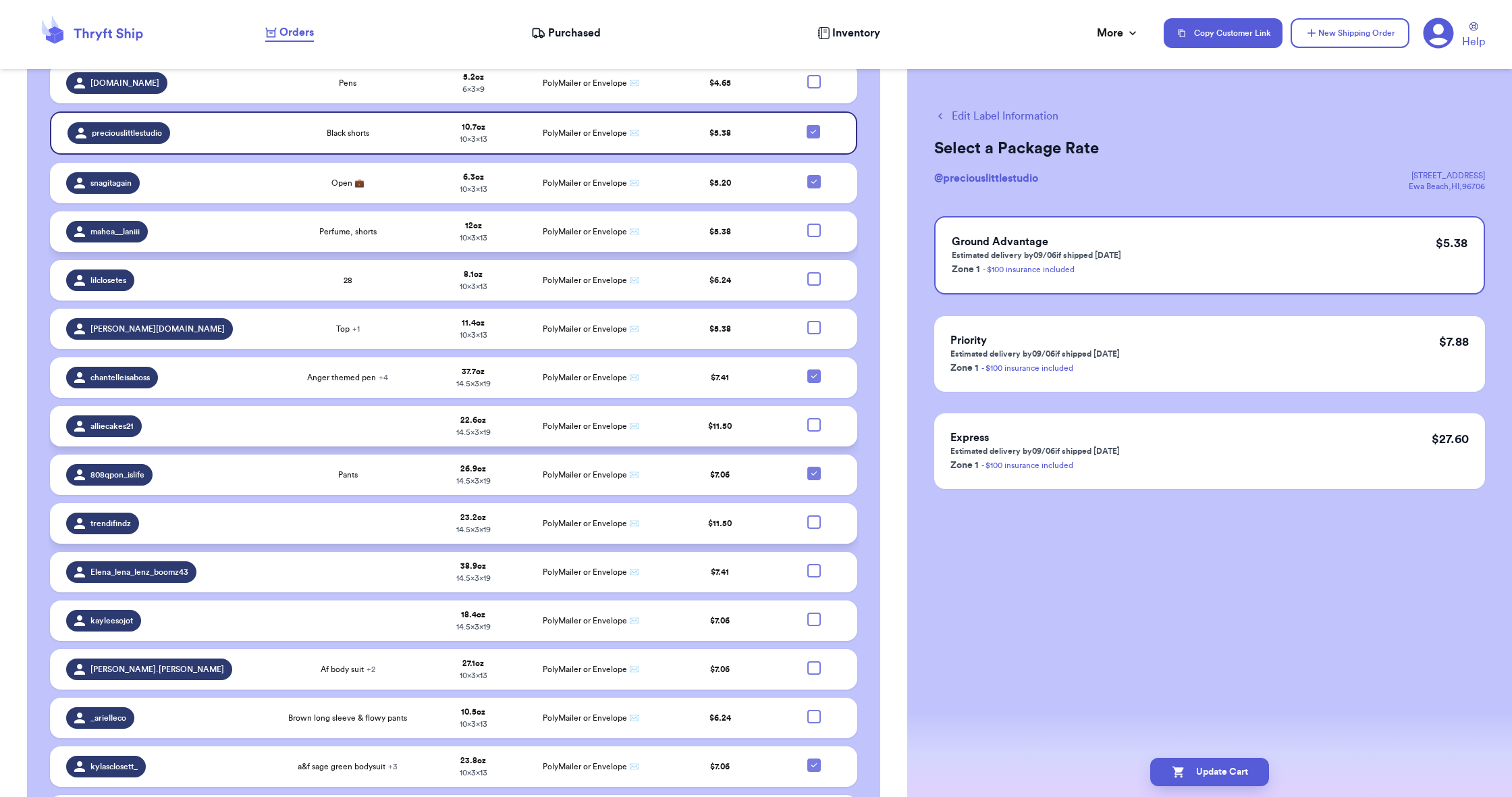
scroll to position [515, 0]
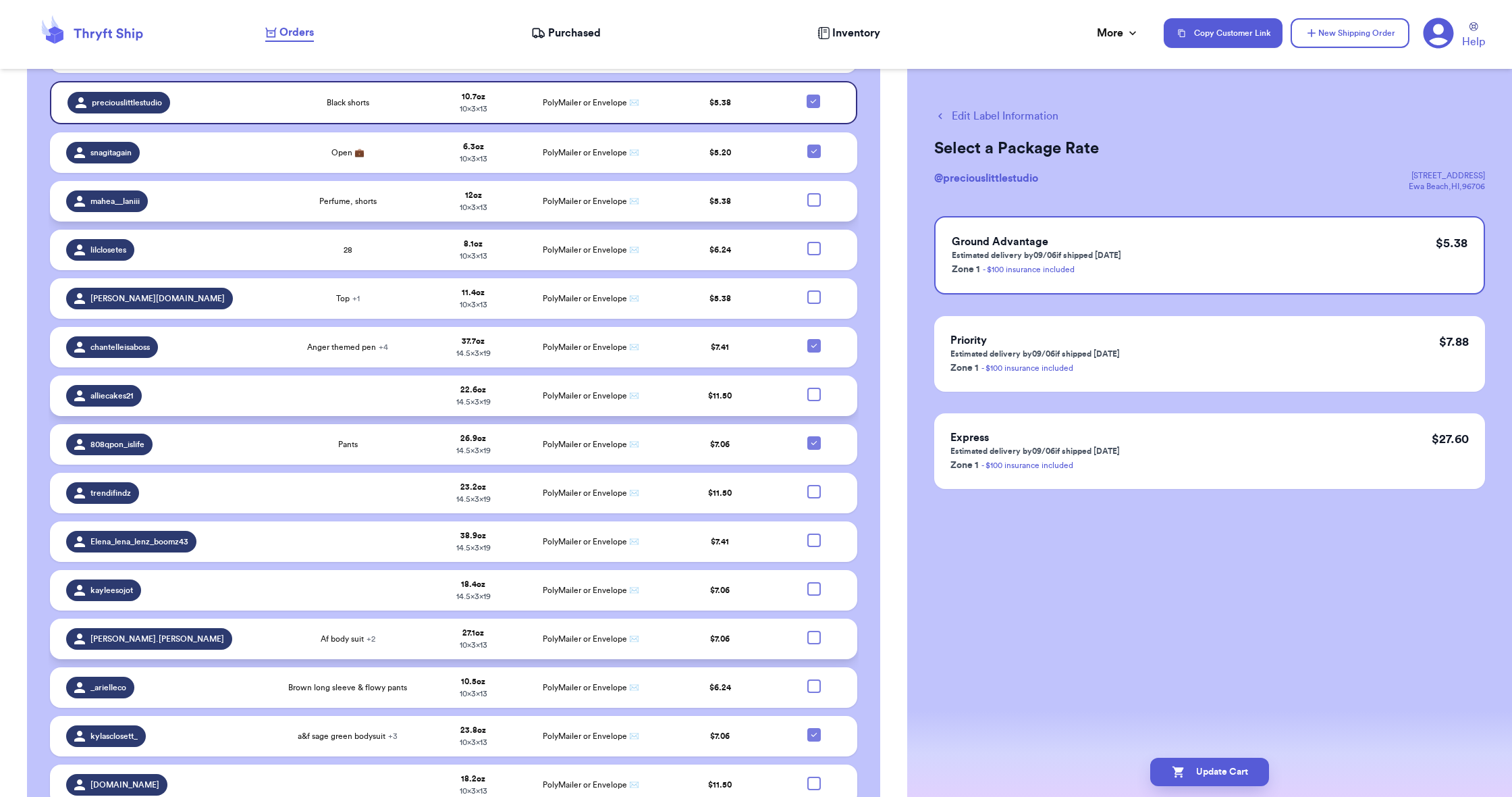
click at [811, 636] on div at bounding box center [814, 637] width 14 height 14
click at [814, 631] on input "checkbox" at bounding box center [814, 630] width 1 height 1
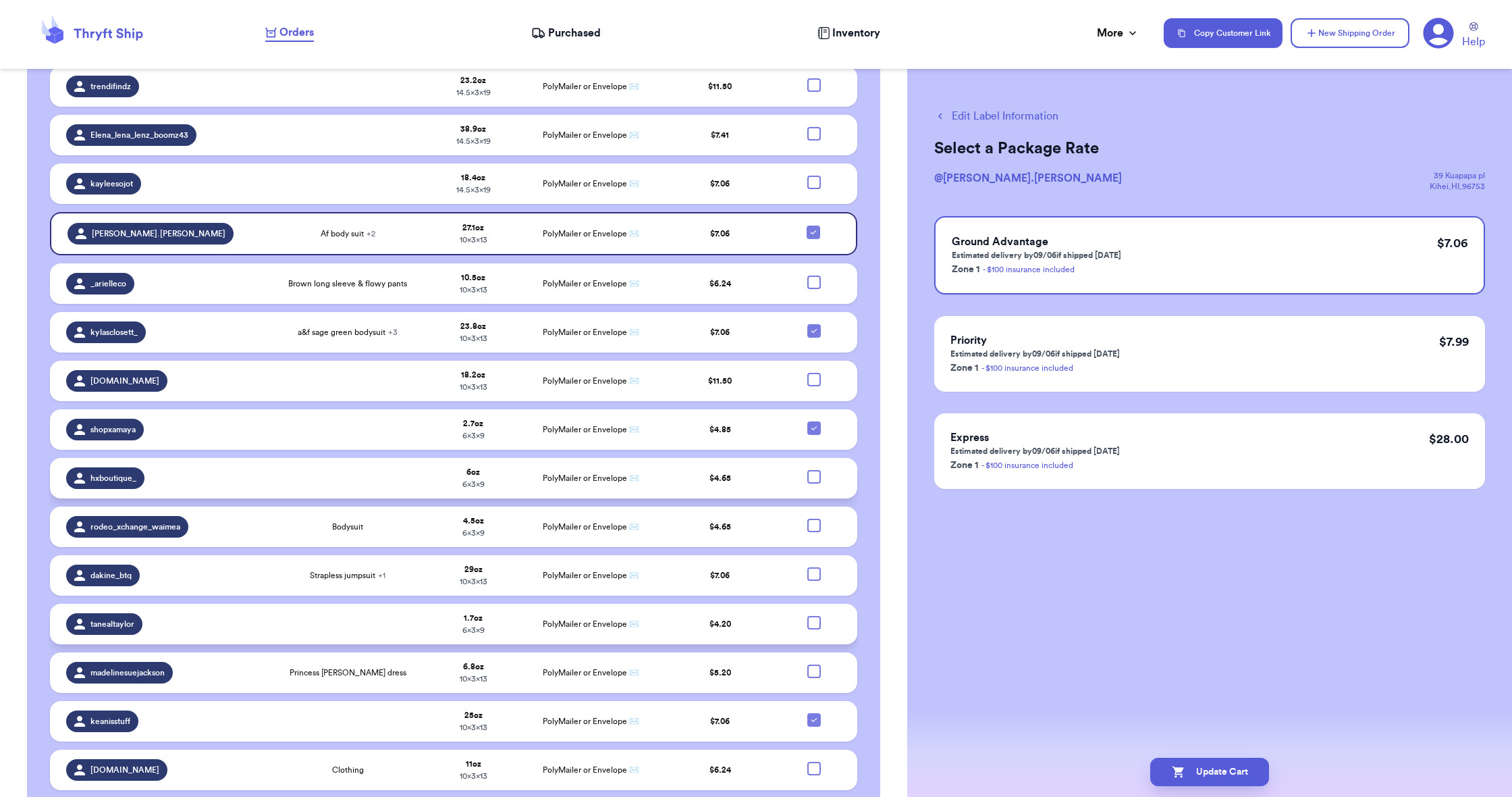
scroll to position [920, 0]
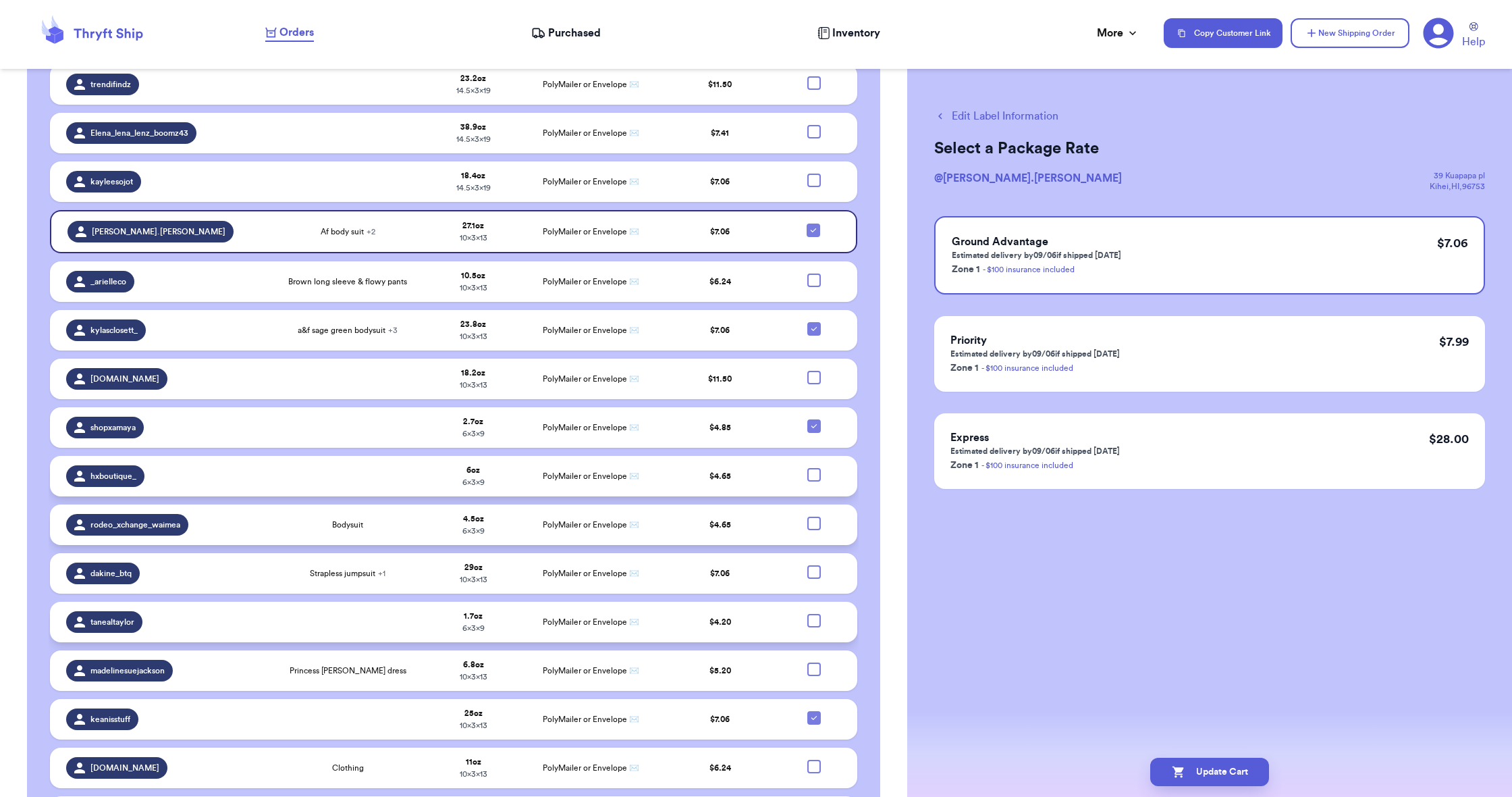
click at [815, 521] on div at bounding box center [814, 523] width 14 height 14
click at [814, 516] on input "checkbox" at bounding box center [814, 516] width 1 height 1
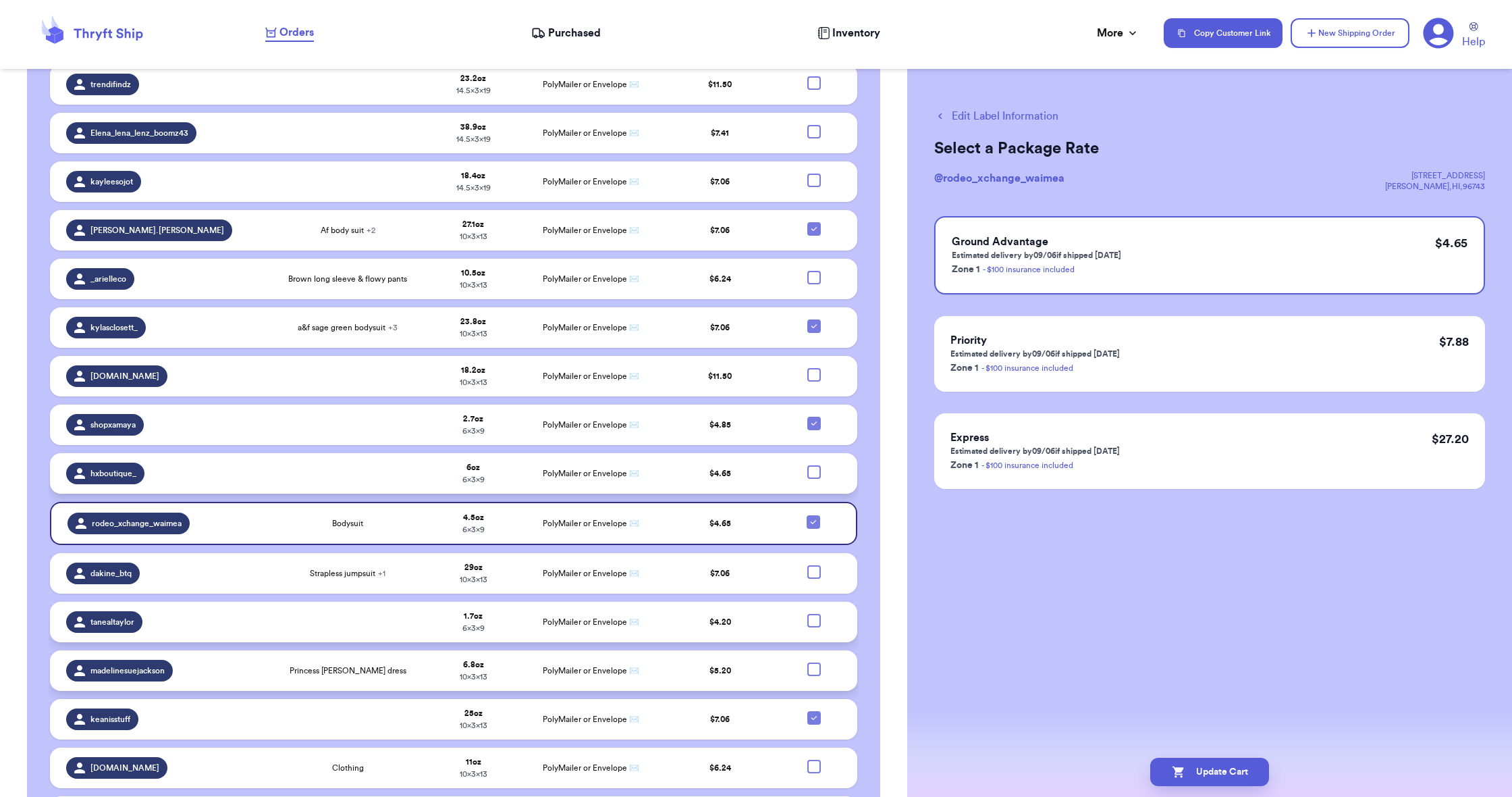
click at [814, 670] on div at bounding box center [814, 669] width 14 height 14
click at [814, 662] on input "checkbox" at bounding box center [814, 661] width 1 height 1
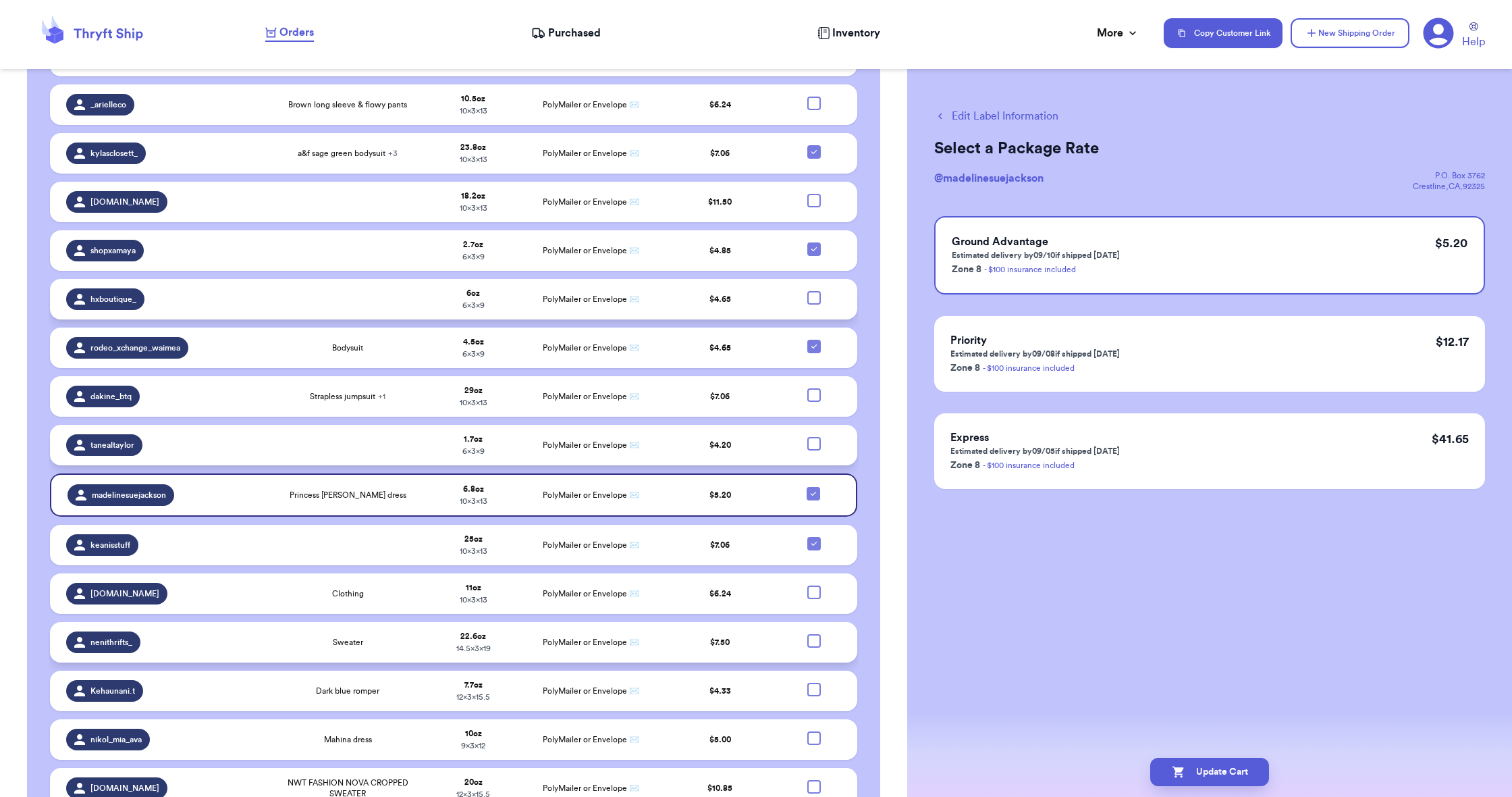
scroll to position [1093, 0]
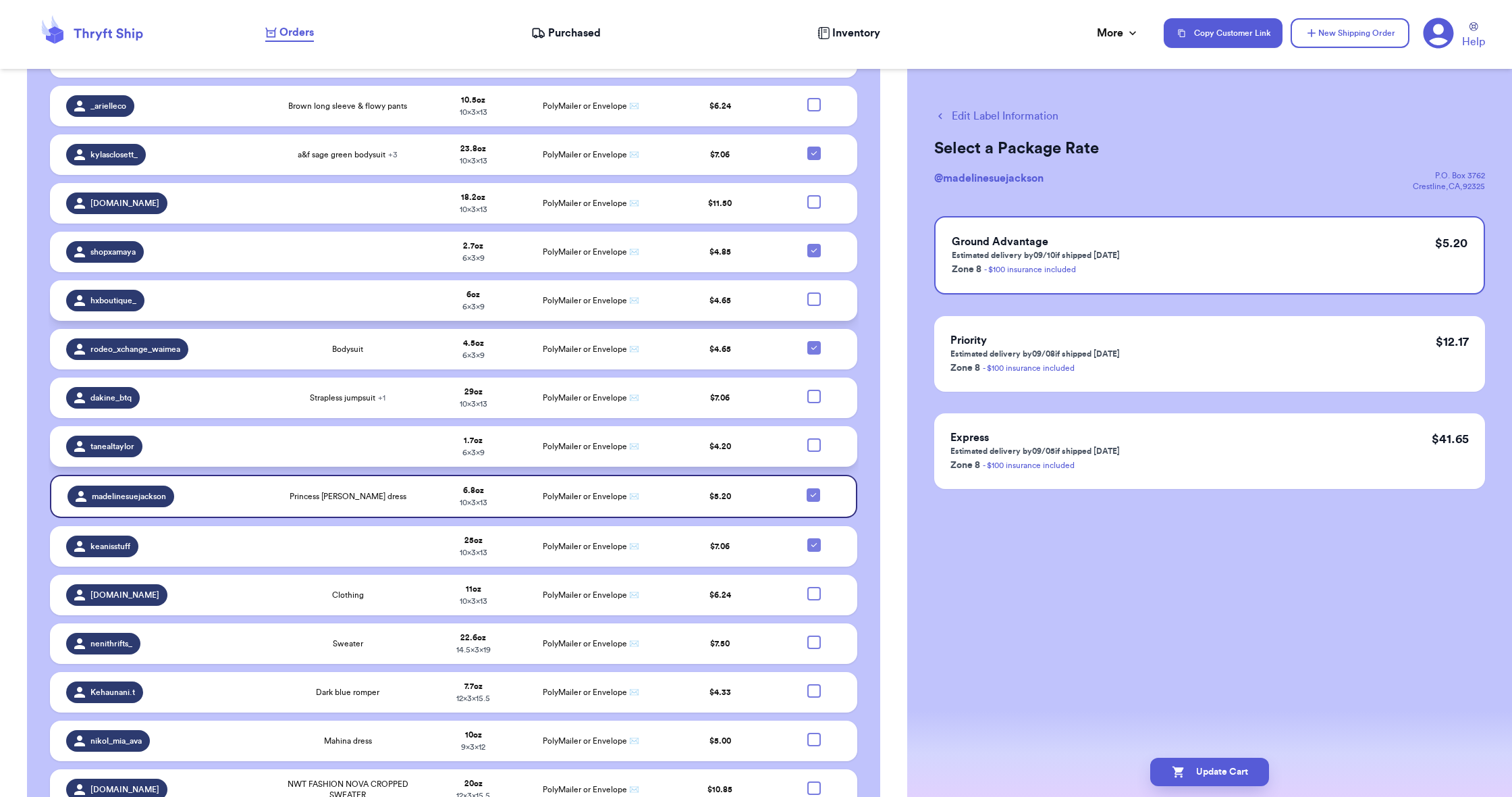
click at [610, 453] on td "PolyMailer or Envelope ✉️" at bounding box center [590, 446] width 141 height 40
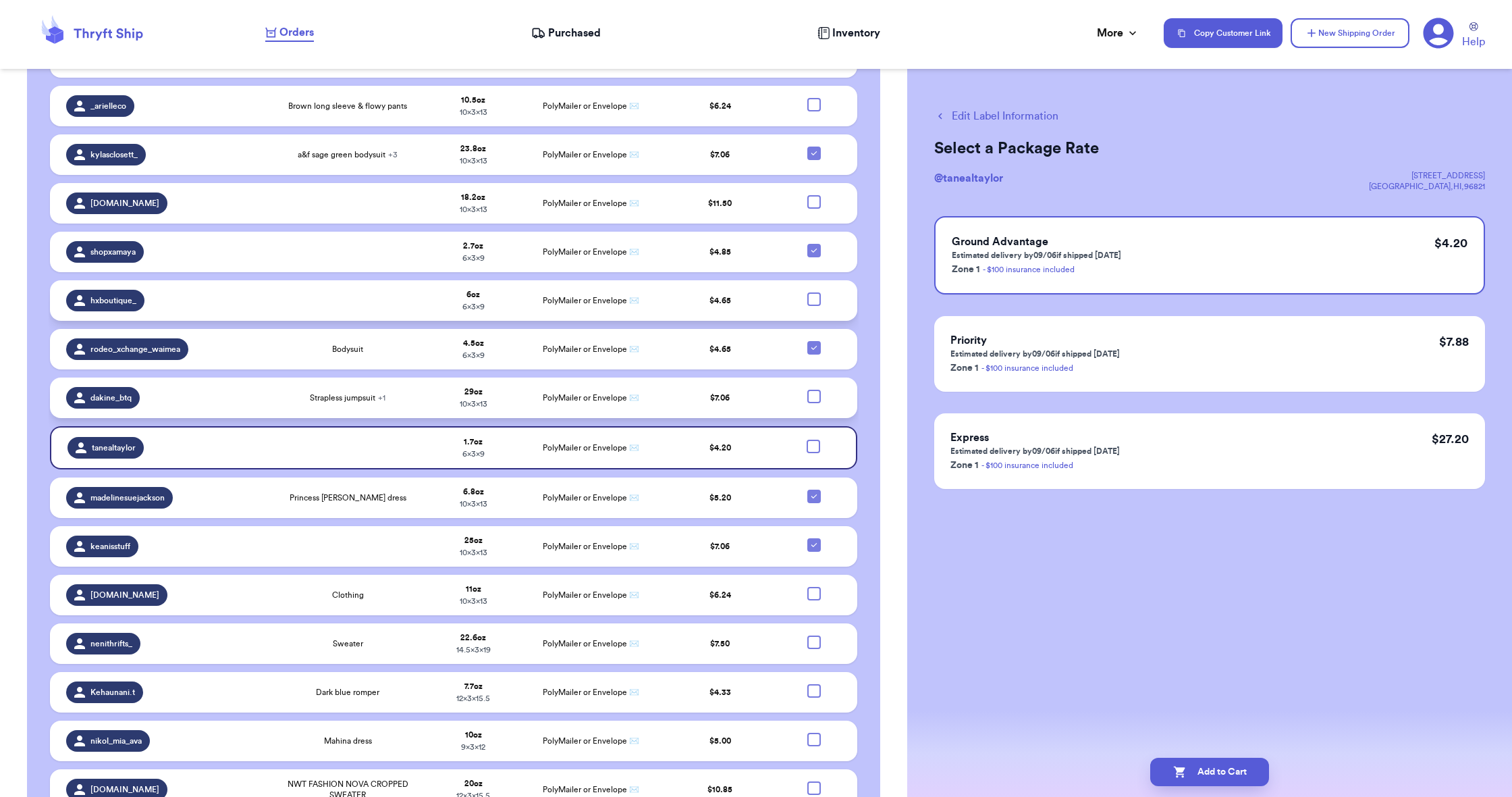
click at [613, 408] on td "PolyMailer or Envelope ✉️" at bounding box center [590, 398] width 141 height 40
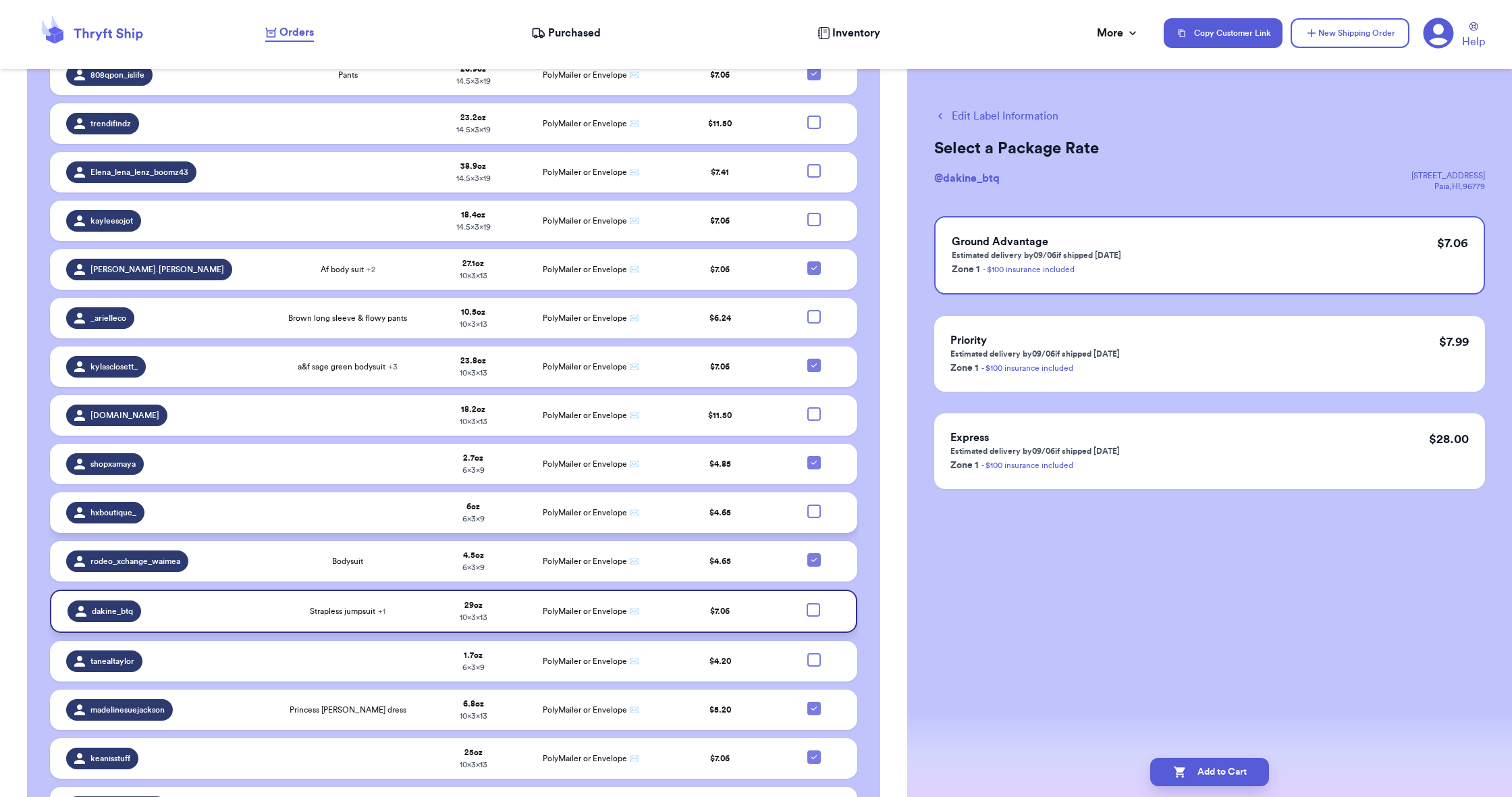
scroll to position [879, 0]
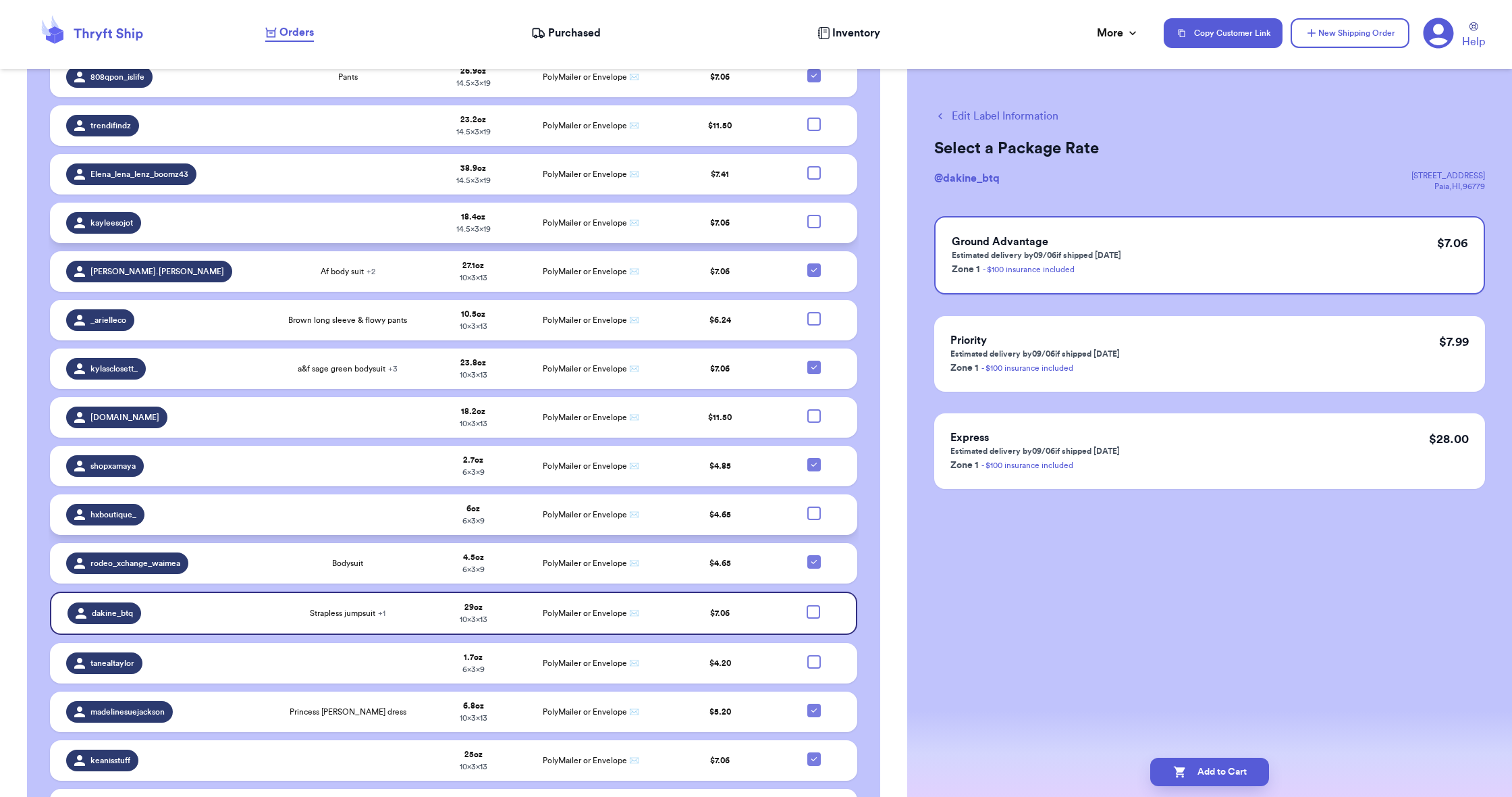
click at [817, 226] on div at bounding box center [814, 221] width 14 height 14
click at [814, 215] on input "checkbox" at bounding box center [814, 214] width 1 height 1
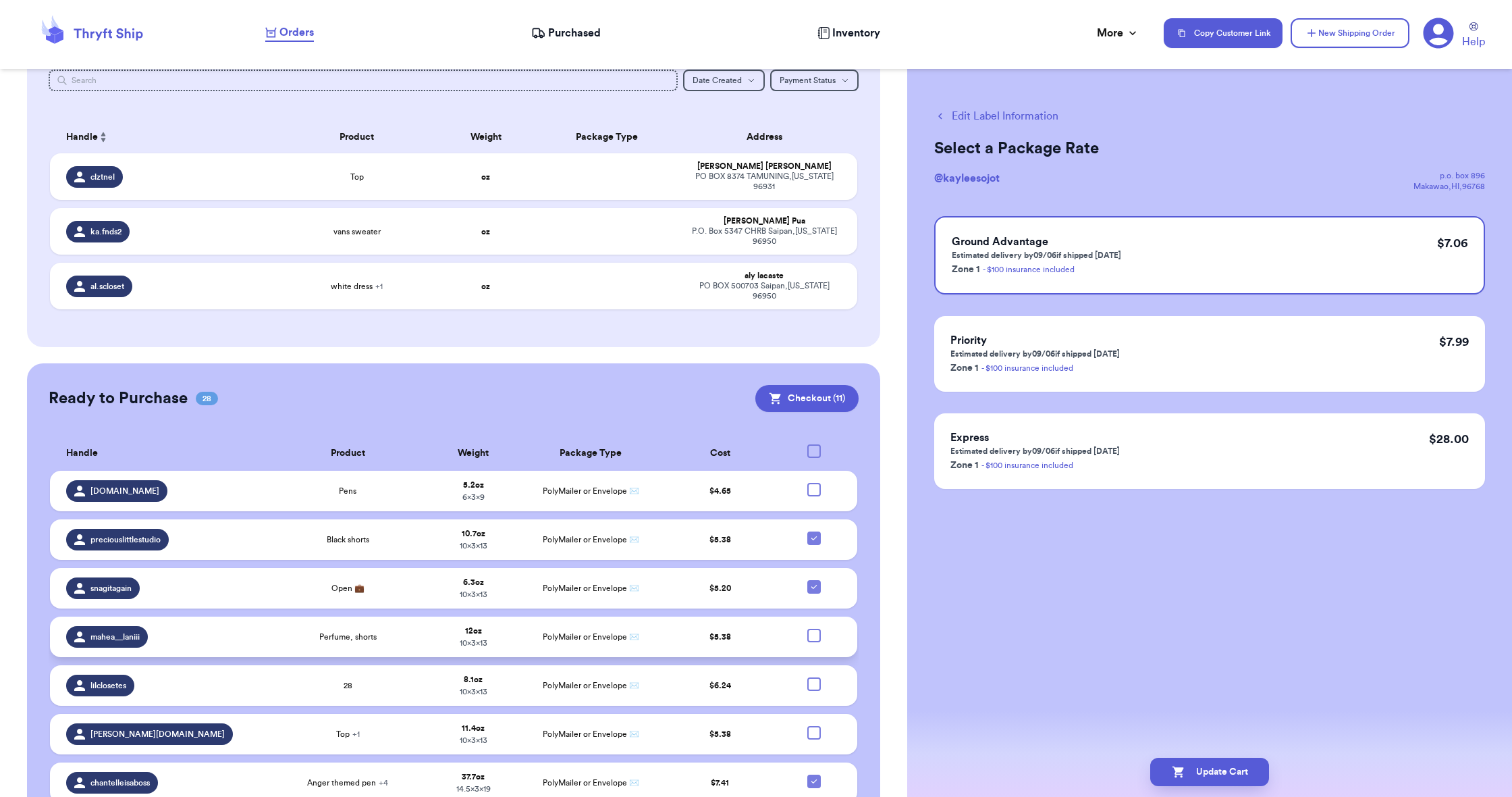
scroll to position [75, 0]
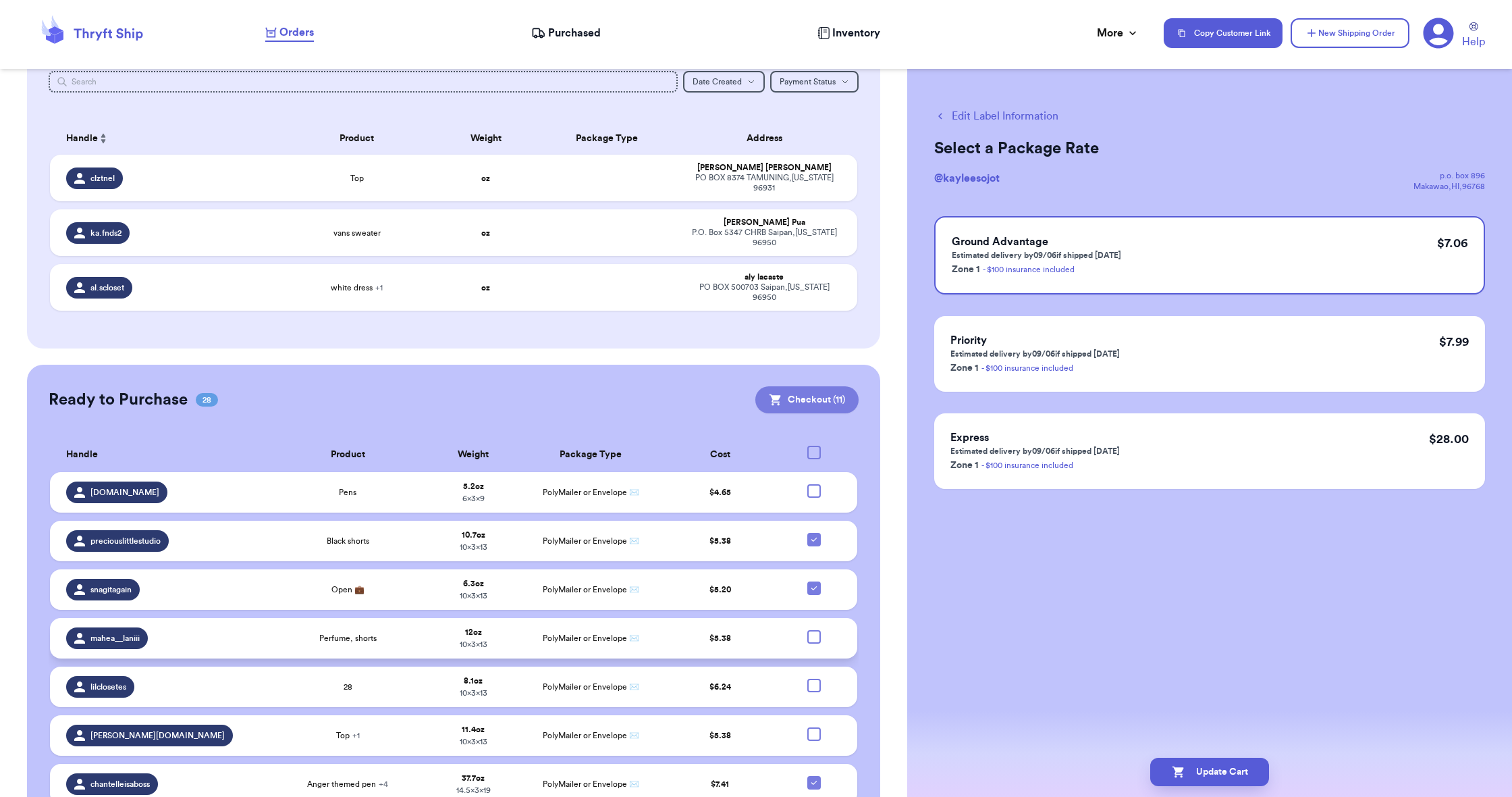
click at [826, 394] on button "Checkout ( 11 )" at bounding box center [807, 399] width 103 height 27
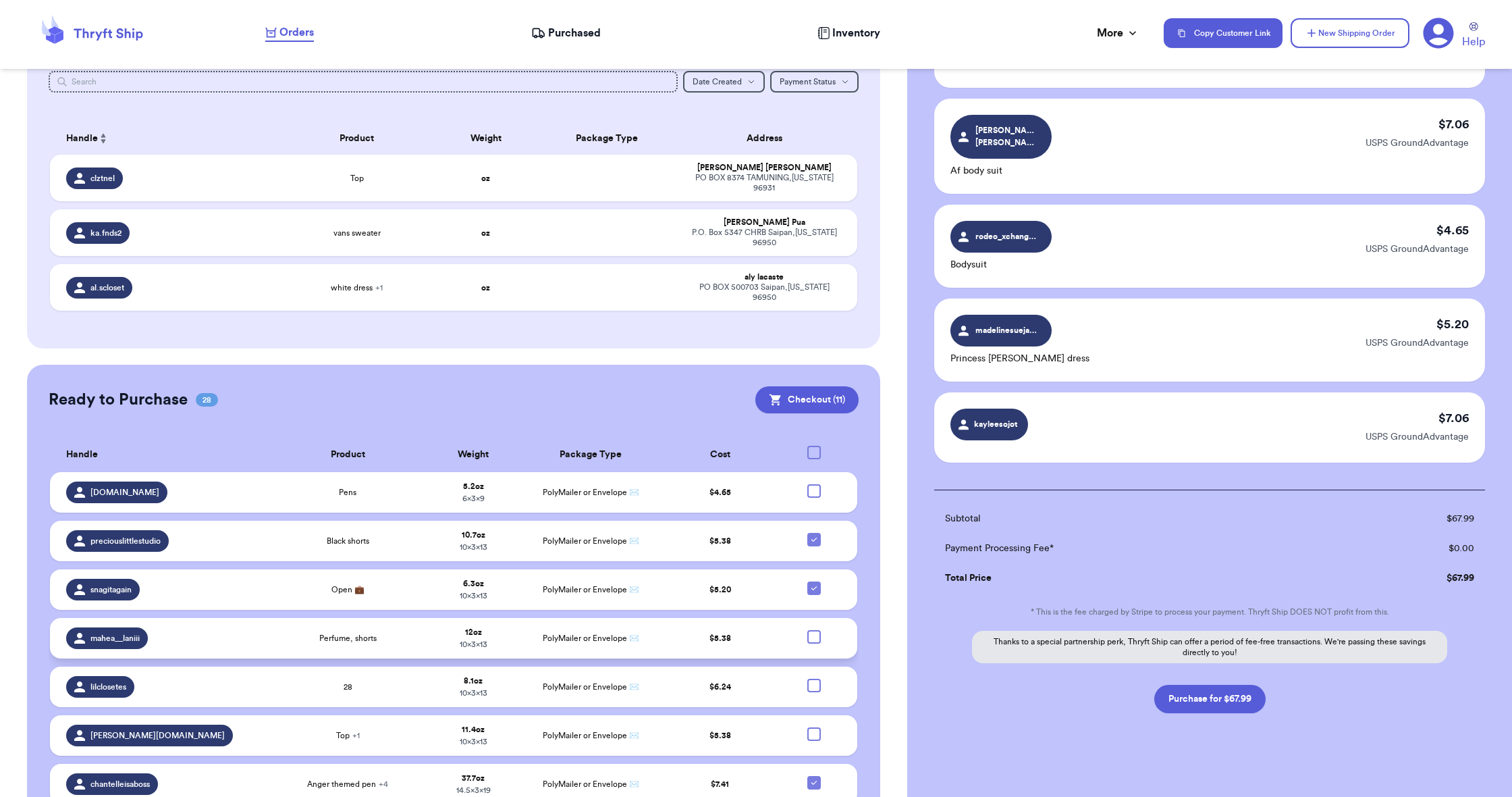
scroll to position [699, 0]
click at [1203, 691] on button "Purchase for $67.99" at bounding box center [1210, 699] width 111 height 28
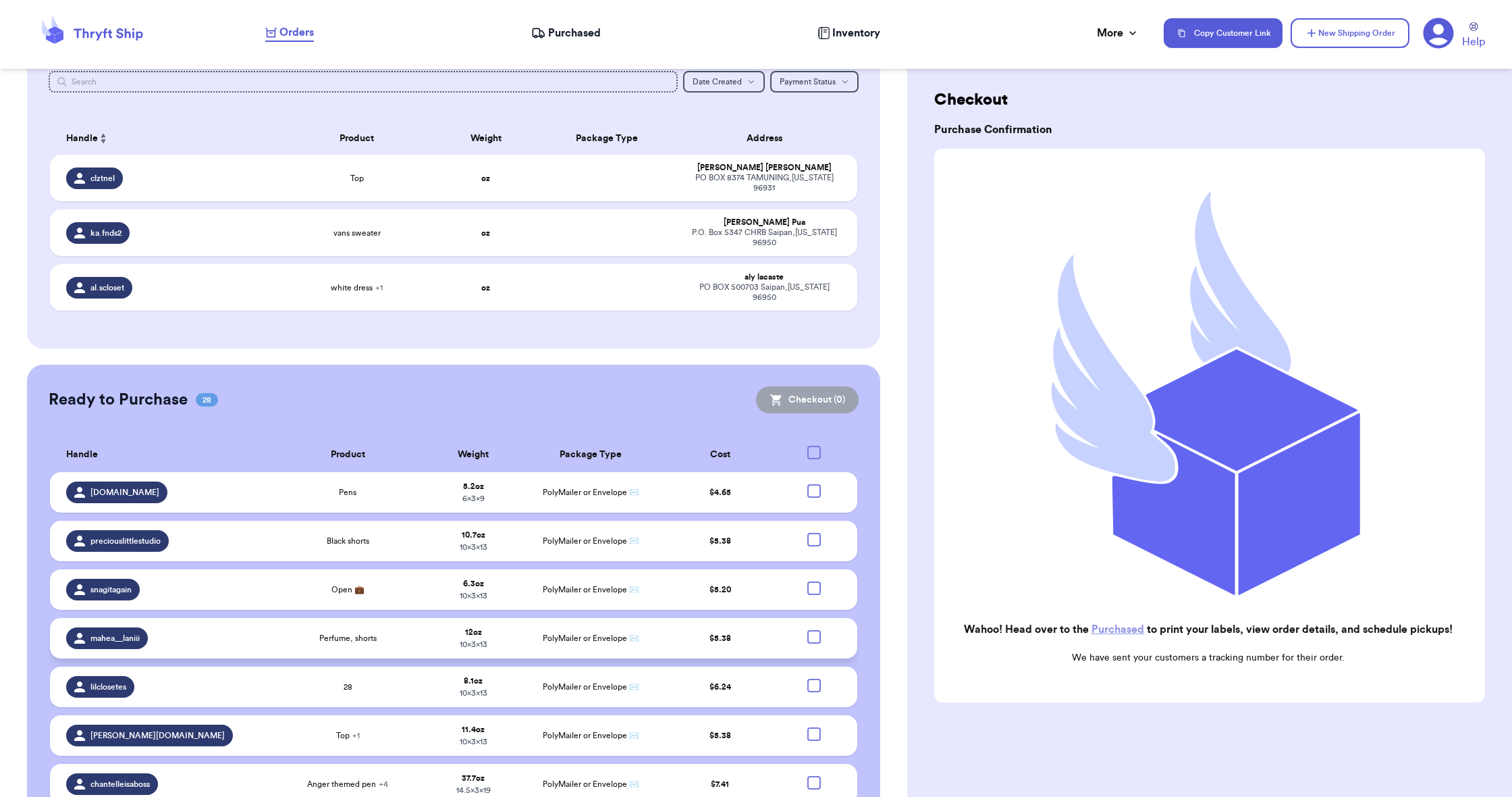
scroll to position [19, 0]
click at [565, 36] on span "Purchased" at bounding box center [574, 33] width 52 height 16
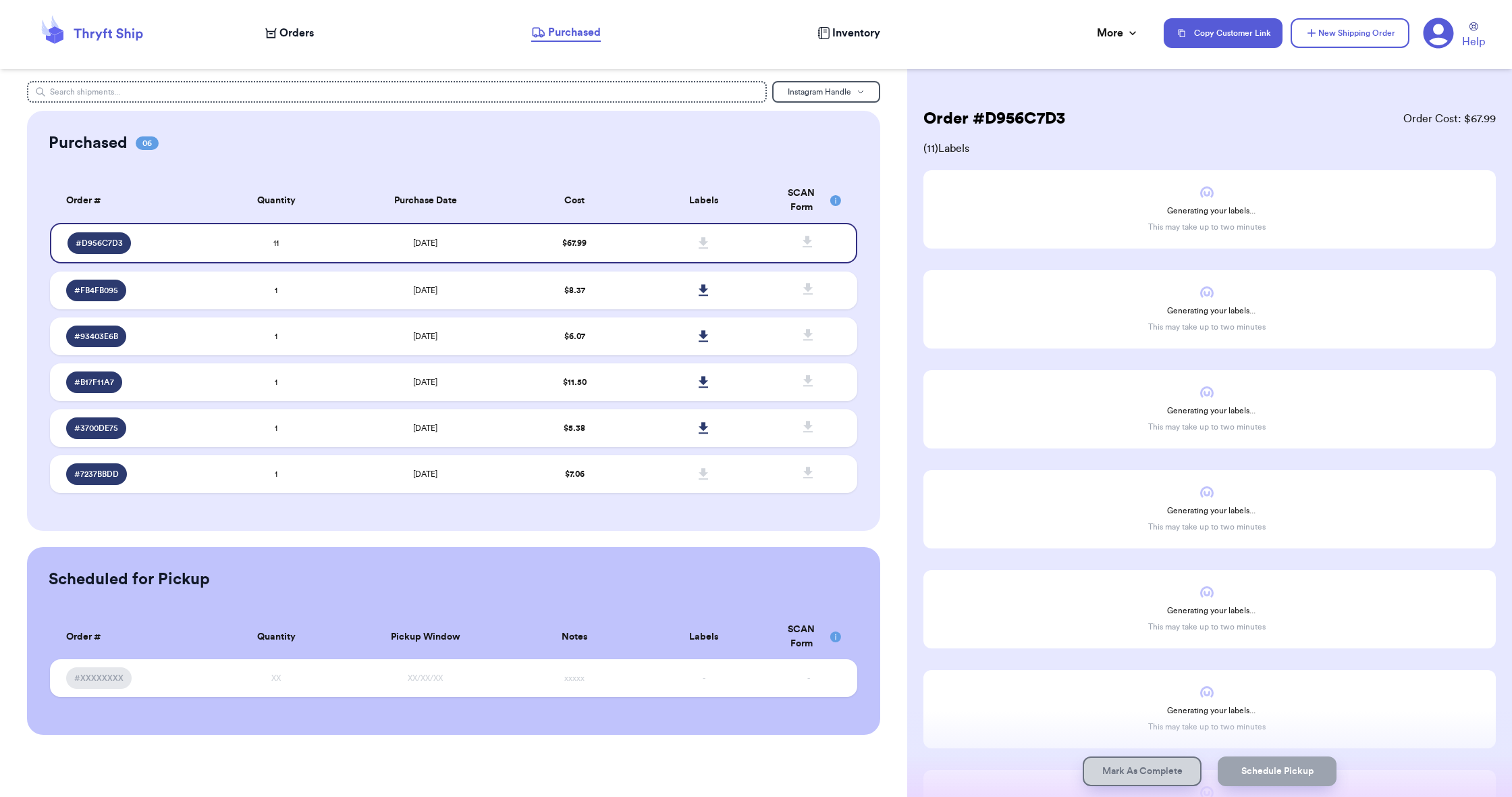
click at [310, 26] on span "Orders" at bounding box center [297, 33] width 35 height 16
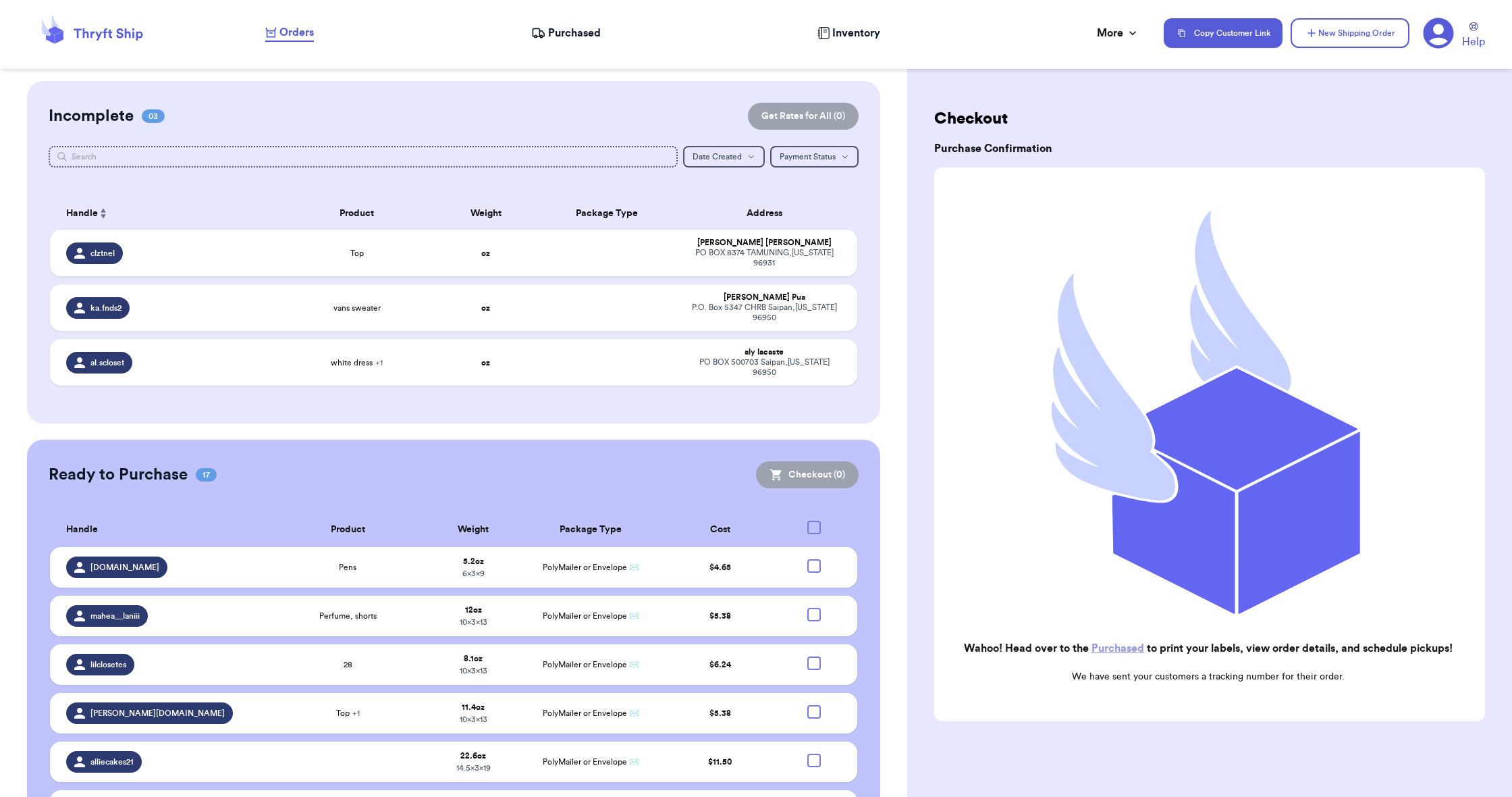
click at [548, 28] on span "Purchased" at bounding box center [574, 33] width 52 height 16
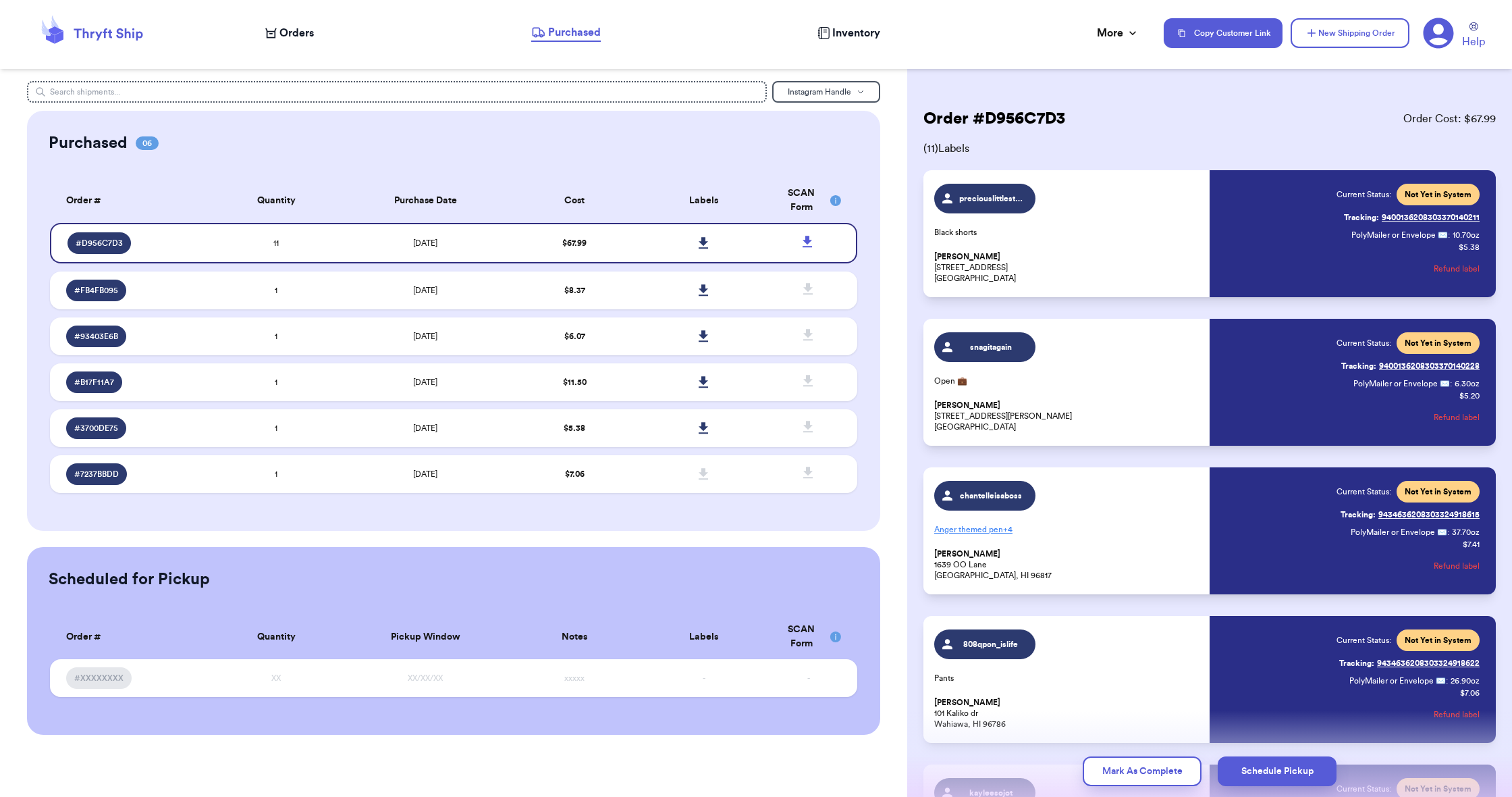
click at [300, 31] on span "Orders" at bounding box center [297, 33] width 35 height 16
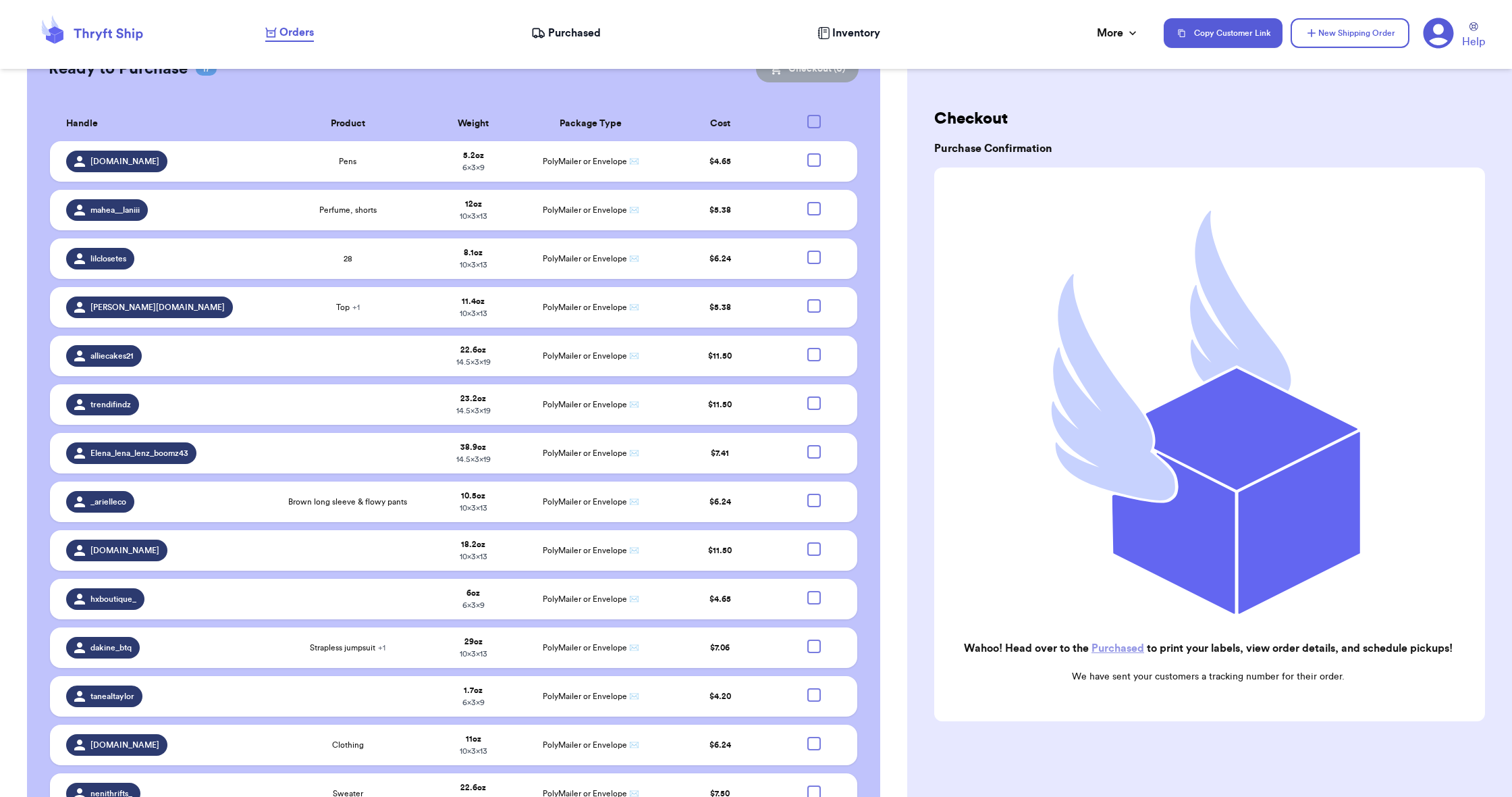
scroll to position [427, 0]
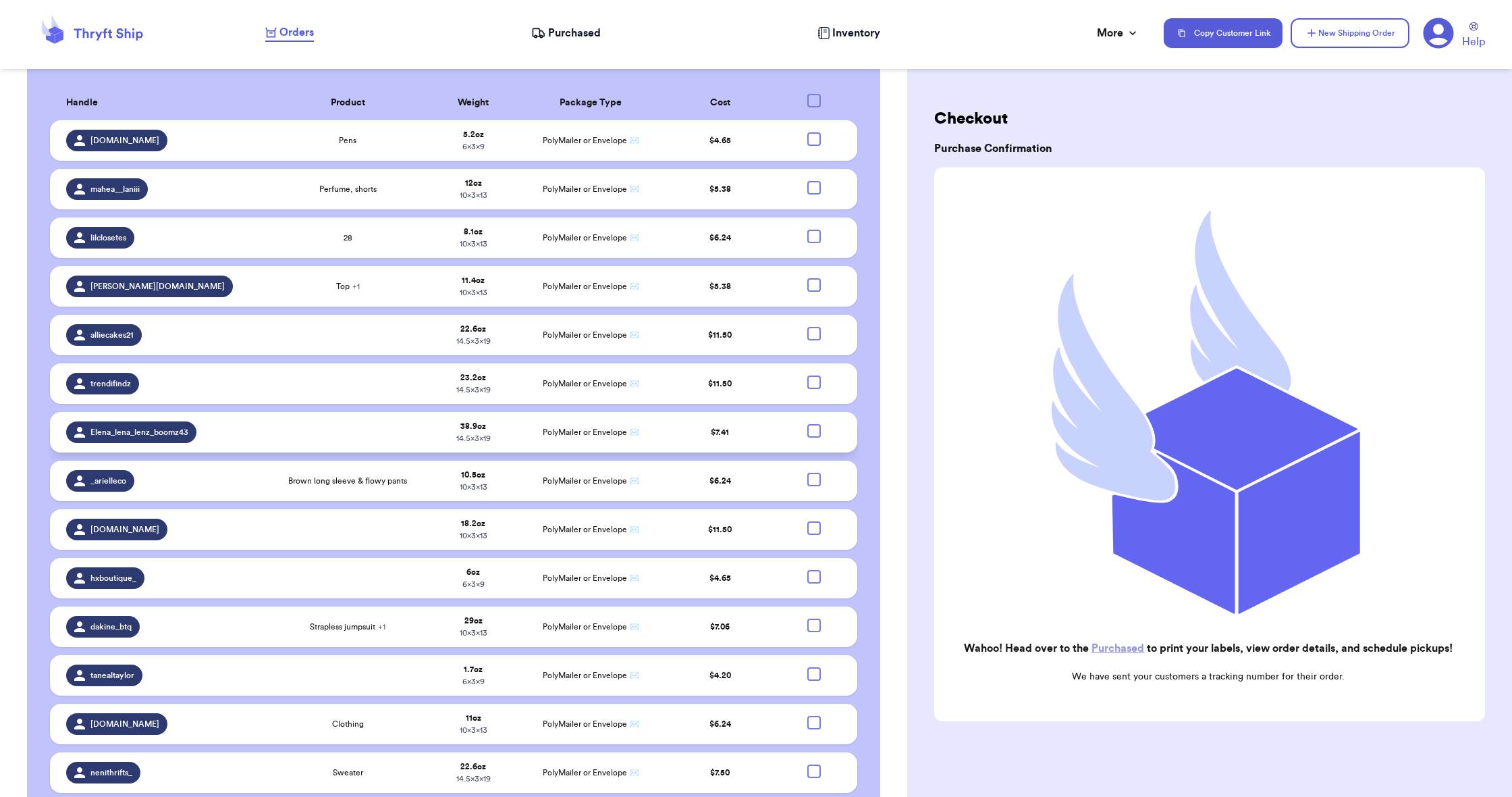
click at [814, 424] on div at bounding box center [814, 431] width 14 height 14
click at [814, 424] on input "checkbox" at bounding box center [814, 424] width 1 height 1
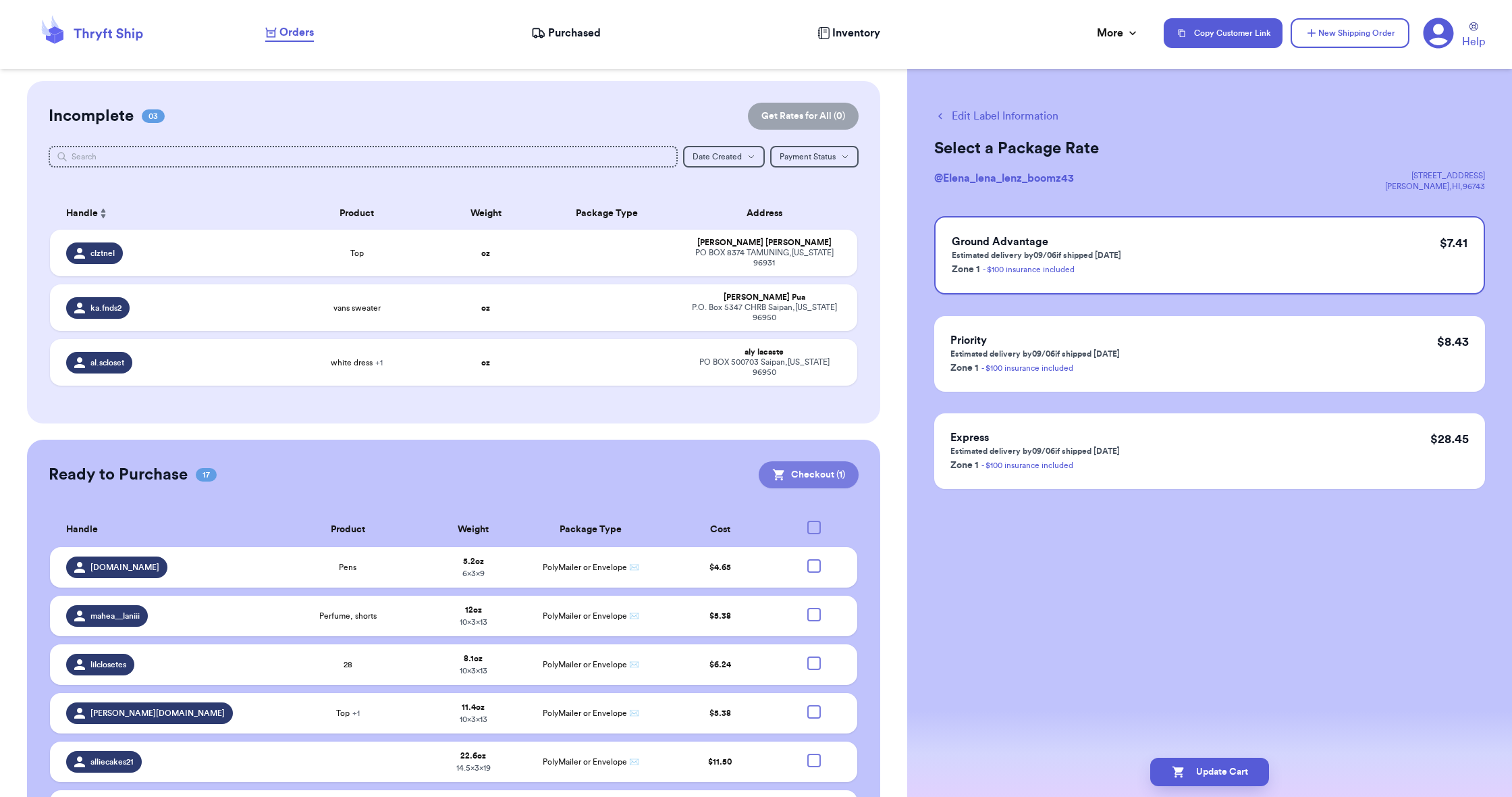
scroll to position [0, 0]
click at [798, 468] on button "Checkout ( 1 )" at bounding box center [809, 474] width 100 height 27
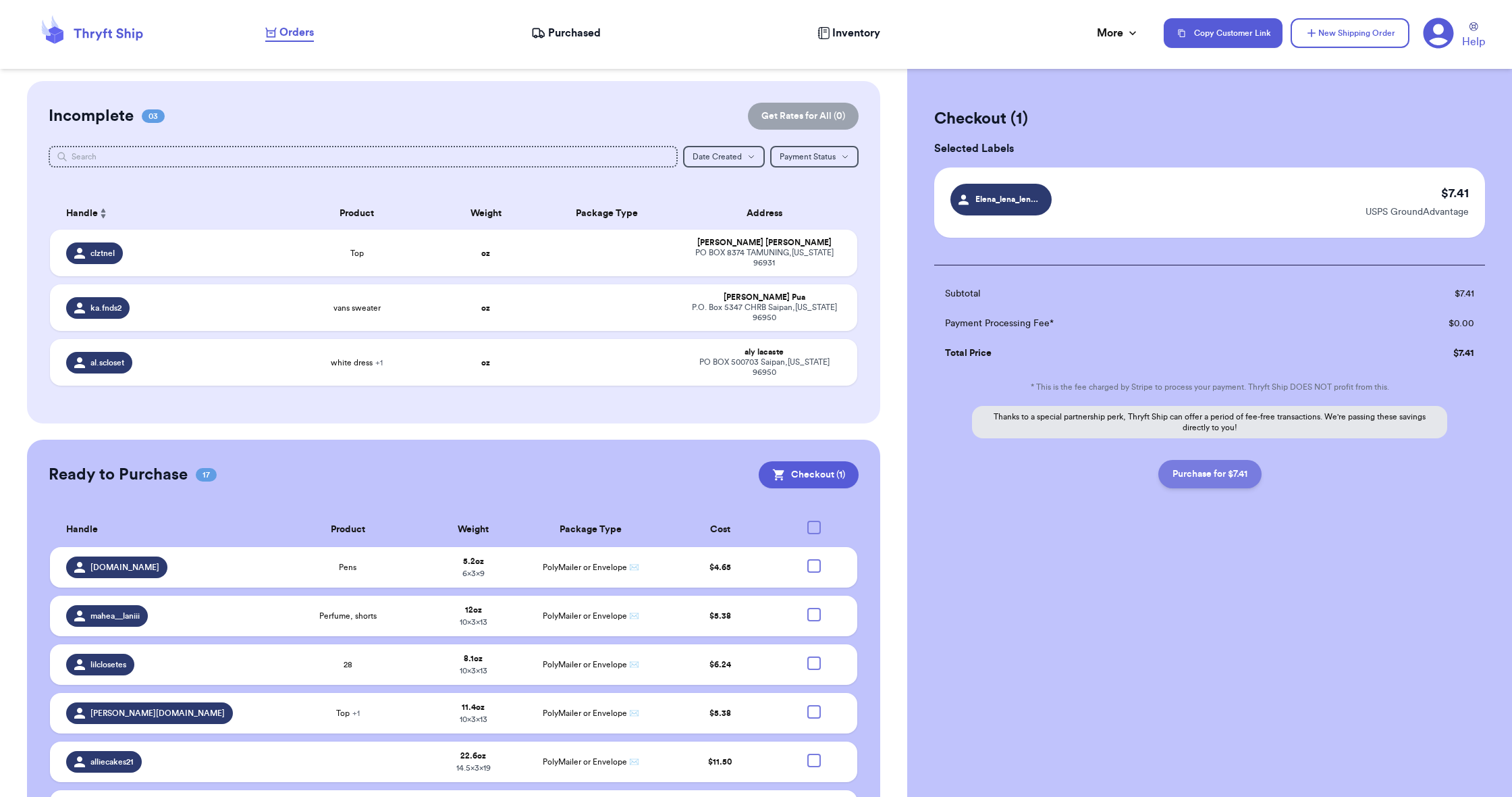
click at [1220, 475] on button "Purchase for $7.41" at bounding box center [1210, 474] width 103 height 28
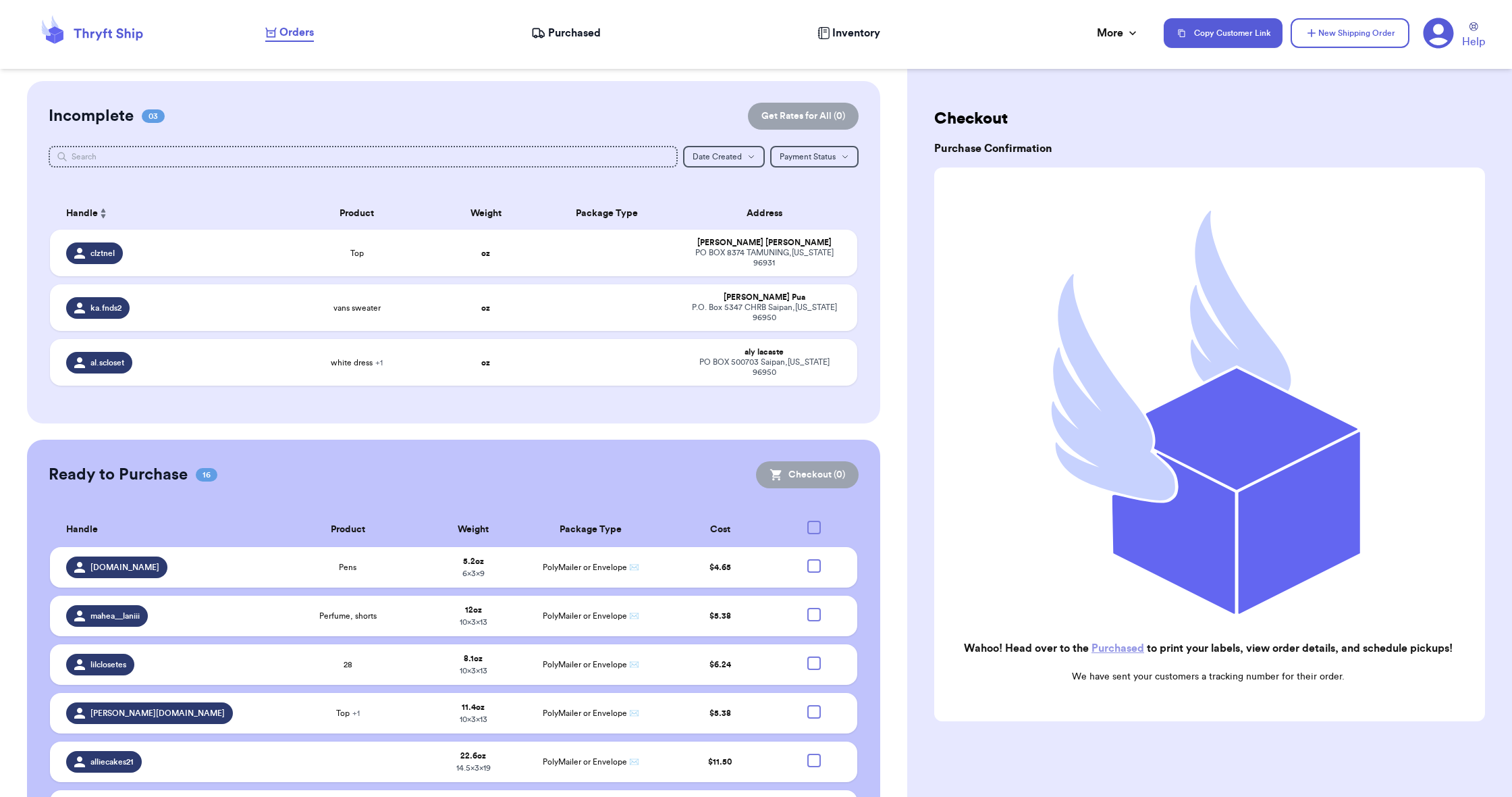
click at [568, 35] on span "Purchased" at bounding box center [574, 33] width 52 height 16
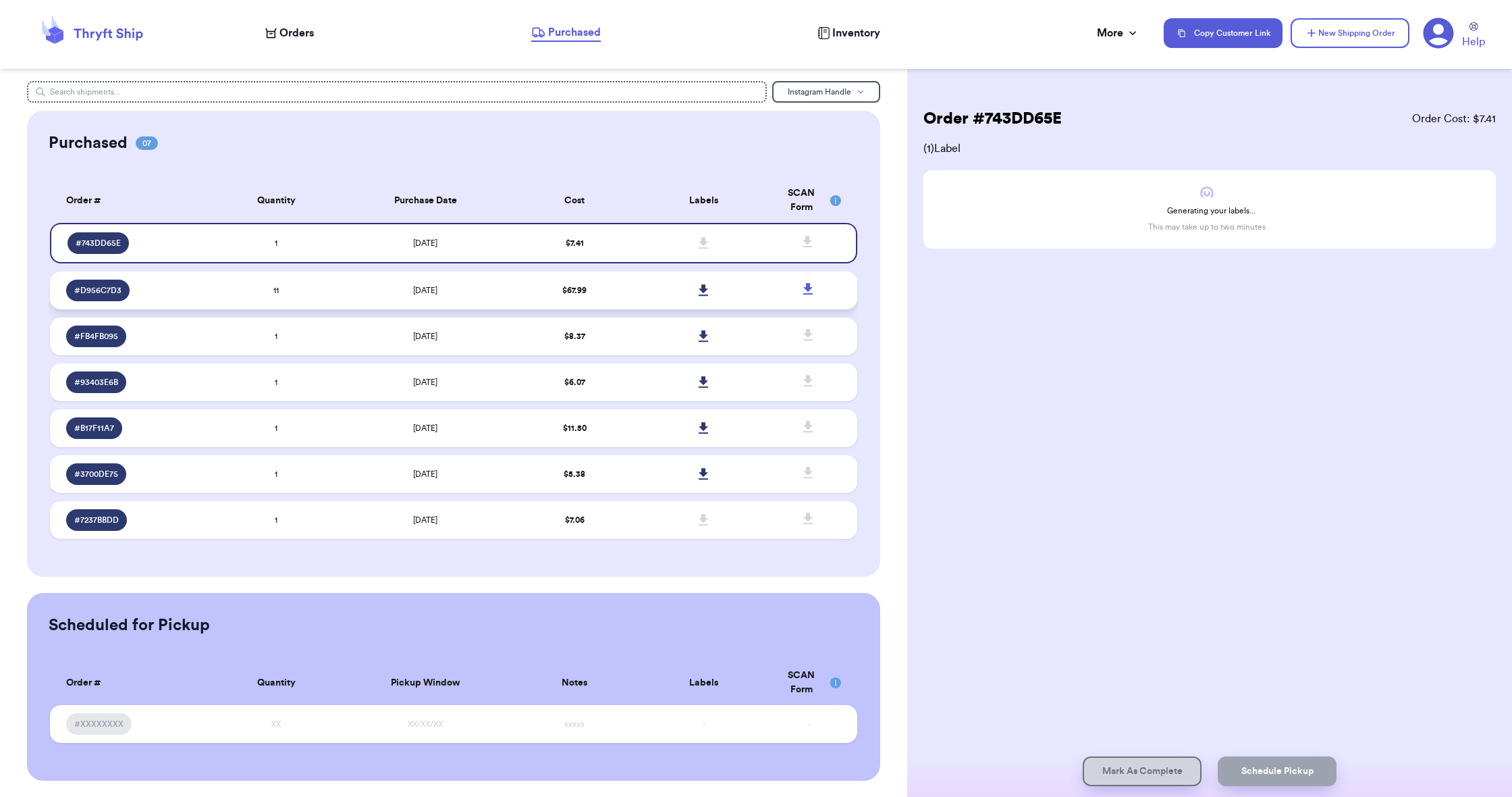
click at [704, 296] on icon at bounding box center [703, 290] width 10 height 11
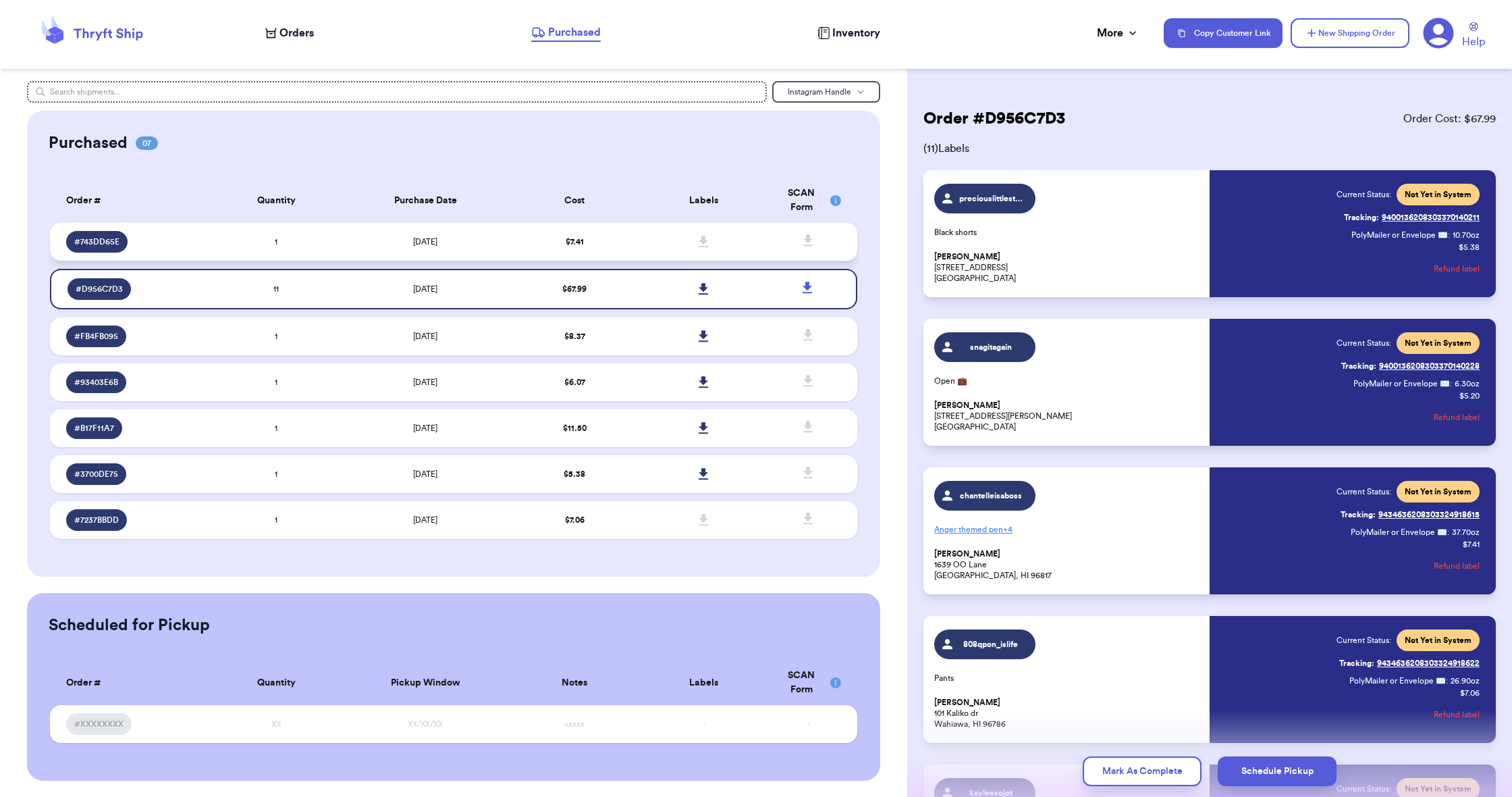
click at [682, 252] on td at bounding box center [704, 241] width 129 height 38
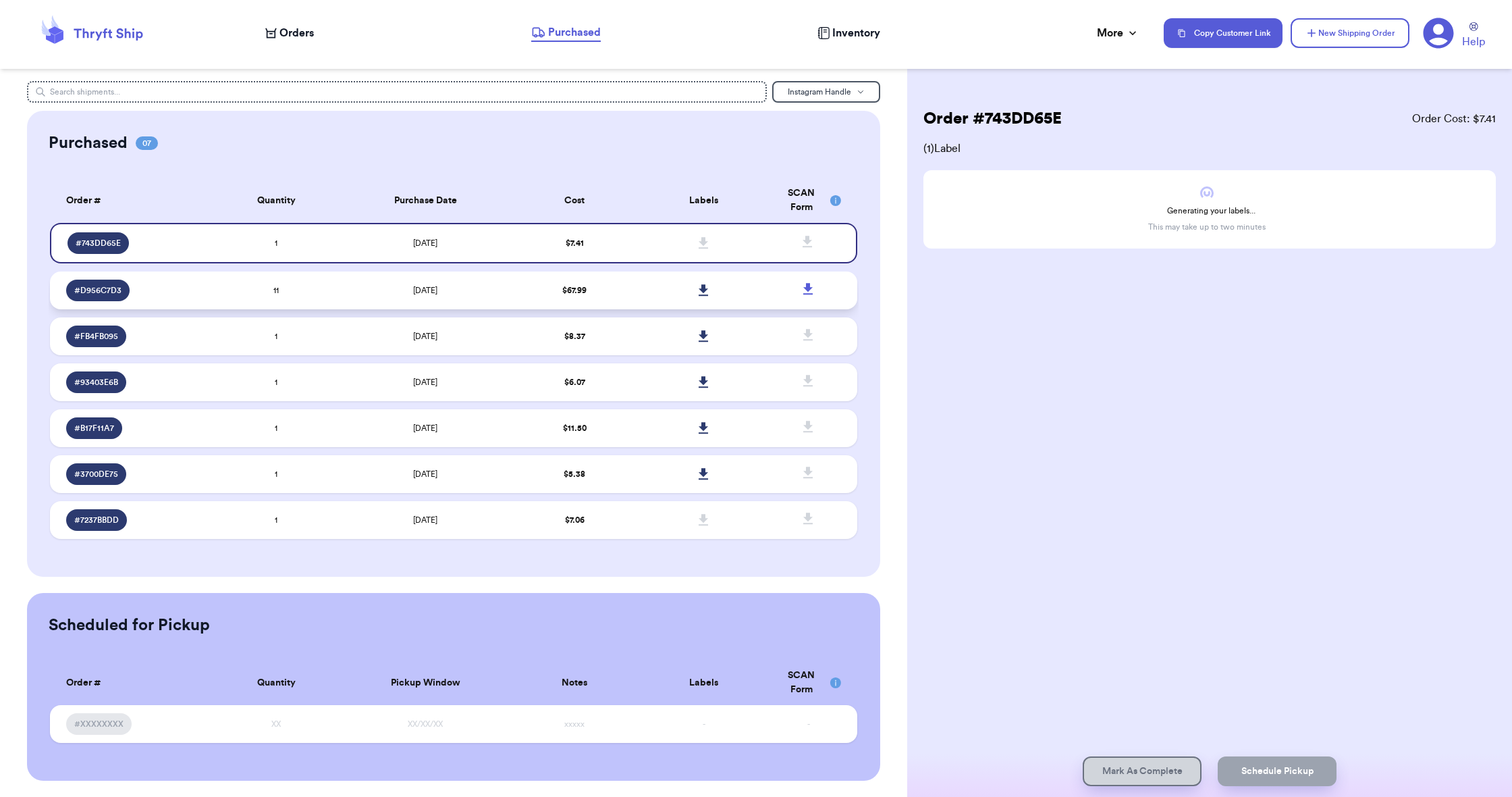
click at [661, 300] on td at bounding box center [704, 290] width 129 height 38
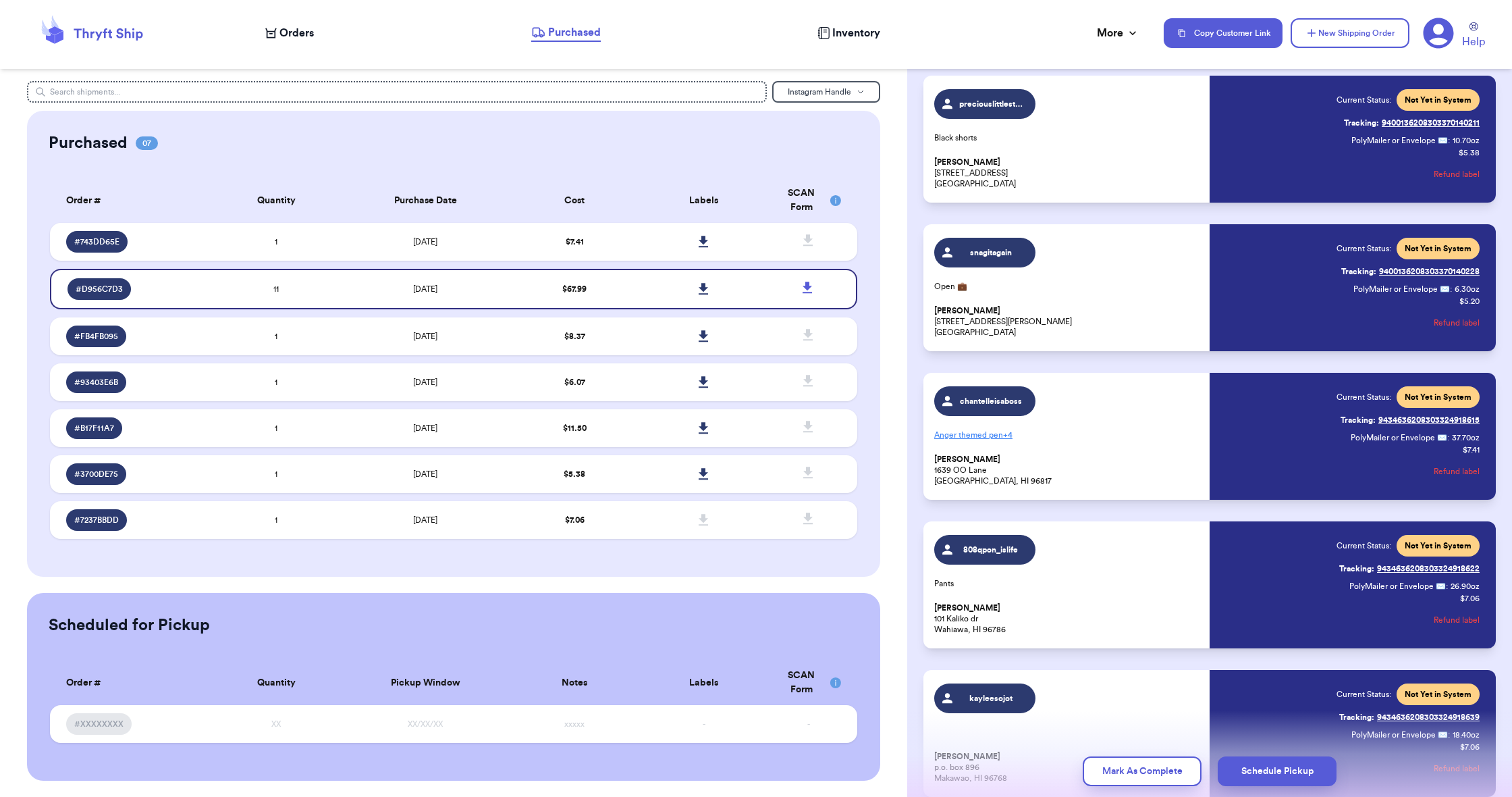
scroll to position [94, 0]
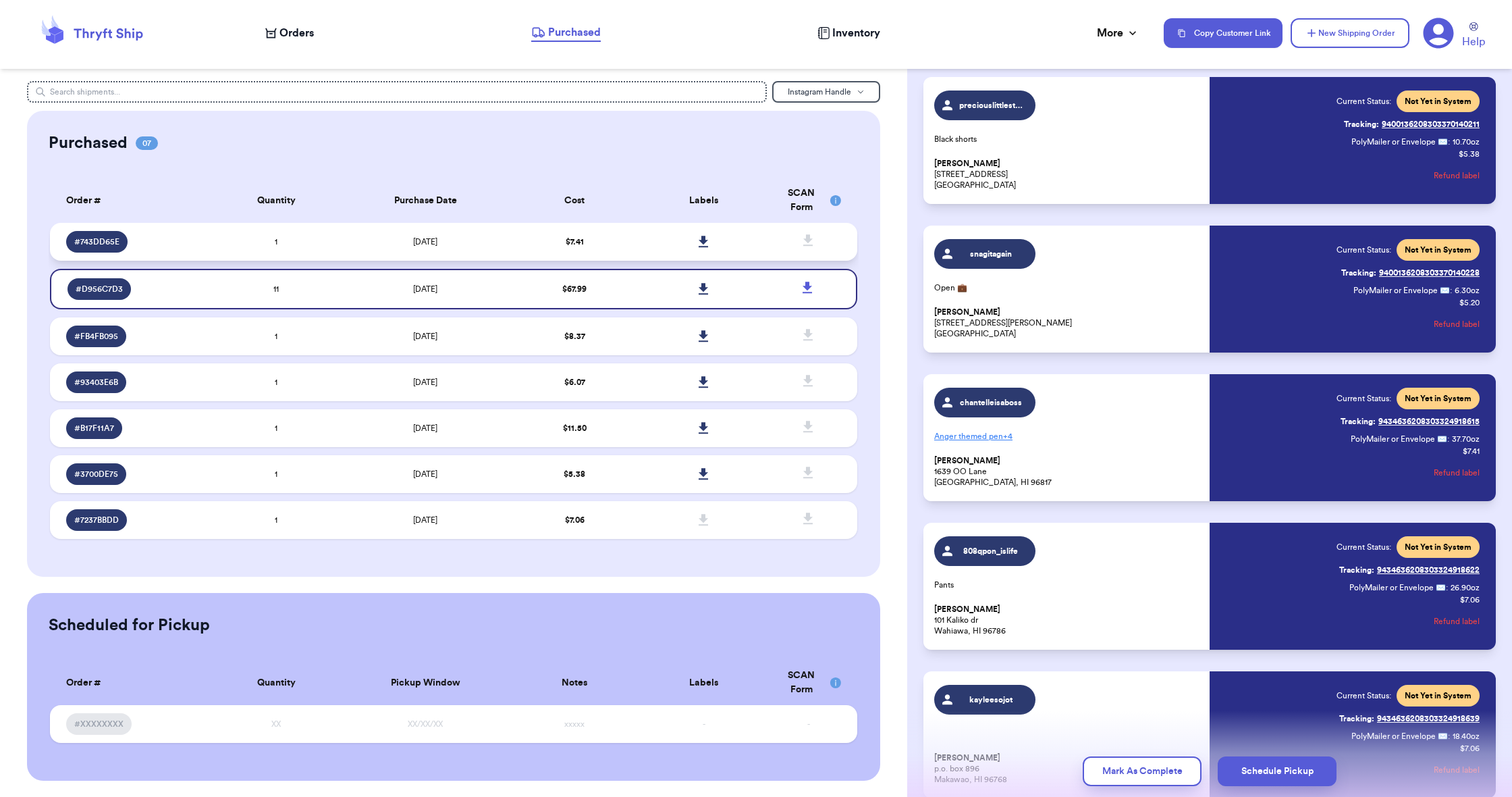
click at [702, 248] on icon at bounding box center [703, 241] width 10 height 12
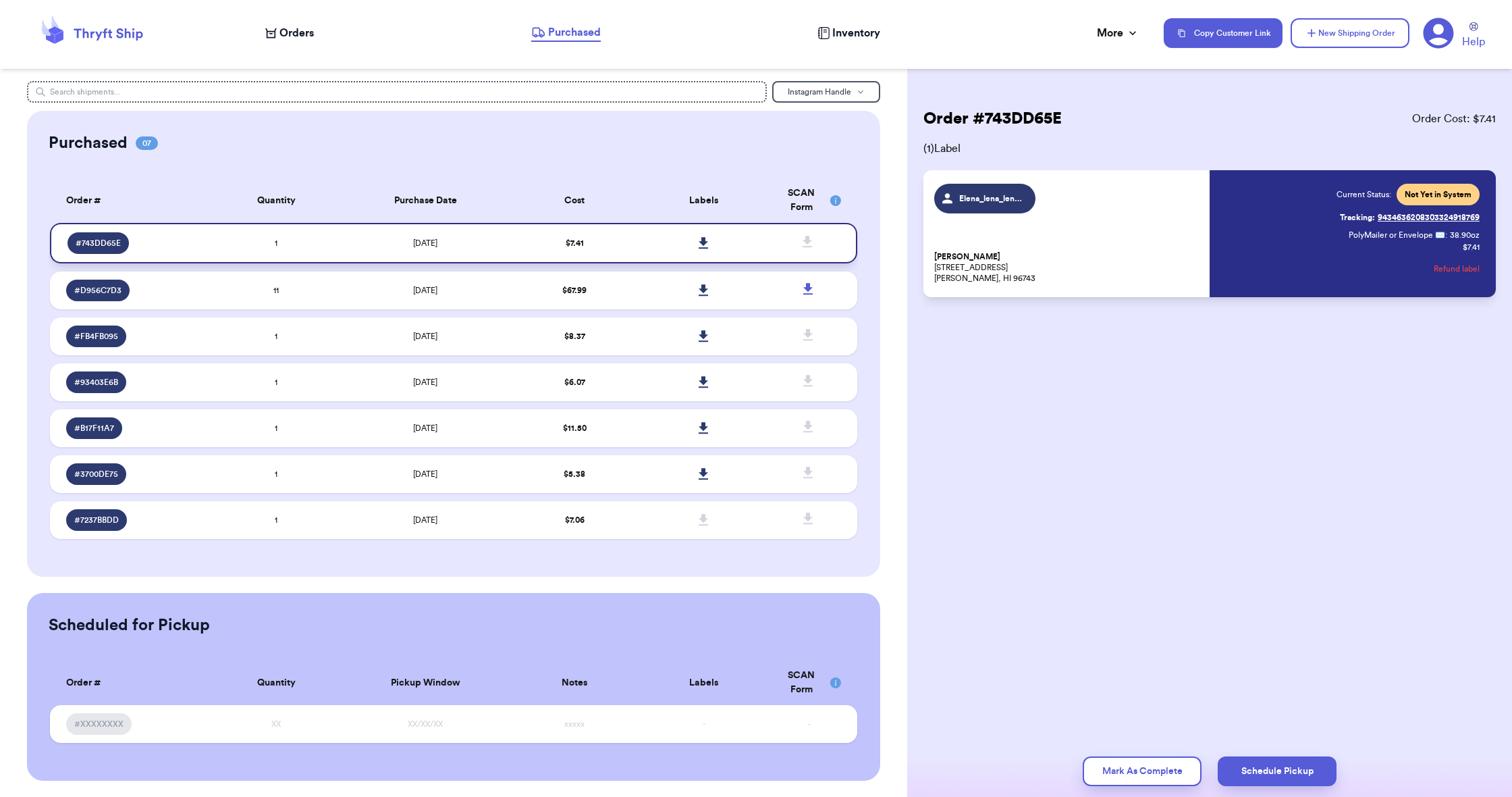
scroll to position [0, 0]
